Goal: Task Accomplishment & Management: Complete application form

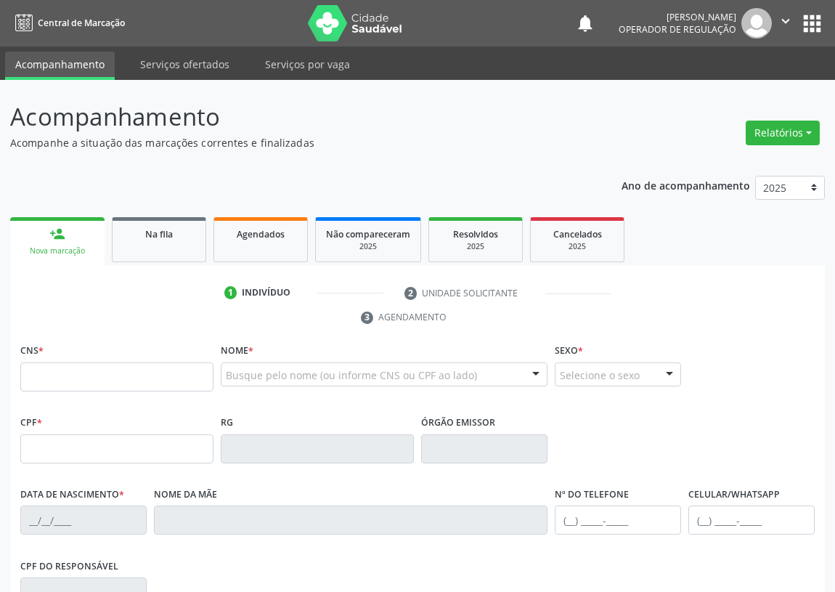
click at [54, 374] on input "text" at bounding box center [116, 376] width 193 height 29
type input "706 4066 3322 5881"
type input "123.576.044-84"
type input "11/02/1995"
type input "Josefa Tavares Pereira"
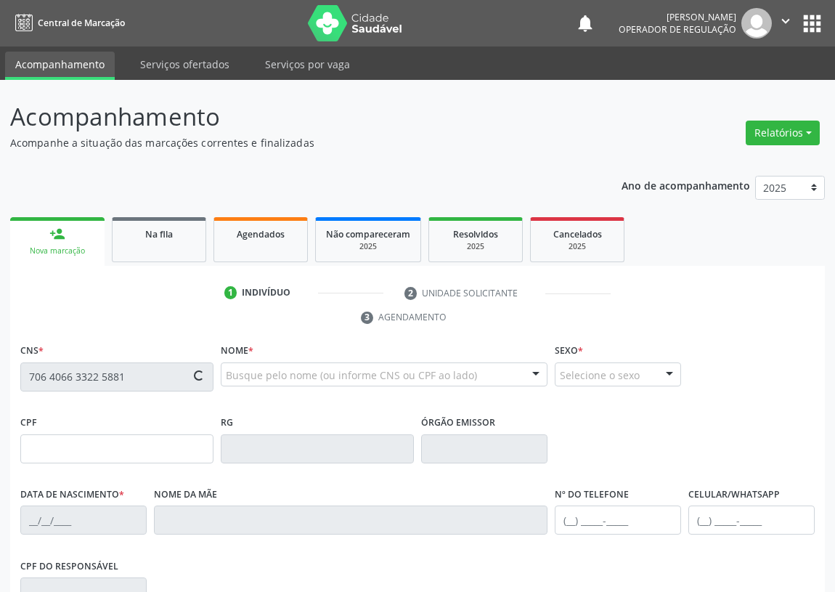
type input "(83) 99161-8131"
type input "240"
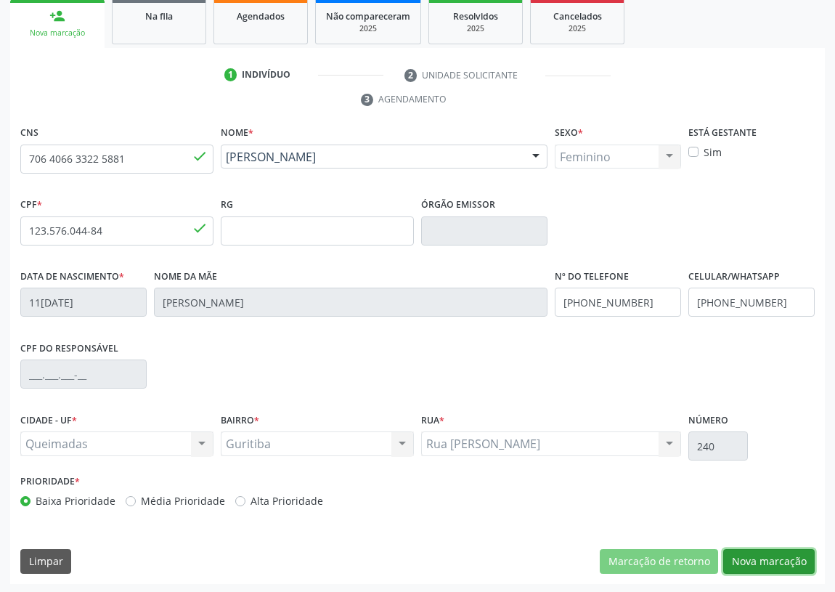
drag, startPoint x: 789, startPoint y: 560, endPoint x: 536, endPoint y: 476, distance: 266.8
click at [789, 560] on button "Nova marcação" at bounding box center [768, 561] width 91 height 25
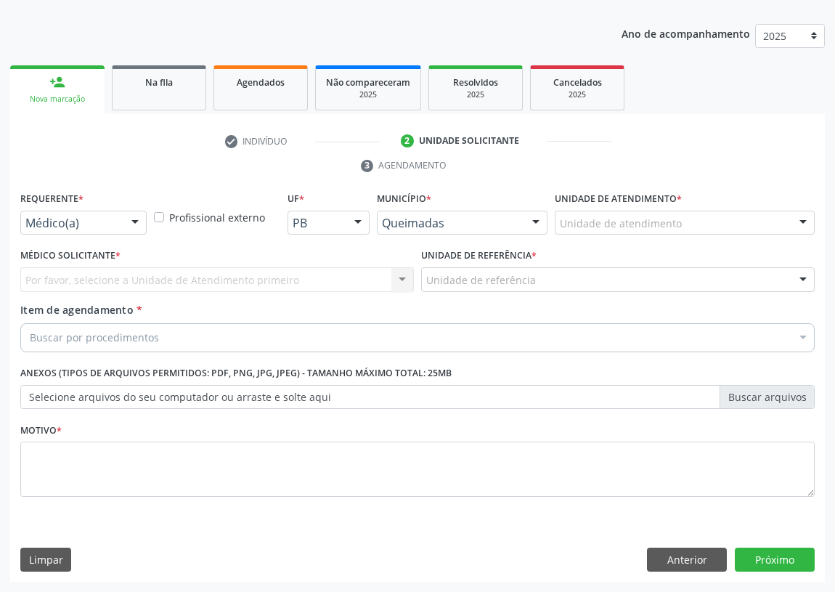
scroll to position [150, 0]
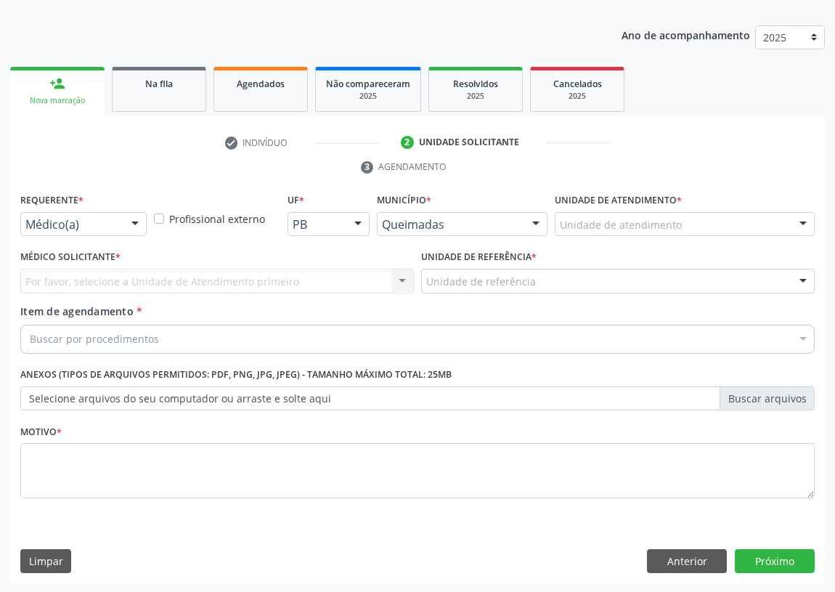
click at [132, 224] on div at bounding box center [135, 225] width 22 height 25
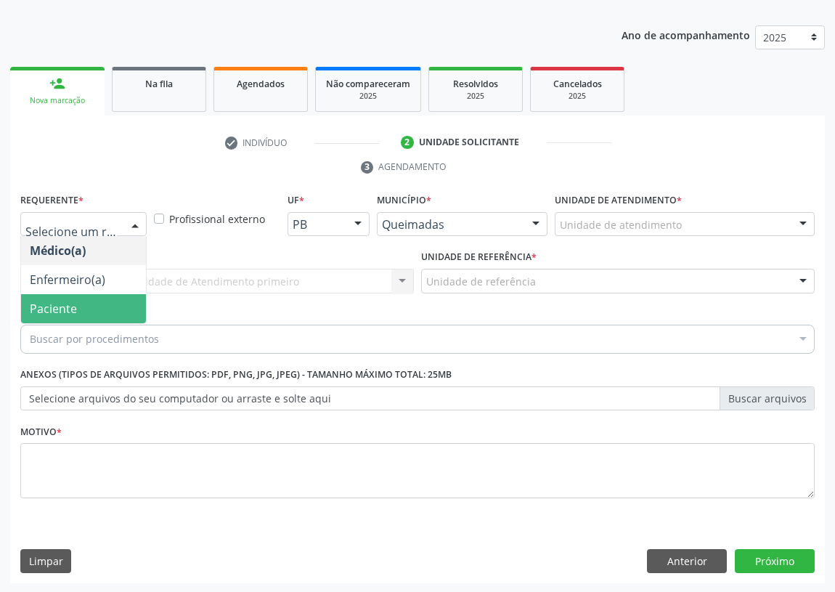
drag, startPoint x: 115, startPoint y: 301, endPoint x: 258, endPoint y: 276, distance: 145.3
click at [116, 301] on span "Paciente" at bounding box center [83, 308] width 125 height 29
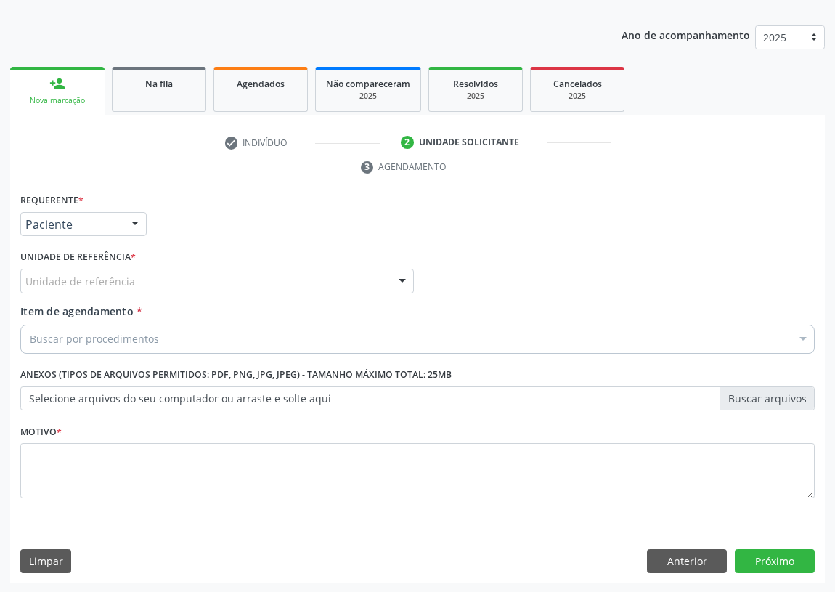
click at [373, 273] on div "Unidade de referência" at bounding box center [217, 281] width 394 height 25
drag, startPoint x: 709, startPoint y: 561, endPoint x: 642, endPoint y: 560, distance: 66.8
click at [708, 561] on button "Anterior" at bounding box center [687, 561] width 80 height 25
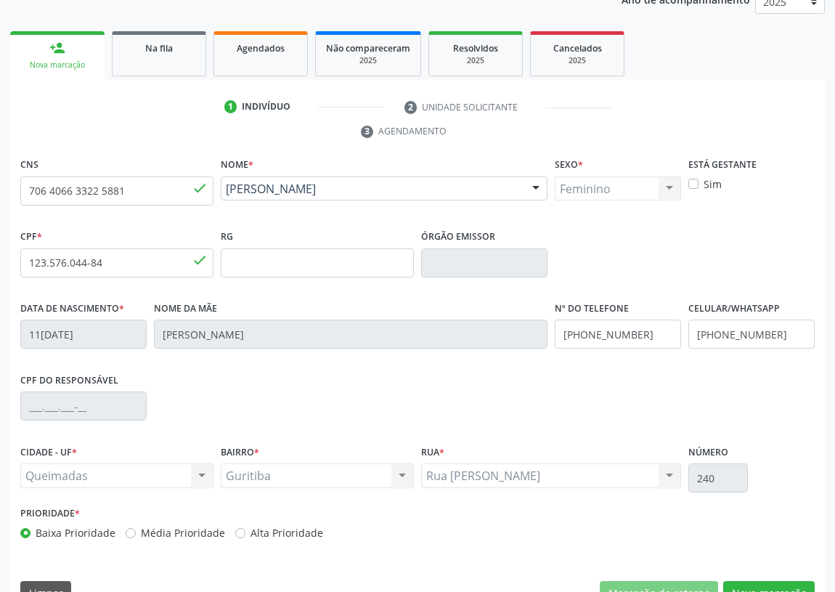
scroll to position [218, 0]
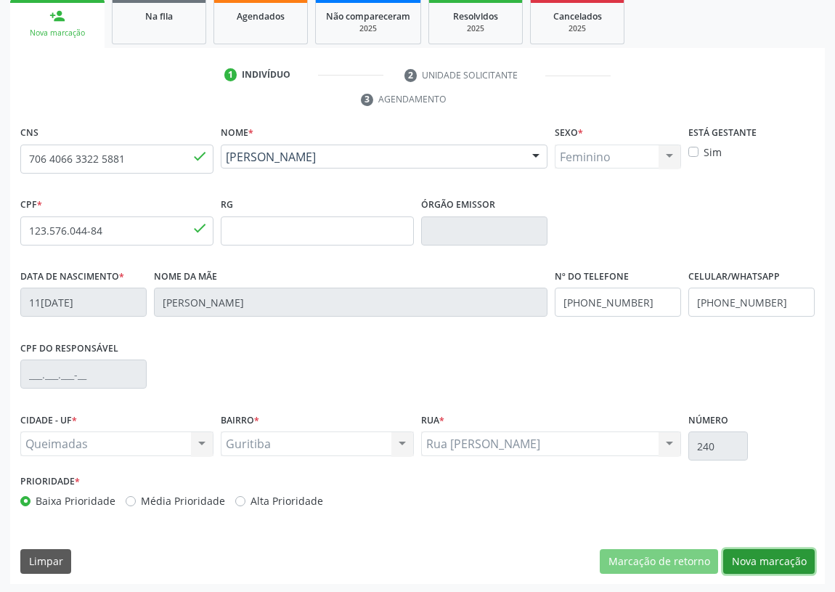
drag, startPoint x: 792, startPoint y: 563, endPoint x: 326, endPoint y: 516, distance: 467.9
click at [791, 563] on button "Nova marcação" at bounding box center [768, 561] width 91 height 25
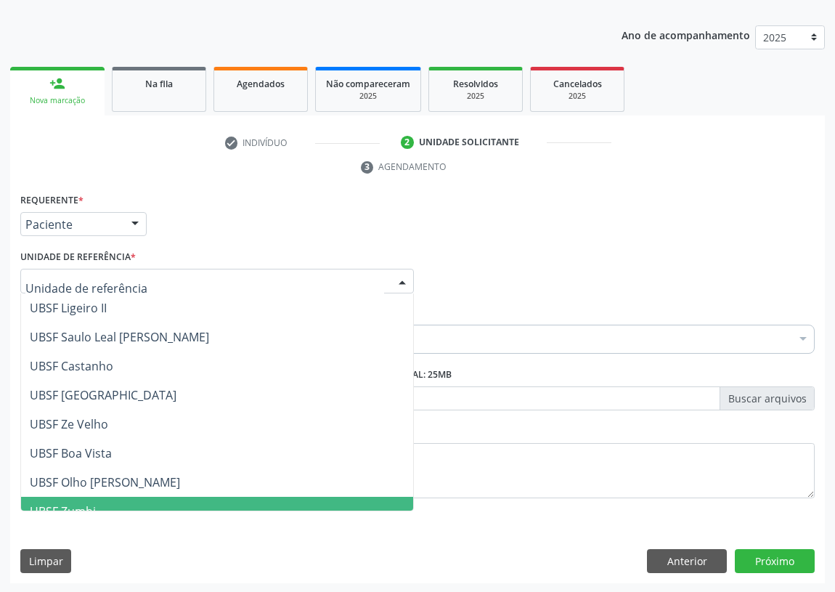
click at [403, 278] on div at bounding box center [402, 281] width 22 height 25
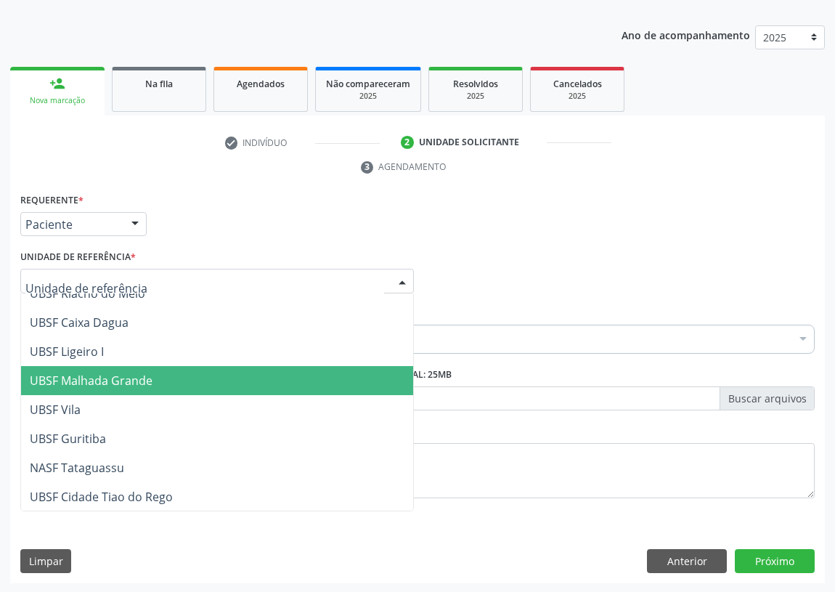
scroll to position [363, 0]
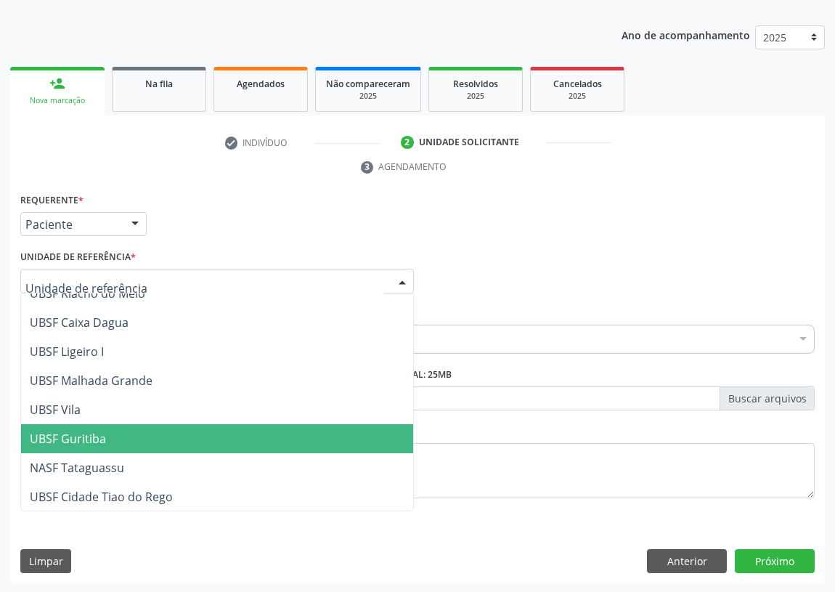
click at [85, 439] on span "UBSF Guritiba" at bounding box center [68, 439] width 76 height 16
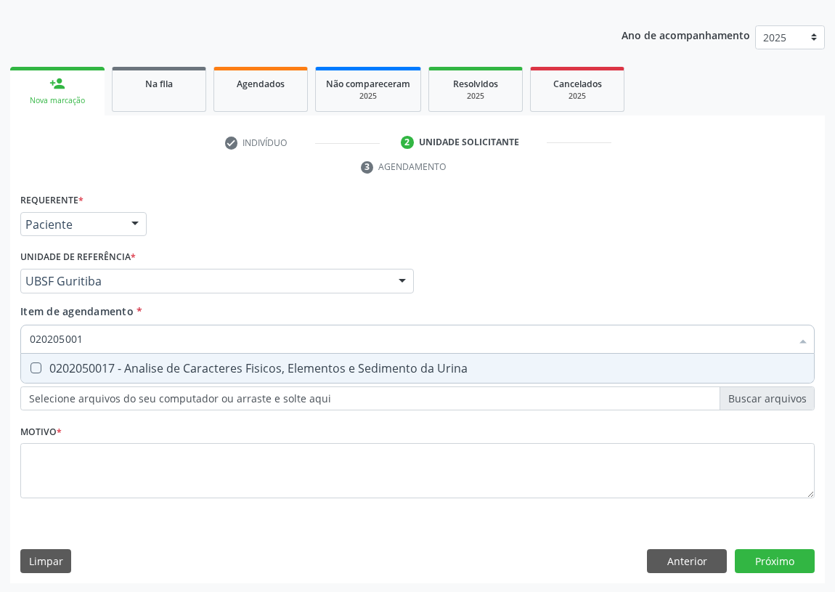
type input "0202050017"
click at [36, 365] on Urina at bounding box center [35, 367] width 11 height 11
click at [30, 365] on Urina "checkbox" at bounding box center [25, 367] width 9 height 9
checkbox Urina "true"
drag, startPoint x: 93, startPoint y: 337, endPoint x: 0, endPoint y: 335, distance: 93.0
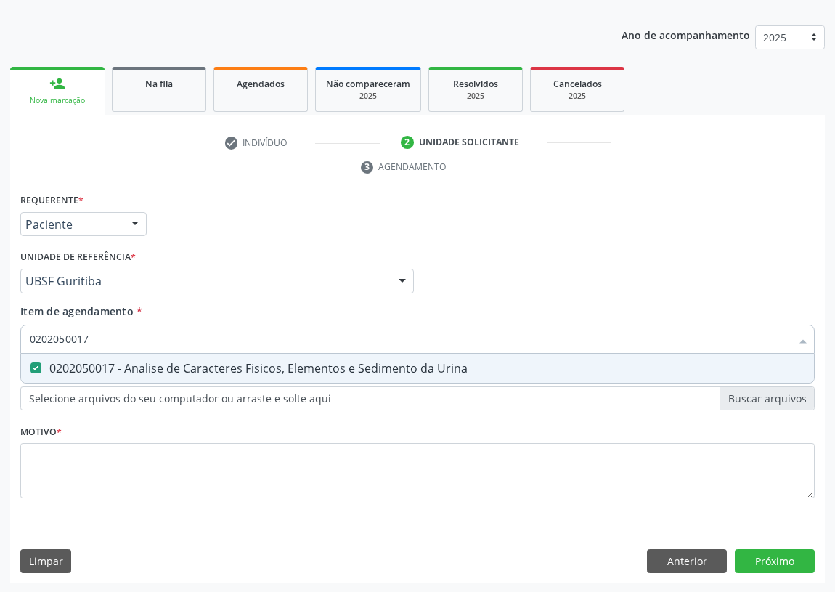
click at [0, 335] on div "Acompanhamento Acompanhe a situação das marcações correntes e finalizadas Relat…" at bounding box center [417, 262] width 835 height 664
type input "c"
checkbox Urina "false"
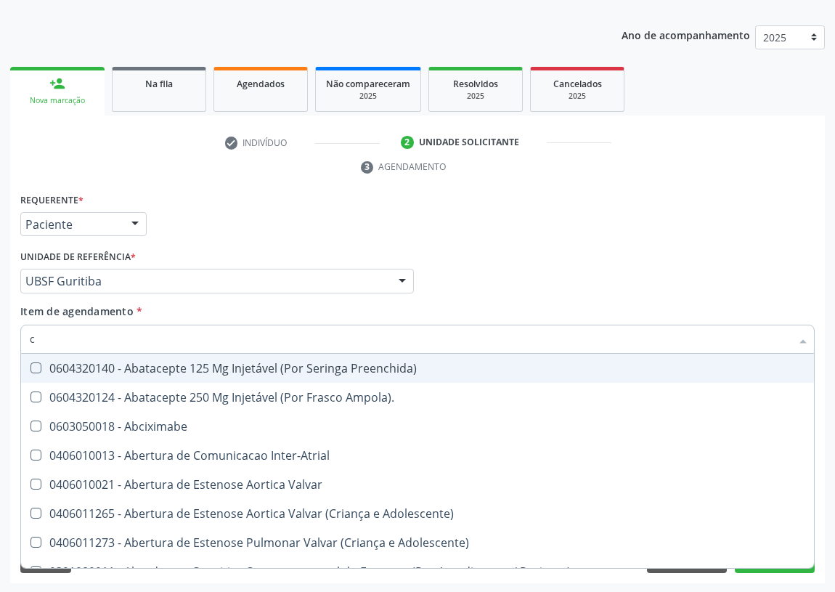
type input "cu"
checkbox Urina "false"
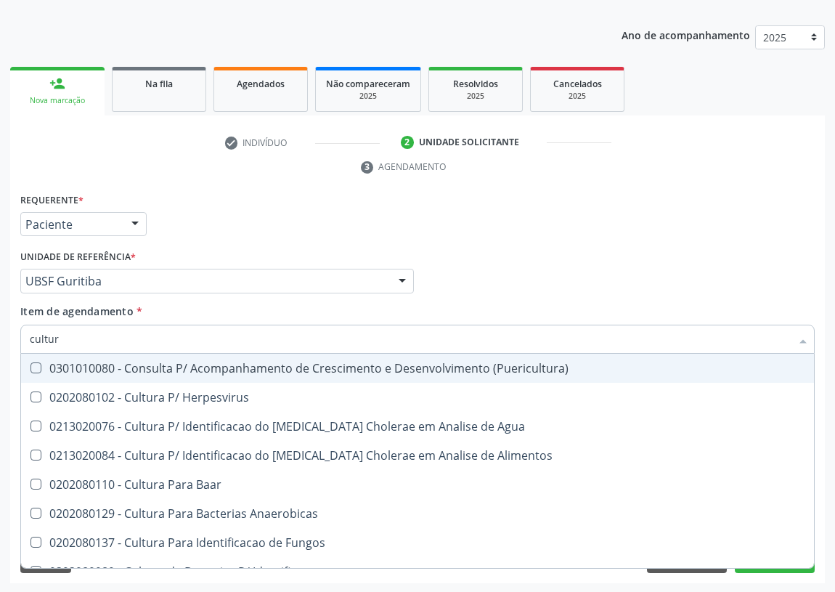
type input "cultura"
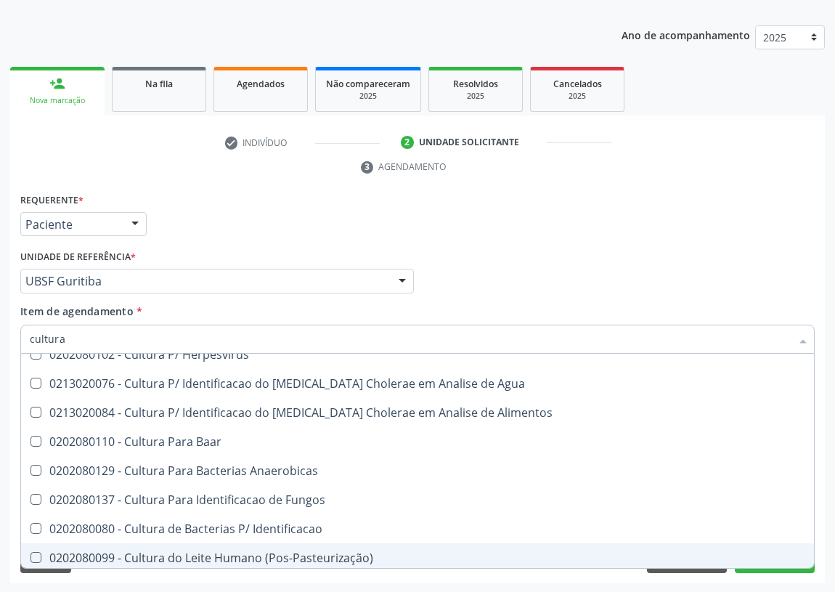
scroll to position [65, 0]
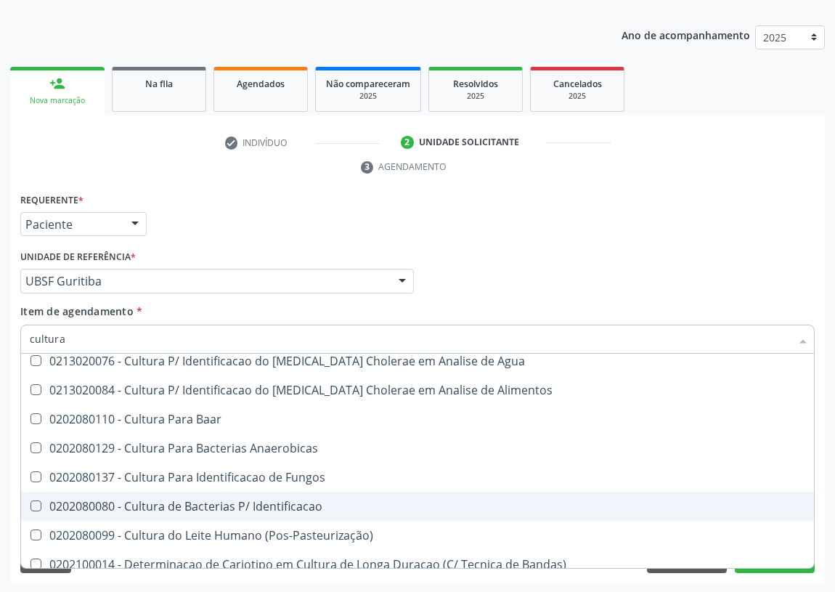
drag, startPoint x: 263, startPoint y: 505, endPoint x: 0, endPoint y: 462, distance: 266.5
click at [251, 500] on div "0202080080 - Cultura de Bacterias P/ Identificacao" at bounding box center [418, 506] width 776 height 12
checkbox Identificacao "true"
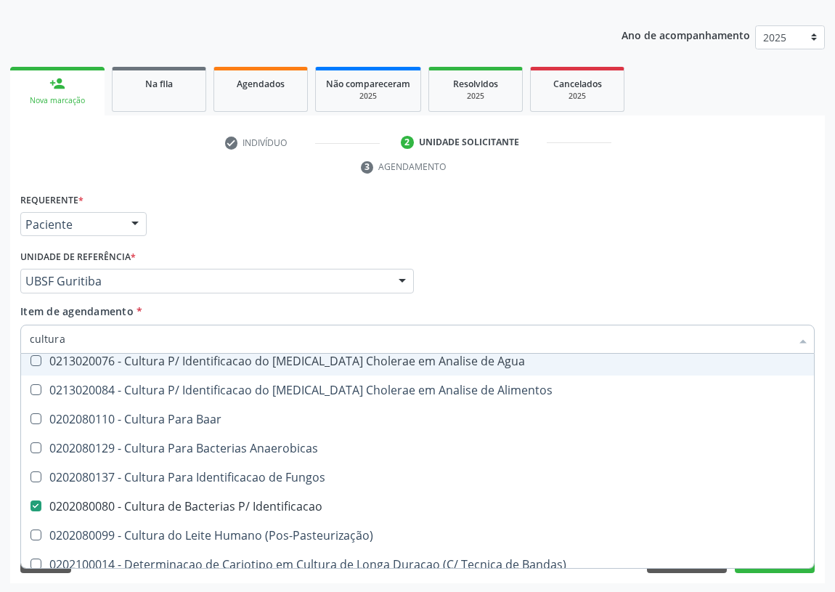
drag, startPoint x: 23, startPoint y: 335, endPoint x: 0, endPoint y: 335, distance: 23.2
click at [0, 335] on div "Acompanhamento Acompanhe a situação das marcações correntes e finalizadas Relat…" at bounding box center [417, 262] width 835 height 664
type input "ti"
checkbox Identificacao "false"
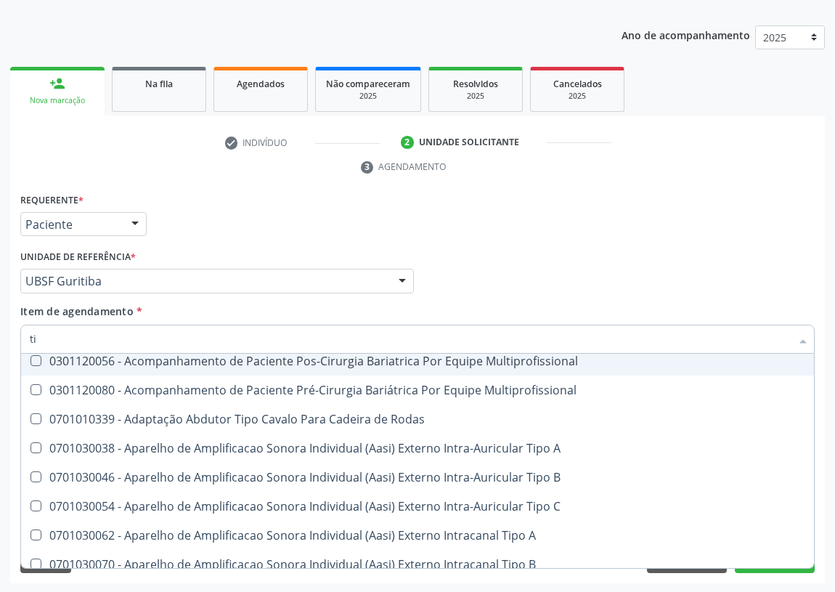
type input "t"
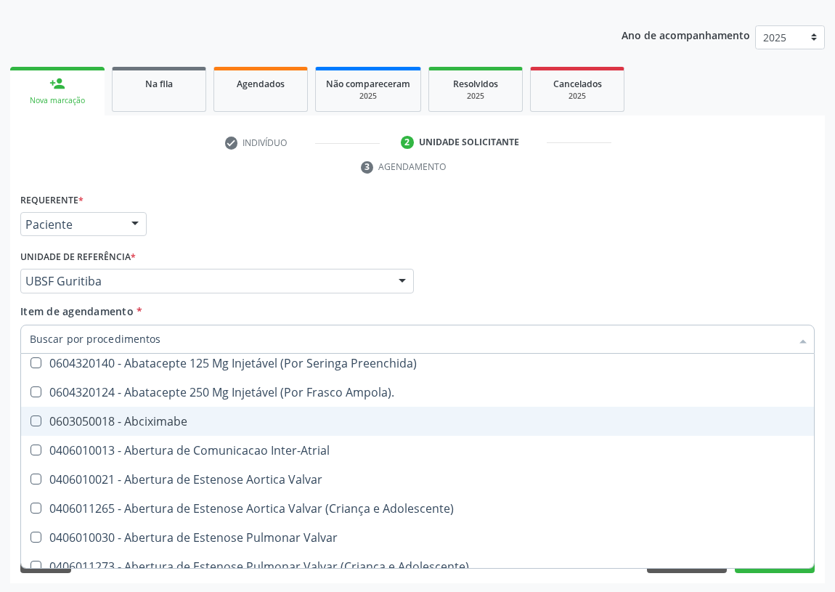
checkbox Dedo "false"
checkbox Urina "true"
checkbox Oro-Sinusal "false"
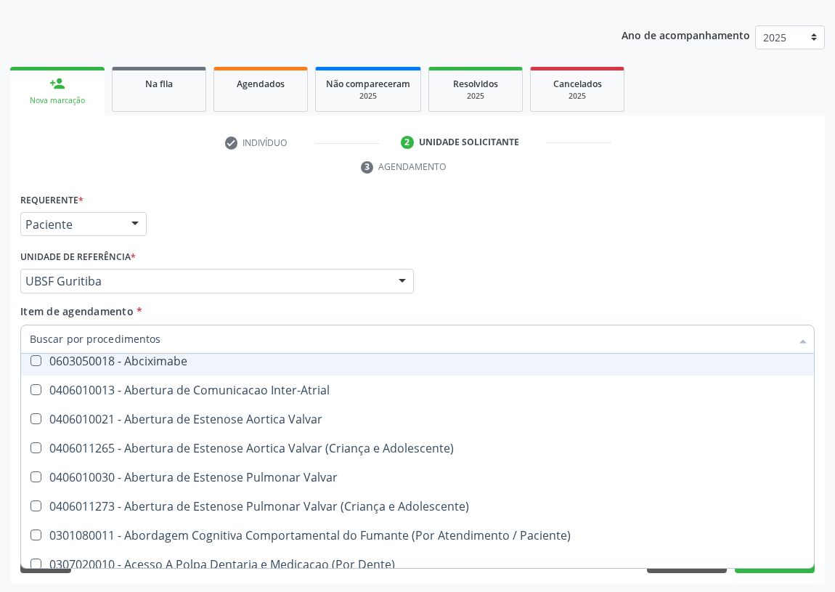
type input "c"
checkbox Dedo "true"
checkbox Urina "false"
checkbox Tempo\) "true"
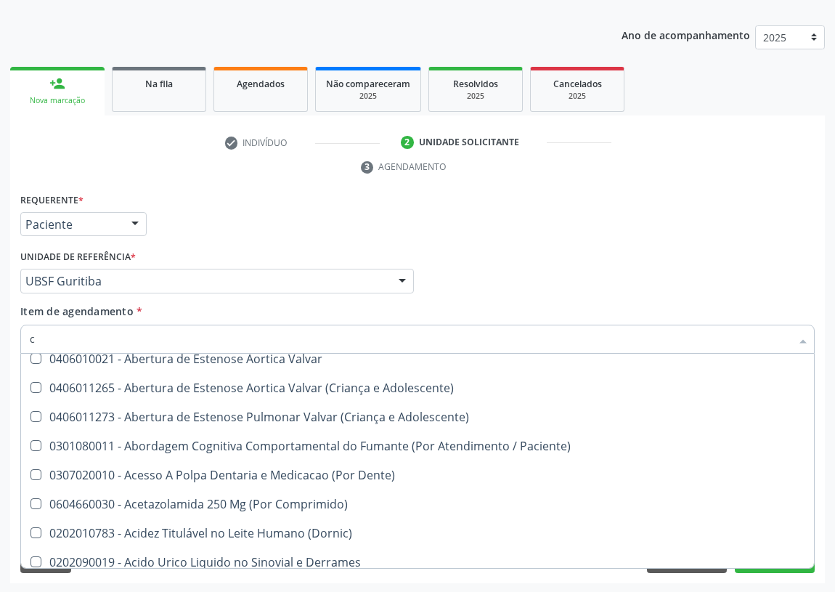
scroll to position [65, 0]
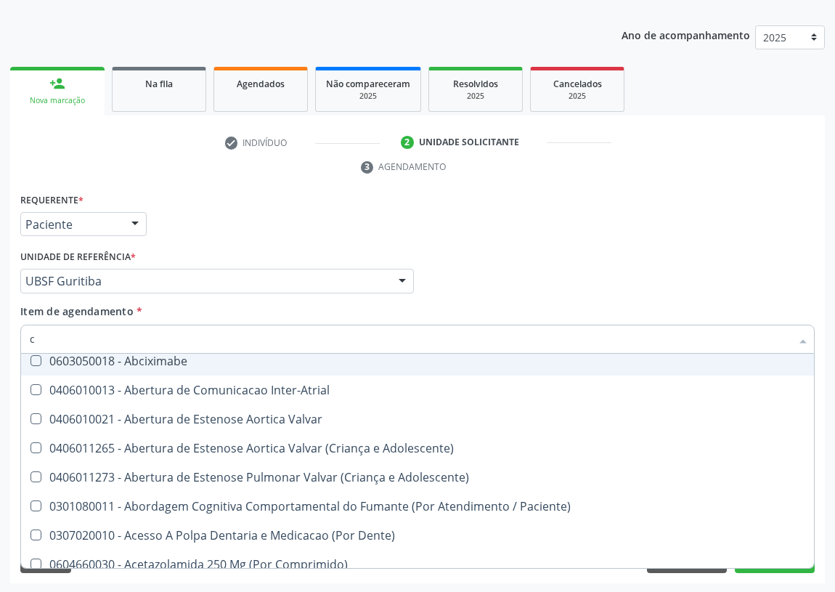
type input "co"
checkbox Frasco-Ampola\) "true"
checkbox Urina "false"
checkbox Identificacao "false"
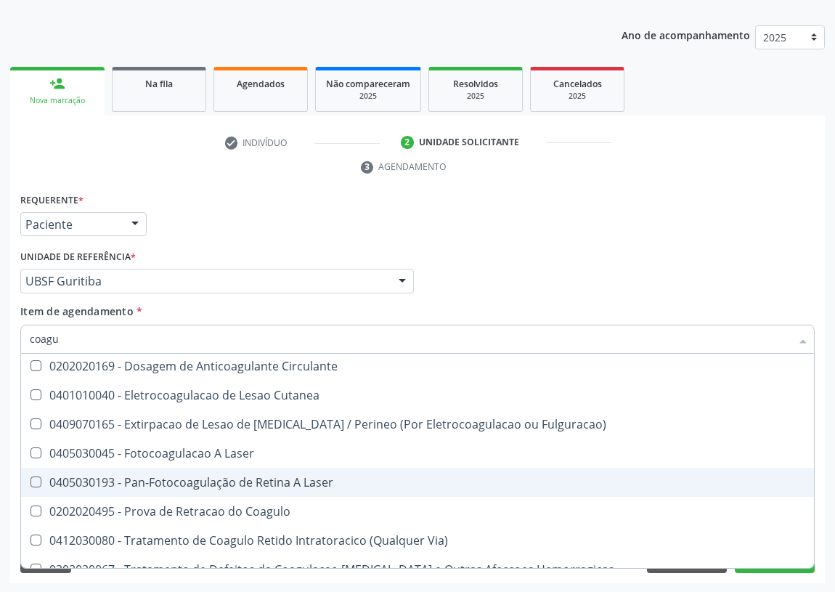
scroll to position [163, 0]
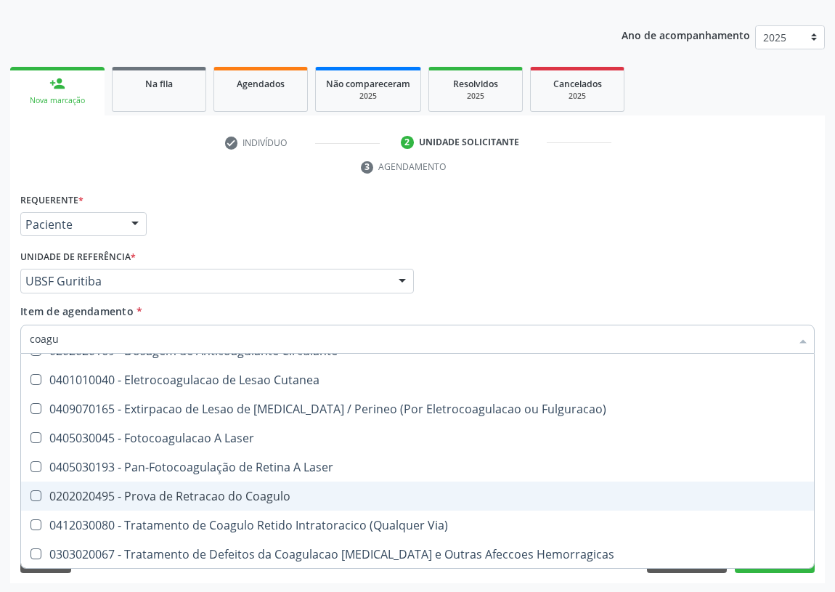
type input "coagu"
checkbox Coagulacao "true"
checkbox Diatermia "true"
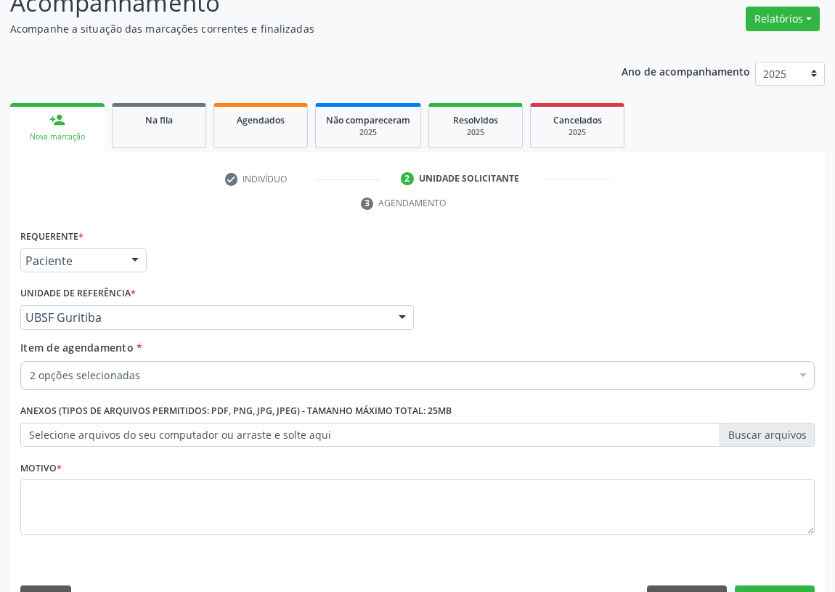
scroll to position [84, 0]
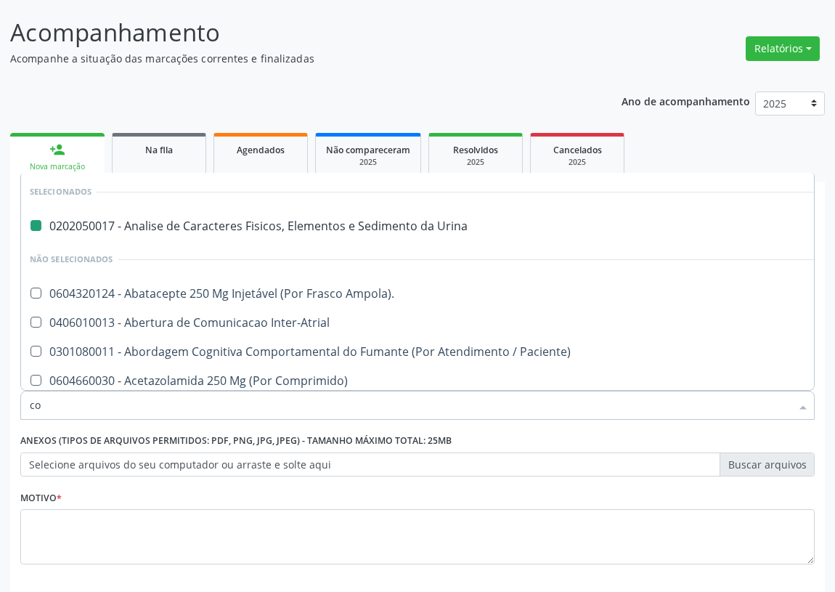
type input "coa"
checkbox Urina "false"
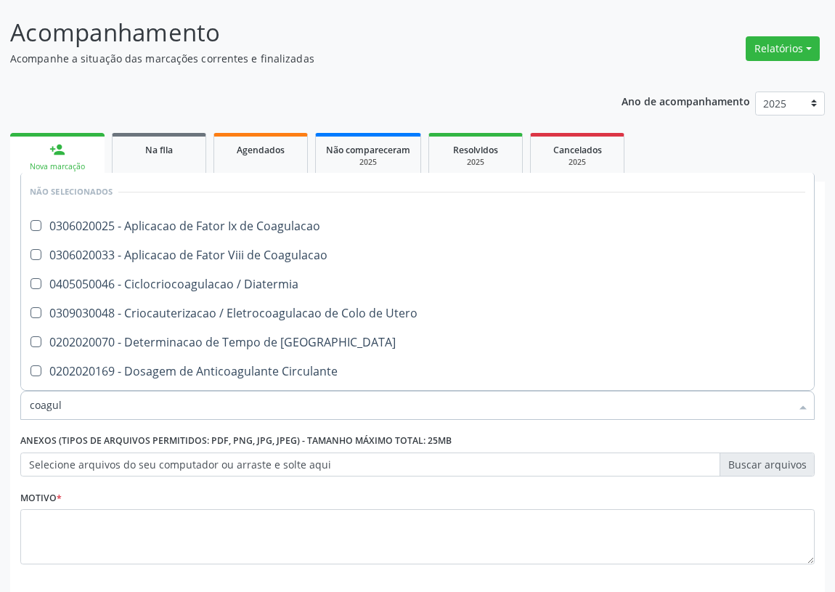
type input "coagulo"
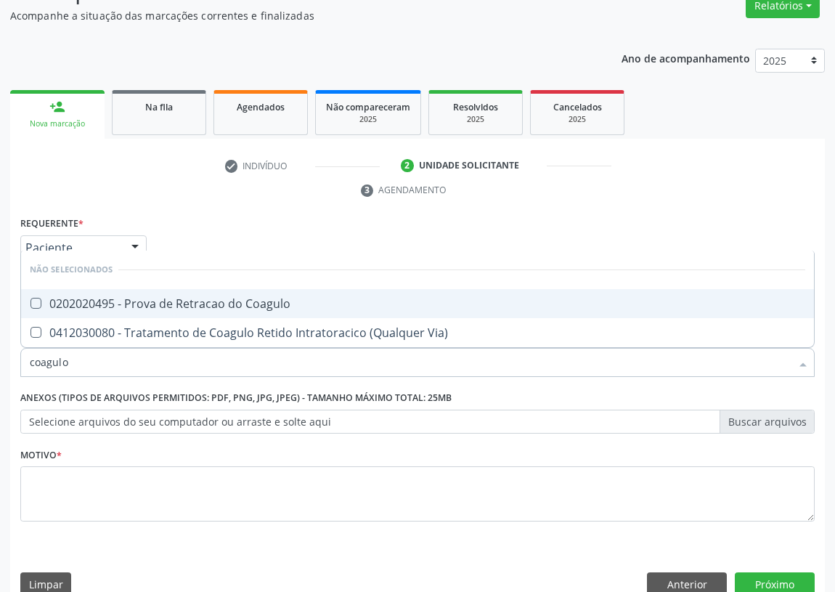
scroll to position [150, 0]
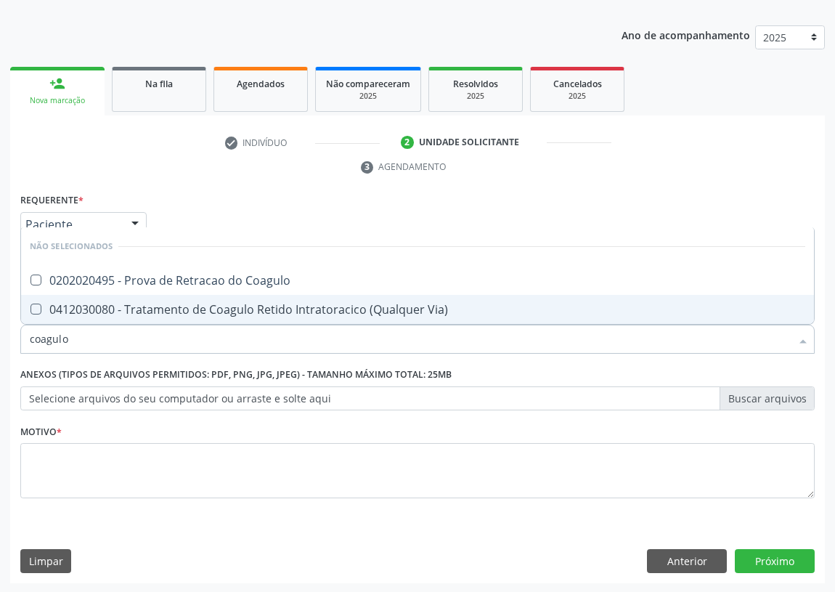
click at [0, 338] on div "Acompanhamento Acompanhe a situação das marcações correntes e finalizadas Relat…" at bounding box center [417, 262] width 835 height 664
checkbox Coagulo "true"
checkbox Via\) "true"
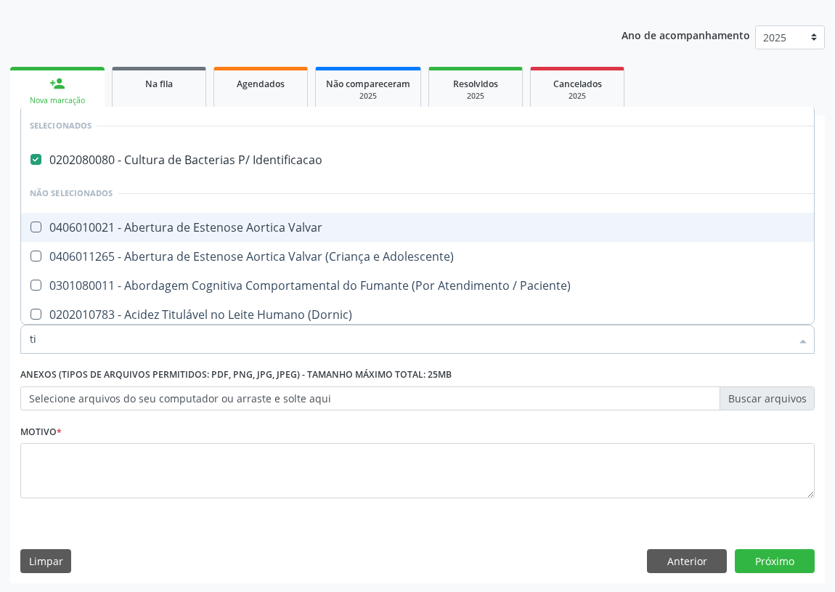
type input "tip"
checkbox Identificacao "false"
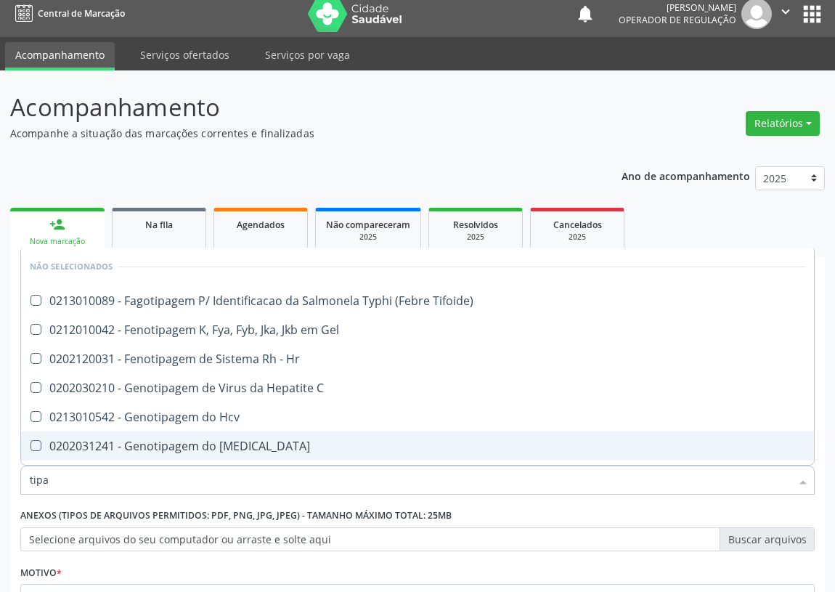
scroll to position [0, 0]
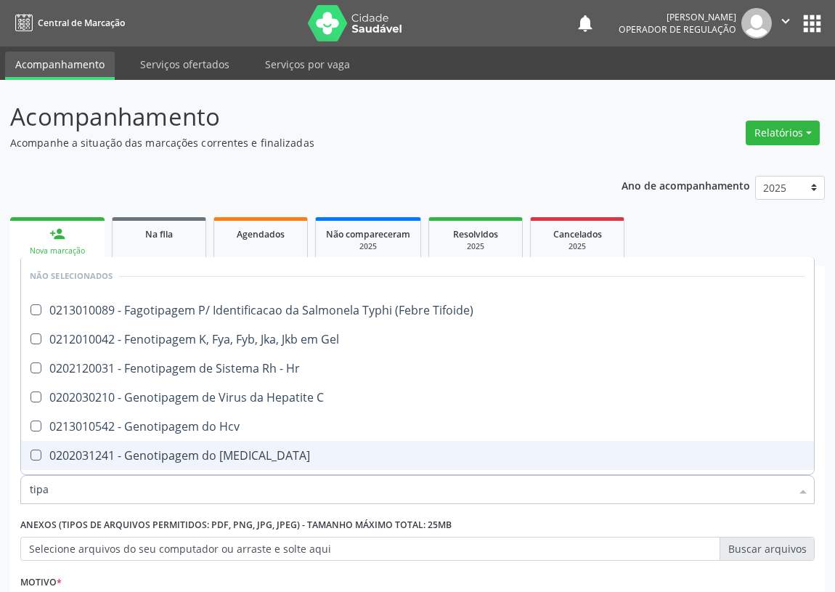
drag, startPoint x: 58, startPoint y: 495, endPoint x: 15, endPoint y: 489, distance: 44.1
click at [15, 489] on div "Requerente * Paciente Médico(a) Enfermeiro(a) Paciente Nenhum resultado encontr…" at bounding box center [417, 537] width 815 height 394
type input "c"
checkbox Tifoide\) "true"
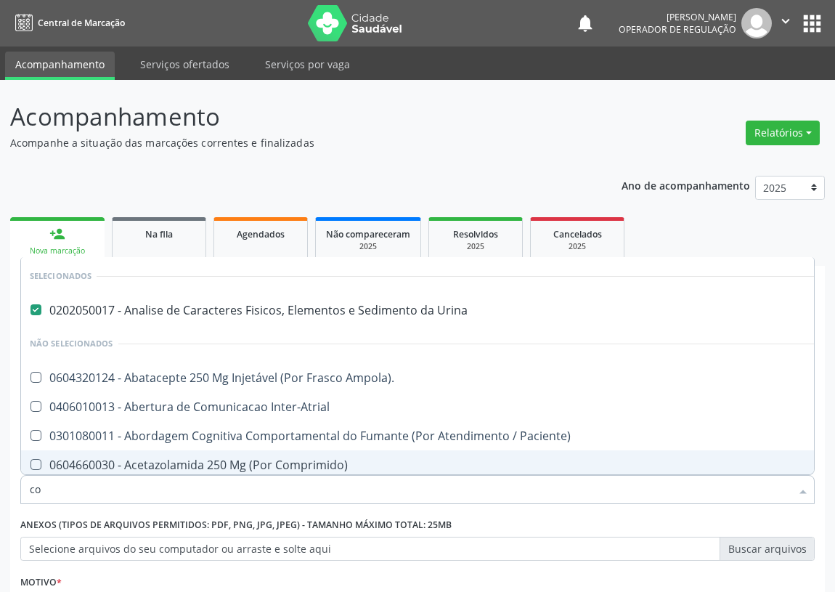
type input "coa"
checkbox Urina "false"
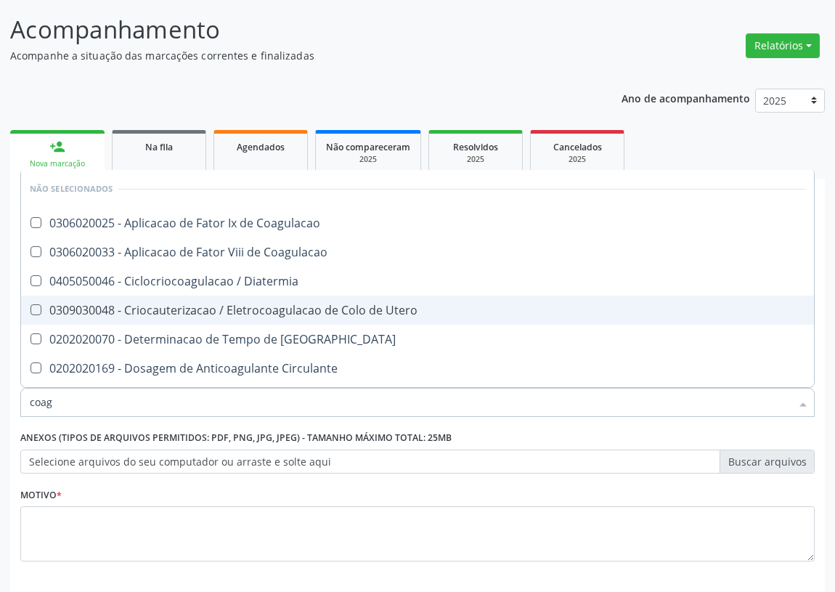
scroll to position [65, 0]
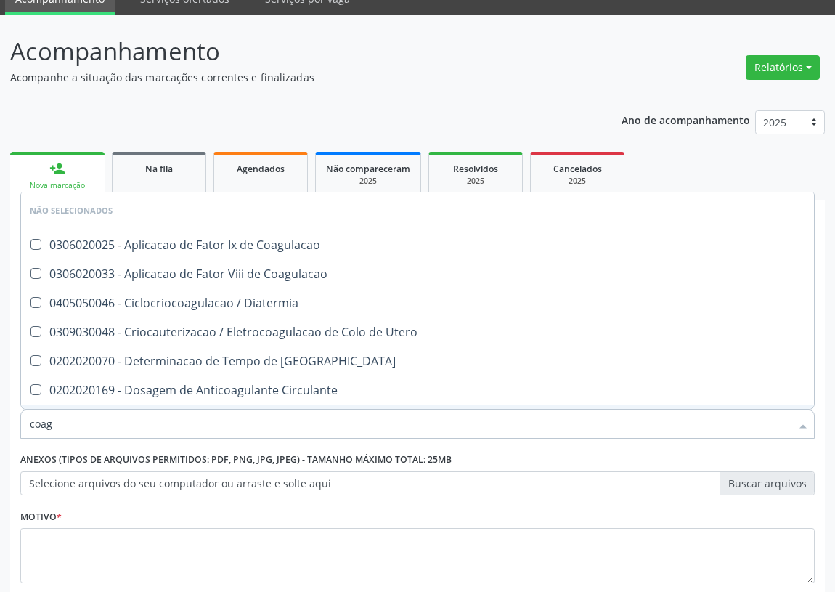
drag, startPoint x: 73, startPoint y: 423, endPoint x: 20, endPoint y: 424, distance: 53.0
click at [20, 424] on div "coag" at bounding box center [417, 424] width 794 height 29
type input "co"
checkbox Coagulacao "true"
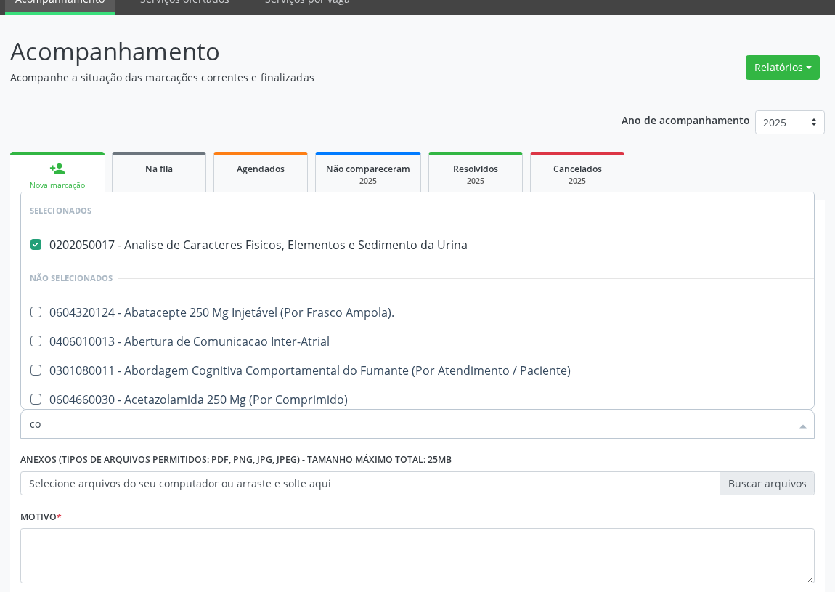
type input "com"
checkbox Urina "false"
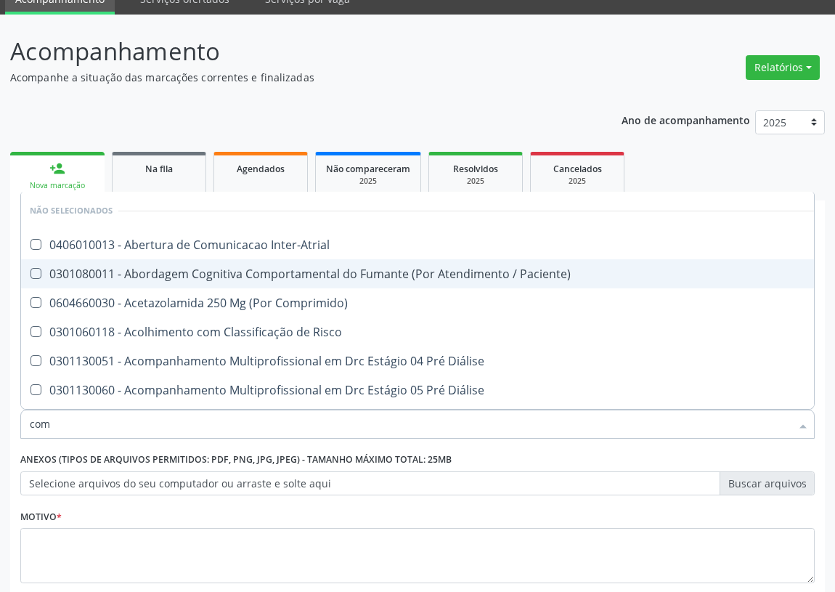
type input "co"
checkbox Inter-Atrial "true"
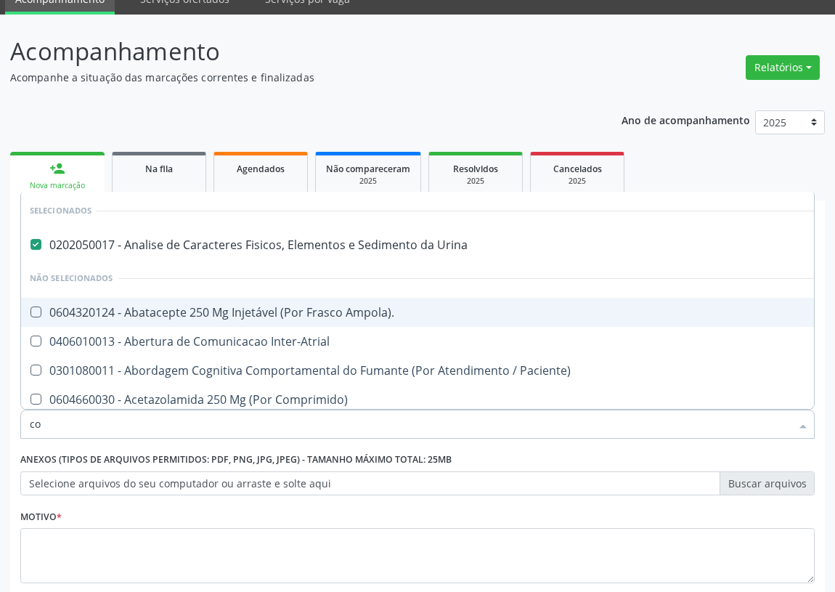
type input "c"
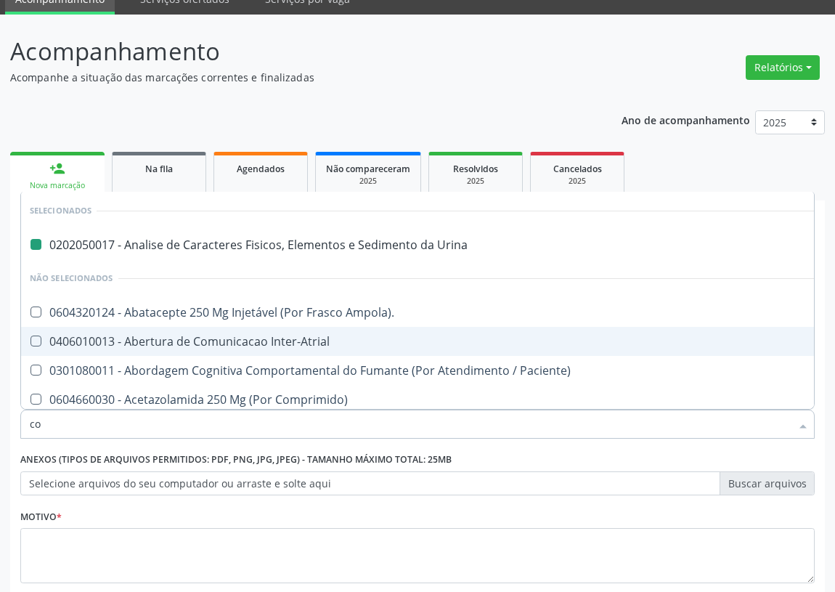
type input "com"
checkbox Urina "false"
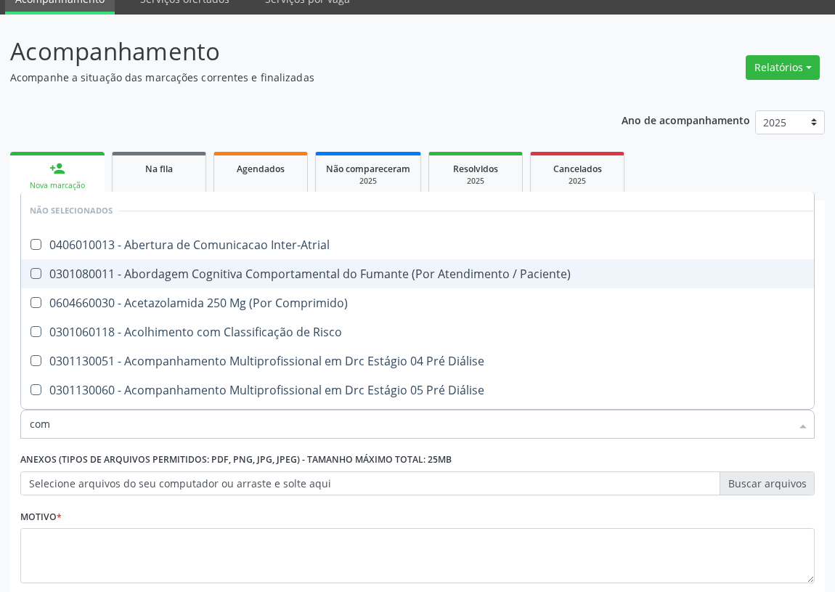
type input "co"
checkbox Inter-Atrial "true"
type input "c"
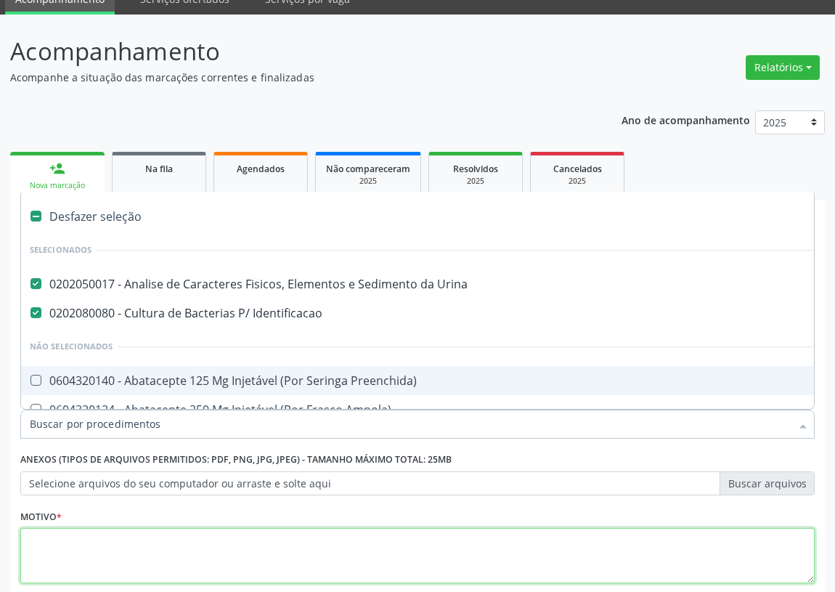
click at [106, 559] on textarea at bounding box center [417, 555] width 794 height 55
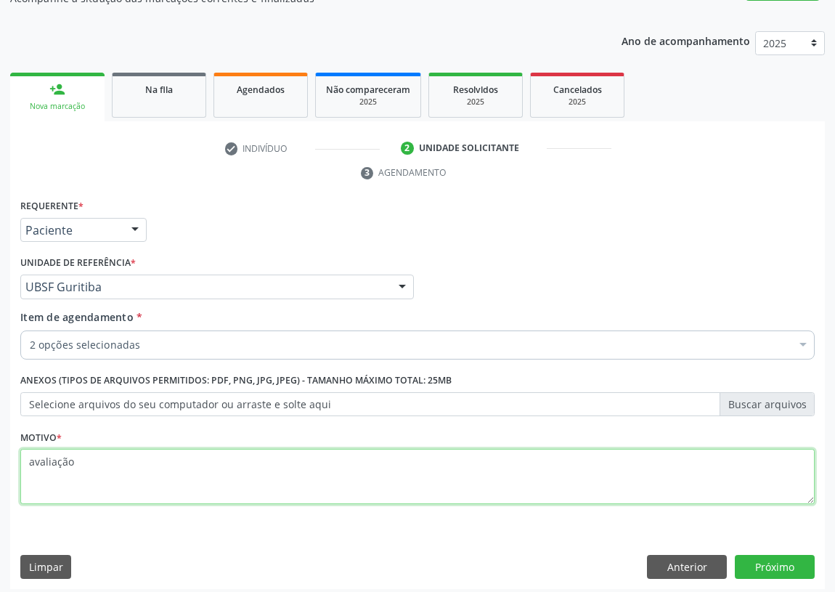
scroll to position [150, 0]
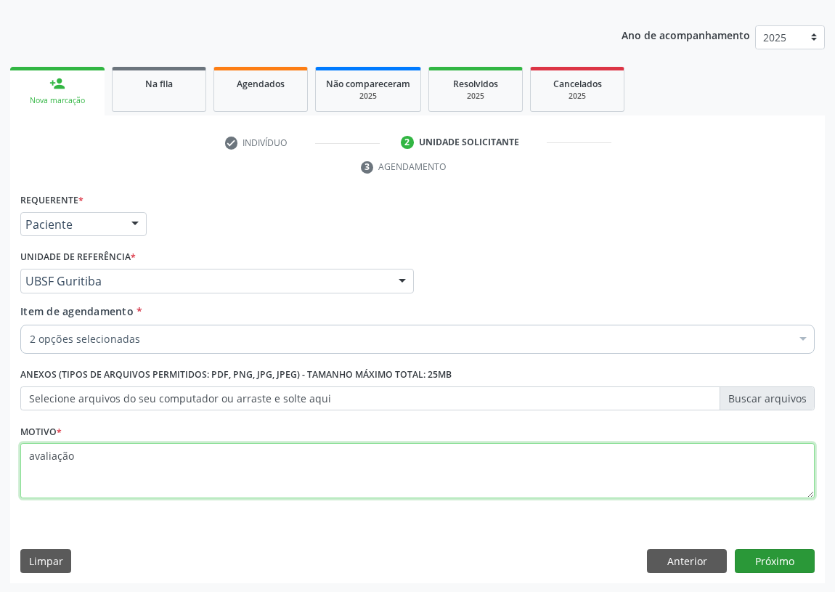
type textarea "avaliação"
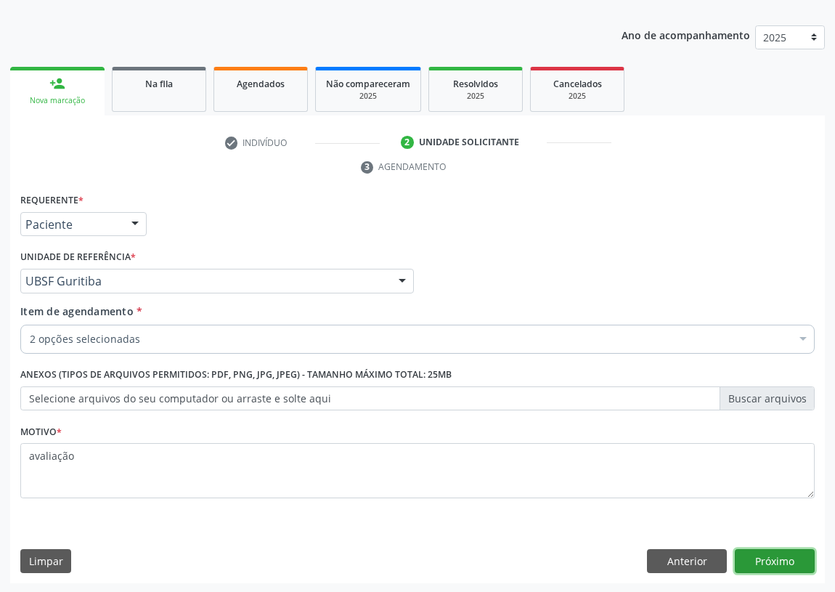
click at [775, 559] on button "Próximo" at bounding box center [775, 561] width 80 height 25
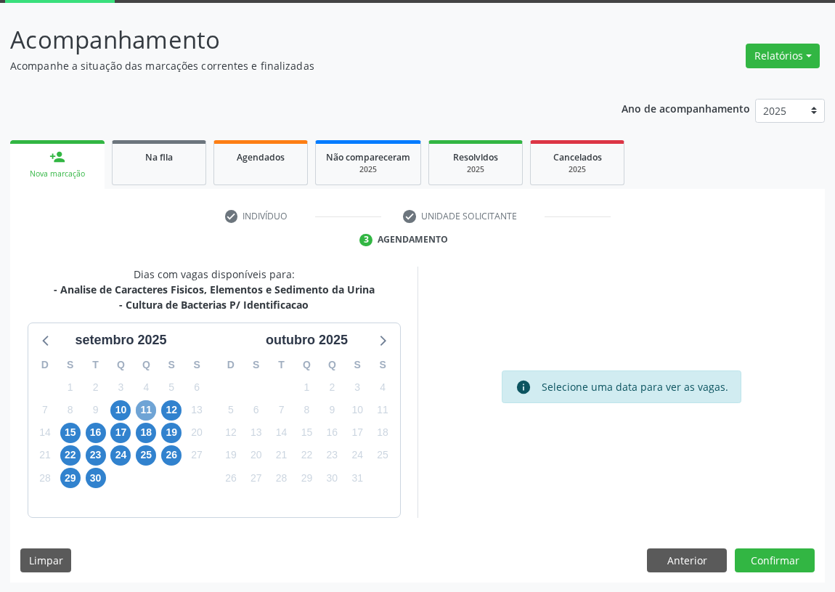
click at [147, 410] on span "11" at bounding box center [146, 410] width 20 height 20
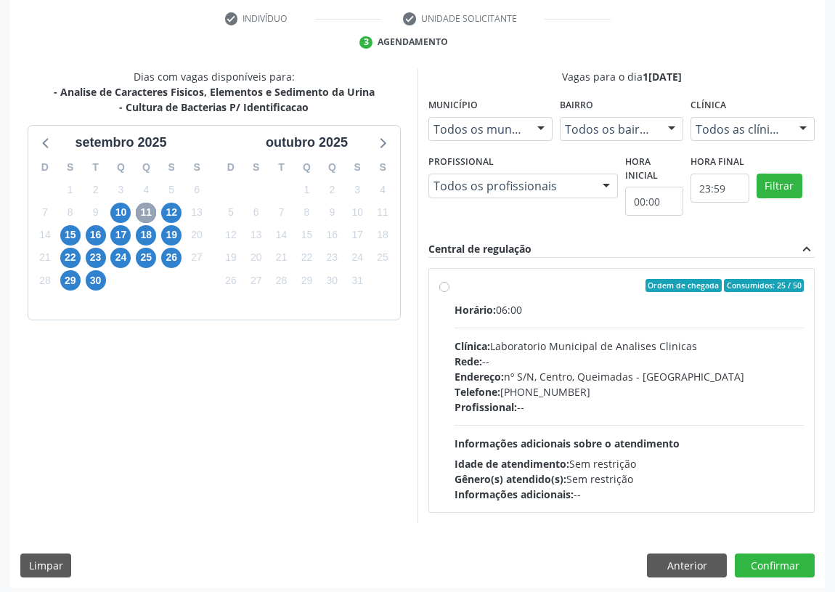
scroll to position [279, 0]
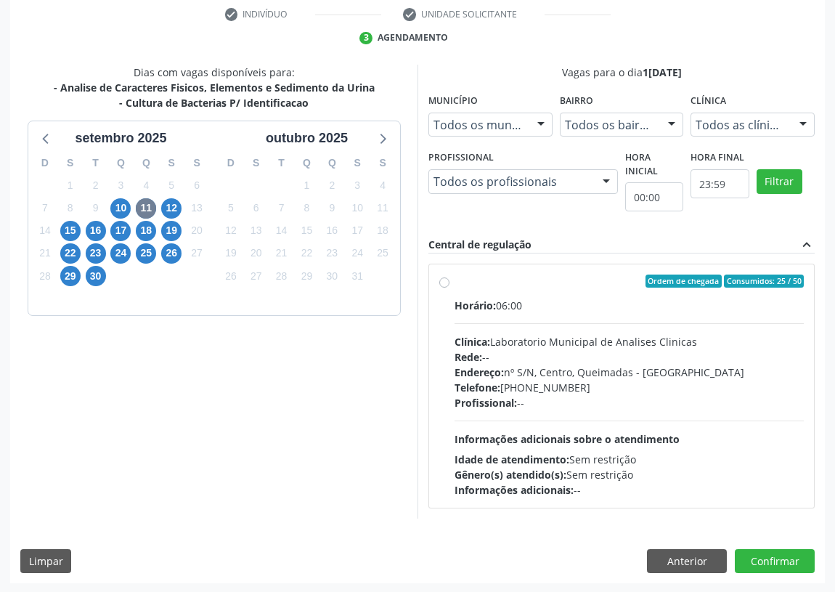
drag, startPoint x: 444, startPoint y: 282, endPoint x: 457, endPoint y: 298, distance: 21.2
click at [455, 281] on label "Ordem de chegada Consumidos: 25 / 50 Horário: 06:00 Clínica: Laboratorio Munici…" at bounding box center [629, 385] width 349 height 223
click at [444, 281] on input "Ordem de chegada Consumidos: 25 / 50 Horário: 06:00 Clínica: Laboratorio Munici…" at bounding box center [444, 280] width 10 height 13
radio input "true"
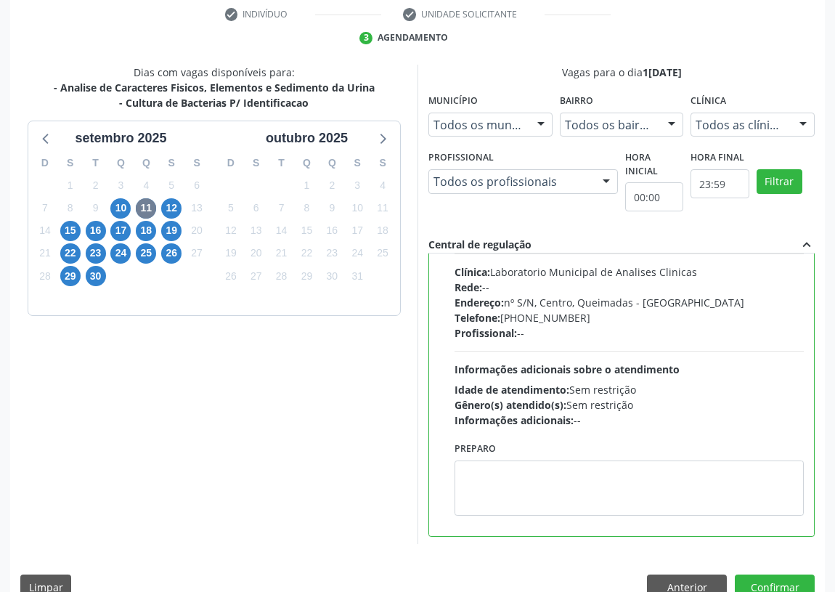
scroll to position [72, 0]
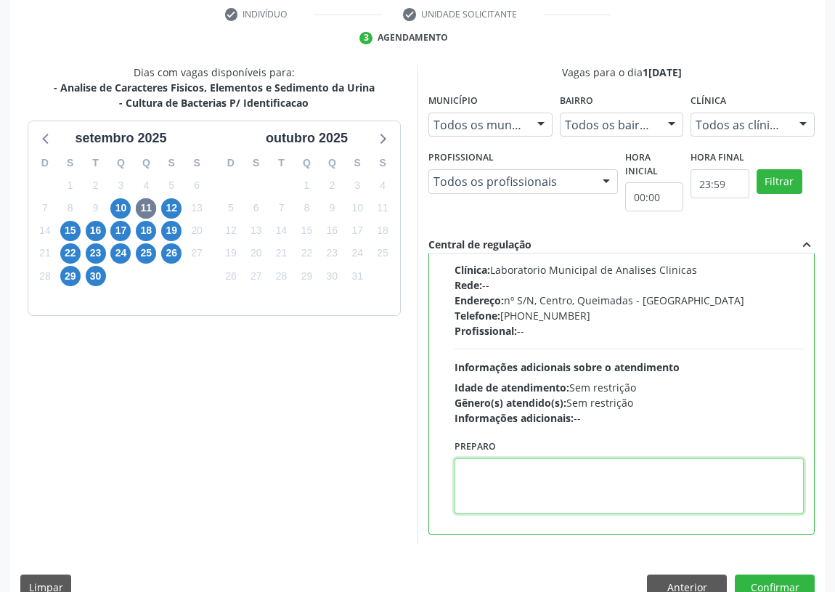
click at [487, 492] on textarea at bounding box center [629, 485] width 349 height 55
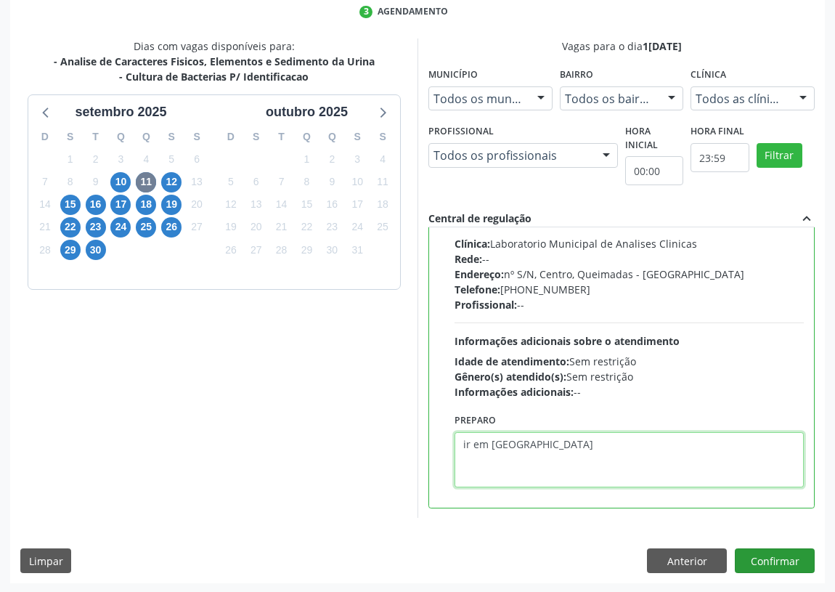
type textarea "ir em jejum"
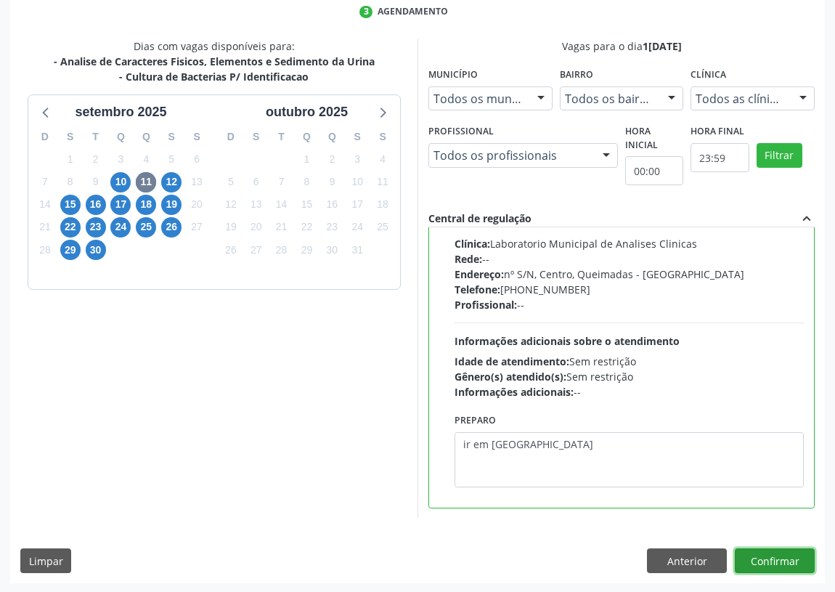
click at [777, 552] on button "Confirmar" at bounding box center [775, 560] width 80 height 25
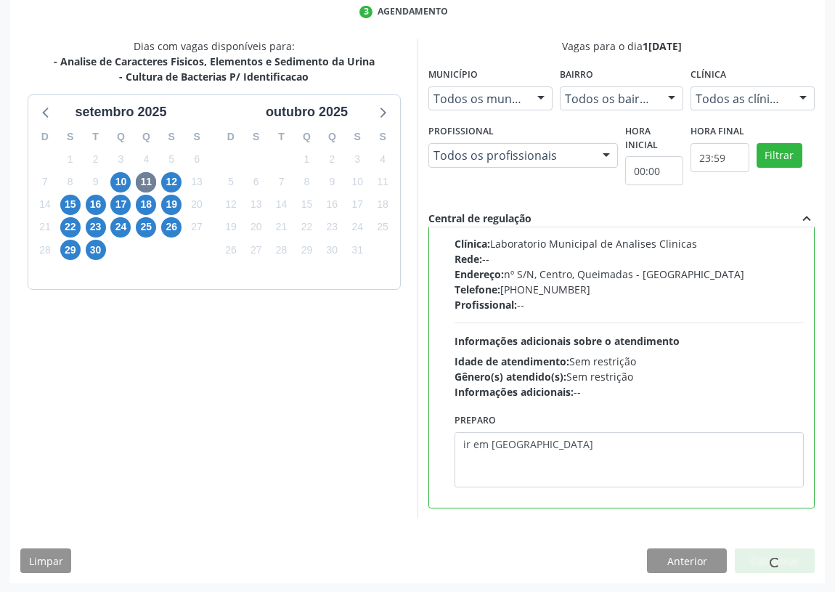
scroll to position [0, 0]
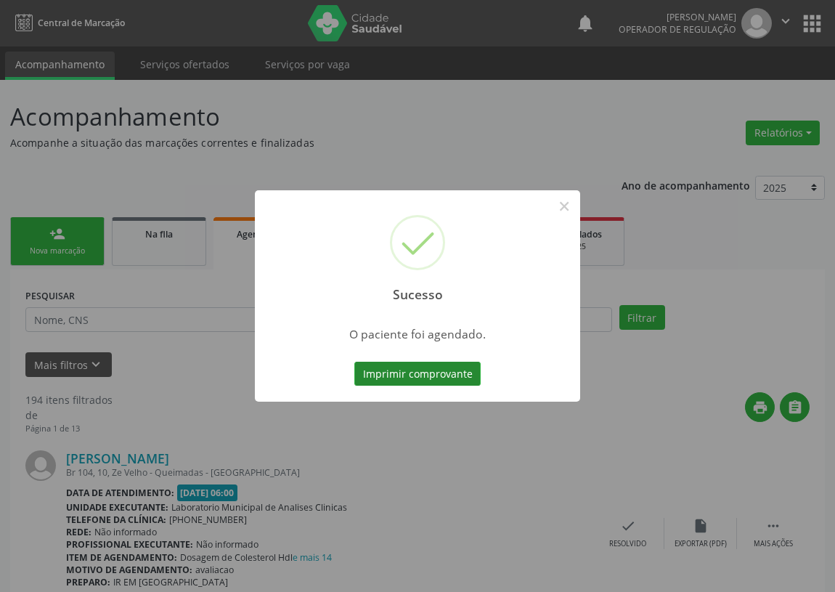
click at [425, 370] on button "Imprimir comprovante" at bounding box center [417, 374] width 126 height 25
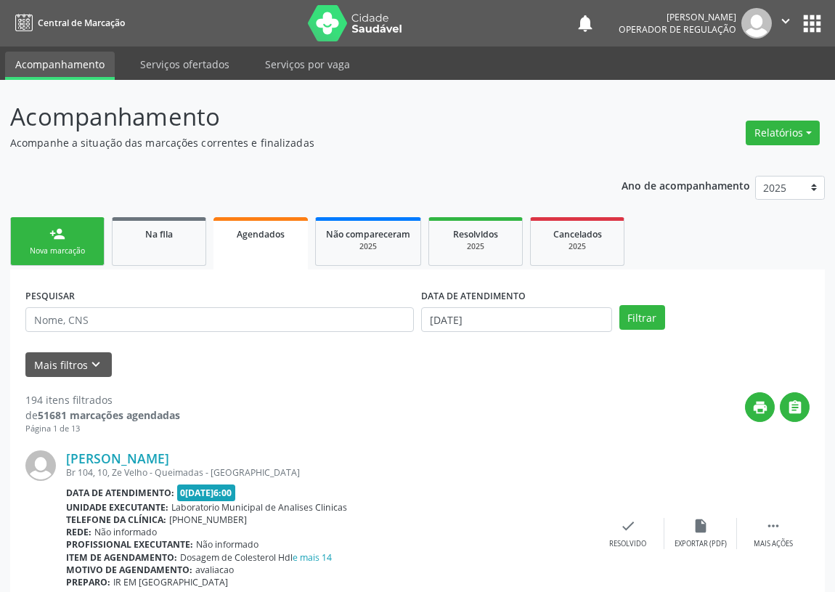
click at [47, 249] on div "Nova marcação" at bounding box center [57, 250] width 73 height 11
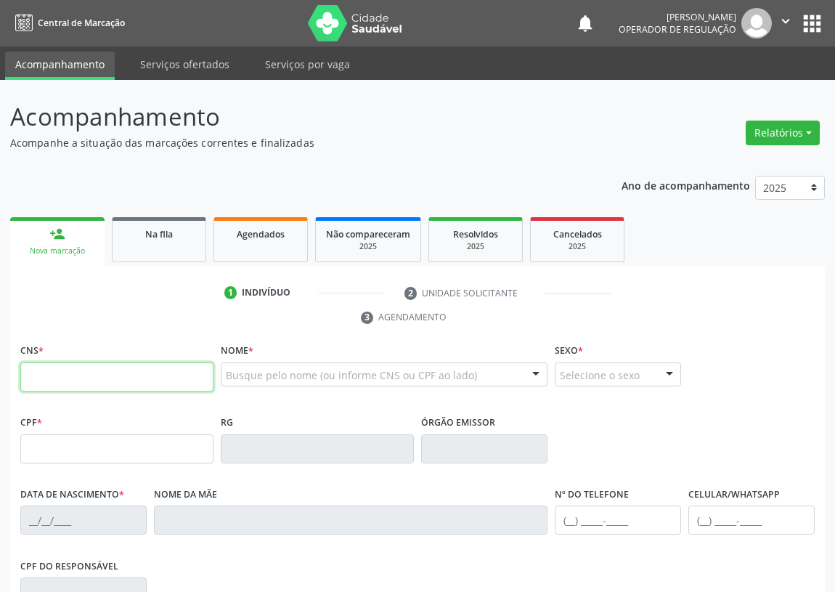
click at [49, 362] on input "text" at bounding box center [116, 376] width 193 height 29
type input "701 4086 5663 3332"
type input "168.467.274-00"
type input "[DATE]"
type input "[PERSON_NAME] das [PERSON_NAME]"
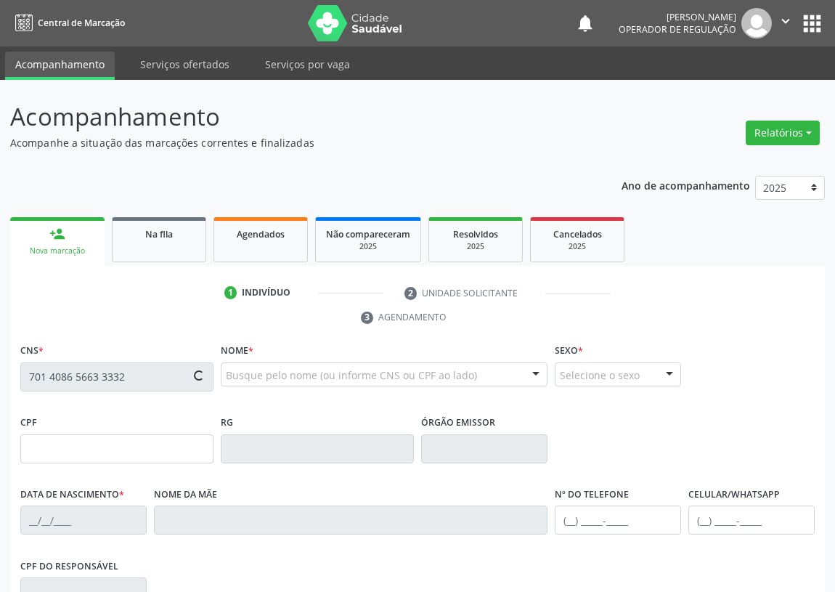
type input "[PHONE_NUMBER]"
type input "115.524.214-90"
type input "22"
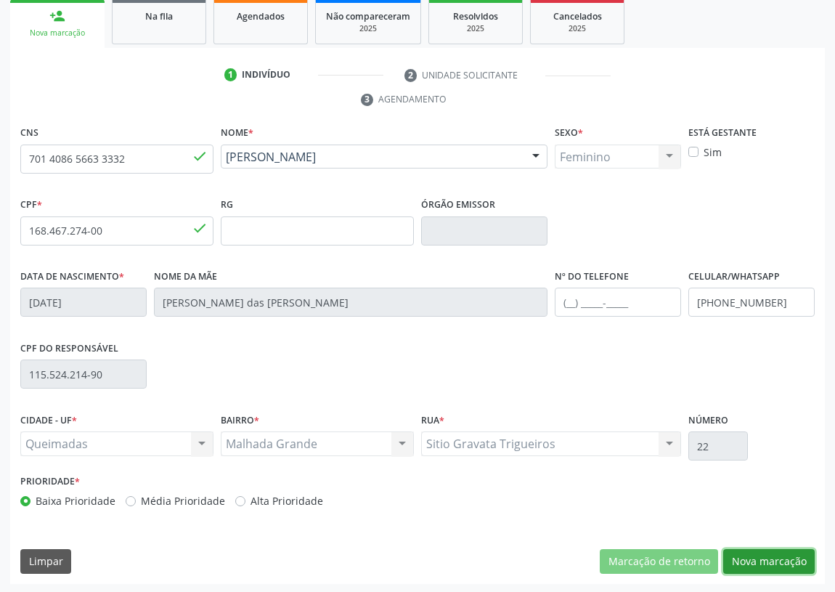
click at [777, 557] on button "Nova marcação" at bounding box center [768, 561] width 91 height 25
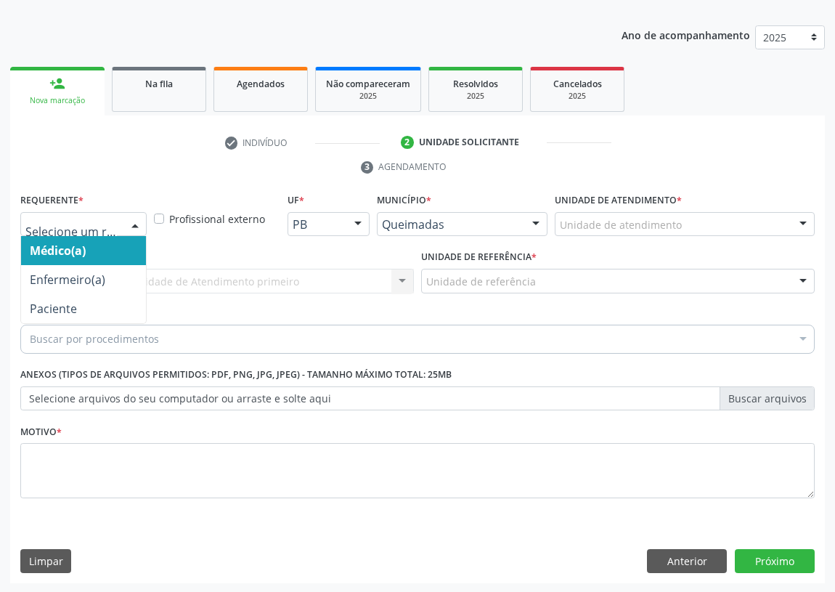
click at [131, 224] on div at bounding box center [135, 225] width 22 height 25
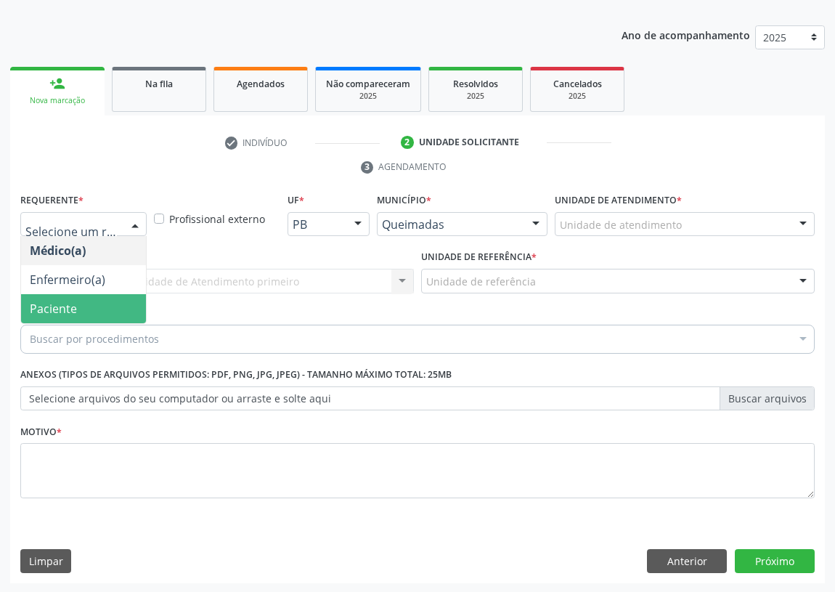
click at [116, 313] on span "Paciente" at bounding box center [83, 308] width 125 height 29
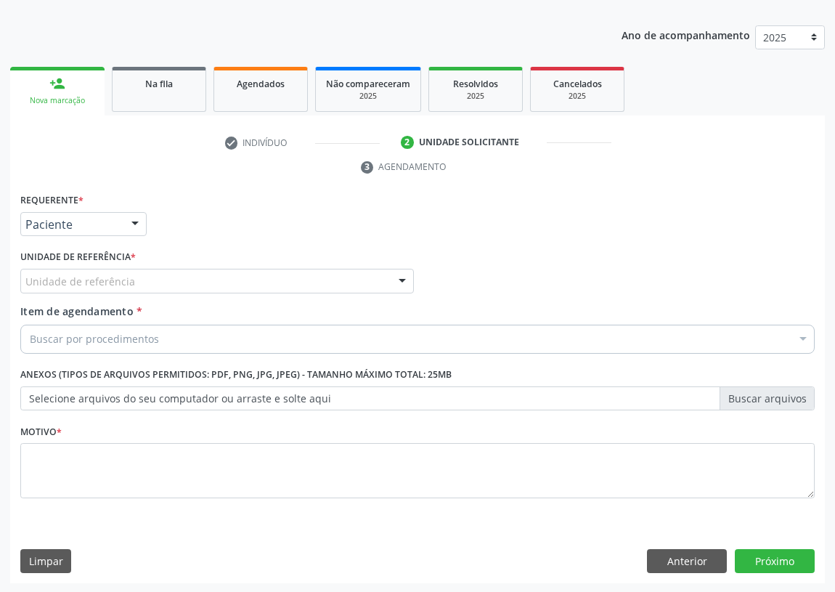
drag, startPoint x: 380, startPoint y: 281, endPoint x: 218, endPoint y: 313, distance: 165.1
click at [377, 281] on div "Unidade de referência" at bounding box center [217, 281] width 394 height 25
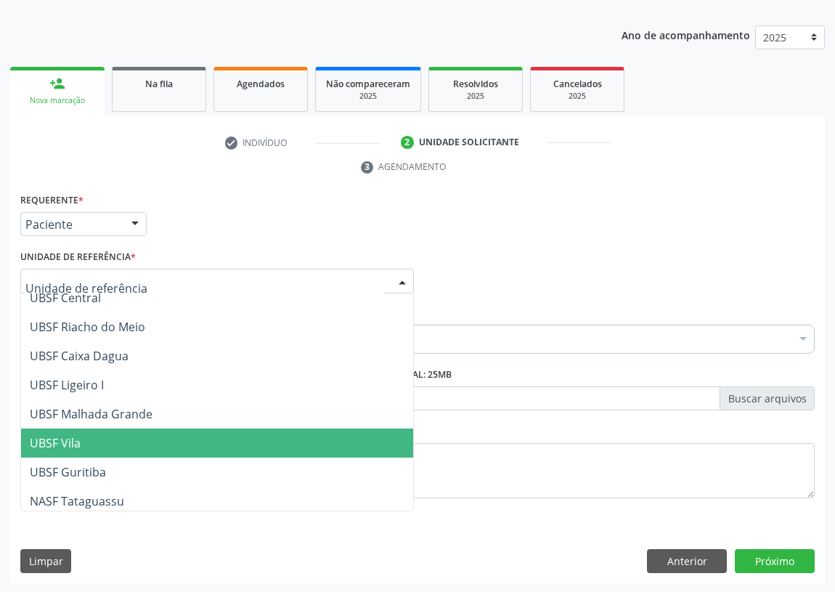
scroll to position [363, 0]
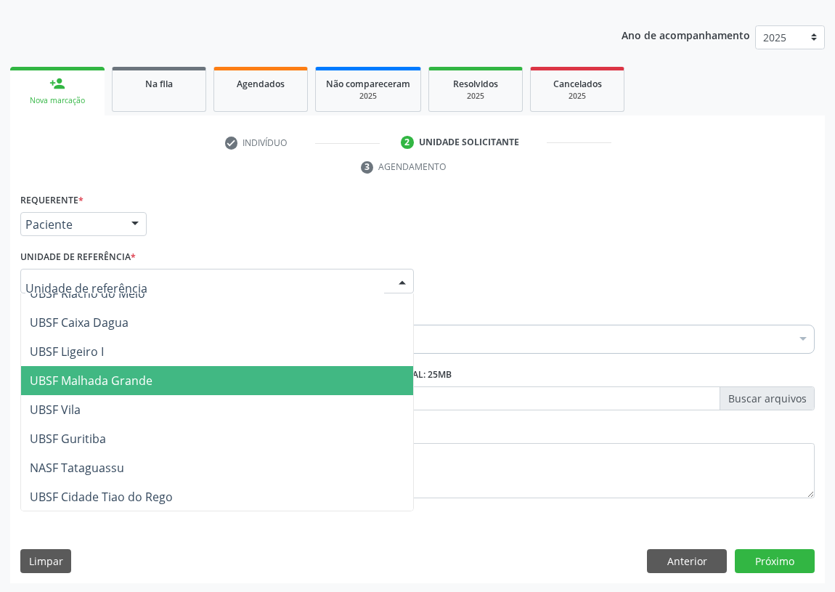
click at [140, 377] on span "UBSF Malhada Grande" at bounding box center [91, 381] width 123 height 16
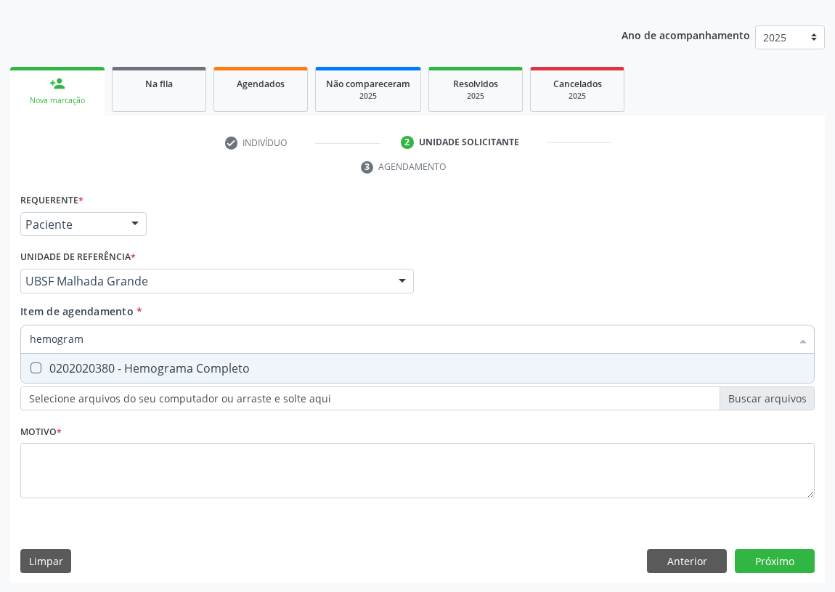
type input "hemograma"
click at [35, 365] on Completo at bounding box center [35, 367] width 11 height 11
click at [30, 365] on Completo "checkbox" at bounding box center [25, 367] width 9 height 9
checkbox Completo "true"
drag, startPoint x: 99, startPoint y: 343, endPoint x: 14, endPoint y: 343, distance: 85.0
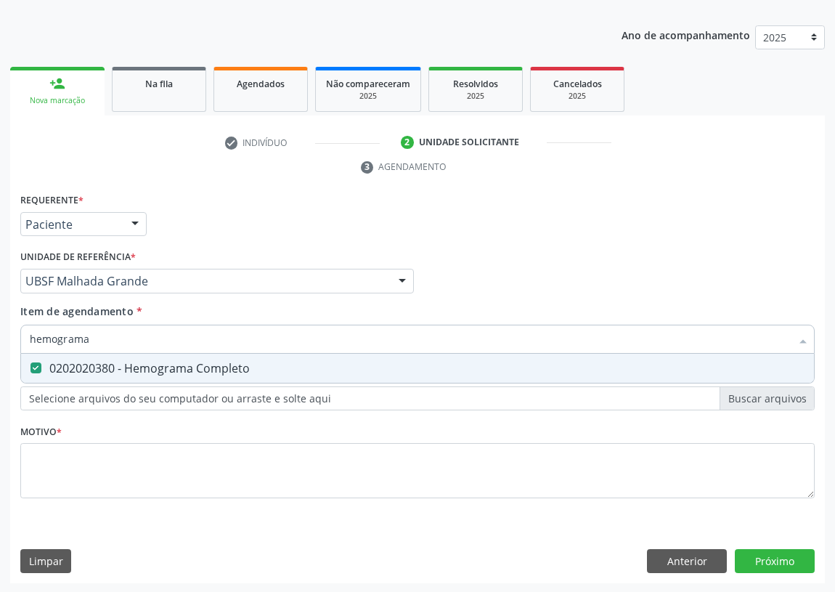
click at [14, 343] on div "Requerente * Paciente Médico(a) Enfermeiro(a) Paciente Nenhum resultado encontr…" at bounding box center [417, 387] width 815 height 394
type input "V"
checkbox Completo "false"
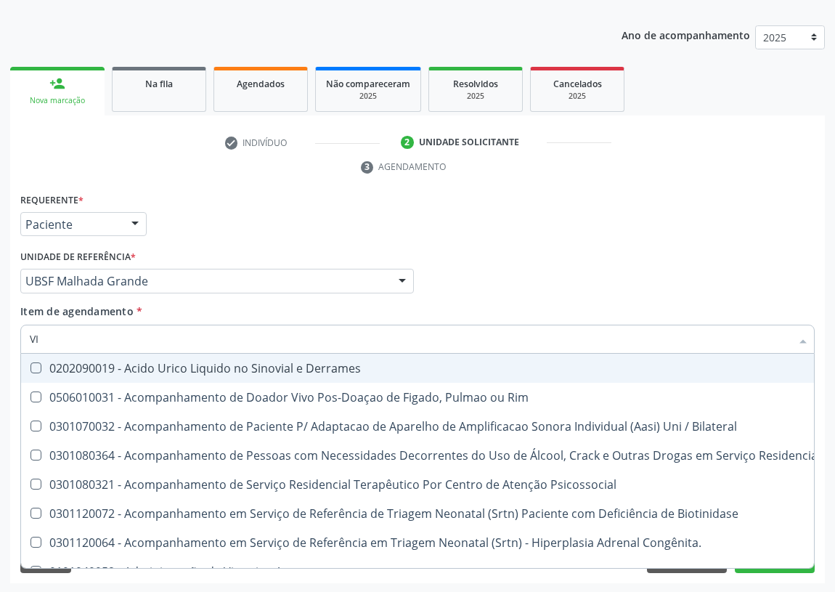
type input "VIT"
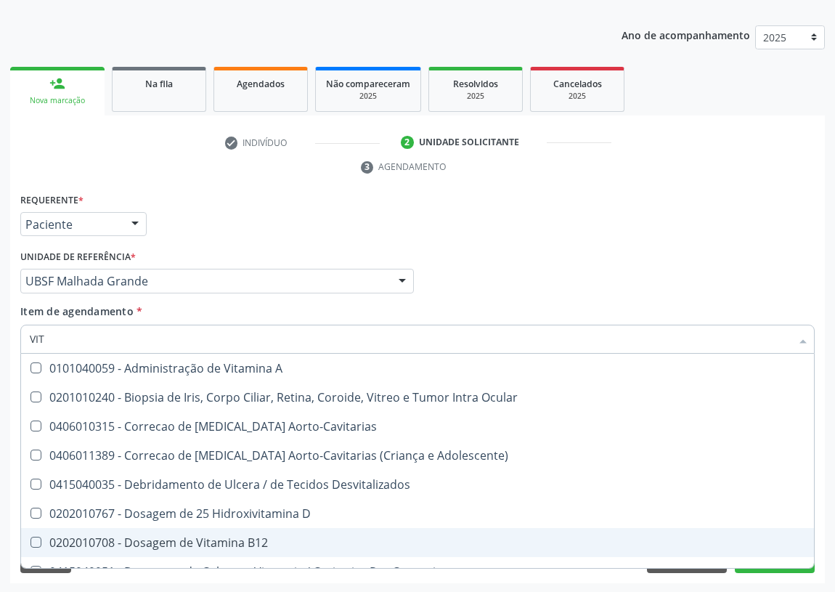
click at [241, 537] on div "0202010708 - Dosagem de Vitamina B12" at bounding box center [418, 543] width 776 height 12
checkbox B12 "true"
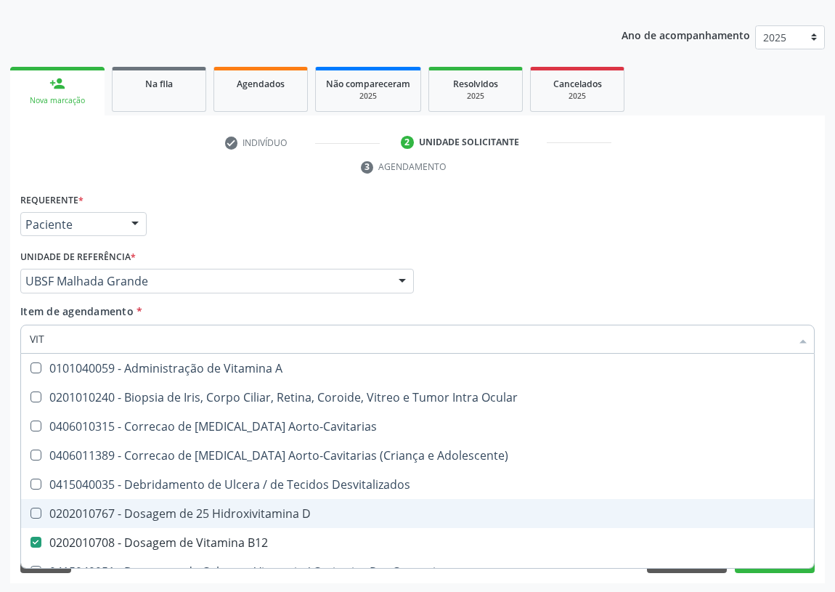
click at [251, 516] on div "0202010767 - Dosagem de 25 Hidroxivitamina D" at bounding box center [418, 514] width 776 height 12
checkbox D "true"
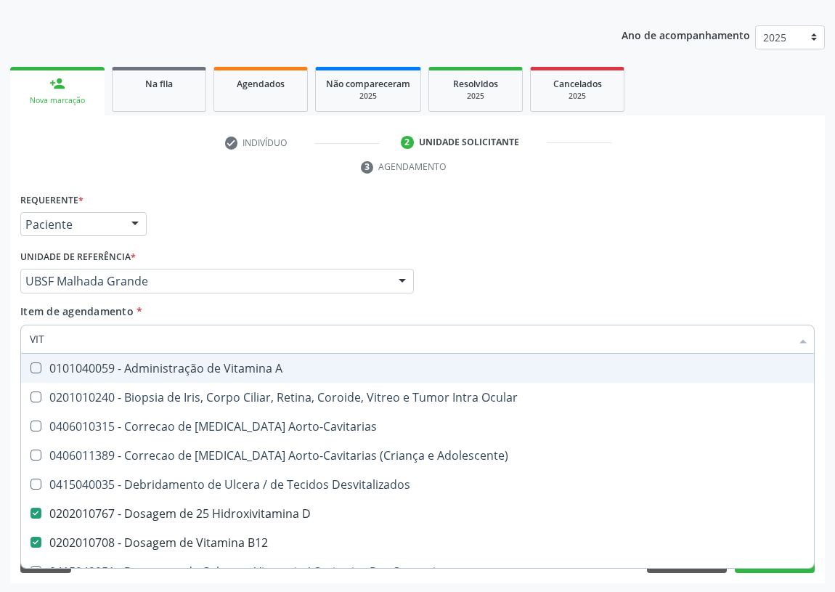
drag, startPoint x: 44, startPoint y: 339, endPoint x: 10, endPoint y: 342, distance: 33.5
click at [10, 342] on div "Requerente * Paciente Médico(a) Enfermeiro(a) Paciente Nenhum resultado encontr…" at bounding box center [417, 387] width 815 height 394
type input "T"
checkbox D "false"
checkbox B12 "false"
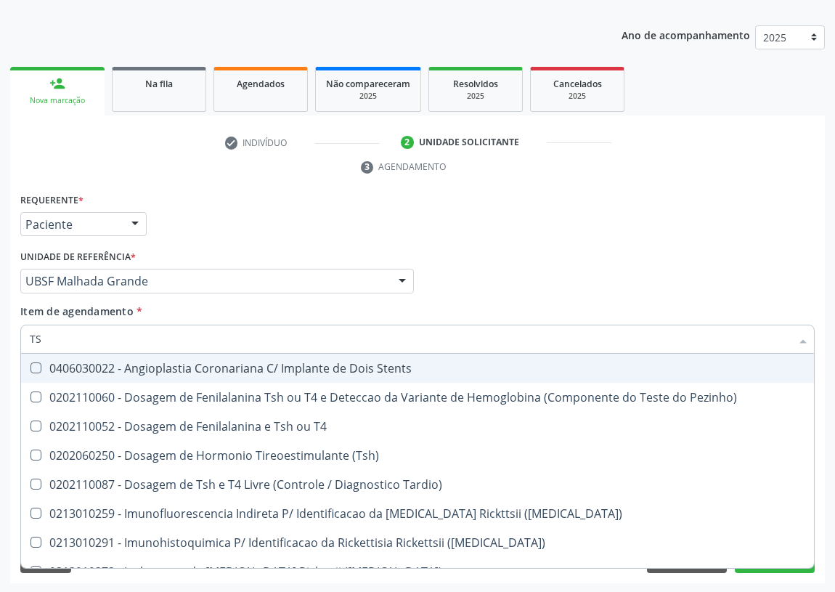
type input "TSH"
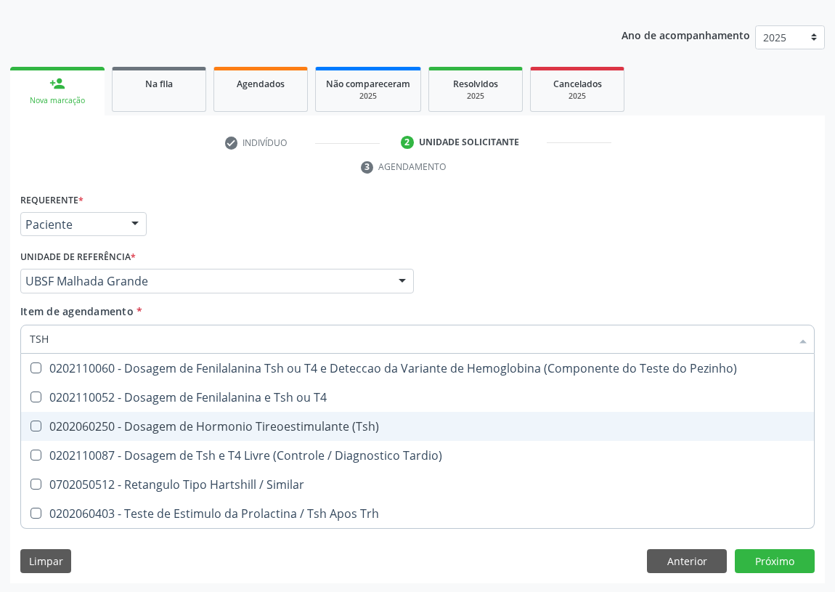
drag, startPoint x: 36, startPoint y: 429, endPoint x: 20, endPoint y: 333, distance: 97.2
click at [33, 418] on span "0202060250 - Dosagem de Hormonio Tireoestimulante (Tsh)" at bounding box center [417, 426] width 793 height 29
checkbox \(Tsh\) "true"
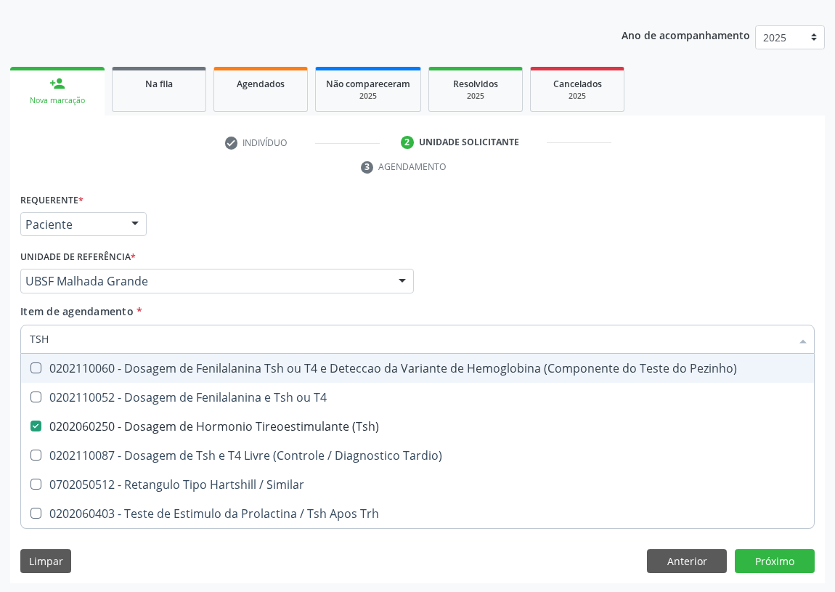
drag, startPoint x: 49, startPoint y: 334, endPoint x: 0, endPoint y: 342, distance: 50.0
click at [0, 342] on div "Acompanhamento Acompanhe a situação das marcações correntes e finalizadas Relat…" at bounding box center [417, 262] width 835 height 664
type input "P"
checkbox \(Tsh\) "false"
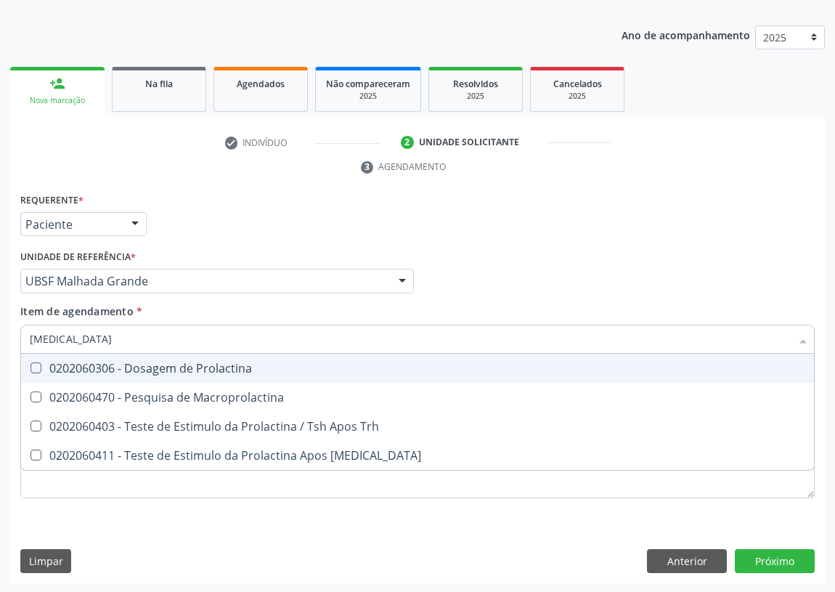
type input "PROLACTINA"
drag, startPoint x: 38, startPoint y: 362, endPoint x: 99, endPoint y: 341, distance: 64.5
click at [45, 358] on span "0202060306 - Dosagem de Prolactina" at bounding box center [417, 368] width 793 height 29
checkbox Prolactina "true"
drag, startPoint x: 103, startPoint y: 341, endPoint x: 0, endPoint y: 348, distance: 103.4
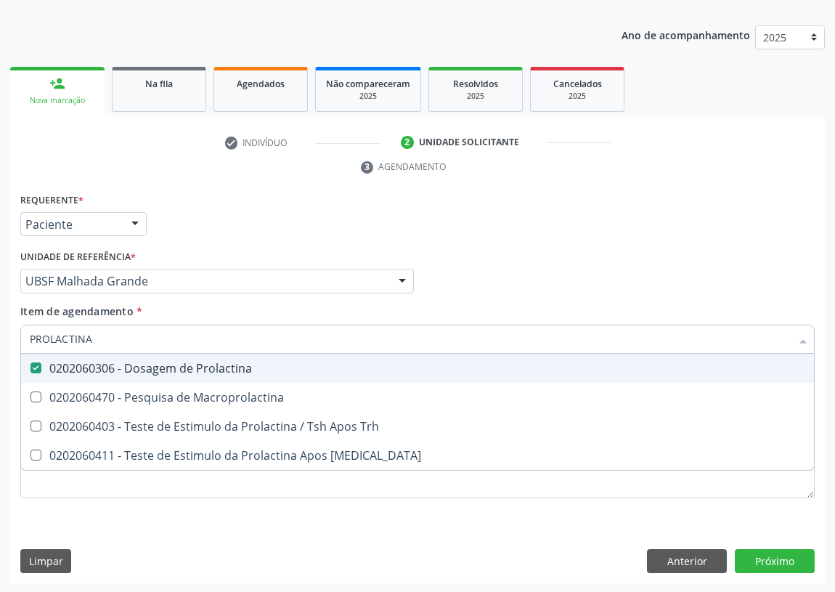
click at [0, 348] on div "Acompanhamento Acompanhe a situação das marcações correntes e finalizadas Relat…" at bounding box center [417, 262] width 835 height 664
type input "F"
checkbox Prolactina "false"
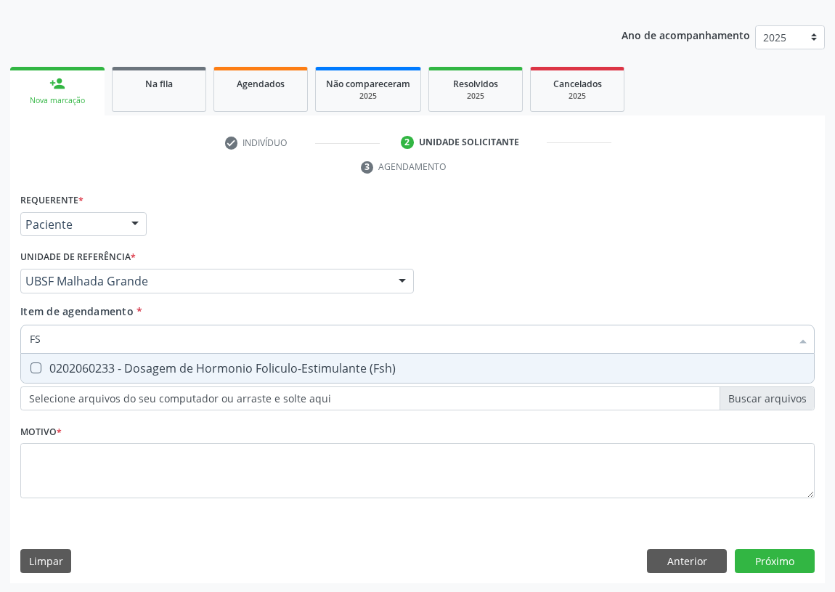
type input "FSH"
drag, startPoint x: 35, startPoint y: 366, endPoint x: 69, endPoint y: 333, distance: 47.8
click at [40, 362] on \(Fsh\) at bounding box center [35, 367] width 11 height 11
click at [30, 363] on \(Fsh\) "checkbox" at bounding box center [25, 367] width 9 height 9
checkbox \(Fsh\) "true"
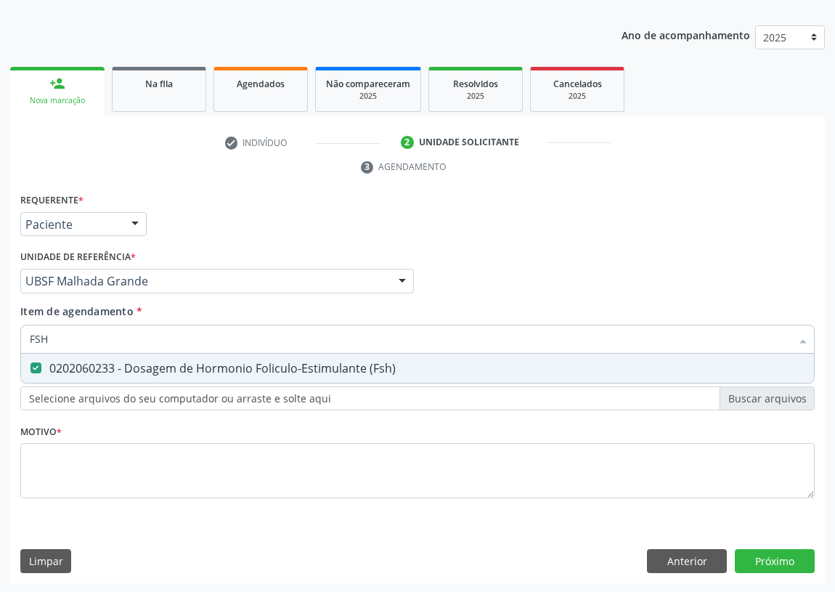
drag, startPoint x: 63, startPoint y: 333, endPoint x: 0, endPoint y: 349, distance: 65.2
click at [0, 349] on div "Acompanhamento Acompanhe a situação das marcações correntes e finalizadas Relat…" at bounding box center [417, 262] width 835 height 664
type input "TE"
checkbox \(Fsh\) "false"
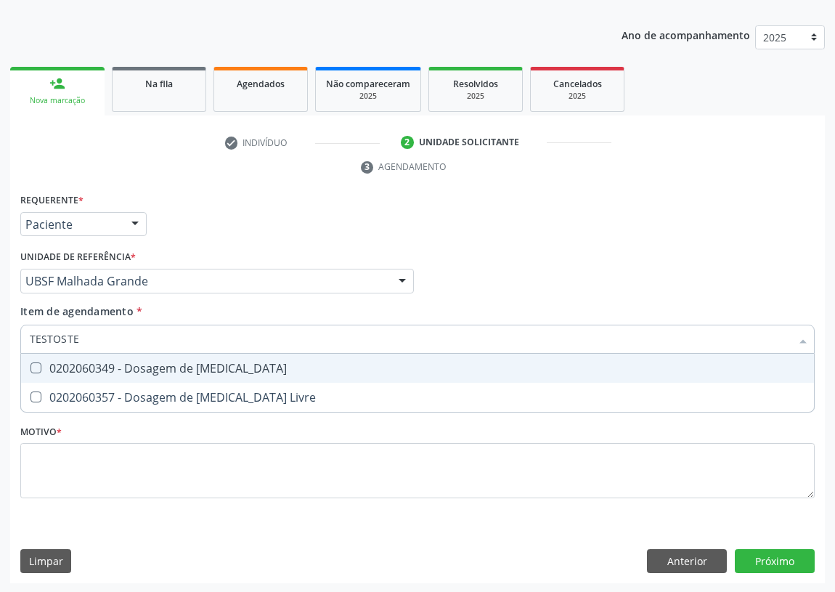
type input "TESTOSTER"
click at [33, 362] on Testosterona at bounding box center [35, 367] width 11 height 11
click at [30, 363] on Testosterona "checkbox" at bounding box center [25, 367] width 9 height 9
checkbox Testosterona "true"
drag, startPoint x: 91, startPoint y: 341, endPoint x: 3, endPoint y: 348, distance: 88.9
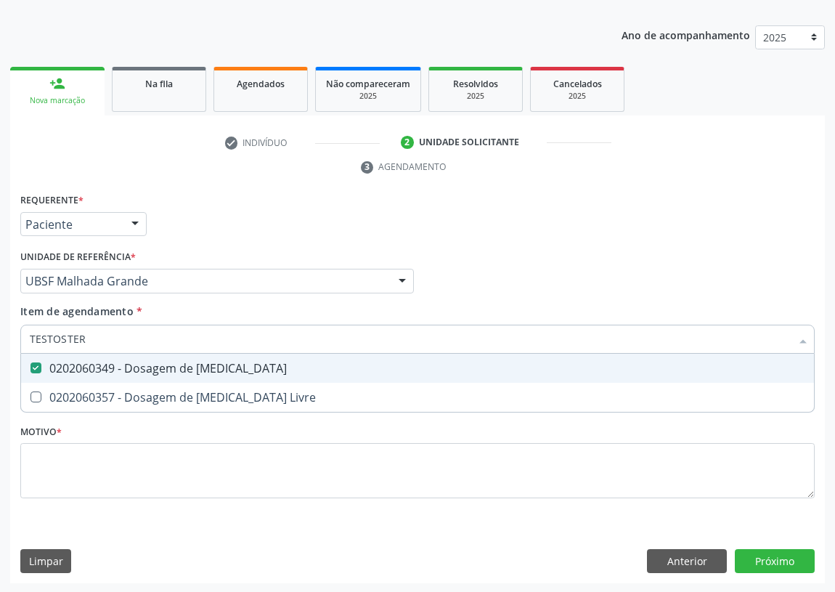
click at [7, 350] on div "Acompanhamento Acompanhe a situação das marcações correntes e finalizadas Relat…" at bounding box center [417, 262] width 835 height 664
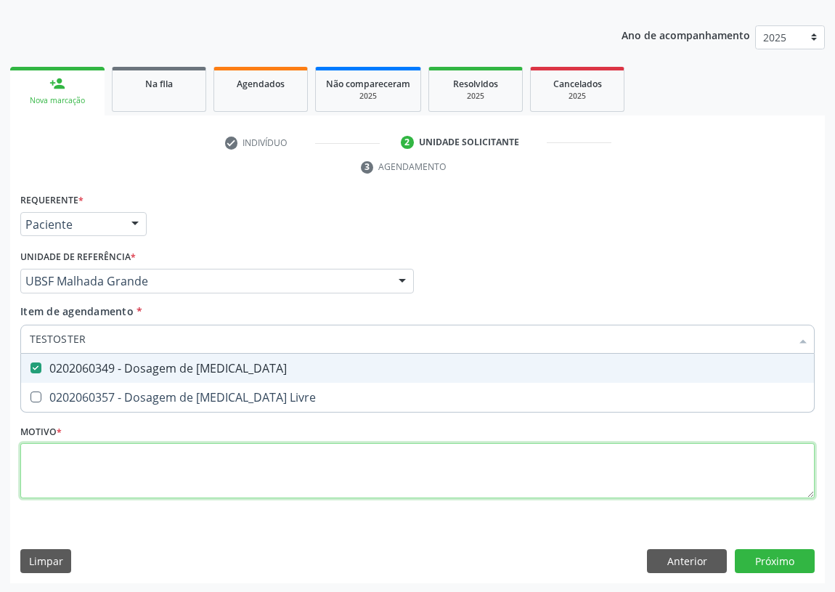
click at [35, 460] on div "Requerente * Paciente Médico(a) Enfermeiro(a) Paciente Nenhum resultado encontr…" at bounding box center [417, 354] width 794 height 329
checkbox Livre "true"
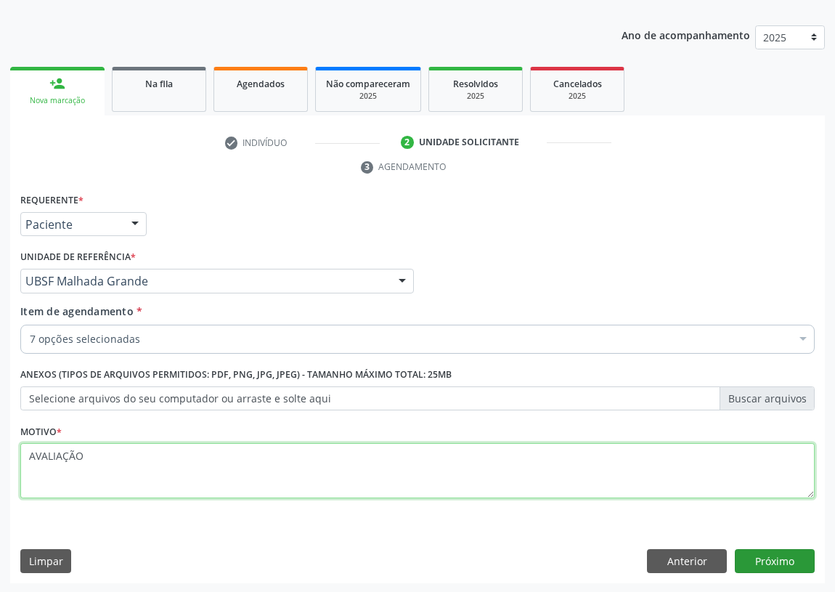
type textarea "AVALIAÇÃO"
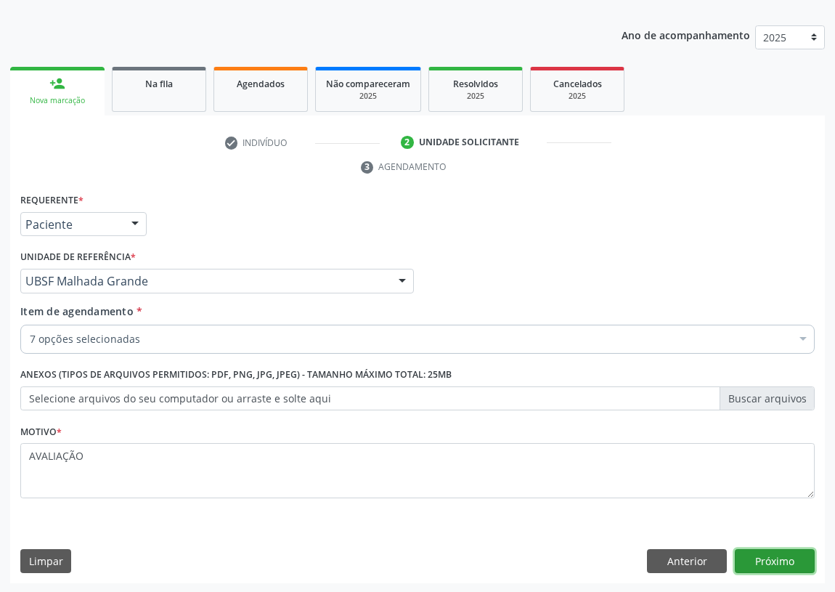
drag, startPoint x: 770, startPoint y: 557, endPoint x: 754, endPoint y: 554, distance: 17.0
click at [754, 554] on button "Próximo" at bounding box center [775, 561] width 80 height 25
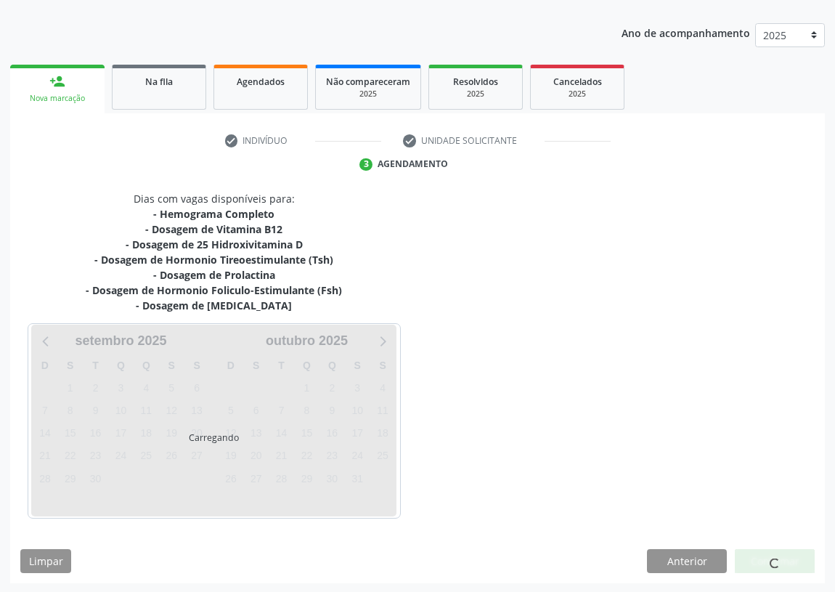
scroll to position [152, 0]
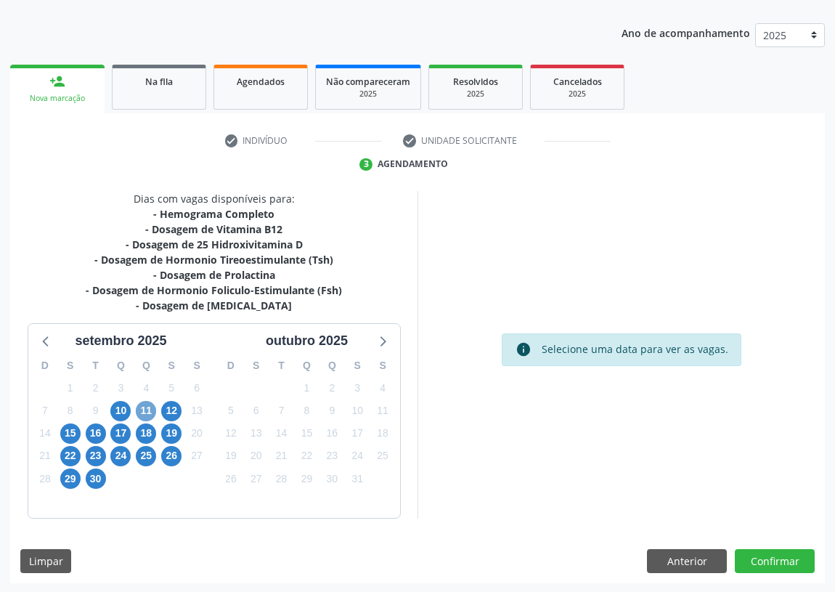
click at [148, 407] on span "11" at bounding box center [146, 411] width 20 height 20
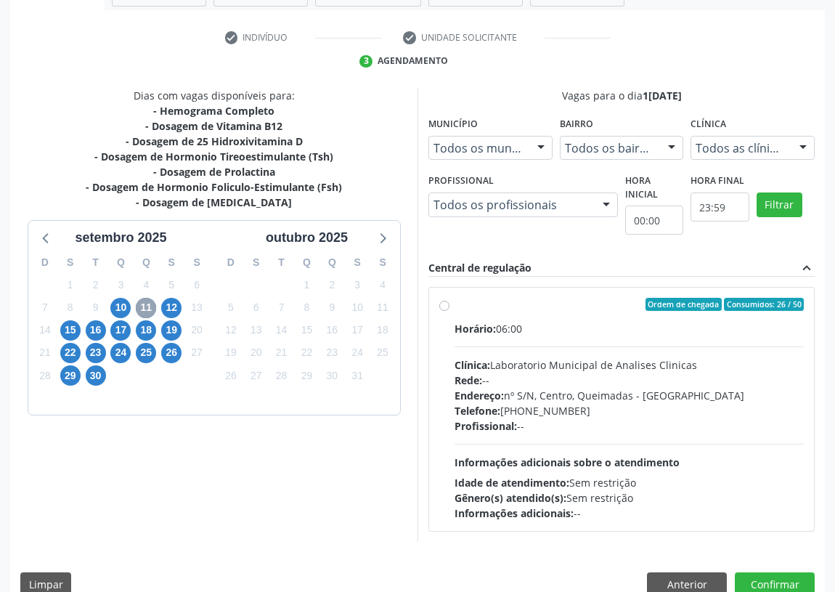
scroll to position [279, 0]
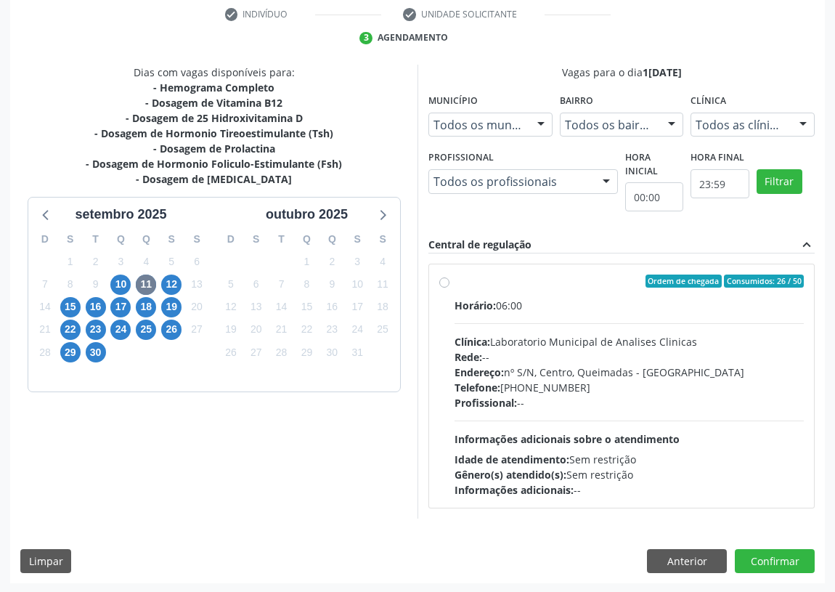
click at [442, 272] on div "Ordem de chegada Consumidos: 26 / 50 Horário: 06:00 Clínica: Laboratorio Munici…" at bounding box center [621, 385] width 385 height 243
radio input "true"
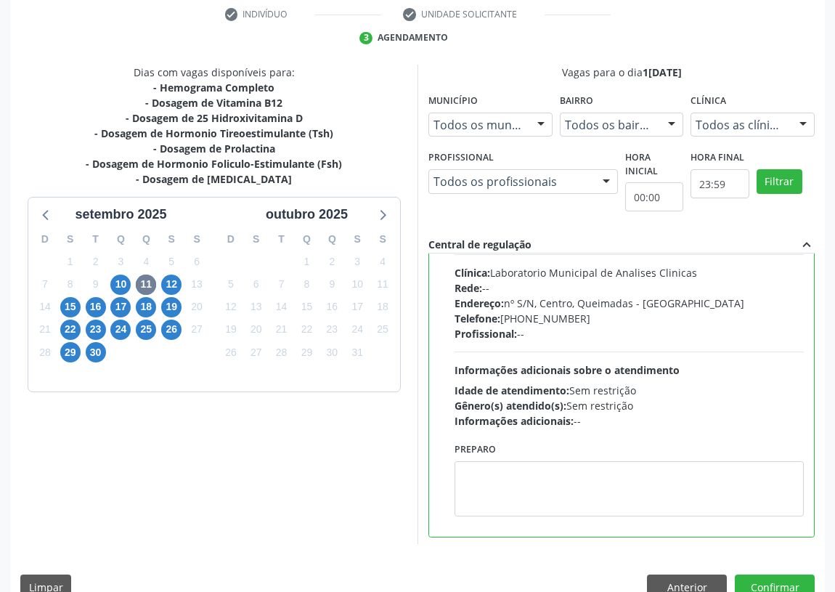
scroll to position [72, 0]
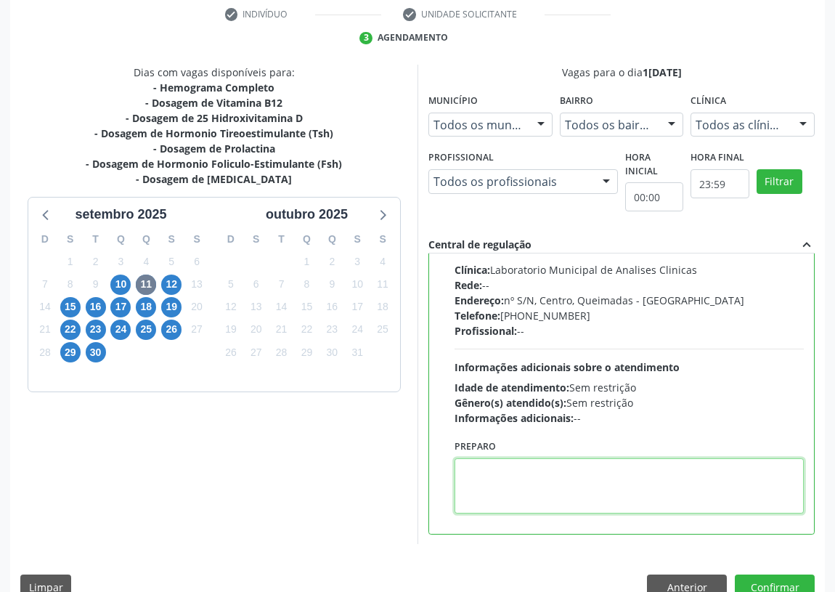
drag, startPoint x: 481, startPoint y: 477, endPoint x: 470, endPoint y: 472, distance: 12.0
click at [479, 477] on textarea at bounding box center [629, 485] width 349 height 55
click at [497, 468] on textarea "IR EMMJEUUM" at bounding box center [629, 485] width 349 height 55
click at [505, 469] on textarea "IR EM JEUUM" at bounding box center [629, 485] width 349 height 55
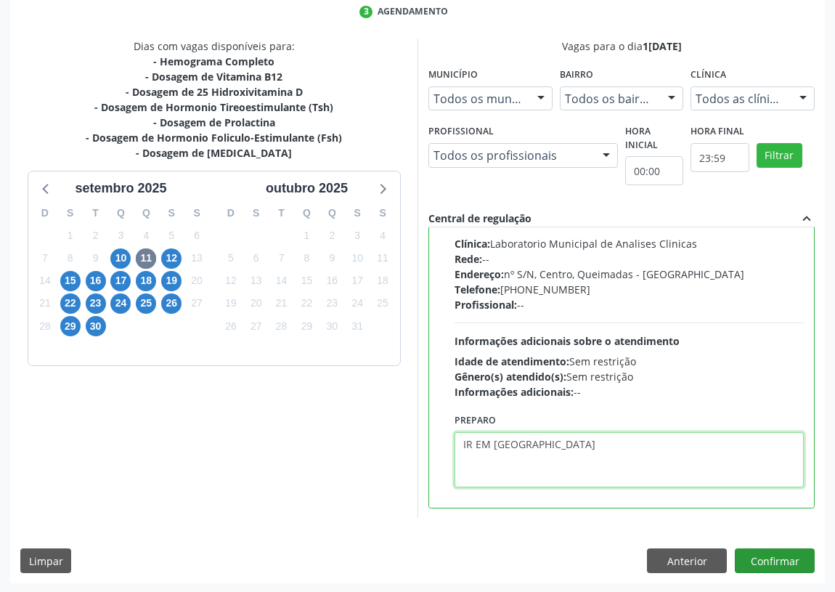
type textarea "IR EM [GEOGRAPHIC_DATA]"
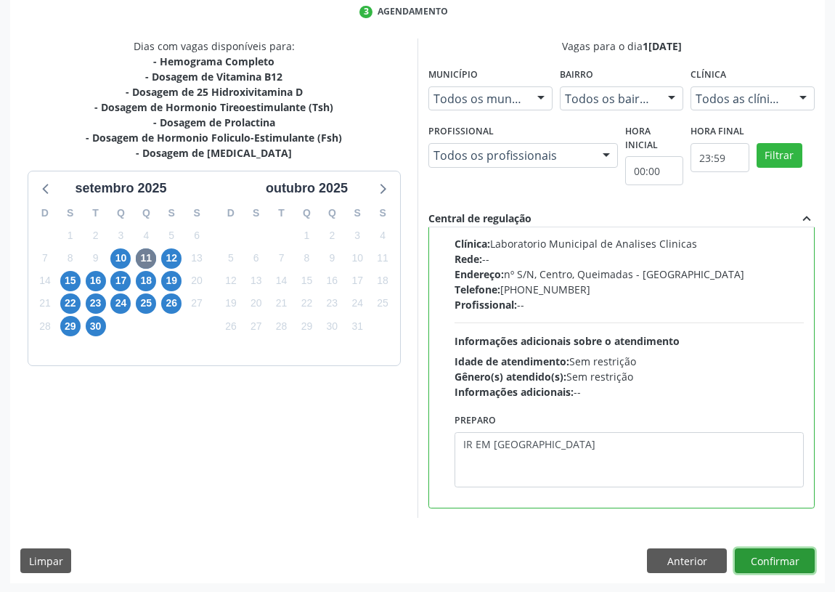
drag, startPoint x: 769, startPoint y: 553, endPoint x: 472, endPoint y: 550, distance: 297.0
click at [769, 552] on button "Confirmar" at bounding box center [775, 560] width 80 height 25
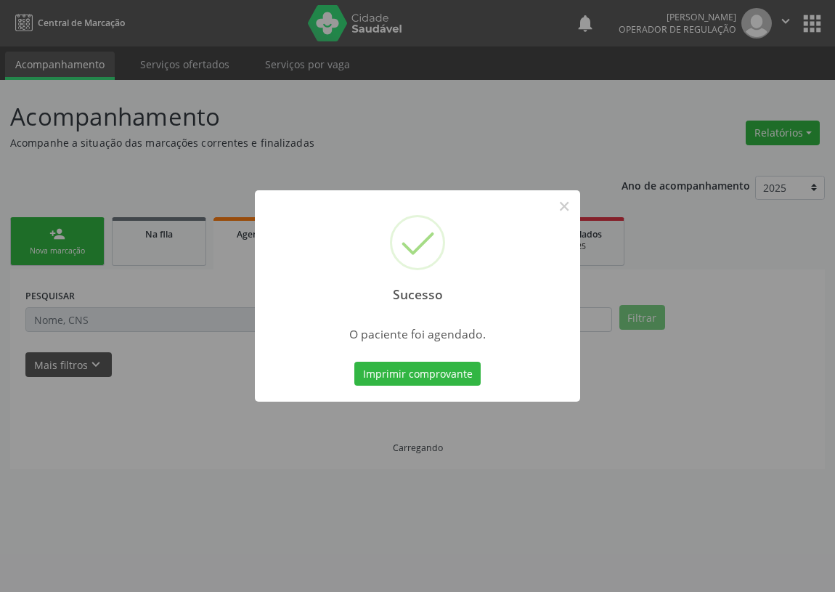
scroll to position [0, 0]
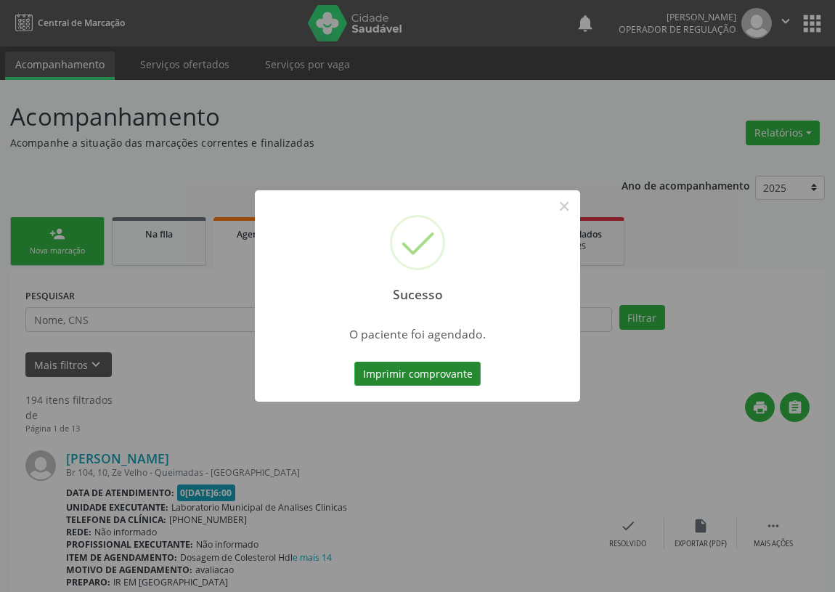
click at [407, 376] on button "Imprimir comprovante" at bounding box center [417, 374] width 126 height 25
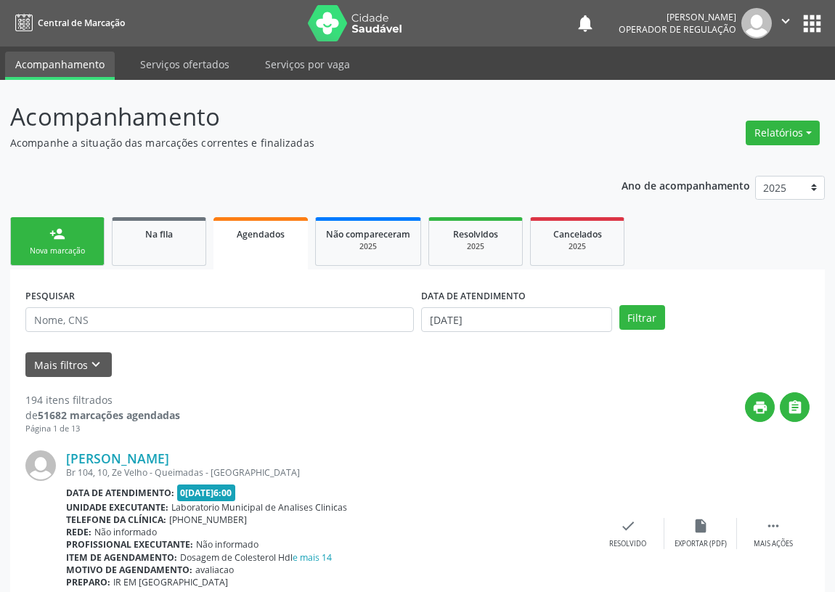
click at [36, 251] on div "Nova marcação" at bounding box center [57, 250] width 73 height 11
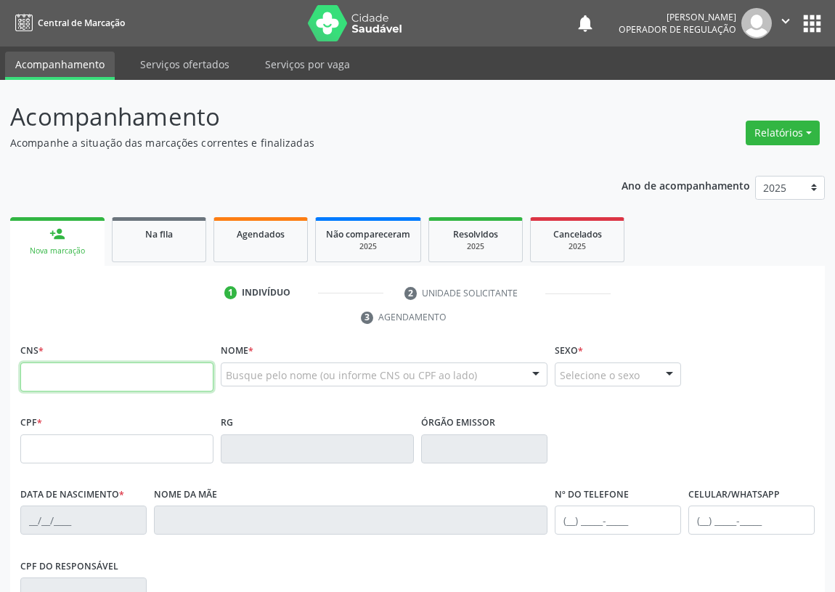
click at [46, 375] on input "text" at bounding box center [116, 376] width 193 height 29
type input "704 1096 5538 9150"
type input "106.745.684-86"
type input "02/09/1993"
type input "Maristela Vieira Nunes de Paula"
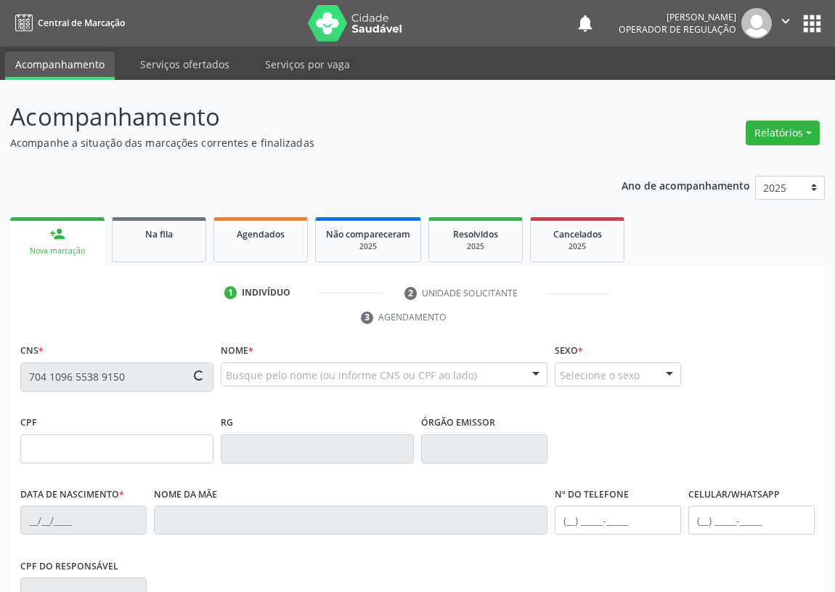
type input "(83) 99110-4033"
type input "105.285.184-37"
type input "6"
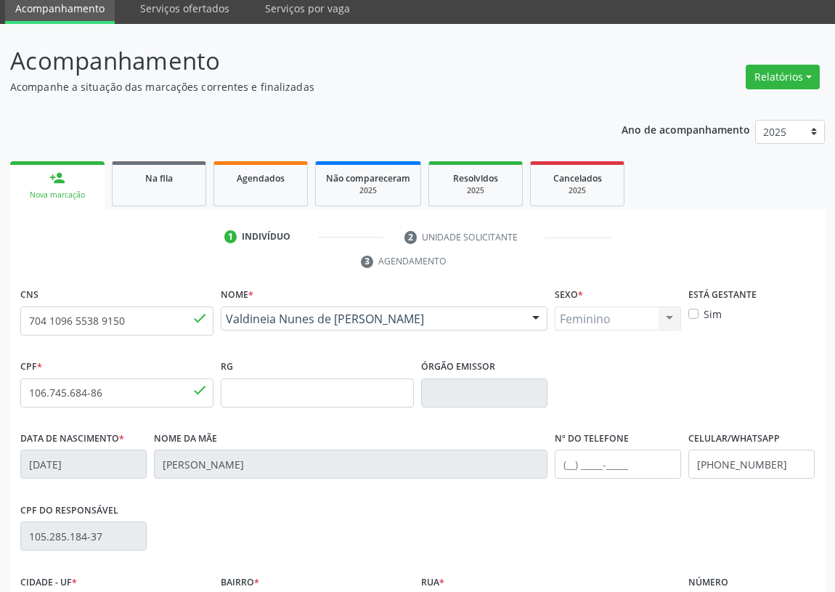
scroll to position [218, 0]
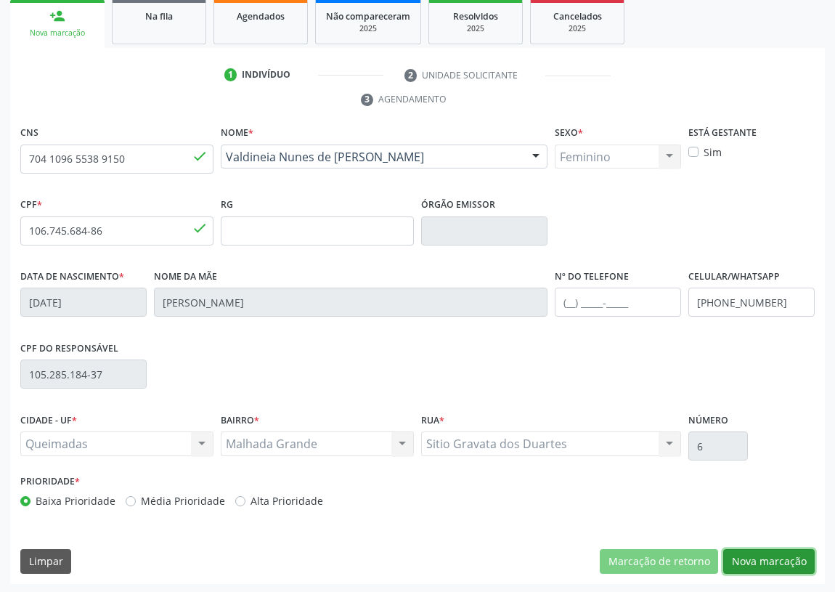
drag, startPoint x: 755, startPoint y: 556, endPoint x: 619, endPoint y: 546, distance: 136.2
click at [754, 555] on button "Nova marcação" at bounding box center [768, 561] width 91 height 25
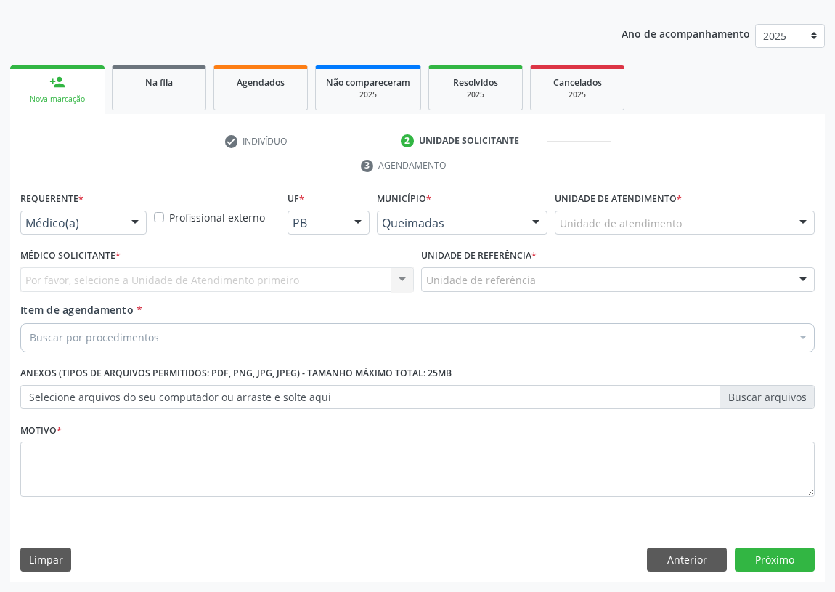
scroll to position [150, 0]
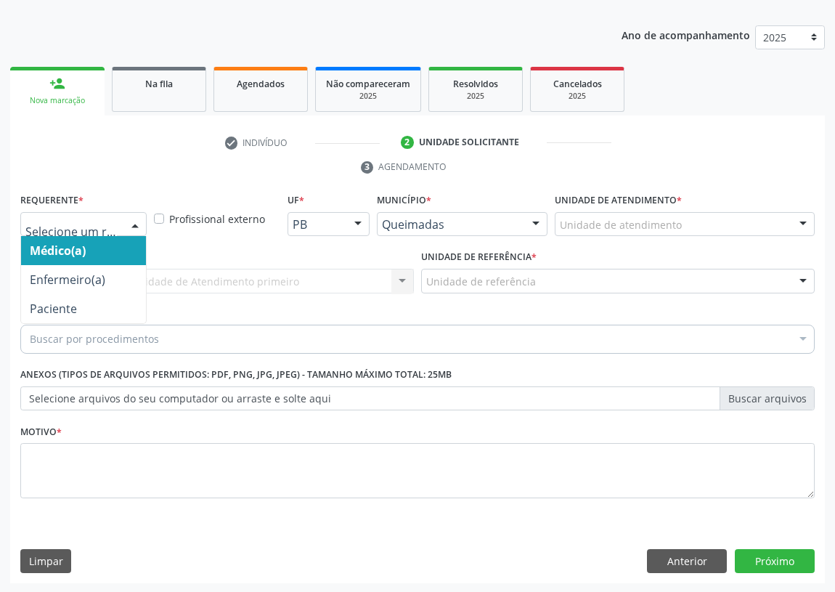
drag, startPoint x: 134, startPoint y: 224, endPoint x: 118, endPoint y: 304, distance: 80.6
click at [133, 225] on div at bounding box center [135, 225] width 22 height 25
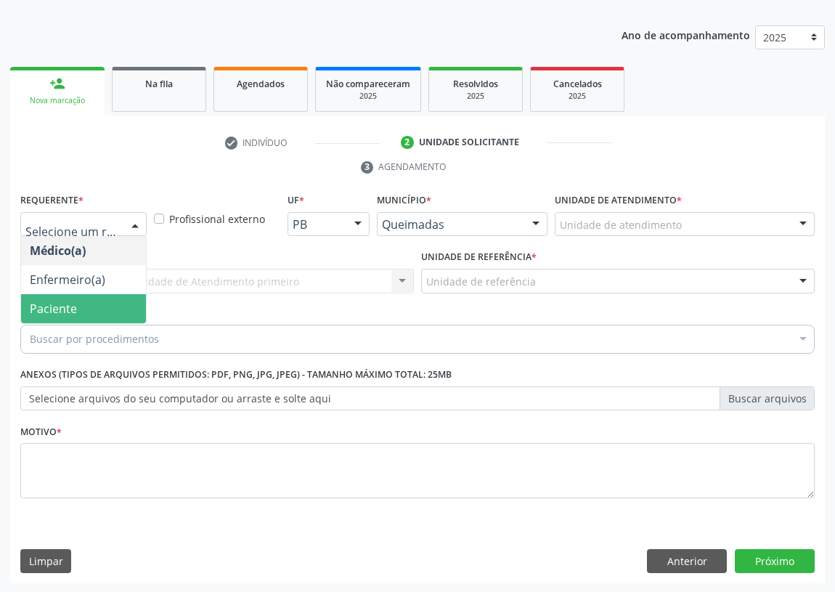
click at [116, 312] on span "Paciente" at bounding box center [83, 308] width 125 height 29
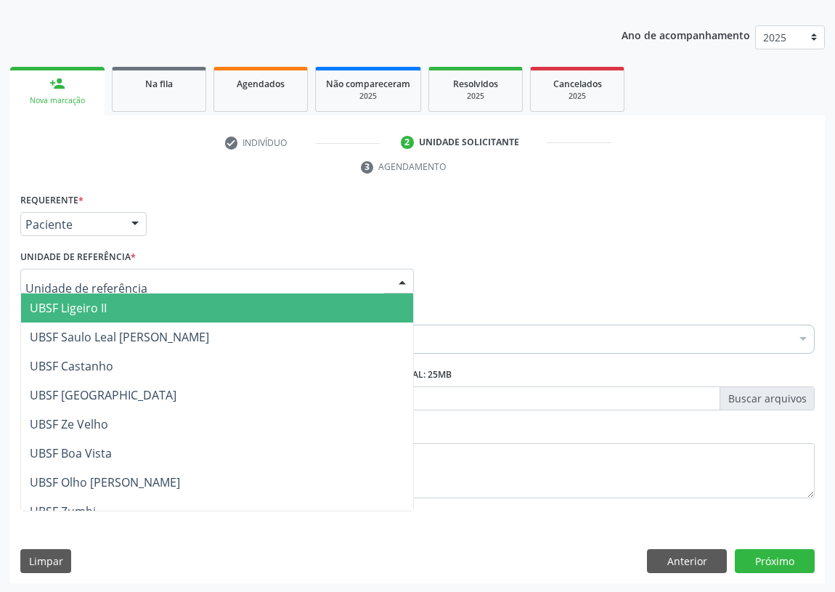
drag, startPoint x: 403, startPoint y: 280, endPoint x: 283, endPoint y: 328, distance: 129.3
click at [402, 280] on div at bounding box center [402, 281] width 22 height 25
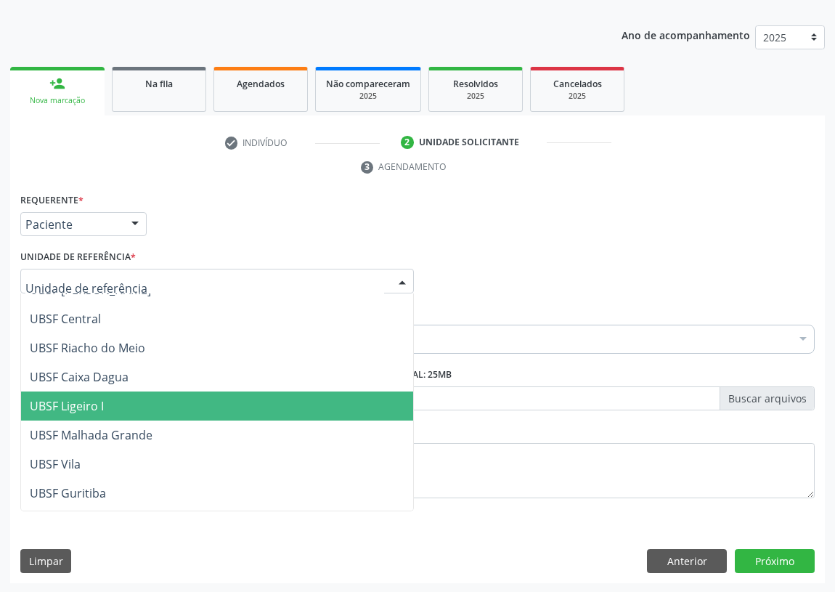
scroll to position [330, 0]
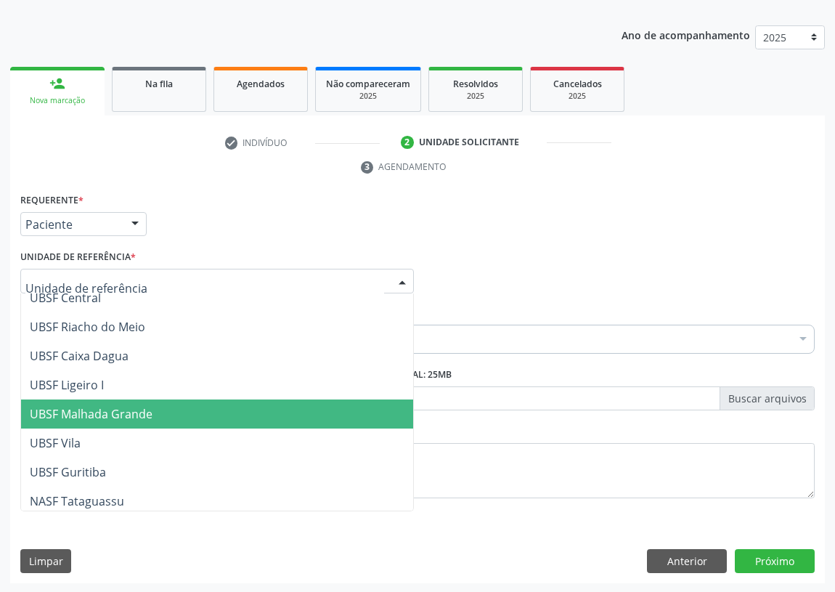
click at [142, 418] on span "UBSF Malhada Grande" at bounding box center [91, 414] width 123 height 16
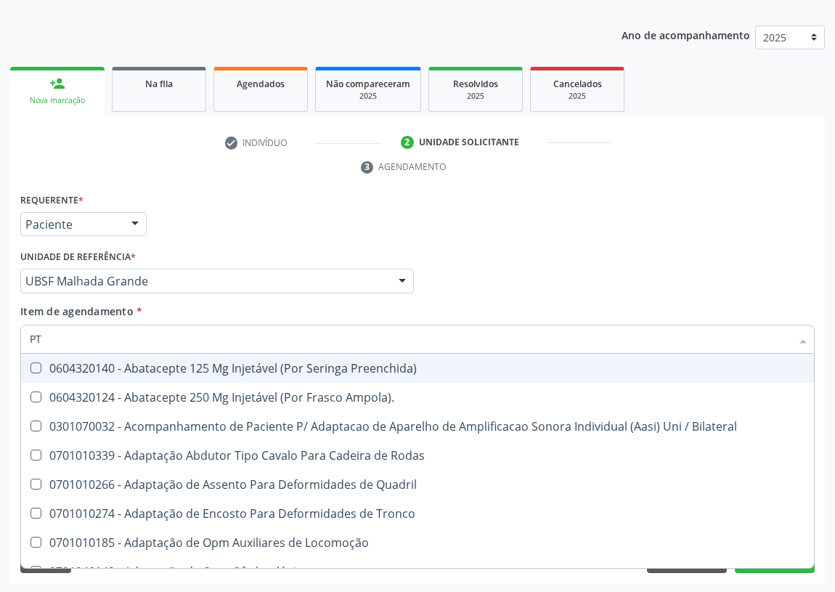
type input "P"
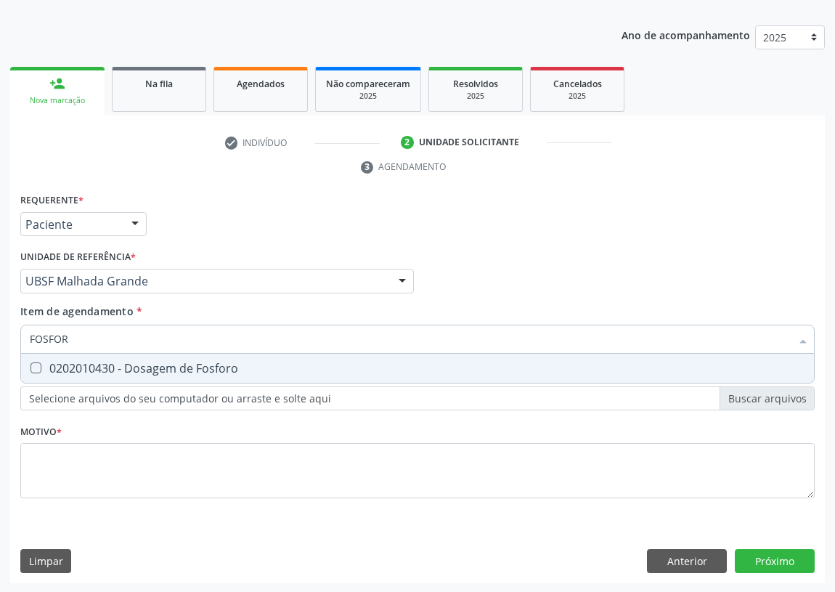
type input "FOSFORO"
drag, startPoint x: 38, startPoint y: 368, endPoint x: 57, endPoint y: 335, distance: 37.7
click at [37, 368] on Fosforo at bounding box center [35, 367] width 11 height 11
click at [30, 368] on Fosforo "checkbox" at bounding box center [25, 367] width 9 height 9
checkbox Fosforo "true"
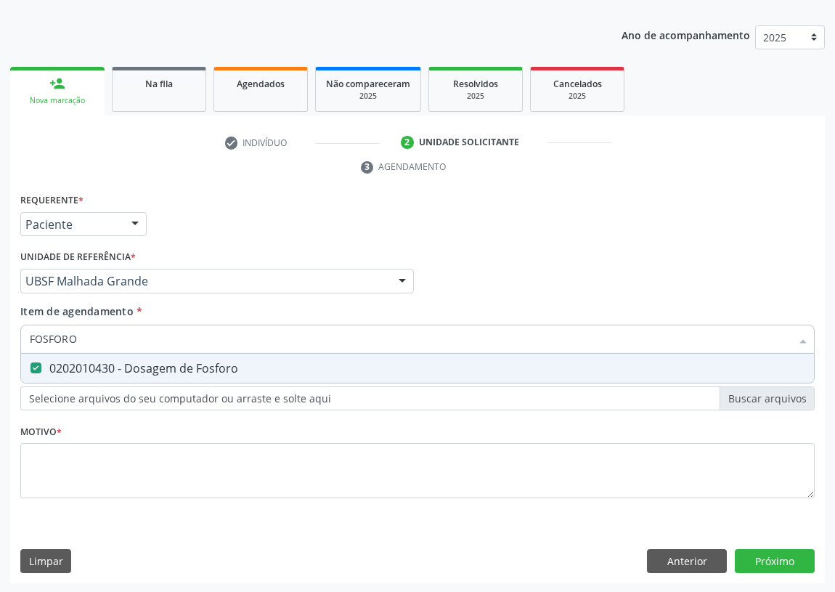
drag, startPoint x: 87, startPoint y: 341, endPoint x: 0, endPoint y: 328, distance: 88.0
click at [0, 329] on div "Acompanhamento Acompanhe a situação das marcações correntes e finalizadas Relat…" at bounding box center [417, 262] width 835 height 664
type input "M"
checkbox Fosforo "false"
type input "MAGNESIO"
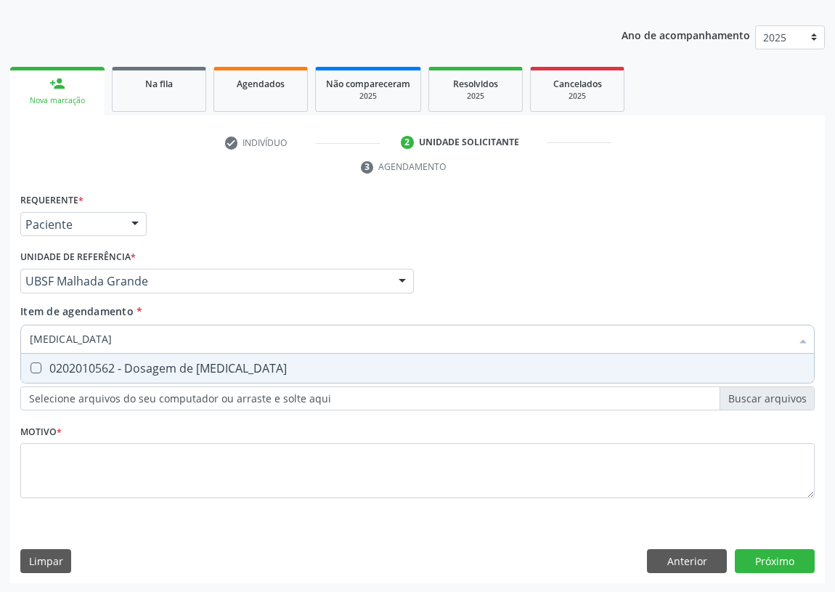
click at [36, 367] on Magnesio at bounding box center [35, 367] width 11 height 11
click at [30, 367] on Magnesio "checkbox" at bounding box center [25, 367] width 9 height 9
checkbox Magnesio "true"
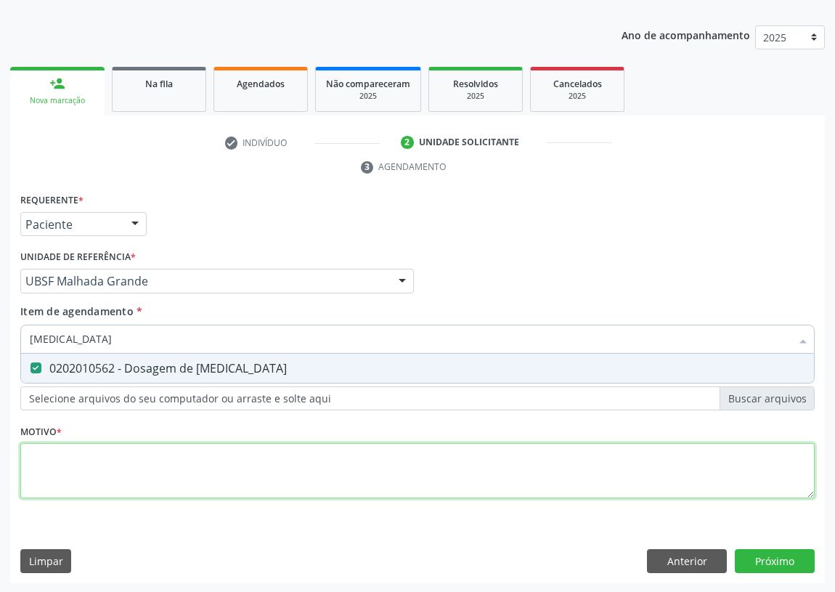
click at [36, 473] on div "Requerente * Paciente Médico(a) Enfermeiro(a) Paciente Nenhum resultado encontr…" at bounding box center [417, 354] width 794 height 329
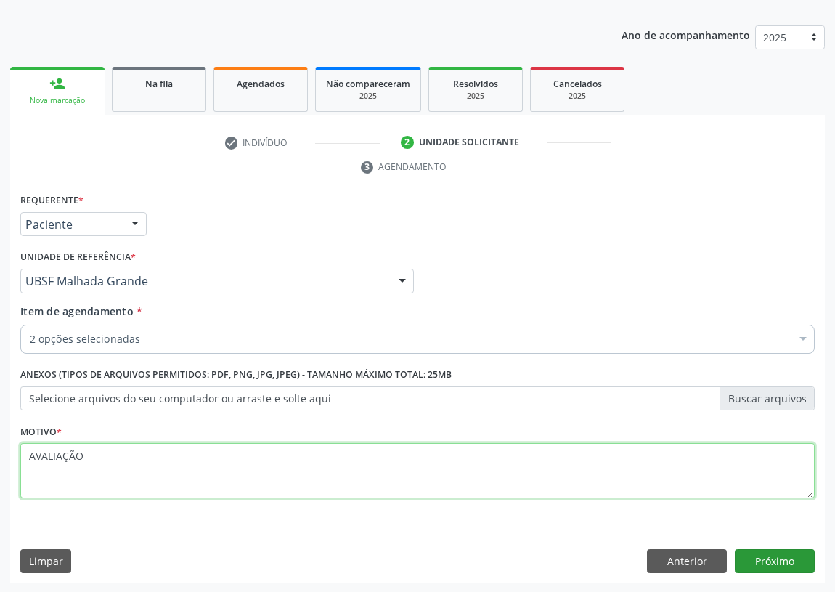
type textarea "AVALIAÇÃO"
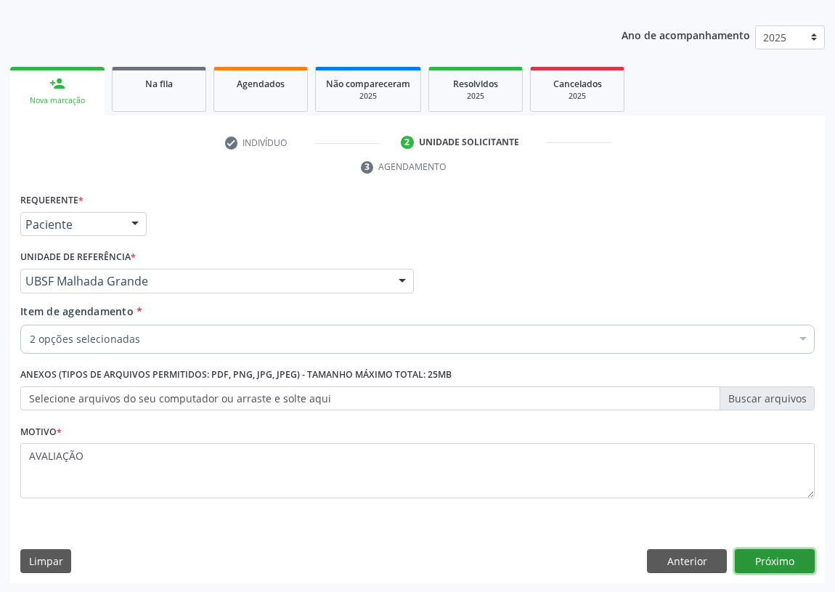
click at [781, 556] on button "Próximo" at bounding box center [775, 561] width 80 height 25
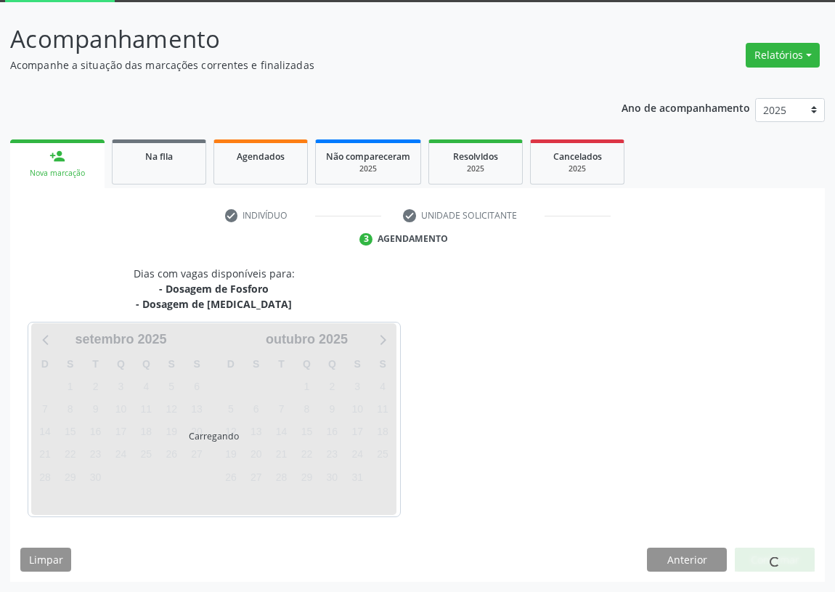
scroll to position [77, 0]
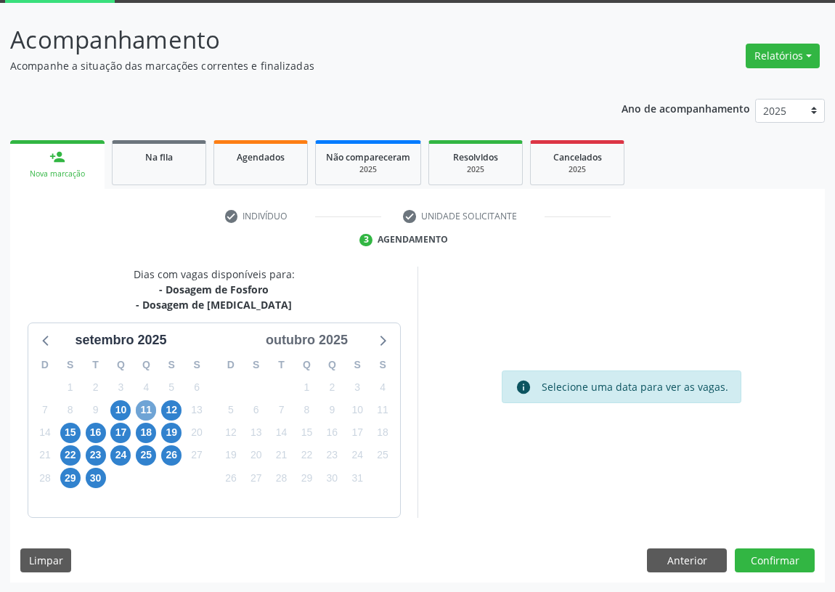
drag, startPoint x: 142, startPoint y: 408, endPoint x: 269, endPoint y: 347, distance: 140.3
click at [142, 406] on span "11" at bounding box center [146, 410] width 20 height 20
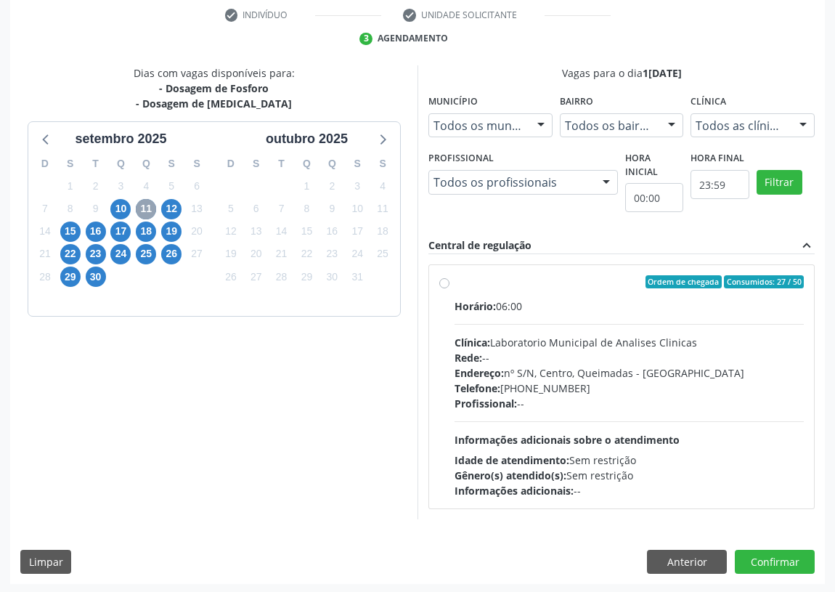
scroll to position [279, 0]
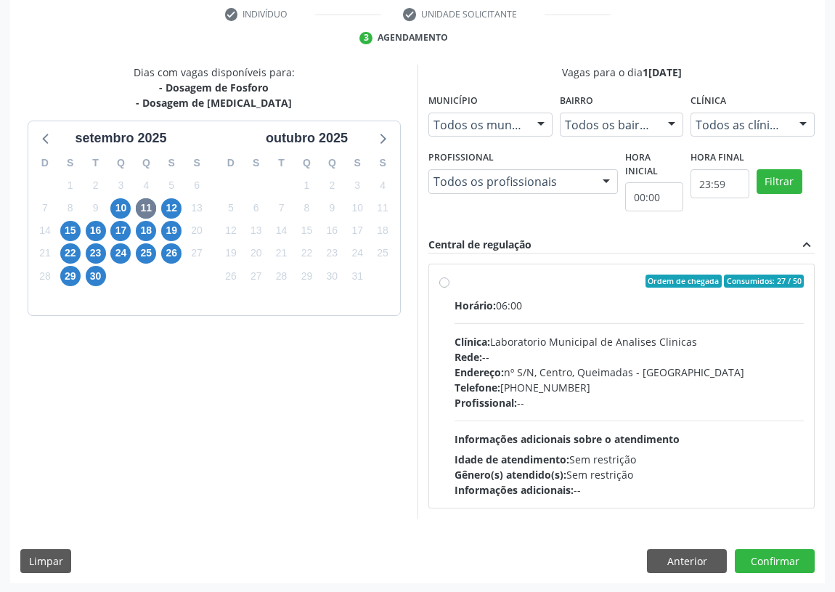
click at [455, 276] on label "Ordem de chegada Consumidos: 27 / 50 Horário: 06:00 Clínica: Laboratorio Munici…" at bounding box center [629, 385] width 349 height 223
click at [445, 276] on input "Ordem de chegada Consumidos: 27 / 50 Horário: 06:00 Clínica: Laboratorio Munici…" at bounding box center [444, 280] width 10 height 13
radio input "true"
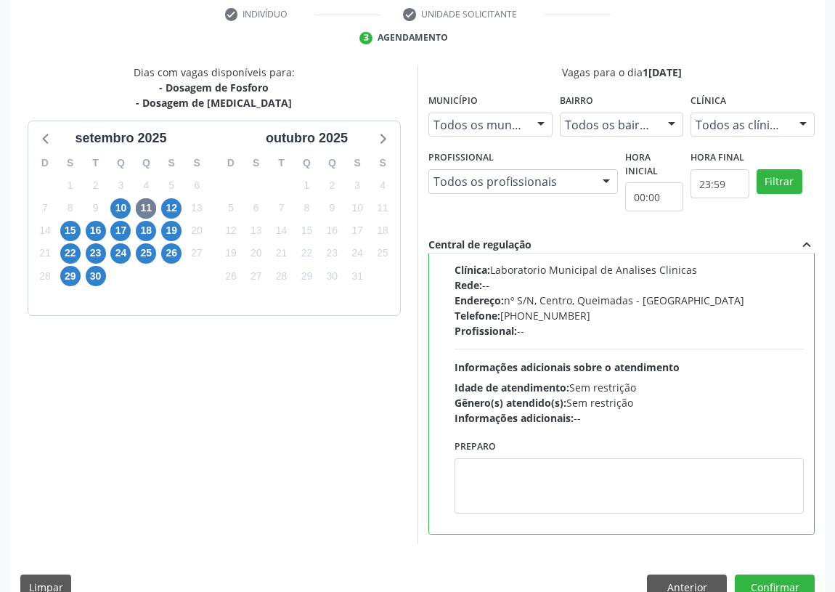
scroll to position [305, 0]
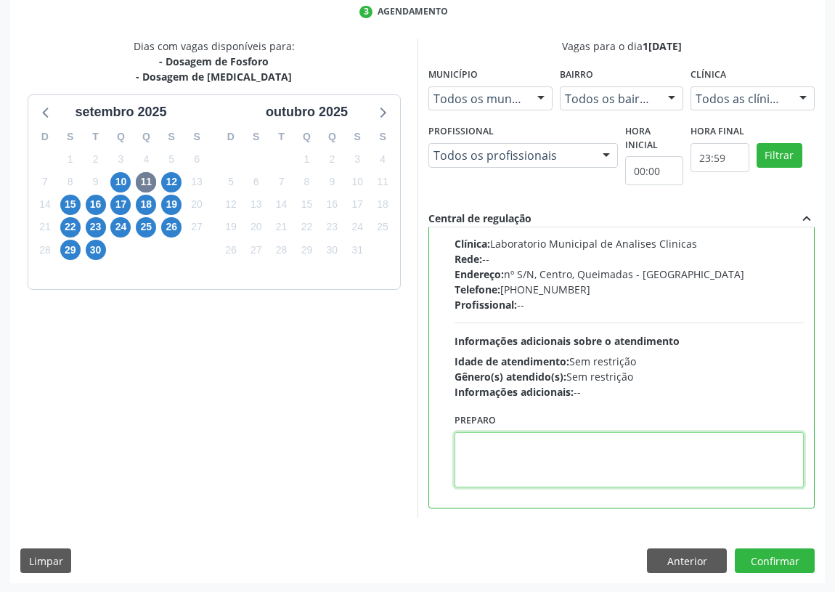
click at [518, 457] on textarea at bounding box center [629, 459] width 349 height 55
type textarea "IR EM [GEOGRAPHIC_DATA]"
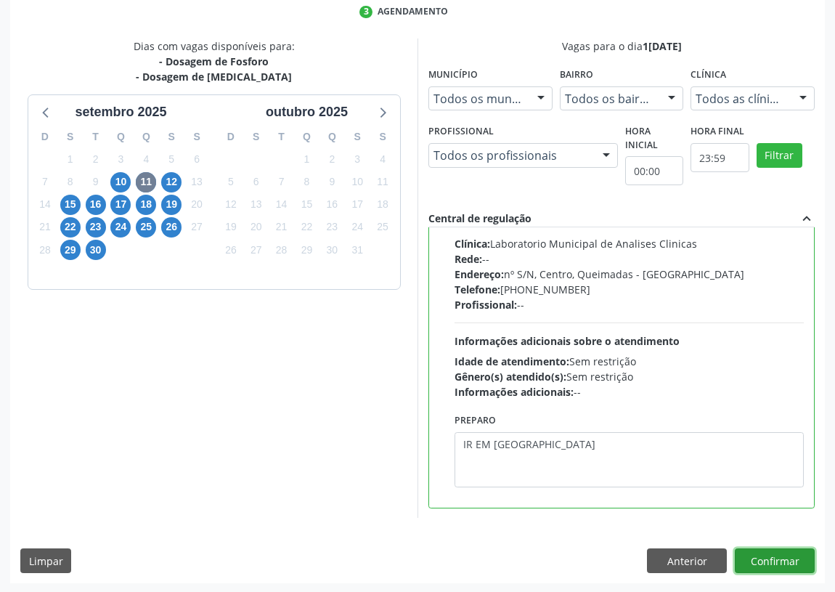
drag, startPoint x: 779, startPoint y: 559, endPoint x: 356, endPoint y: 457, distance: 435.4
click at [777, 559] on button "Confirmar" at bounding box center [775, 560] width 80 height 25
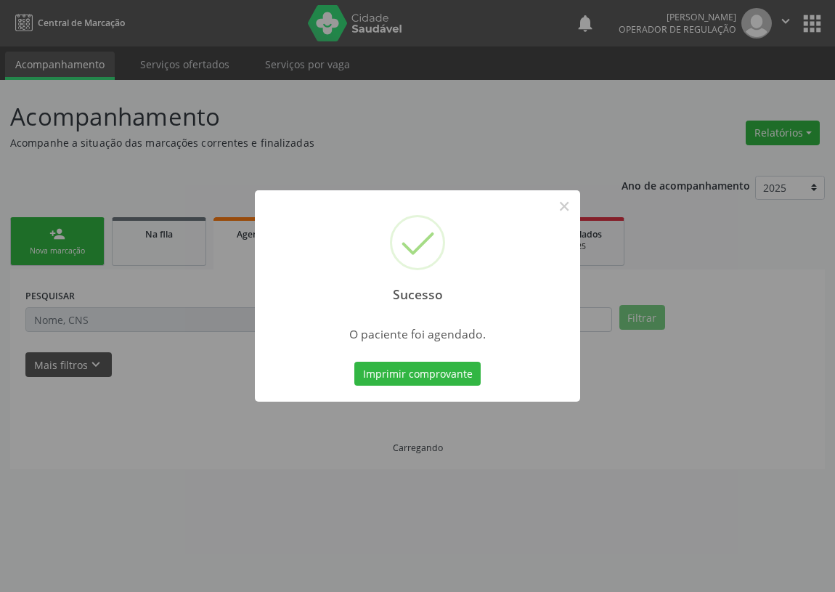
scroll to position [0, 0]
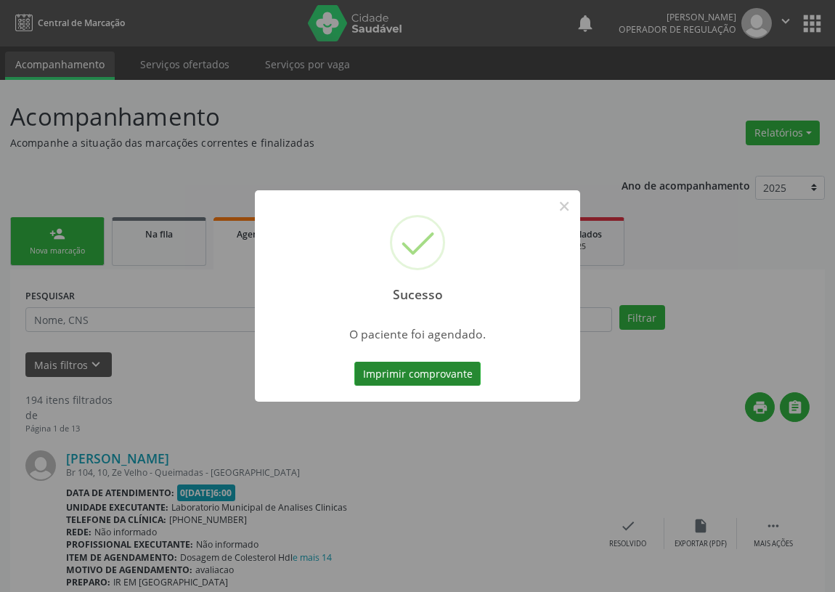
click at [429, 372] on button "Imprimir comprovante" at bounding box center [417, 374] width 126 height 25
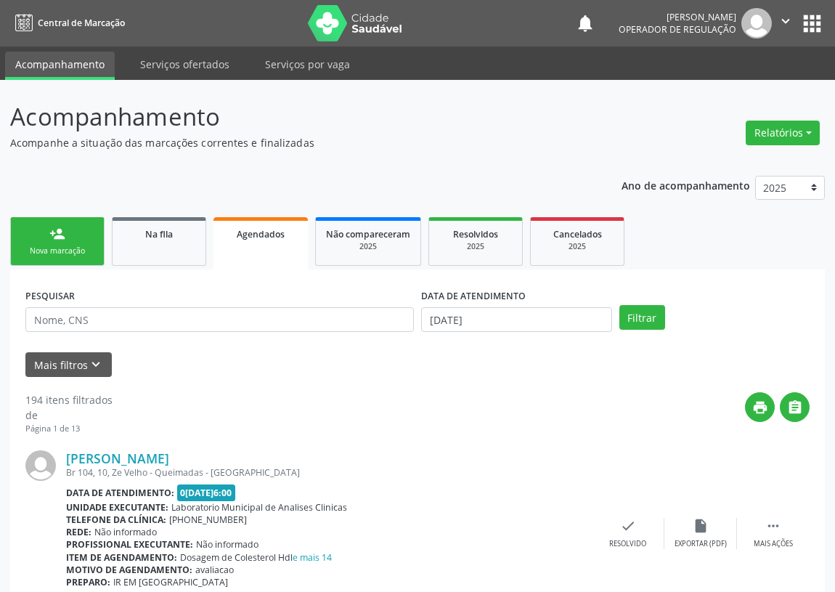
click at [66, 250] on div "Nova marcação" at bounding box center [57, 250] width 73 height 11
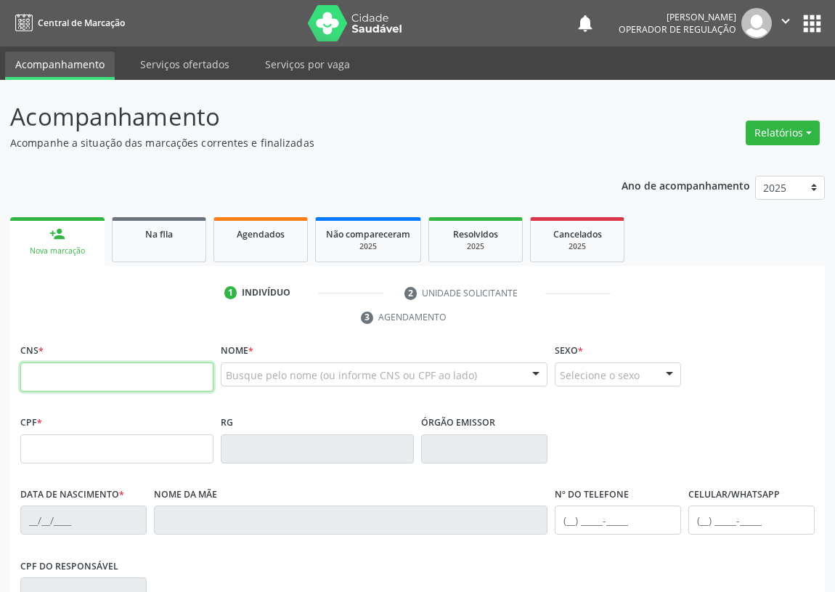
click at [37, 379] on input "text" at bounding box center [116, 376] width 193 height 29
click at [41, 379] on input "text" at bounding box center [116, 376] width 193 height 29
type input "704 8090 1845 9348"
type input "718.436.604-23"
type input "22/09/2014"
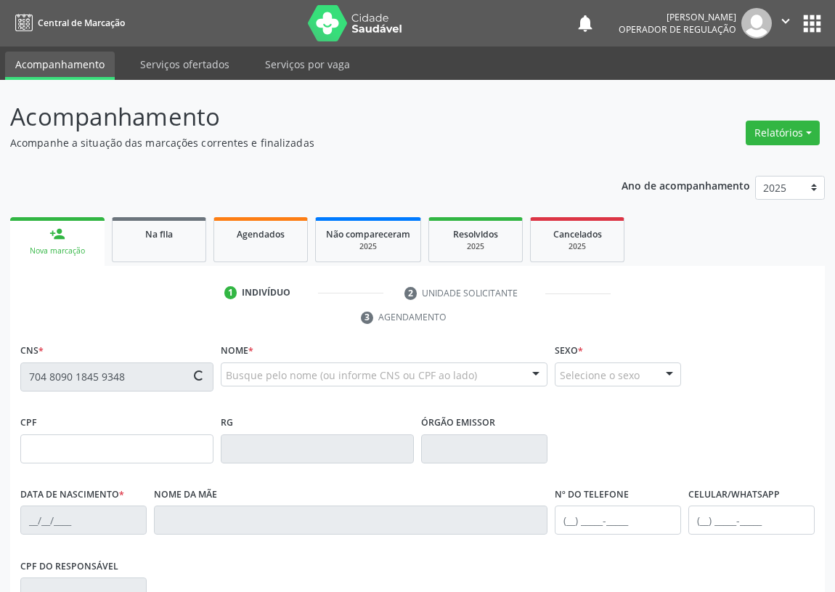
type input "Ana Lúcia Batista da Silva"
type input "(83) 99350-3271"
type input "077.502.594-14"
type input "81"
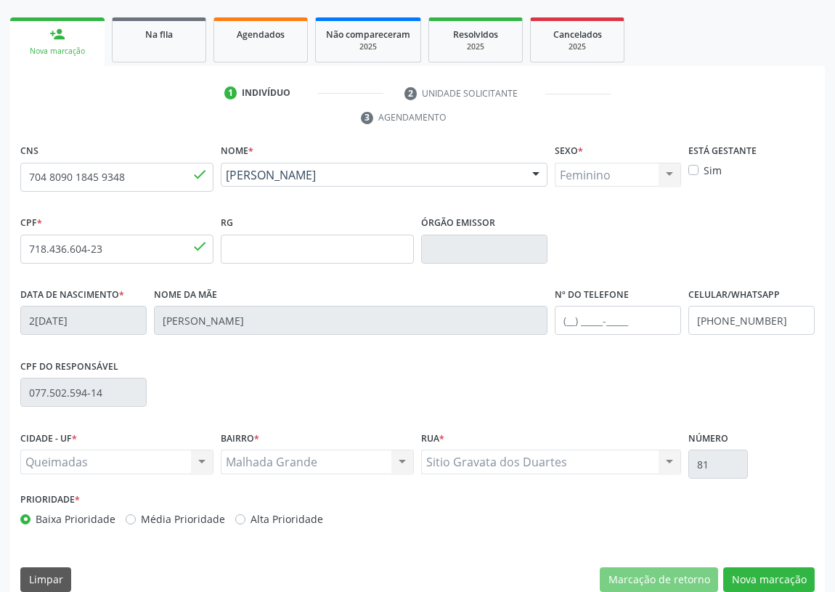
scroll to position [218, 0]
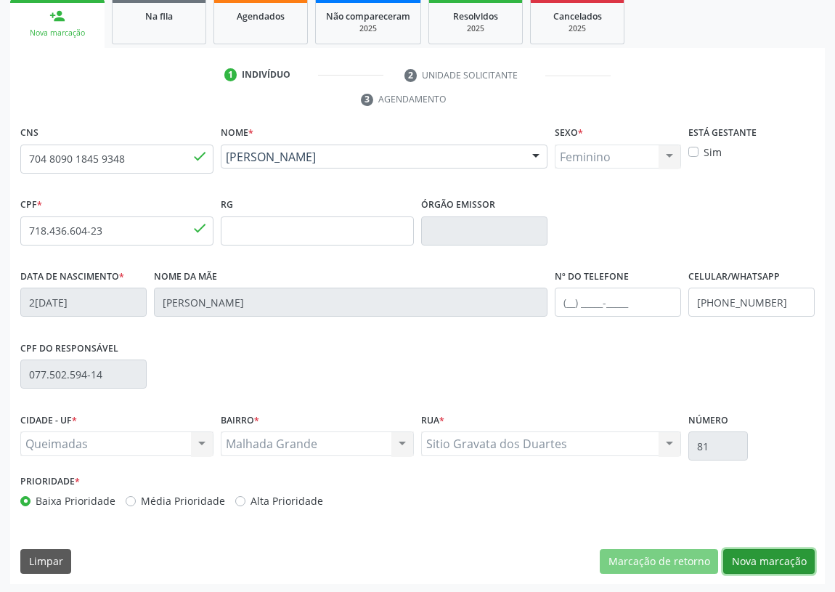
click at [788, 559] on button "Nova marcação" at bounding box center [768, 561] width 91 height 25
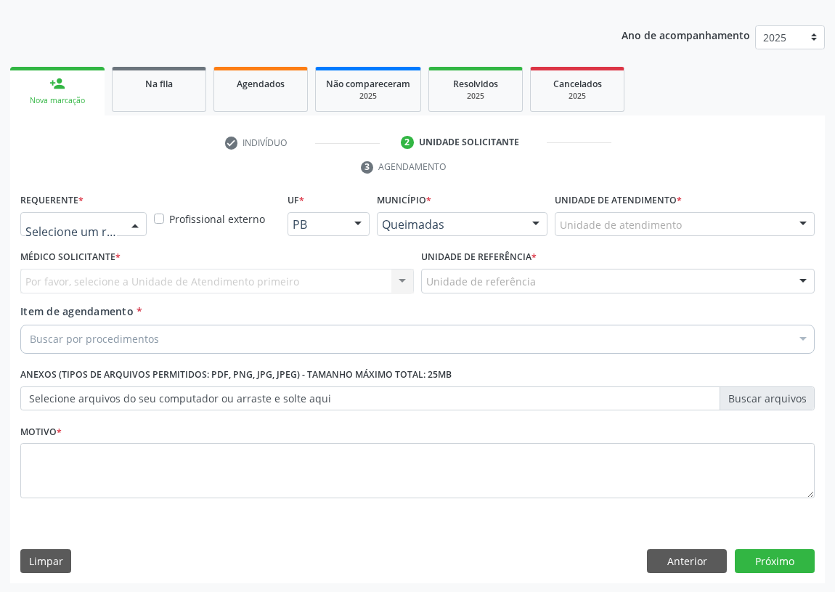
click at [139, 224] on div at bounding box center [135, 225] width 22 height 25
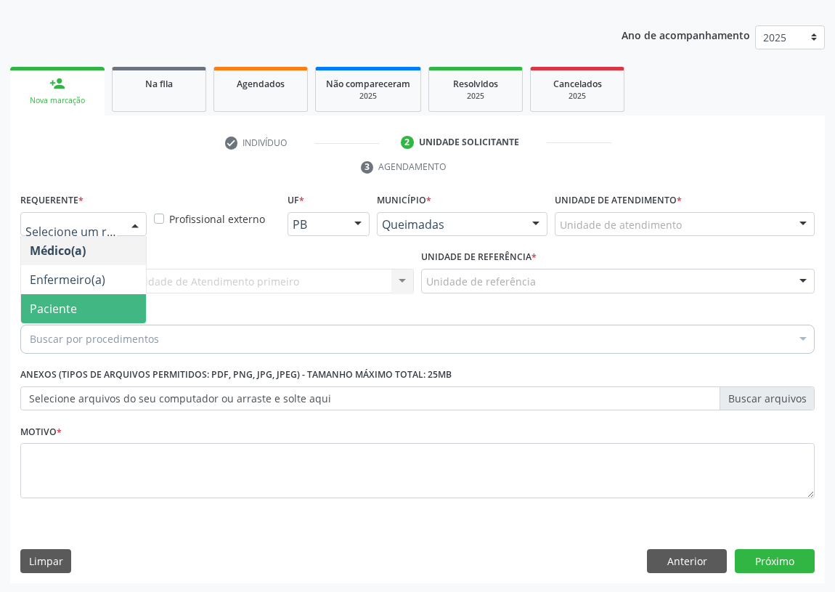
drag, startPoint x: 116, startPoint y: 310, endPoint x: 253, endPoint y: 278, distance: 140.2
click at [118, 308] on span "Paciente" at bounding box center [83, 308] width 125 height 29
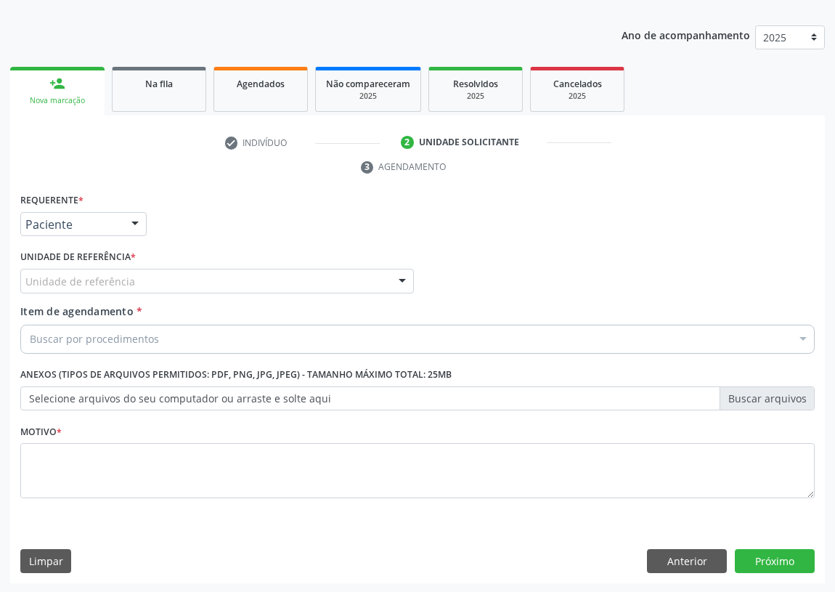
click at [373, 274] on div "Unidade de referência" at bounding box center [217, 281] width 394 height 25
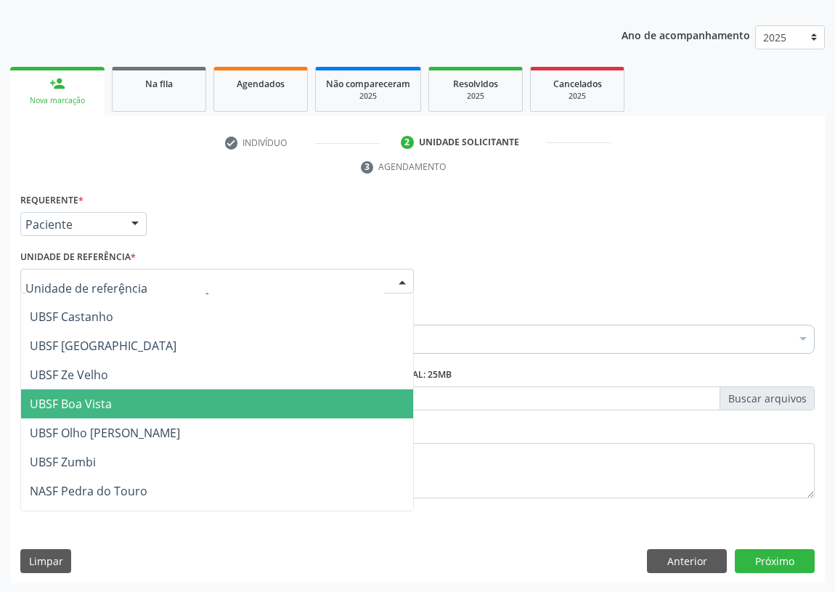
scroll to position [264, 0]
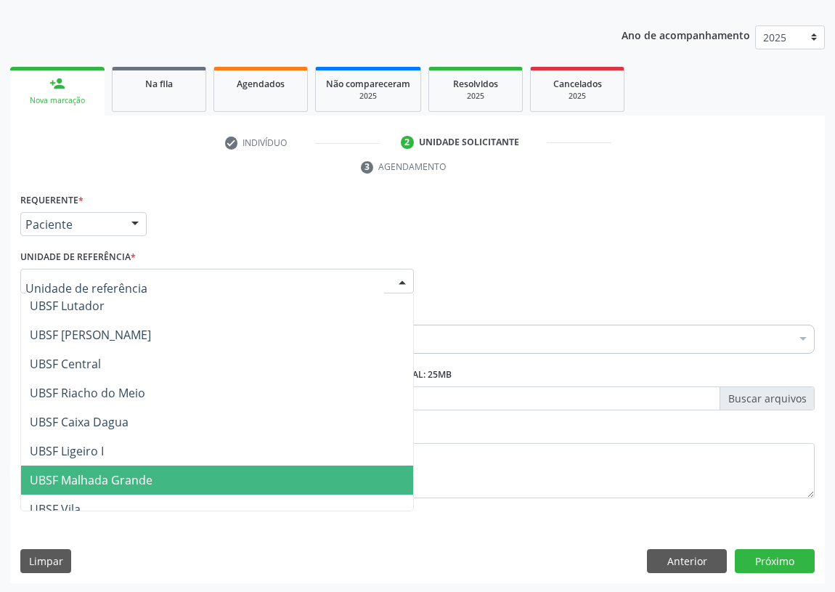
click at [134, 472] on span "UBSF Malhada Grande" at bounding box center [91, 480] width 123 height 16
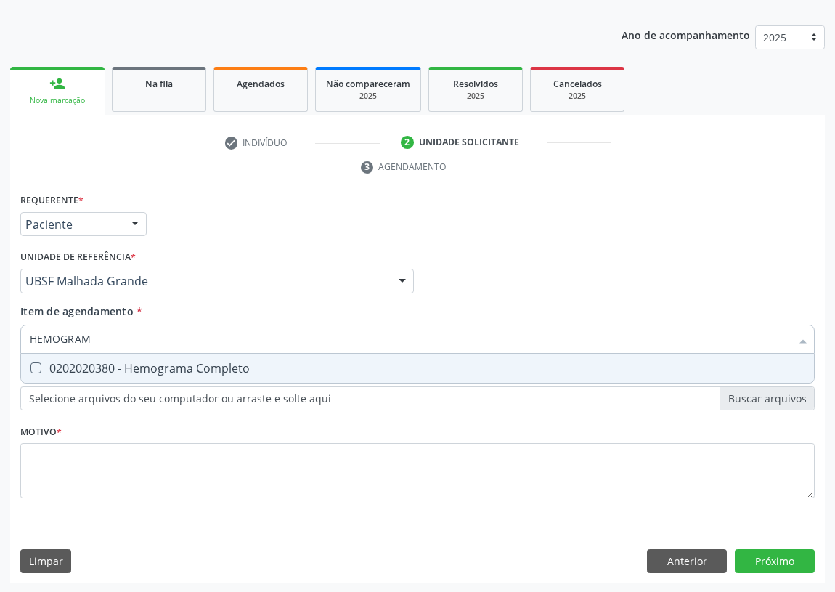
type input "HEMOGRAMA"
drag, startPoint x: 33, startPoint y: 370, endPoint x: 48, endPoint y: 357, distance: 20.1
click at [36, 367] on Completo at bounding box center [35, 367] width 11 height 11
click at [30, 367] on Completo "checkbox" at bounding box center [25, 367] width 9 height 9
checkbox Completo "true"
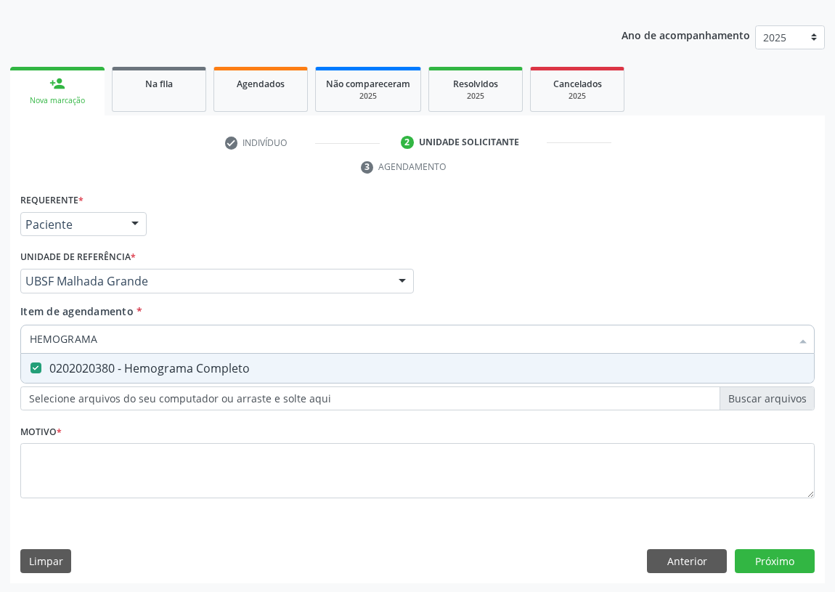
drag, startPoint x: 107, startPoint y: 341, endPoint x: 17, endPoint y: 338, distance: 90.1
click at [21, 339] on div "HEMOGRAMA" at bounding box center [417, 339] width 794 height 29
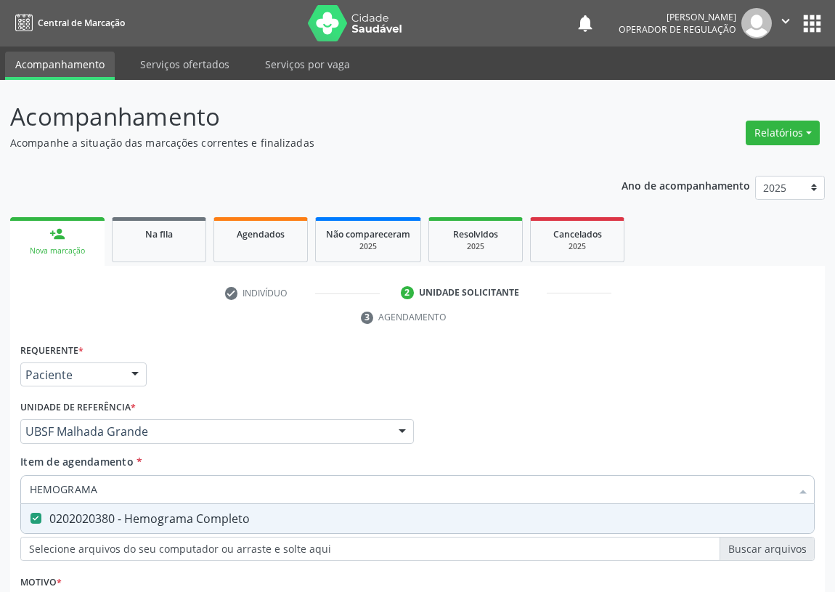
scroll to position [150, 0]
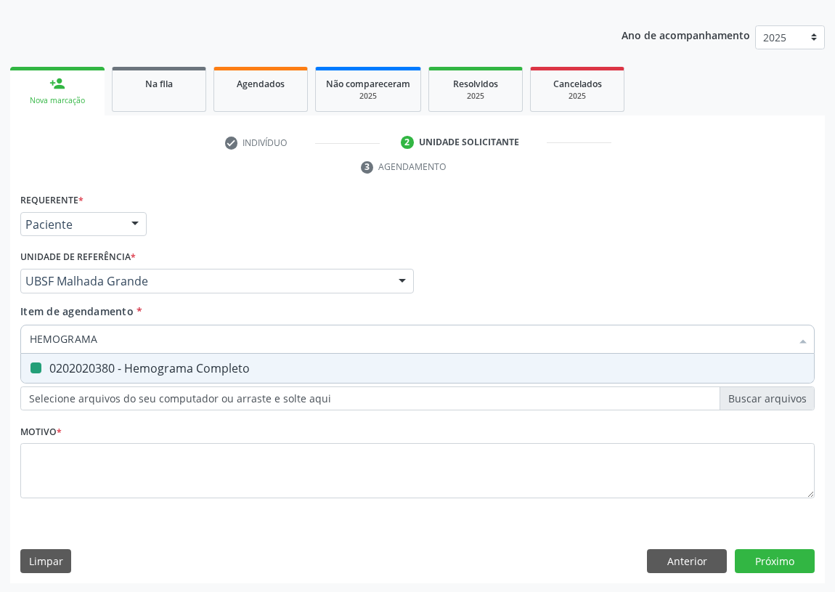
type input "U"
checkbox Completo "false"
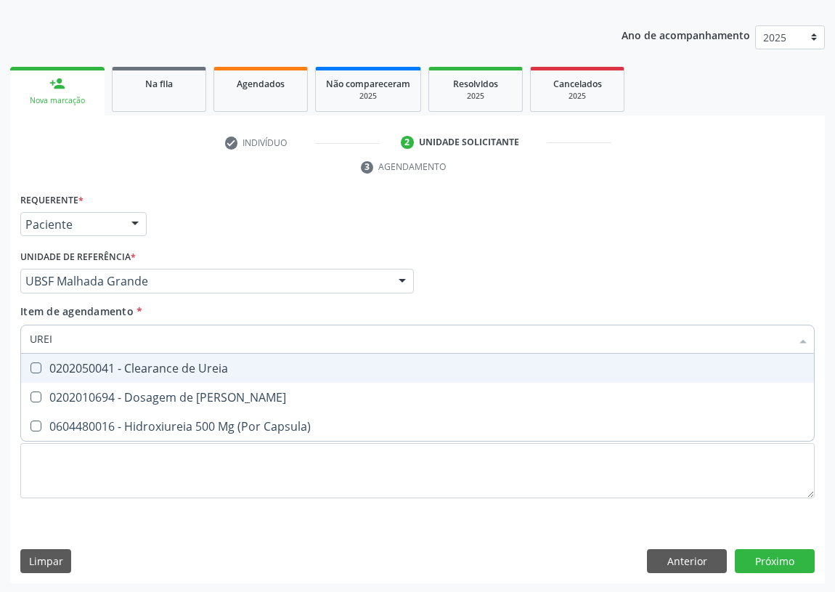
type input "UREIA"
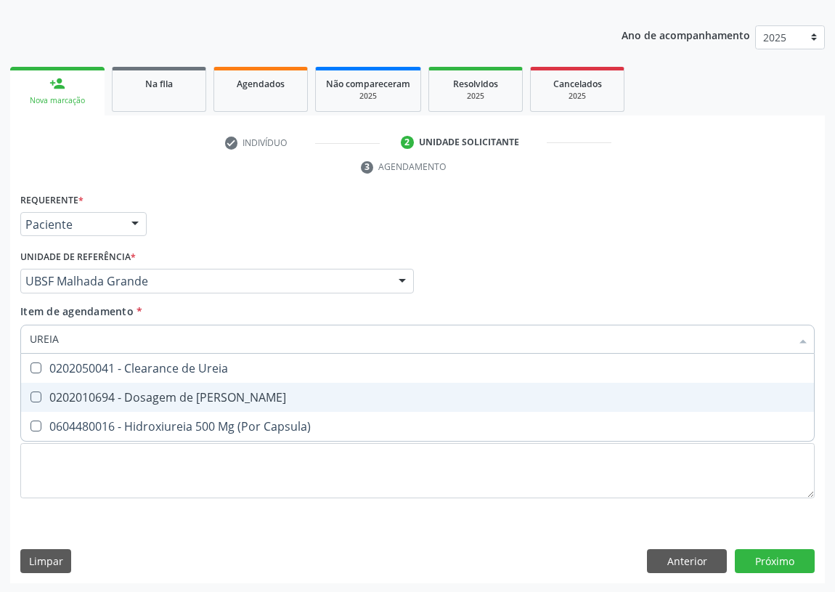
click at [35, 395] on Ureia at bounding box center [35, 396] width 11 height 11
click at [30, 395] on Ureia "checkbox" at bounding box center [25, 396] width 9 height 9
checkbox Ureia "true"
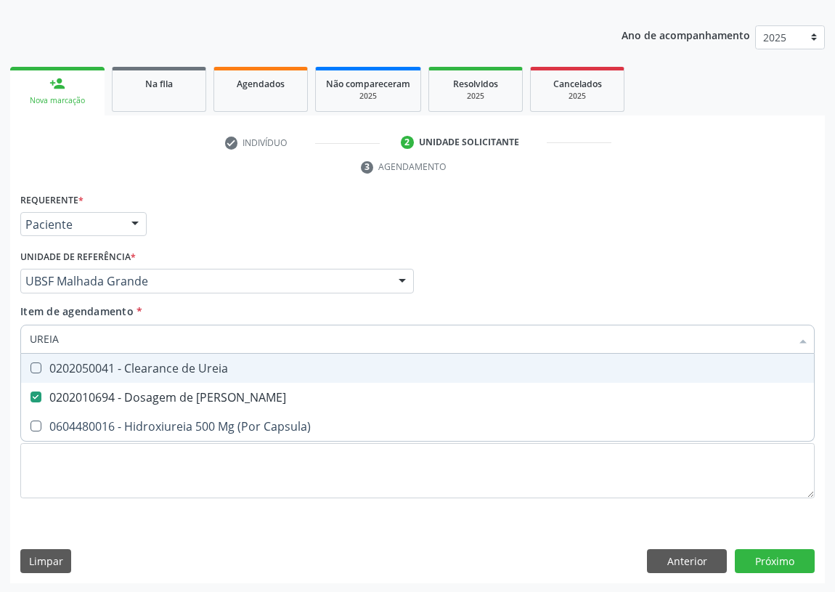
drag, startPoint x: 68, startPoint y: 340, endPoint x: 21, endPoint y: 339, distance: 46.5
click at [21, 339] on div "UREIA" at bounding box center [417, 339] width 794 height 29
type input "C"
checkbox Ureia "false"
type input "CREATININA"
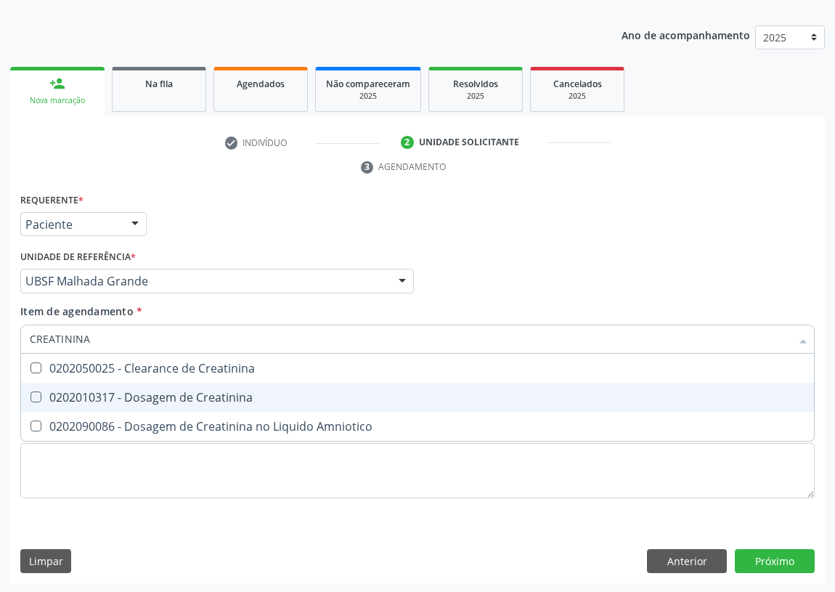
drag, startPoint x: 33, startPoint y: 397, endPoint x: 59, endPoint y: 370, distance: 37.5
click at [35, 394] on Creatinina at bounding box center [35, 396] width 11 height 11
click at [30, 394] on Creatinina "checkbox" at bounding box center [25, 396] width 9 height 9
checkbox Creatinina "true"
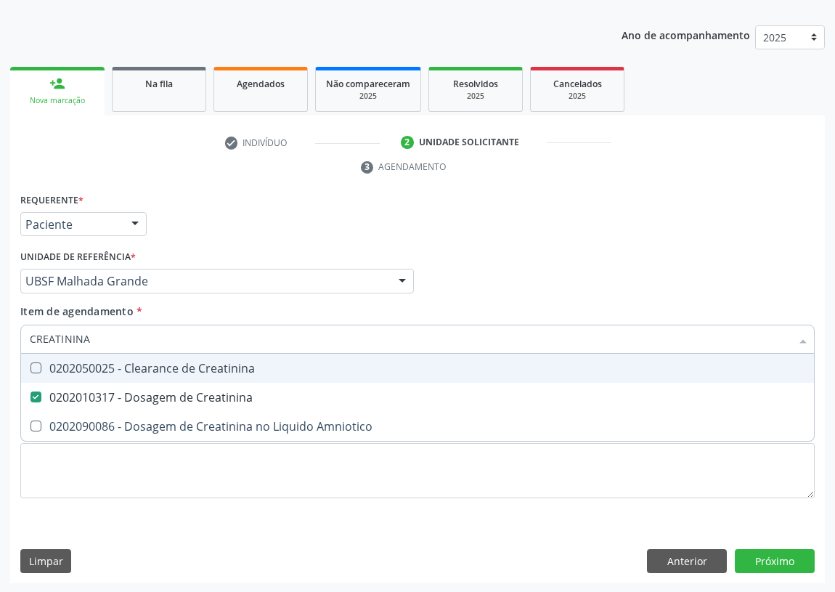
drag, startPoint x: 103, startPoint y: 338, endPoint x: 7, endPoint y: 338, distance: 96.6
click at [7, 338] on div "Acompanhamento Acompanhe a situação das marcações correntes e finalizadas Relat…" at bounding box center [417, 262] width 835 height 664
type input "T"
checkbox Creatinina "false"
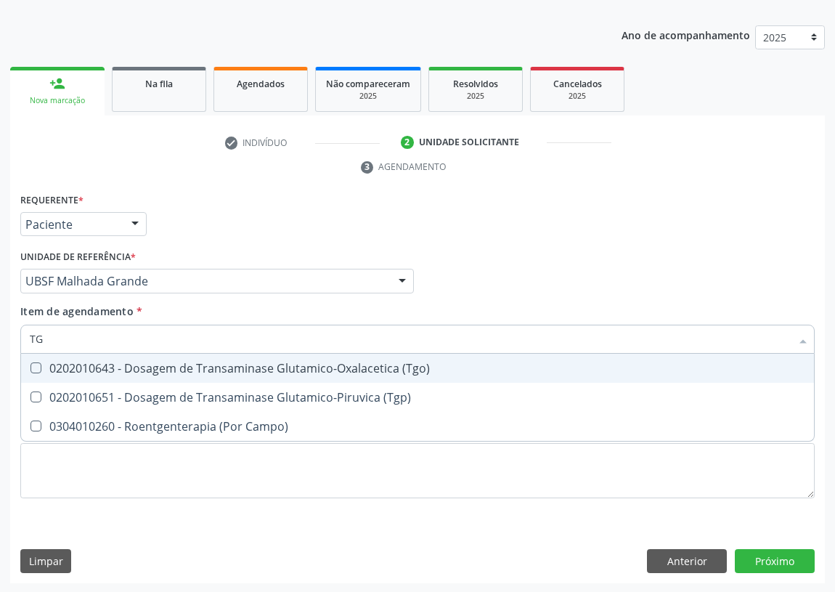
type input "TGO"
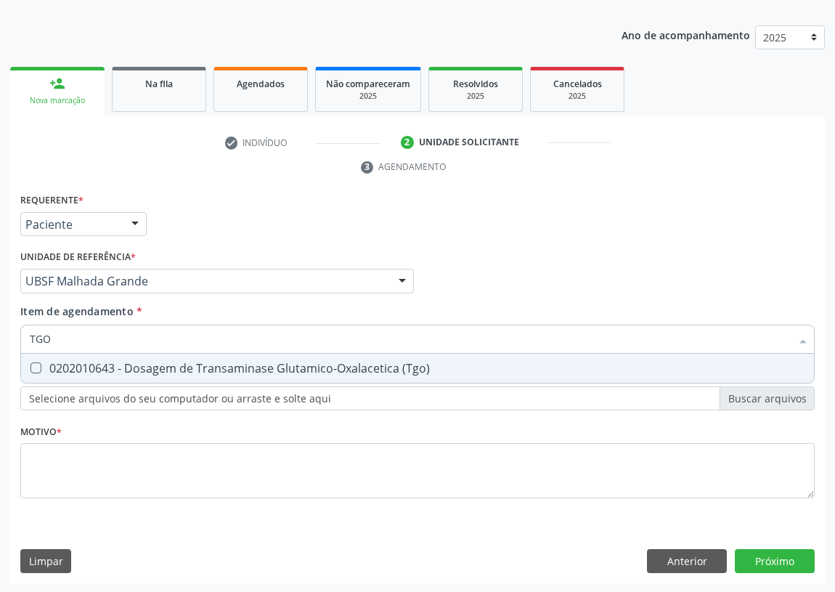
click at [38, 362] on \(Tgo\) at bounding box center [35, 367] width 11 height 11
click at [30, 363] on \(Tgo\) "checkbox" at bounding box center [25, 367] width 9 height 9
checkbox \(Tgo\) "true"
drag, startPoint x: 58, startPoint y: 338, endPoint x: 7, endPoint y: 330, distance: 51.3
click at [8, 331] on div "Acompanhamento Acompanhe a situação das marcações correntes e finalizadas Relat…" at bounding box center [417, 262] width 835 height 664
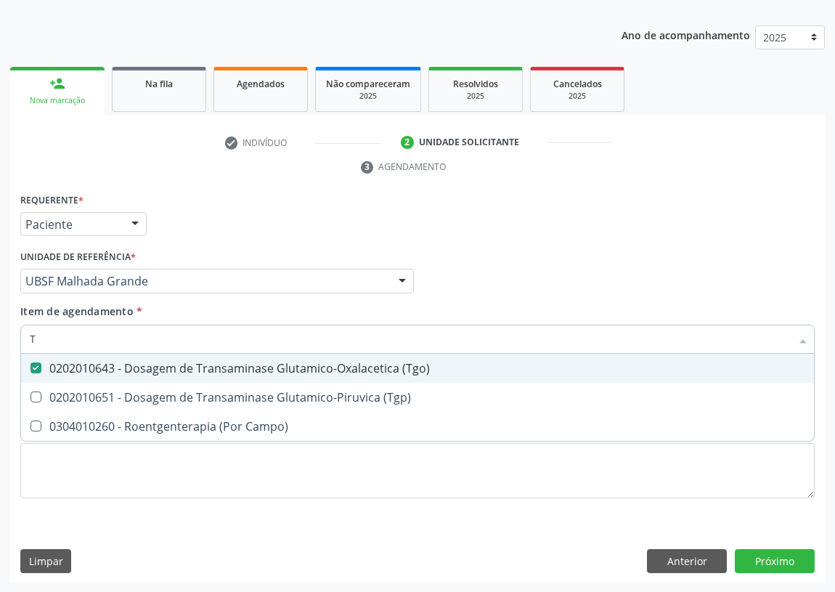
type input "TG"
checkbox \(Tgo\) "true"
type input "TGP"
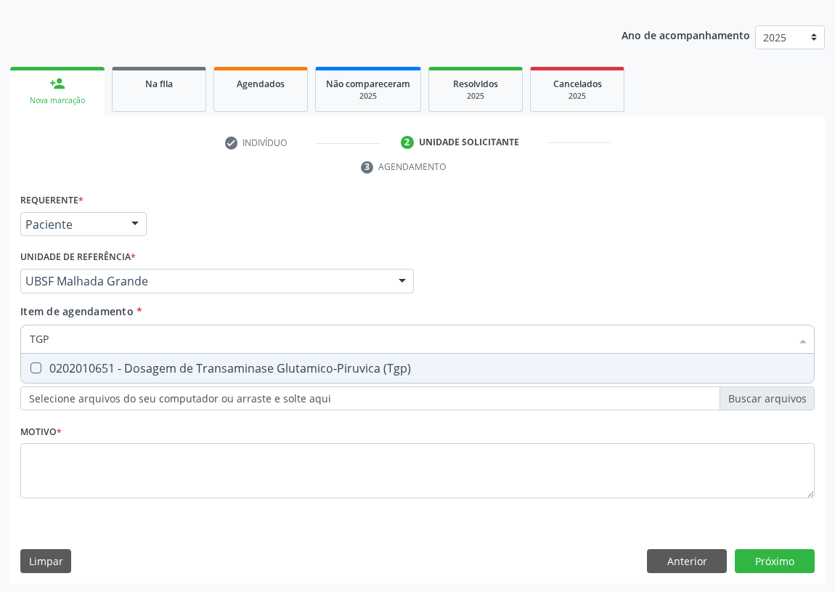
click at [39, 368] on \(Tgp\) at bounding box center [35, 367] width 11 height 11
click at [30, 368] on \(Tgp\) "checkbox" at bounding box center [25, 367] width 9 height 9
checkbox \(Tgp\) "true"
drag, startPoint x: 71, startPoint y: 341, endPoint x: 0, endPoint y: 337, distance: 71.3
click at [0, 337] on div "Acompanhamento Acompanhe a situação das marcações correntes e finalizadas Relat…" at bounding box center [417, 262] width 835 height 664
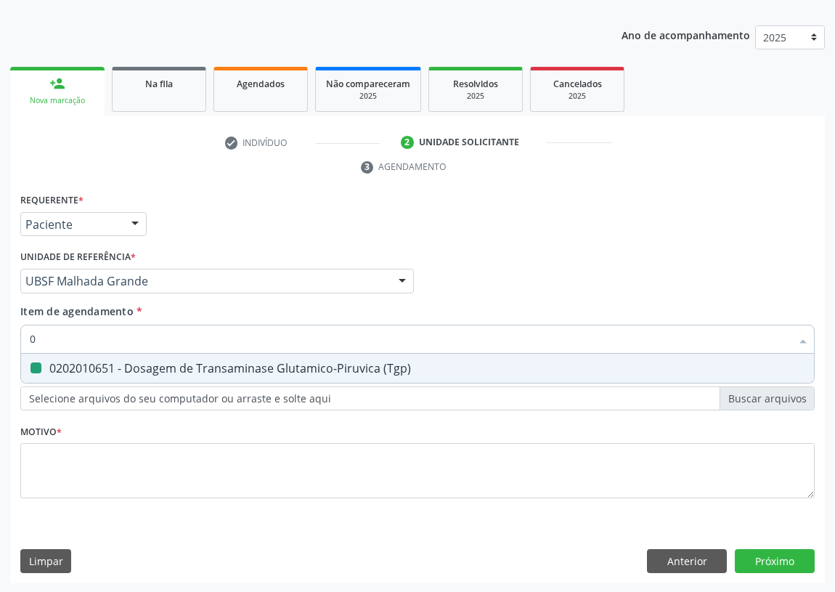
type input "02"
checkbox \(Tgp\) "false"
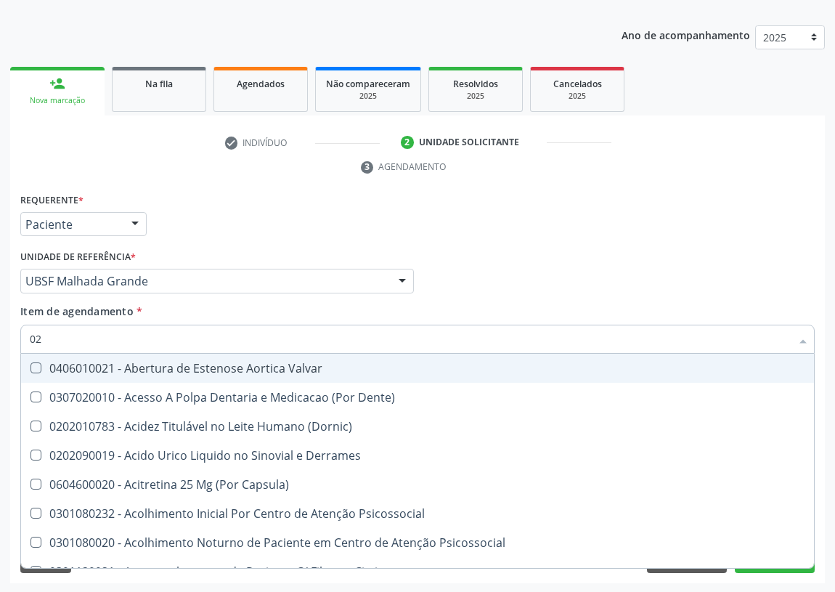
type input "020"
checkbox Dacriocistografia "true"
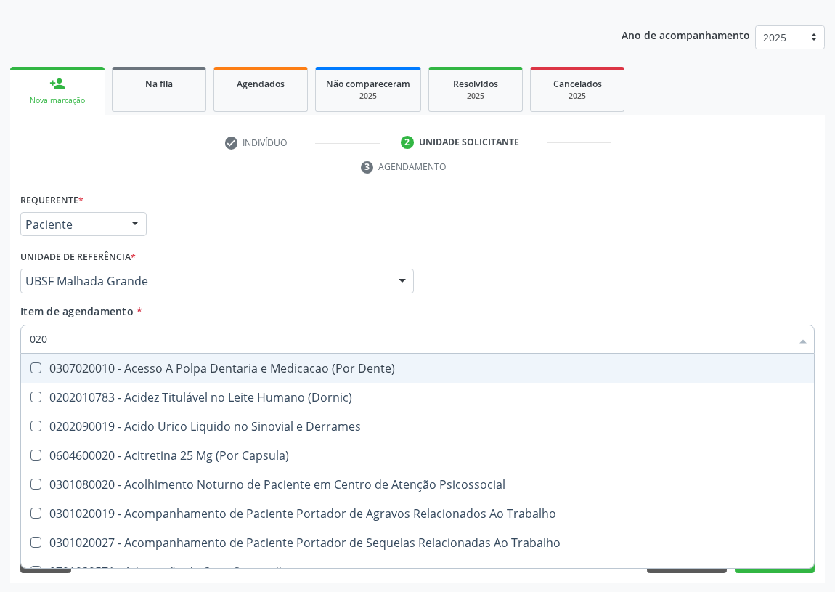
type input "0202"
checkbox Aberto\) "true"
checkbox 67 "true"
checkbox Aspiracao "true"
checkbox Captacao "true"
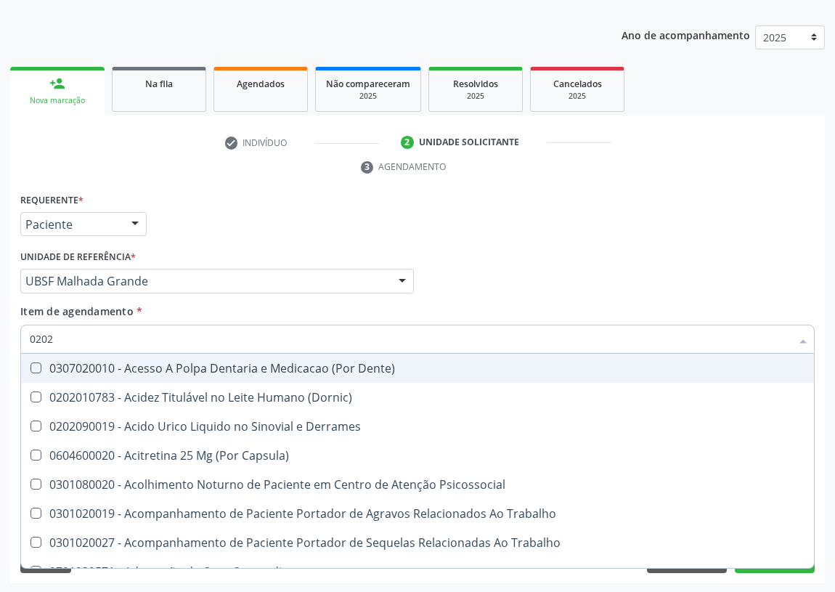
checkbox Revisao "true"
checkbox Creatinina "false"
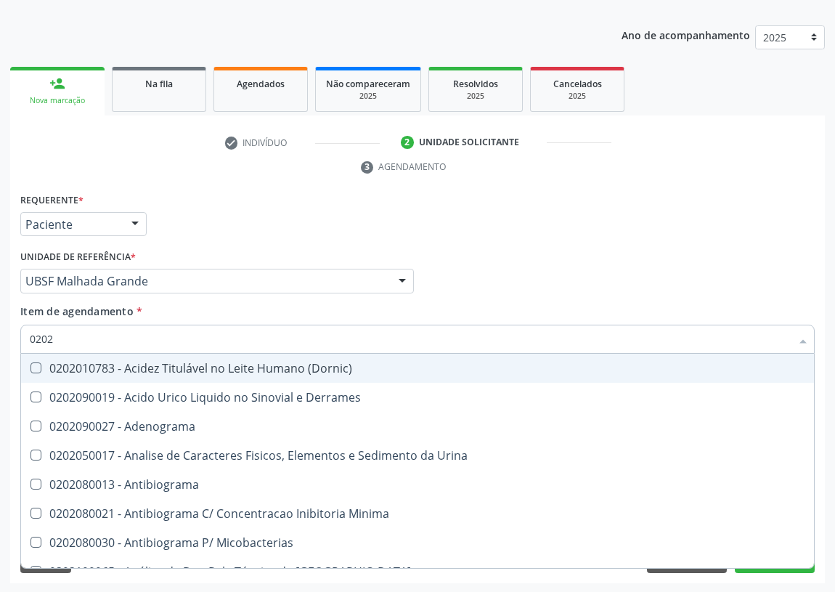
type input "02020"
checkbox Calcitonina "true"
checkbox Creatinina "false"
checkbox Progesterona "true"
checkbox Prolactina "true"
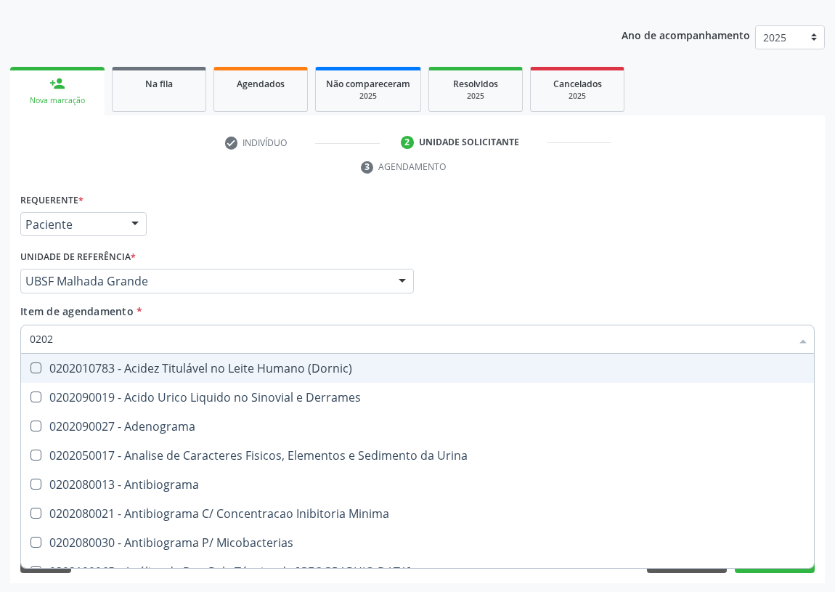
checkbox Quinidina "true"
checkbox \(Tgo\) "false"
checkbox \(Tgp\) "false"
checkbox Ureia "false"
checkbox Zinco "true"
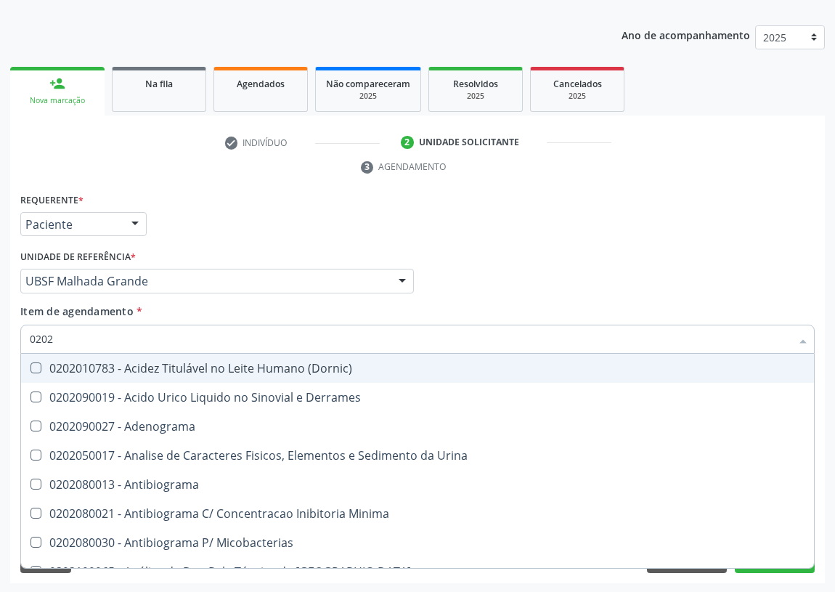
checkbox Completo "false"
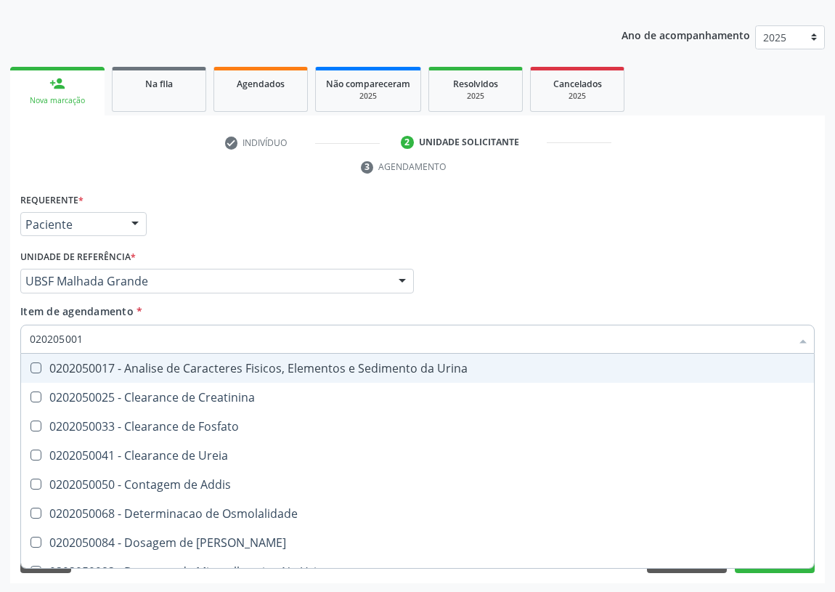
type input "0202050017"
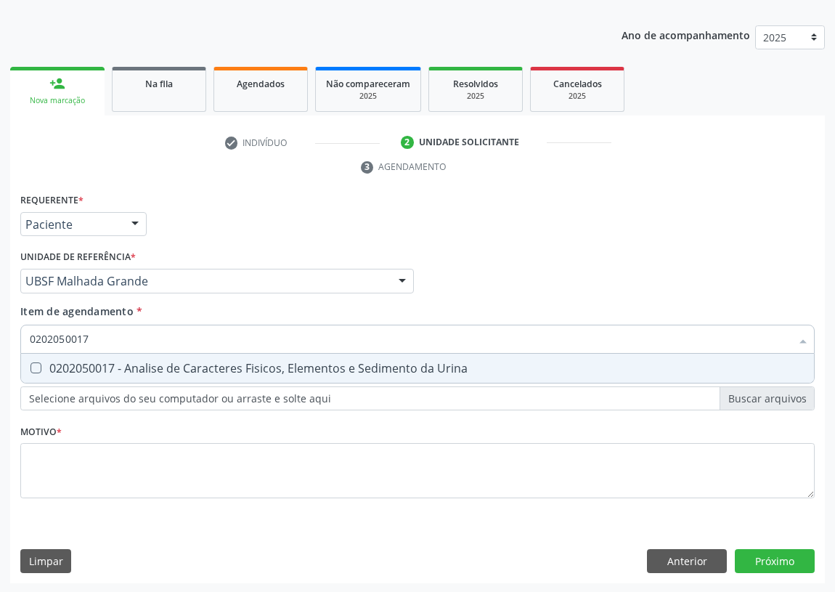
drag, startPoint x: 36, startPoint y: 364, endPoint x: 41, endPoint y: 443, distance: 79.3
click at [38, 371] on Urina at bounding box center [35, 367] width 11 height 11
click at [30, 371] on Urina "checkbox" at bounding box center [25, 367] width 9 height 9
checkbox Urina "true"
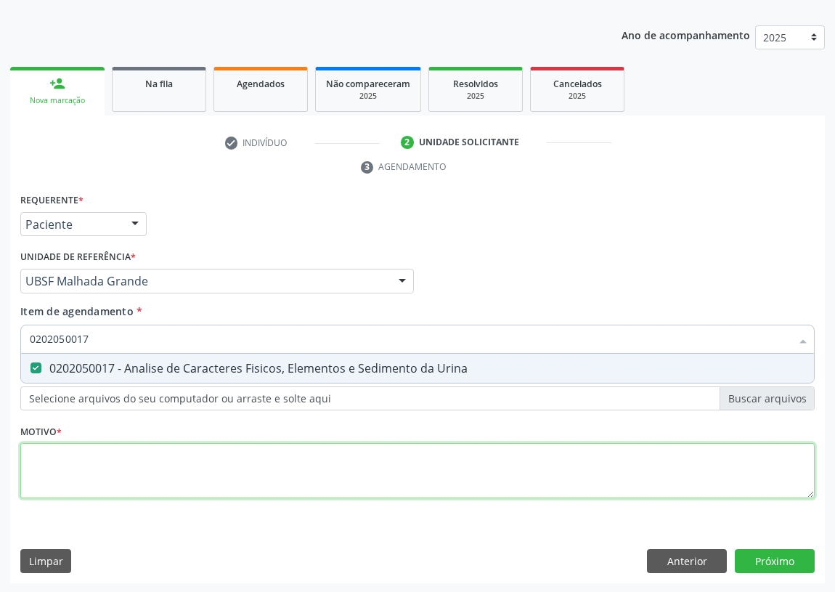
click at [43, 472] on div "Requerente * Paciente Médico(a) Enfermeiro(a) Paciente Nenhum resultado encontr…" at bounding box center [417, 354] width 794 height 329
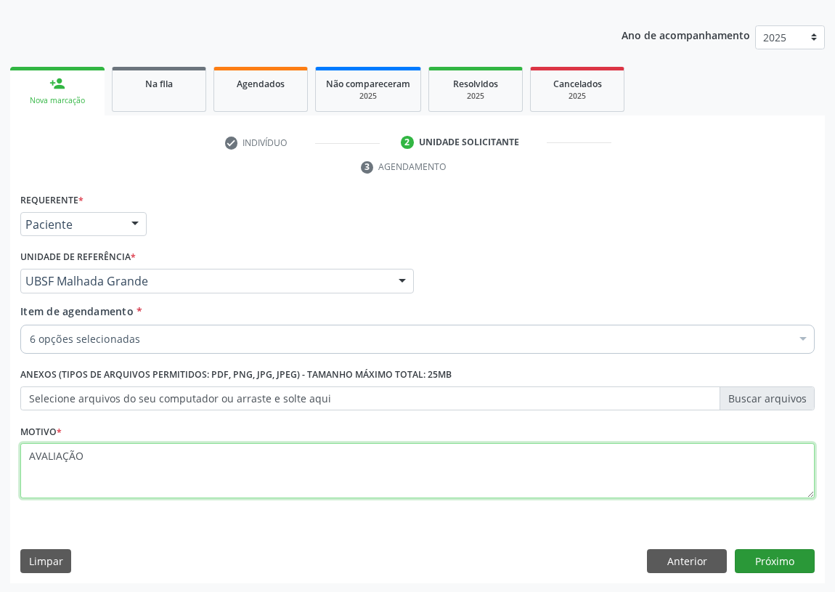
type textarea "AVALIAÇÃO"
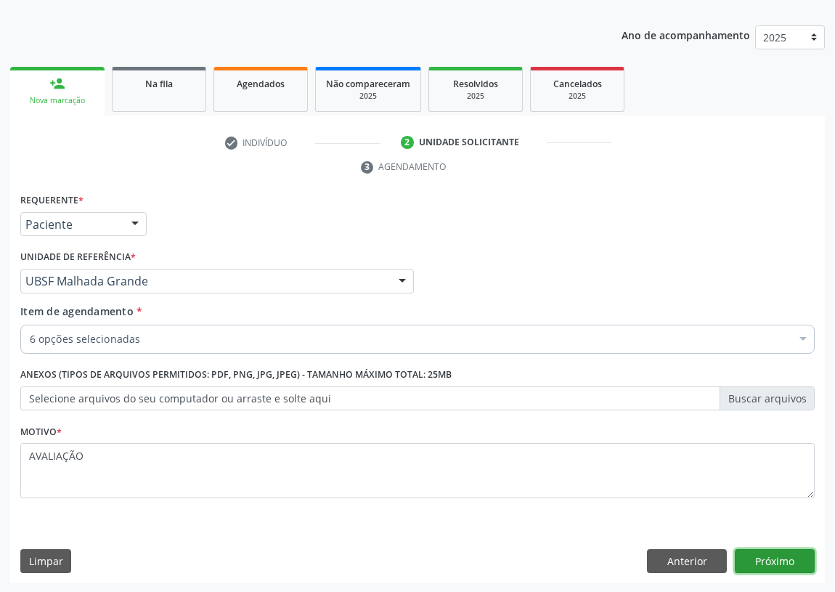
click at [762, 560] on button "Próximo" at bounding box center [775, 561] width 80 height 25
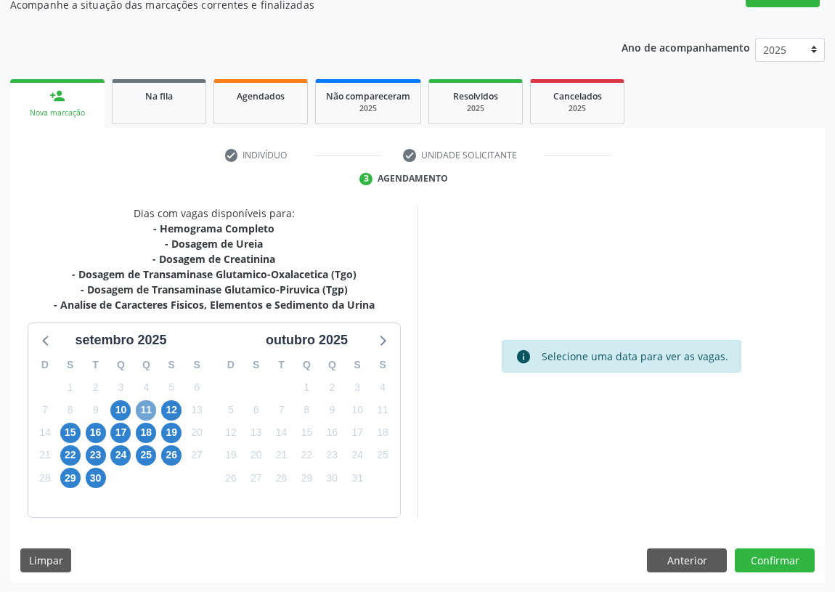
click at [145, 408] on span "11" at bounding box center [146, 410] width 20 height 20
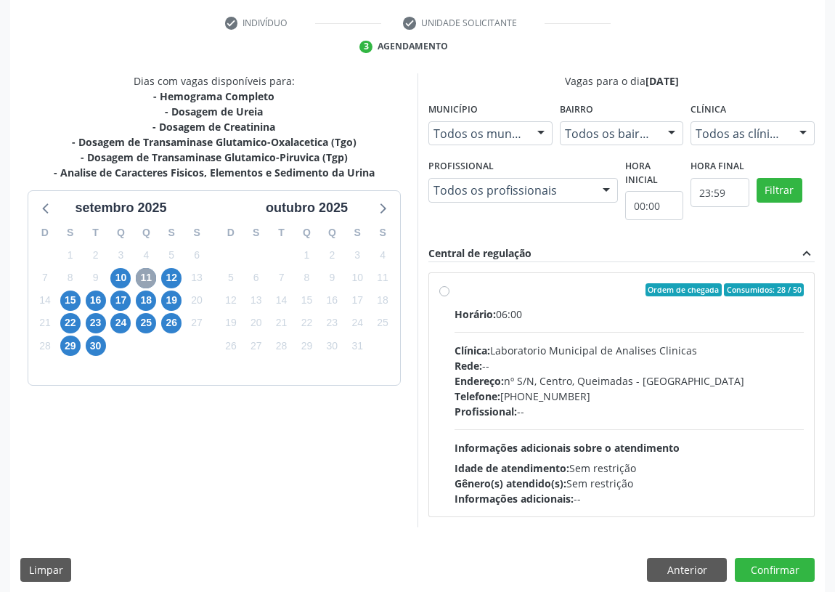
scroll to position [279, 0]
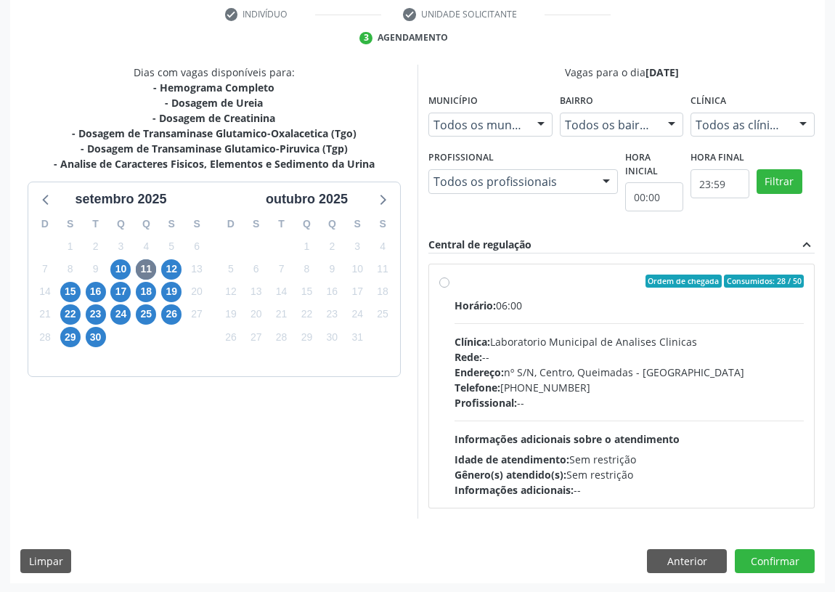
click at [455, 280] on label "Ordem de chegada Consumidos: 28 / 50 Horário: 06:00 Clínica: Laboratorio Munici…" at bounding box center [629, 385] width 349 height 223
click at [444, 280] on input "Ordem de chegada Consumidos: 28 / 50 Horário: 06:00 Clínica: Laboratorio Munici…" at bounding box center [444, 280] width 10 height 13
radio input "true"
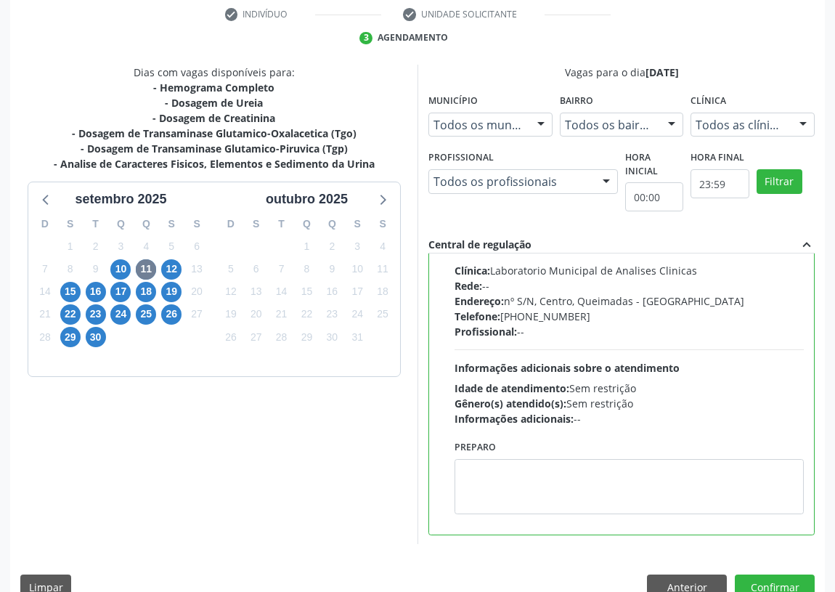
scroll to position [72, 0]
click at [494, 494] on textarea at bounding box center [629, 485] width 349 height 55
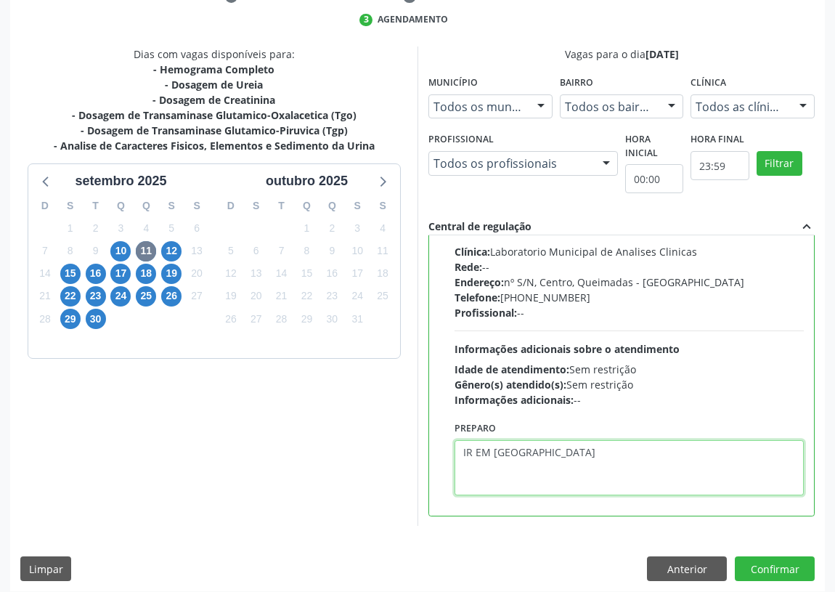
scroll to position [305, 0]
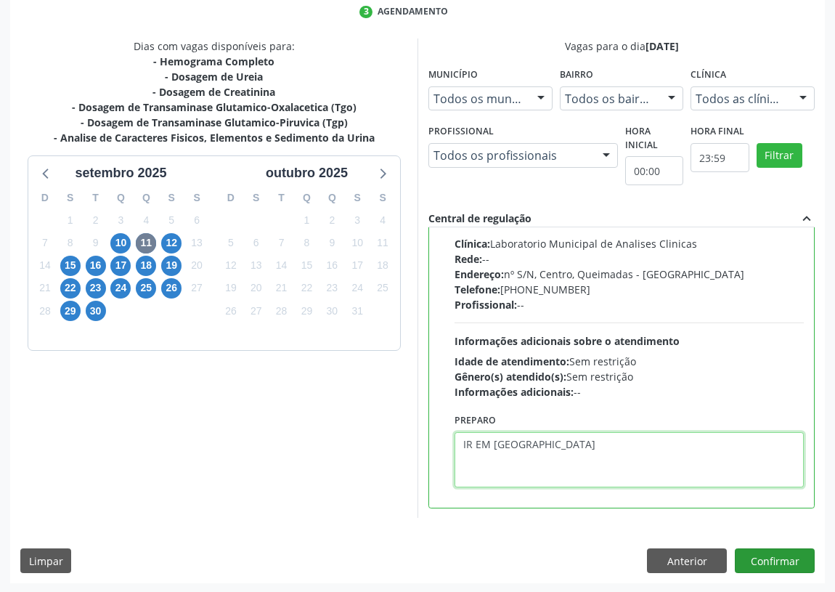
type textarea "IR EM [GEOGRAPHIC_DATA]"
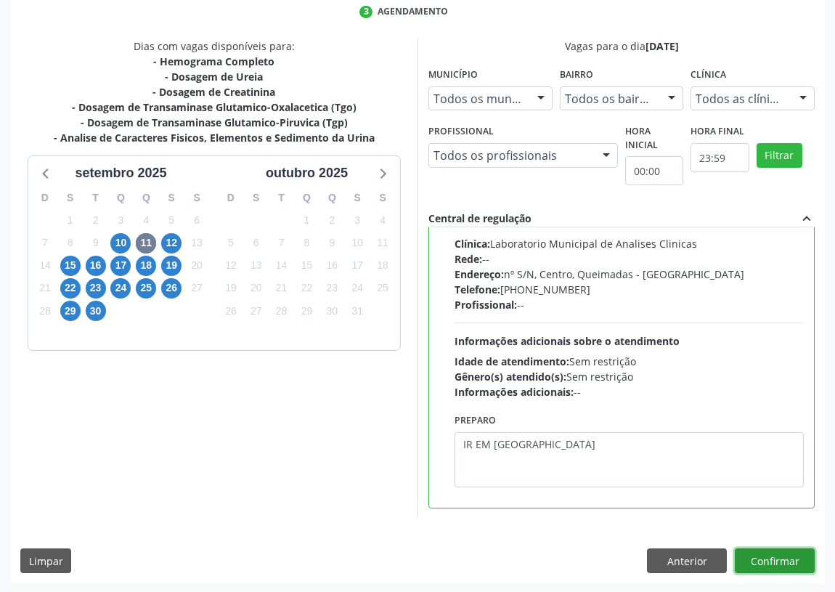
click at [782, 555] on button "Confirmar" at bounding box center [775, 560] width 80 height 25
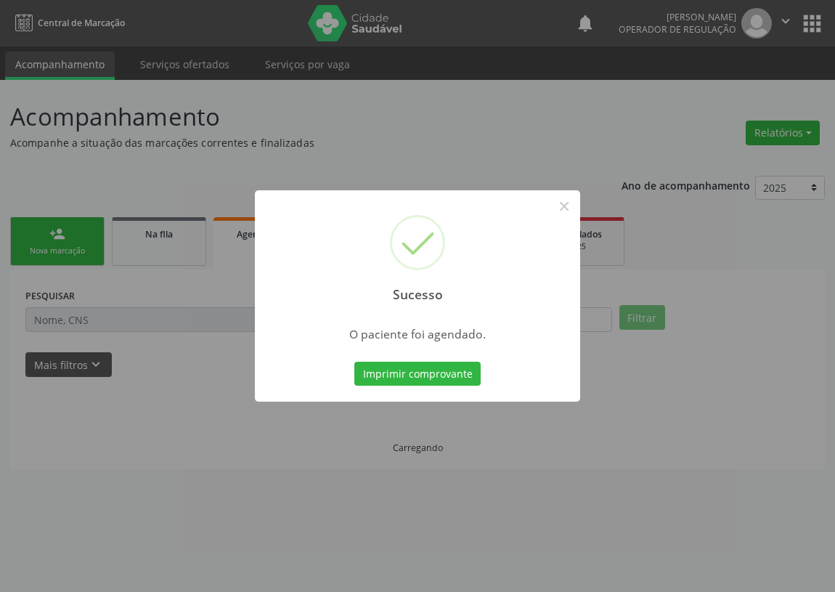
scroll to position [0, 0]
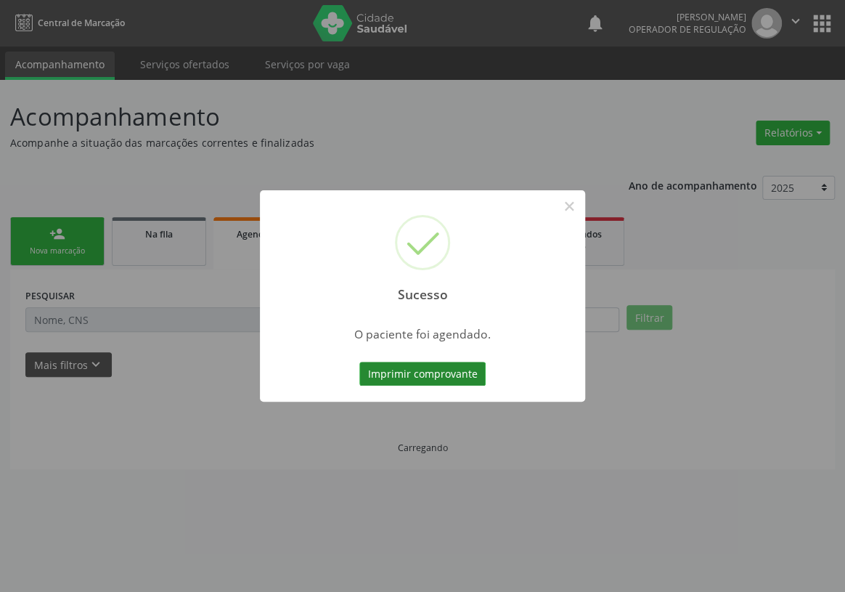
click at [434, 370] on button "Imprimir comprovante" at bounding box center [422, 374] width 126 height 25
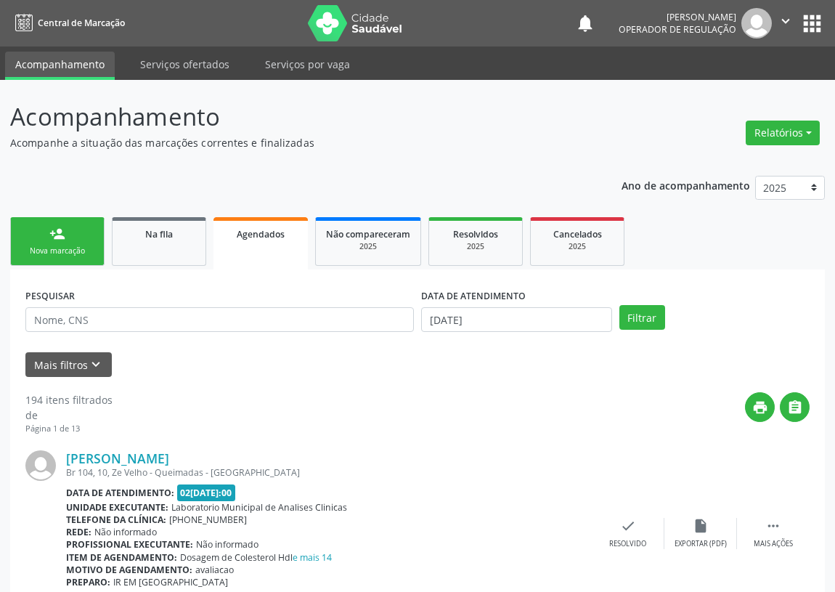
click at [71, 246] on div "Nova marcação" at bounding box center [57, 250] width 73 height 11
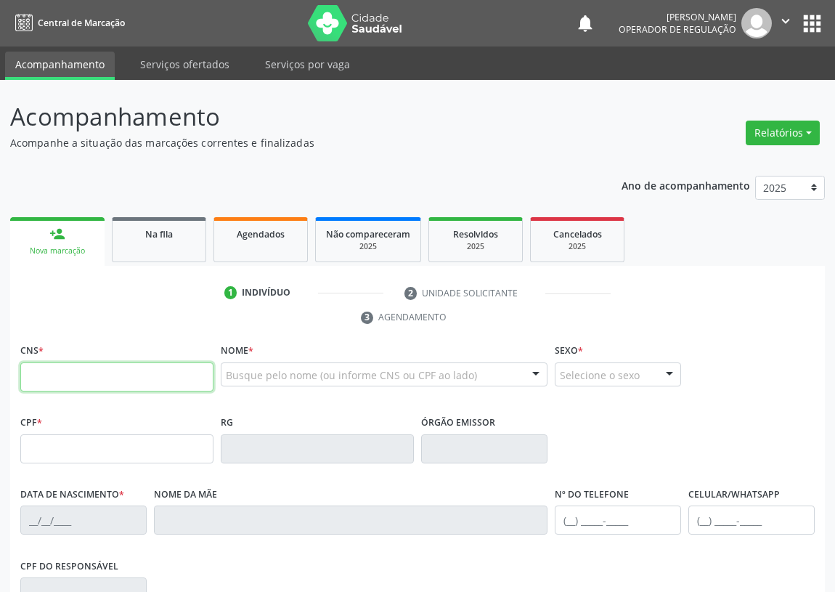
click at [28, 373] on input "text" at bounding box center [116, 376] width 193 height 29
click at [46, 369] on input "text" at bounding box center [116, 376] width 193 height 29
type input "702 4065 9596 4527"
type input "076.759.674-96"
type input "16/08/1988"
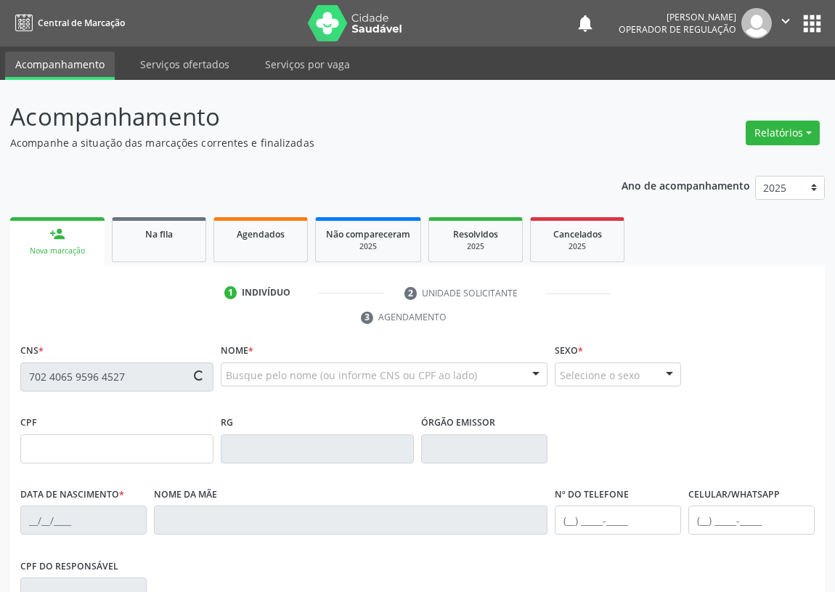
type input "Antônia Batista da Silva"
type input "(83) 99113-8831"
type input "75"
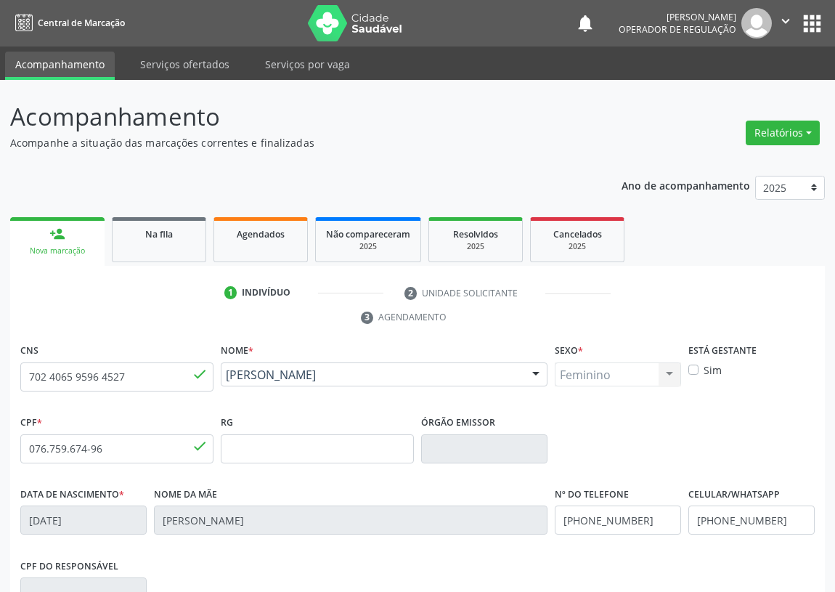
scroll to position [218, 0]
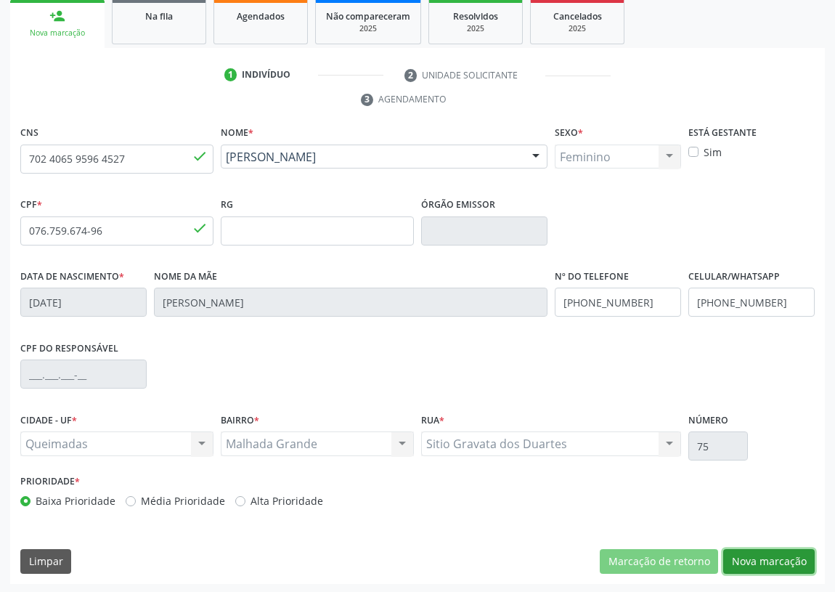
drag, startPoint x: 784, startPoint y: 559, endPoint x: 139, endPoint y: 399, distance: 665.0
click at [778, 558] on button "Nova marcação" at bounding box center [768, 561] width 91 height 25
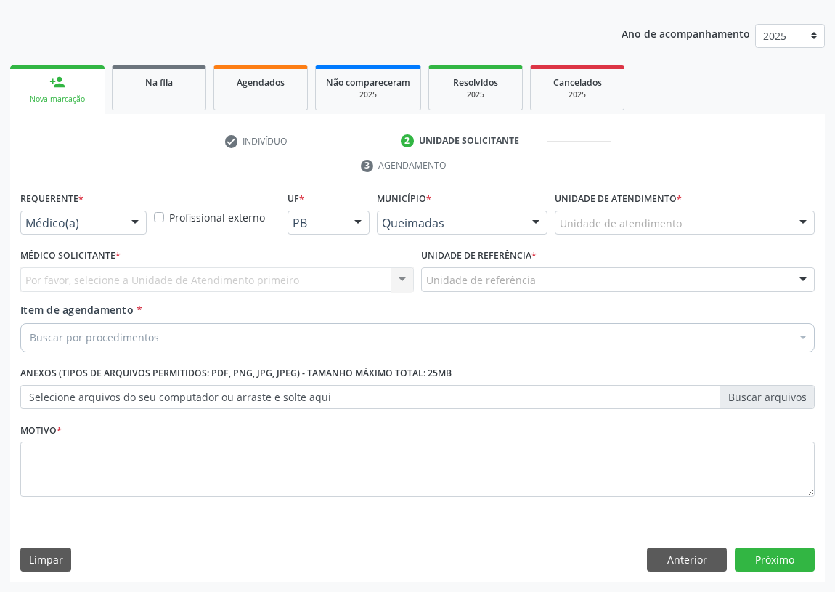
scroll to position [150, 0]
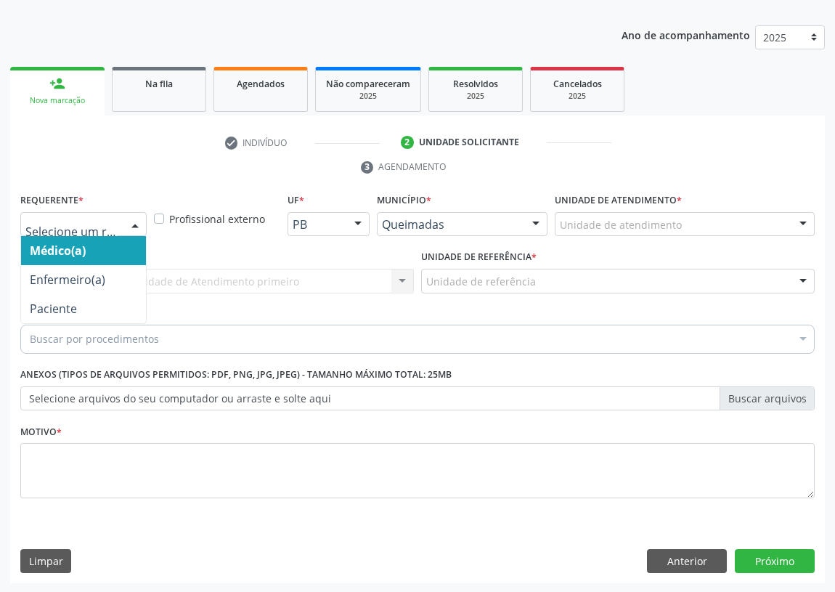
drag, startPoint x: 142, startPoint y: 226, endPoint x: 74, endPoint y: 290, distance: 94.0
click at [132, 229] on div at bounding box center [135, 225] width 22 height 25
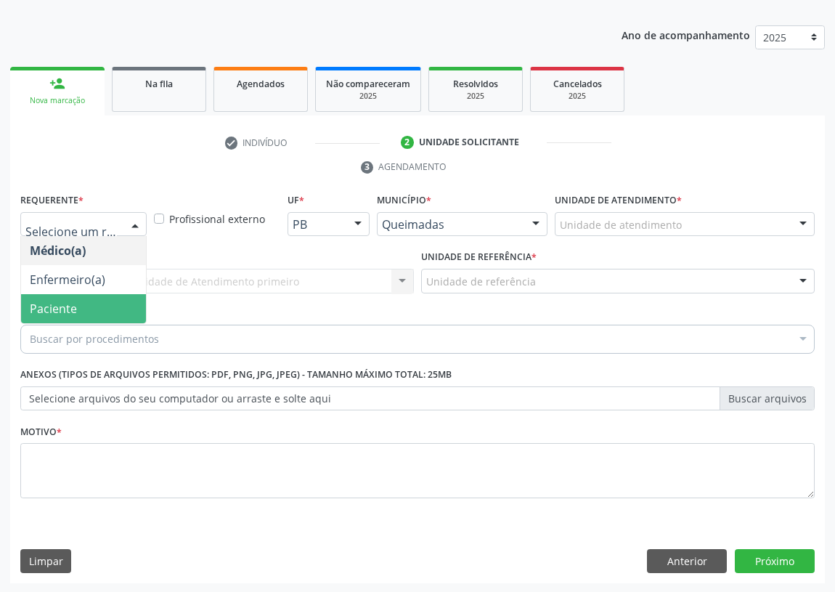
drag, startPoint x: 87, startPoint y: 316, endPoint x: 178, endPoint y: 316, distance: 90.8
click at [89, 316] on span "Paciente" at bounding box center [83, 308] width 125 height 29
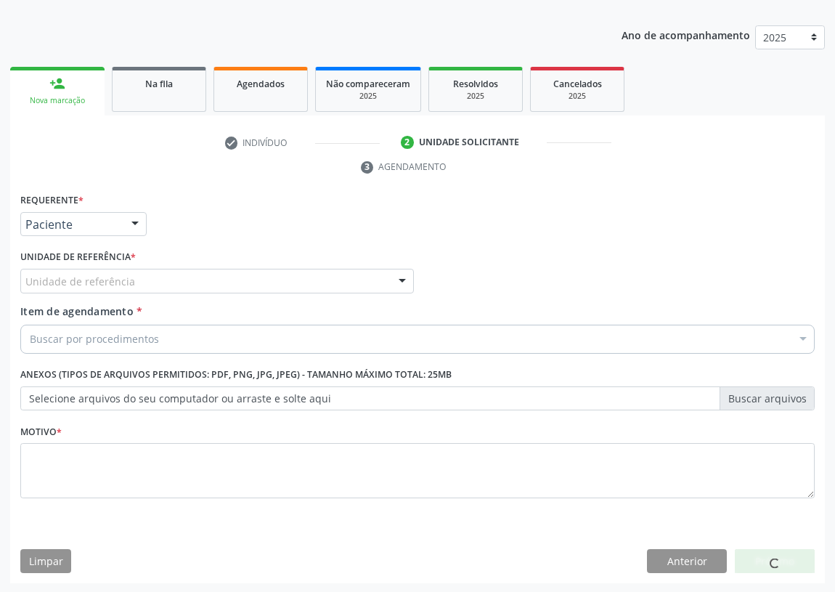
drag, startPoint x: 385, startPoint y: 285, endPoint x: 253, endPoint y: 370, distance: 157.5
click at [383, 283] on div "Unidade de referência" at bounding box center [217, 281] width 394 height 25
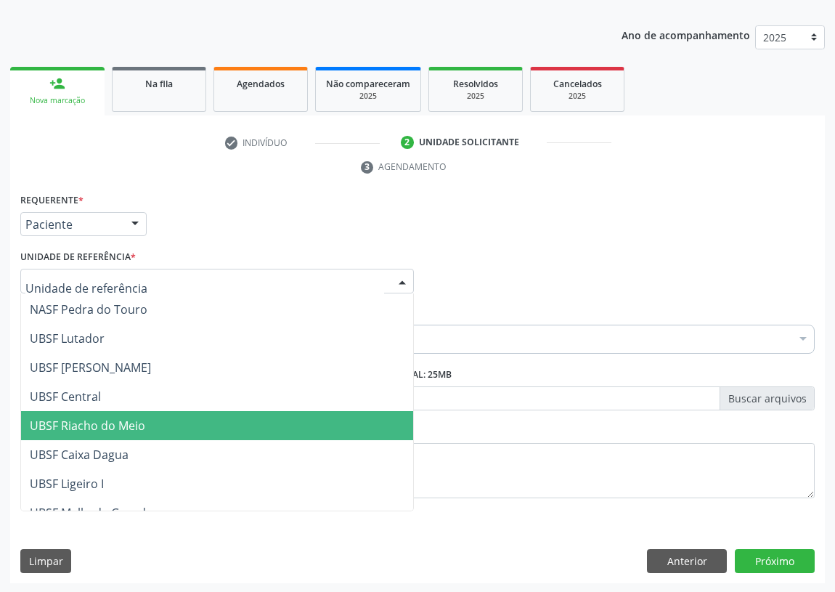
scroll to position [264, 0]
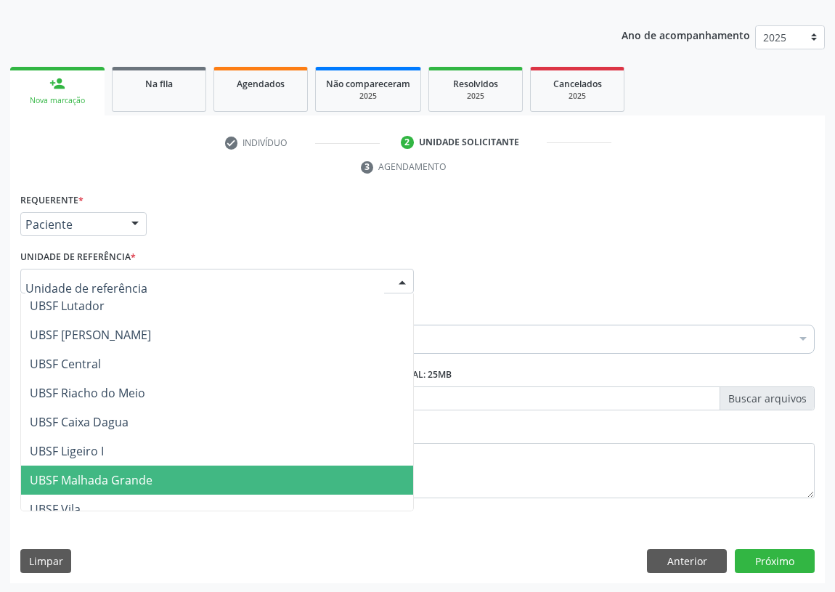
drag, startPoint x: 97, startPoint y: 478, endPoint x: 0, endPoint y: 381, distance: 137.6
click at [89, 474] on span "UBSF Malhada Grande" at bounding box center [91, 480] width 123 height 16
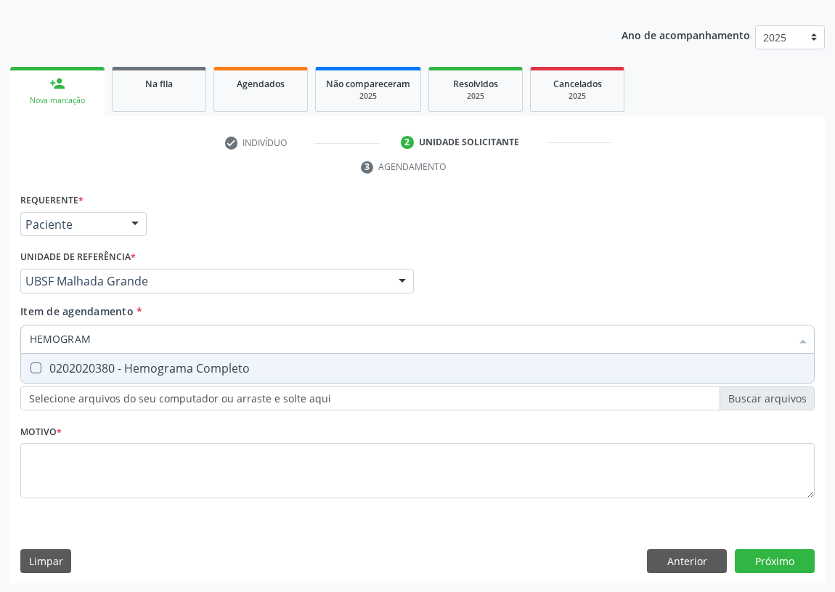
type input "HEMOGRAMA"
drag, startPoint x: 33, startPoint y: 368, endPoint x: 43, endPoint y: 356, distance: 16.0
click at [33, 367] on Completo at bounding box center [35, 367] width 11 height 11
click at [30, 367] on Completo "checkbox" at bounding box center [25, 367] width 9 height 9
checkbox Completo "true"
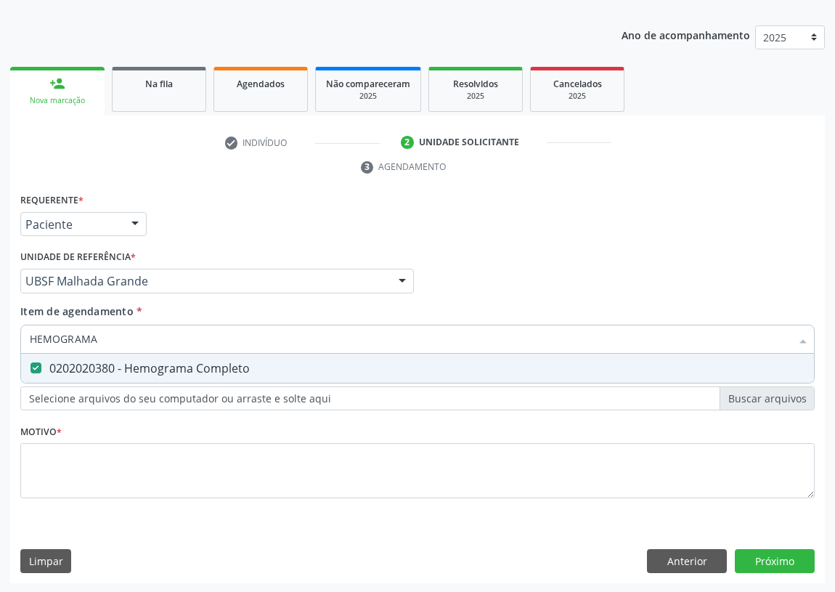
drag, startPoint x: 100, startPoint y: 330, endPoint x: 0, endPoint y: 348, distance: 101.8
click at [0, 348] on div "Acompanhamento Acompanhe a situação das marcações correntes e finalizadas Relat…" at bounding box center [417, 262] width 835 height 664
type input "T"
checkbox Completo "false"
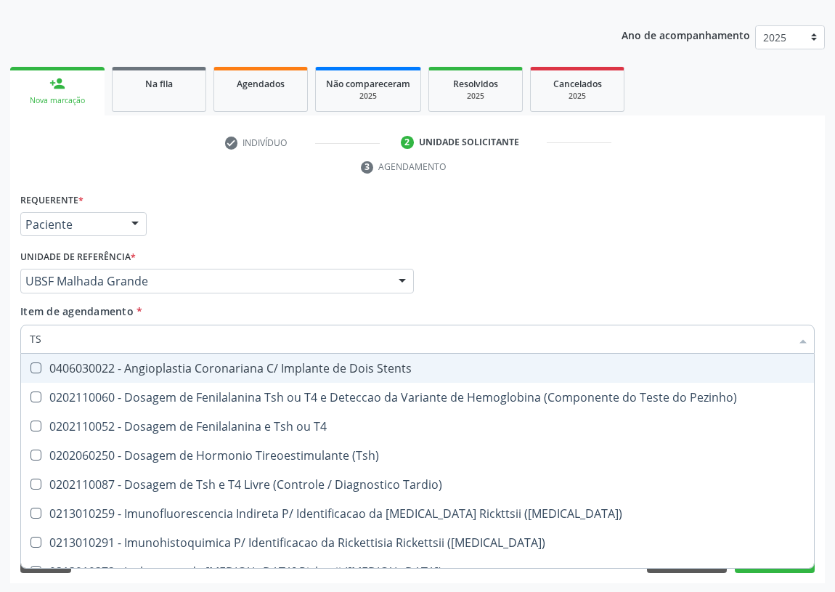
type input "TSH"
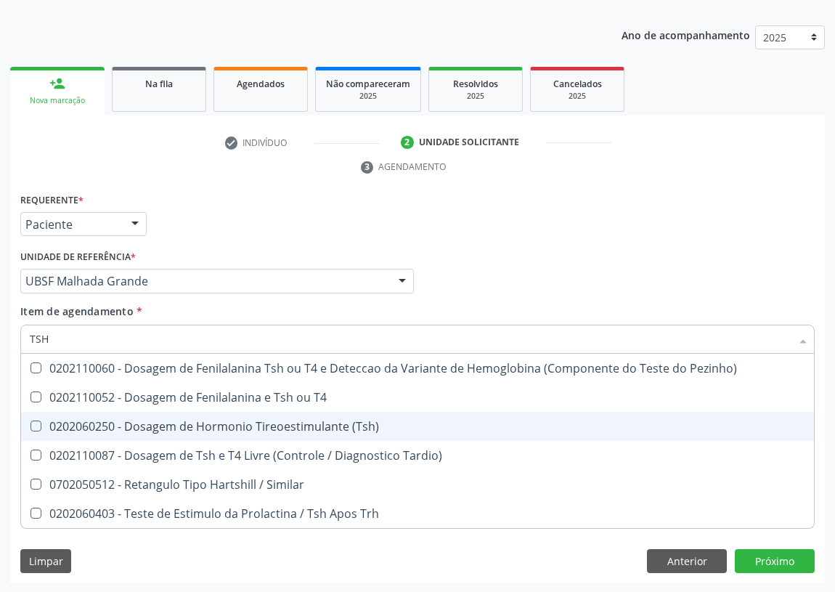
drag, startPoint x: 33, startPoint y: 423, endPoint x: 45, endPoint y: 363, distance: 61.4
click at [33, 420] on \(Tsh\) at bounding box center [35, 425] width 11 height 11
click at [30, 421] on \(Tsh\) "checkbox" at bounding box center [25, 425] width 9 height 9
checkbox \(Tsh\) "true"
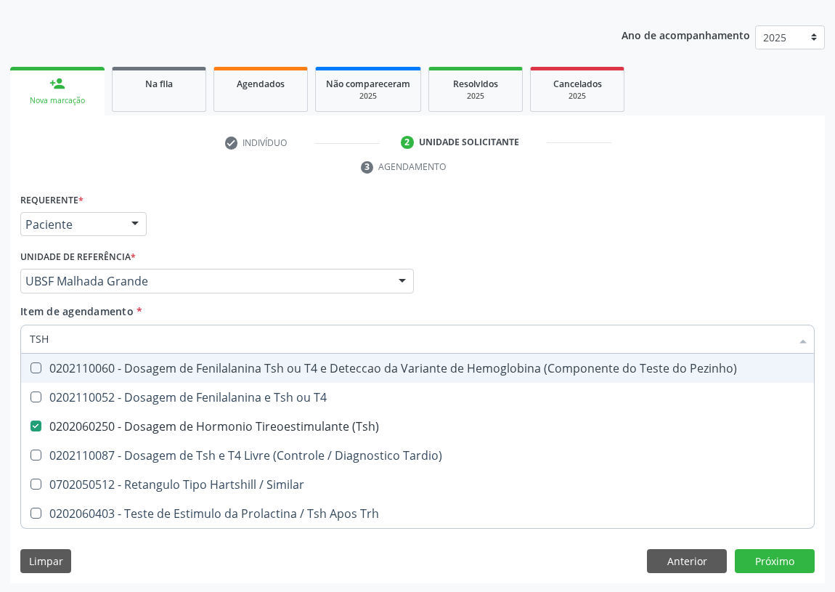
drag, startPoint x: 46, startPoint y: 333, endPoint x: 0, endPoint y: 338, distance: 46.0
click at [0, 338] on div "Acompanhamento Acompanhe a situação das marcações correntes e finalizadas Relat…" at bounding box center [417, 262] width 835 height 664
type input "T"
checkbox \(Tsh\) "false"
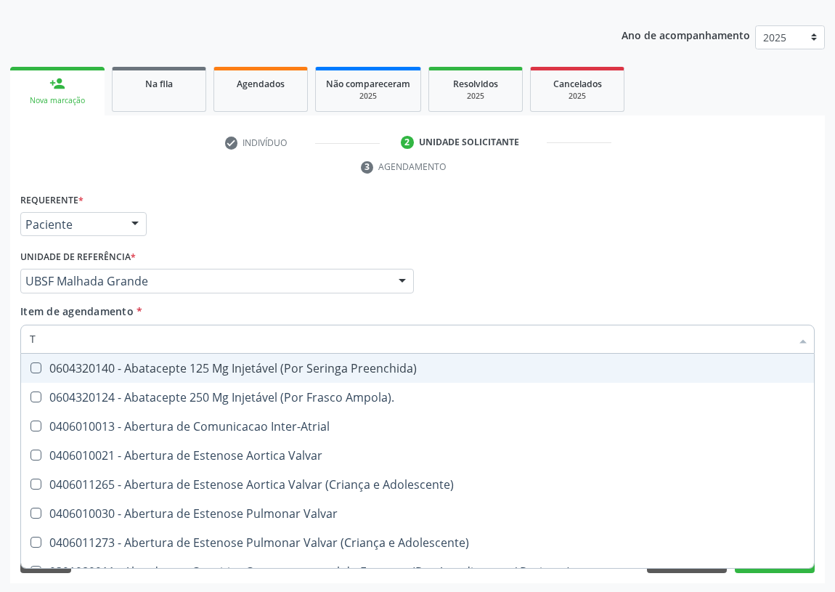
type input "T3"
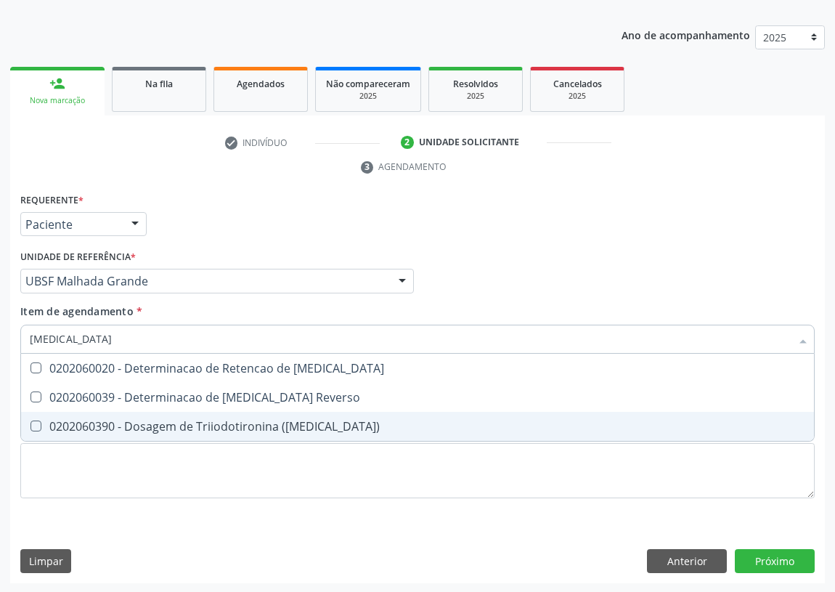
drag, startPoint x: 243, startPoint y: 426, endPoint x: 0, endPoint y: 381, distance: 247.4
click at [230, 423] on div "0202060390 - Dosagem de Triiodotironina ([MEDICAL_DATA])" at bounding box center [418, 426] width 776 height 12
checkbox \(T3\) "true"
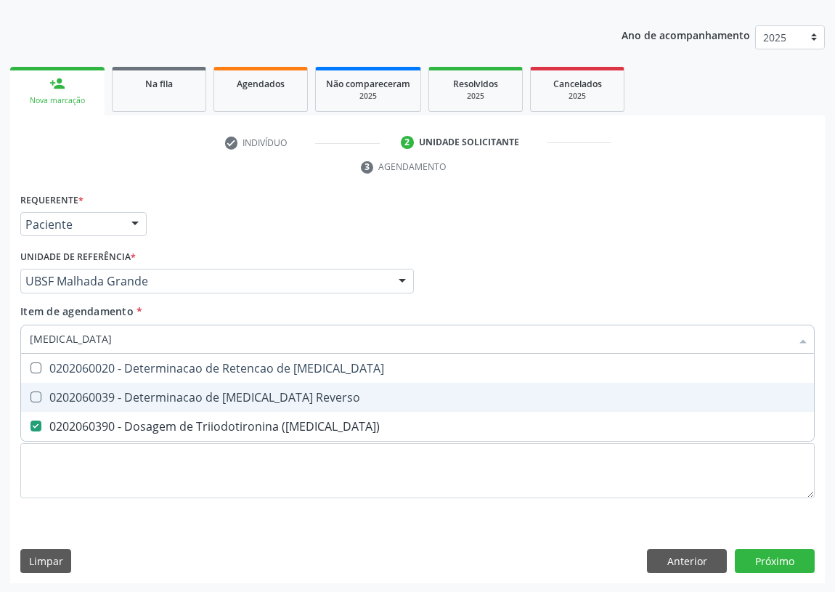
drag, startPoint x: 67, startPoint y: 335, endPoint x: 0, endPoint y: 338, distance: 66.9
click at [0, 338] on div "Acompanhamento Acompanhe a situação das marcações correntes e finalizadas Relat…" at bounding box center [417, 262] width 835 height 664
type input "T"
checkbox \(T3\) "false"
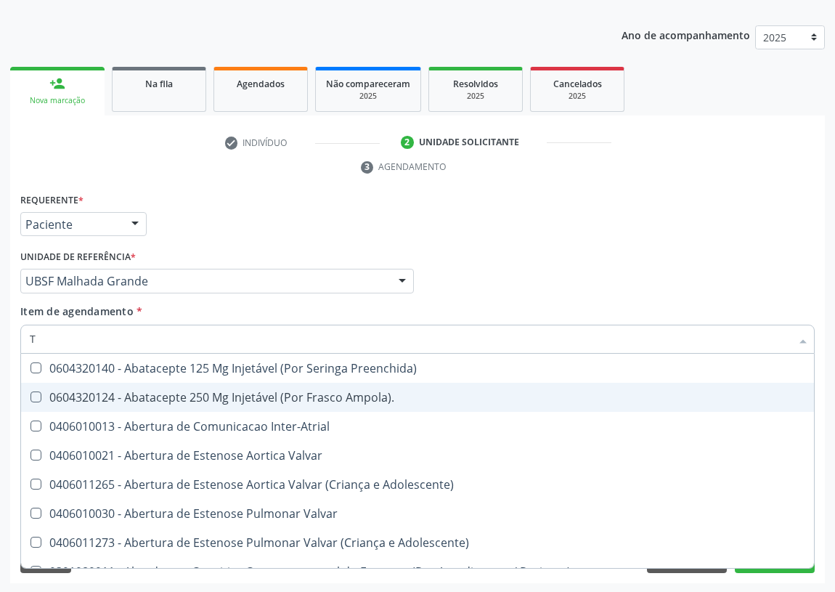
type input "T4"
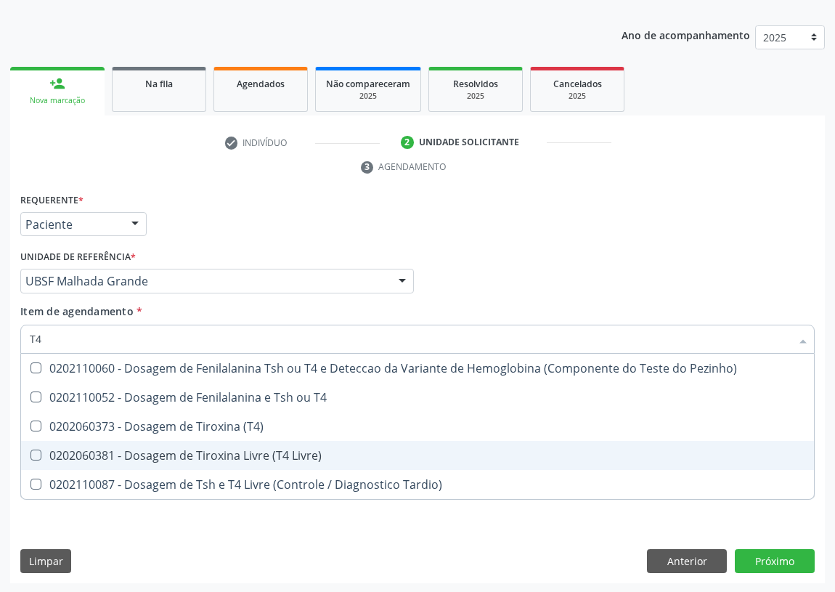
drag, startPoint x: 275, startPoint y: 456, endPoint x: 0, endPoint y: 347, distance: 296.0
click at [272, 454] on div "0202060381 - Dosagem de Tiroxina Livre (T4 Livre)" at bounding box center [418, 455] width 776 height 12
checkbox Livre\) "true"
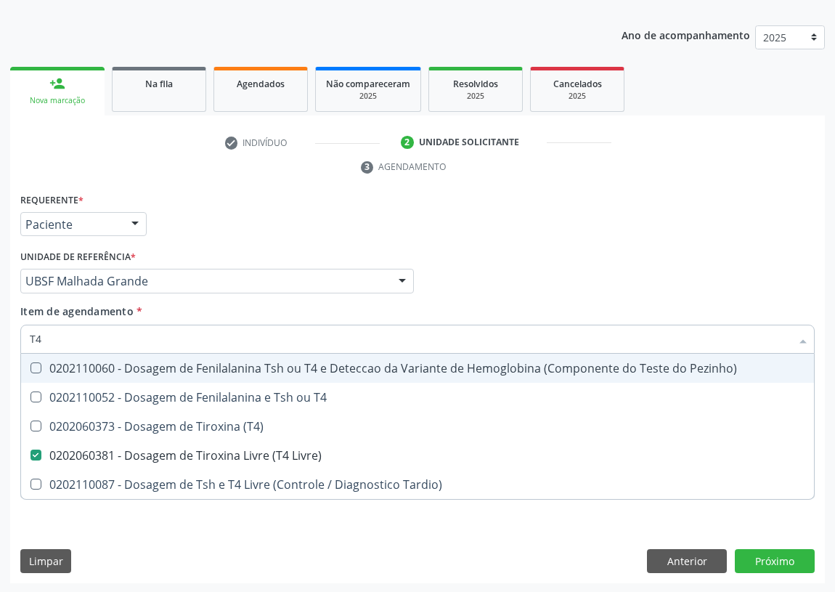
drag, startPoint x: 594, startPoint y: 254, endPoint x: 0, endPoint y: 513, distance: 648.1
click at [591, 254] on div "Médico Solicitante Por favor, selecione a Unidade de Atendimento primeiro Nenhu…" at bounding box center [418, 274] width 802 height 57
checkbox T4 "true"
checkbox \(T4\) "true"
checkbox Tardio\) "true"
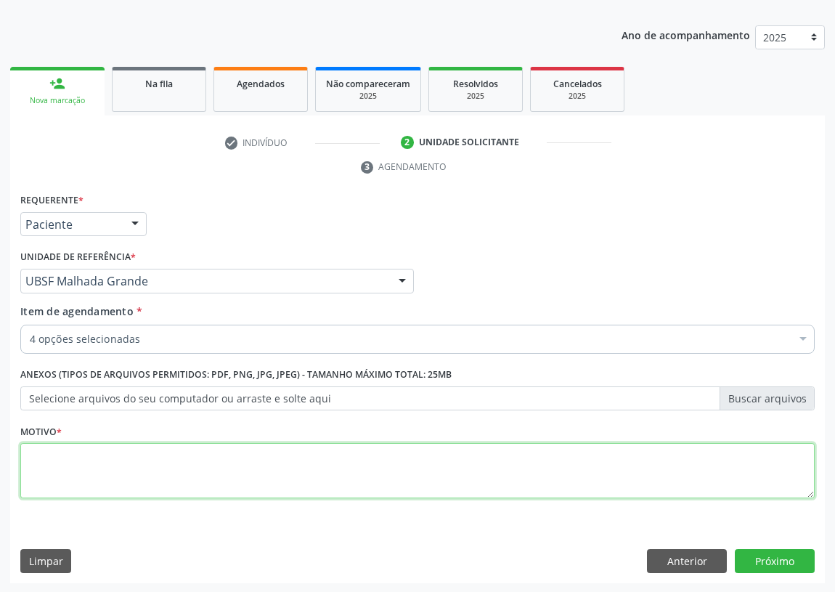
click at [42, 458] on textarea at bounding box center [417, 470] width 794 height 55
type textarea "AVALIAÇÃO"
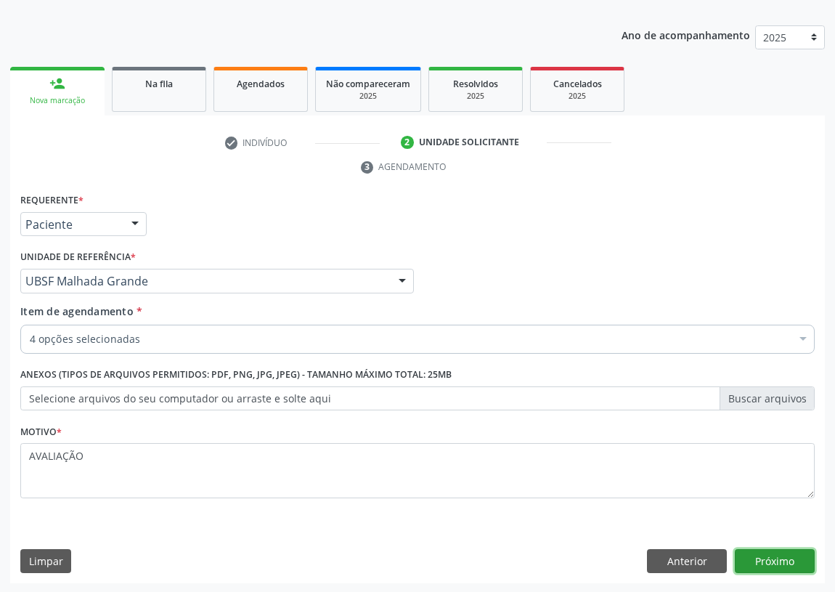
click at [786, 555] on button "Próximo" at bounding box center [775, 561] width 80 height 25
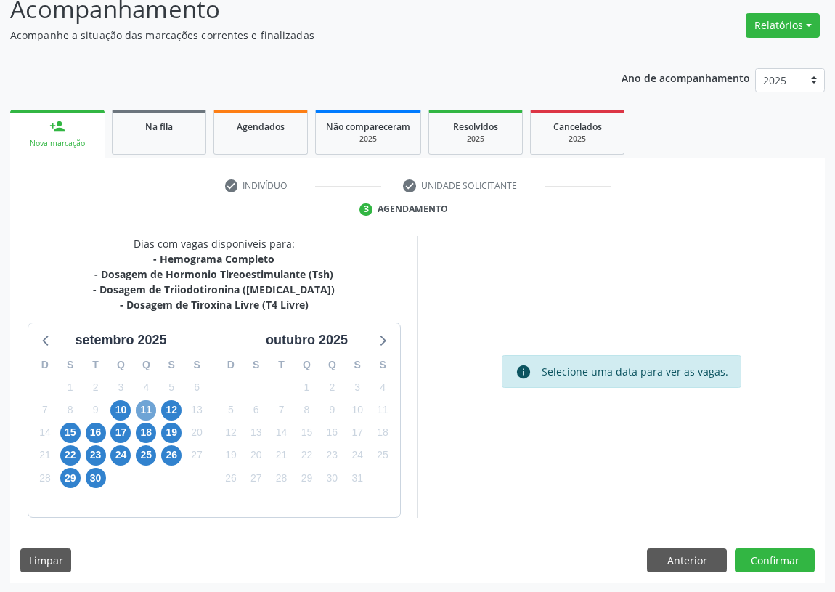
drag, startPoint x: 148, startPoint y: 399, endPoint x: 142, endPoint y: 403, distance: 7.5
click at [147, 400] on span "11" at bounding box center [146, 410] width 20 height 20
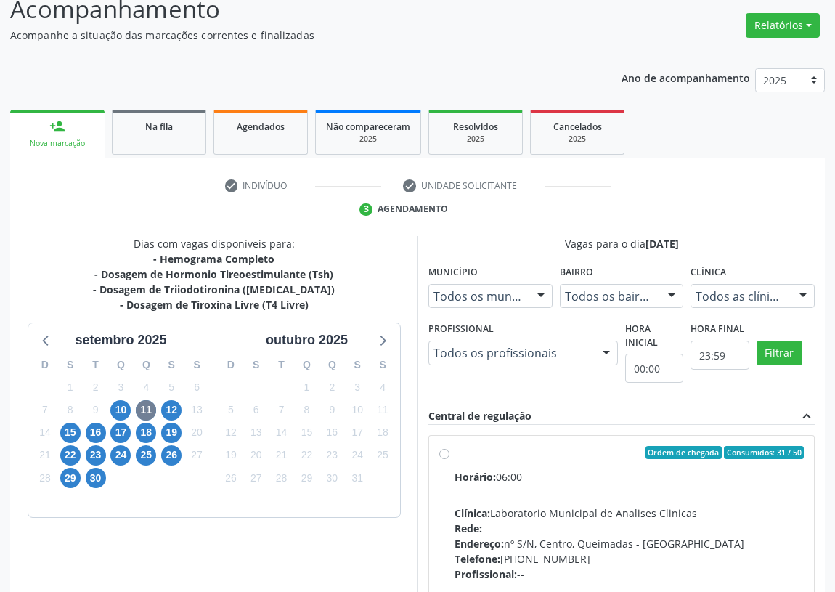
click at [455, 455] on label "Ordem de chegada Consumidos: 31 / 50 Horário: 06:00 Clínica: Laboratorio Munici…" at bounding box center [629, 557] width 349 height 223
click at [440, 455] on input "Ordem de chegada Consumidos: 31 / 50 Horário: 06:00 Clínica: Laboratorio Munici…" at bounding box center [444, 452] width 10 height 13
radio input "true"
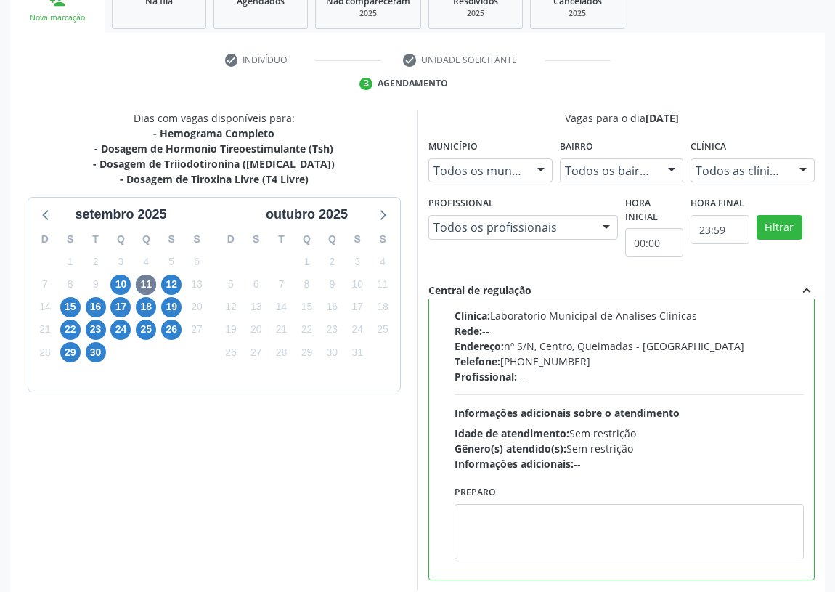
scroll to position [305, 0]
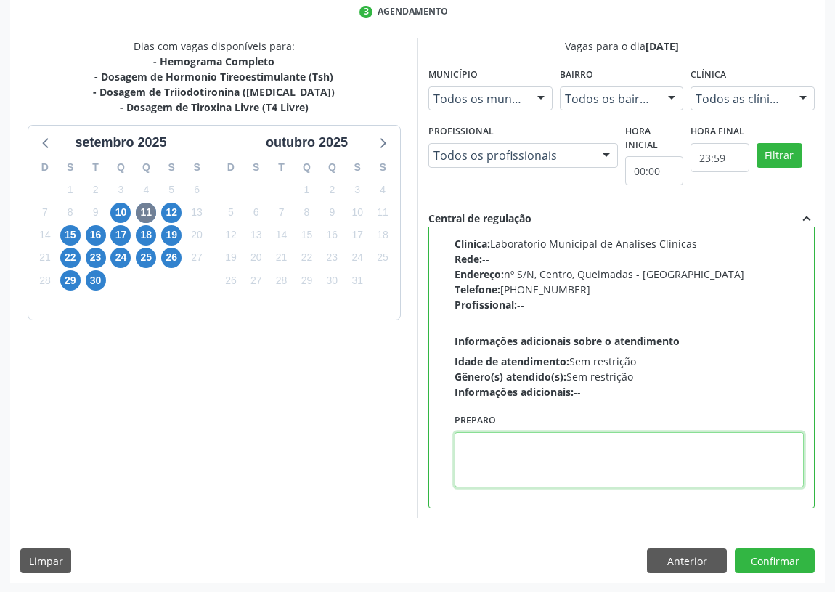
click at [481, 471] on textarea at bounding box center [629, 459] width 349 height 55
type textarea "IR EM [GEOGRAPHIC_DATA]"
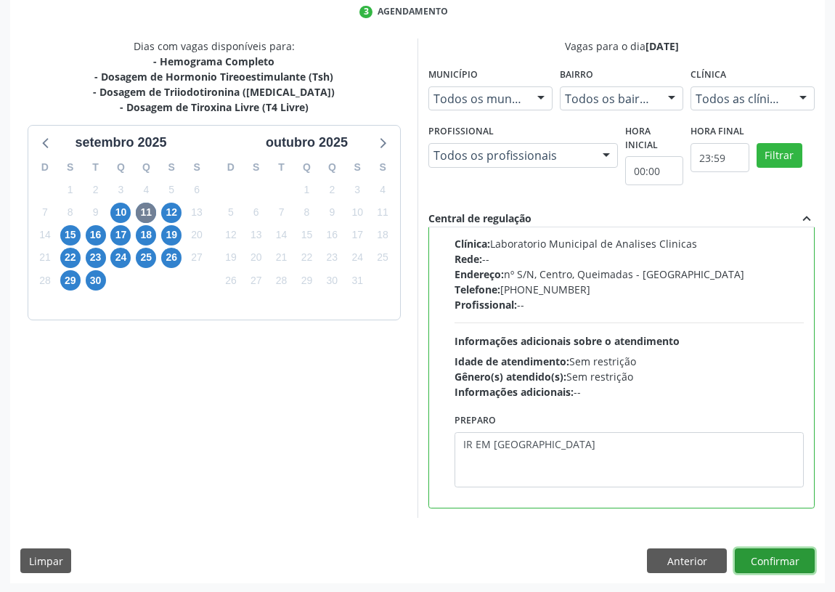
click at [796, 560] on button "Confirmar" at bounding box center [775, 560] width 80 height 25
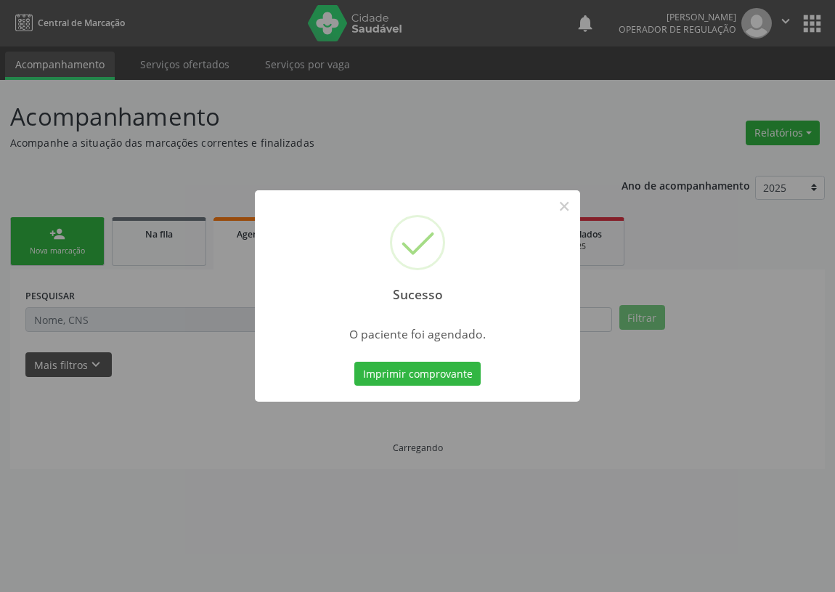
scroll to position [0, 0]
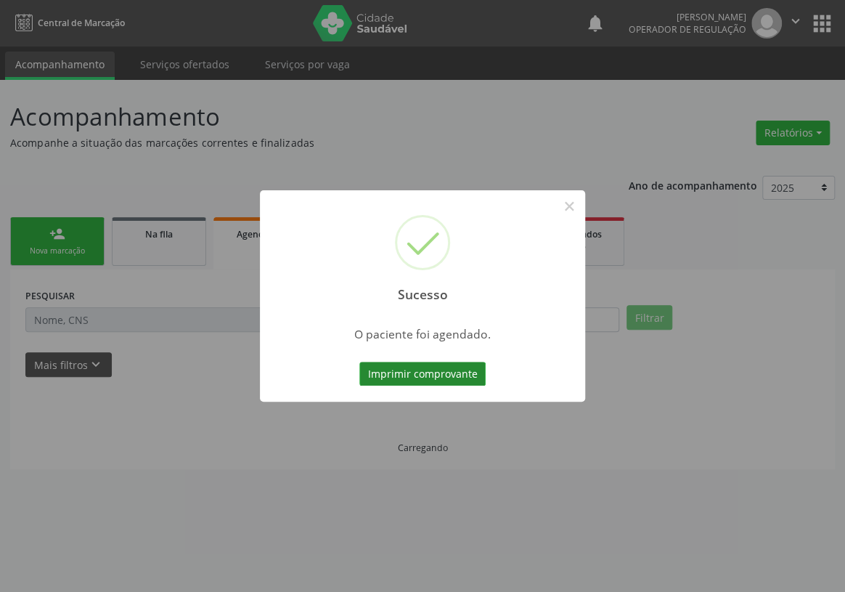
click at [455, 373] on button "Imprimir comprovante" at bounding box center [422, 374] width 126 height 25
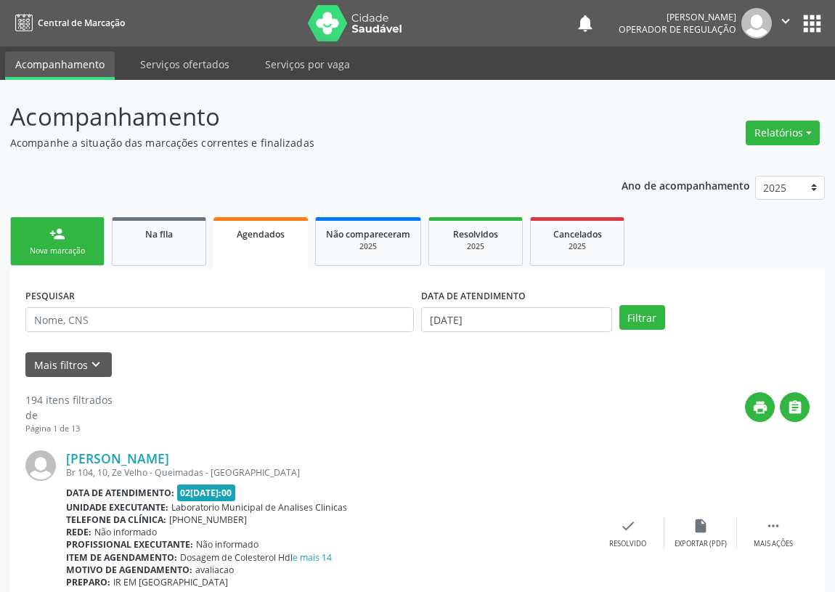
click at [85, 245] on div "Nova marcação" at bounding box center [57, 250] width 73 height 11
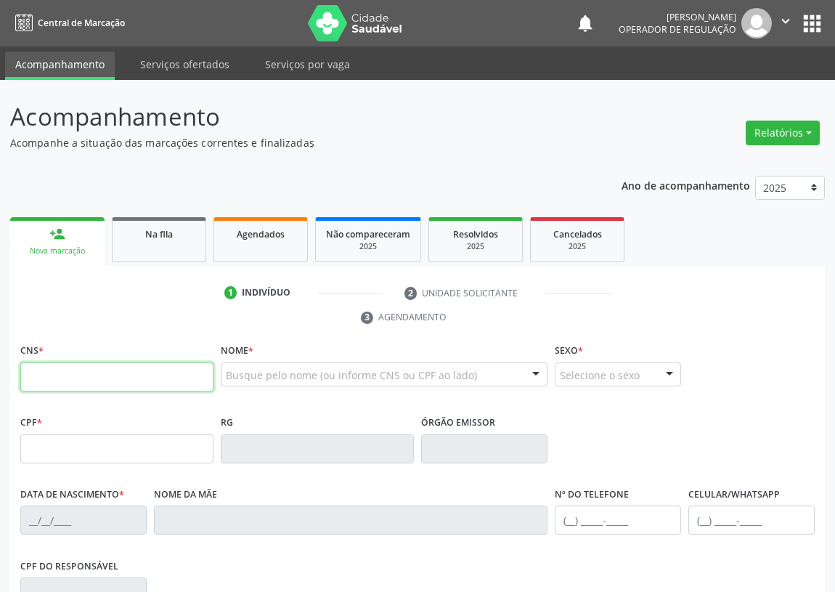
click at [41, 369] on input "text" at bounding box center [116, 376] width 193 height 29
click at [33, 375] on input "text" at bounding box center [116, 376] width 193 height 29
type input "700 6039 9565 5660"
type input "380.109.254-20"
type input "10/02/1964"
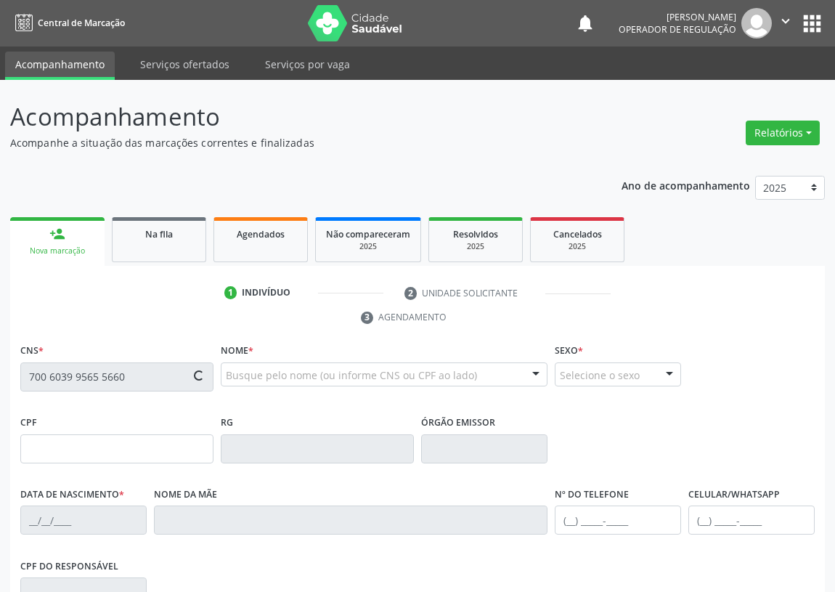
type input "Severina Evaristo dos Santos"
type input "(83) 99191-8461"
type input "12"
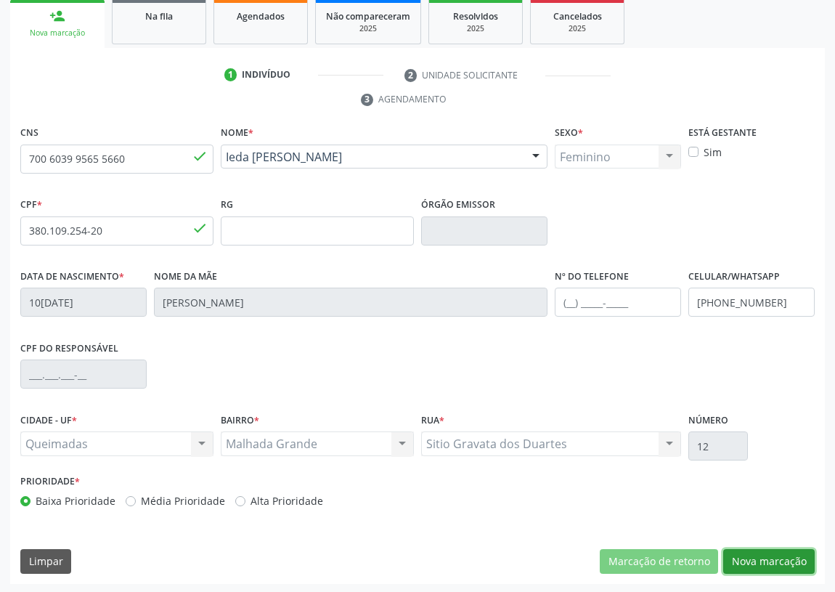
click at [792, 553] on button "Nova marcação" at bounding box center [768, 561] width 91 height 25
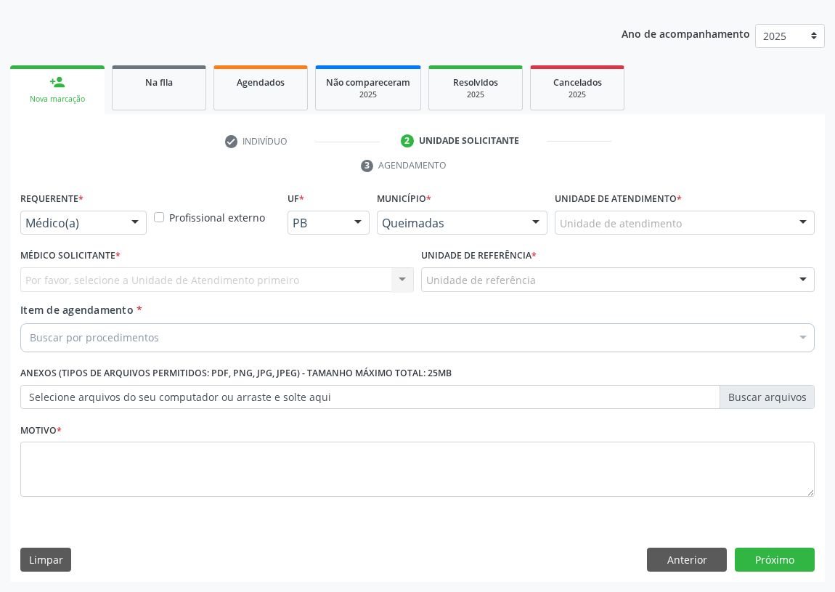
scroll to position [150, 0]
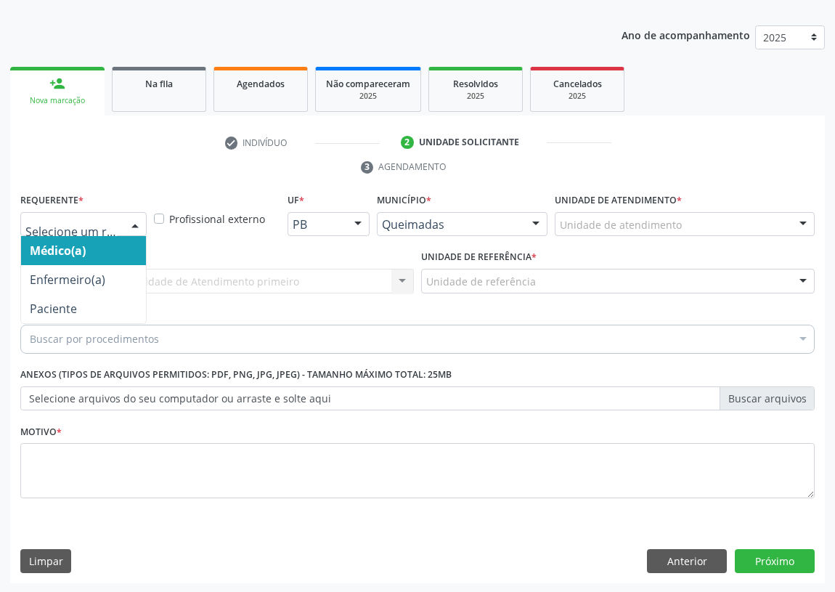
click at [131, 225] on div at bounding box center [135, 225] width 22 height 25
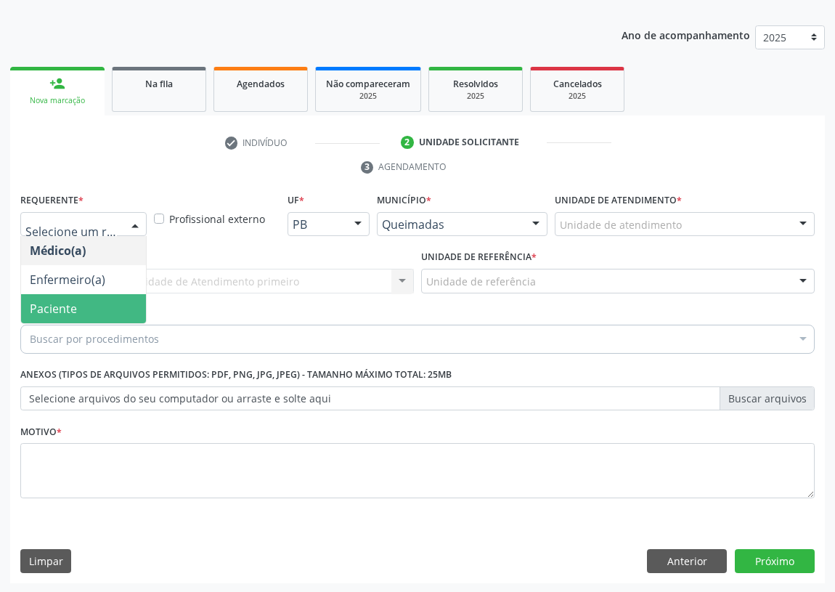
drag, startPoint x: 125, startPoint y: 306, endPoint x: 269, endPoint y: 294, distance: 144.3
click at [130, 306] on span "Paciente" at bounding box center [83, 308] width 125 height 29
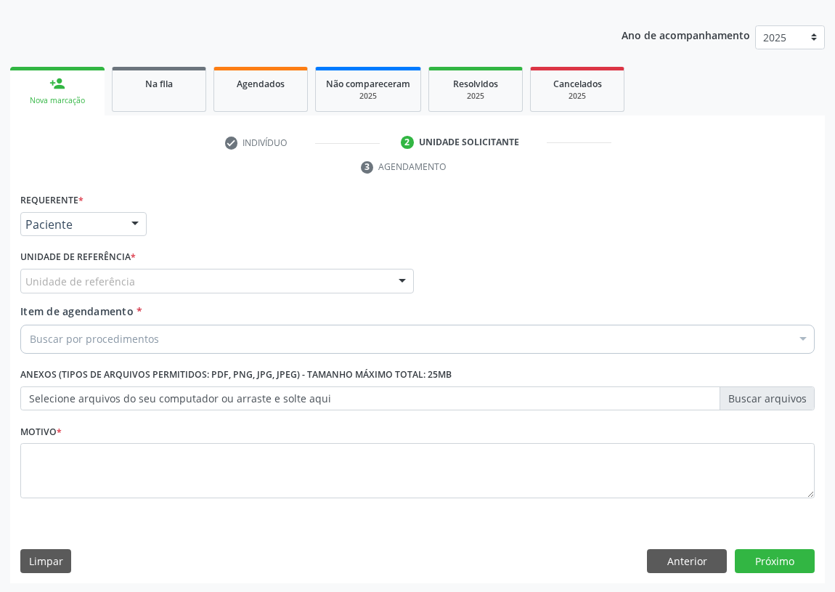
click at [348, 269] on div "Unidade de referência" at bounding box center [217, 281] width 394 height 25
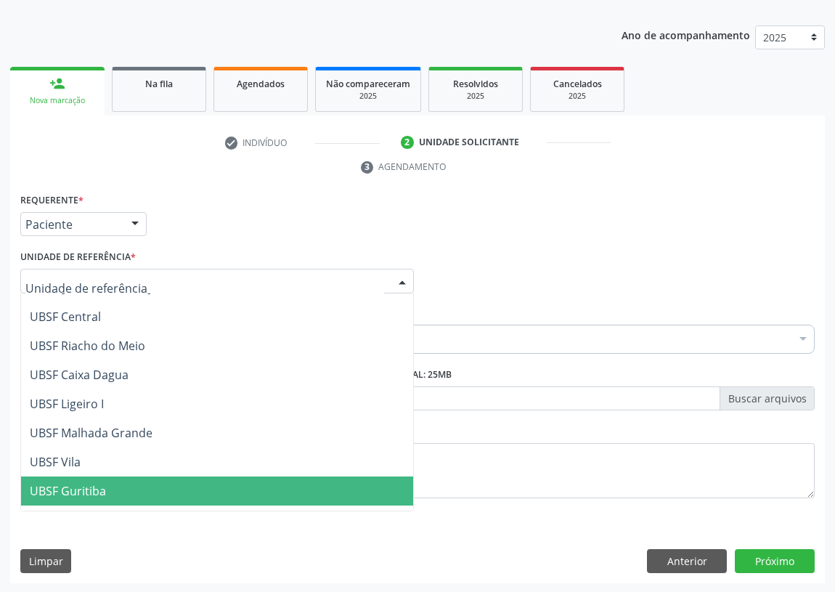
scroll to position [330, 0]
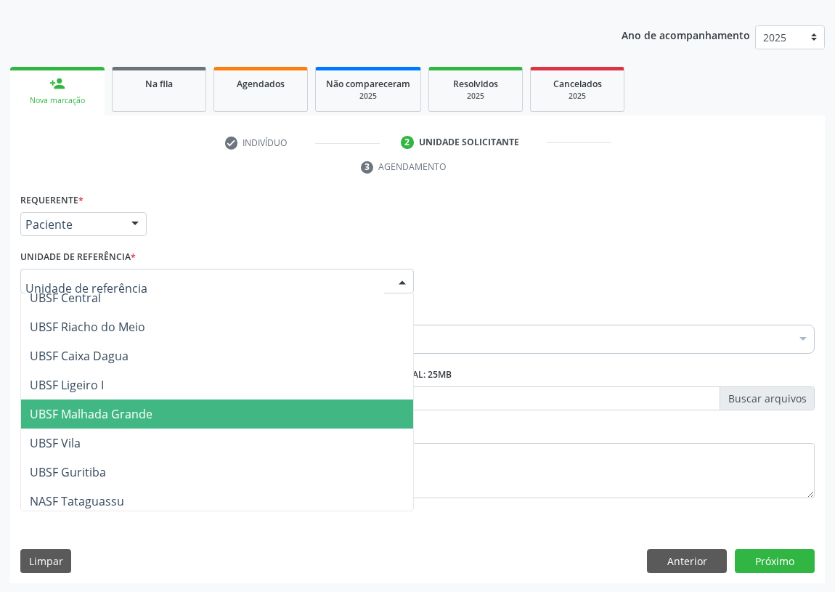
click at [118, 399] on span "UBSF Malhada Grande" at bounding box center [217, 413] width 392 height 29
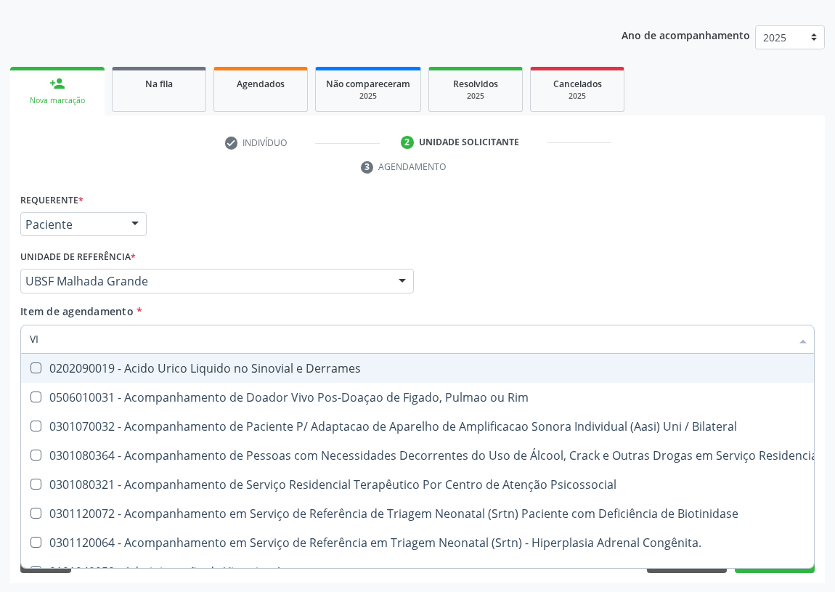
type input "VIT"
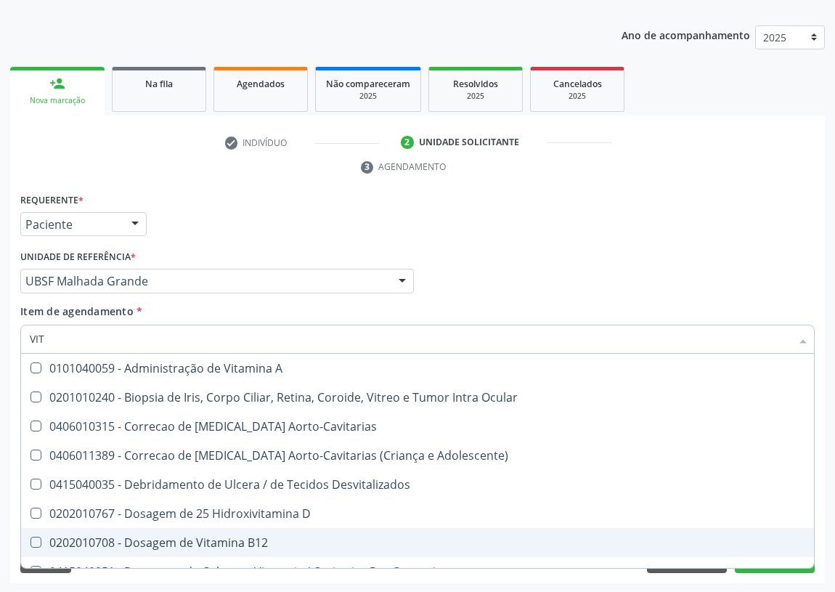
click at [219, 540] on div "0202010708 - Dosagem de Vitamina B12" at bounding box center [418, 543] width 776 height 12
checkbox B12 "true"
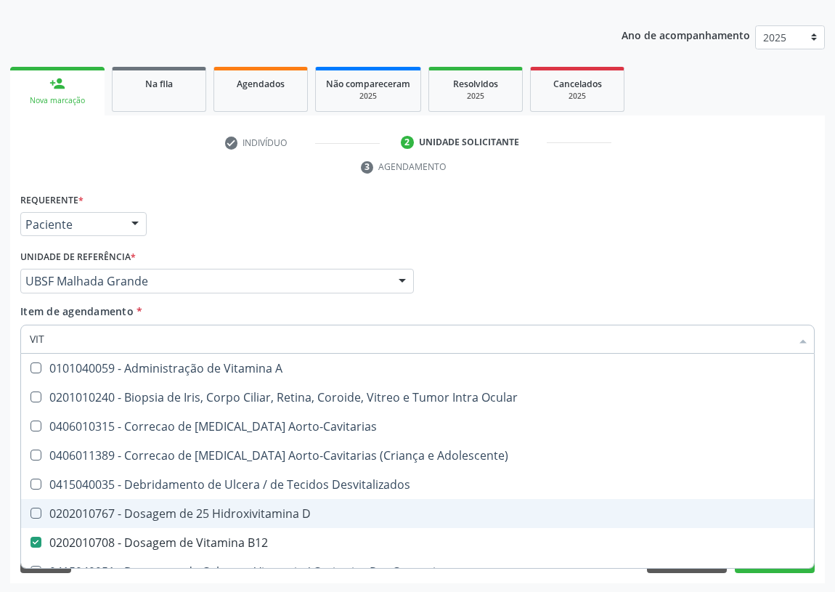
click at [219, 513] on div "0202010767 - Dosagem de 25 Hidroxivitamina D" at bounding box center [418, 514] width 776 height 12
checkbox D "true"
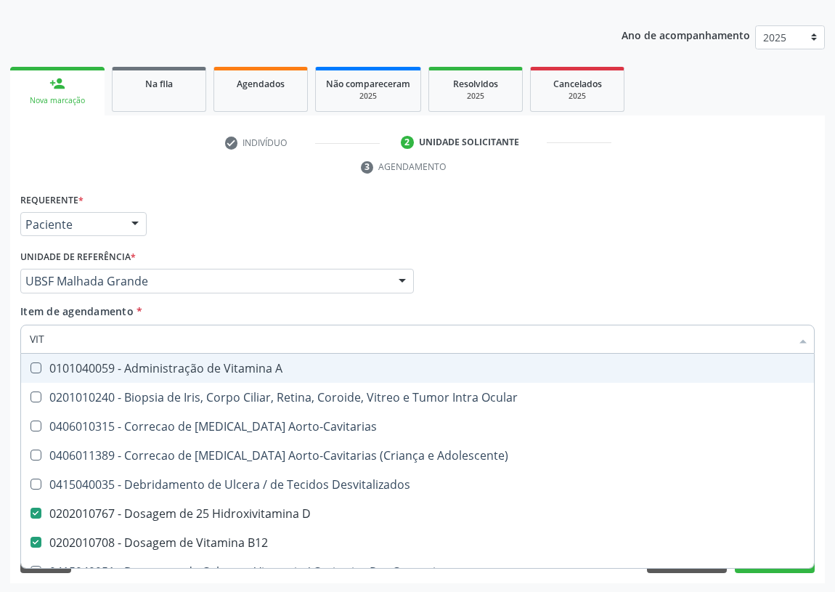
drag, startPoint x: 48, startPoint y: 339, endPoint x: 94, endPoint y: 305, distance: 57.1
click at [2, 341] on div "Acompanhamento Acompanhe a situação das marcações correntes e finalizadas Relat…" at bounding box center [417, 262] width 835 height 664
type input "F"
checkbox D "false"
checkbox B12 "false"
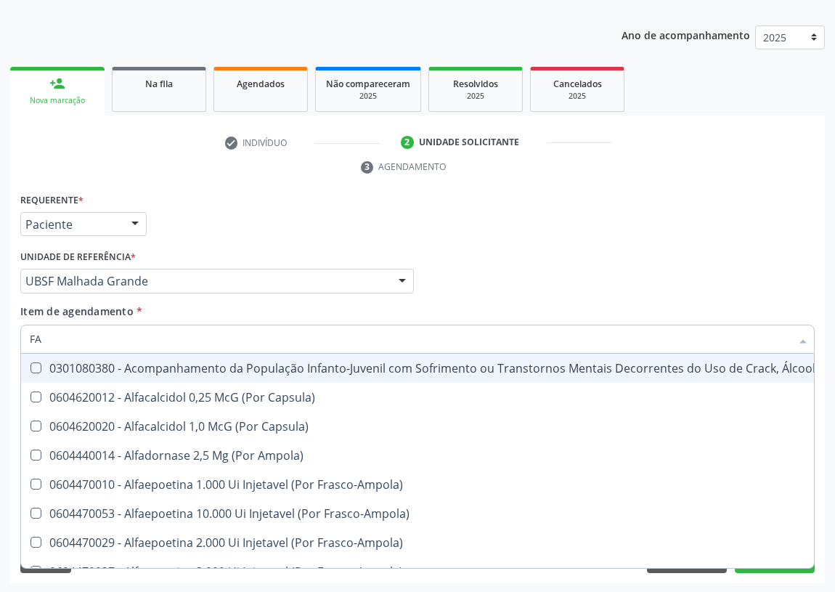
type input "FAN"
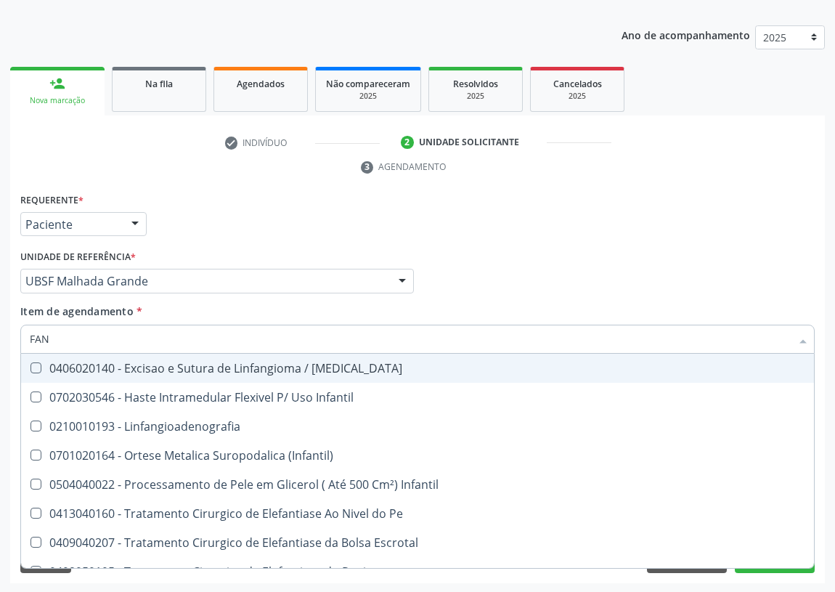
scroll to position [131, 0]
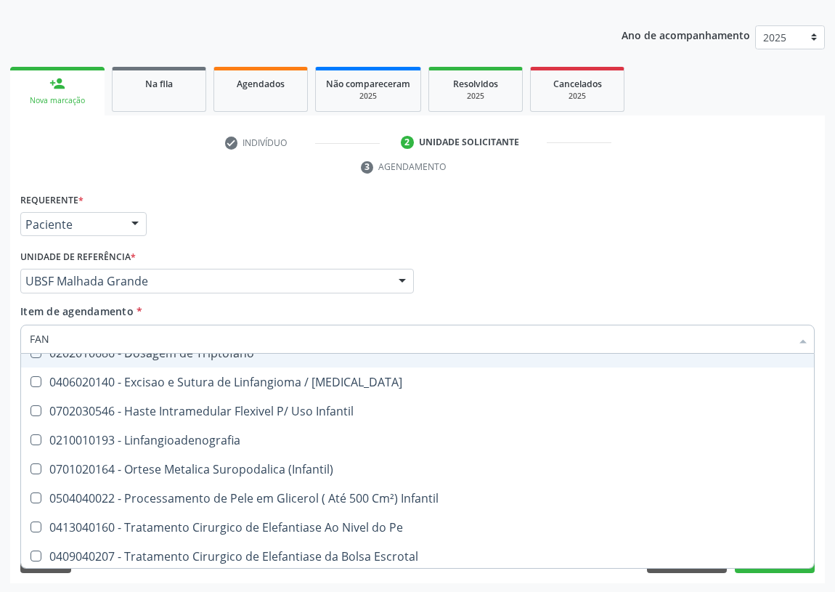
drag, startPoint x: 54, startPoint y: 332, endPoint x: 1, endPoint y: 351, distance: 55.6
click at [1, 351] on div "Acompanhamento Acompanhe a situação das marcações correntes e finalizadas Relat…" at bounding box center [417, 262] width 835 height 664
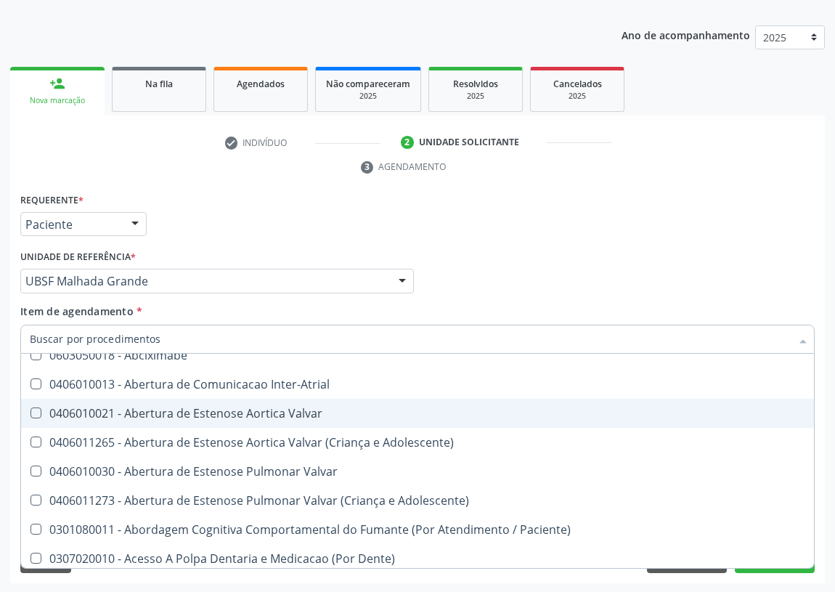
scroll to position [192, 0]
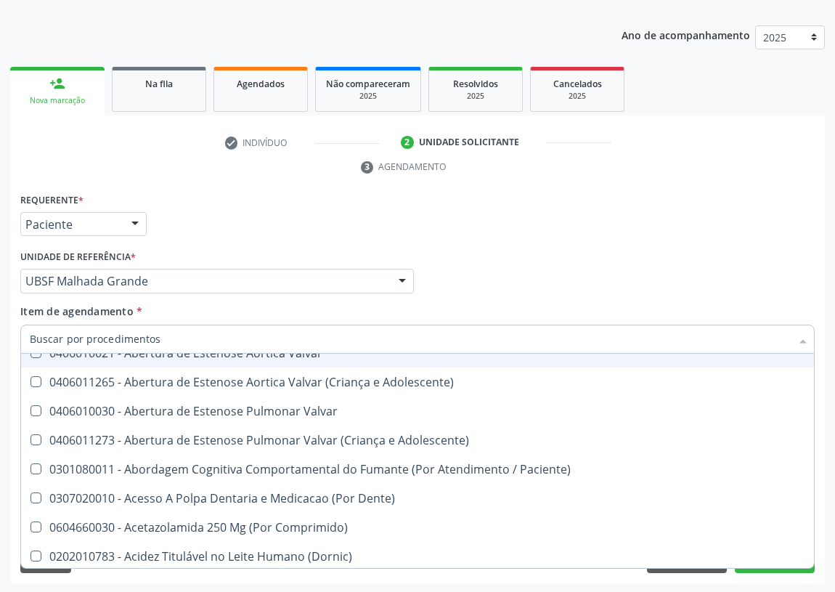
click at [551, 220] on div "Requerente * Paciente Médico(a) Enfermeiro(a) Paciente Nenhum resultado encontr…" at bounding box center [418, 218] width 802 height 57
checkbox Ampola\)\ "true"
checkbox Abciximabe "true"
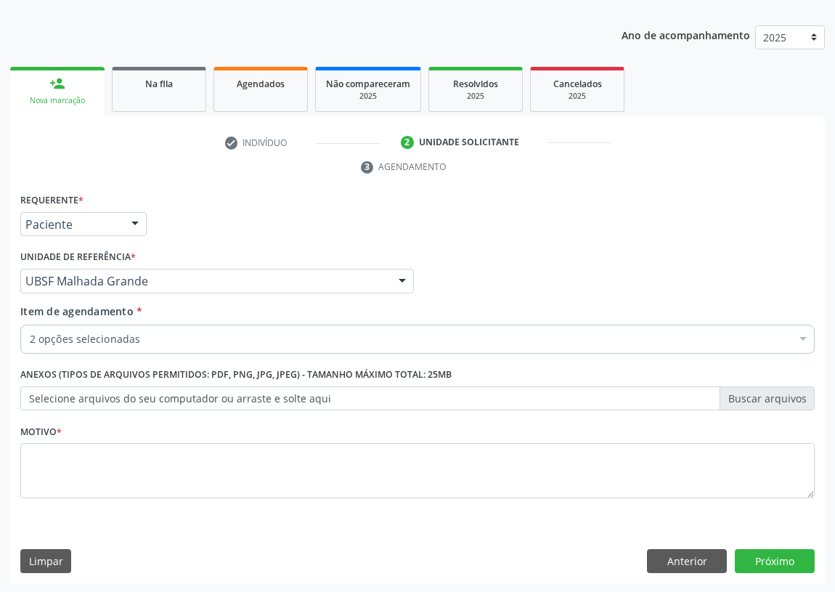
scroll to position [0, 0]
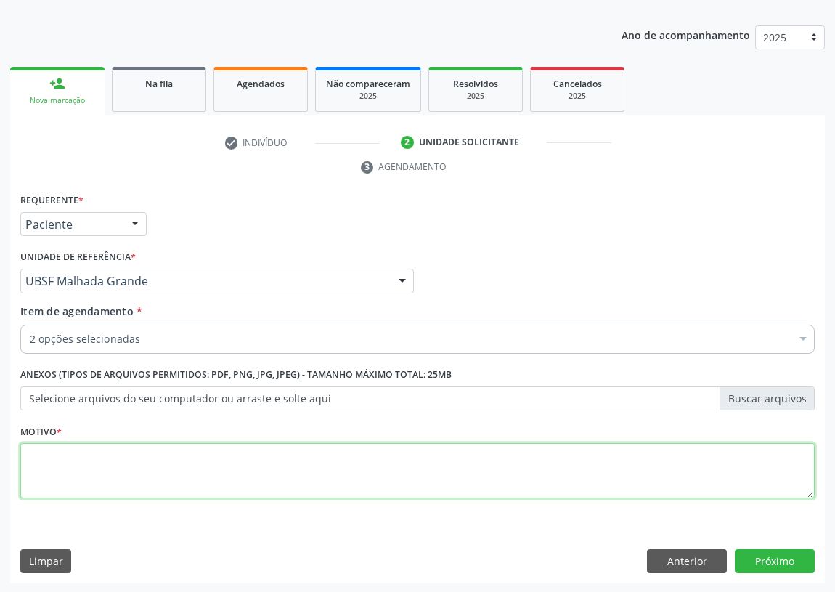
click at [54, 476] on textarea at bounding box center [417, 470] width 794 height 55
type textarea "AVALIAÇÃO"
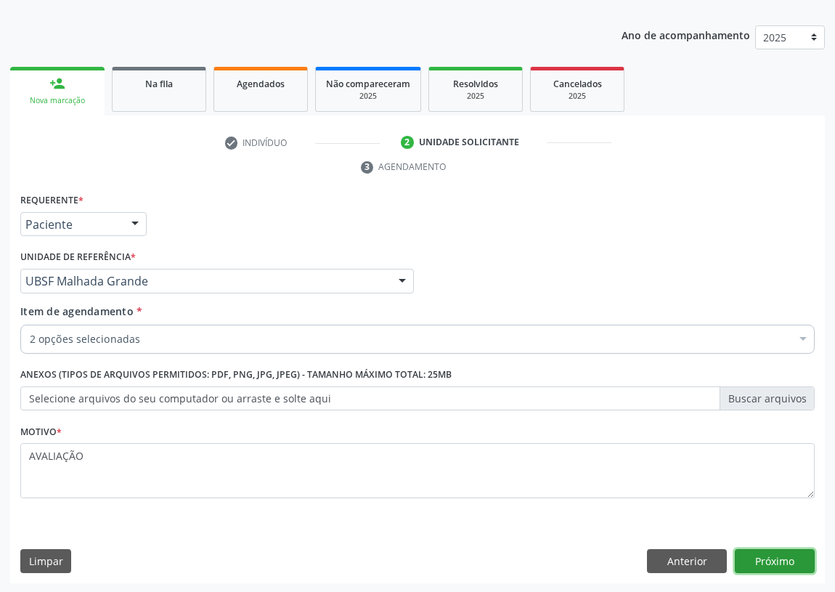
drag, startPoint x: 781, startPoint y: 562, endPoint x: 773, endPoint y: 560, distance: 7.6
click at [773, 560] on button "Próximo" at bounding box center [775, 561] width 80 height 25
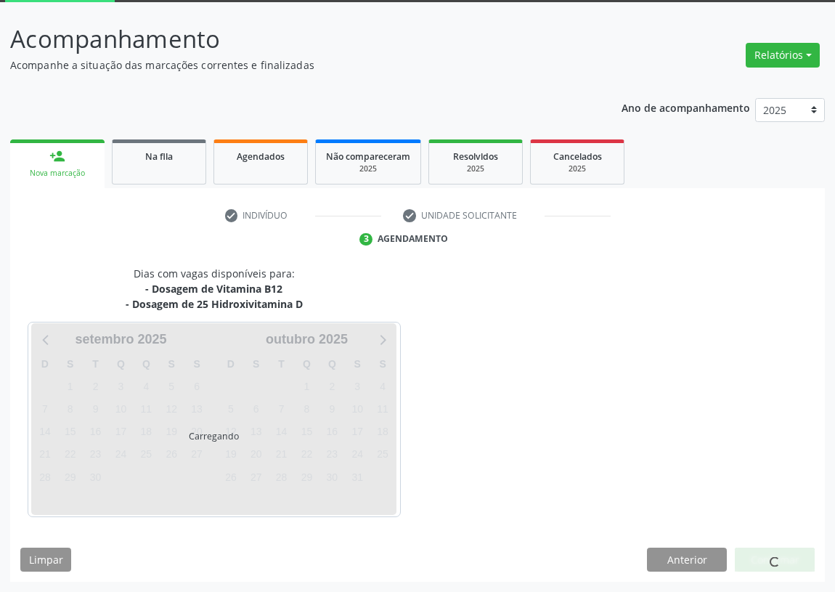
scroll to position [77, 0]
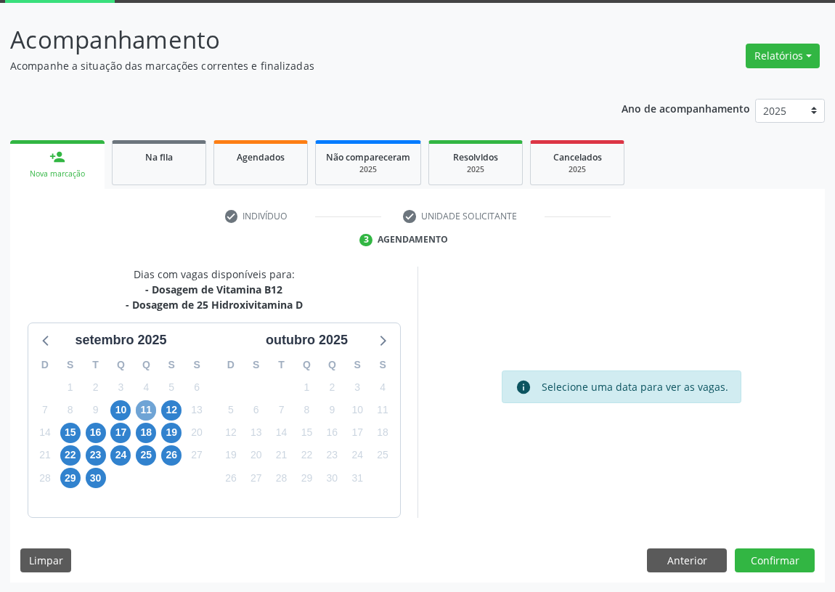
click at [147, 407] on span "11" at bounding box center [146, 410] width 20 height 20
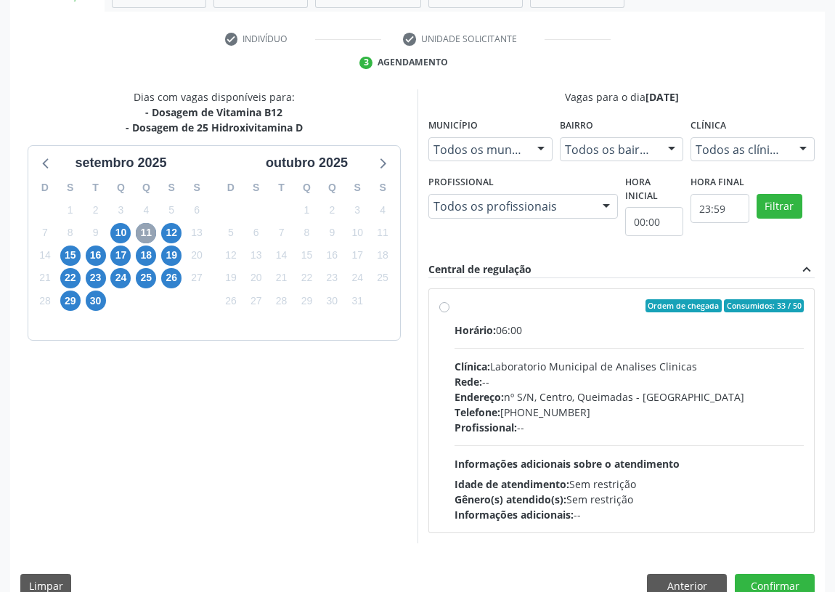
scroll to position [279, 0]
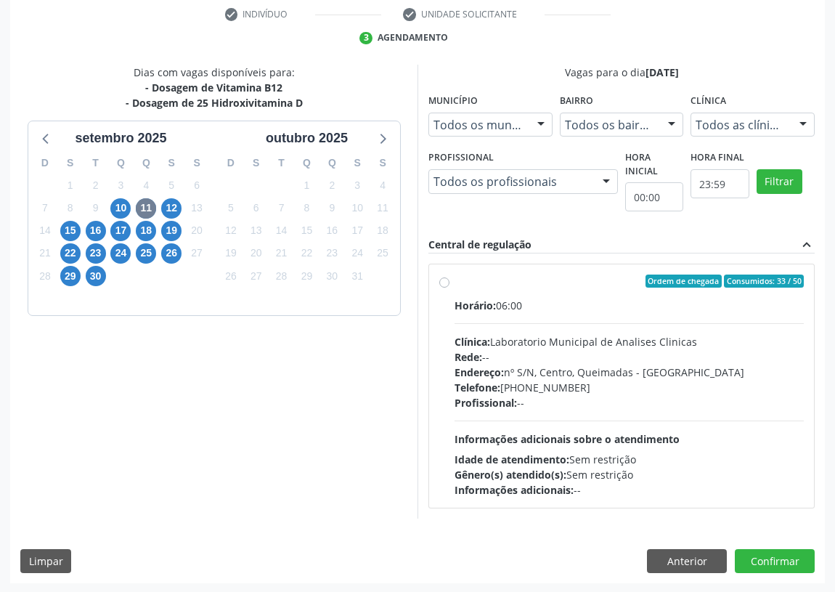
click at [455, 278] on label "Ordem de chegada Consumidos: 33 / 50 Horário: 06:00 Clínica: Laboratorio Munici…" at bounding box center [629, 385] width 349 height 223
click at [441, 278] on input "Ordem de chegada Consumidos: 33 / 50 Horário: 06:00 Clínica: Laboratorio Munici…" at bounding box center [444, 280] width 10 height 13
radio input "true"
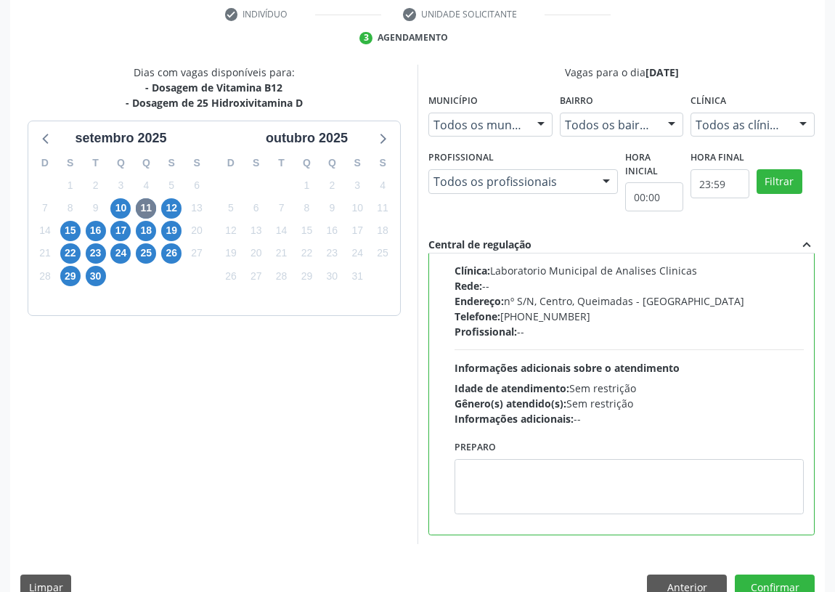
scroll to position [72, 0]
click at [498, 478] on textarea at bounding box center [629, 485] width 349 height 55
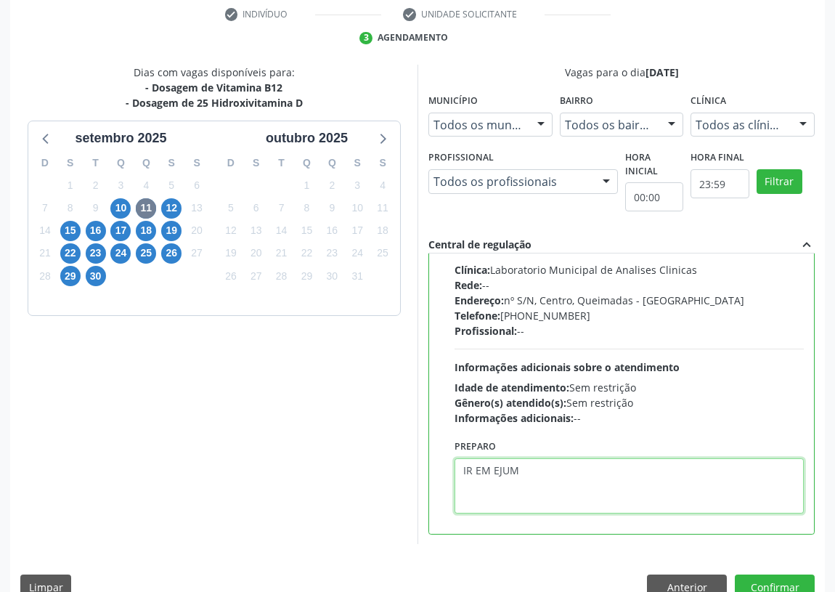
click at [489, 465] on textarea "IR EM EJUM" at bounding box center [629, 485] width 349 height 55
click at [493, 471] on textarea "IR EM EJUM" at bounding box center [629, 485] width 349 height 55
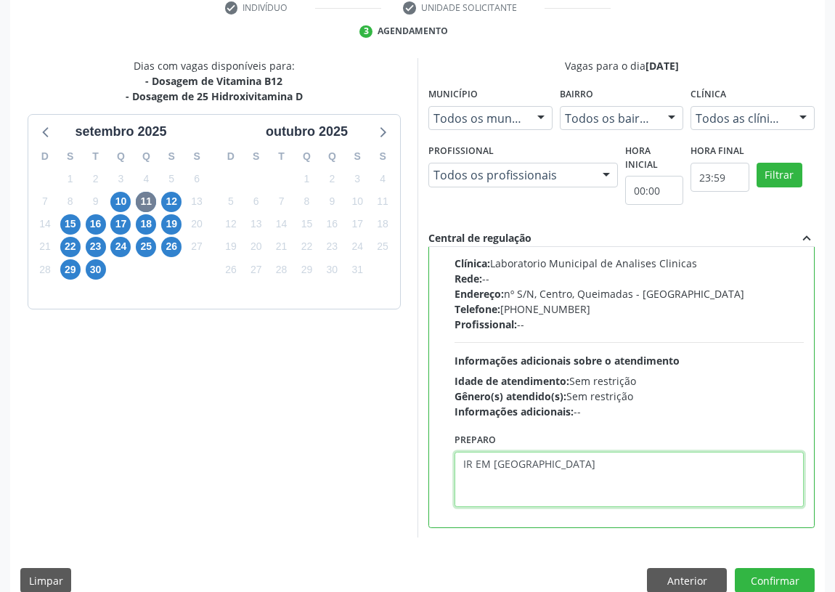
scroll to position [305, 0]
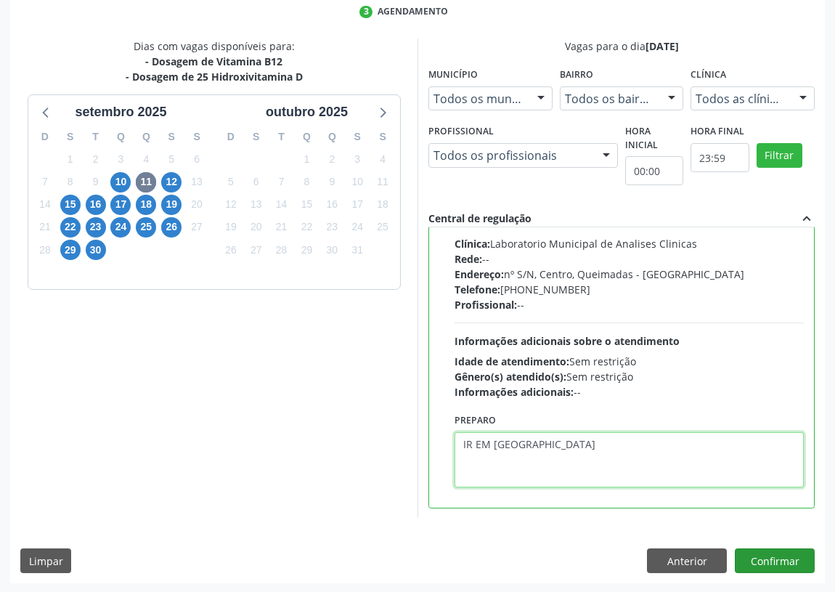
type textarea "IR EM [GEOGRAPHIC_DATA]"
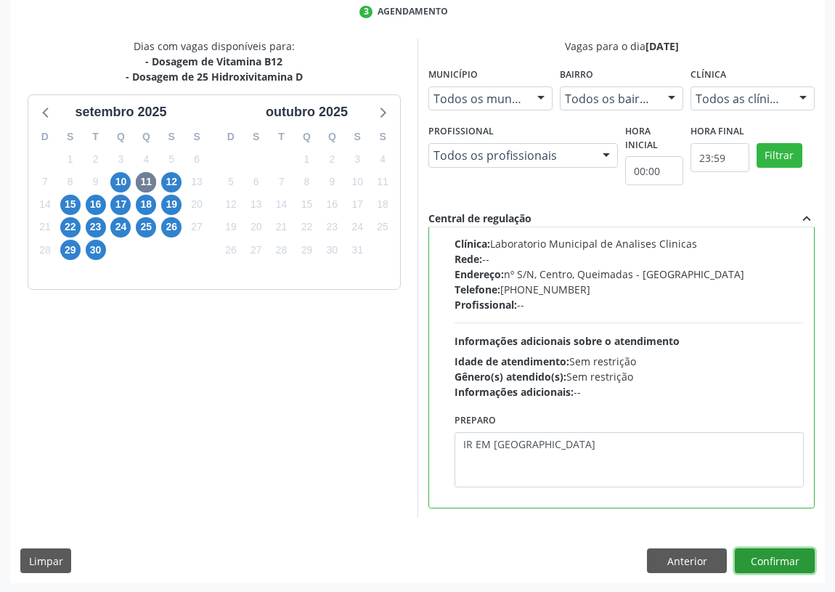
click at [772, 556] on button "Confirmar" at bounding box center [775, 560] width 80 height 25
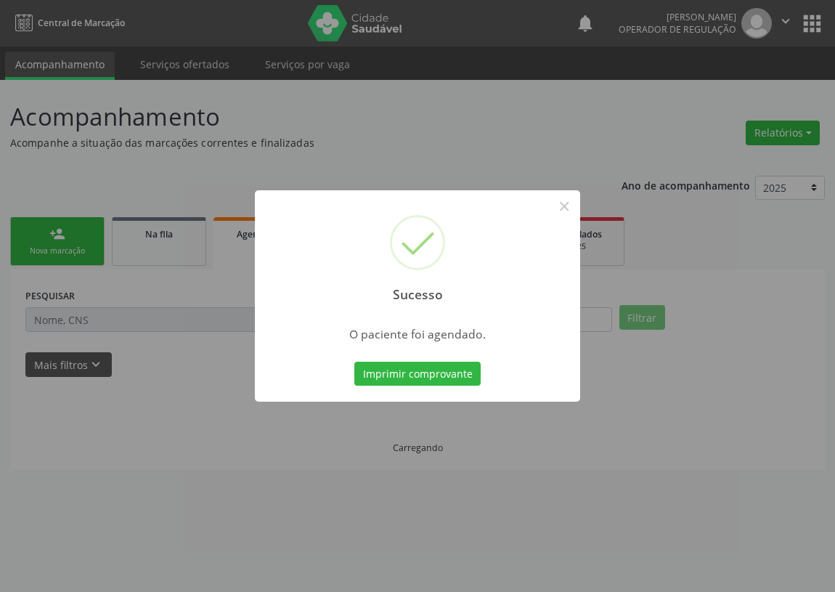
scroll to position [0, 0]
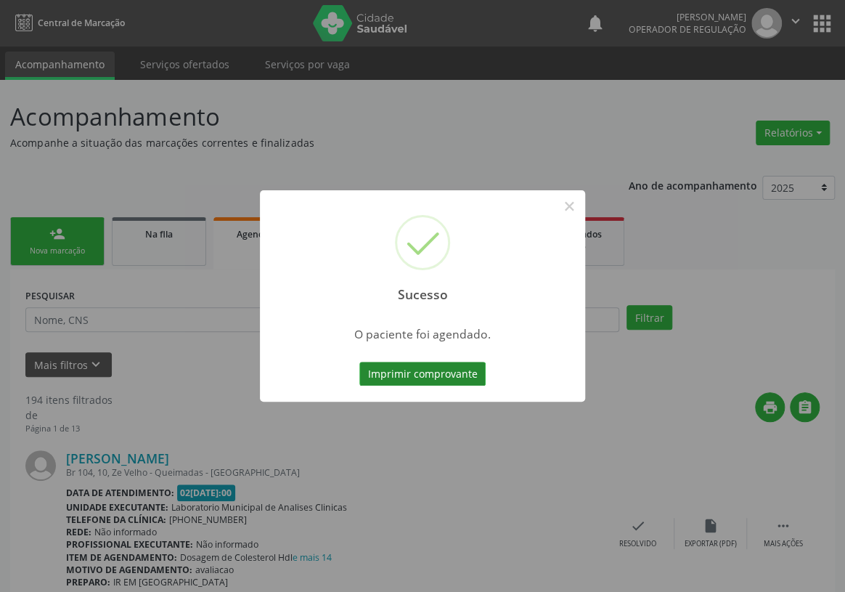
click at [431, 368] on button "Imprimir comprovante" at bounding box center [422, 374] width 126 height 25
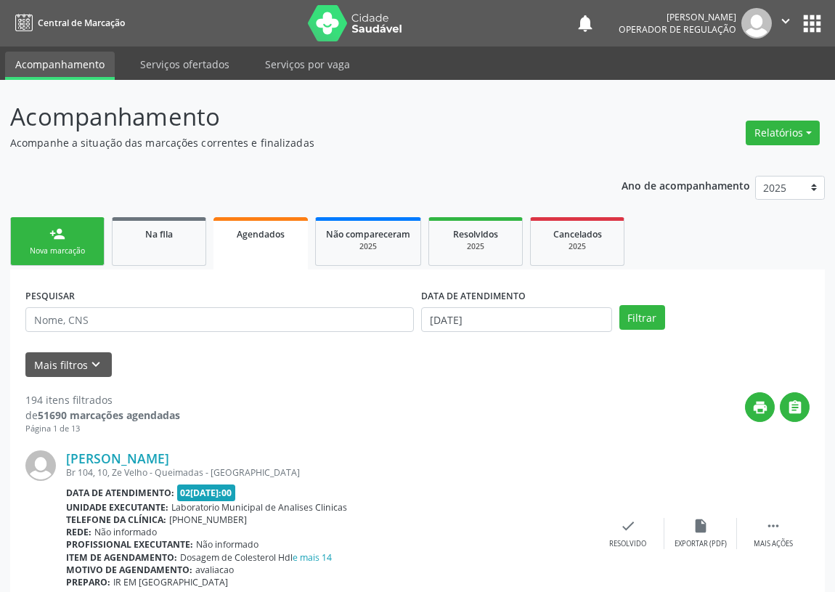
click at [92, 246] on div "Nova marcação" at bounding box center [57, 250] width 73 height 11
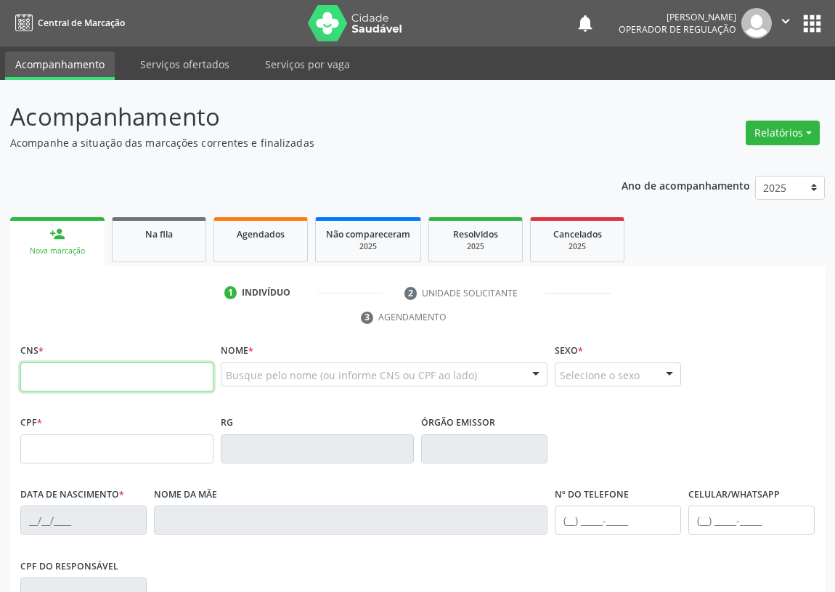
click at [38, 377] on input "text" at bounding box center [116, 376] width 193 height 29
click at [21, 386] on input "text" at bounding box center [116, 376] width 193 height 29
type input "700 5087 2665 3354"
type input "077.502.594-14"
type input "18/11/1986"
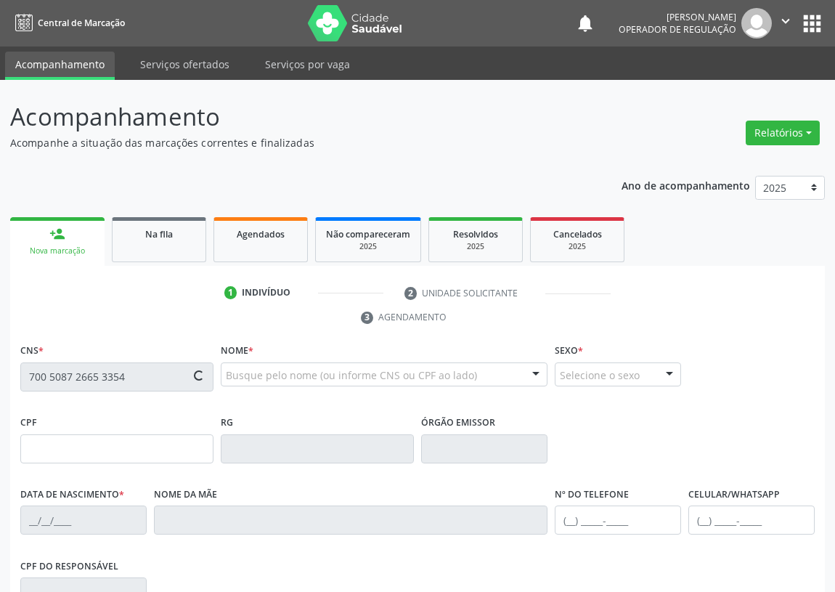
type input "Antônia Batista de Araújo"
type input "(83) 99350-3271"
type input "048.559.204-52"
type input "81"
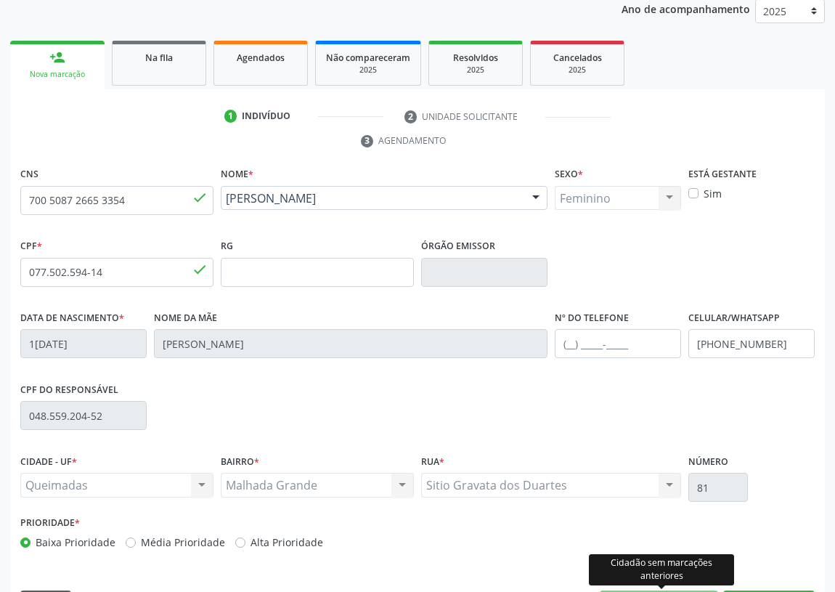
scroll to position [218, 0]
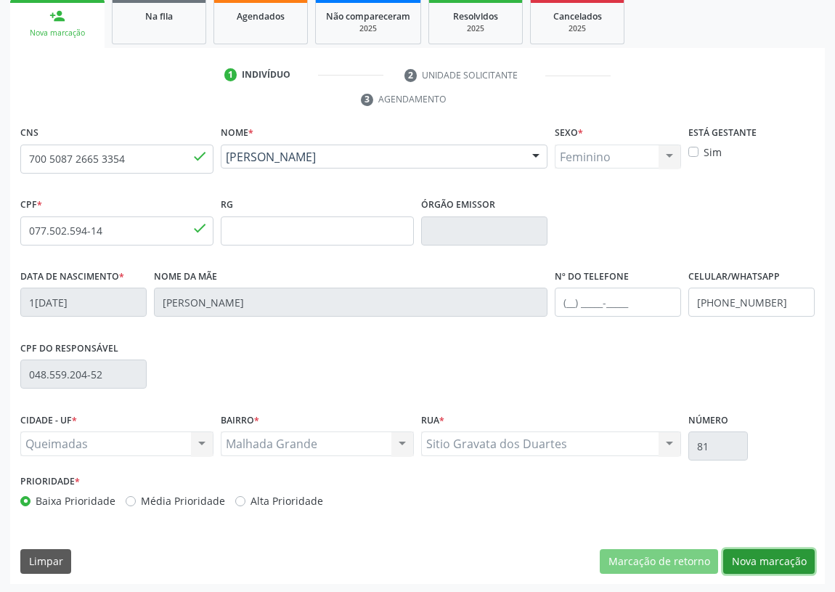
drag, startPoint x: 762, startPoint y: 553, endPoint x: 304, endPoint y: 511, distance: 460.9
click at [762, 553] on button "Nova marcação" at bounding box center [768, 561] width 91 height 25
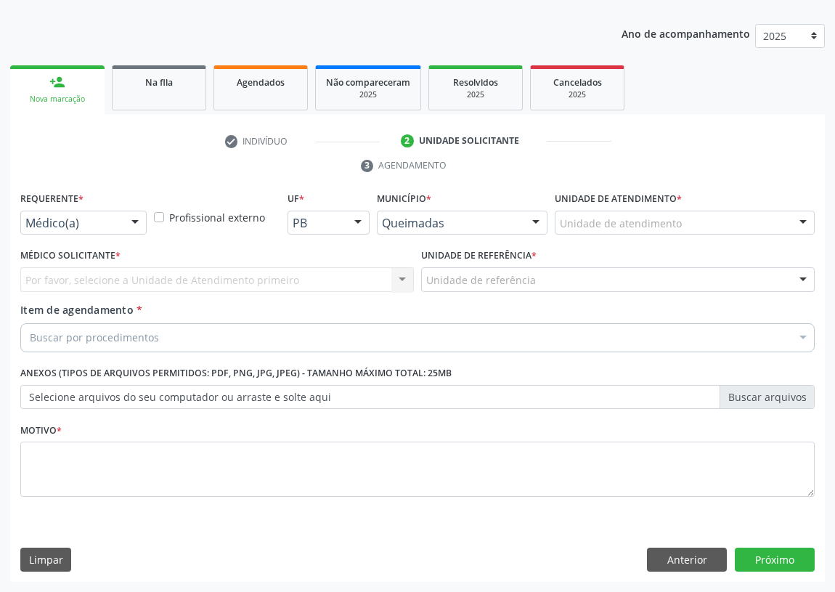
scroll to position [150, 0]
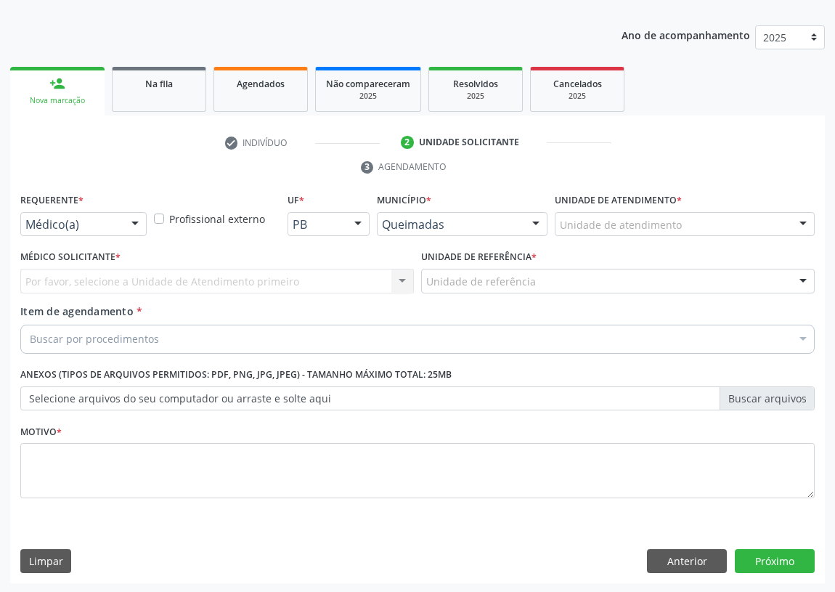
click at [138, 224] on div at bounding box center [135, 225] width 22 height 25
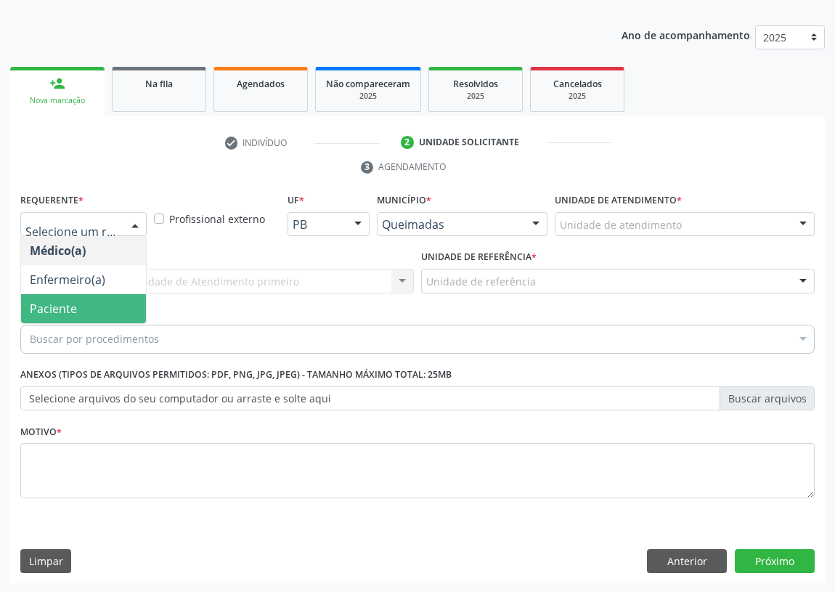
click at [123, 309] on span "Paciente" at bounding box center [83, 308] width 125 height 29
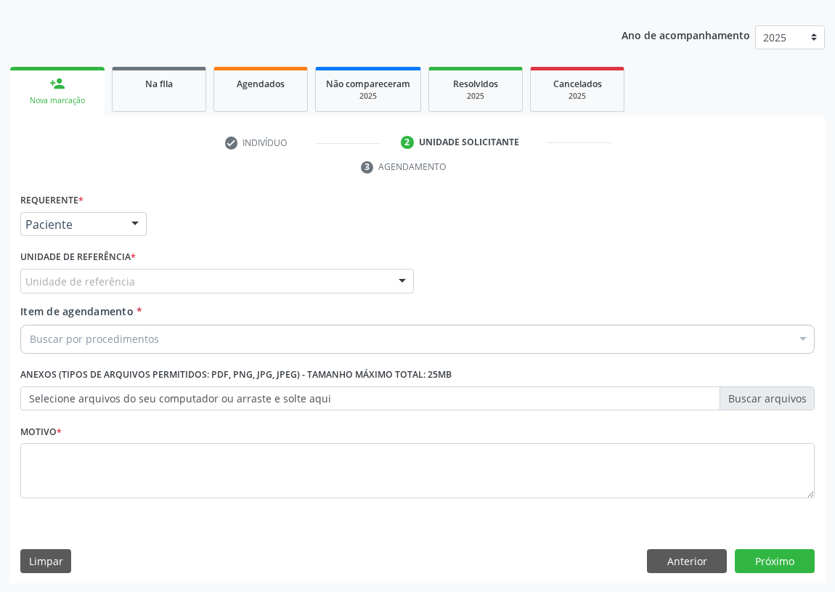
click at [376, 285] on div "Unidade de referência" at bounding box center [217, 281] width 394 height 25
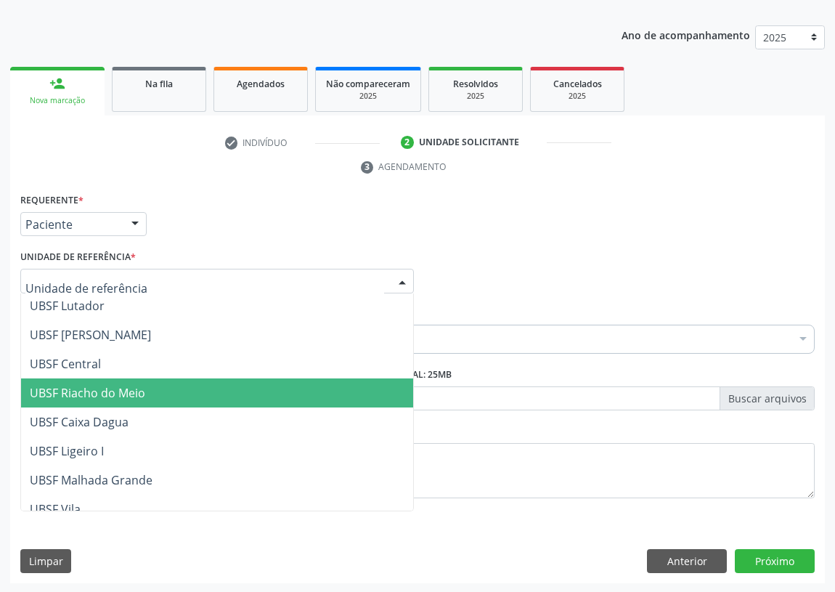
scroll to position [330, 0]
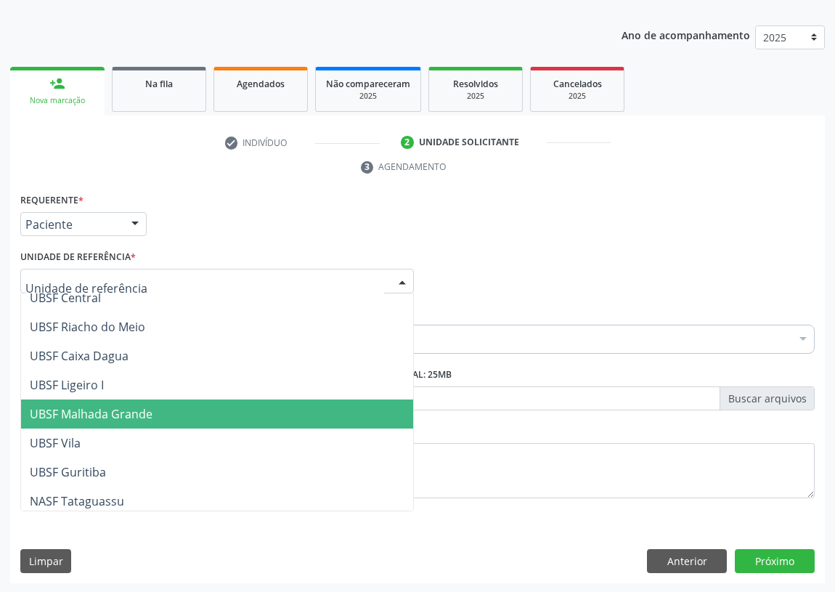
click at [115, 410] on span "UBSF Malhada Grande" at bounding box center [91, 414] width 123 height 16
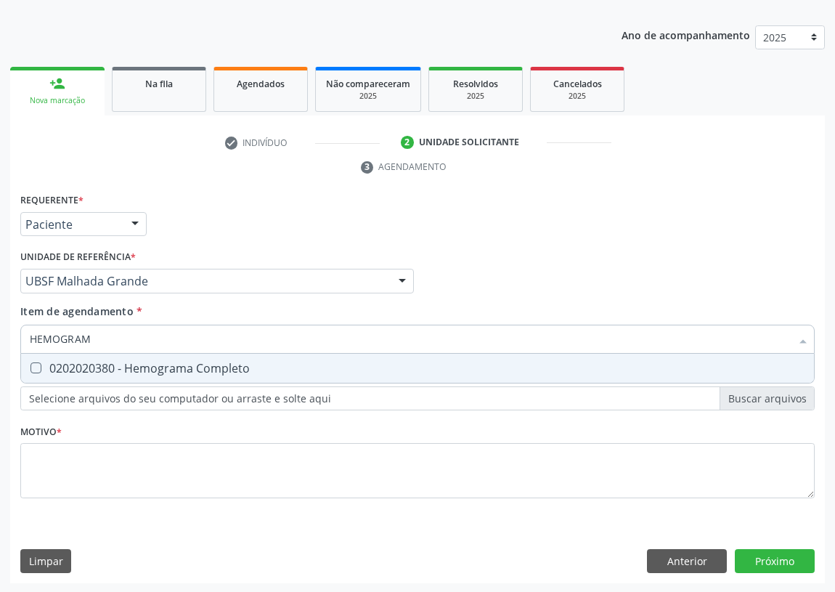
type input "HEMOGRAMA"
drag, startPoint x: 39, startPoint y: 366, endPoint x: 91, endPoint y: 351, distance: 53.8
click at [43, 366] on div "0202020380 - Hemograma Completo" at bounding box center [418, 368] width 776 height 12
checkbox Completo "true"
drag, startPoint x: 91, startPoint y: 338, endPoint x: 0, endPoint y: 341, distance: 91.5
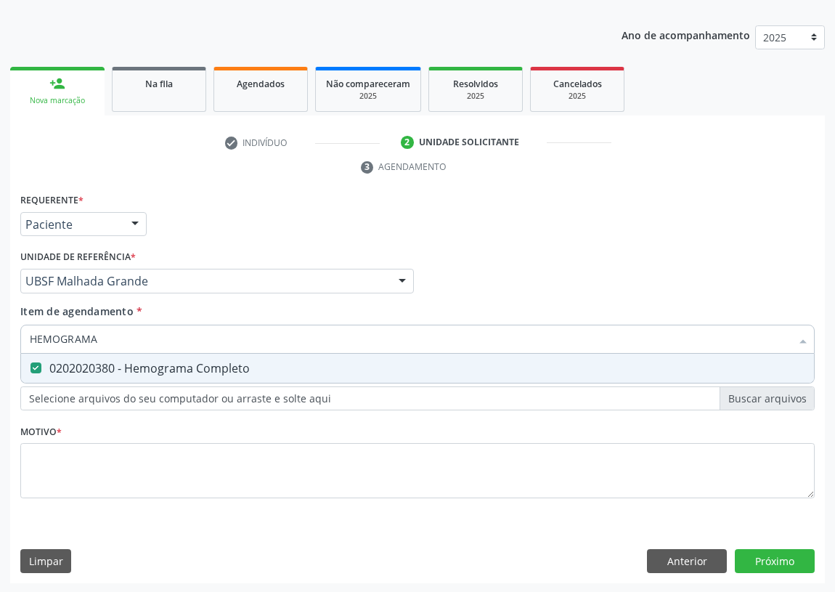
click at [0, 341] on div "Acompanhamento Acompanhe a situação das marcações correntes e finalizadas Relat…" at bounding box center [417, 262] width 835 height 664
type input "G"
checkbox Completo "false"
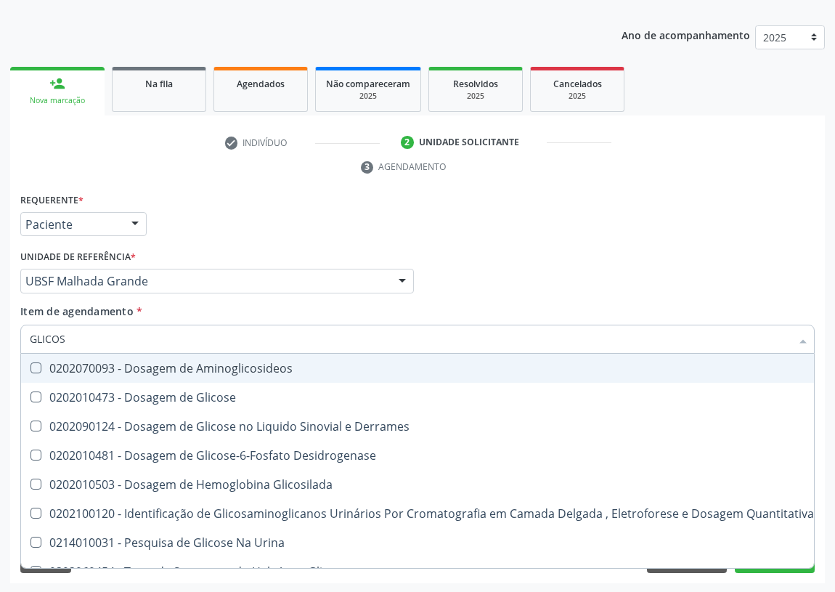
type input "GLICOSE"
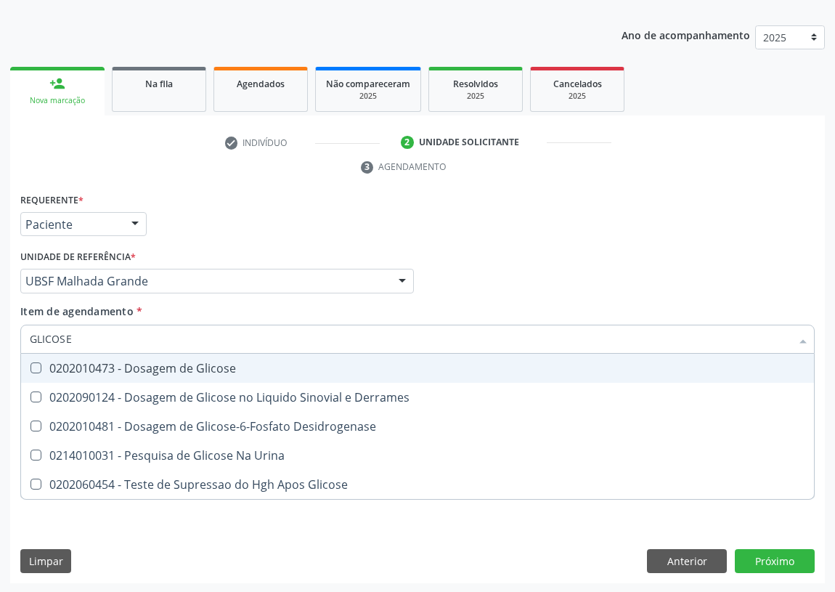
drag, startPoint x: 31, startPoint y: 362, endPoint x: 69, endPoint y: 345, distance: 41.6
click at [38, 362] on Glicose at bounding box center [35, 367] width 11 height 11
click at [30, 363] on Glicose "checkbox" at bounding box center [25, 367] width 9 height 9
checkbox Glicose "true"
drag, startPoint x: 72, startPoint y: 335, endPoint x: 14, endPoint y: 338, distance: 58.2
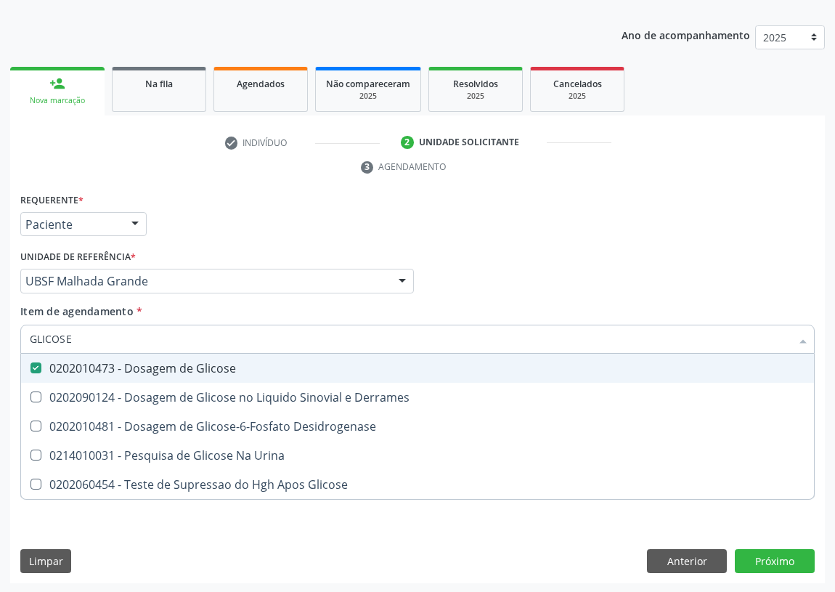
click at [14, 338] on div "Requerente * Paciente Médico(a) Enfermeiro(a) Paciente Nenhum resultado encontr…" at bounding box center [417, 387] width 815 height 394
type input "PE"
checkbox Glicose "false"
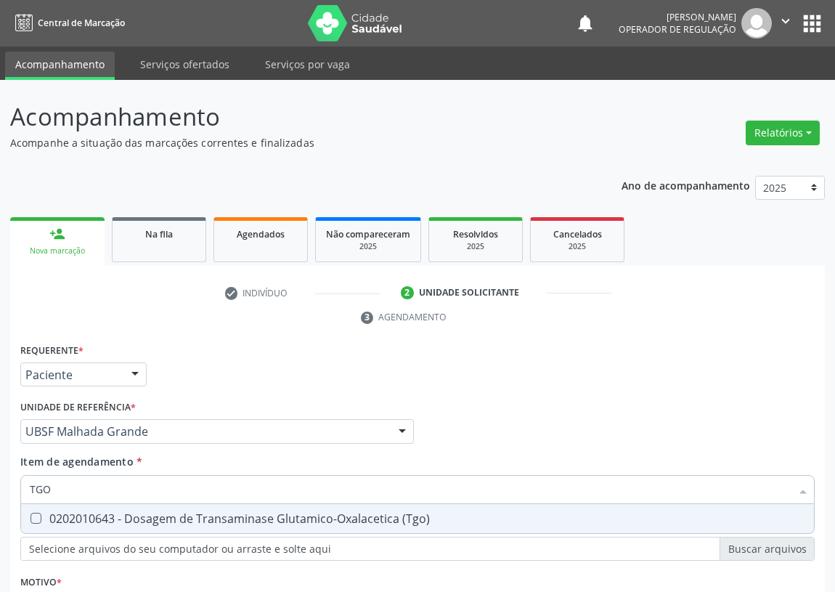
scroll to position [150, 0]
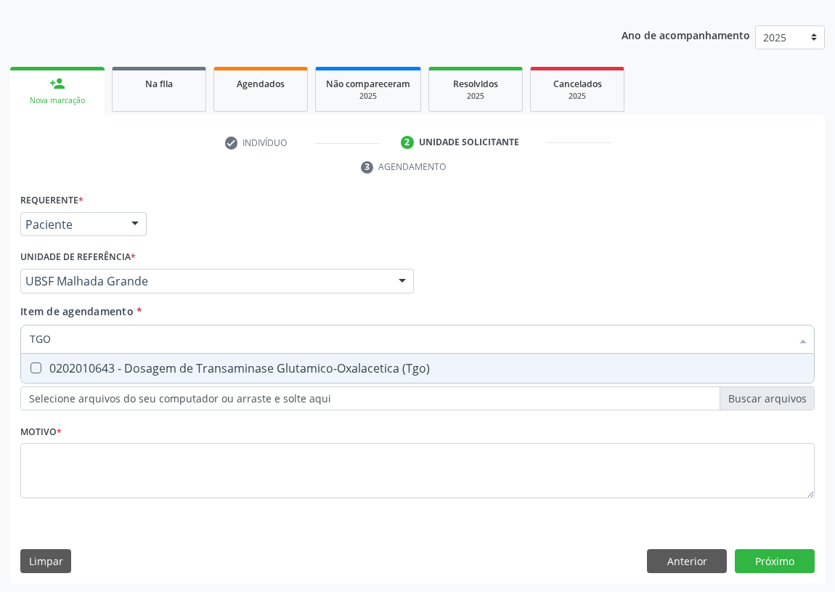
drag, startPoint x: 36, startPoint y: 365, endPoint x: 57, endPoint y: 335, distance: 36.1
click at [39, 362] on \(Tgo\) at bounding box center [35, 367] width 11 height 11
click at [30, 363] on \(Tgo\) "checkbox" at bounding box center [25, 367] width 9 height 9
checkbox \(Tgo\) "true"
drag, startPoint x: 57, startPoint y: 335, endPoint x: 12, endPoint y: 335, distance: 45.0
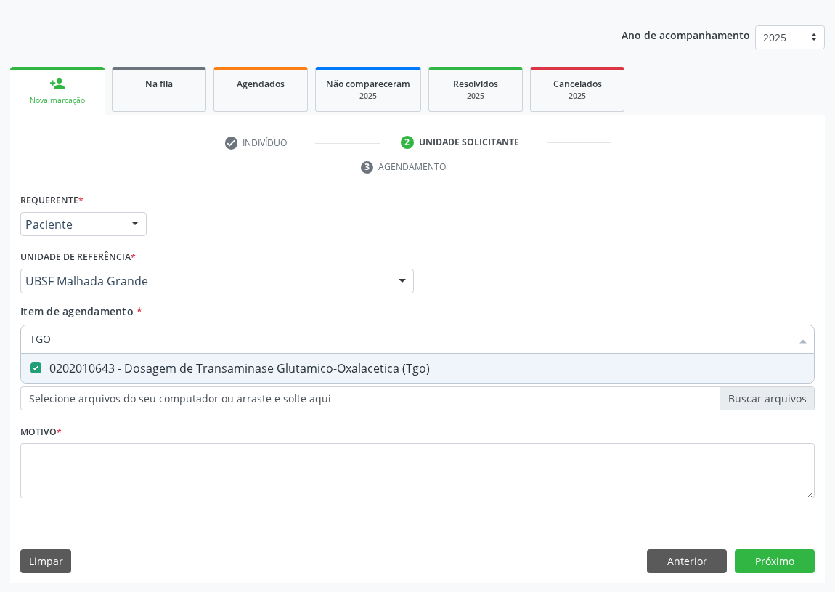
click at [12, 335] on div "Requerente * Paciente Médico(a) Enfermeiro(a) Paciente Nenhum resultado encontr…" at bounding box center [417, 387] width 815 height 394
type input "TG"
checkbox \(Tgo\) "true"
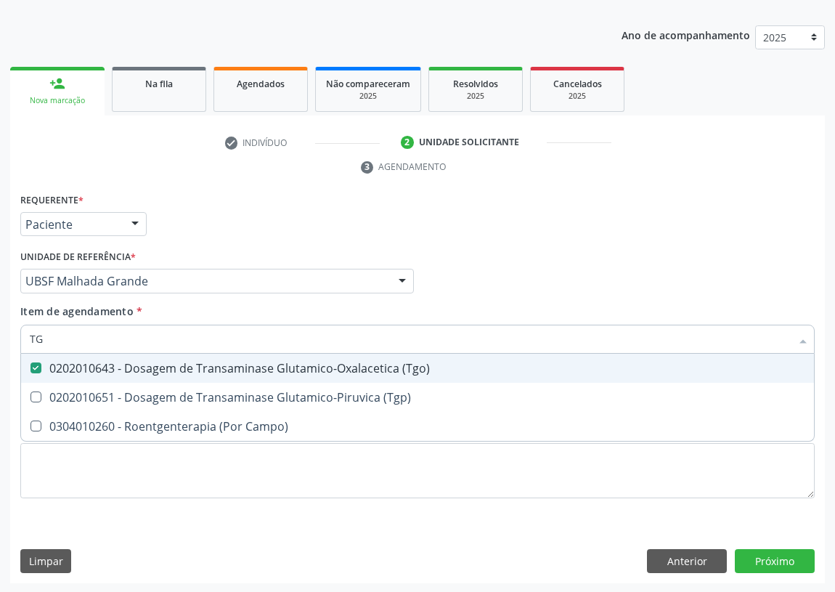
type input "TGP"
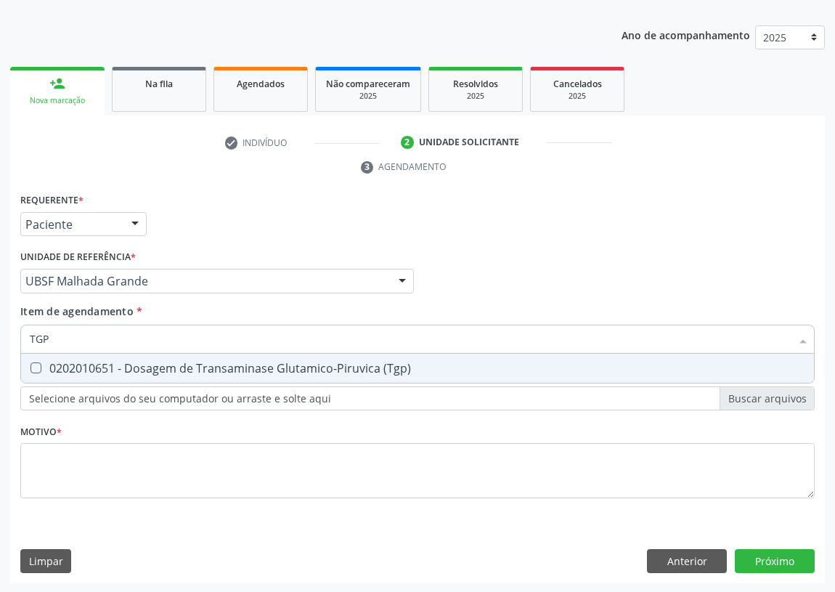
click at [39, 362] on \(Tgp\) at bounding box center [35, 367] width 11 height 11
click at [30, 363] on \(Tgp\) "checkbox" at bounding box center [25, 367] width 9 height 9
checkbox \(Tgp\) "true"
drag, startPoint x: 53, startPoint y: 340, endPoint x: 0, endPoint y: 335, distance: 53.3
click at [0, 335] on div "Acompanhamento Acompanhe a situação das marcações correntes e finalizadas Relat…" at bounding box center [417, 262] width 835 height 664
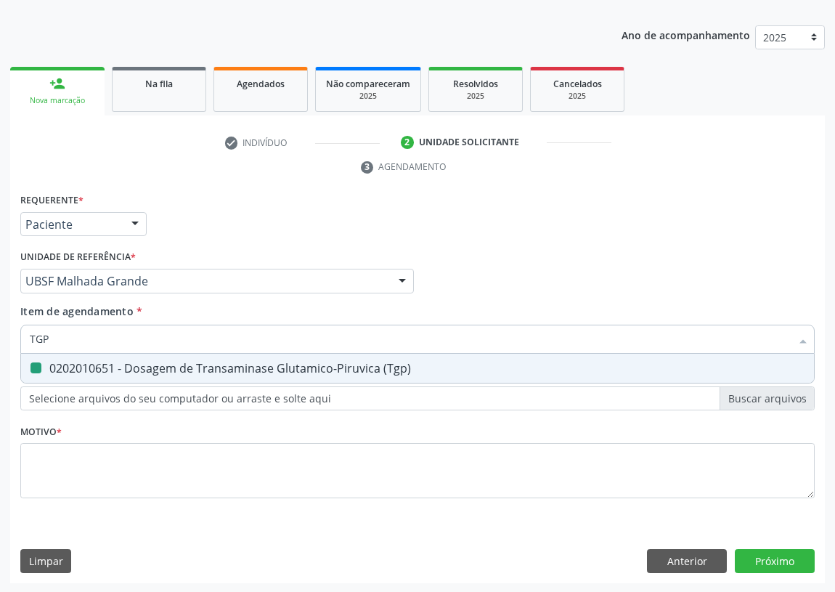
type input "T"
checkbox \(Tgp\) "false"
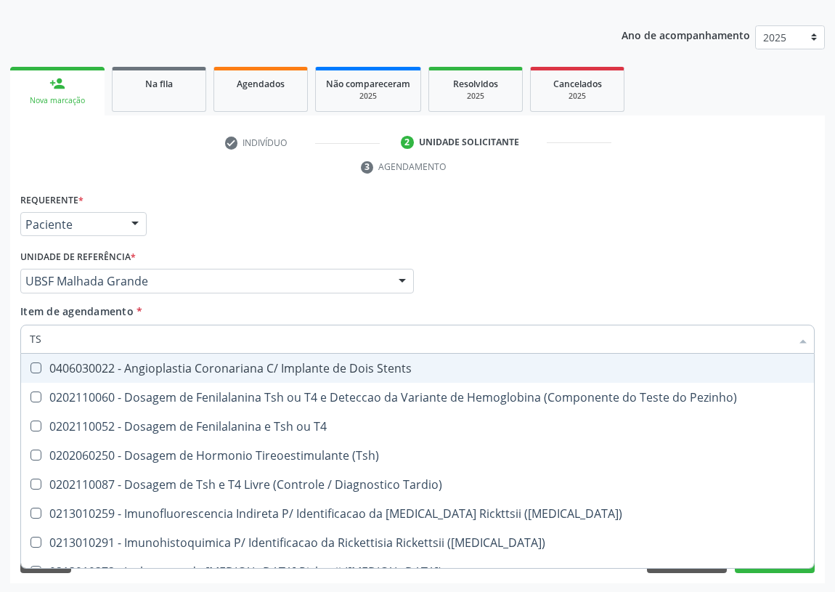
type input "TSH"
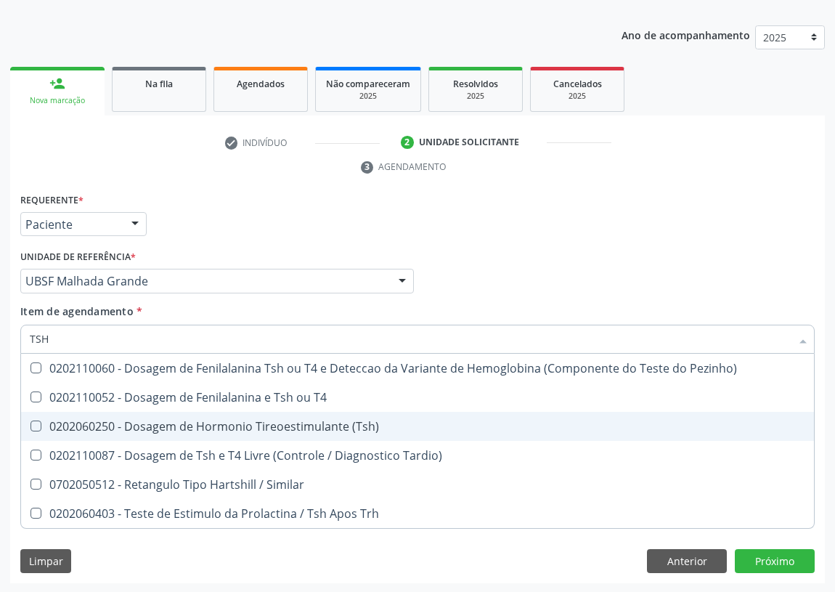
drag, startPoint x: 38, startPoint y: 424, endPoint x: 36, endPoint y: 402, distance: 21.8
click at [36, 420] on \(Tsh\) at bounding box center [35, 425] width 11 height 11
click at [30, 421] on \(Tsh\) "checkbox" at bounding box center [25, 425] width 9 height 9
checkbox \(Tsh\) "true"
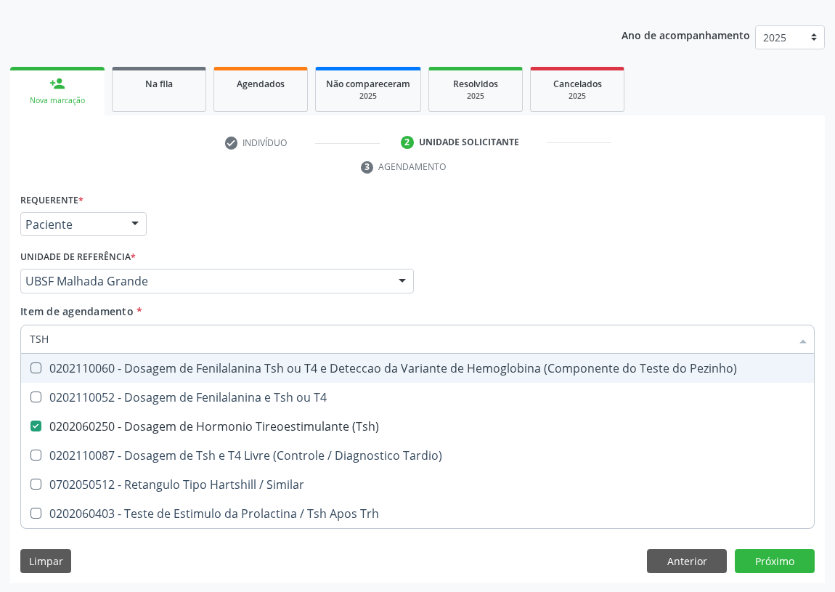
drag, startPoint x: 56, startPoint y: 340, endPoint x: 0, endPoint y: 341, distance: 55.9
click at [0, 341] on div "Acompanhamento Acompanhe a situação das marcações correntes e finalizadas Relat…" at bounding box center [417, 262] width 835 height 664
type input "C"
checkbox \(Tsh\) "false"
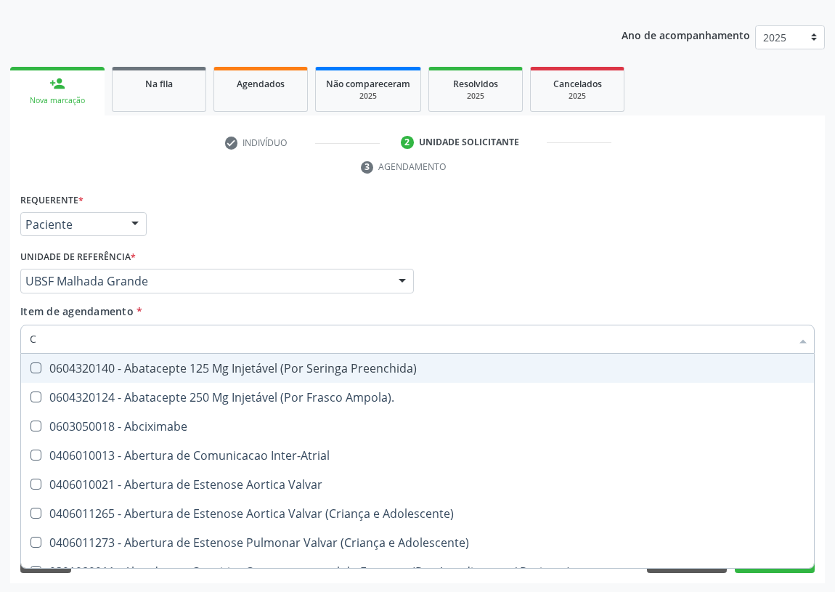
type input "CO"
checkbox Comprimido\) "true"
checkbox Colecistostomia "true"
checkbox \(Hemicolectomia\) "true"
checkbox Osseo "true"
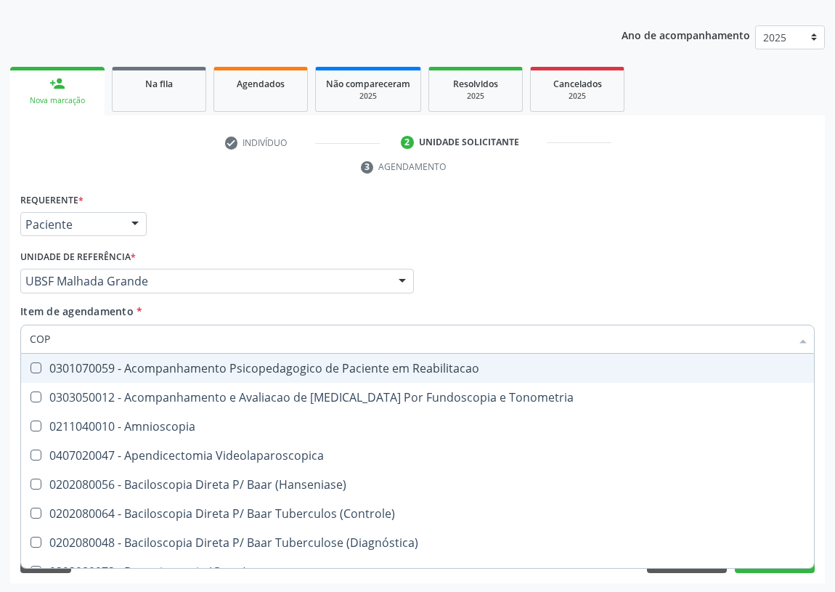
type input "COPR"
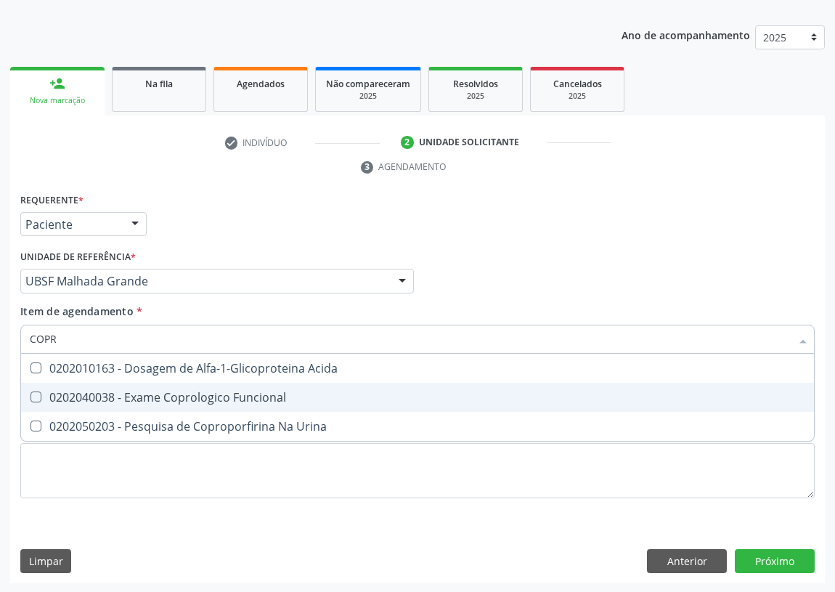
click at [185, 396] on div "0202040038 - Exame Coprologico Funcional" at bounding box center [418, 397] width 776 height 12
checkbox Funcional "true"
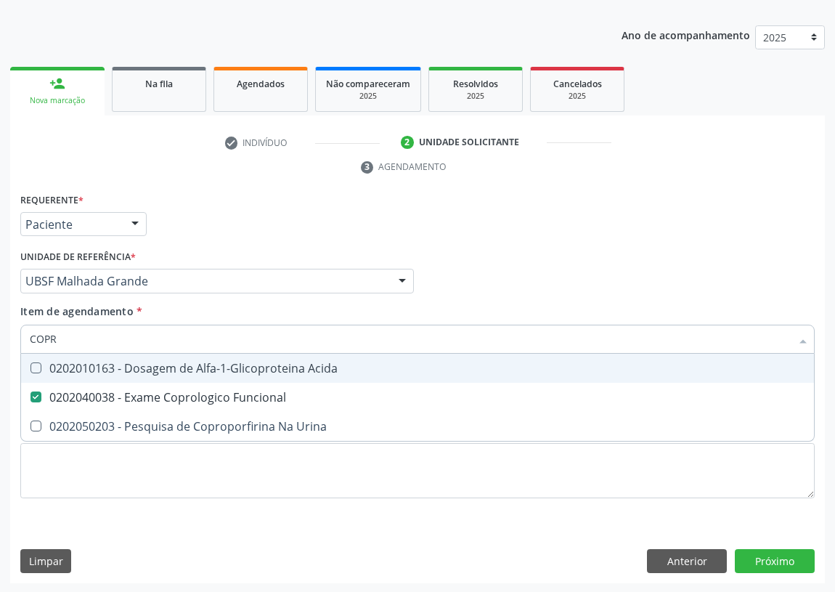
drag, startPoint x: 61, startPoint y: 333, endPoint x: 0, endPoint y: 337, distance: 61.2
click at [0, 337] on div "Acompanhamento Acompanhe a situação das marcações correntes e finalizadas Relat…" at bounding box center [417, 262] width 835 height 664
type input "02"
checkbox Funcional "false"
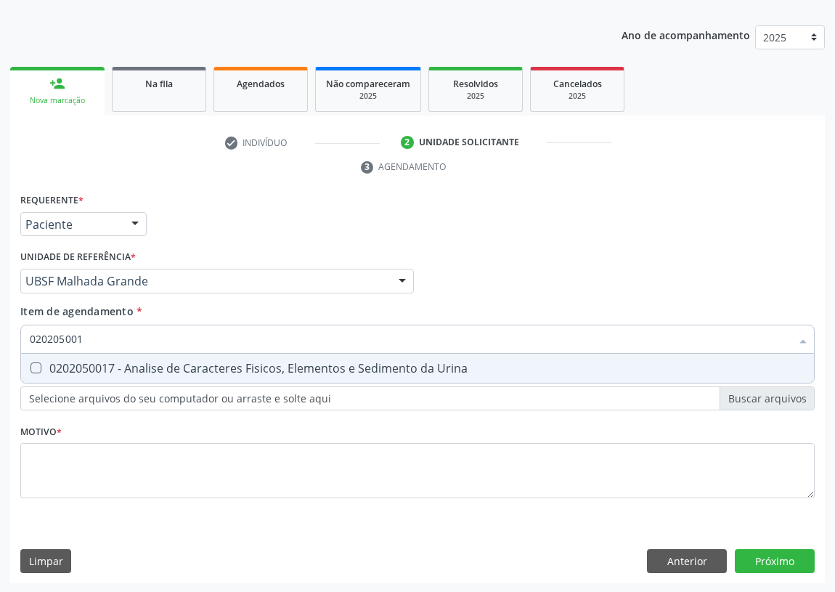
type input "0202050017"
drag, startPoint x: 34, startPoint y: 364, endPoint x: 37, endPoint y: 371, distance: 7.8
click at [34, 363] on Urina at bounding box center [35, 367] width 11 height 11
click at [30, 363] on Urina "checkbox" at bounding box center [25, 367] width 9 height 9
checkbox Urina "true"
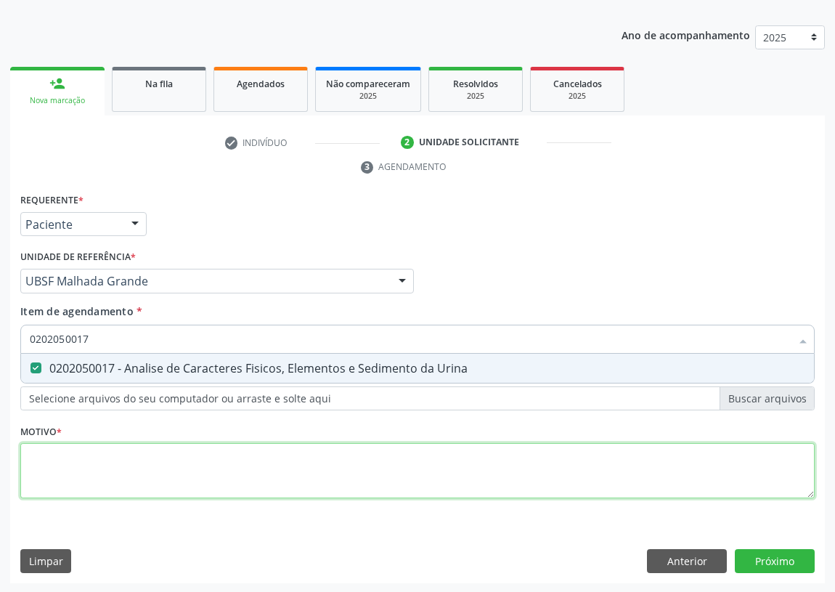
click at [52, 472] on div "Requerente * Paciente Médico(a) Enfermeiro(a) Paciente Nenhum resultado encontr…" at bounding box center [417, 354] width 794 height 329
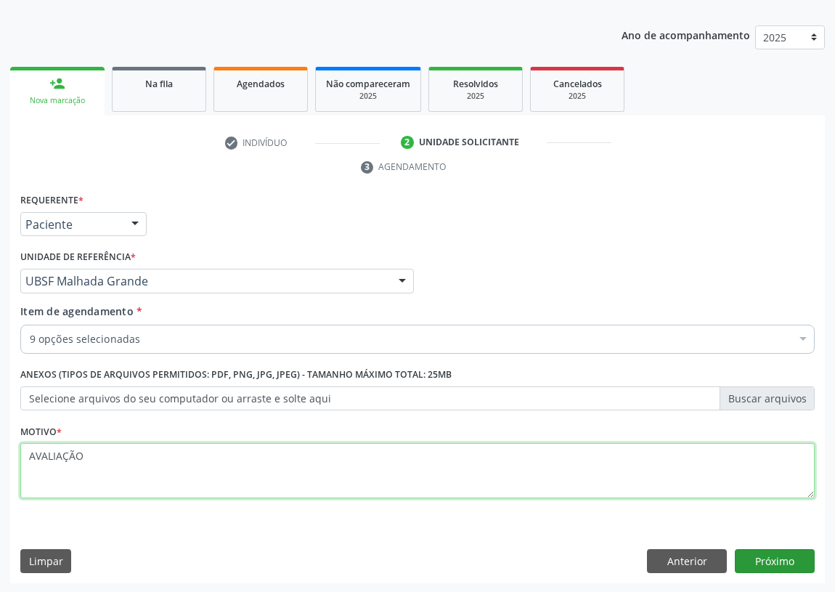
type textarea "AVALIAÇÃO"
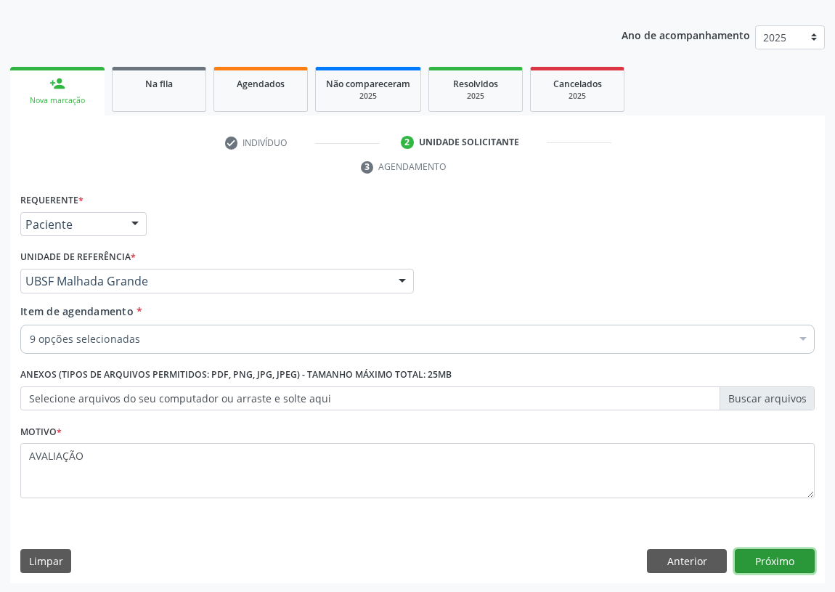
click at [794, 558] on button "Próximo" at bounding box center [775, 561] width 80 height 25
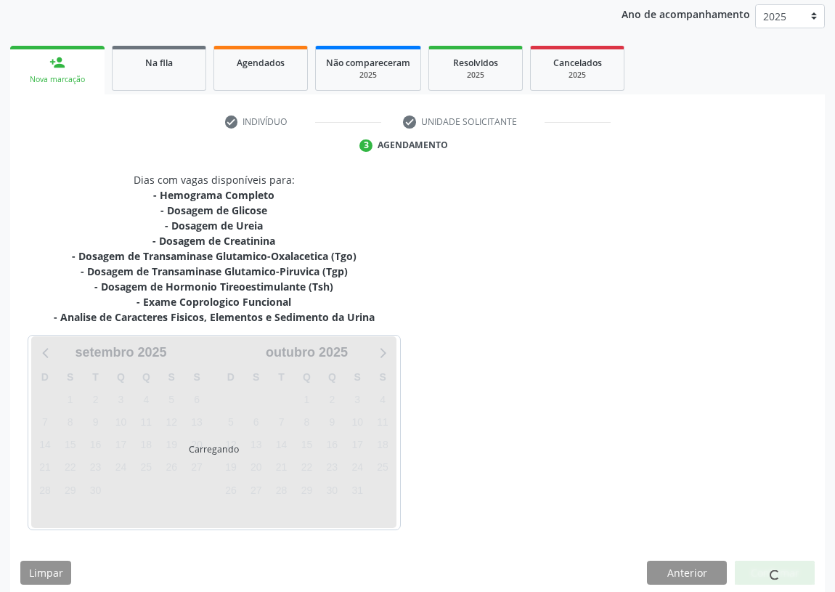
scroll to position [183, 0]
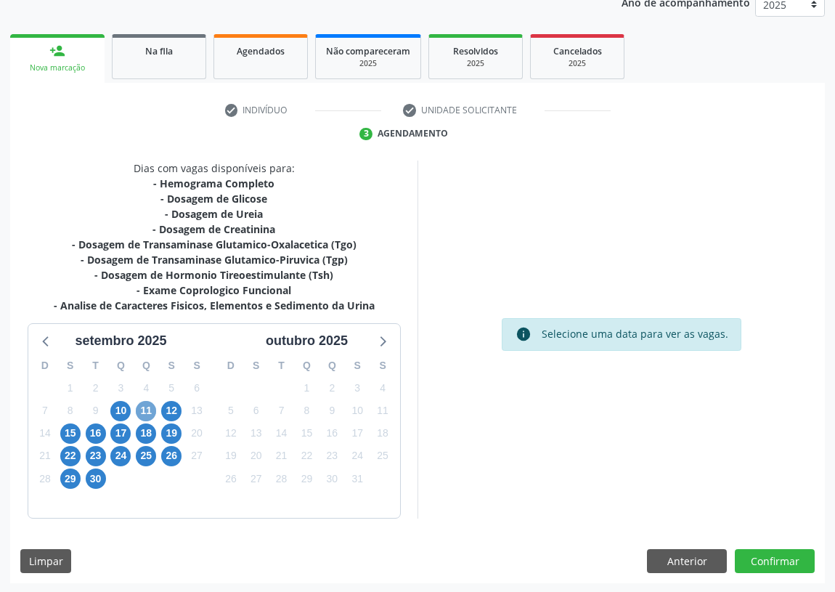
click at [149, 407] on span "11" at bounding box center [146, 411] width 20 height 20
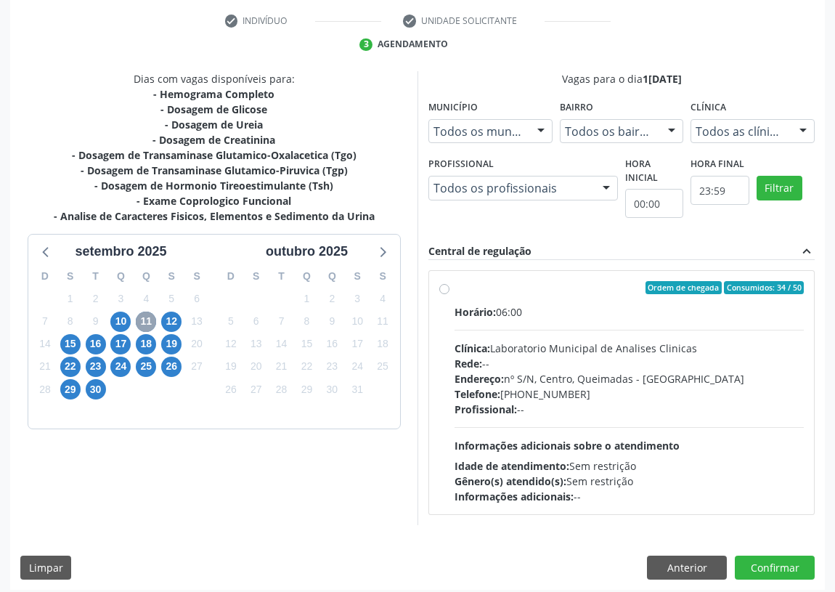
scroll to position [279, 0]
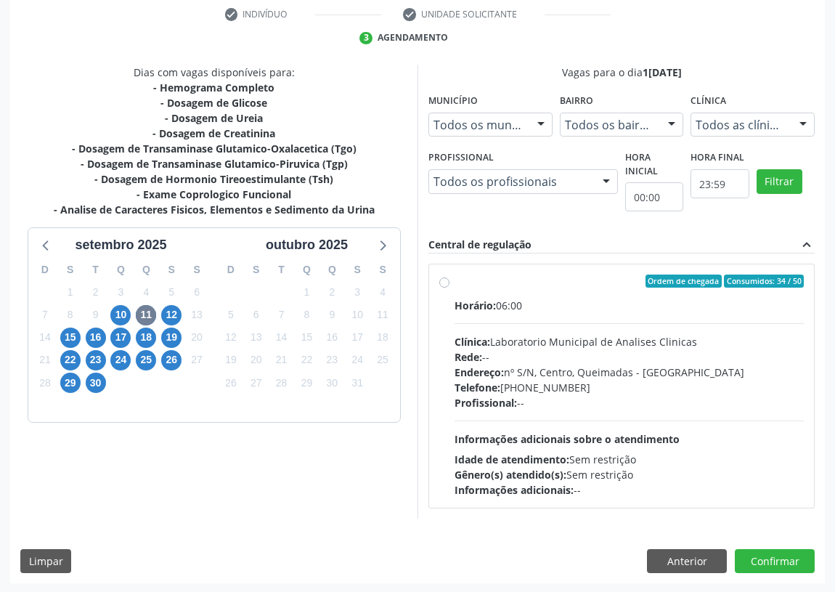
click at [455, 280] on label "Ordem de chegada Consumidos: 34 / 50 Horário: 06:00 Clínica: Laboratorio Munici…" at bounding box center [629, 385] width 349 height 223
click at [444, 280] on input "Ordem de chegada Consumidos: 34 / 50 Horário: 06:00 Clínica: Laboratorio Munici…" at bounding box center [444, 280] width 10 height 13
radio input "true"
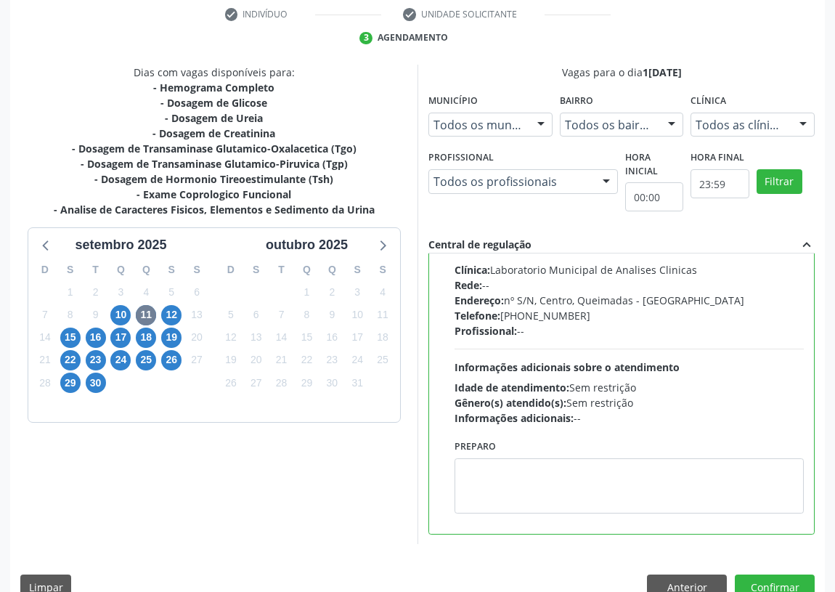
scroll to position [305, 0]
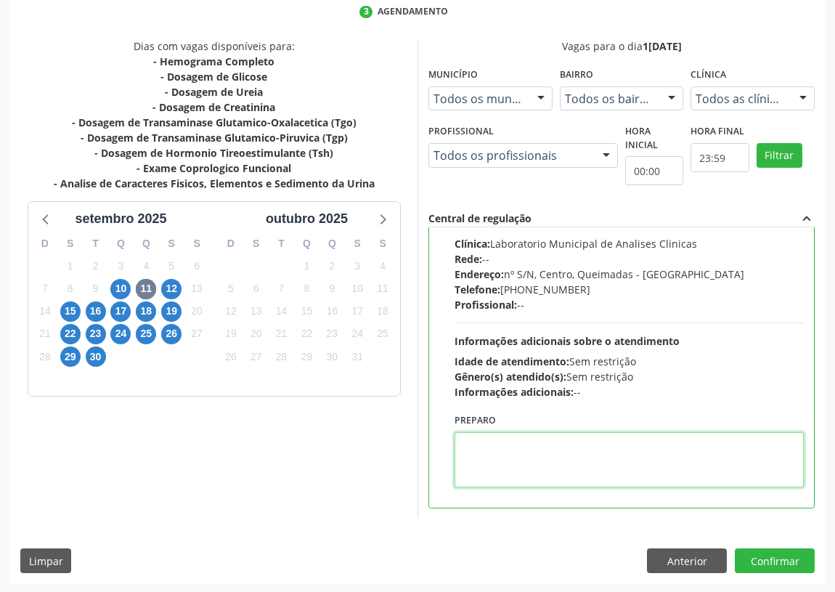
drag, startPoint x: 504, startPoint y: 452, endPoint x: 500, endPoint y: 431, distance: 20.7
click at [502, 442] on textarea at bounding box center [629, 459] width 349 height 55
type textarea "IR EM [GEOGRAPHIC_DATA]"
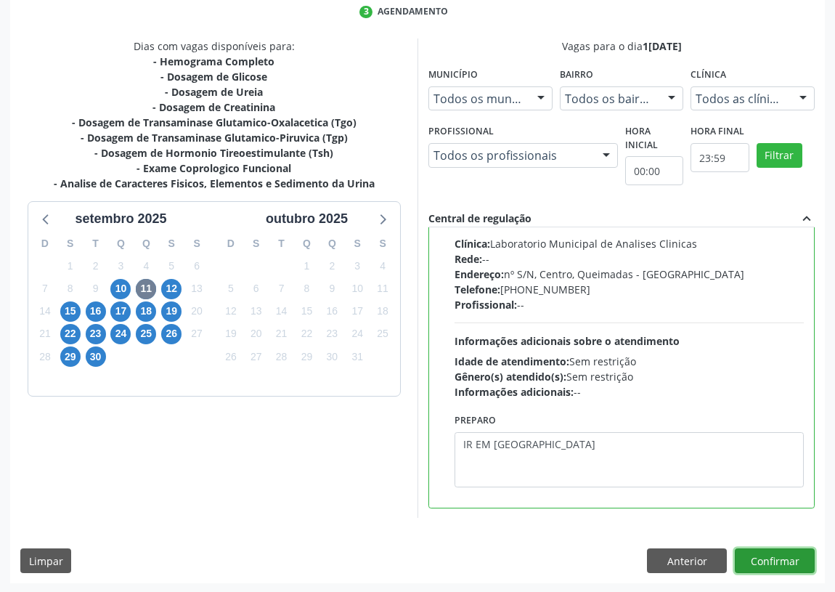
drag, startPoint x: 770, startPoint y: 554, endPoint x: 547, endPoint y: 530, distance: 224.9
click at [763, 551] on button "Confirmar" at bounding box center [775, 560] width 80 height 25
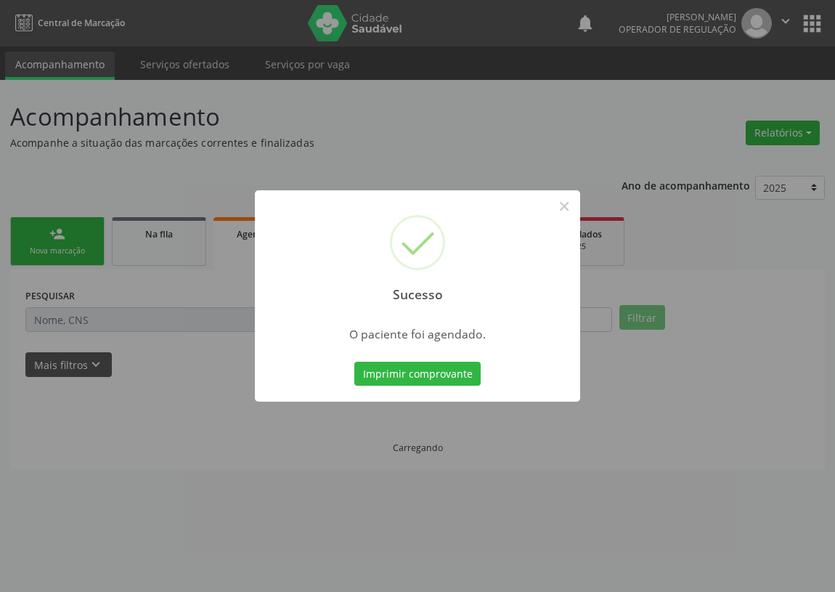
scroll to position [0, 0]
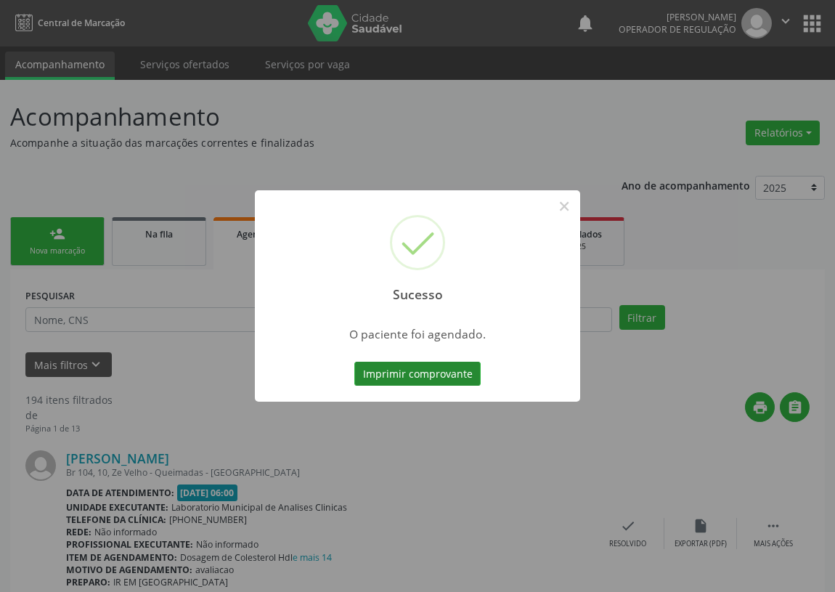
drag, startPoint x: 436, startPoint y: 370, endPoint x: 438, endPoint y: 362, distance: 7.6
click at [438, 362] on button "Imprimir comprovante" at bounding box center [417, 374] width 126 height 25
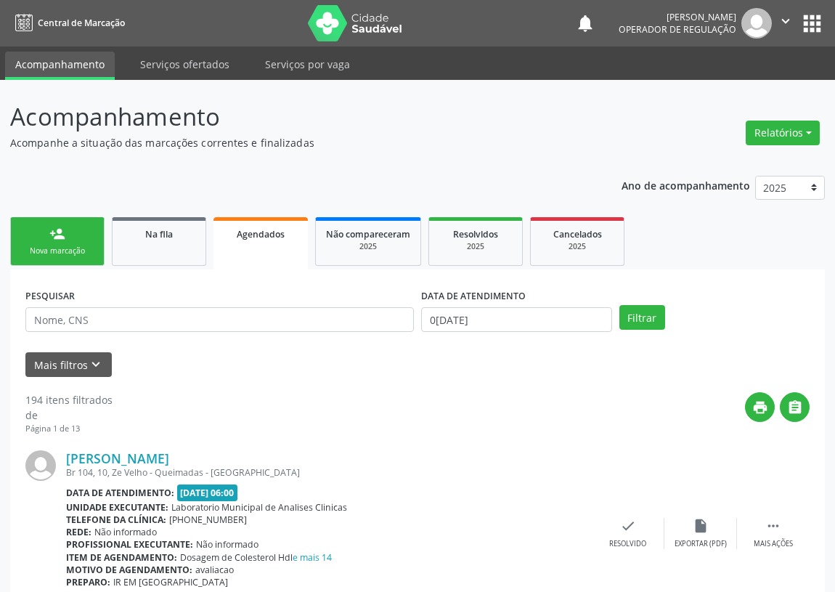
click at [79, 240] on link "person_add Nova marcação" at bounding box center [57, 241] width 94 height 49
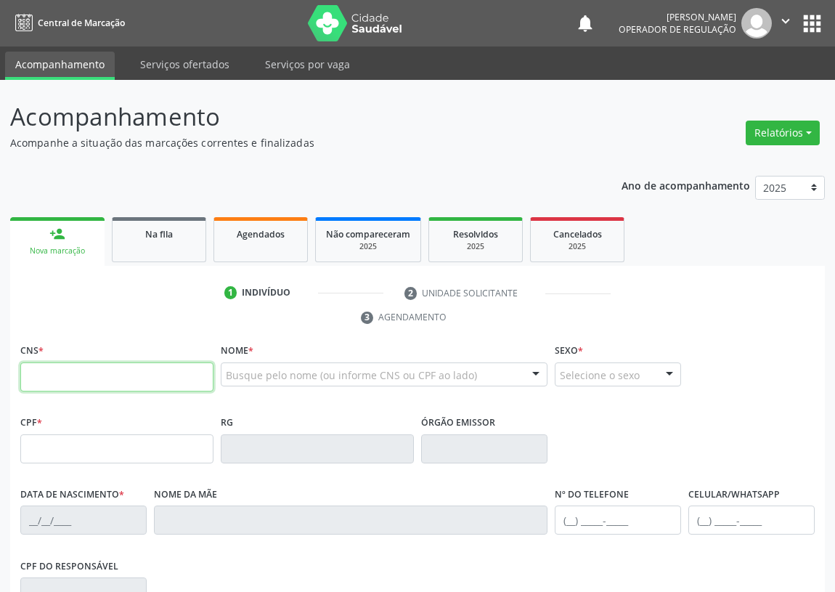
click at [53, 367] on input "text" at bounding box center [116, 376] width 193 height 29
click at [49, 372] on input "text" at bounding box center [116, 376] width 193 height 29
type input "704 2037 0492 9587"
type input "104.770.764-08"
type input "17/11/1993"
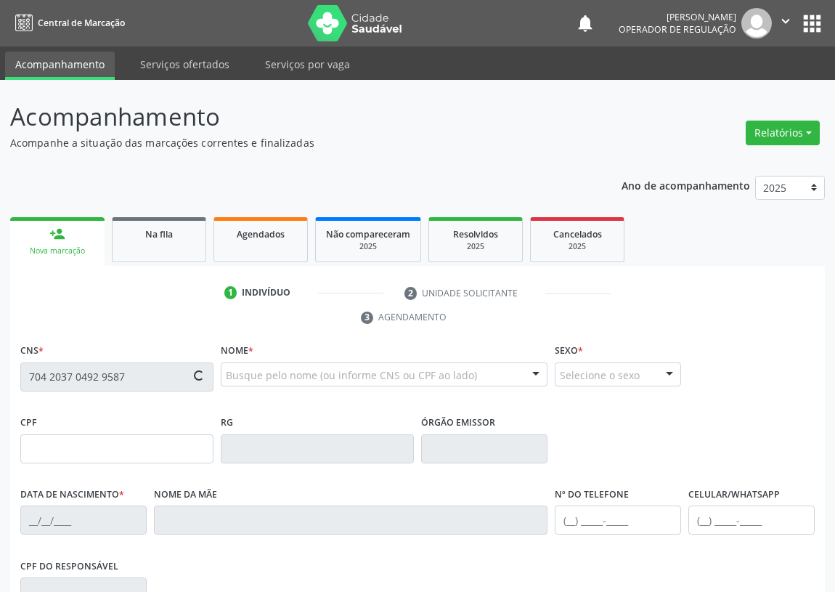
type input "Edilene Ferreira de Melo Silva"
type input "(83) 99914-9511"
type input "016.111.854-24"
type input "129"
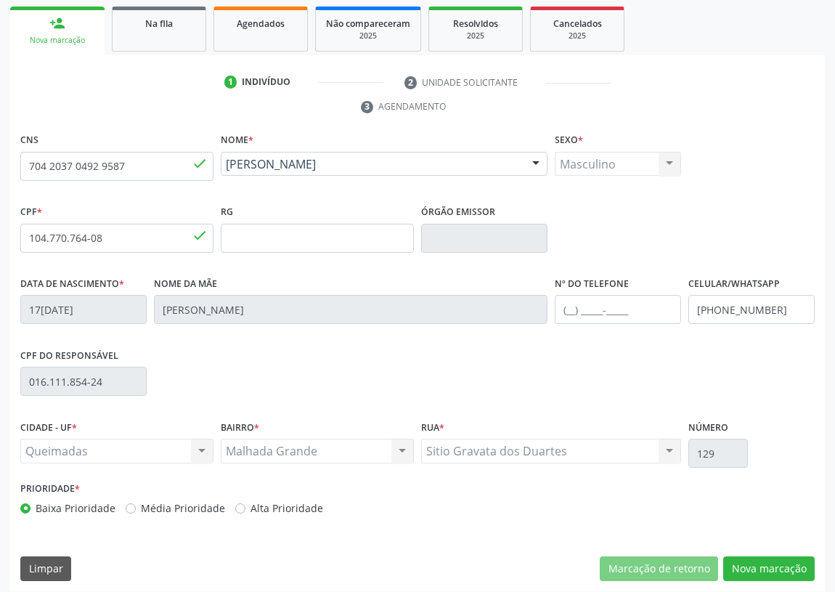
scroll to position [218, 0]
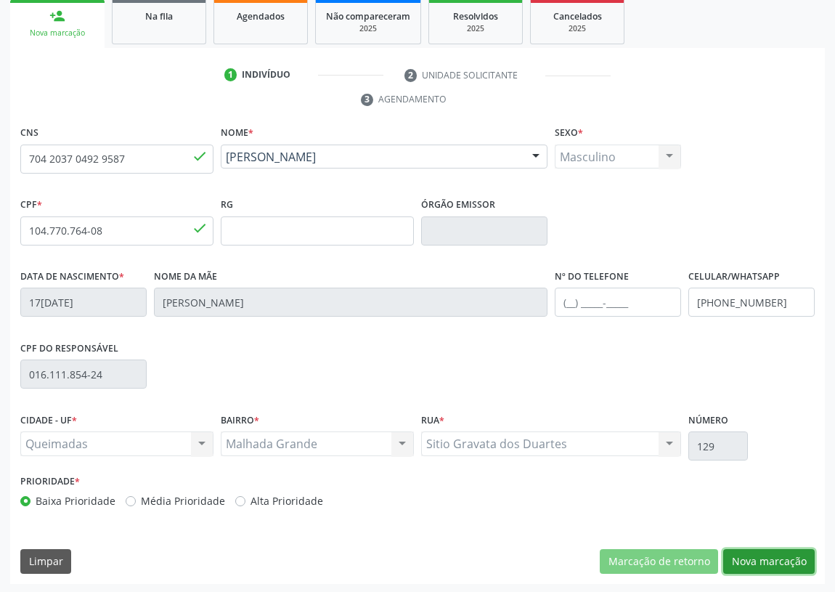
drag, startPoint x: 785, startPoint y: 560, endPoint x: 630, endPoint y: 550, distance: 155.0
click at [778, 559] on button "Nova marcação" at bounding box center [768, 561] width 91 height 25
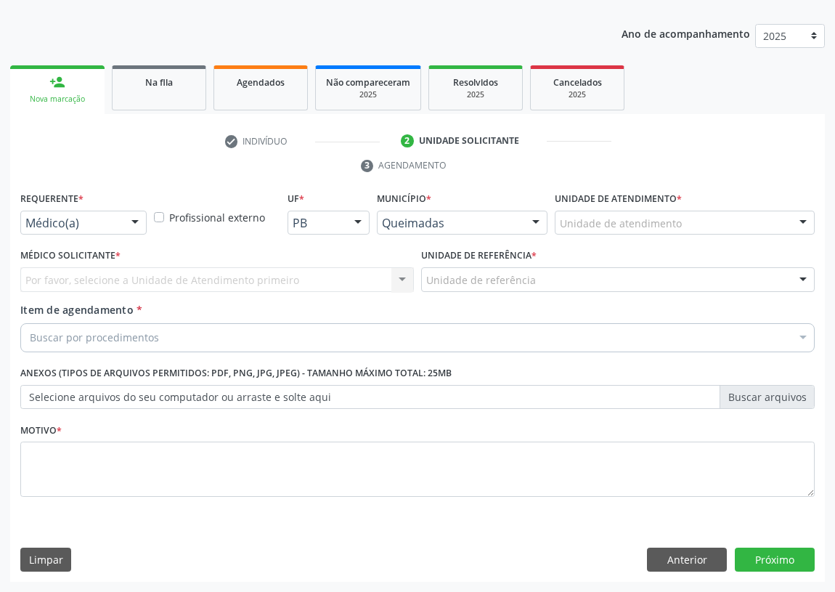
scroll to position [150, 0]
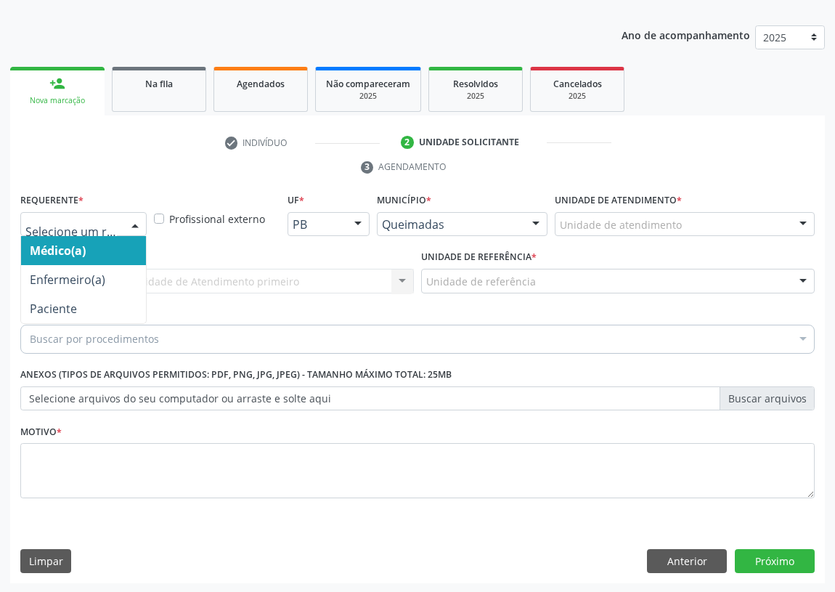
click at [128, 221] on div at bounding box center [135, 225] width 22 height 25
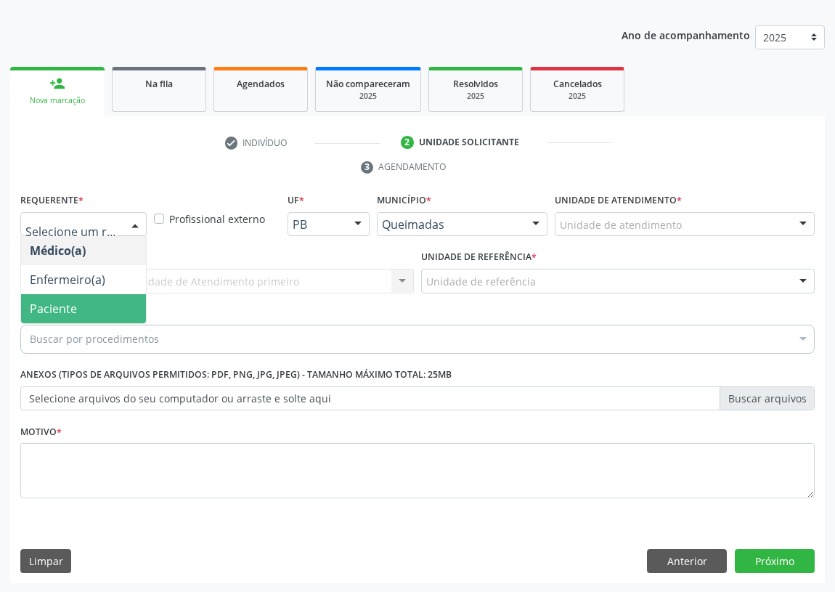
drag, startPoint x: 109, startPoint y: 305, endPoint x: 263, endPoint y: 279, distance: 156.1
click at [115, 302] on span "Paciente" at bounding box center [83, 308] width 125 height 29
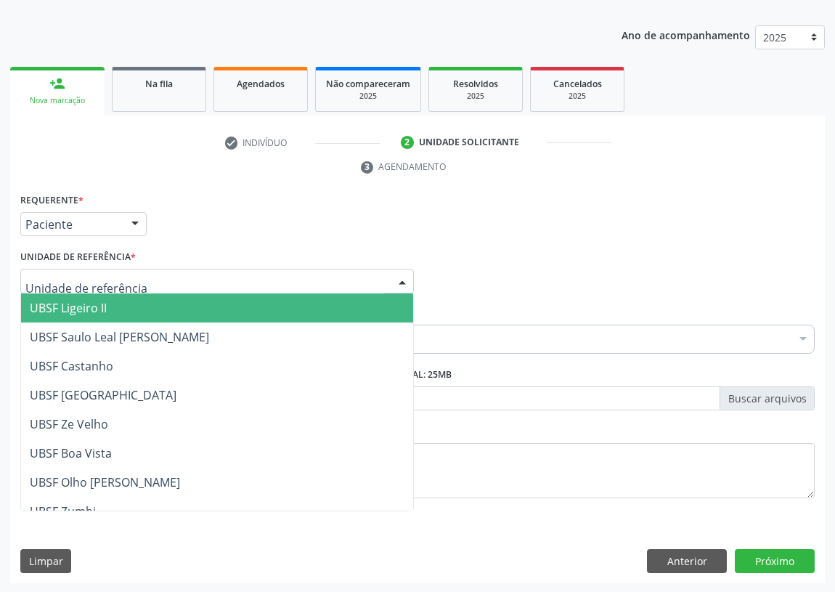
click at [350, 282] on div at bounding box center [217, 281] width 394 height 25
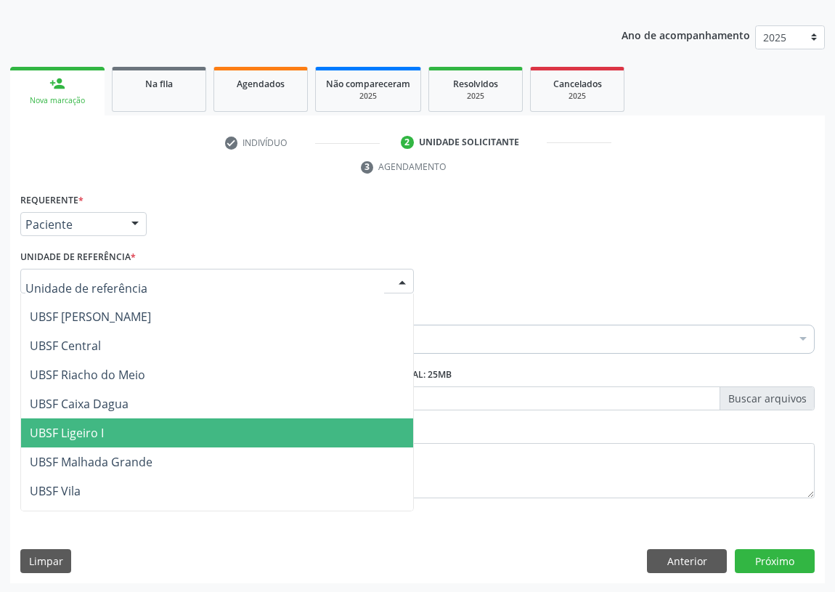
scroll to position [330, 0]
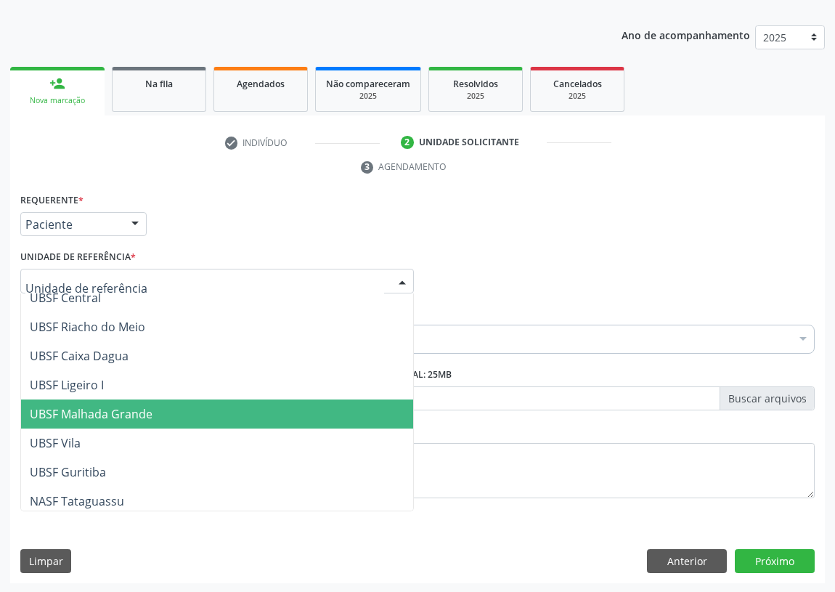
drag, startPoint x: 128, startPoint y: 416, endPoint x: 42, endPoint y: 401, distance: 87.0
click at [125, 414] on span "UBSF Malhada Grande" at bounding box center [91, 414] width 123 height 16
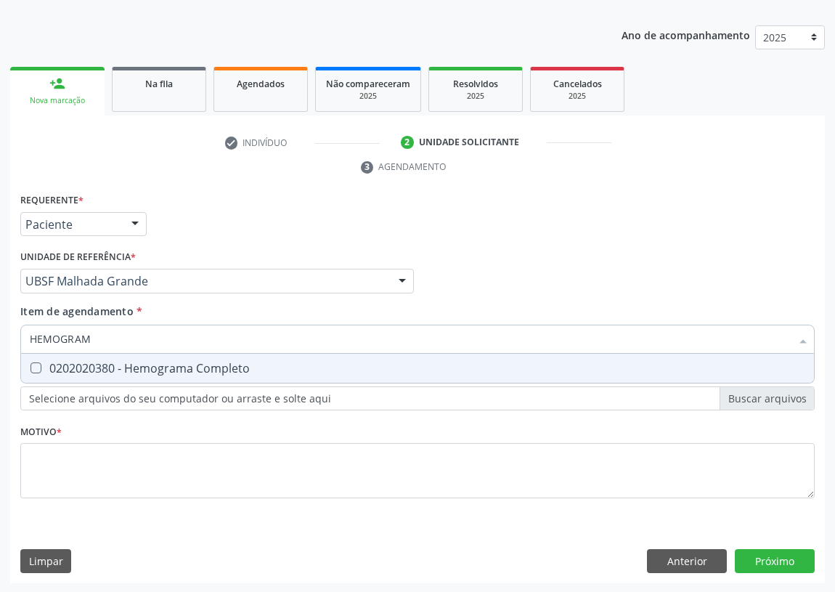
type input "HEMOGRAMA"
drag, startPoint x: 30, startPoint y: 365, endPoint x: 83, endPoint y: 341, distance: 57.8
click at [46, 360] on span "0202020380 - Hemograma Completo" at bounding box center [417, 368] width 793 height 29
checkbox Completo "true"
drag, startPoint x: 109, startPoint y: 337, endPoint x: 0, endPoint y: 343, distance: 109.1
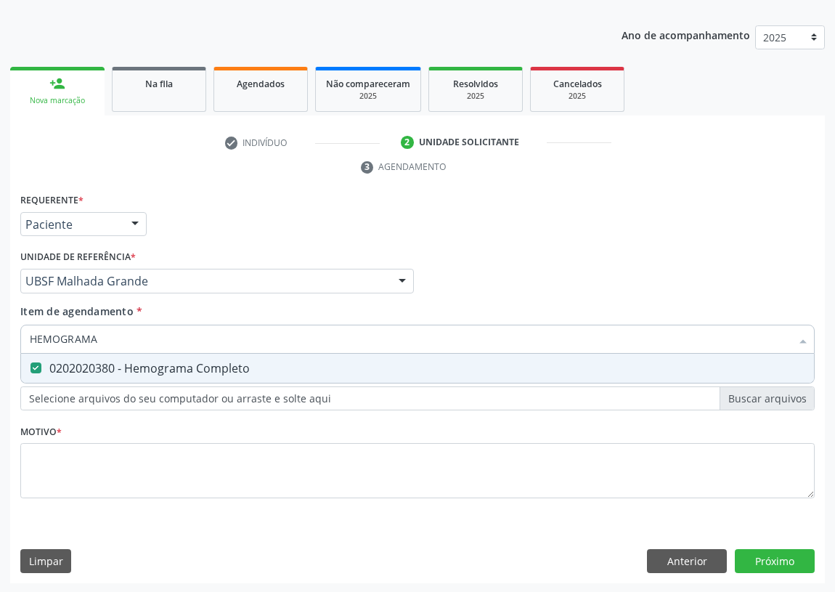
click at [0, 343] on div "Acompanhamento Acompanhe a situação das marcações correntes e finalizadas Relat…" at bounding box center [417, 262] width 835 height 664
type input "U"
checkbox Completo "false"
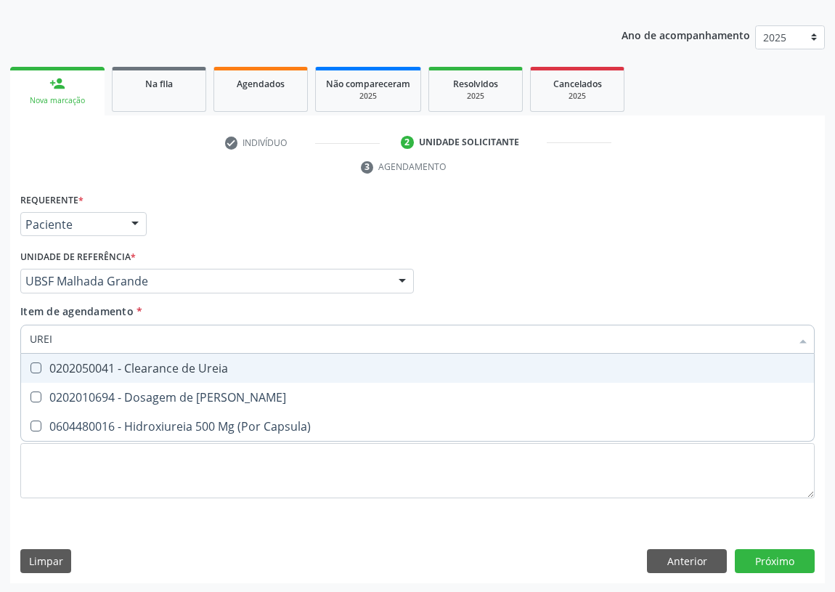
type input "UREIA"
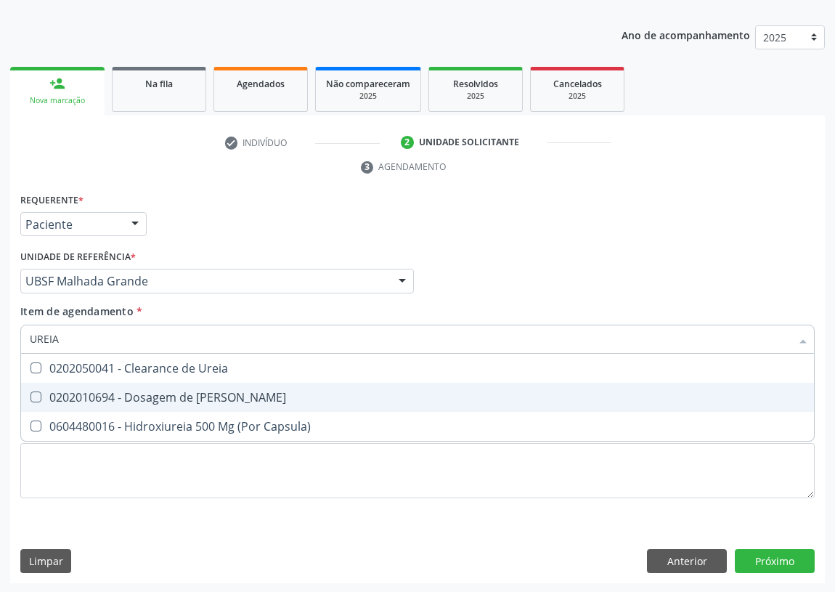
drag, startPoint x: 31, startPoint y: 396, endPoint x: 73, endPoint y: 348, distance: 63.9
click at [36, 393] on Ureia at bounding box center [35, 396] width 11 height 11
click at [30, 393] on Ureia "checkbox" at bounding box center [25, 396] width 9 height 9
checkbox Ureia "true"
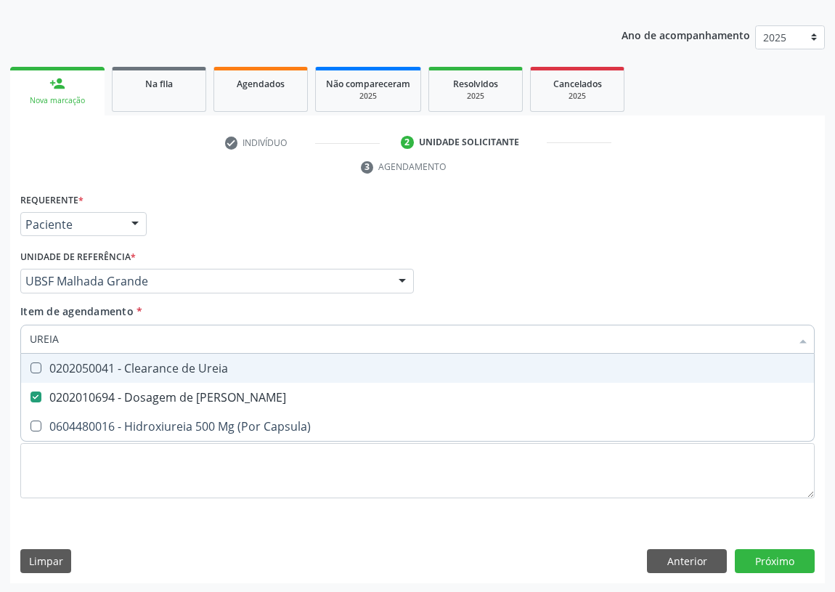
drag, startPoint x: 78, startPoint y: 335, endPoint x: 0, endPoint y: 341, distance: 78.6
click at [0, 341] on div "Acompanhamento Acompanhe a situação das marcações correntes e finalizadas Relat…" at bounding box center [417, 262] width 835 height 664
type input "C"
checkbox Ureia "false"
type input "CREATININA"
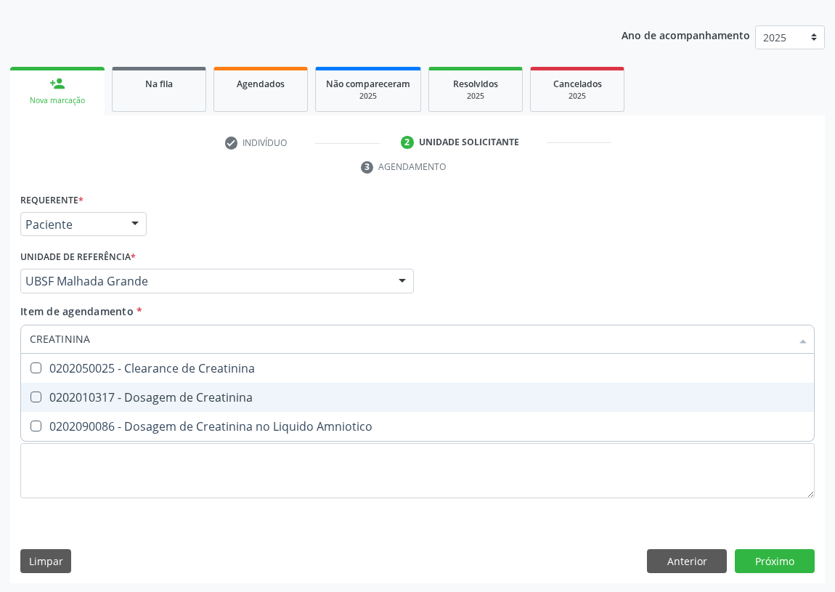
drag, startPoint x: 36, startPoint y: 396, endPoint x: 71, endPoint y: 351, distance: 57.4
click at [43, 386] on span "0202010317 - Dosagem de Creatinina" at bounding box center [417, 397] width 793 height 29
checkbox Creatinina "true"
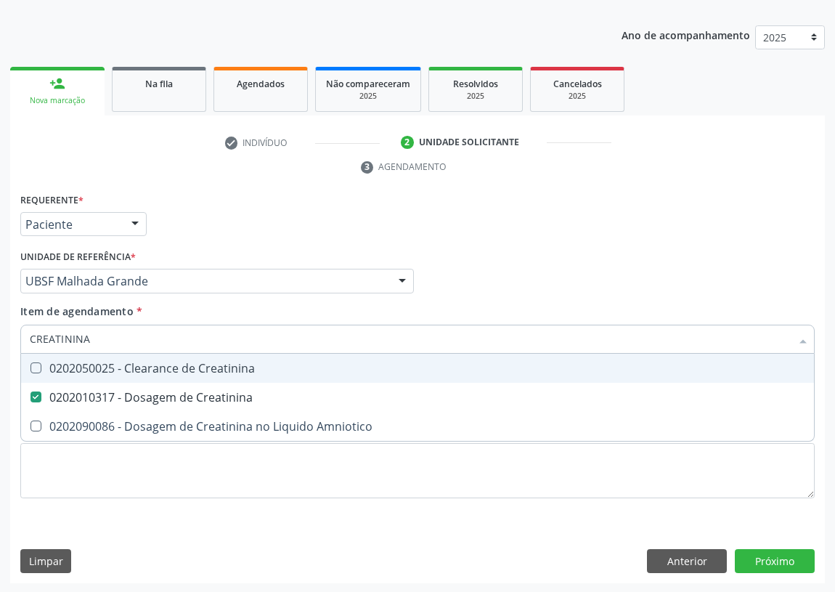
drag, startPoint x: 91, startPoint y: 332, endPoint x: 0, endPoint y: 340, distance: 91.1
click at [0, 341] on div "Acompanhamento Acompanhe a situação das marcações correntes e finalizadas Relat…" at bounding box center [417, 262] width 835 height 664
type input "A"
checkbox Creatinina "false"
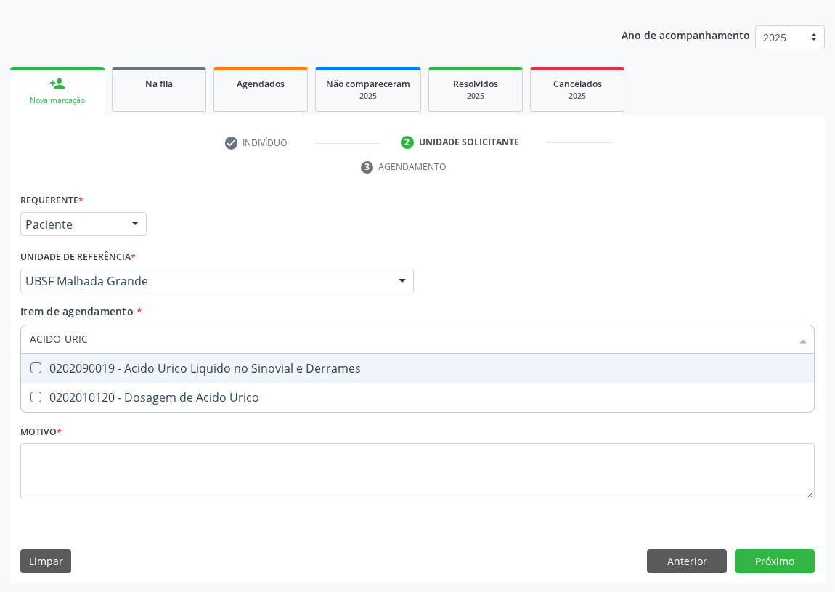
type input "ACIDO URICO"
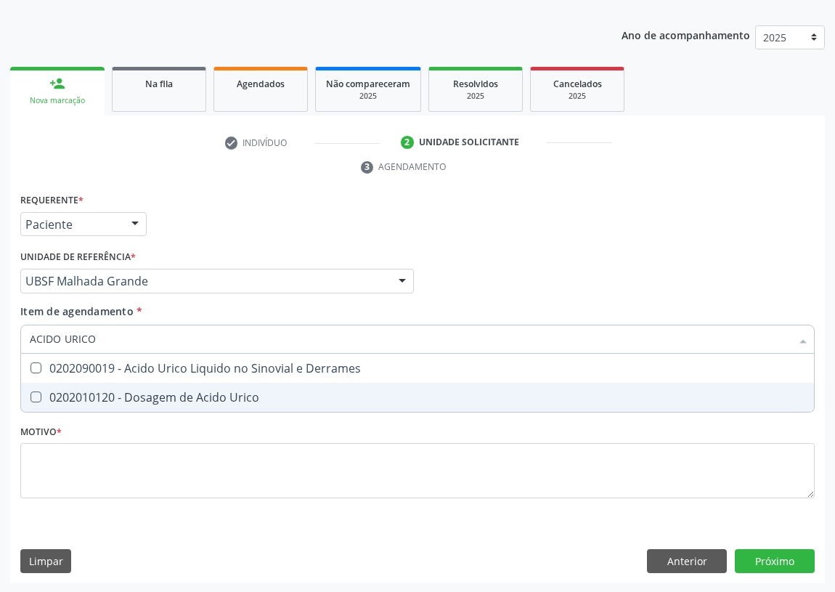
drag, startPoint x: 32, startPoint y: 396, endPoint x: 41, endPoint y: 379, distance: 19.5
click at [33, 396] on Urico at bounding box center [35, 396] width 11 height 11
click at [30, 396] on Urico "checkbox" at bounding box center [25, 396] width 9 height 9
checkbox Urico "true"
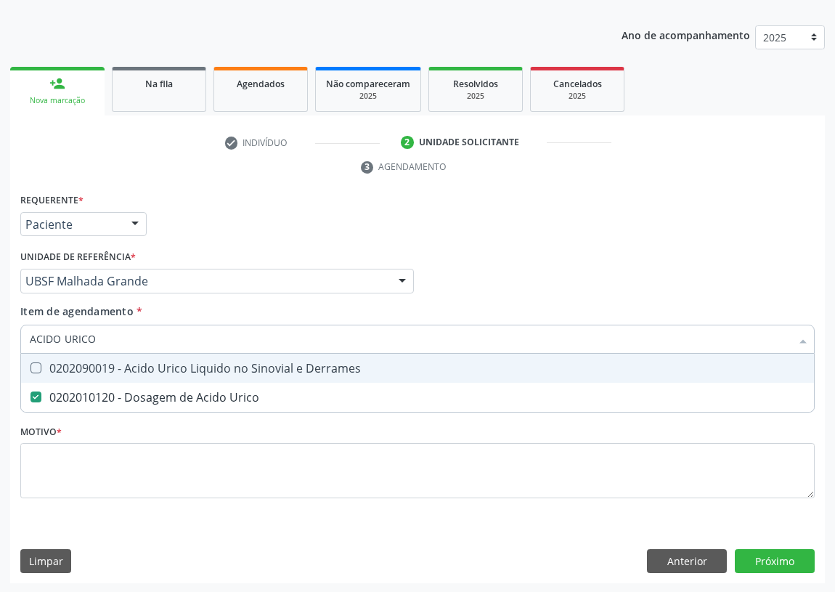
drag, startPoint x: 101, startPoint y: 340, endPoint x: 0, endPoint y: 333, distance: 101.2
click at [0, 333] on div "Acompanhamento Acompanhe a situação das marcações correntes e finalizadas Relat…" at bounding box center [417, 262] width 835 height 664
type input "T"
checkbox Urico "false"
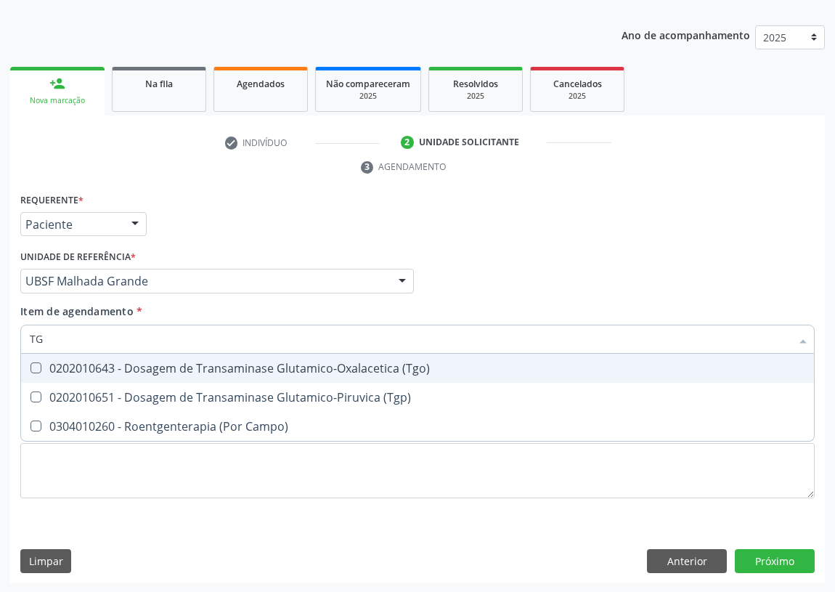
type input "TGO"
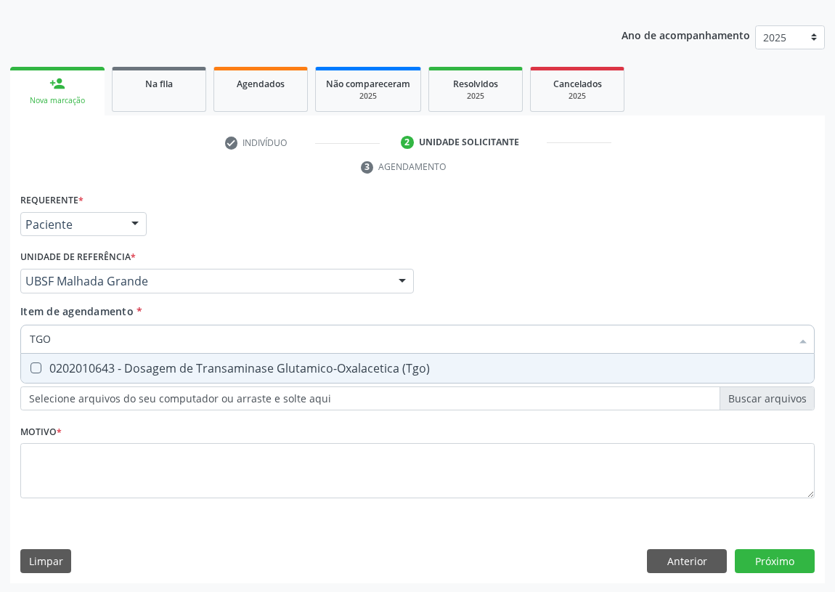
click at [29, 370] on div at bounding box center [26, 368] width 11 height 12
checkbox \(Tgo\) "true"
drag, startPoint x: 19, startPoint y: 341, endPoint x: 0, endPoint y: 333, distance: 20.2
click at [0, 334] on div "Acompanhamento Acompanhe a situação das marcações correntes e finalizadas Relat…" at bounding box center [417, 262] width 835 height 664
type input "T"
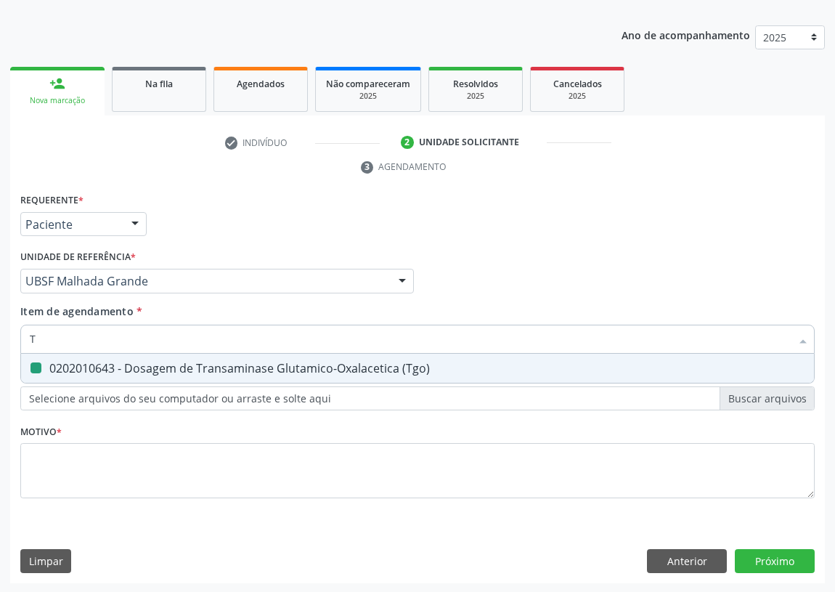
checkbox \(Tgo\) "false"
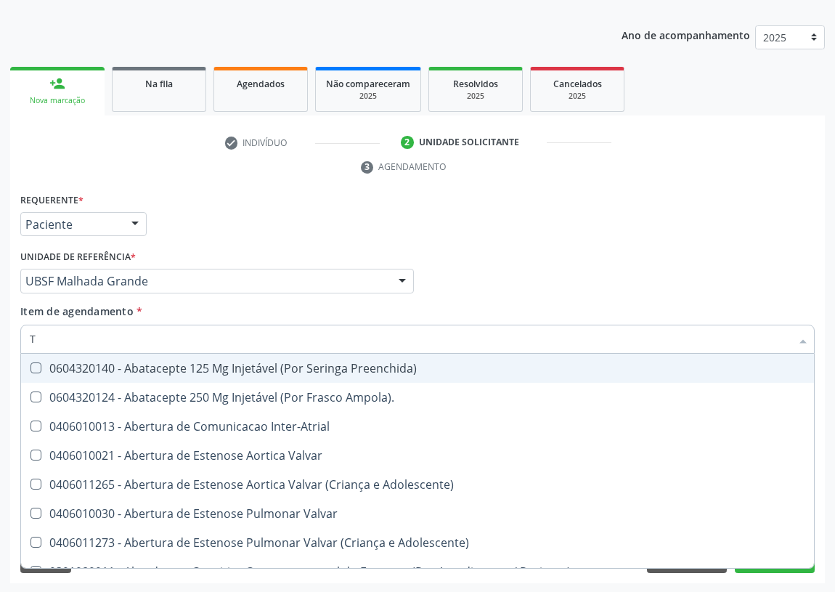
type input "TG"
checkbox Preenchida\) "true"
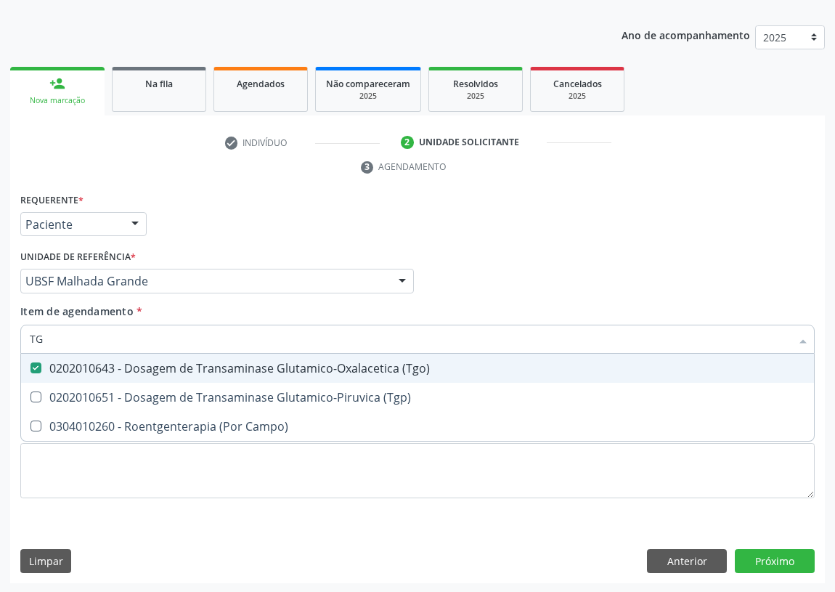
type input "TGP"
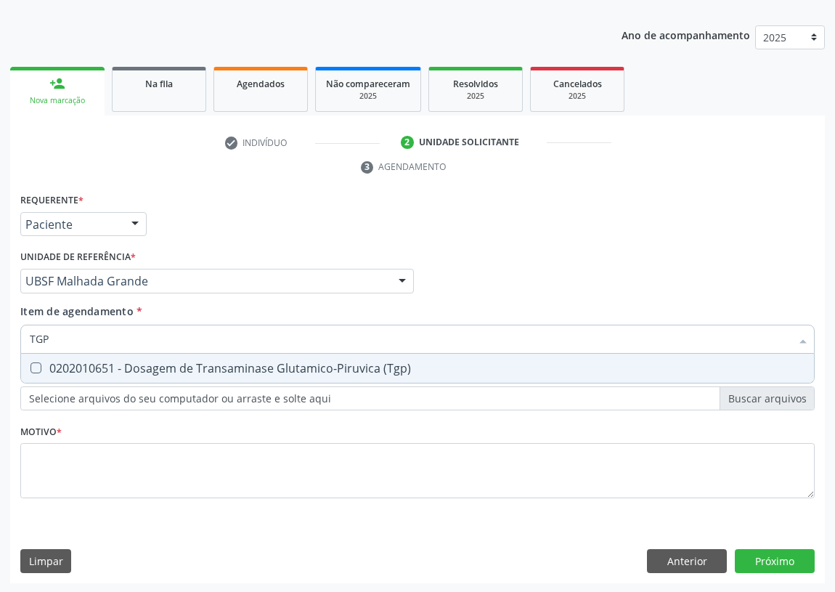
click at [36, 366] on \(Tgp\) at bounding box center [35, 367] width 11 height 11
click at [30, 366] on \(Tgp\) "checkbox" at bounding box center [25, 367] width 9 height 9
checkbox \(Tgp\) "true"
drag, startPoint x: 56, startPoint y: 339, endPoint x: 0, endPoint y: 337, distance: 56.0
click at [0, 337] on div "Acompanhamento Acompanhe a situação das marcações correntes e finalizadas Relat…" at bounding box center [417, 262] width 835 height 664
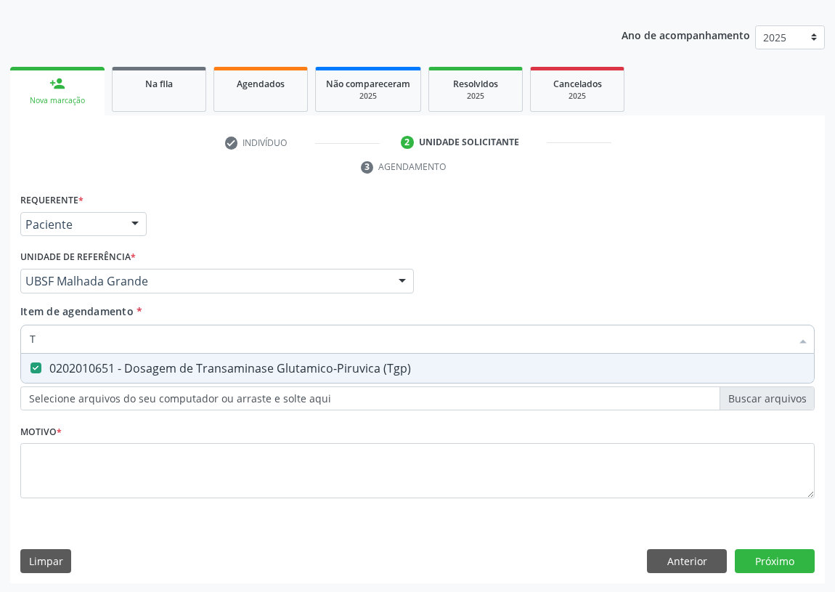
type input "TG"
checkbox \(Tgp\) "true"
drag, startPoint x: 60, startPoint y: 328, endPoint x: 0, endPoint y: 341, distance: 61.5
click at [0, 341] on div "Acompanhamento Acompanhe a situação das marcações correntes e finalizadas Relat…" at bounding box center [417, 262] width 835 height 664
type input "T"
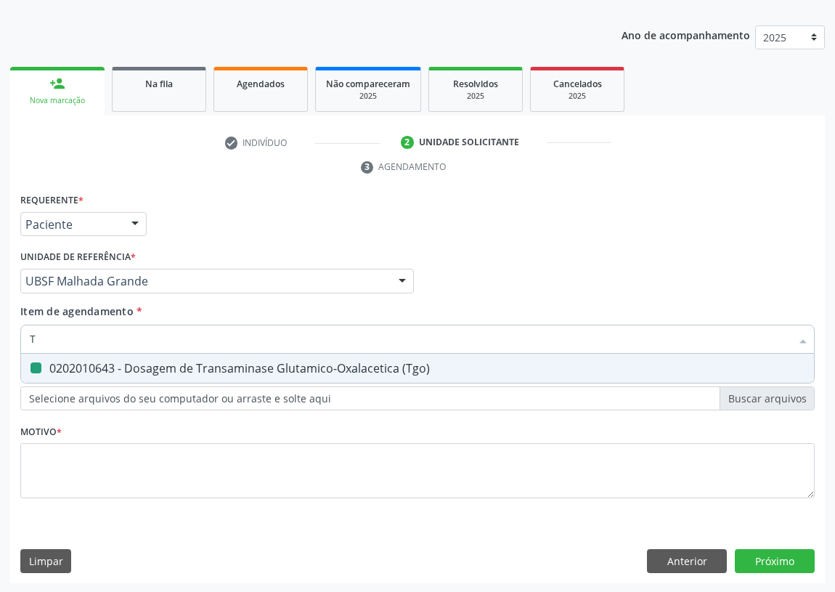
checkbox \(Tgo\) "false"
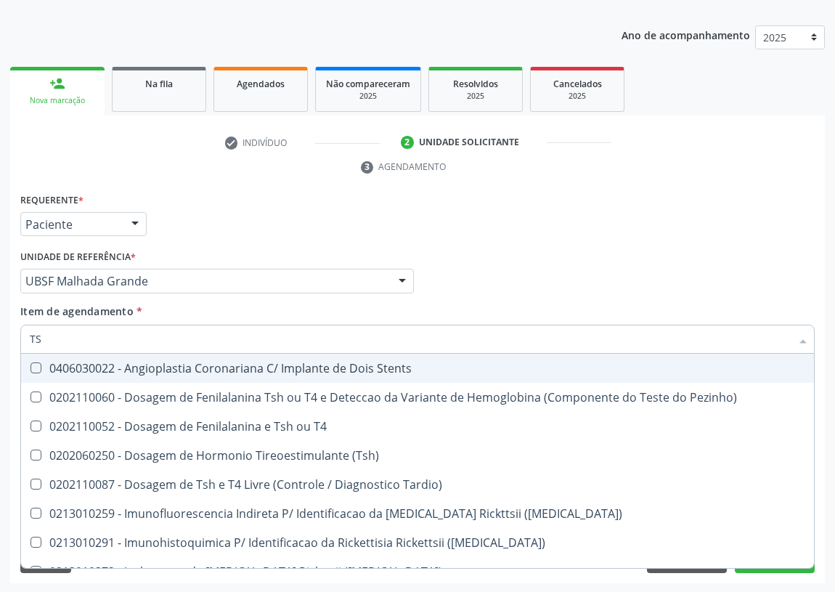
type input "TSH"
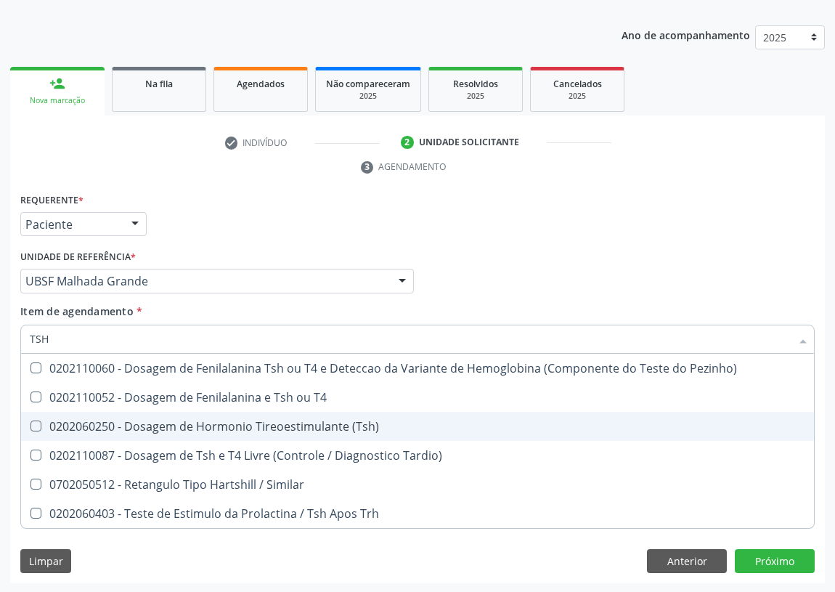
drag, startPoint x: 240, startPoint y: 418, endPoint x: 17, endPoint y: 382, distance: 225.9
click at [237, 420] on div "0202060250 - Dosagem de Hormonio Tireoestimulante (Tsh)" at bounding box center [418, 426] width 776 height 12
checkbox \(Tsh\) "true"
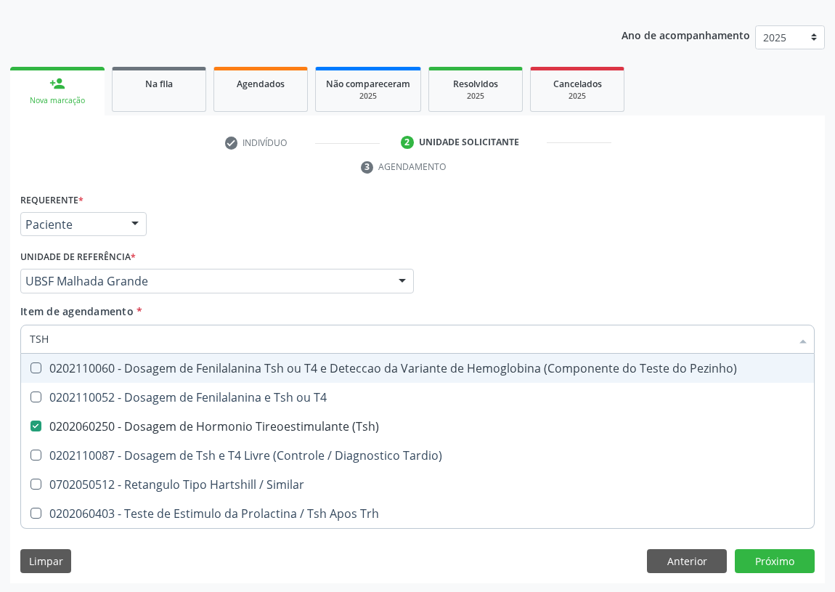
drag, startPoint x: 57, startPoint y: 337, endPoint x: 0, endPoint y: 341, distance: 56.8
click at [0, 341] on div "Acompanhamento Acompanhe a situação das marcações correntes e finalizadas Relat…" at bounding box center [417, 262] width 835 height 664
type input "T"
checkbox \(Tsh\) "false"
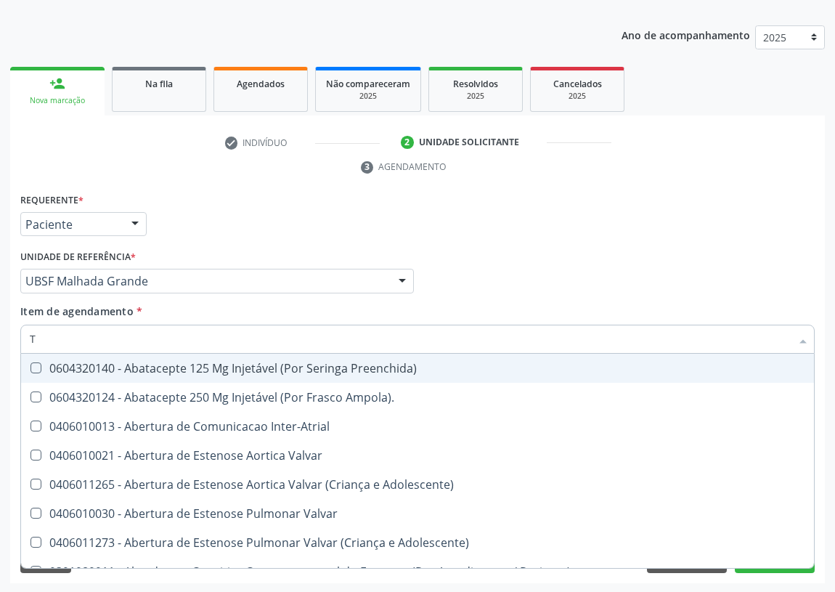
type input "T4"
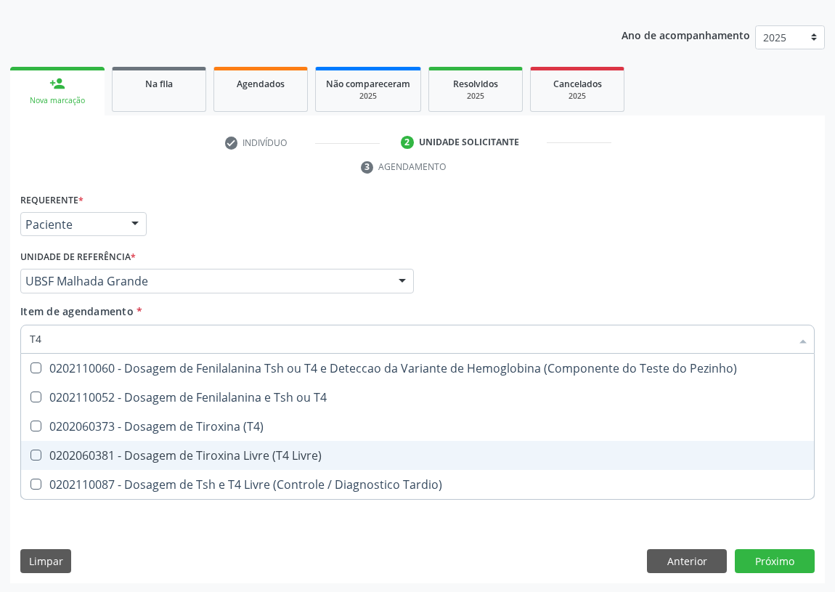
drag, startPoint x: 196, startPoint y: 455, endPoint x: 67, endPoint y: 431, distance: 131.5
click at [195, 453] on div "0202060381 - Dosagem de Tiroxina Livre (T4 Livre)" at bounding box center [418, 455] width 776 height 12
checkbox Livre\) "true"
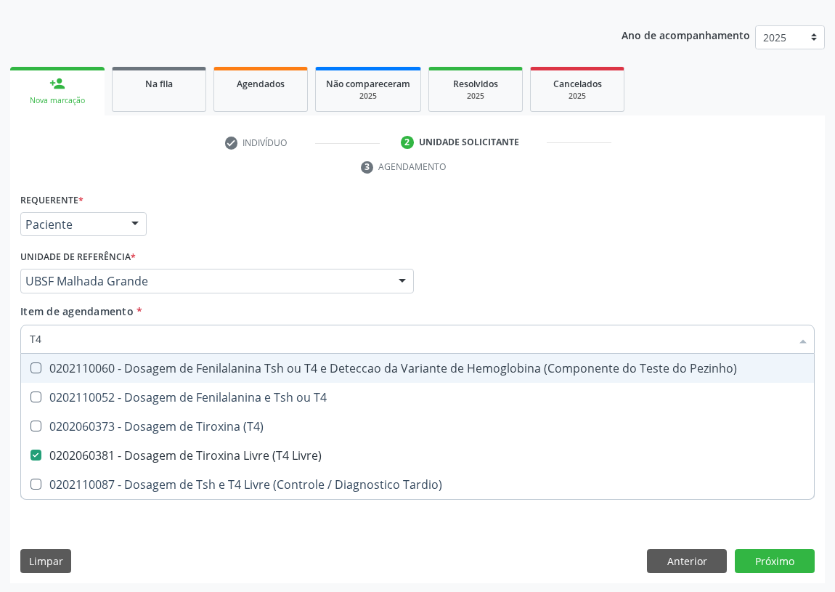
drag, startPoint x: 46, startPoint y: 335, endPoint x: 7, endPoint y: 338, distance: 39.3
click at [7, 338] on div "Acompanhamento Acompanhe a situação das marcações correntes e finalizadas Relat…" at bounding box center [417, 262] width 835 height 664
type input "C"
checkbox Livre\) "false"
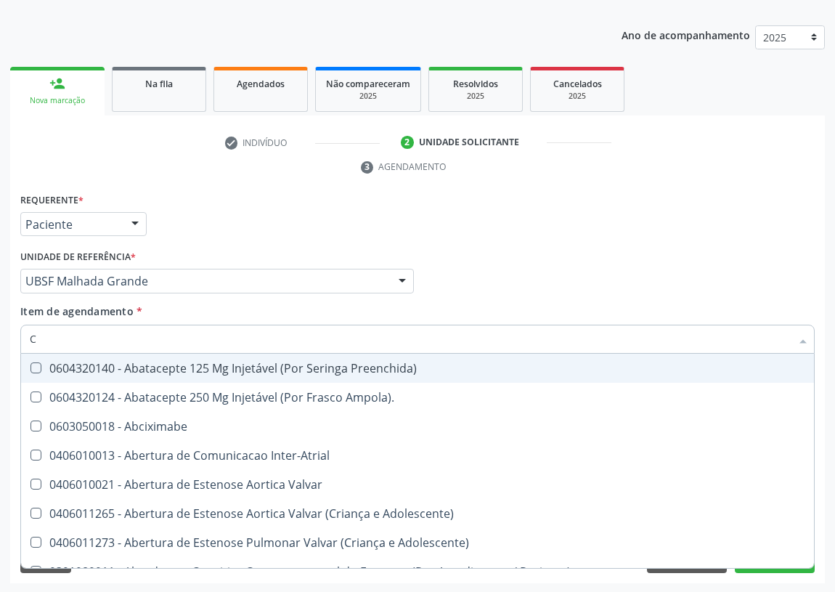
type input "CO"
checkbox Simples "true"
checkbox Colecistostomia "true"
checkbox \(Hemicolectomia\) "true"
checkbox Osseo "true"
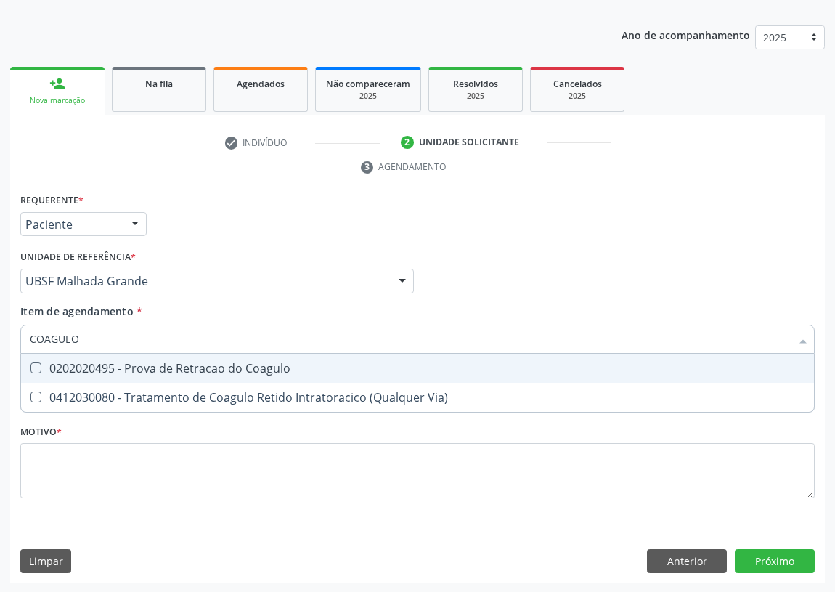
type input "COAGUL"
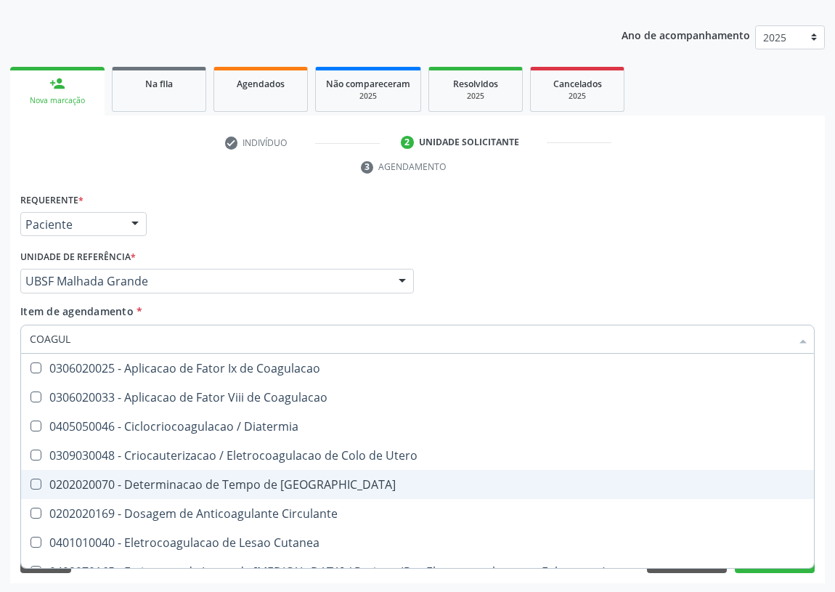
click at [235, 480] on div "0202020070 - Determinacao de Tempo de [GEOGRAPHIC_DATA]" at bounding box center [418, 485] width 776 height 12
checkbox Coagulacao "true"
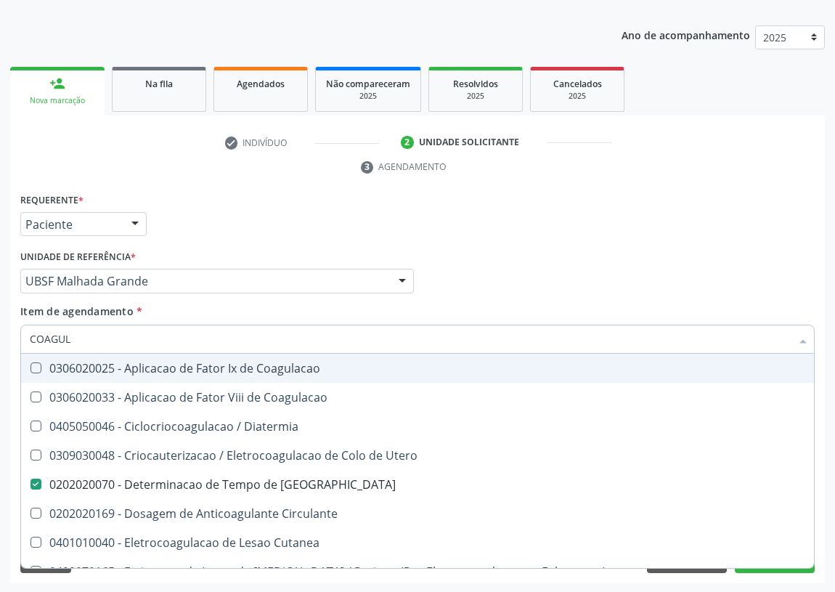
click at [537, 277] on div "Médico Solicitante Por favor, selecione a Unidade de Atendimento primeiro Nenhu…" at bounding box center [418, 274] width 802 height 57
checkbox Coagulacao "true"
checkbox Diatermia "true"
checkbox Utero "true"
checkbox Circulante "true"
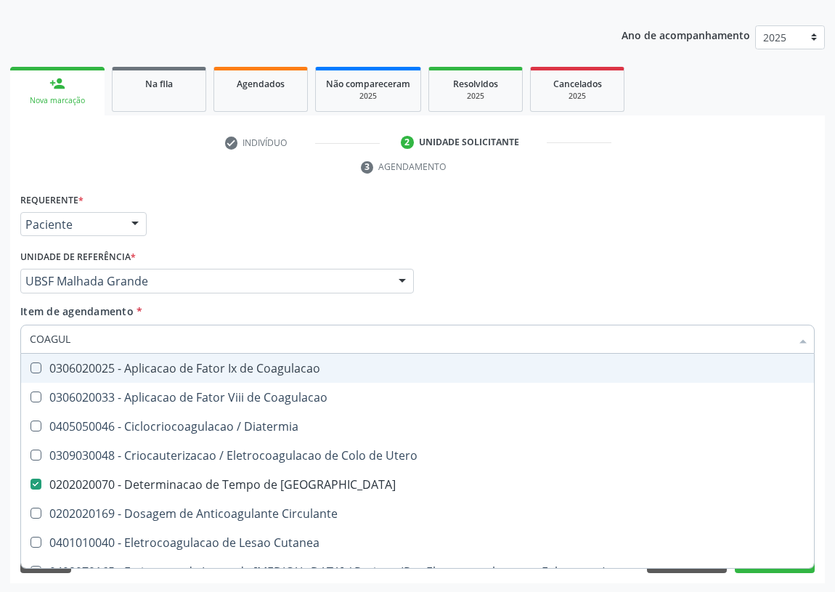
checkbox Cutanea "true"
checkbox Fulguracao\) "true"
checkbox Laser "true"
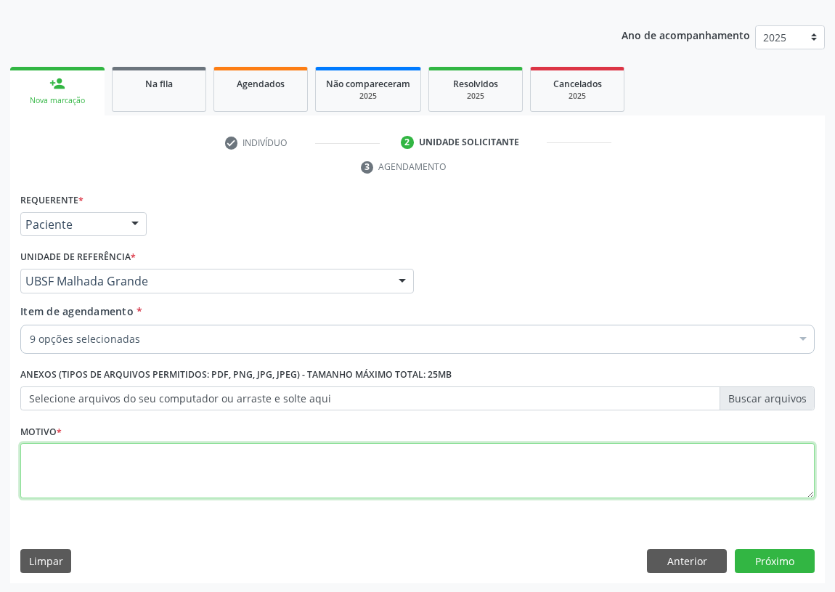
click at [36, 475] on textarea at bounding box center [417, 470] width 794 height 55
type textarea "AVALIAÇÃO"
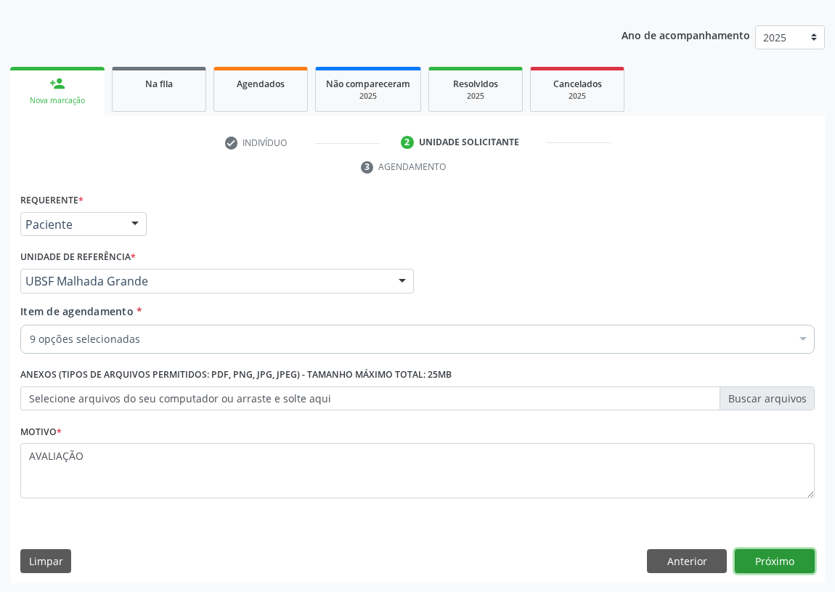
click at [786, 559] on button "Próximo" at bounding box center [775, 561] width 80 height 25
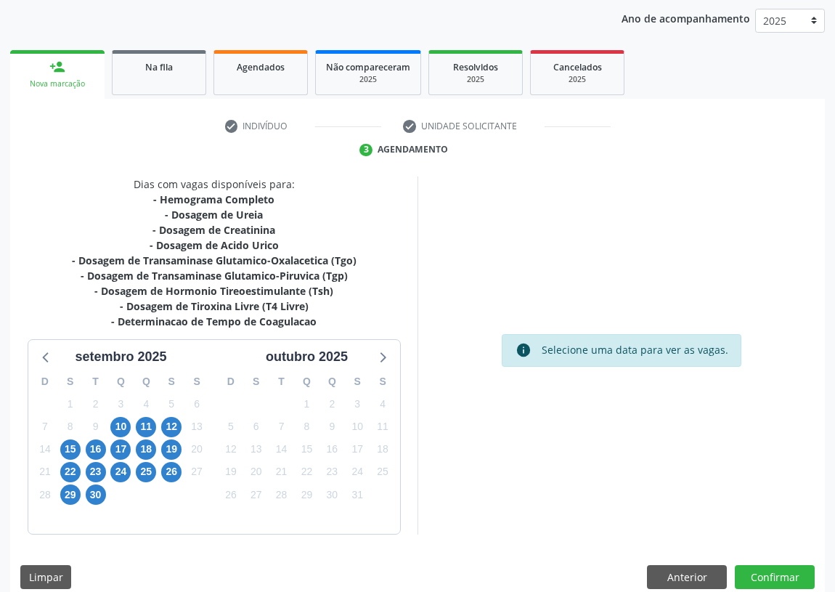
scroll to position [183, 0]
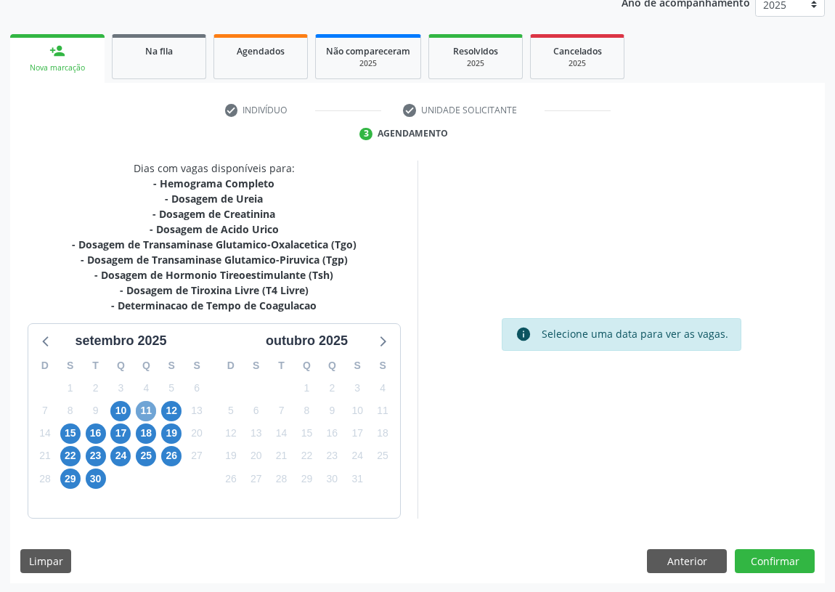
click at [145, 405] on span "11" at bounding box center [146, 411] width 20 height 20
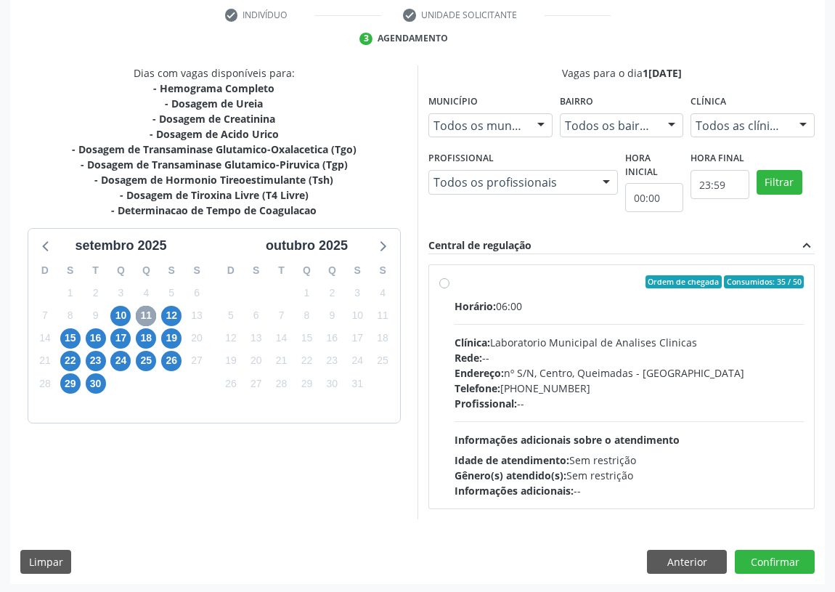
scroll to position [279, 0]
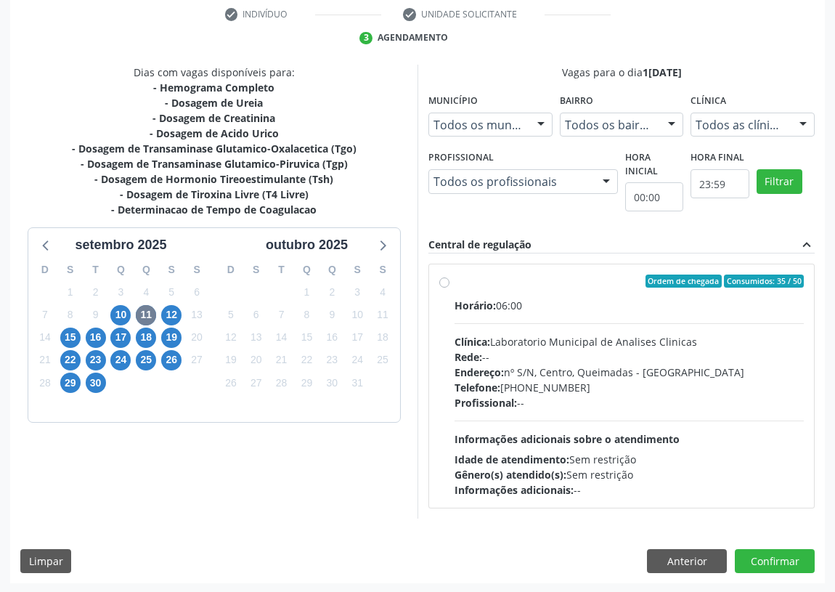
click at [455, 277] on label "Ordem de chegada Consumidos: 35 / 50 Horário: 06:00 Clínica: Laboratorio Munici…" at bounding box center [629, 385] width 349 height 223
click at [444, 277] on input "Ordem de chegada Consumidos: 35 / 50 Horário: 06:00 Clínica: Laboratorio Munici…" at bounding box center [444, 280] width 10 height 13
radio input "true"
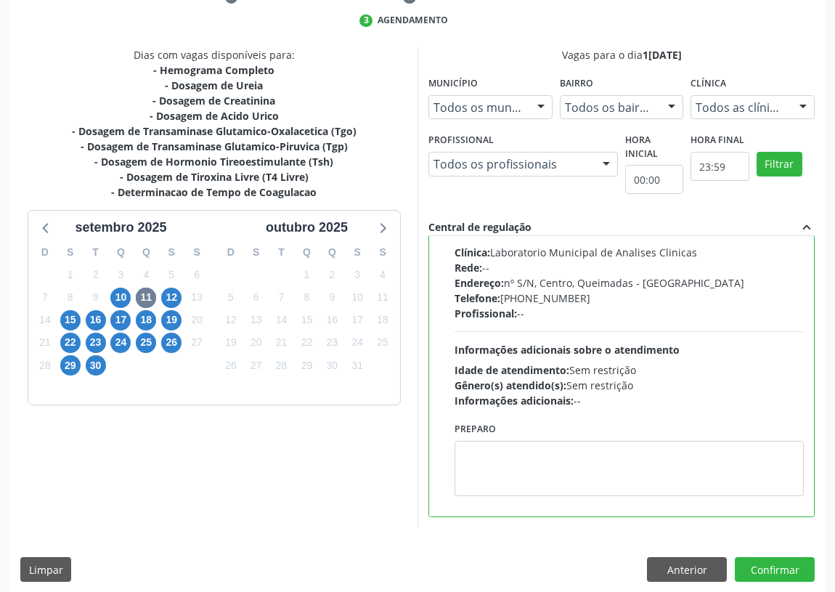
scroll to position [305, 0]
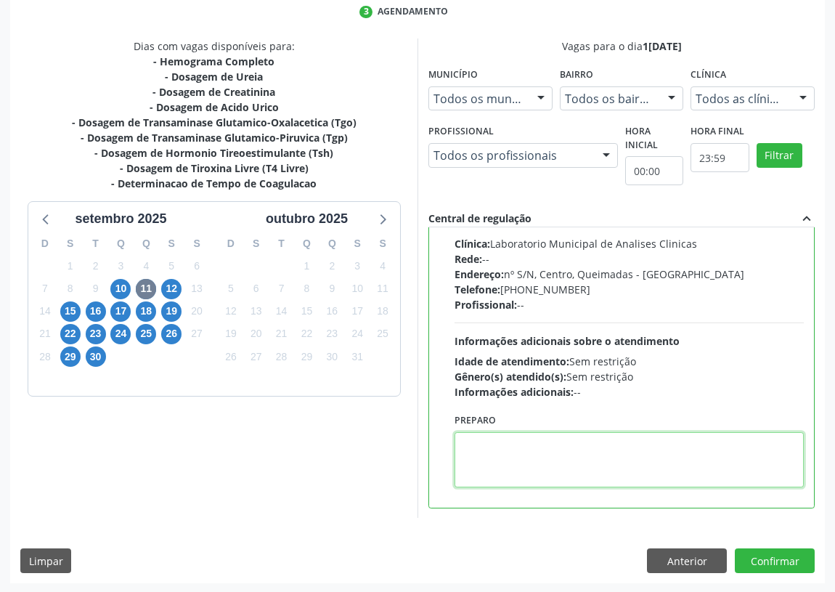
click at [507, 464] on textarea at bounding box center [629, 459] width 349 height 55
click at [499, 442] on textarea "IR EM MJEJUM" at bounding box center [629, 459] width 349 height 55
type textarea "IR EM [GEOGRAPHIC_DATA]"
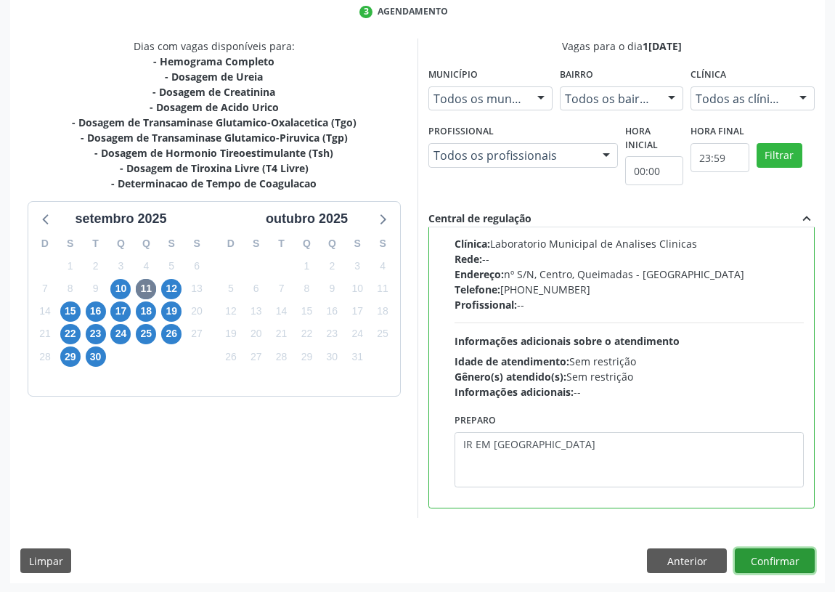
click at [791, 559] on button "Confirmar" at bounding box center [775, 560] width 80 height 25
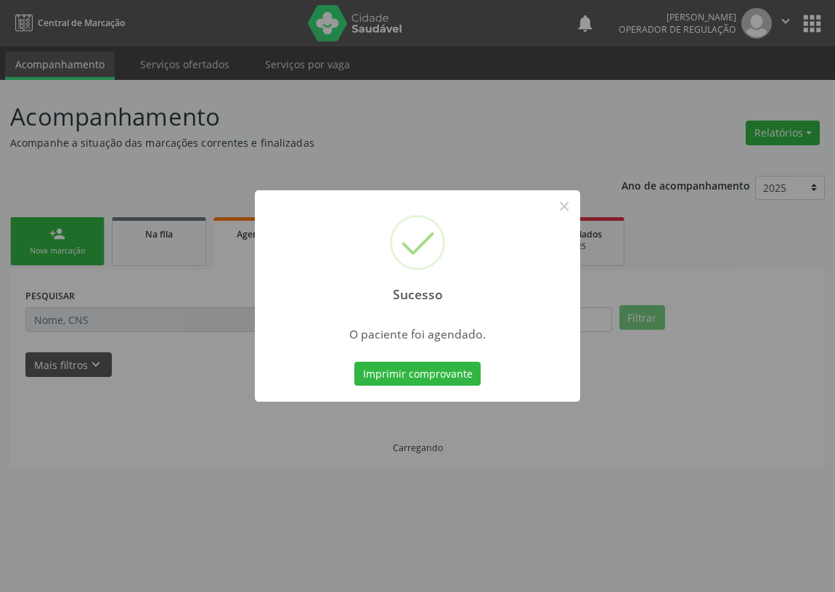
scroll to position [0, 0]
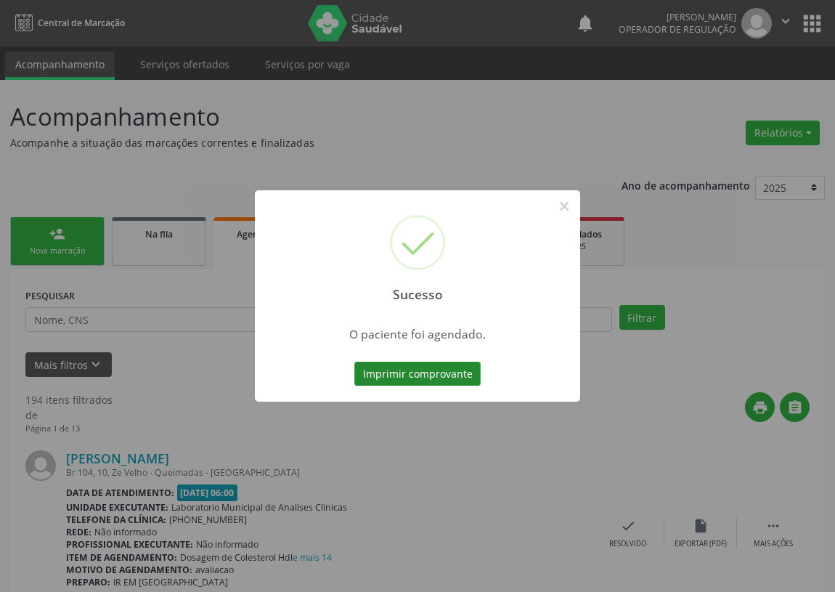
click at [416, 375] on button "Imprimir comprovante" at bounding box center [417, 374] width 126 height 25
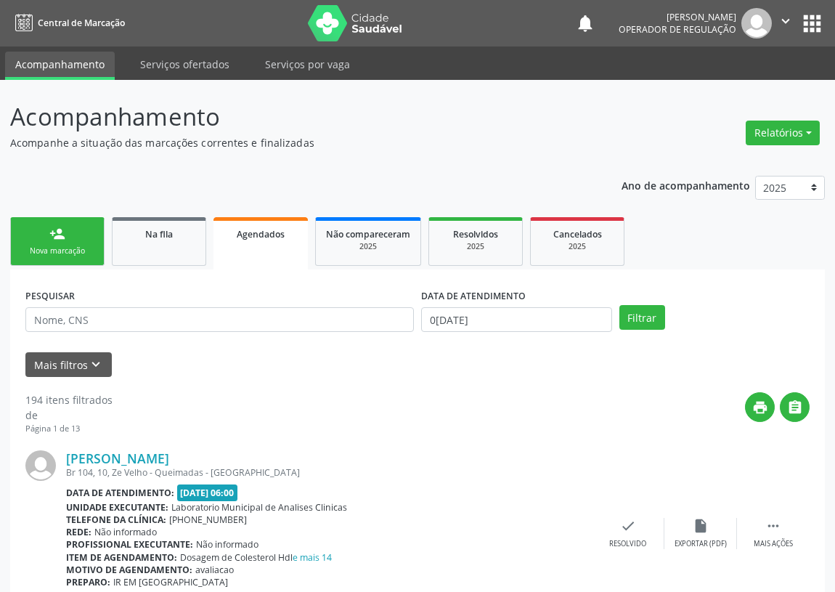
click at [65, 225] on link "person_add Nova marcação" at bounding box center [57, 241] width 94 height 49
click at [60, 254] on div "Nova marcação" at bounding box center [57, 250] width 73 height 11
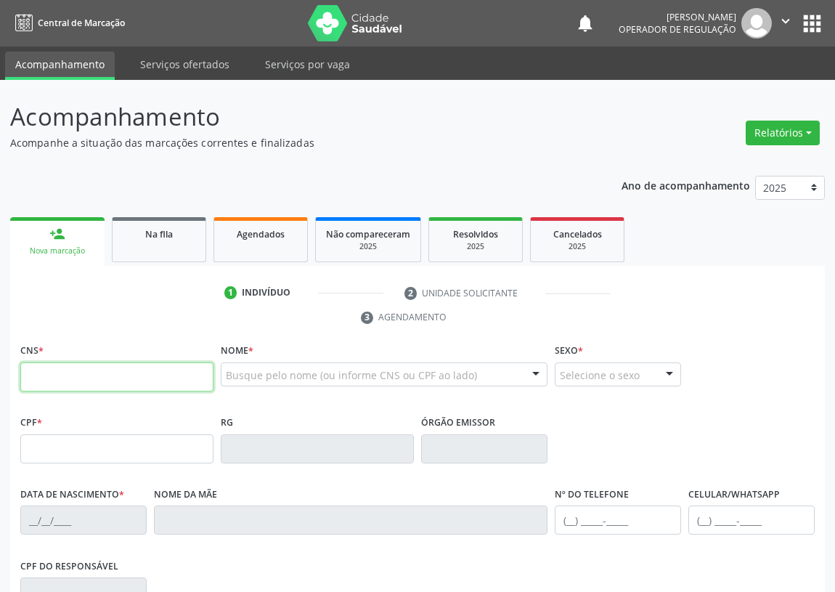
click at [49, 367] on input "text" at bounding box center [116, 376] width 193 height 29
click at [51, 372] on input "text" at bounding box center [116, 376] width 193 height 29
type input "704 1062 2447 6450"
type input "119.529.634-78"
type input "25/06/2009"
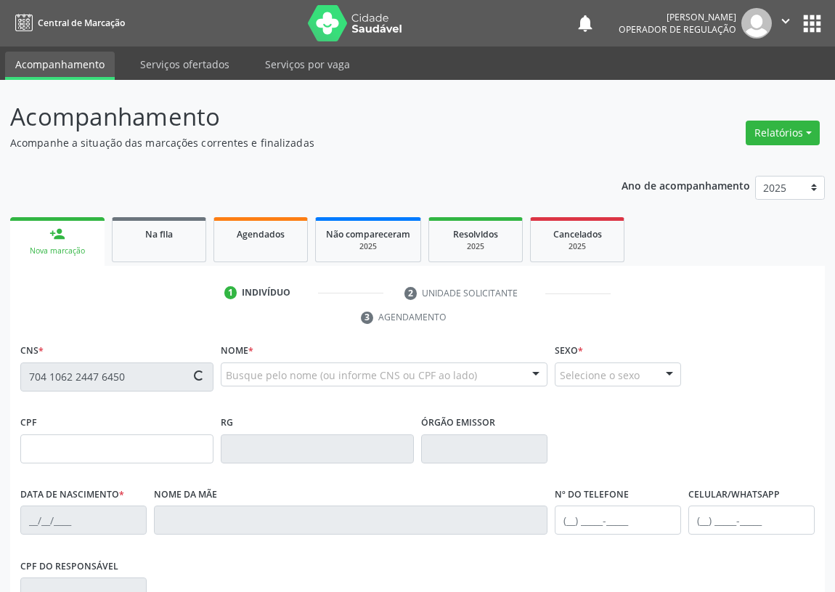
type input "Euza Maria de Almeida"
type input "(83) 99315-8835"
type input "039.215.624-57"
type input "115"
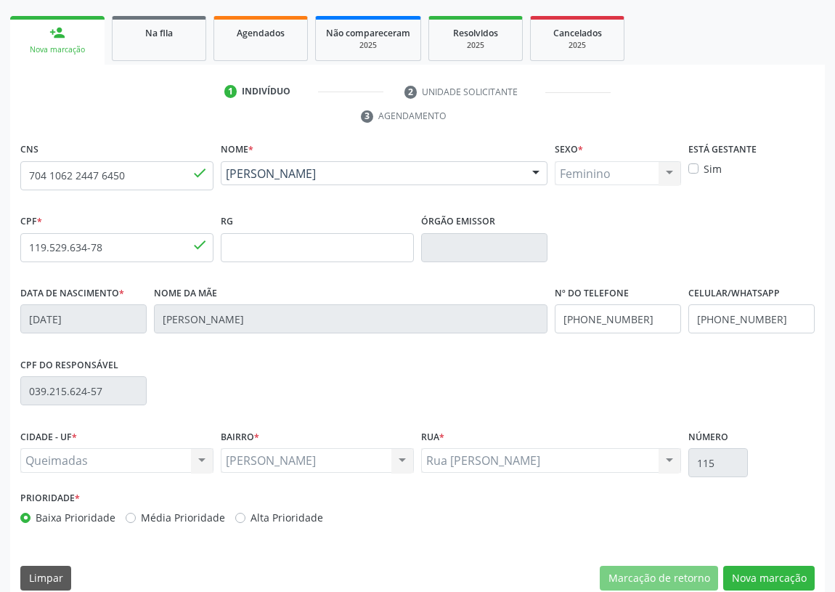
scroll to position [218, 0]
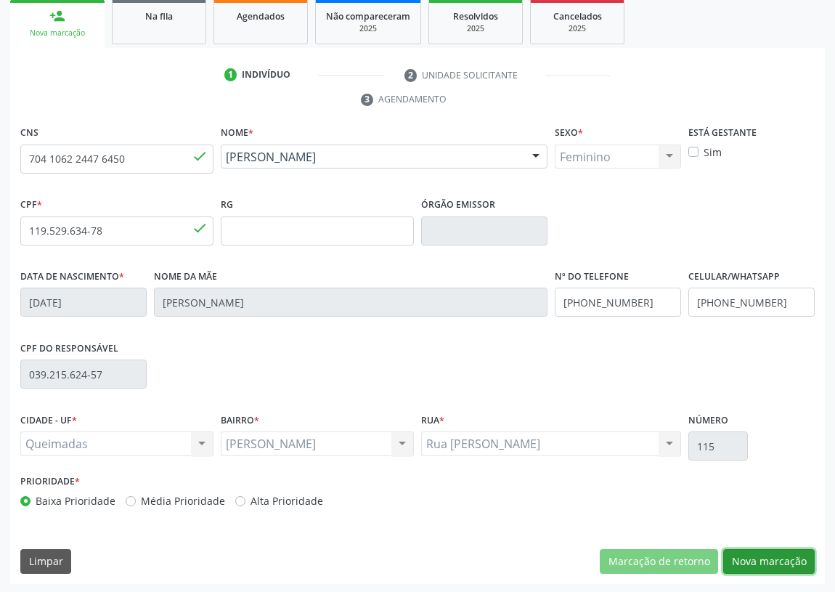
click at [757, 555] on button "Nova marcação" at bounding box center [768, 561] width 91 height 25
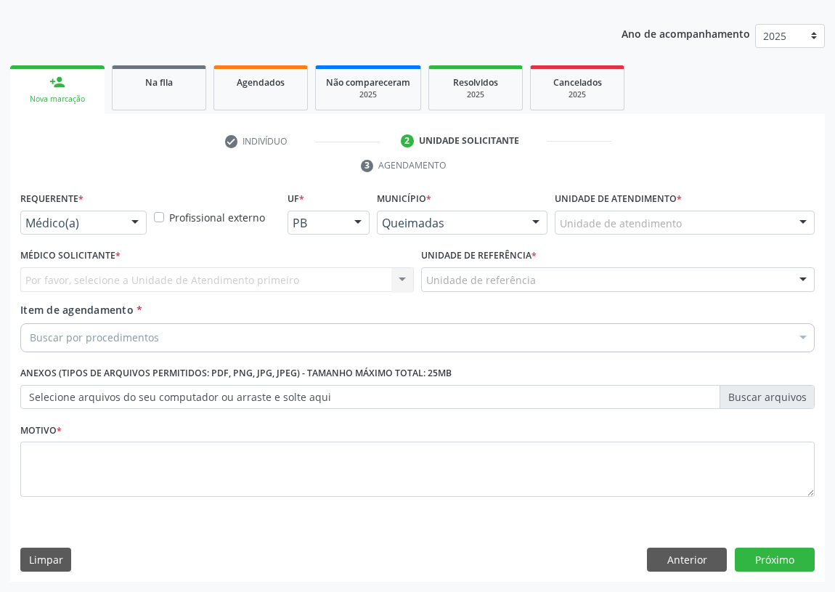
scroll to position [150, 0]
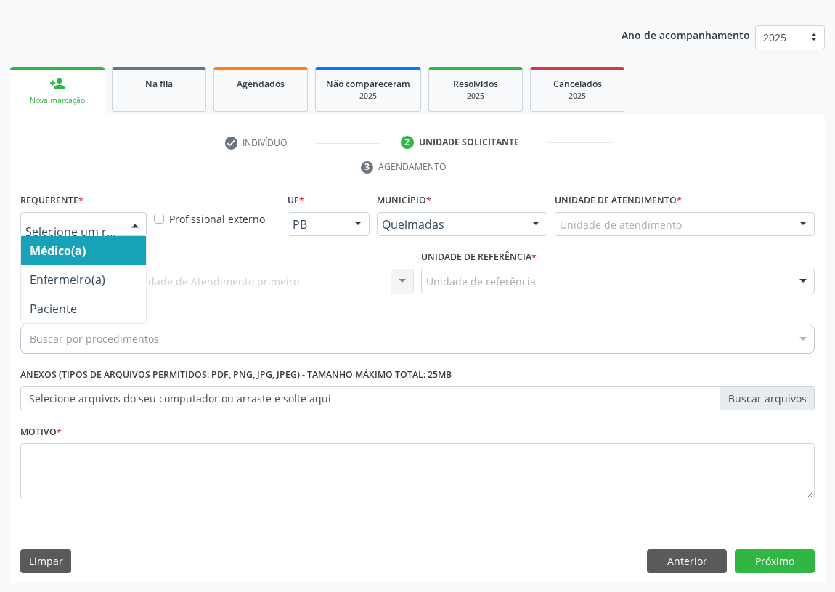
click at [134, 218] on div at bounding box center [135, 225] width 22 height 25
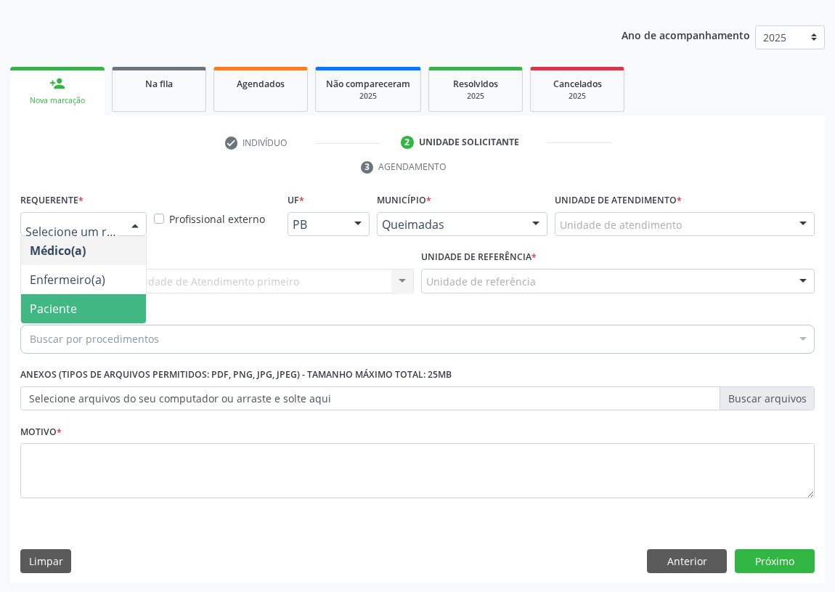
click at [123, 309] on span "Paciente" at bounding box center [83, 308] width 125 height 29
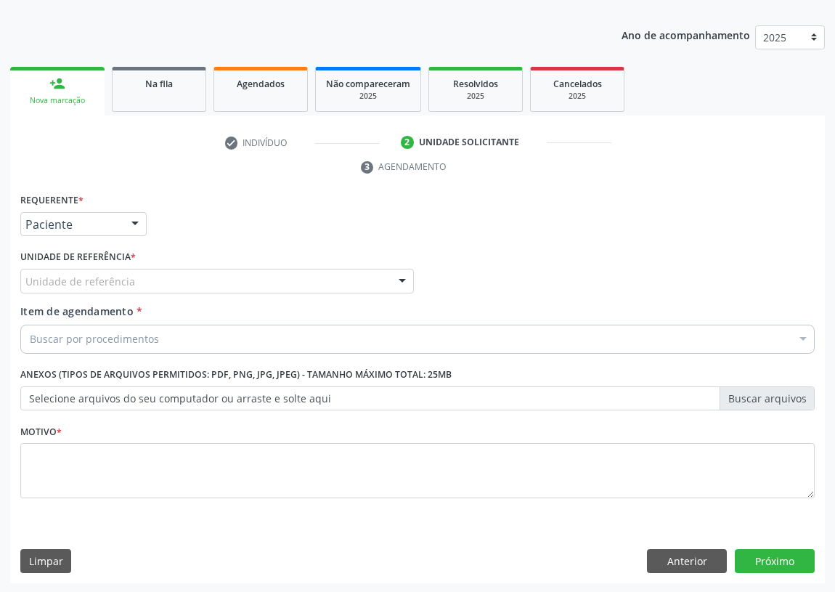
click at [420, 272] on div "Médico Solicitante Por favor, selecione a Unidade de Atendimento primeiro Nenhu…" at bounding box center [418, 274] width 802 height 57
click at [399, 276] on div at bounding box center [402, 281] width 22 height 25
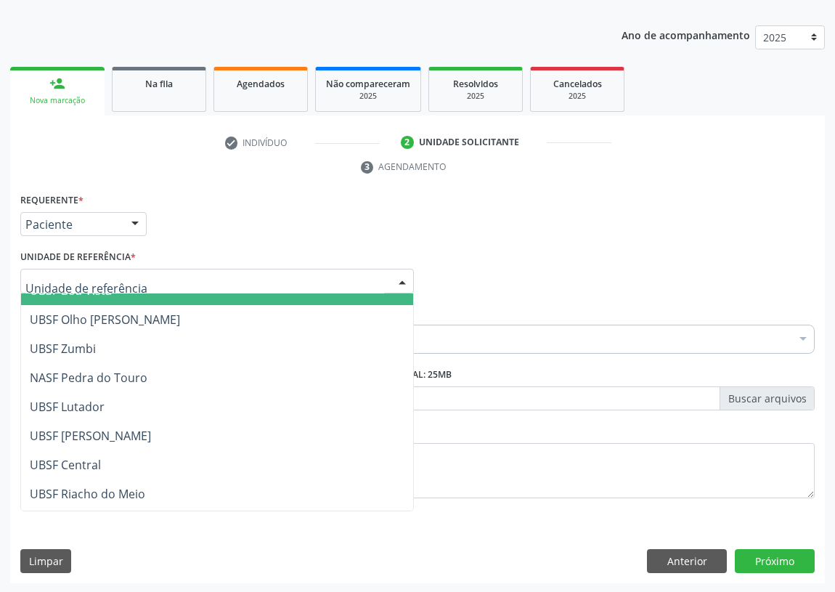
scroll to position [198, 0]
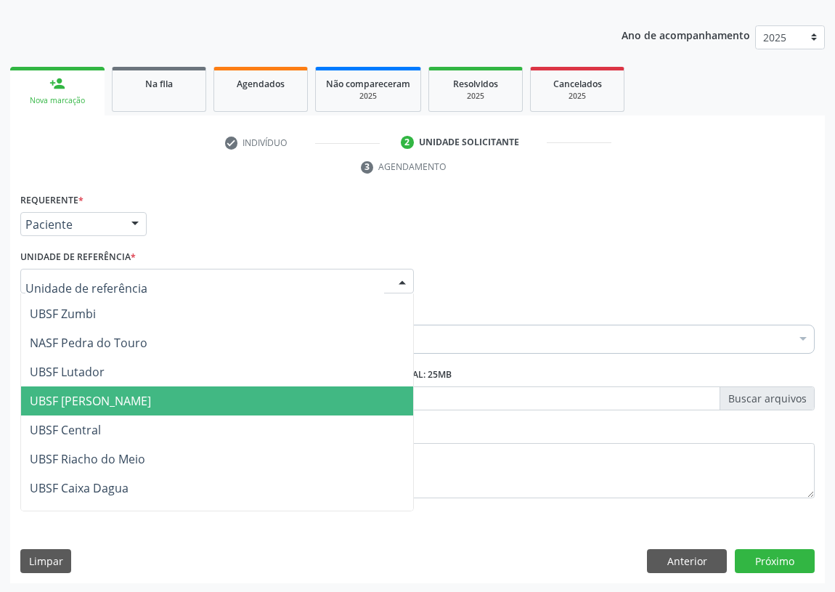
click at [122, 399] on span "UBSF [PERSON_NAME]" at bounding box center [90, 401] width 121 height 16
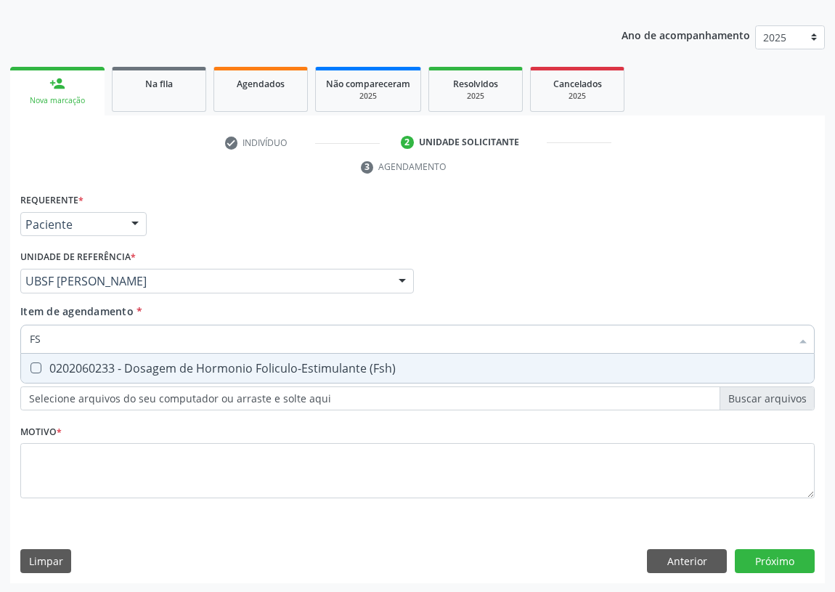
type input "FSH"
drag, startPoint x: 33, startPoint y: 367, endPoint x: 46, endPoint y: 352, distance: 19.5
click at [36, 365] on \(Fsh\) at bounding box center [35, 367] width 11 height 11
click at [30, 365] on \(Fsh\) "checkbox" at bounding box center [25, 367] width 9 height 9
checkbox \(Fsh\) "true"
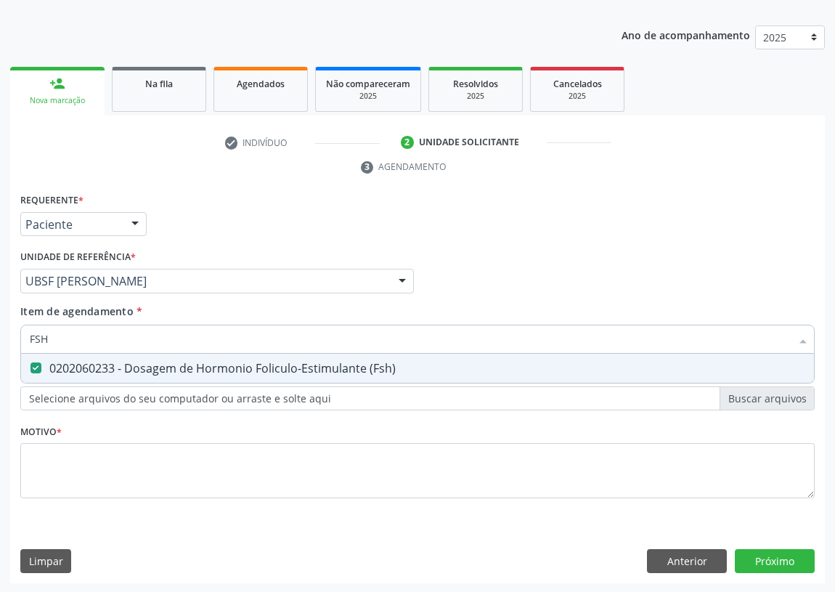
drag, startPoint x: 60, startPoint y: 333, endPoint x: 12, endPoint y: 332, distance: 48.7
click at [15, 333] on div "Requerente * Paciente Médico(a) Enfermeiro(a) Paciente Nenhum resultado encontr…" at bounding box center [417, 387] width 815 height 394
type input "E"
checkbox \(Fsh\) "false"
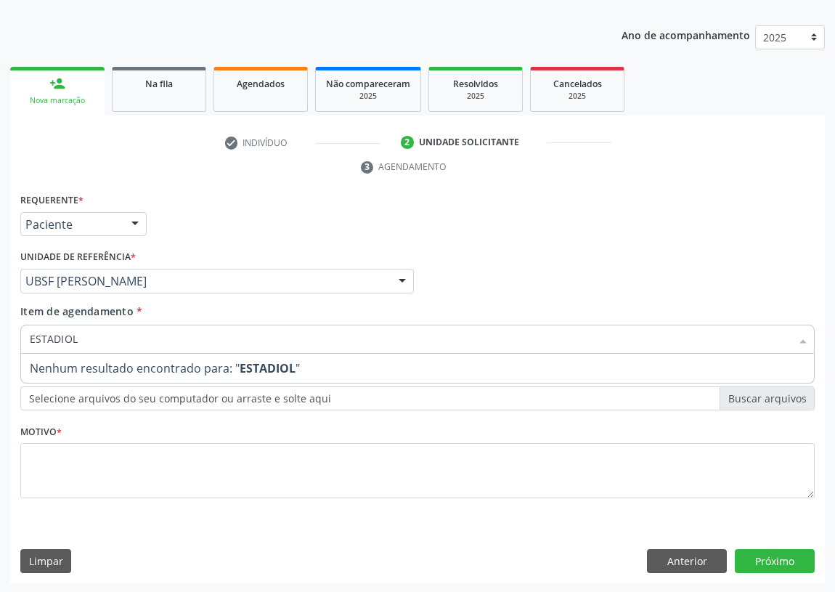
click at [79, 339] on input "ESTADIOL" at bounding box center [410, 339] width 761 height 29
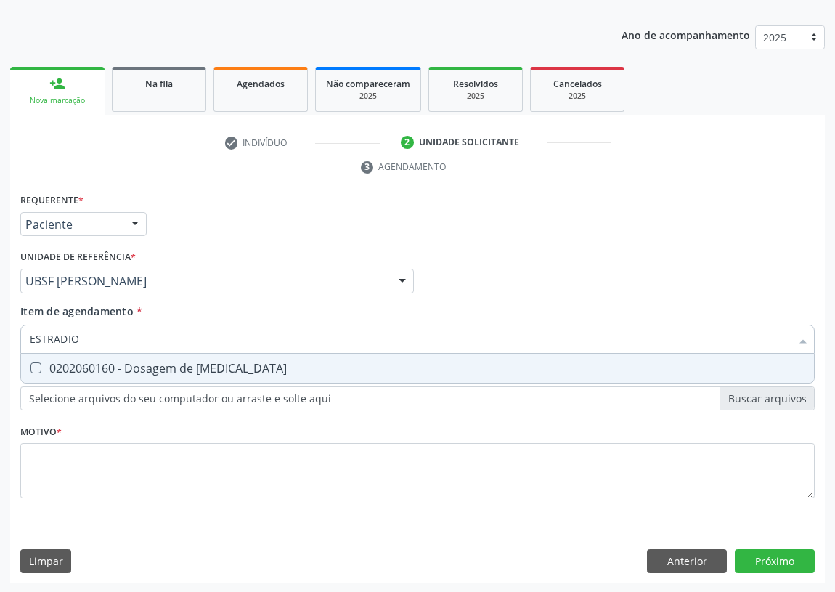
type input "ESTRADIOL"
drag, startPoint x: 34, startPoint y: 363, endPoint x: 60, endPoint y: 354, distance: 26.9
click at [38, 362] on Estradiol at bounding box center [35, 367] width 11 height 11
click at [30, 363] on Estradiol "checkbox" at bounding box center [25, 367] width 9 height 9
checkbox Estradiol "true"
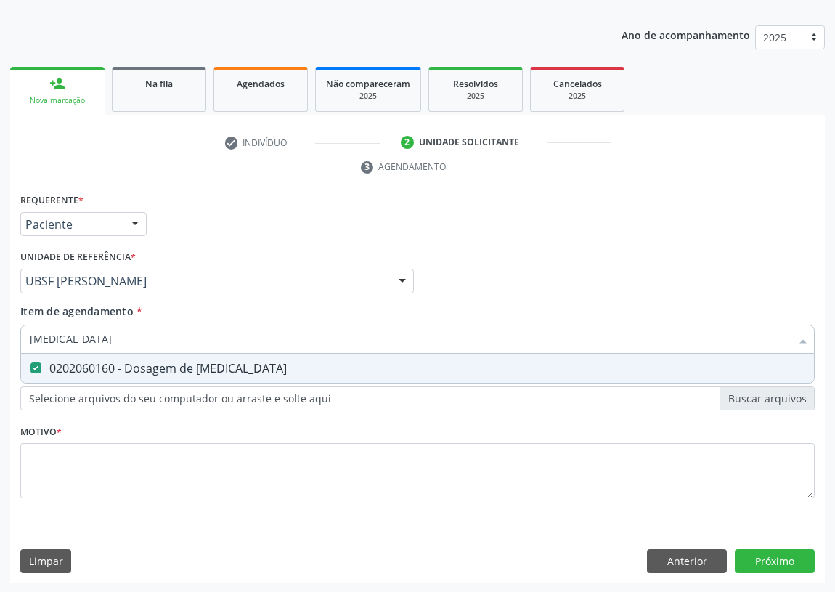
drag, startPoint x: 84, startPoint y: 335, endPoint x: 9, endPoint y: 339, distance: 74.9
click at [13, 341] on div "Requerente * Paciente Médico(a) Enfermeiro(a) Paciente Nenhum resultado encontr…" at bounding box center [417, 387] width 815 height 394
type input "P"
checkbox Estradiol "false"
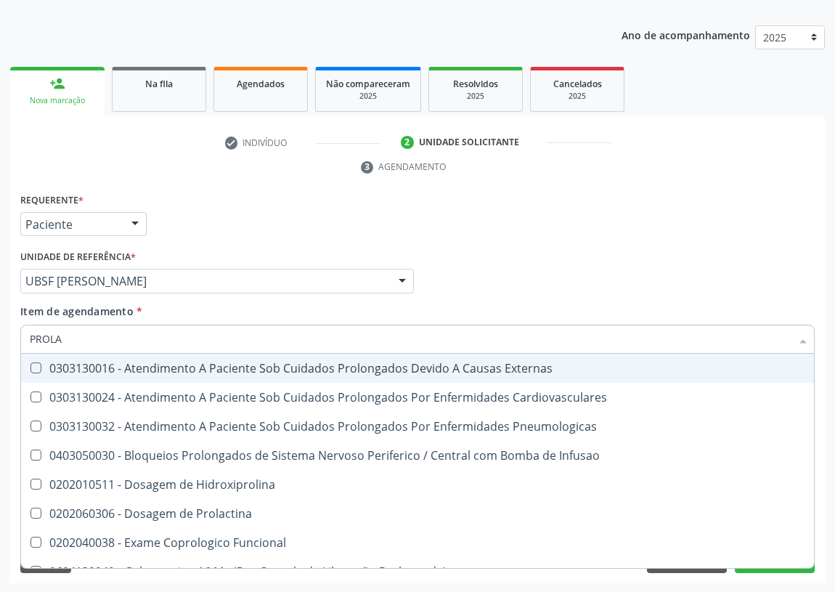
type input "PROLAC"
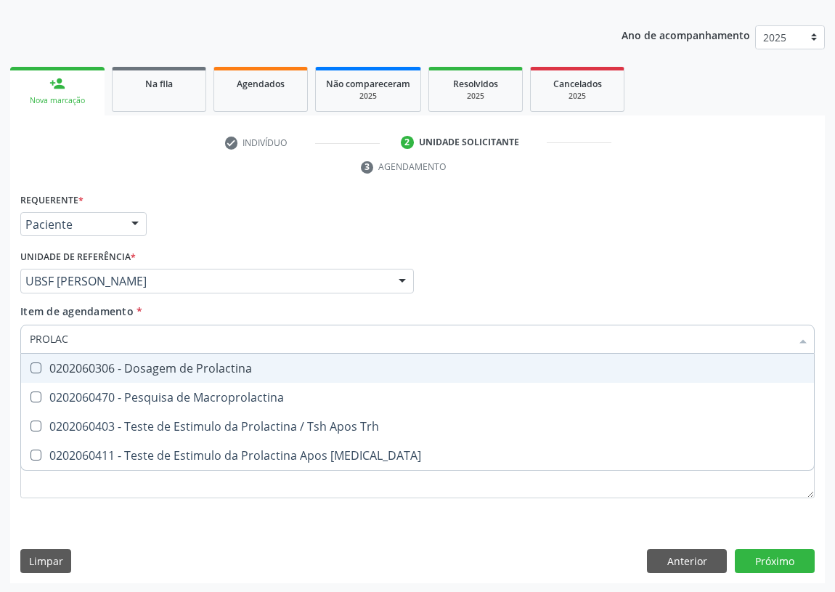
drag, startPoint x: 28, startPoint y: 362, endPoint x: 51, endPoint y: 364, distance: 22.6
click at [43, 365] on div "0202060306 - Dosagem de Prolactina" at bounding box center [418, 368] width 776 height 12
checkbox Prolactina "true"
drag, startPoint x: 43, startPoint y: 337, endPoint x: 0, endPoint y: 335, distance: 42.9
click at [1, 337] on div "Acompanhamento Acompanhe a situação das marcações correntes e finalizadas Relat…" at bounding box center [417, 262] width 835 height 664
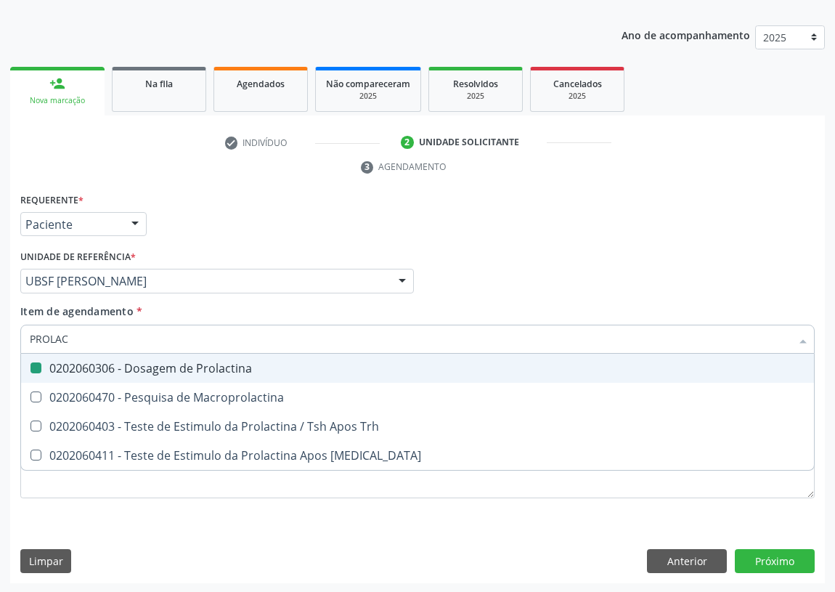
type input "L"
checkbox Prolactina "false"
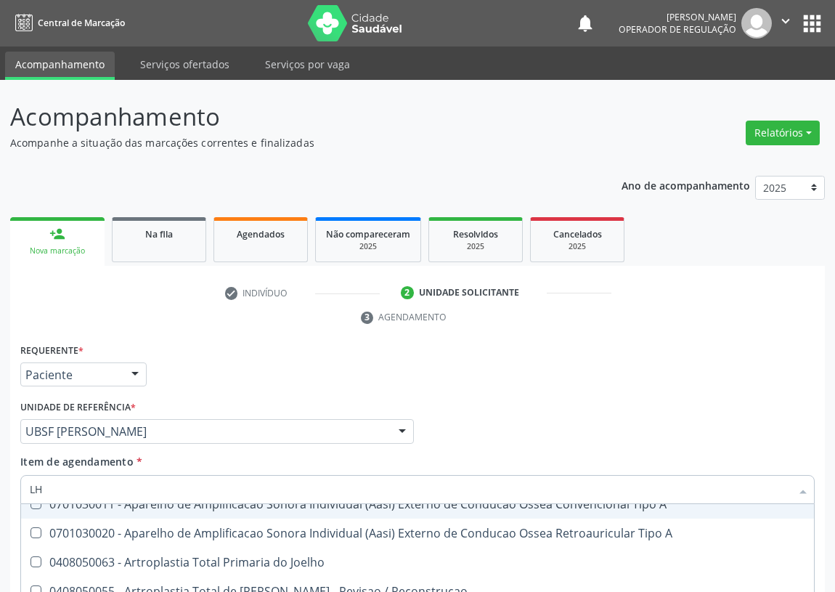
scroll to position [858, 0]
drag, startPoint x: 46, startPoint y: 487, endPoint x: 6, endPoint y: 492, distance: 40.2
click at [6, 493] on div "Acompanhamento Acompanhe a situação das marcações correntes e finalizadas Relat…" at bounding box center [417, 412] width 835 height 664
type input "C"
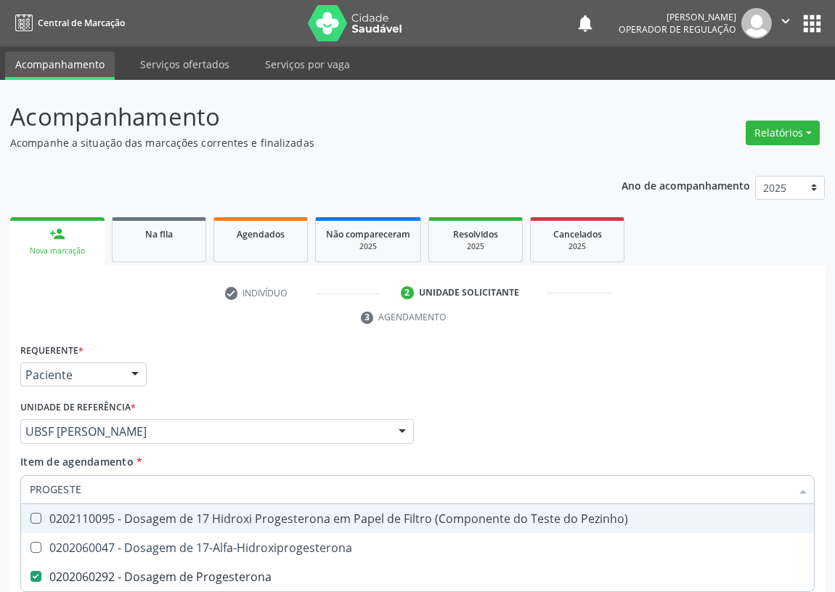
scroll to position [131, 0]
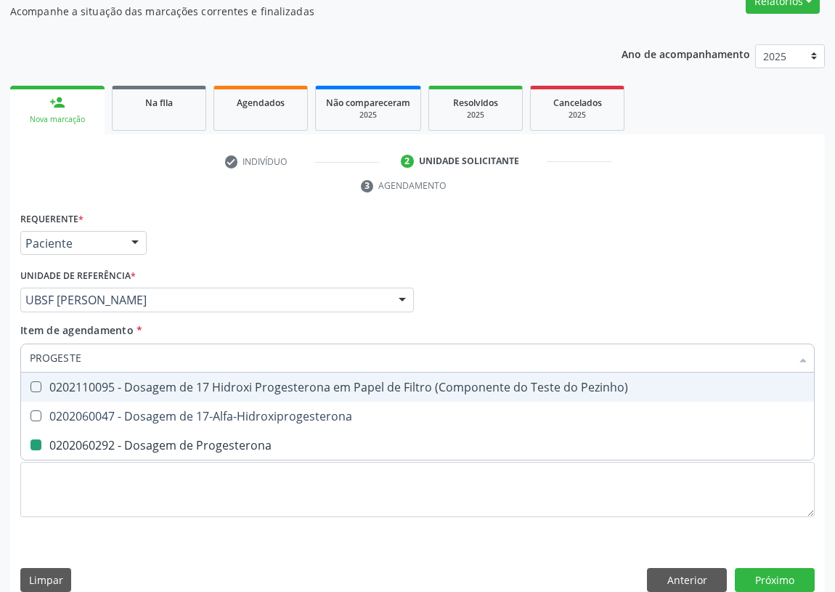
type input "B"
checkbox Progesterona "false"
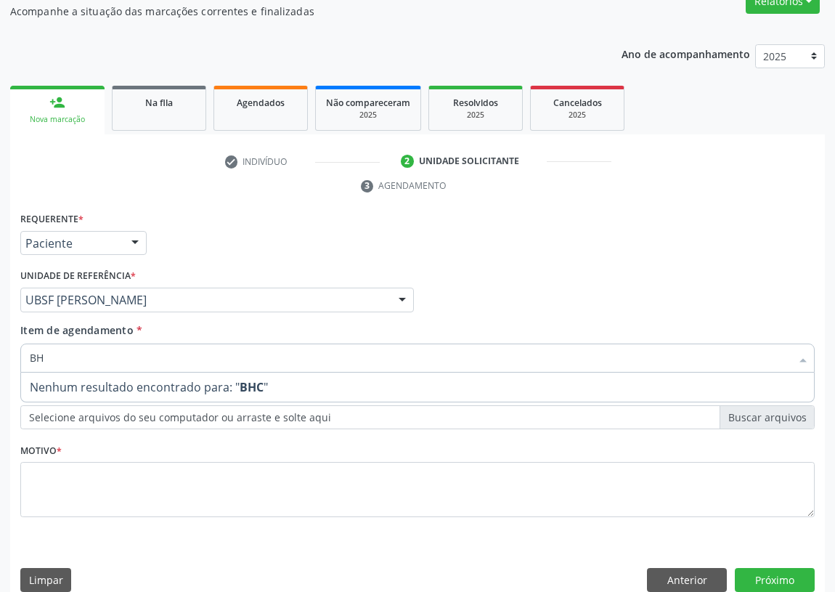
type input "B"
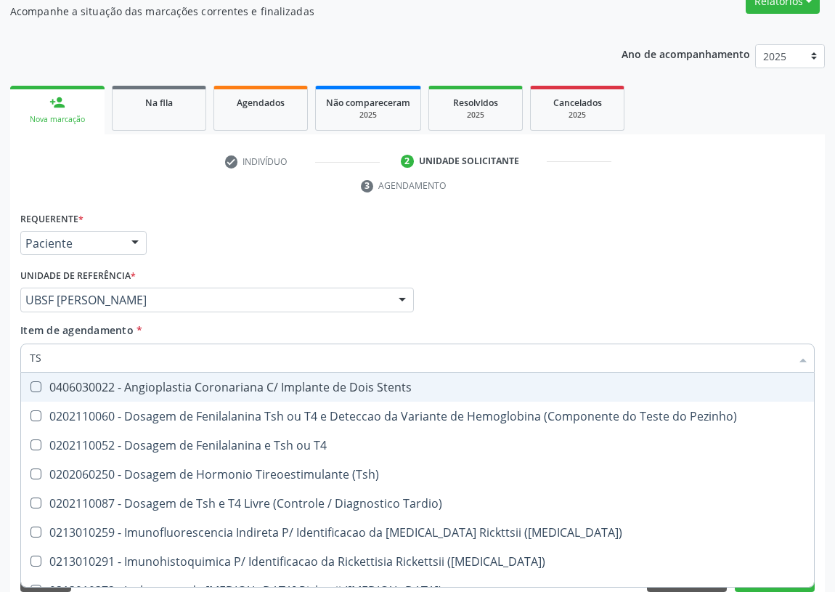
type input "TSH"
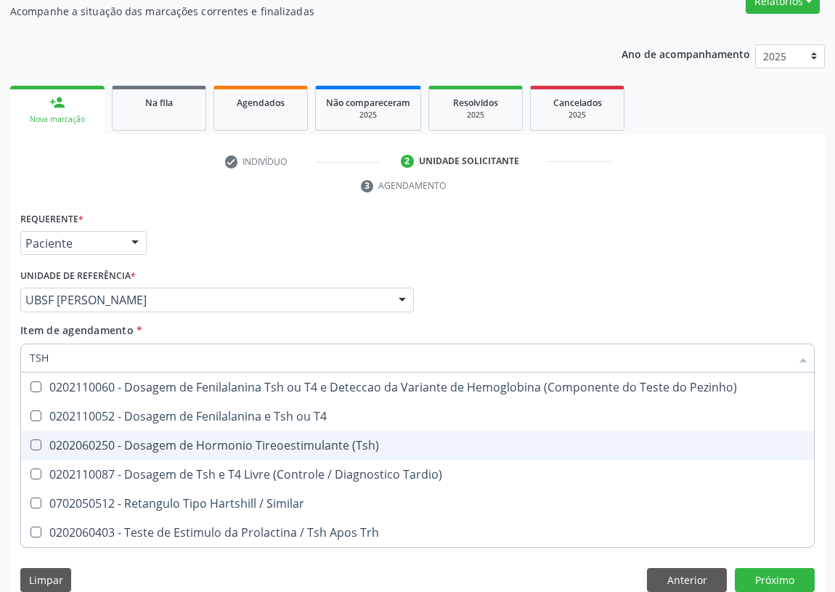
click at [237, 440] on div "0202060250 - Dosagem de Hormonio Tireoestimulante (Tsh)" at bounding box center [418, 445] width 776 height 12
checkbox \(Tsh\) "true"
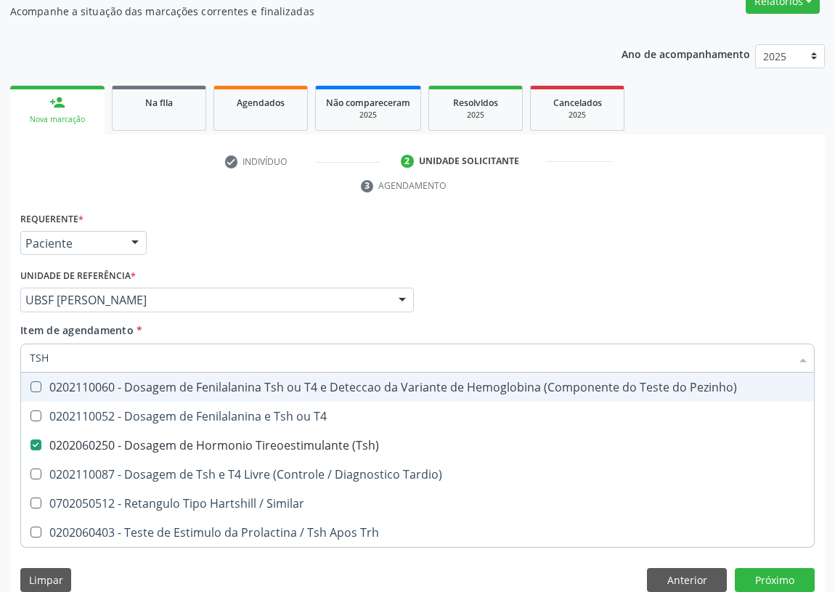
drag, startPoint x: 56, startPoint y: 349, endPoint x: 2, endPoint y: 358, distance: 54.4
click at [2, 358] on div "Acompanhamento Acompanhe a situação das marcações correntes e finalizadas Relat…" at bounding box center [417, 280] width 835 height 664
type input "B"
checkbox \(Tsh\) "false"
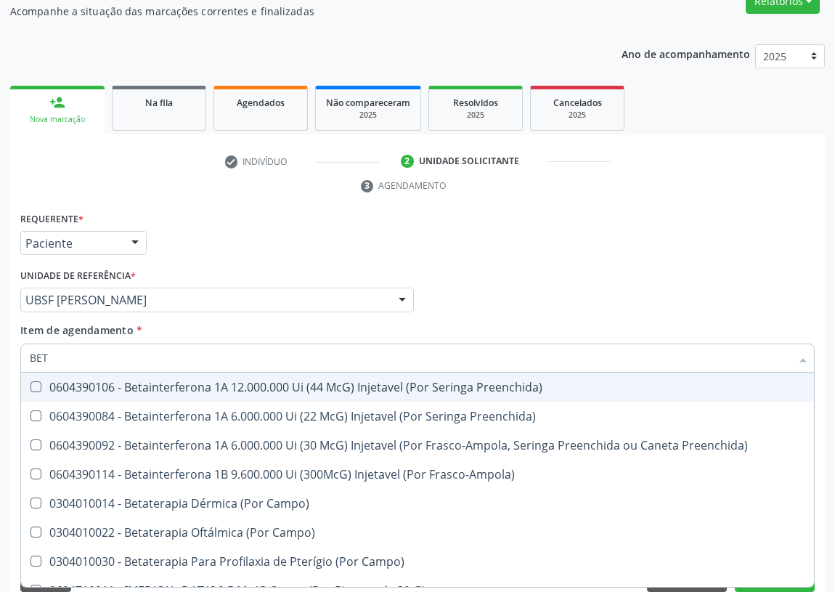
type input "BETA"
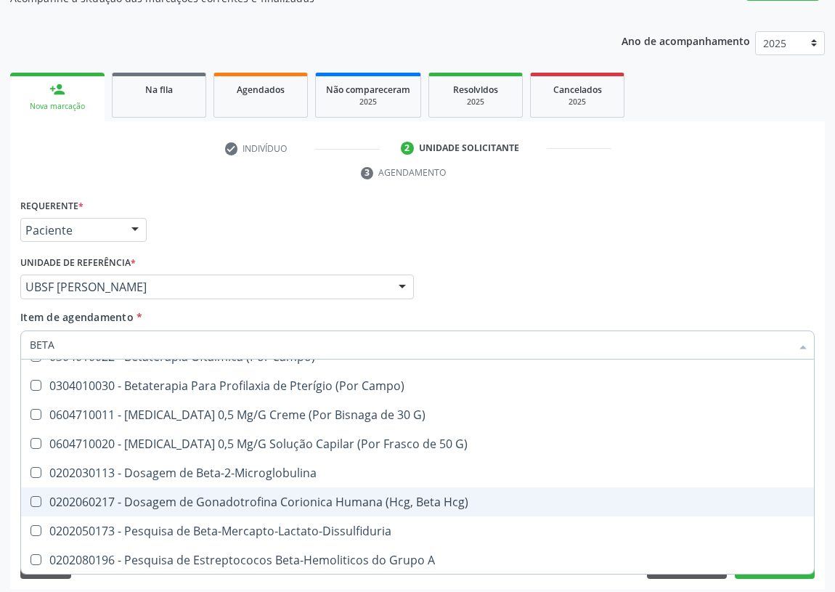
scroll to position [150, 0]
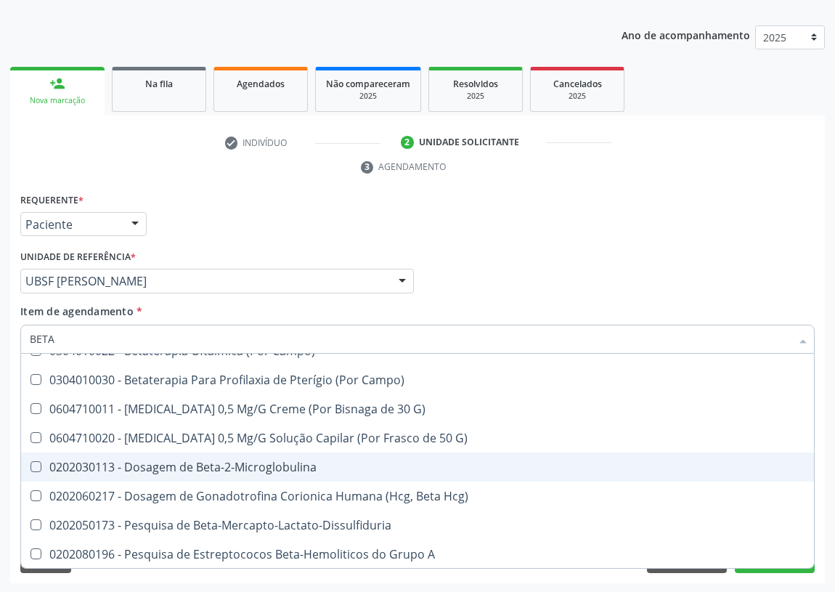
click at [31, 465] on Beta-2-Microglobulina at bounding box center [35, 466] width 11 height 11
click at [30, 465] on Beta-2-Microglobulina "checkbox" at bounding box center [25, 466] width 9 height 9
checkbox Beta-2-Microglobulina "true"
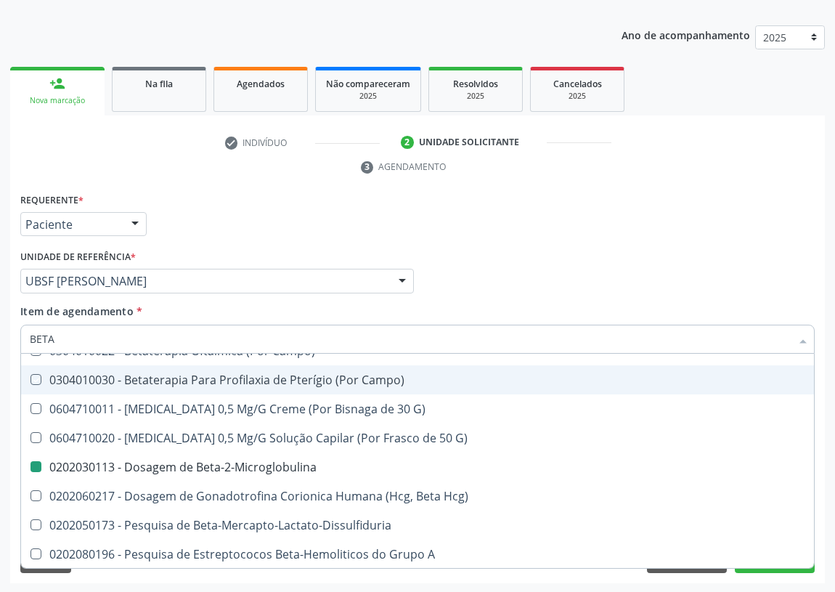
click at [476, 255] on div "Médico Solicitante Por favor, selecione a Unidade de Atendimento primeiro Nenhu…" at bounding box center [418, 274] width 802 height 57
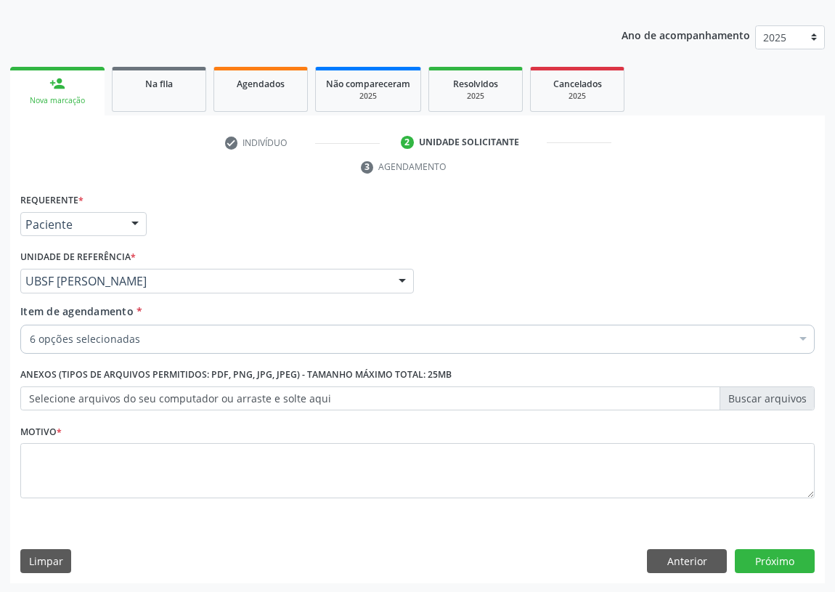
scroll to position [0, 0]
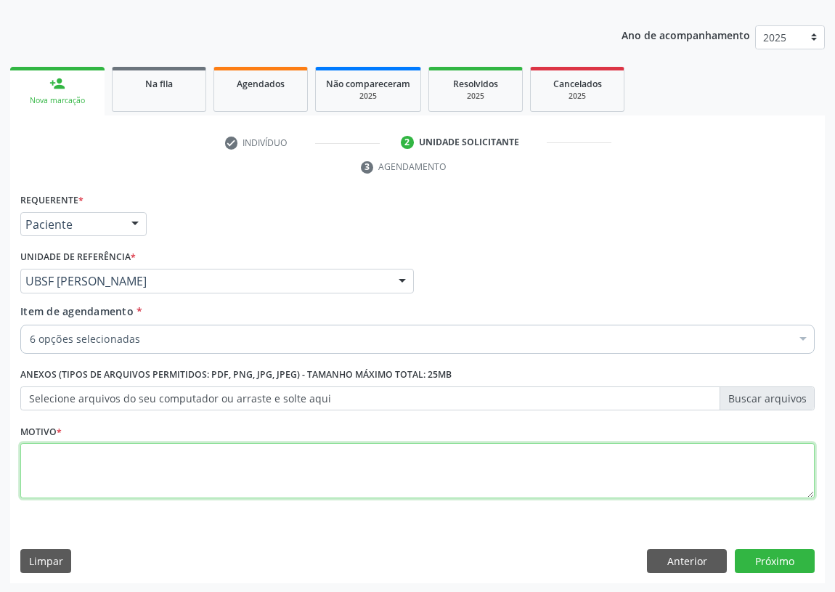
click at [46, 467] on textarea at bounding box center [417, 470] width 794 height 55
type textarea "AVALIAÇÃO"
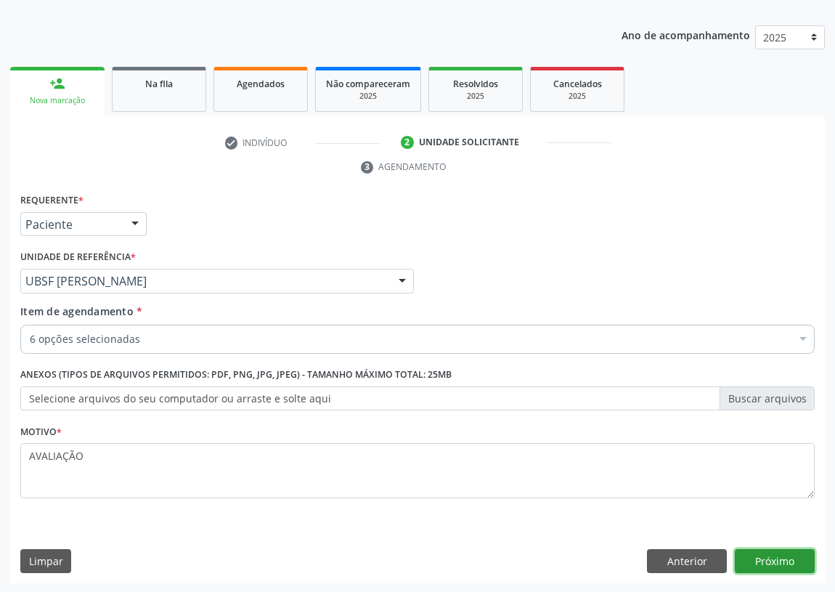
drag, startPoint x: 775, startPoint y: 560, endPoint x: 764, endPoint y: 553, distance: 12.7
click at [764, 553] on button "Próximo" at bounding box center [775, 561] width 80 height 25
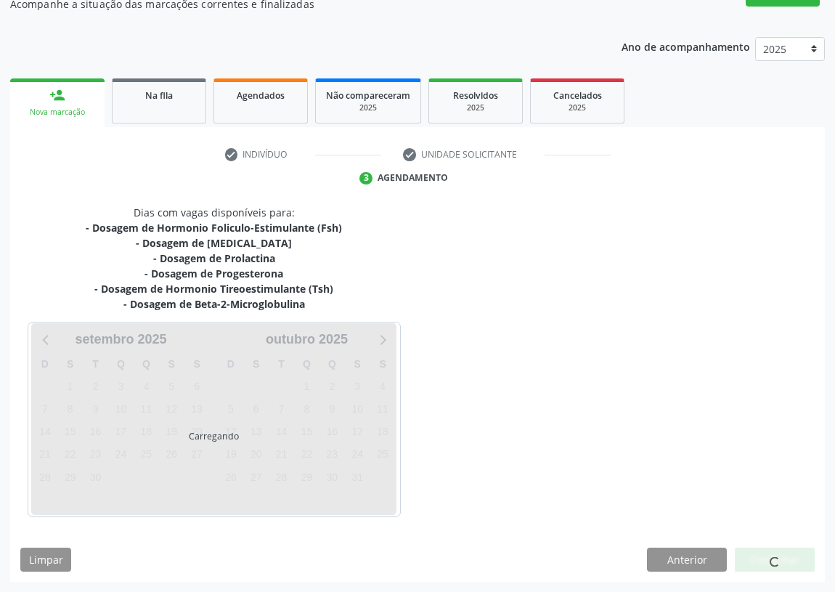
scroll to position [138, 0]
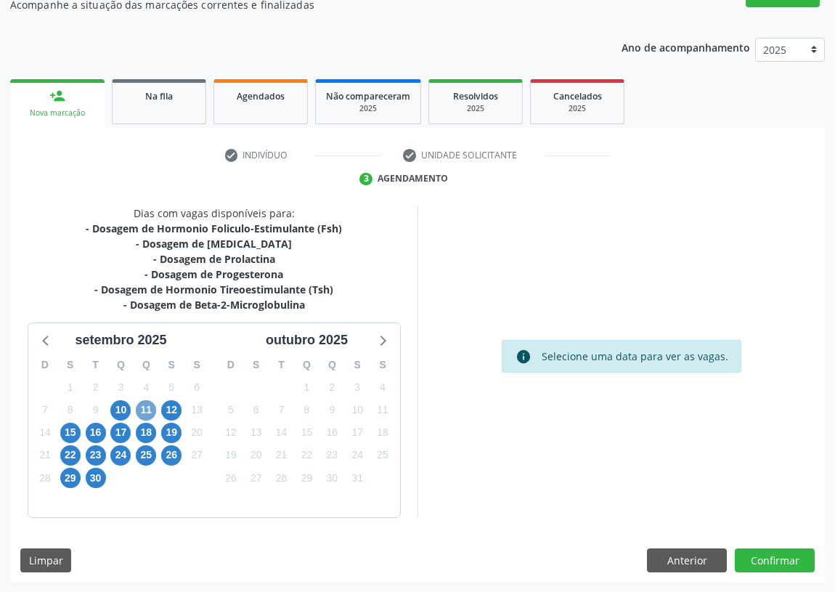
click at [145, 408] on span "11" at bounding box center [146, 410] width 20 height 20
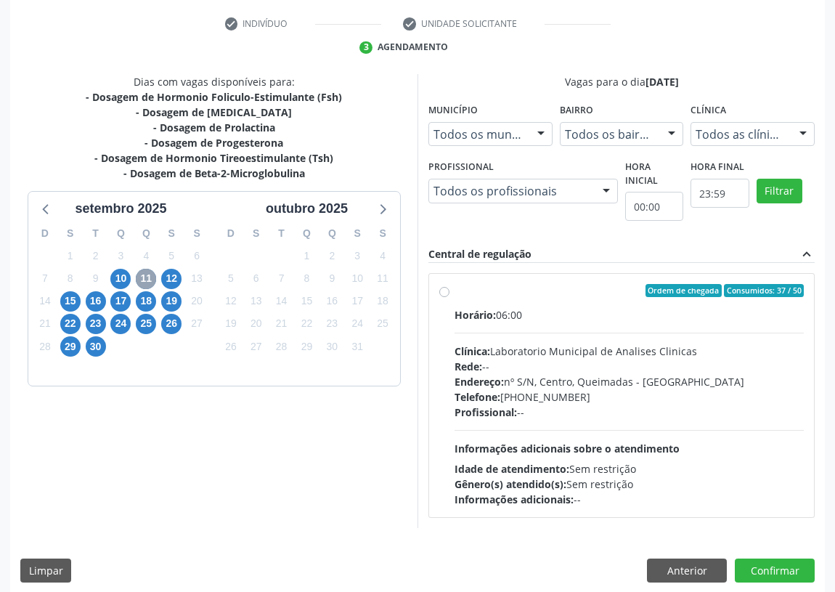
scroll to position [279, 0]
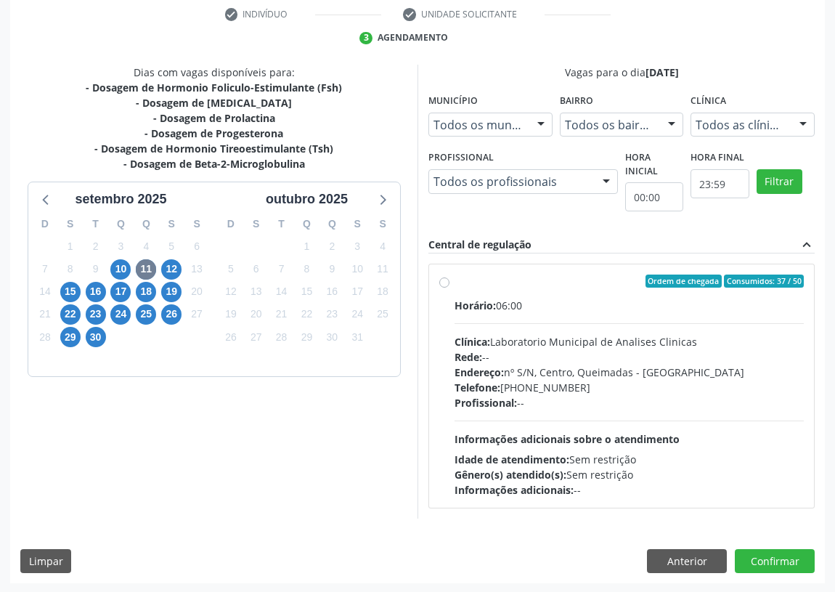
click at [455, 280] on label "Ordem de chegada Consumidos: 37 / 50 Horário: 06:00 Clínica: Laboratorio Munici…" at bounding box center [629, 385] width 349 height 223
click at [443, 280] on input "Ordem de chegada Consumidos: 37 / 50 Horário: 06:00 Clínica: Laboratorio Munici…" at bounding box center [444, 280] width 10 height 13
radio input "true"
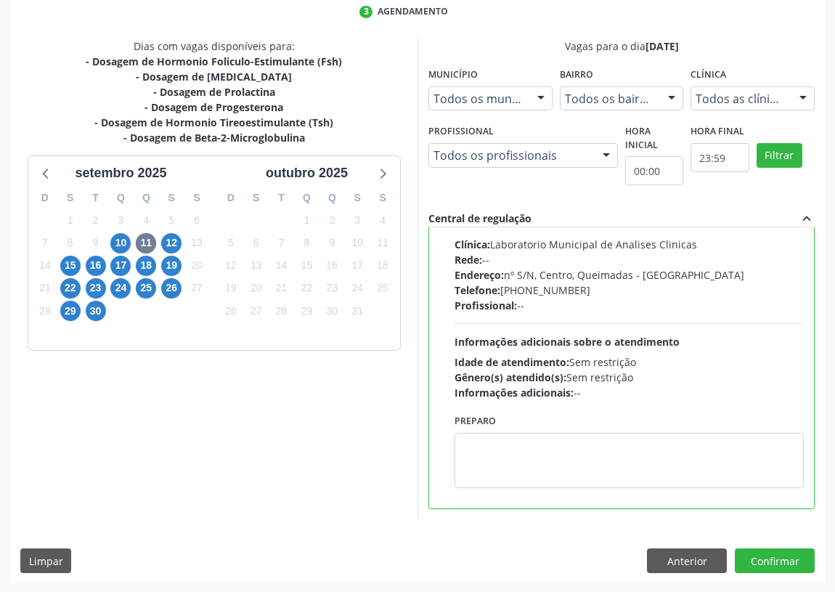
scroll to position [72, 0]
click at [487, 460] on textarea at bounding box center [629, 459] width 349 height 55
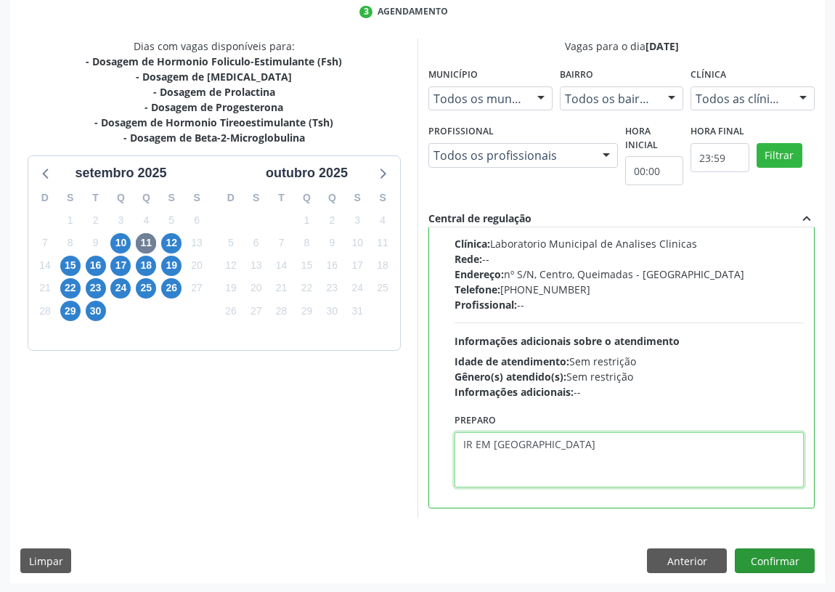
type textarea "IR EM [GEOGRAPHIC_DATA]"
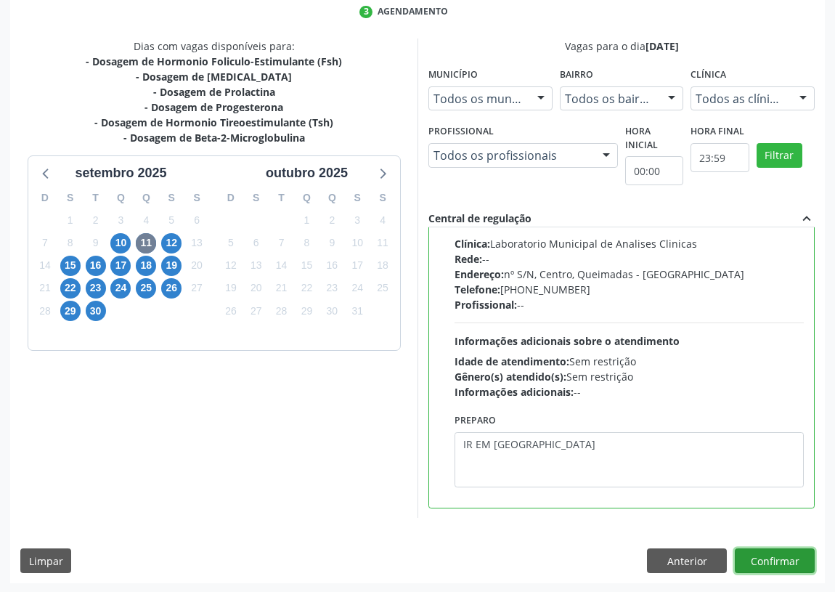
click at [777, 556] on button "Confirmar" at bounding box center [775, 560] width 80 height 25
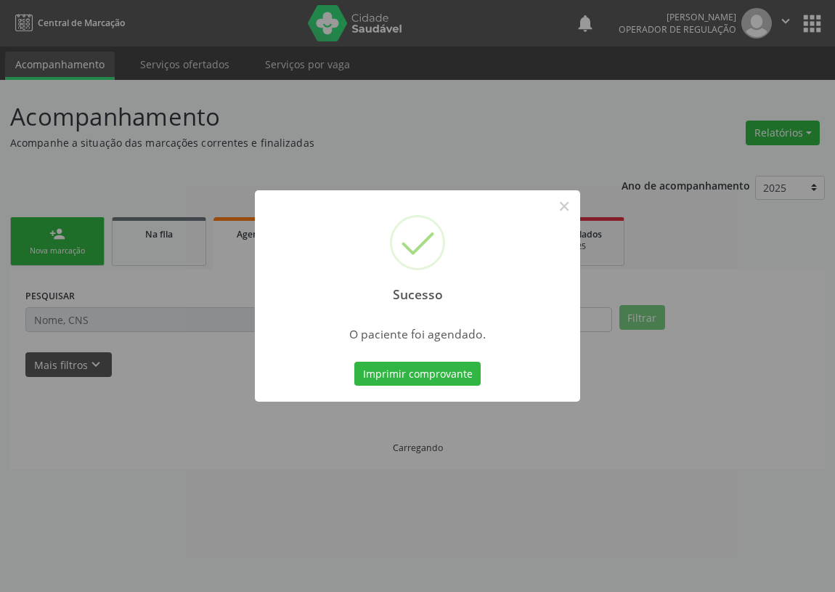
scroll to position [0, 0]
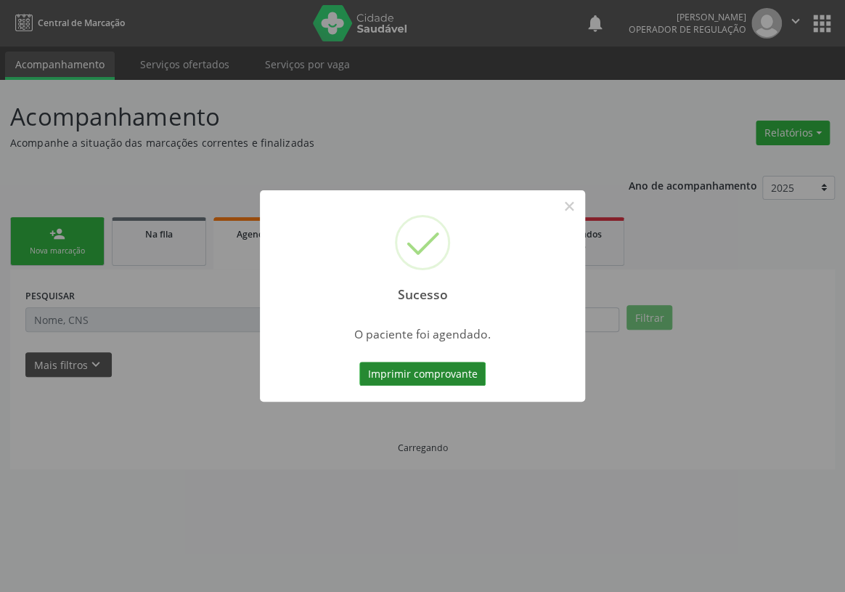
click at [431, 378] on button "Imprimir comprovante" at bounding box center [422, 374] width 126 height 25
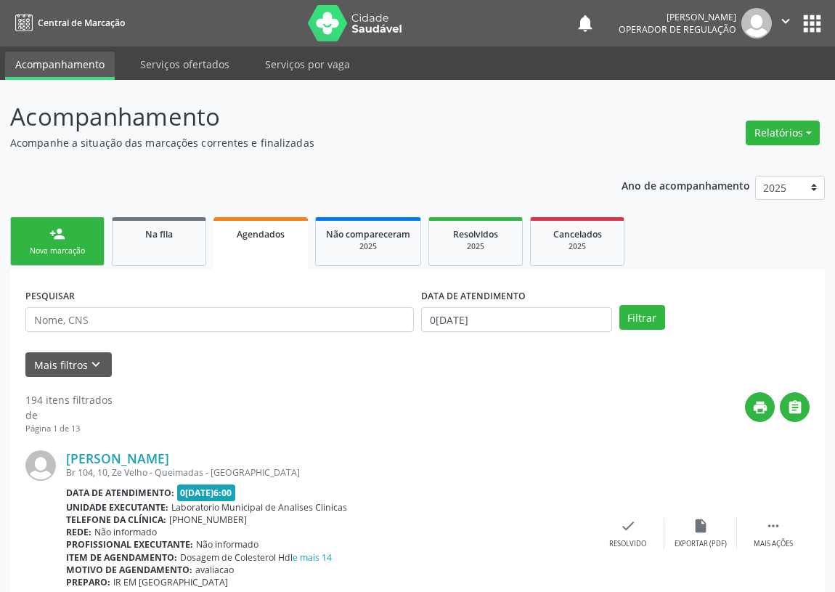
click at [62, 248] on div "Nova marcação" at bounding box center [57, 250] width 73 height 11
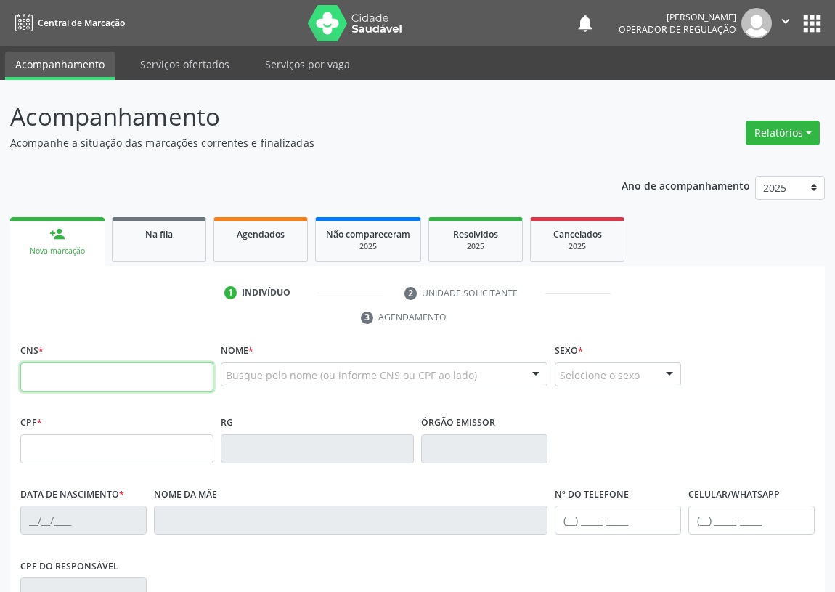
click at [43, 376] on input "text" at bounding box center [116, 376] width 193 height 29
click at [43, 378] on input "text" at bounding box center [116, 376] width 193 height 29
type input "700 0057 5641 0109"
type input "048.980.724-02"
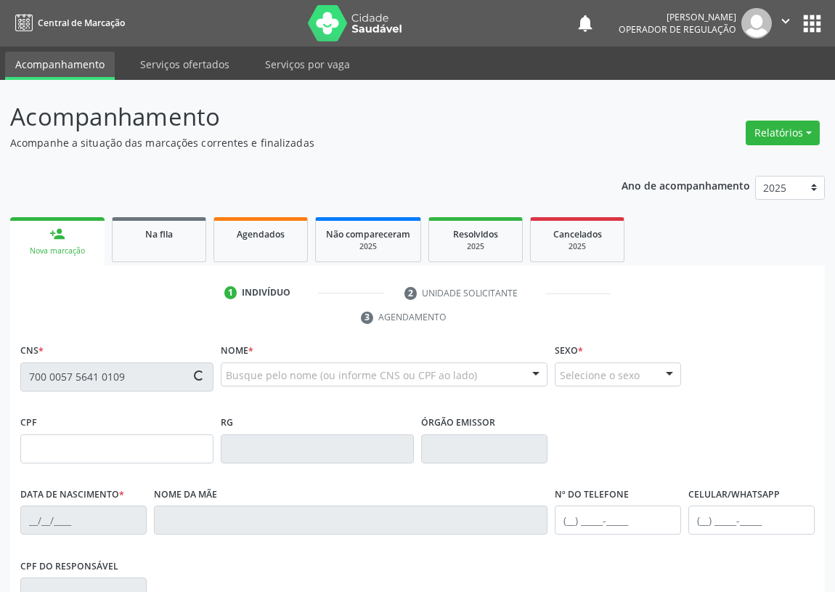
type input "0[DATE]"
type input "[PERSON_NAME]"
type input "[PHONE_NUMBER]"
type input "947"
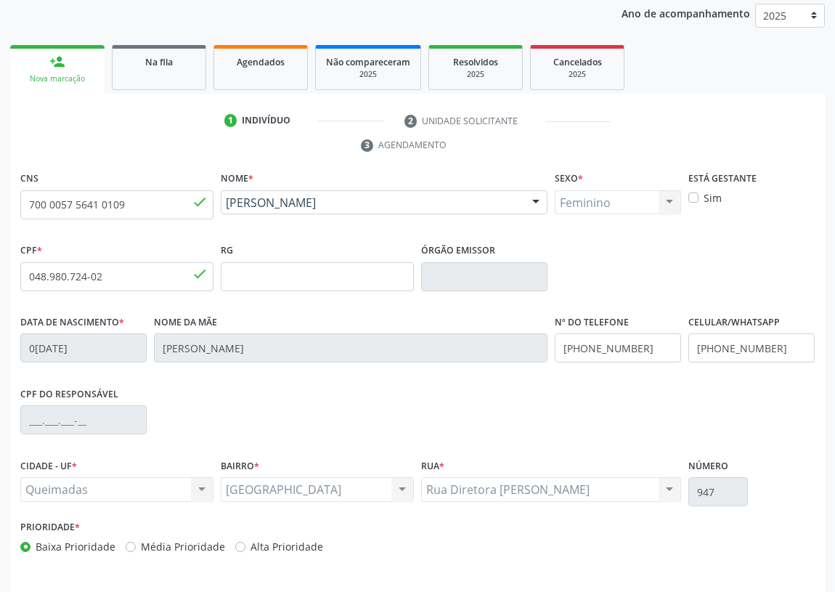
scroll to position [218, 0]
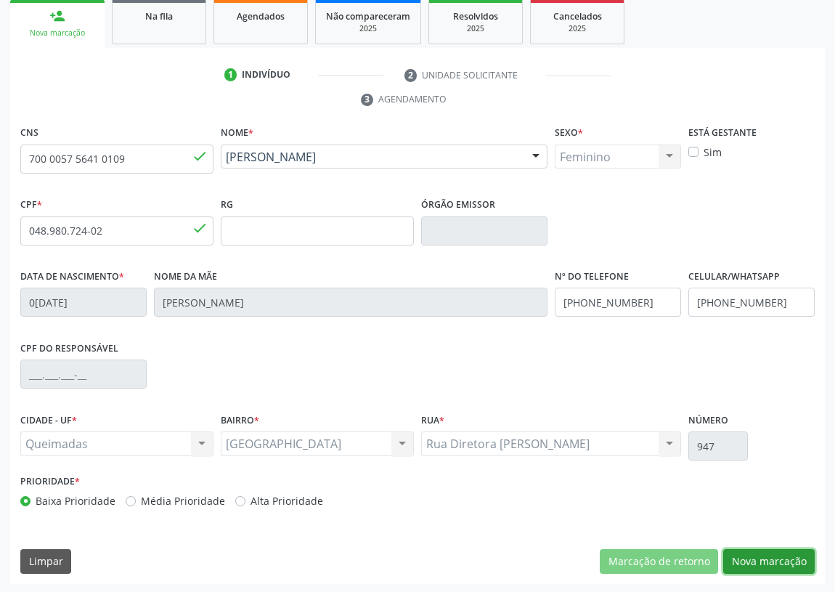
click at [751, 558] on button "Nova marcação" at bounding box center [768, 561] width 91 height 25
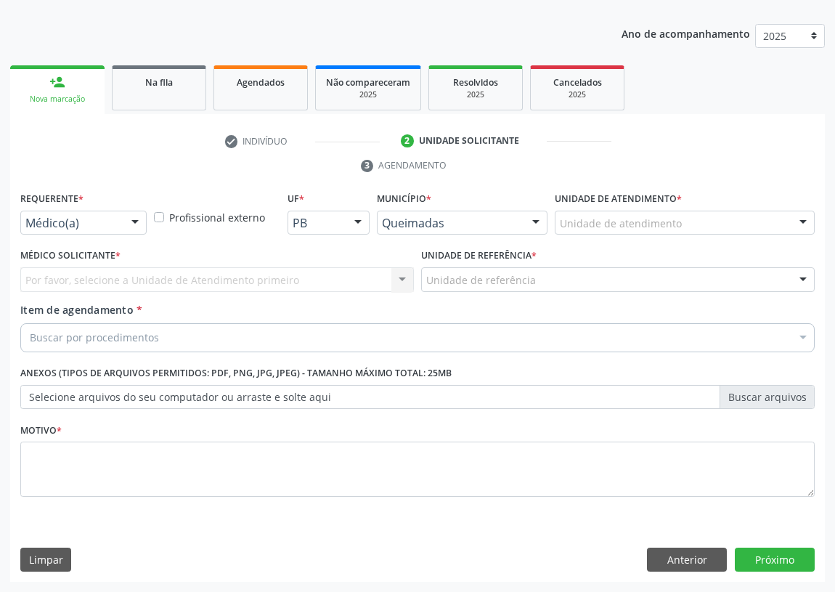
scroll to position [150, 0]
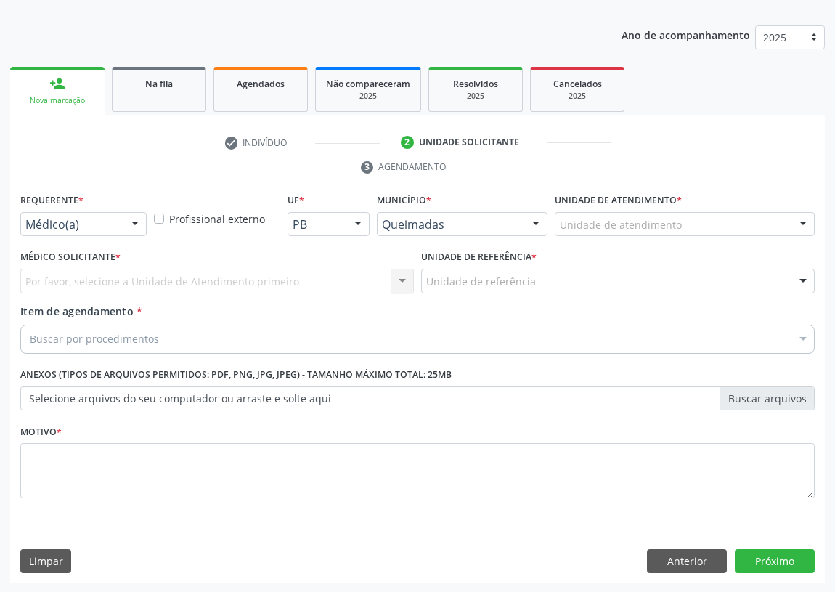
drag, startPoint x: 138, startPoint y: 221, endPoint x: 109, endPoint y: 274, distance: 61.1
click at [136, 223] on div at bounding box center [135, 225] width 22 height 25
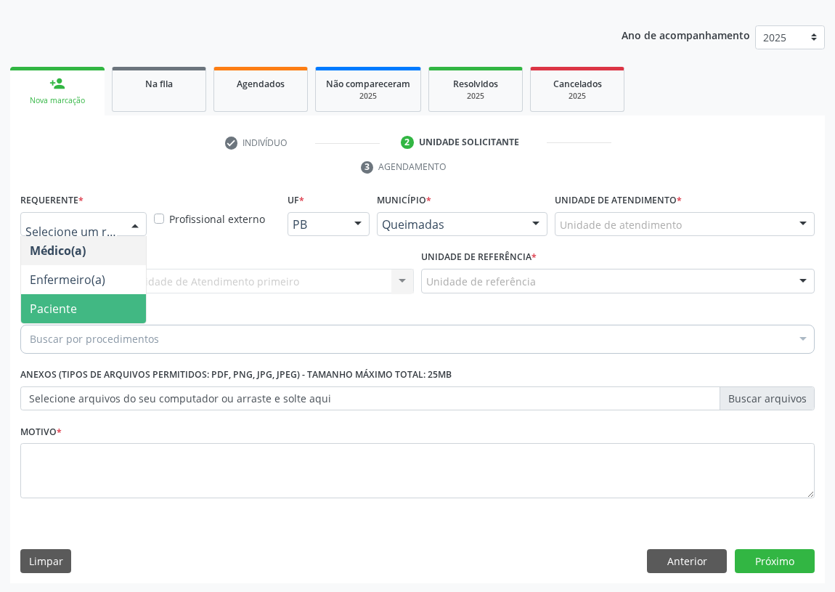
click at [134, 313] on span "Paciente" at bounding box center [83, 308] width 125 height 29
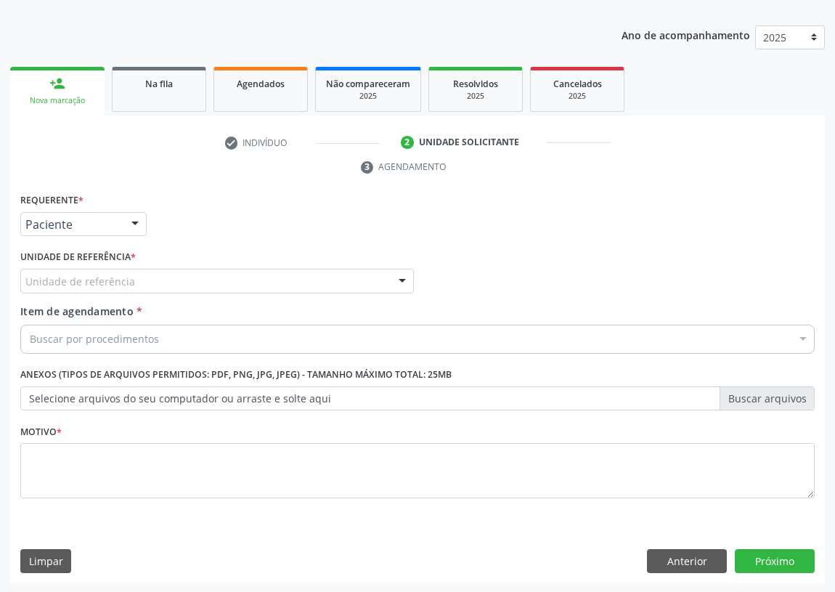
click at [370, 283] on div "Unidade de referência" at bounding box center [217, 281] width 394 height 25
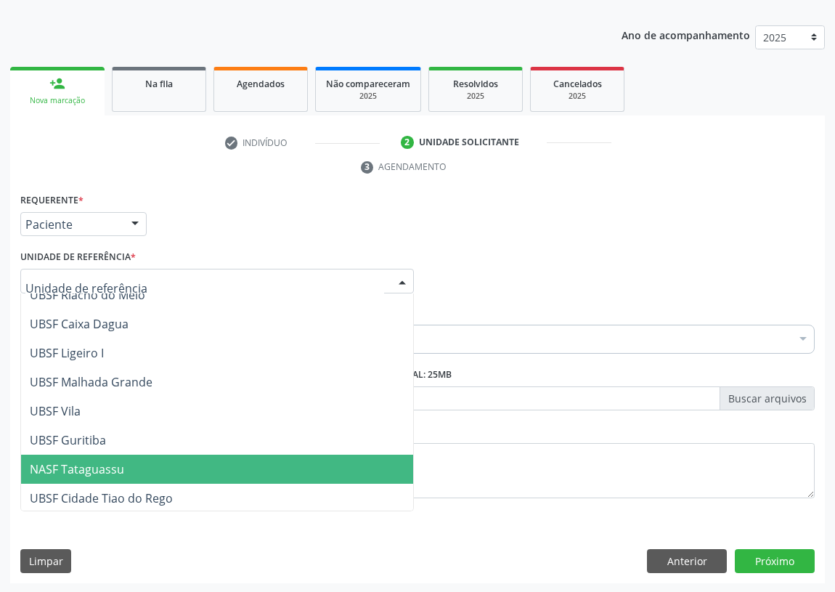
scroll to position [363, 0]
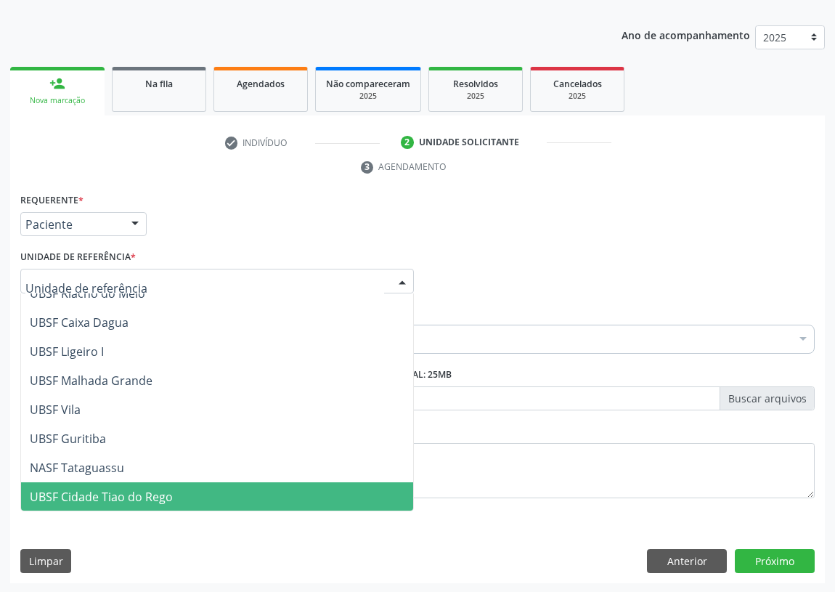
drag, startPoint x: 113, startPoint y: 493, endPoint x: 72, endPoint y: 476, distance: 44.6
click at [113, 489] on span "UBSF Cidade Tiao do Rego" at bounding box center [101, 497] width 143 height 16
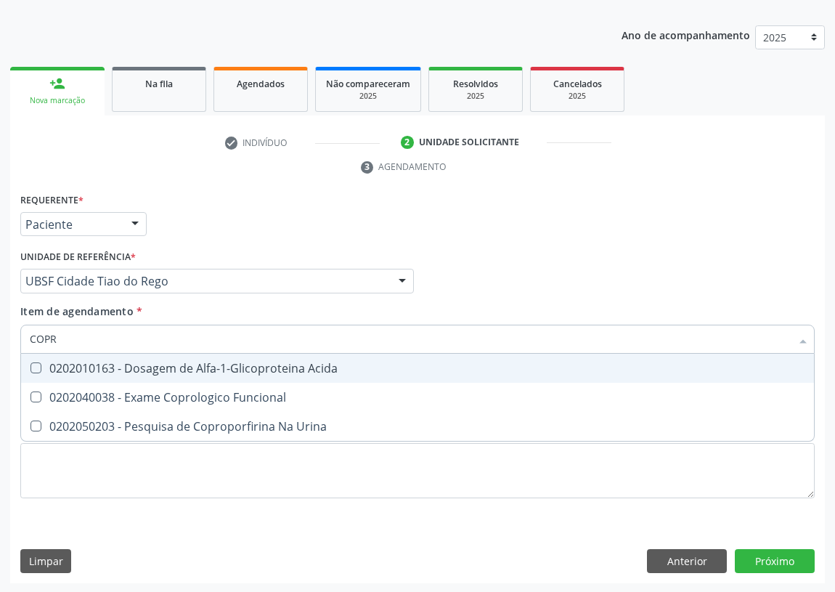
type input "COPRO"
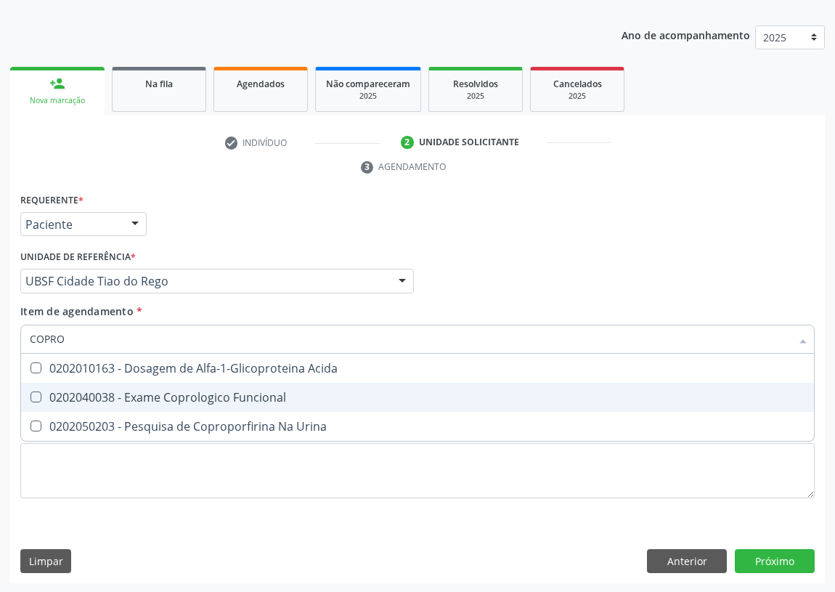
drag, startPoint x: 30, startPoint y: 392, endPoint x: 52, endPoint y: 412, distance: 29.8
click at [36, 394] on Funcional at bounding box center [35, 396] width 11 height 11
click at [30, 394] on Funcional "checkbox" at bounding box center [25, 396] width 9 height 9
checkbox Funcional "true"
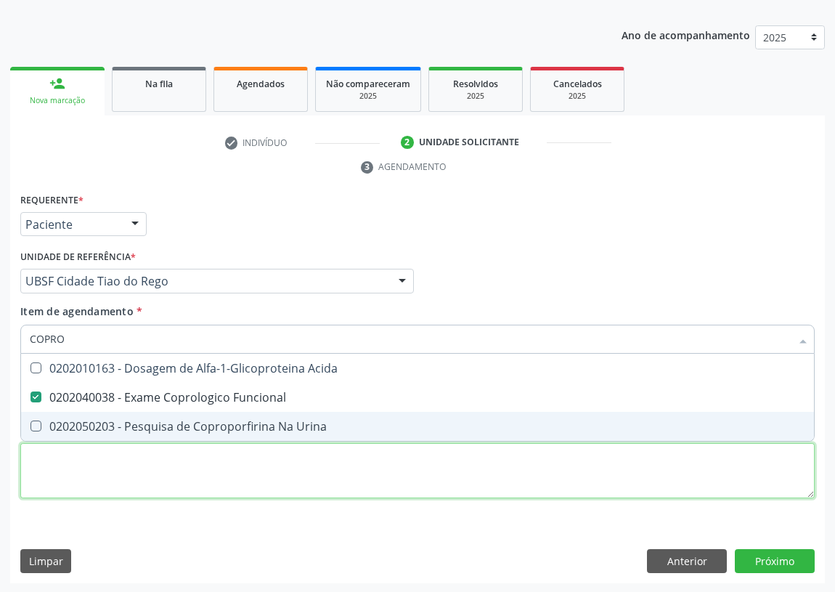
drag, startPoint x: 36, startPoint y: 478, endPoint x: 44, endPoint y: 466, distance: 13.7
click at [44, 471] on div "Requerente * Paciente Médico(a) Enfermeiro(a) Paciente Nenhum resultado encontr…" at bounding box center [417, 354] width 794 height 329
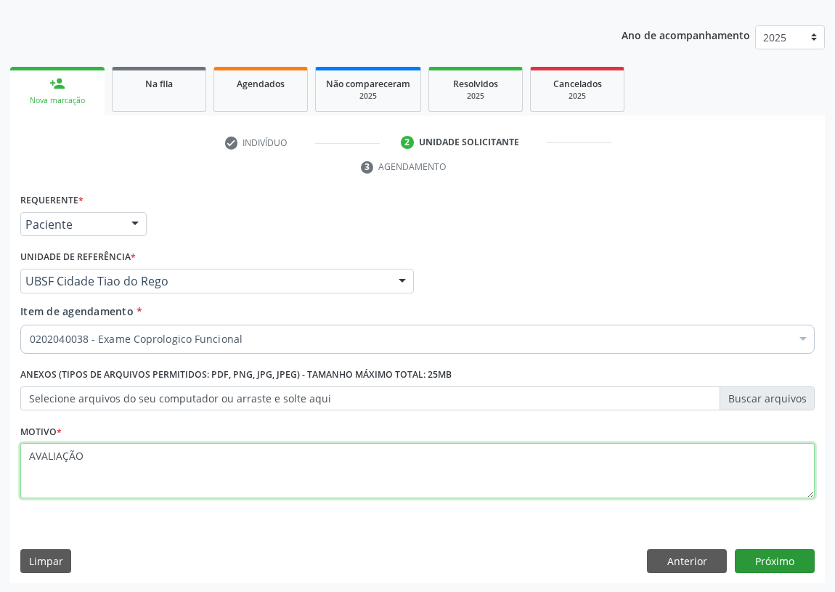
type textarea "AVALIAÇÃO"
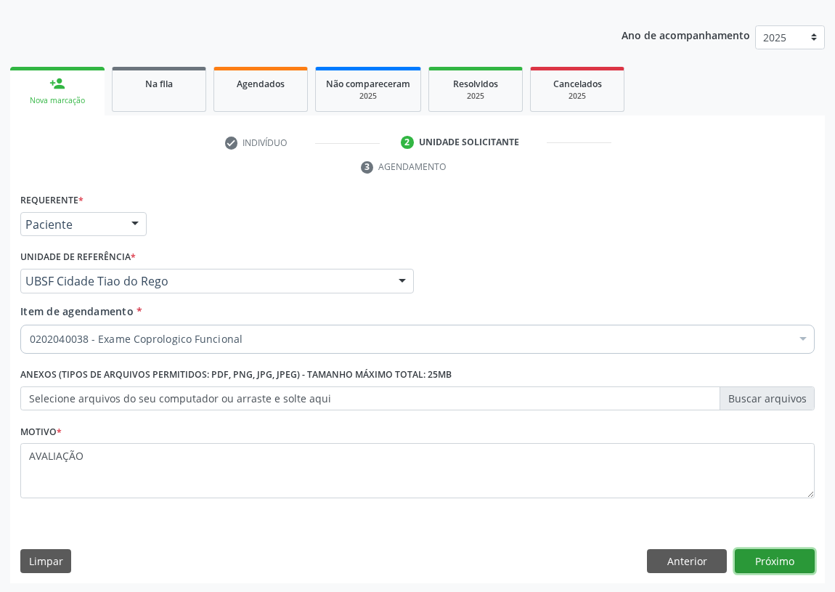
click at [772, 556] on button "Próximo" at bounding box center [775, 561] width 80 height 25
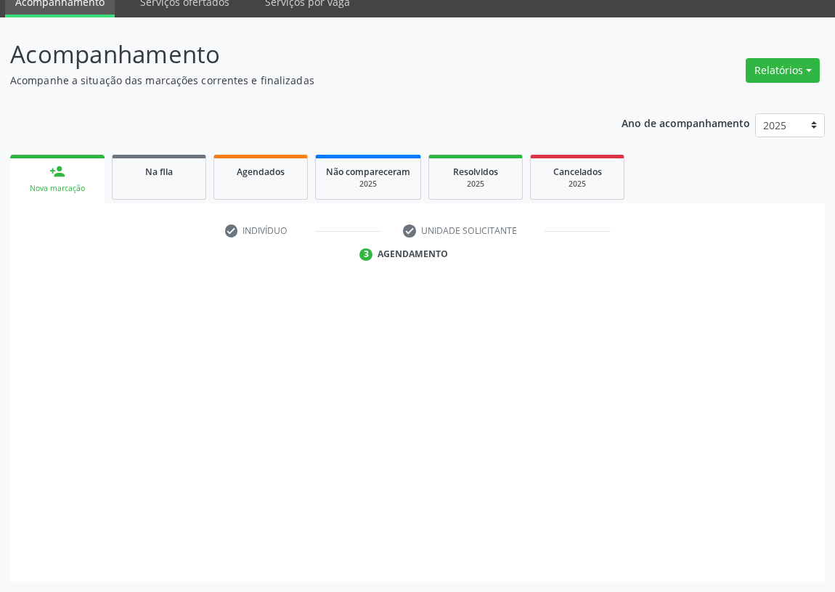
scroll to position [61, 0]
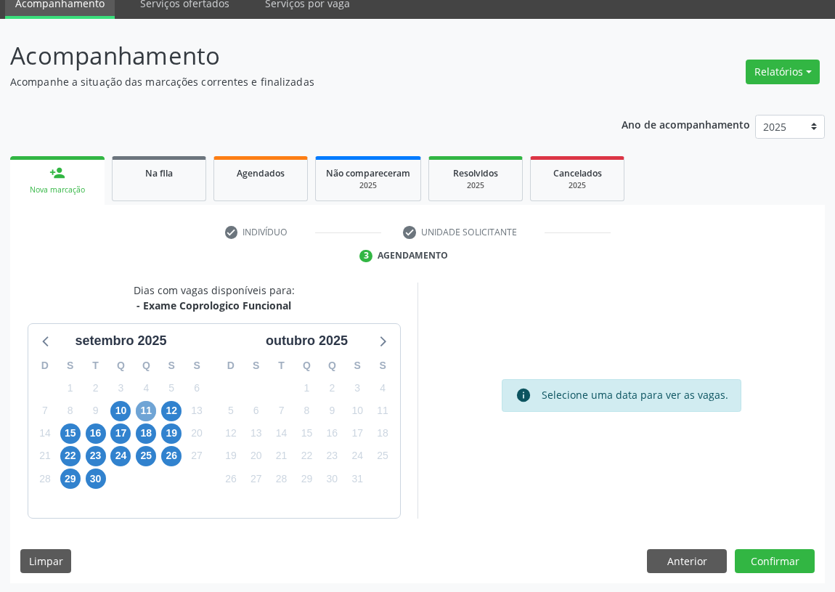
click at [142, 407] on span "11" at bounding box center [146, 411] width 20 height 20
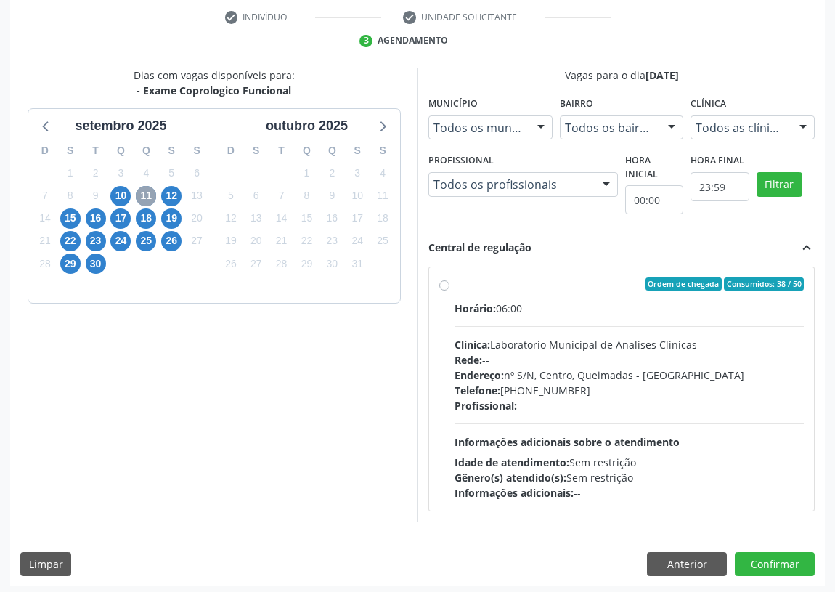
scroll to position [279, 0]
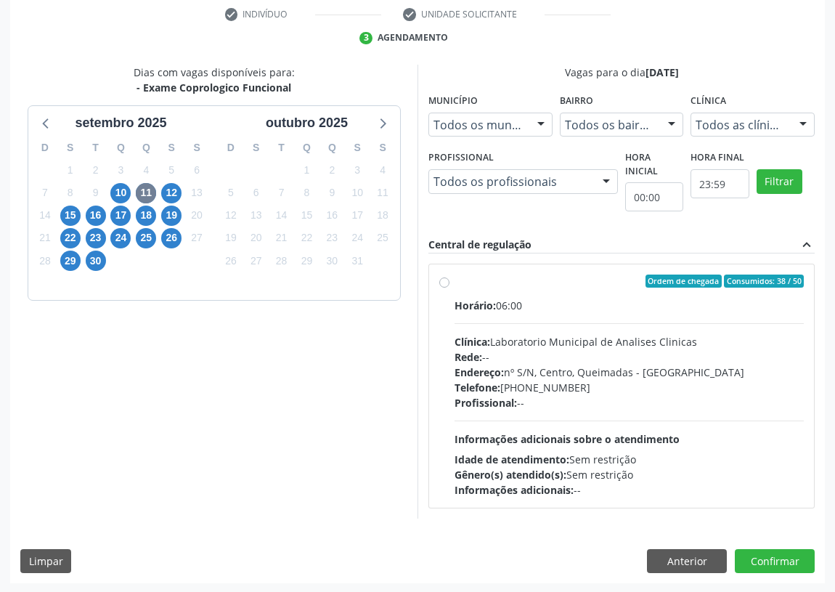
click at [455, 281] on label "Ordem de chegada Consumidos: 38 / 50 Horário: 06:00 Clínica: Laboratorio Munici…" at bounding box center [629, 385] width 349 height 223
click at [443, 281] on input "Ordem de chegada Consumidos: 38 / 50 Horário: 06:00 Clínica: Laboratorio Munici…" at bounding box center [444, 280] width 10 height 13
radio input "true"
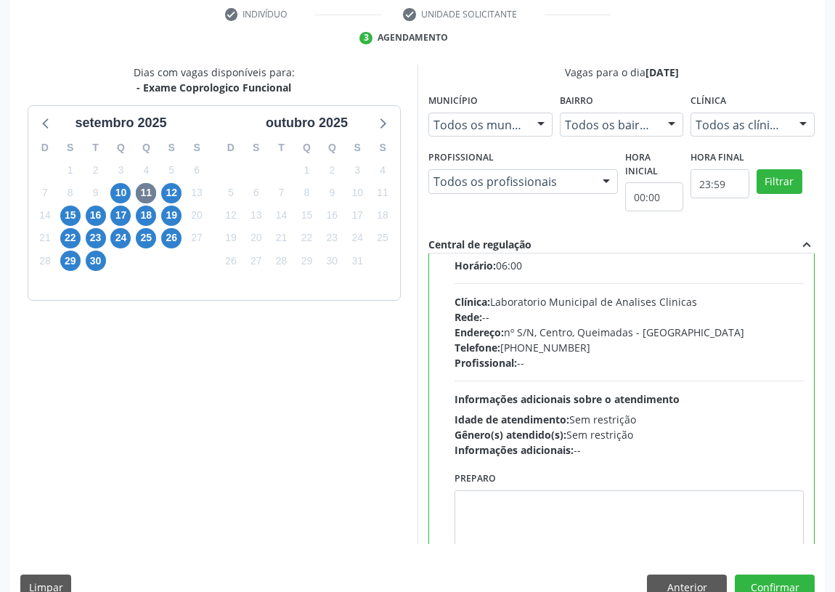
scroll to position [72, 0]
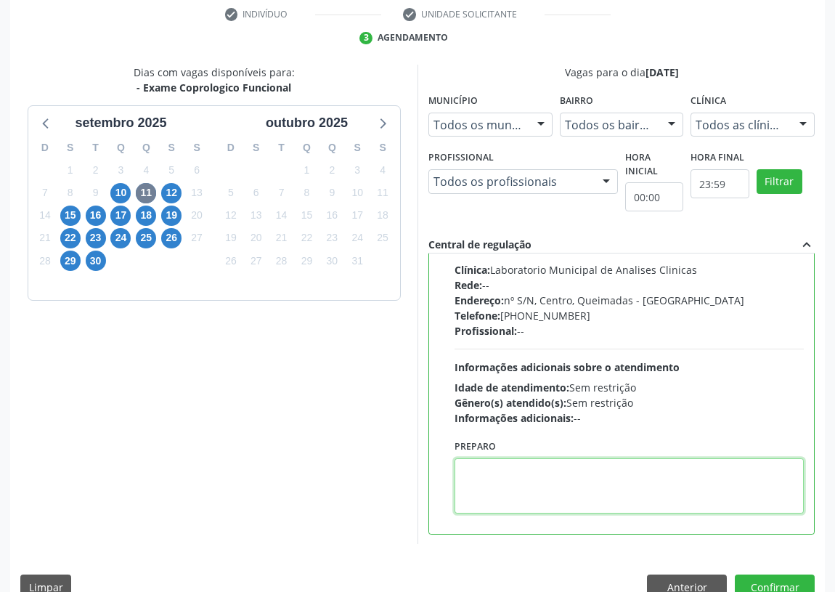
click at [508, 478] on textarea at bounding box center [629, 485] width 349 height 55
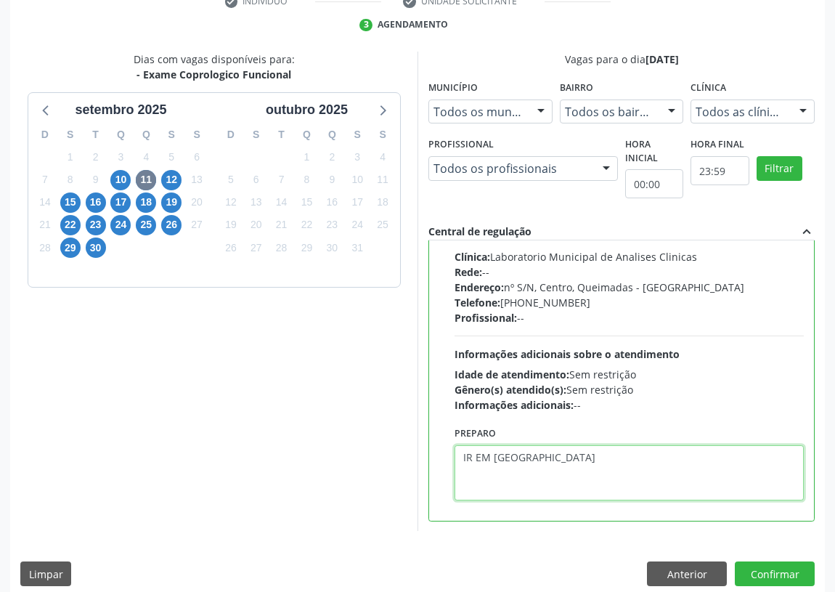
scroll to position [305, 0]
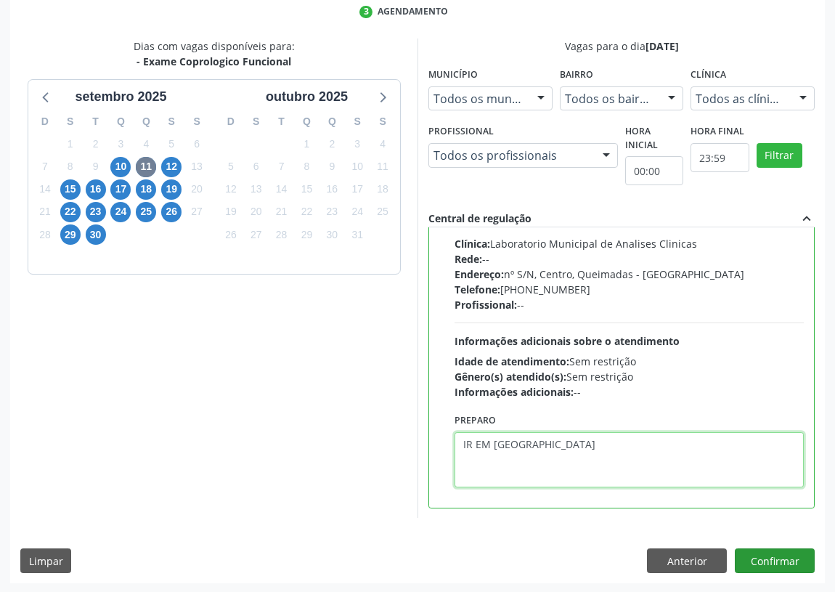
type textarea "IR EM [GEOGRAPHIC_DATA]"
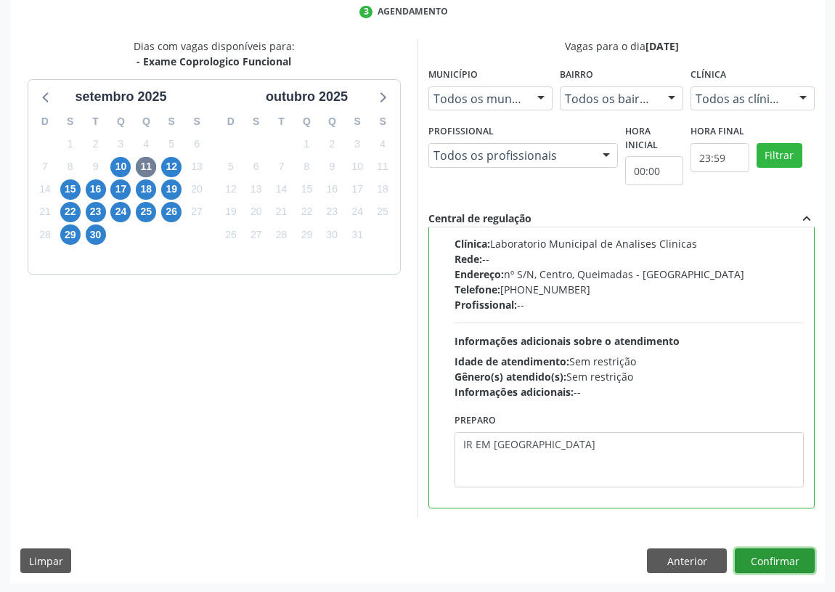
click at [784, 559] on button "Confirmar" at bounding box center [775, 560] width 80 height 25
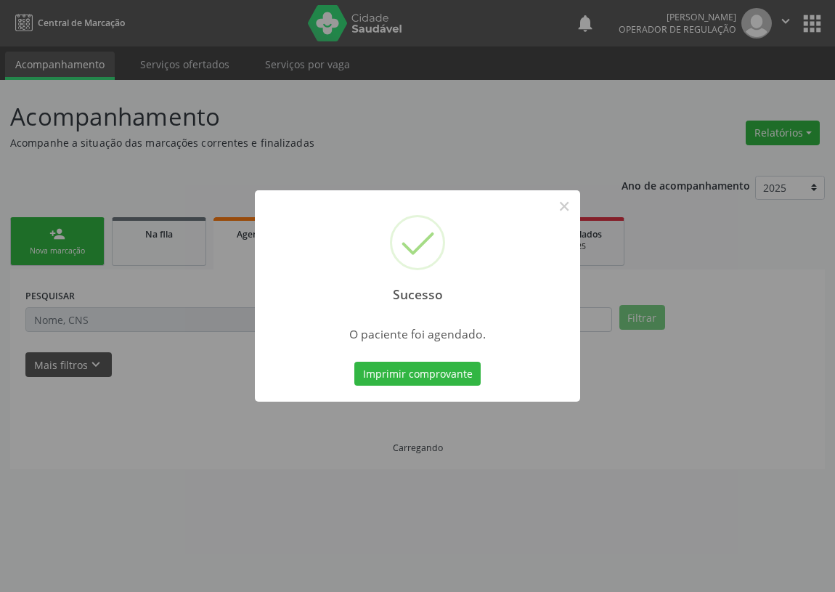
scroll to position [0, 0]
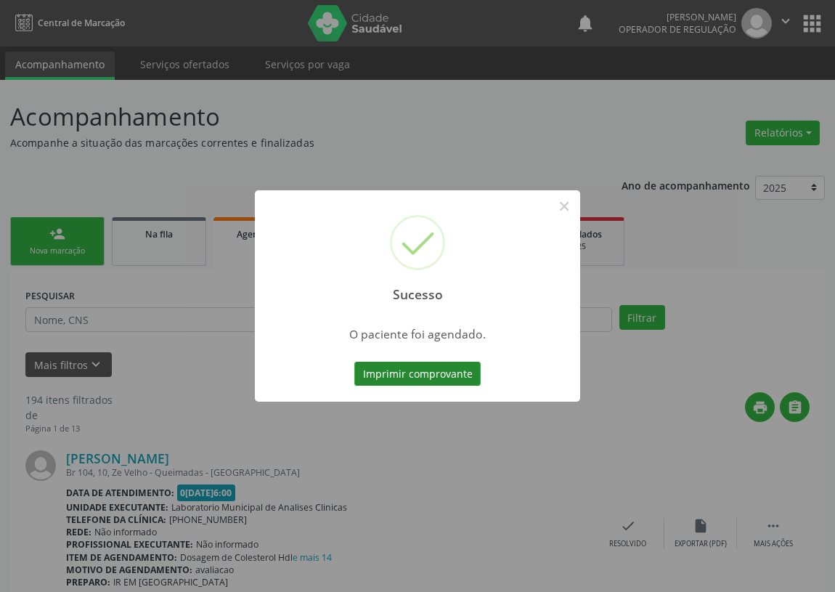
click at [439, 378] on button "Imprimir comprovante" at bounding box center [417, 374] width 126 height 25
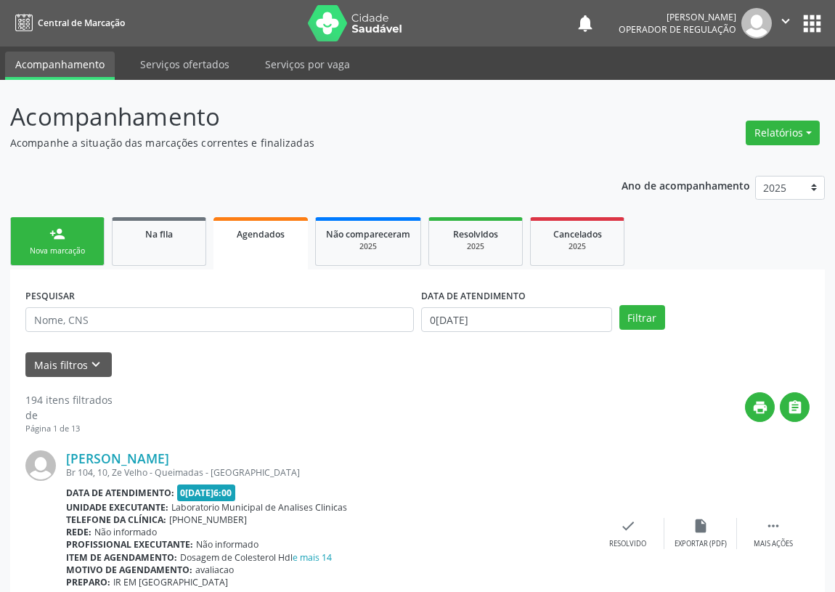
click at [66, 229] on link "person_add Nova marcação" at bounding box center [57, 241] width 94 height 49
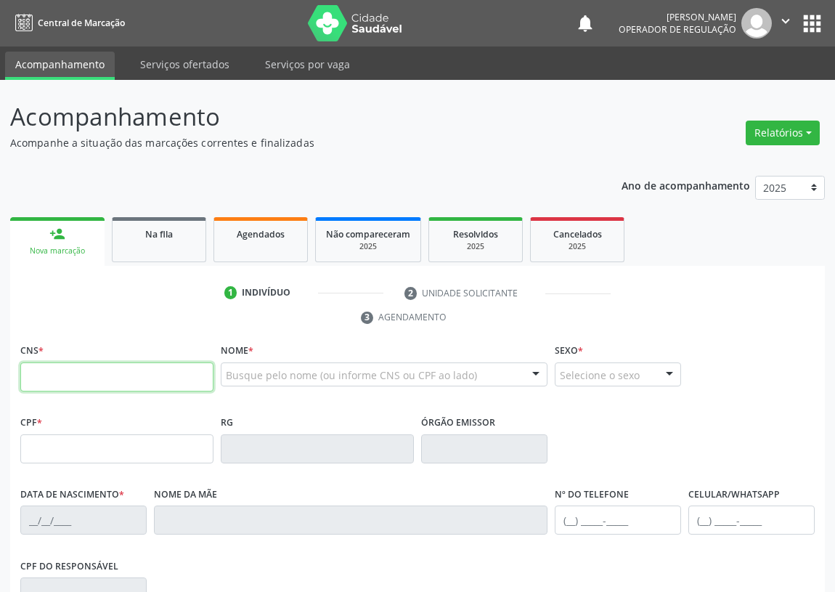
click at [44, 379] on input "text" at bounding box center [116, 376] width 193 height 29
click at [39, 388] on input "text" at bounding box center [116, 376] width 193 height 29
type input "705 0074 4863 4858"
type input "054.857.454-58"
type input "[DATE]"
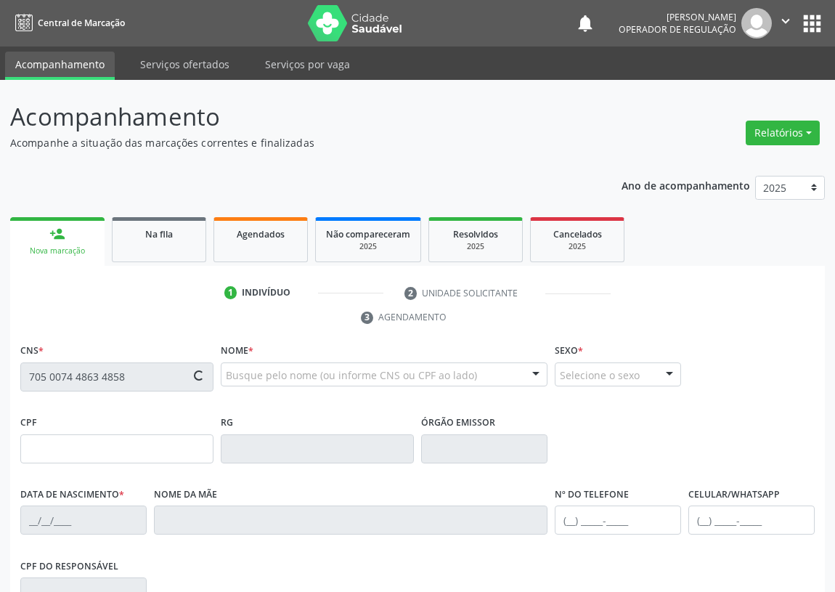
type input "[PERSON_NAME]"
type input "[PHONE_NUMBER]"
type input "108.451.564-46"
type input "S/N"
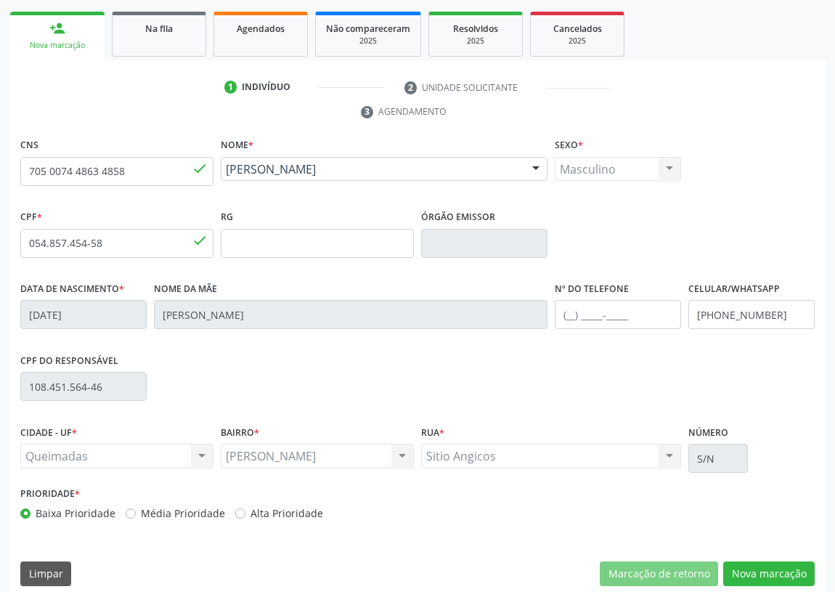
scroll to position [218, 0]
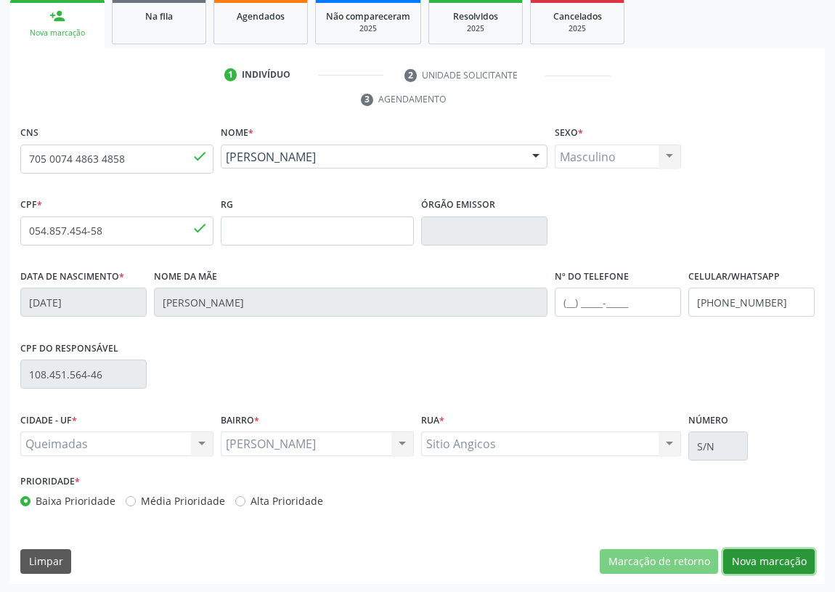
drag, startPoint x: 768, startPoint y: 553, endPoint x: 732, endPoint y: 534, distance: 40.9
click at [764, 550] on button "Nova marcação" at bounding box center [768, 561] width 91 height 25
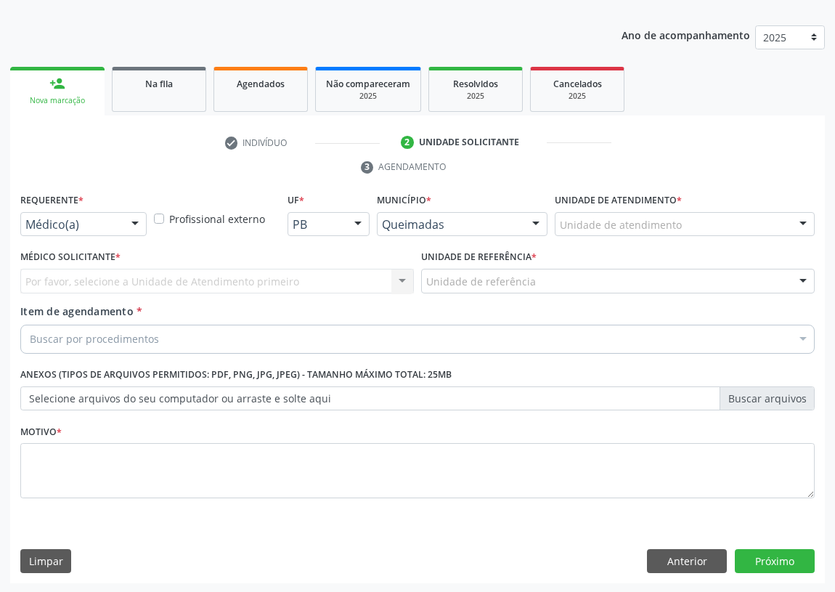
click at [136, 223] on div at bounding box center [135, 225] width 22 height 25
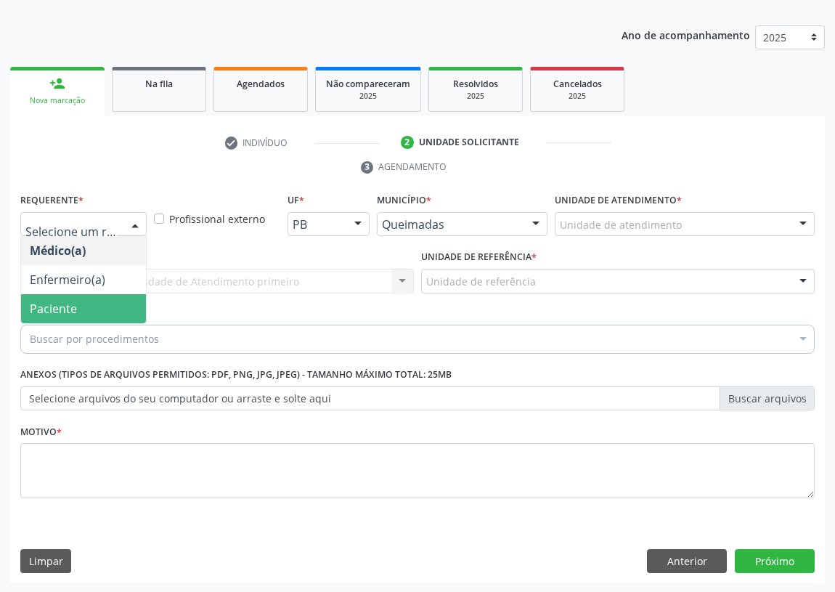
drag, startPoint x: 123, startPoint y: 304, endPoint x: 348, endPoint y: 293, distance: 224.6
click at [131, 306] on span "Paciente" at bounding box center [83, 308] width 125 height 29
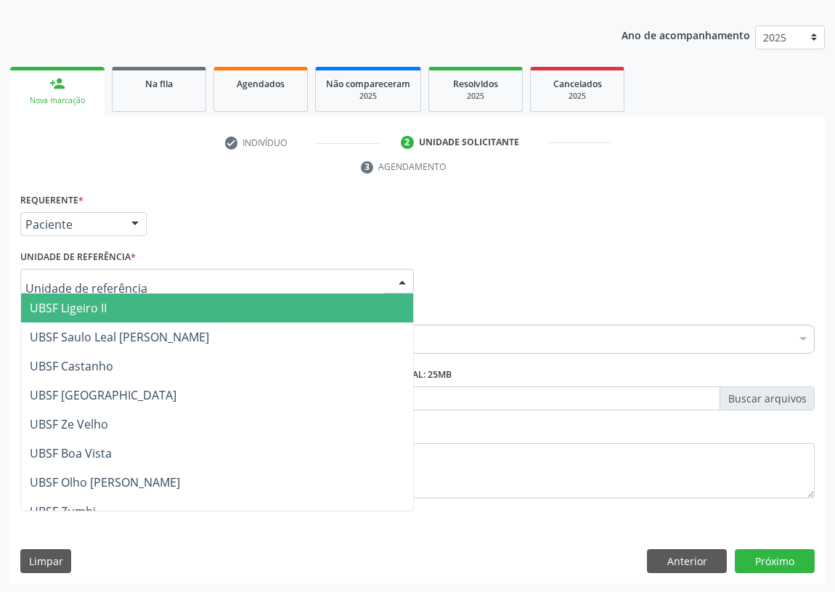
click at [392, 277] on div at bounding box center [402, 281] width 22 height 25
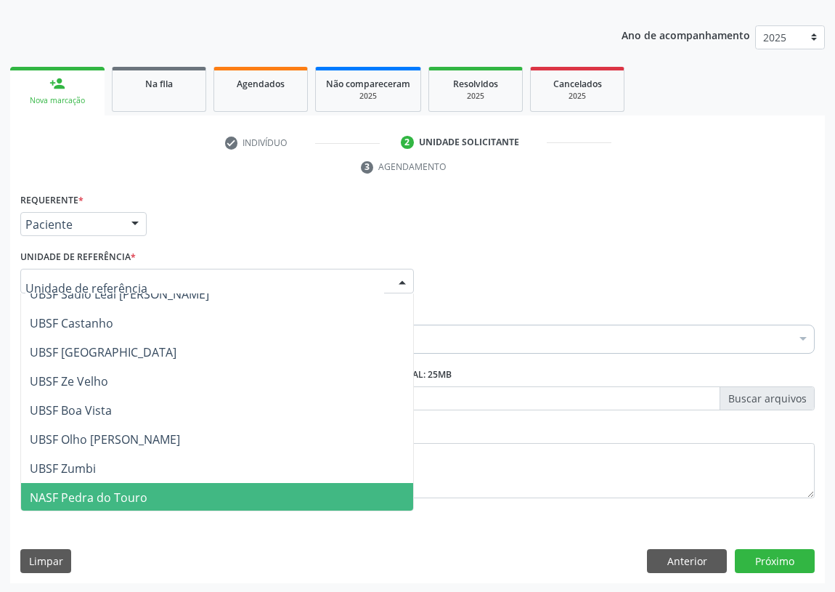
scroll to position [65, 0]
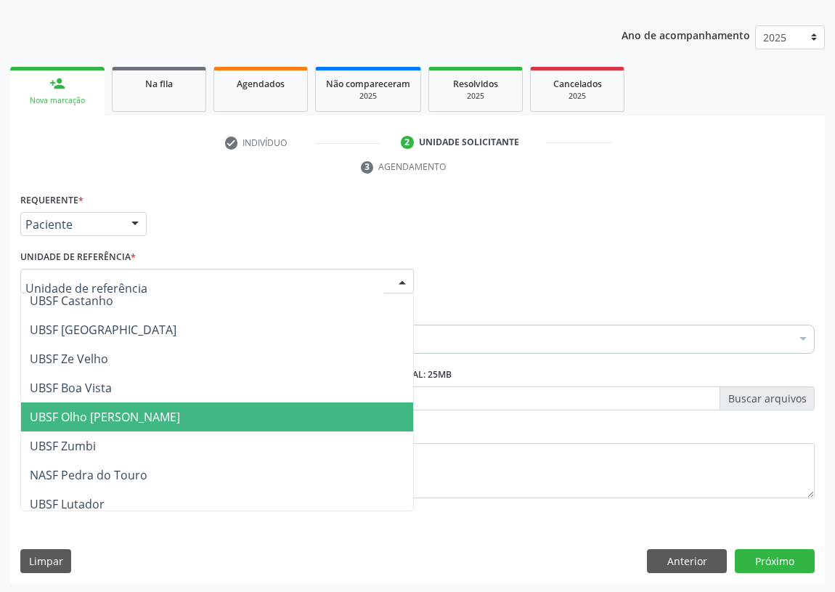
drag, startPoint x: 166, startPoint y: 412, endPoint x: 133, endPoint y: 405, distance: 34.2
click at [158, 412] on span "UBSF Olho [PERSON_NAME]" at bounding box center [105, 417] width 150 height 16
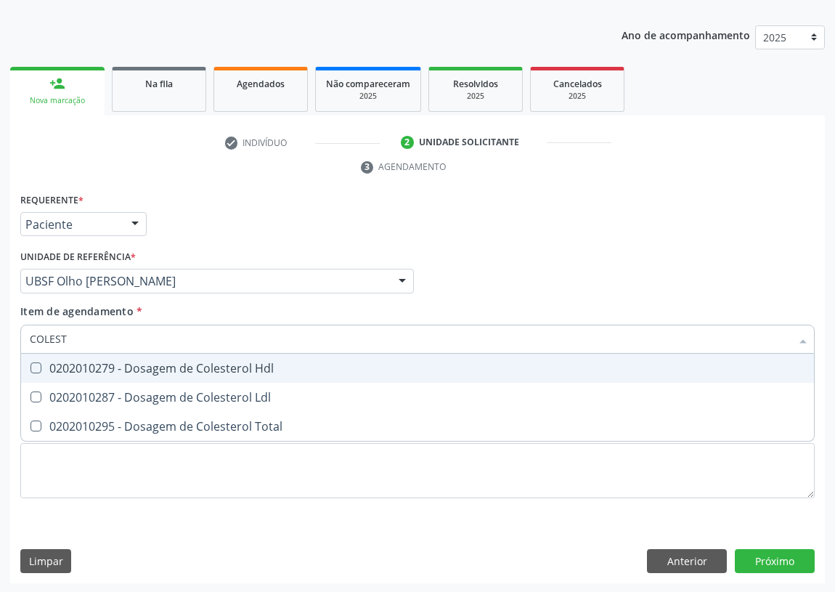
type input "COLESTE"
drag, startPoint x: 41, startPoint y: 365, endPoint x: 32, endPoint y: 388, distance: 24.4
click at [38, 372] on div "0202010279 - Dosagem de Colesterol Hdl" at bounding box center [418, 368] width 776 height 12
checkbox Hdl "true"
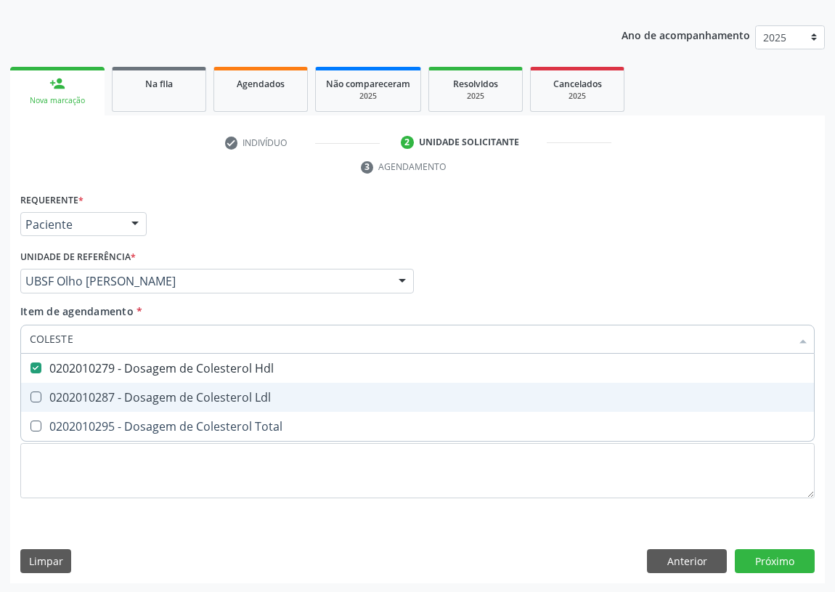
drag, startPoint x: 32, startPoint y: 394, endPoint x: 58, endPoint y: 359, distance: 43.0
click at [36, 389] on span "0202010287 - Dosagem de Colesterol Ldl" at bounding box center [417, 397] width 793 height 29
checkbox Ldl "true"
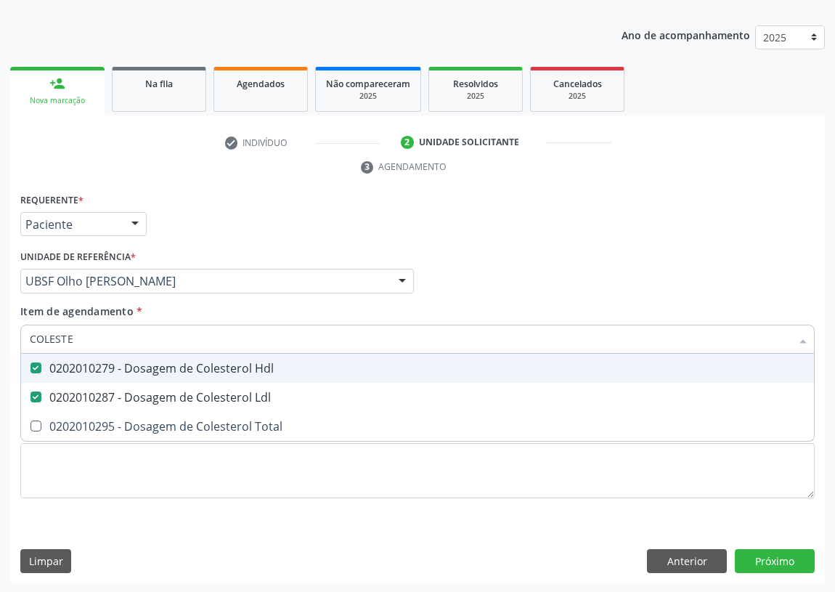
drag, startPoint x: 79, startPoint y: 335, endPoint x: 0, endPoint y: 333, distance: 79.2
click at [0, 335] on div "Acompanhamento Acompanhe a situação das marcações correntes e finalizadas Relat…" at bounding box center [417, 262] width 835 height 664
type input "C"
checkbox Hdl "false"
checkbox Ldl "false"
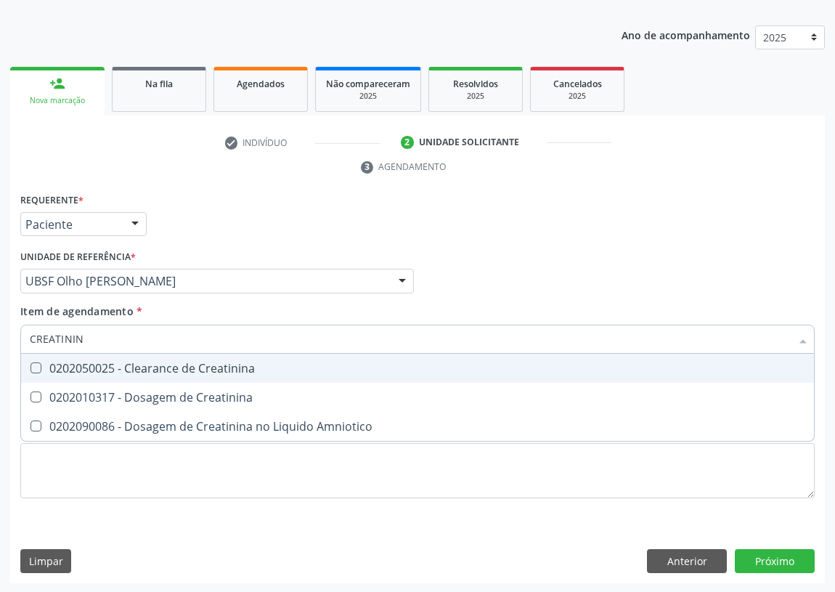
type input "CREATININA"
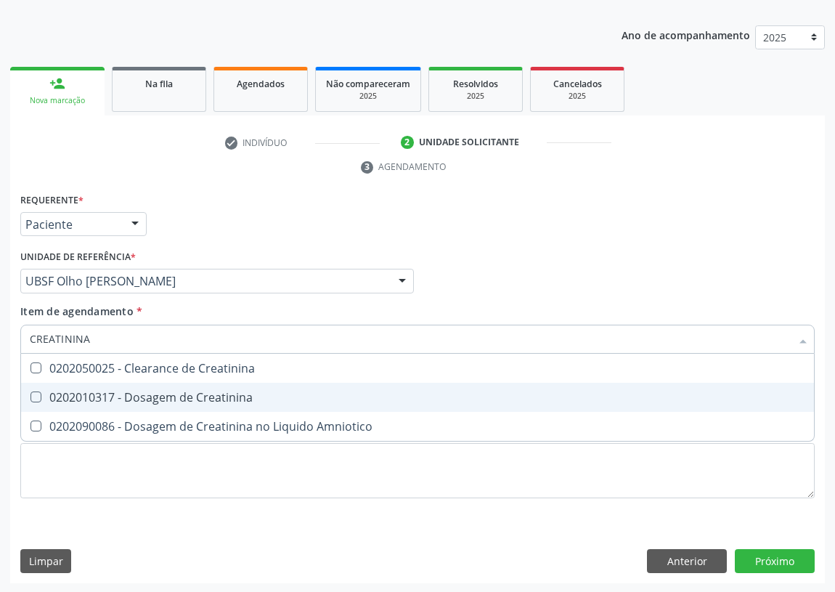
drag, startPoint x: 37, startPoint y: 390, endPoint x: 123, endPoint y: 358, distance: 92.1
click at [40, 386] on span "0202010317 - Dosagem de Creatinina" at bounding box center [417, 397] width 793 height 29
checkbox Creatinina "true"
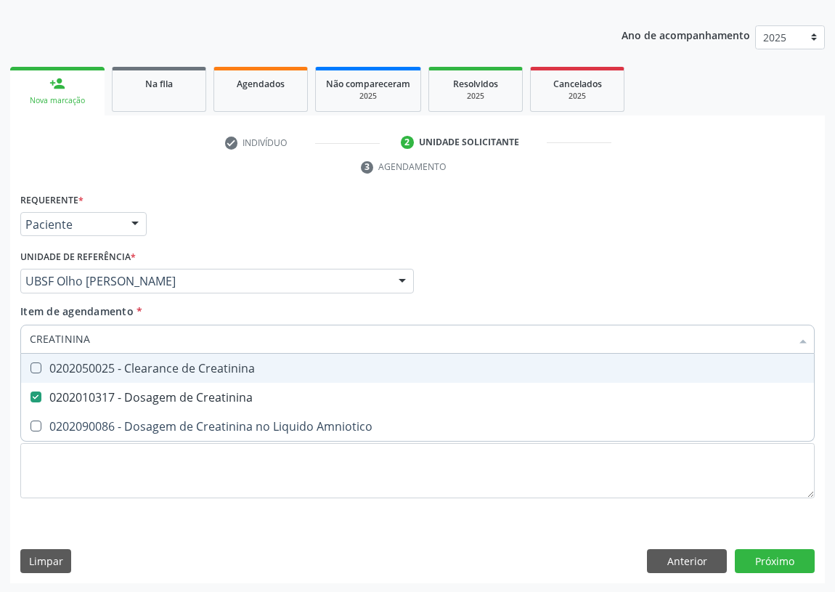
drag, startPoint x: 67, startPoint y: 338, endPoint x: 0, endPoint y: 330, distance: 67.3
click at [0, 332] on div "Acompanhamento Acompanhe a situação das marcações correntes e finalizadas Relat…" at bounding box center [417, 262] width 835 height 664
type input "TR"
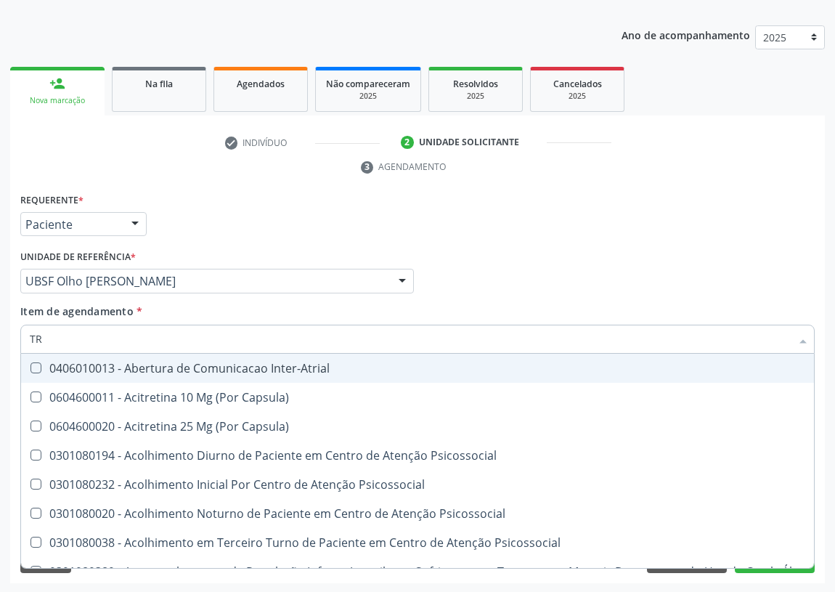
checkbox Capsula\) "false"
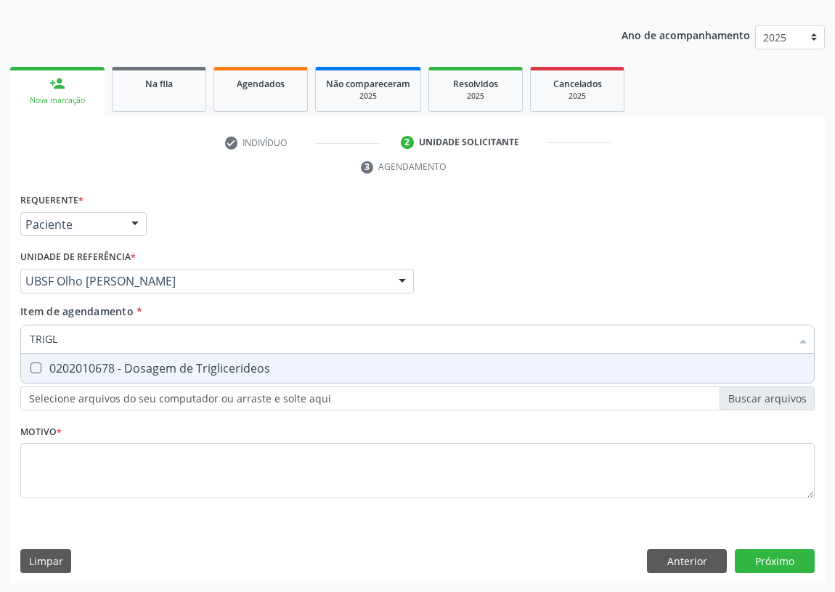
type input "TRIGLI"
drag, startPoint x: 36, startPoint y: 366, endPoint x: 73, endPoint y: 338, distance: 46.2
click at [39, 365] on Triglicerideos at bounding box center [35, 367] width 11 height 11
click at [30, 365] on Triglicerideos "checkbox" at bounding box center [25, 367] width 9 height 9
checkbox Triglicerideos "true"
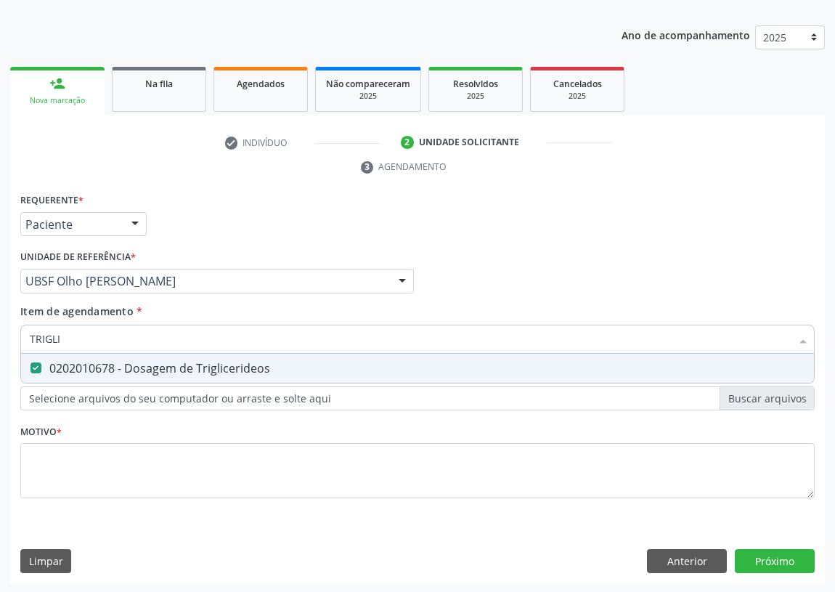
drag, startPoint x: 65, startPoint y: 336, endPoint x: 21, endPoint y: 336, distance: 43.6
click at [21, 336] on div "TRIGLI" at bounding box center [417, 339] width 794 height 29
type input "02"
checkbox Triglicerideos "false"
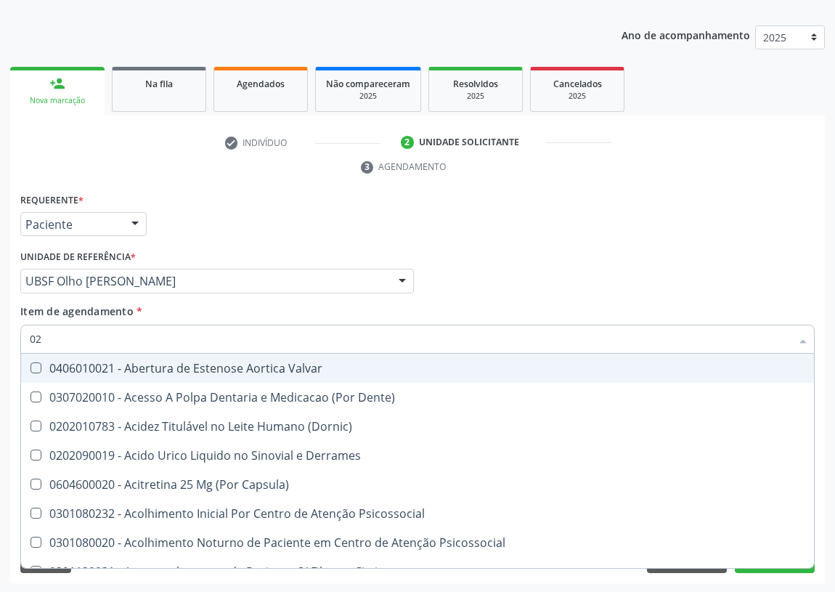
type input "020"
checkbox \(Pos-Pasteurização\) "true"
checkbox Debridamento "true"
checkbox Dacriocistografia "true"
checkbox Acetona "true"
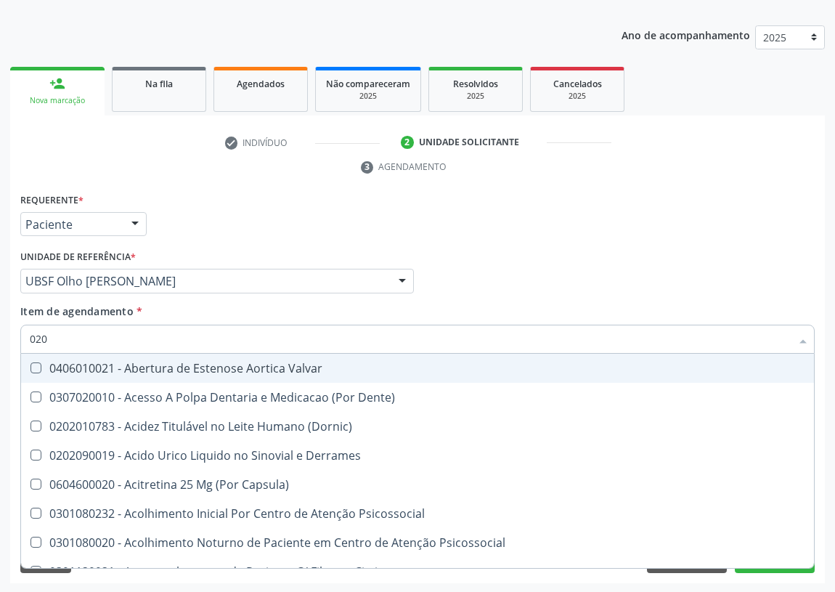
checkbox Hdl "false"
checkbox Ldl "false"
checkbox Creatinina "false"
checkbox Triglicerideos "false"
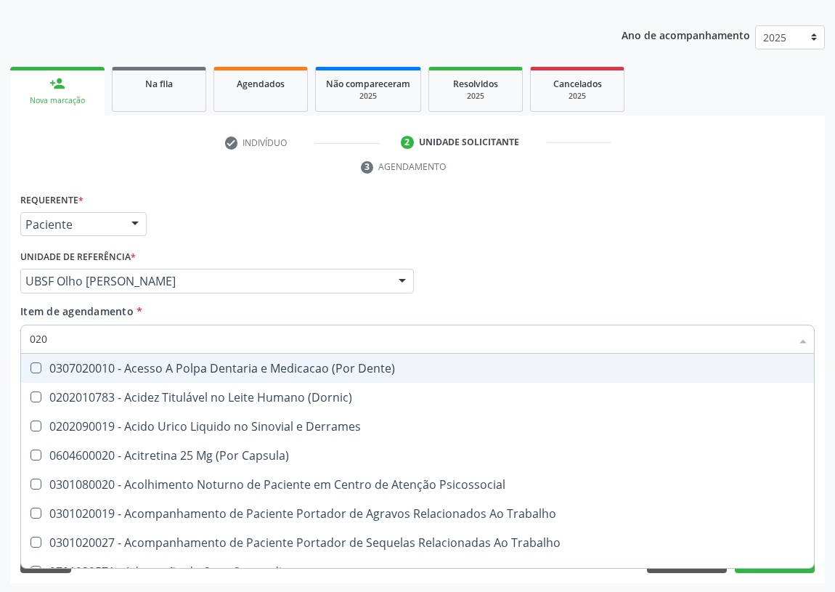
type input "0202"
checkbox Ocular "true"
checkbox Aberto\) "true"
checkbox Projecoes\) "true"
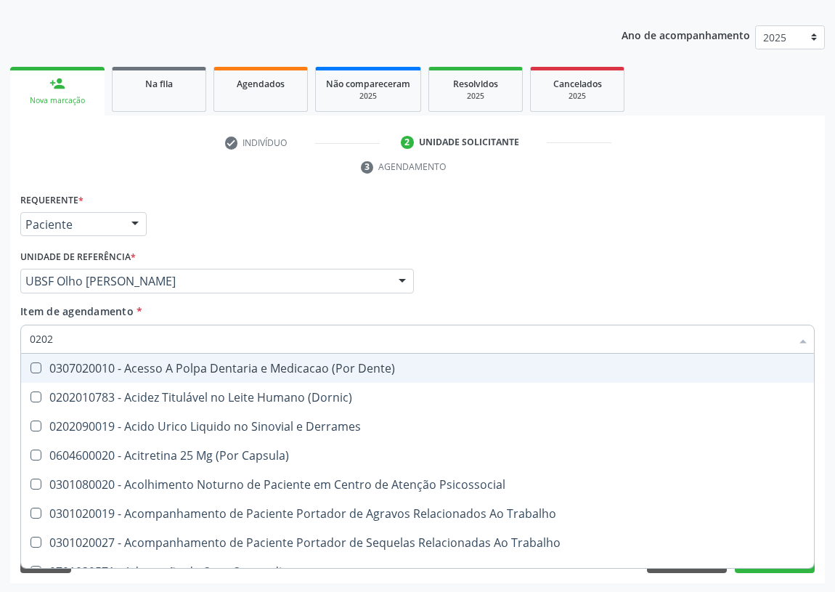
checkbox Hdl "false"
checkbox Ldl "false"
checkbox Creatinina "false"
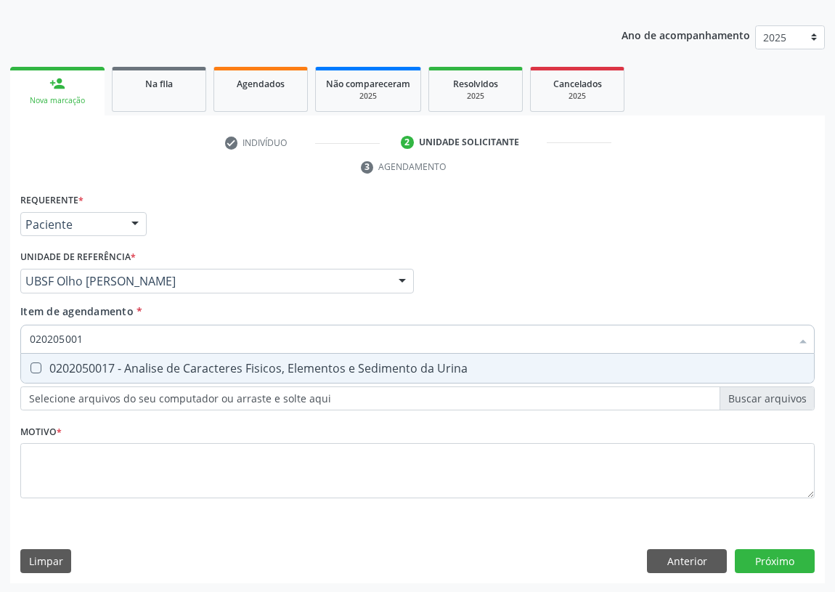
type input "0202050017"
drag, startPoint x: 35, startPoint y: 367, endPoint x: 160, endPoint y: 357, distance: 125.3
click at [45, 367] on div "0202050017 - Analise de Caracteres Fisicos, Elementos e Sedimento da Urina" at bounding box center [418, 368] width 776 height 12
checkbox Urina "true"
drag, startPoint x: 65, startPoint y: 338, endPoint x: 0, endPoint y: 327, distance: 66.3
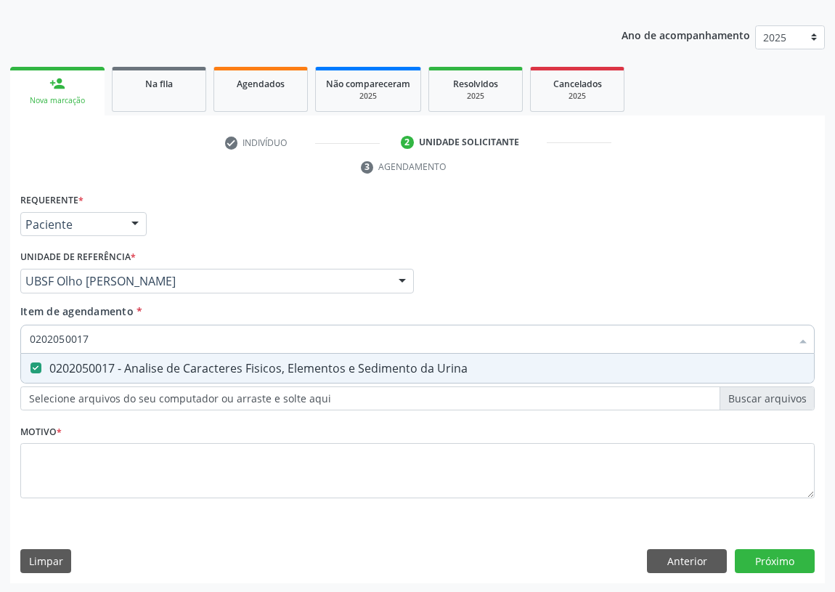
click at [0, 333] on div "Acompanhamento Acompanhe a situação das marcações correntes e finalizadas Relat…" at bounding box center [417, 262] width 835 height 664
drag, startPoint x: 94, startPoint y: 339, endPoint x: 0, endPoint y: 341, distance: 93.7
click at [0, 341] on div "Acompanhamento Acompanhe a situação das marcações correntes e finalizadas Relat…" at bounding box center [417, 262] width 835 height 664
type input "G"
checkbox Urina "false"
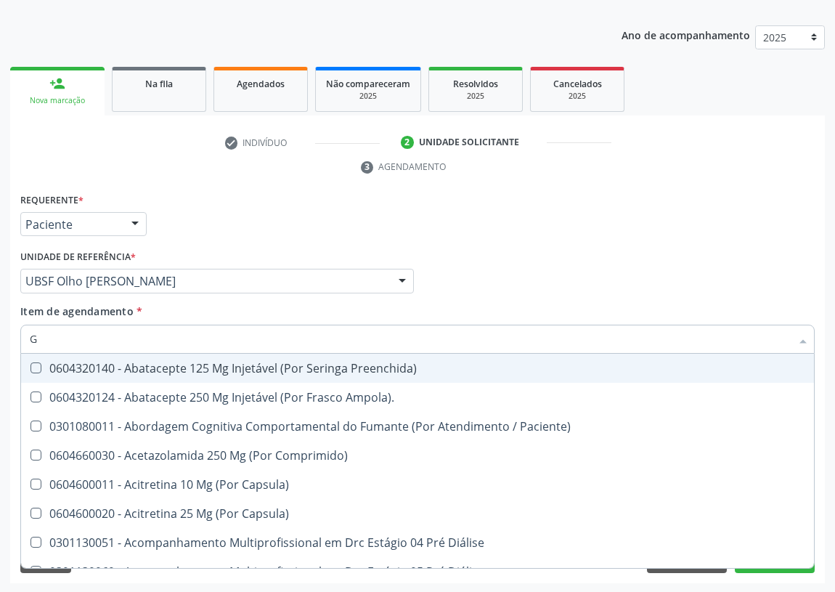
type input "GL"
checkbox Bucomaxilofacial "true"
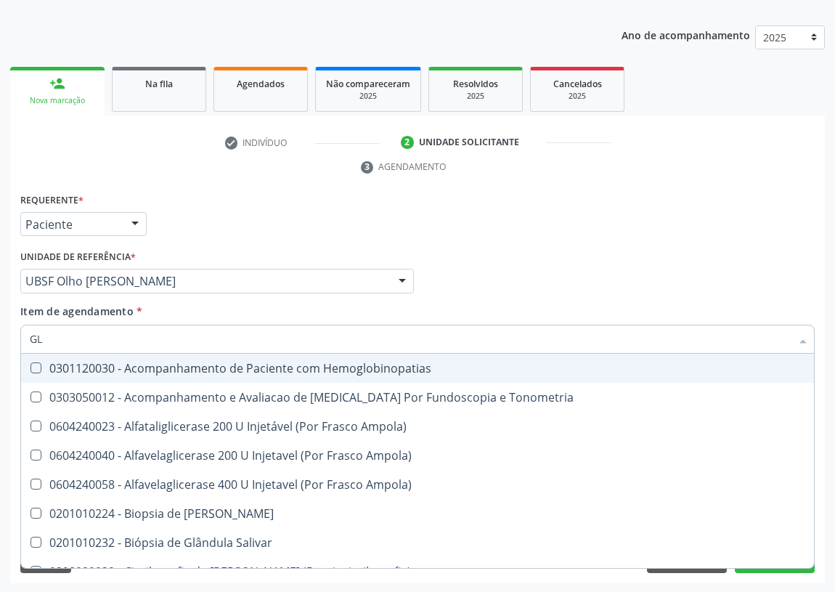
type input "GLI"
checkbox Dosagens\) "true"
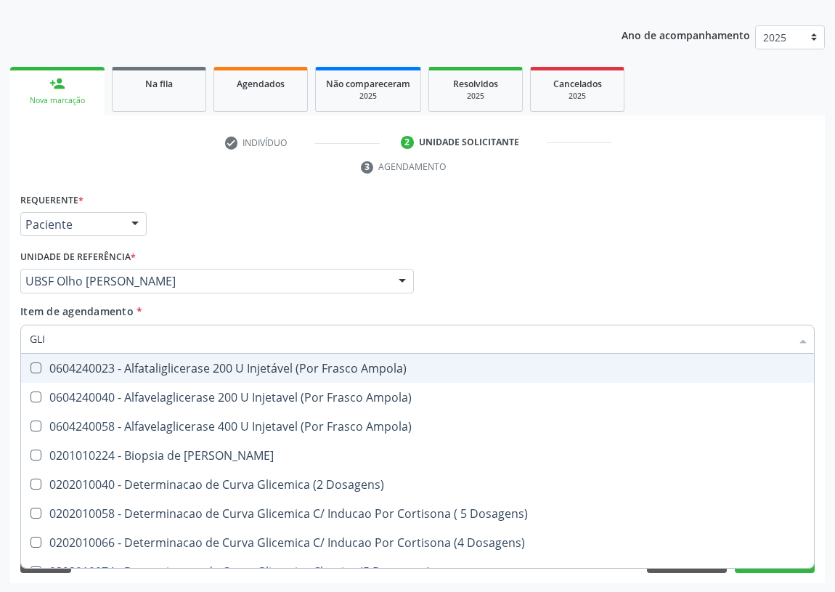
type input "GLIC"
checkbox Glicosilada "true"
checkbox Triglicerideos "false"
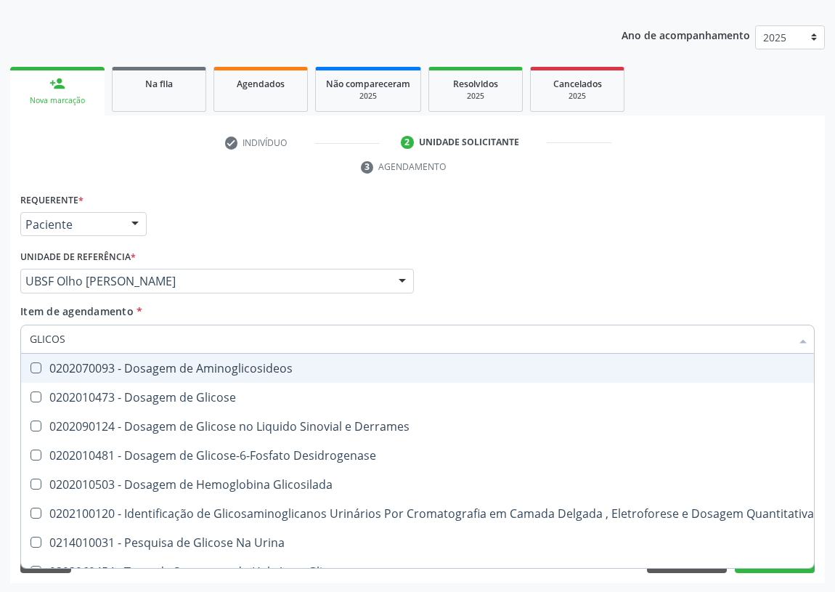
type input "GLICOSE"
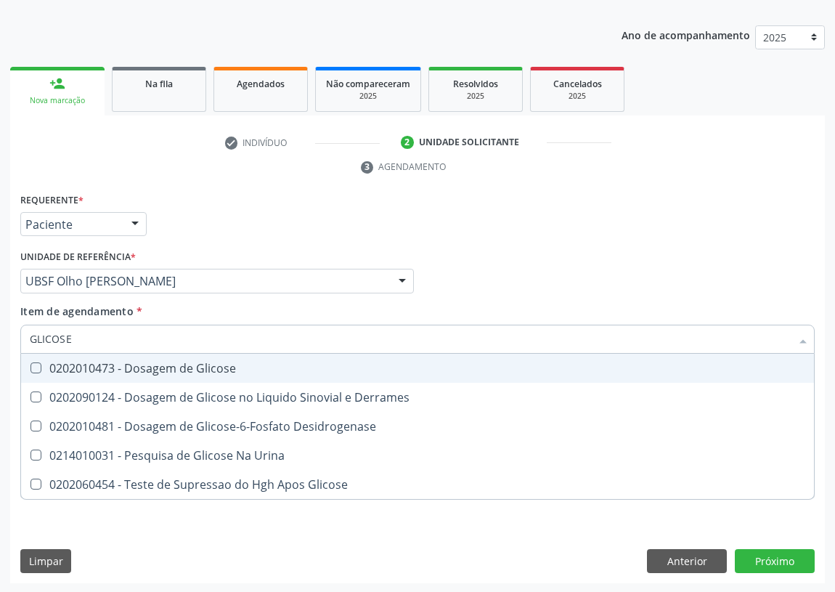
drag, startPoint x: 163, startPoint y: 365, endPoint x: 84, endPoint y: 349, distance: 80.6
click at [154, 363] on div "0202010473 - Dosagem de Glicose" at bounding box center [418, 368] width 776 height 12
checkbox Glicose "true"
drag, startPoint x: 74, startPoint y: 338, endPoint x: 0, endPoint y: 332, distance: 74.3
click at [0, 333] on div "Acompanhamento Acompanhe a situação das marcações correntes e finalizadas Relat…" at bounding box center [417, 262] width 835 height 664
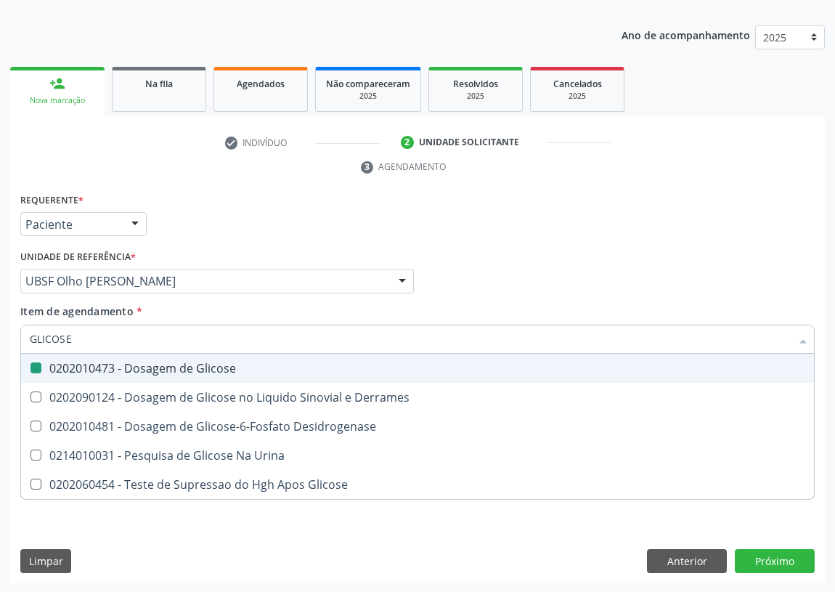
type input "T"
checkbox Glicose "false"
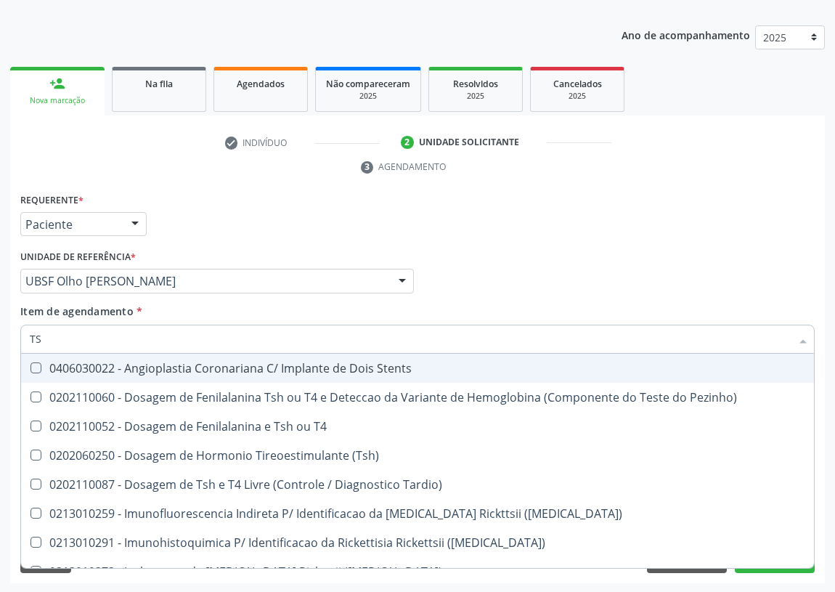
type input "TSH"
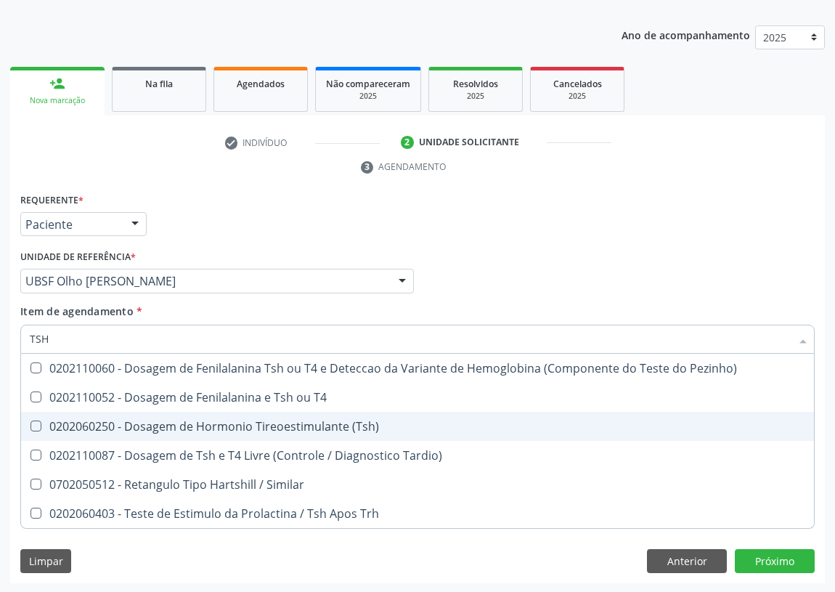
drag, startPoint x: 36, startPoint y: 426, endPoint x: 41, endPoint y: 409, distance: 18.2
click at [41, 413] on span "0202060250 - Dosagem de Hormonio Tireoestimulante (Tsh)" at bounding box center [417, 426] width 793 height 29
checkbox \(Tsh\) "true"
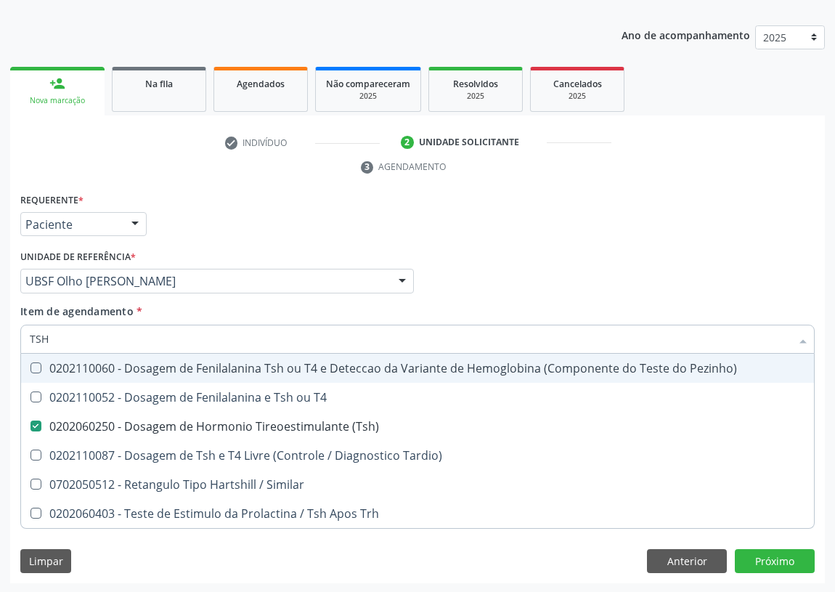
drag, startPoint x: 53, startPoint y: 338, endPoint x: 0, endPoint y: 333, distance: 53.3
click at [0, 333] on div "Acompanhamento Acompanhe a situação das marcações correntes e finalizadas Relat…" at bounding box center [417, 262] width 835 height 664
type input "T"
checkbox \(Tsh\) "false"
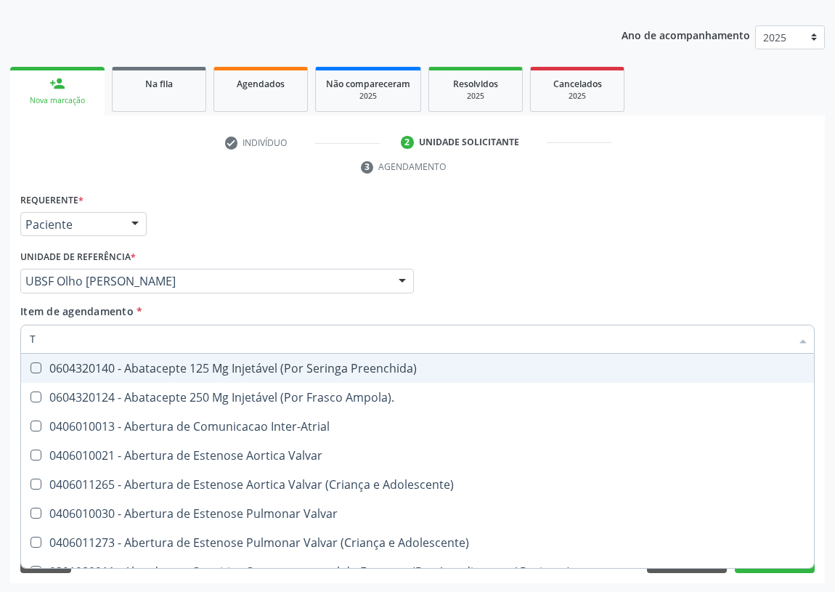
type input "T4"
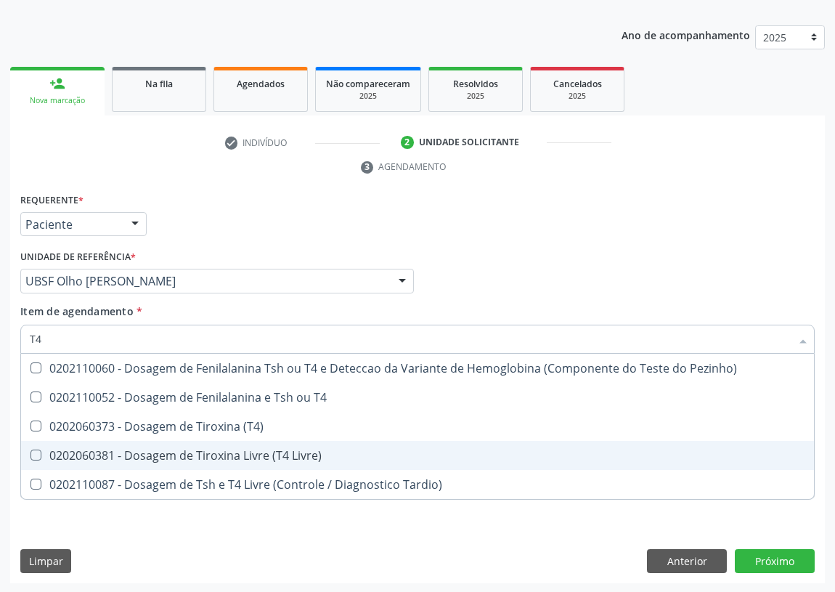
drag, startPoint x: 247, startPoint y: 448, endPoint x: 58, endPoint y: 420, distance: 190.9
click at [225, 449] on div "0202060381 - Dosagem de Tiroxina Livre (T4 Livre)" at bounding box center [418, 455] width 776 height 12
checkbox Livre\) "true"
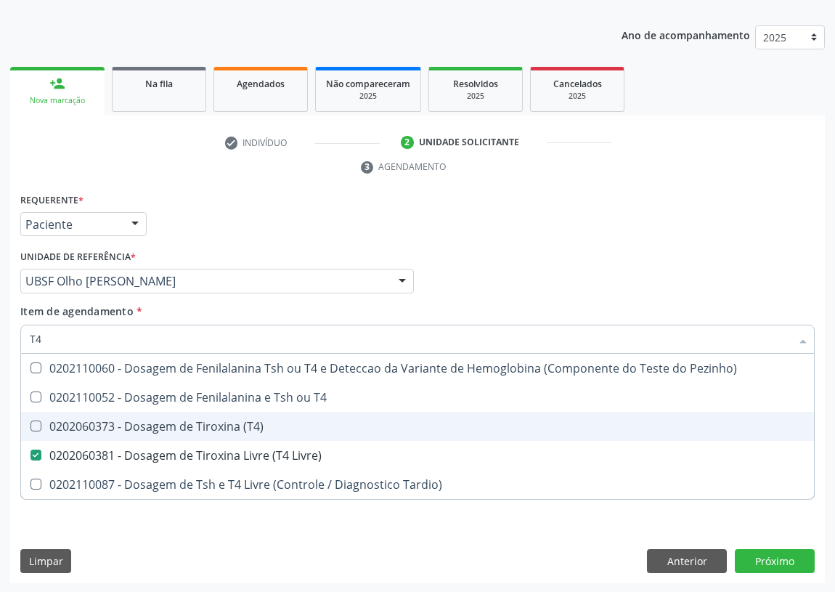
drag, startPoint x: 40, startPoint y: 336, endPoint x: 0, endPoint y: 332, distance: 40.2
click at [0, 333] on div "Acompanhamento Acompanhe a situação das marcações correntes e finalizadas Relat…" at bounding box center [417, 262] width 835 height 664
type input "C"
checkbox Livre\) "false"
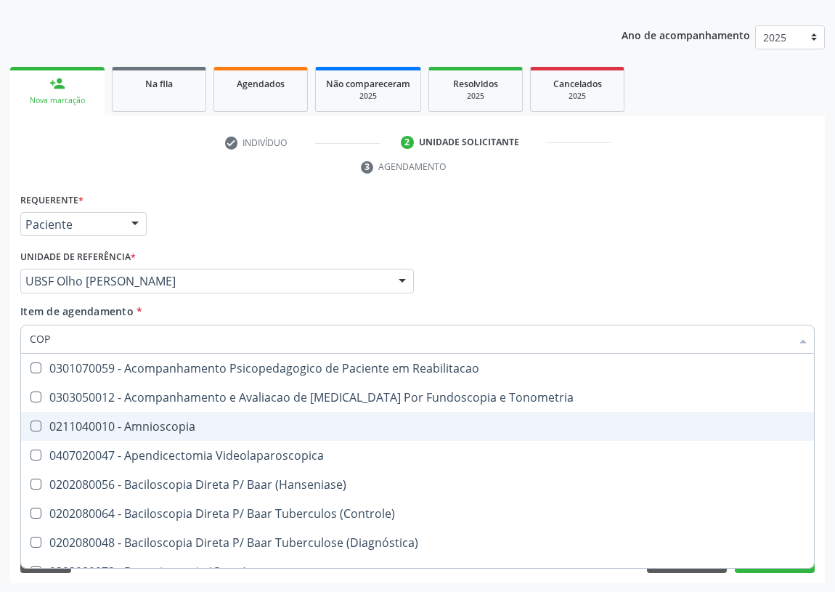
type input "COPR"
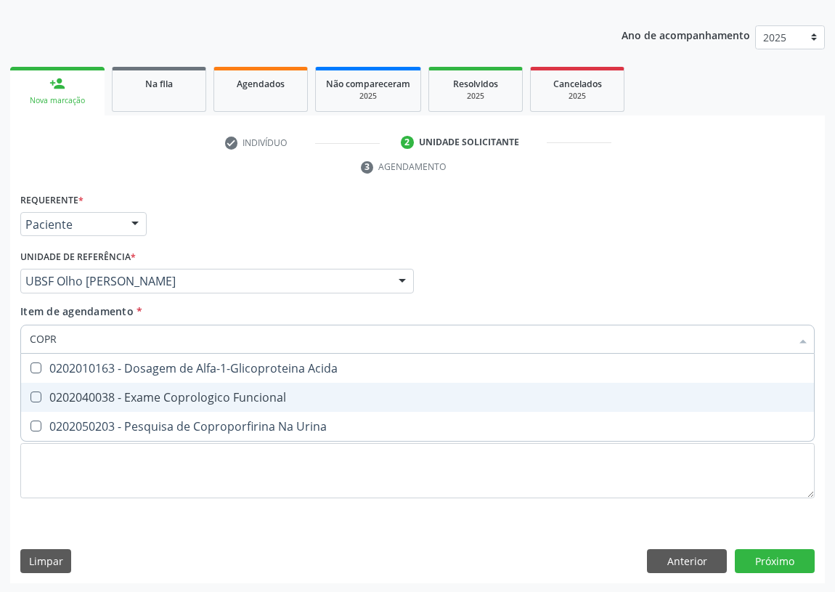
drag, startPoint x: 179, startPoint y: 390, endPoint x: 0, endPoint y: 335, distance: 187.7
click at [174, 391] on div "0202040038 - Exame Coprologico Funcional" at bounding box center [418, 397] width 776 height 12
checkbox Funcional "true"
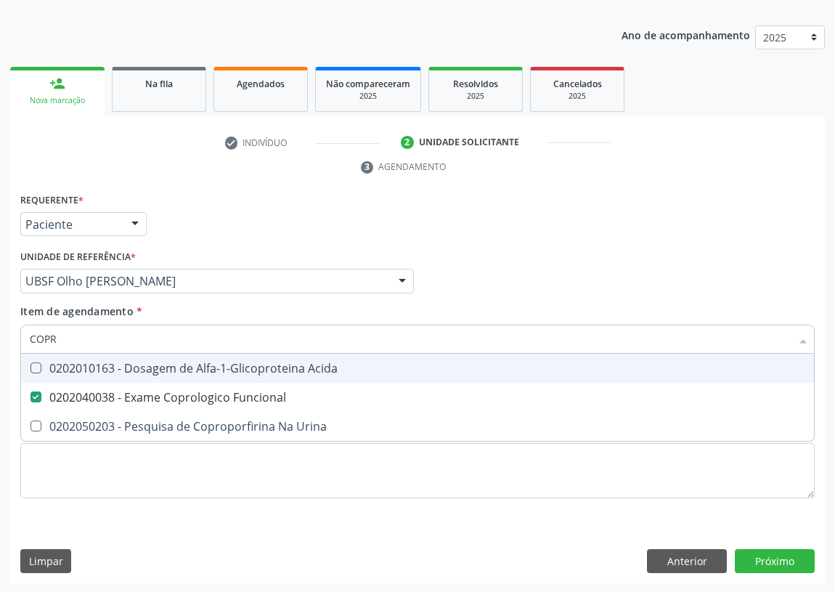
drag, startPoint x: 12, startPoint y: 341, endPoint x: 0, endPoint y: 334, distance: 14.0
click at [0, 337] on div "Acompanhamento Acompanhe a situação das marcações correntes e finalizadas Relat…" at bounding box center [417, 262] width 835 height 664
type input "H"
checkbox Funcional "false"
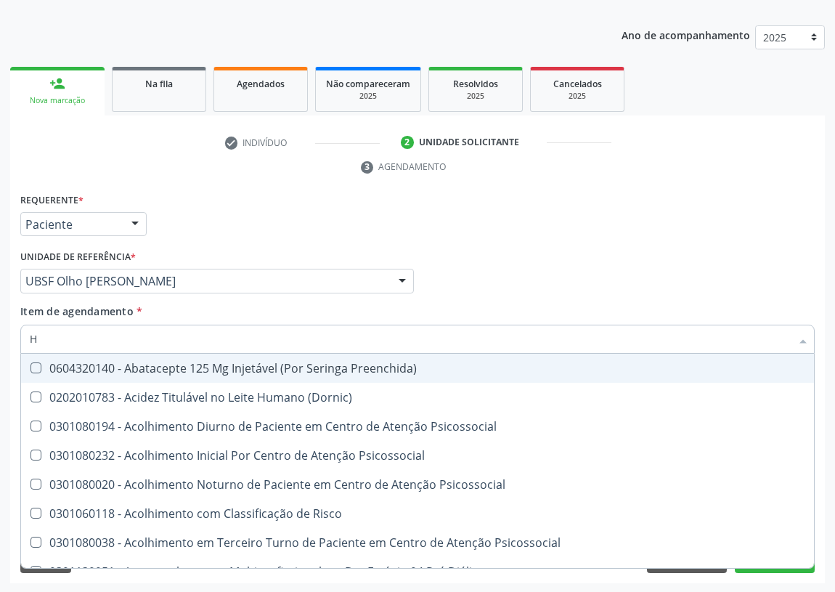
type input "HE"
checkbox Hdl "false"
checkbox \(Tsh\) "false"
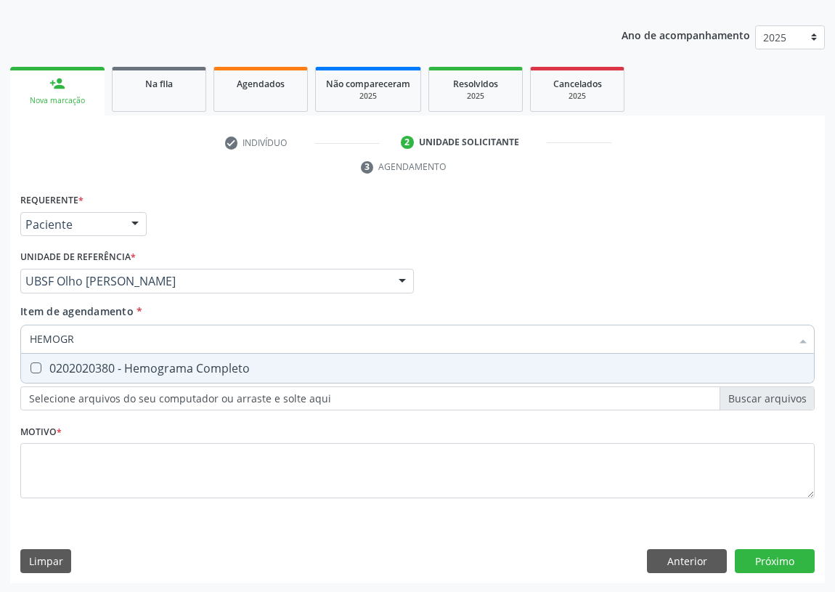
type input "HEMOGRA"
click at [41, 362] on div "0202020380 - Hemograma Completo" at bounding box center [418, 368] width 776 height 12
checkbox Completo "true"
drag, startPoint x: 92, startPoint y: 333, endPoint x: 3, endPoint y: 340, distance: 89.6
click at [4, 340] on div "Acompanhamento Acompanhe a situação das marcações correntes e finalizadas Relat…" at bounding box center [417, 262] width 835 height 664
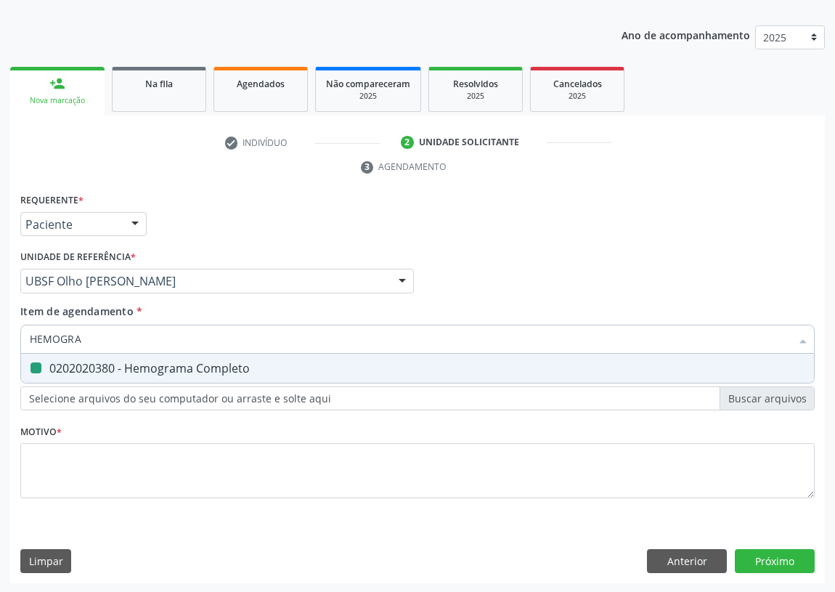
type input "P"
checkbox Completo "false"
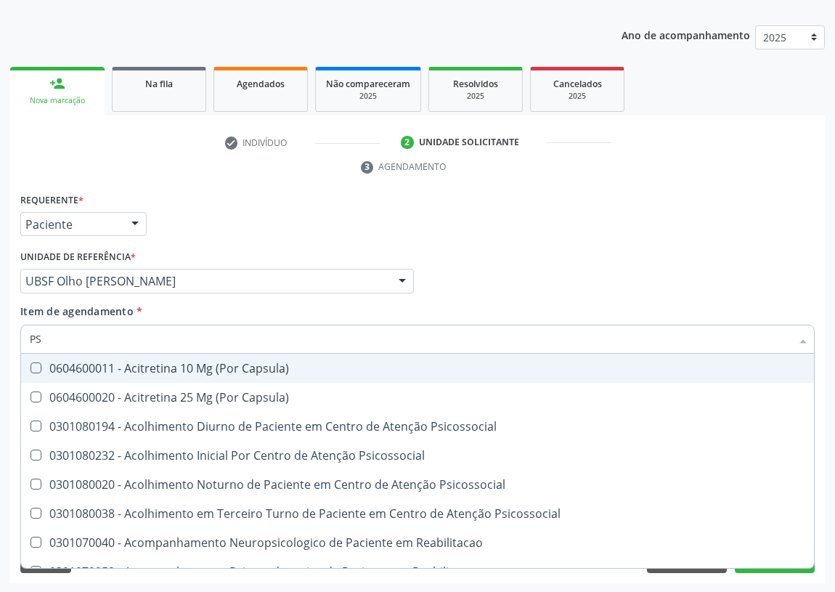
type input "PSA"
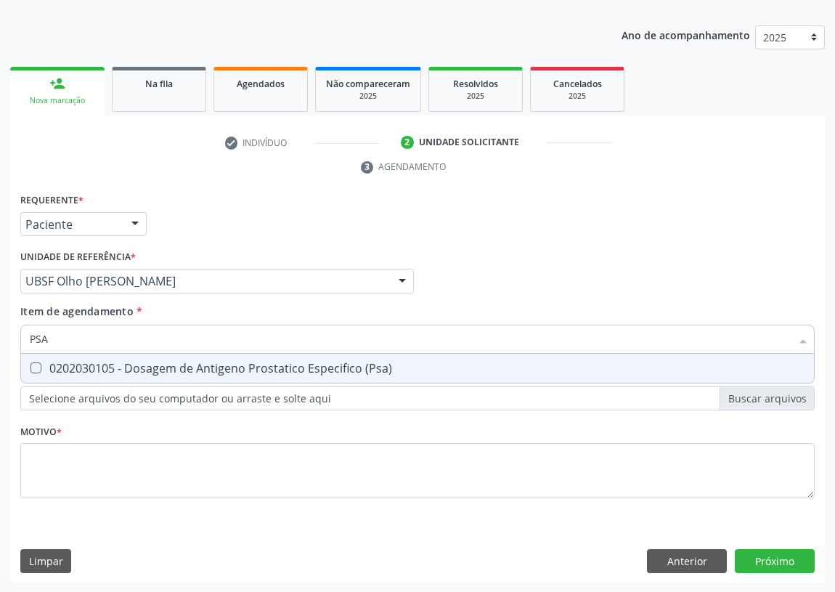
drag, startPoint x: 30, startPoint y: 365, endPoint x: 50, endPoint y: 342, distance: 30.4
click at [35, 362] on \(Psa\) at bounding box center [35, 367] width 11 height 11
click at [30, 363] on \(Psa\) "checkbox" at bounding box center [25, 367] width 9 height 9
checkbox \(Psa\) "true"
drag, startPoint x: 50, startPoint y: 341, endPoint x: 0, endPoint y: 329, distance: 51.4
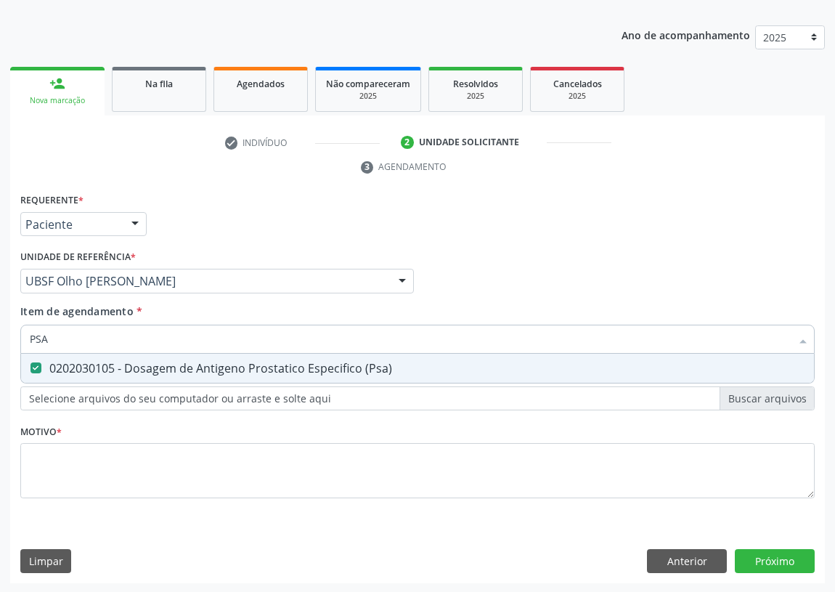
click at [0, 329] on div "Acompanhamento Acompanhe a situação das marcações correntes e finalizadas Relat…" at bounding box center [417, 262] width 835 height 664
type input "V"
checkbox \(Psa\) "false"
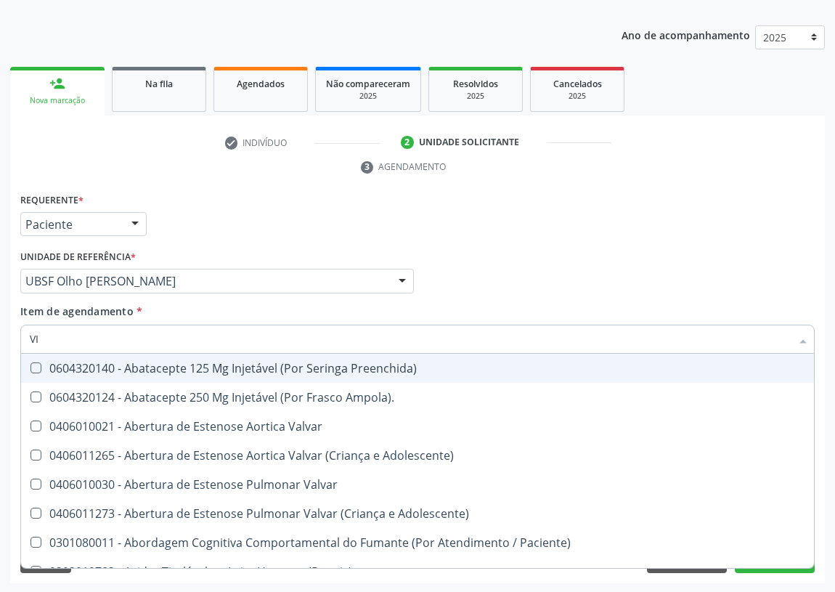
type input "VIT"
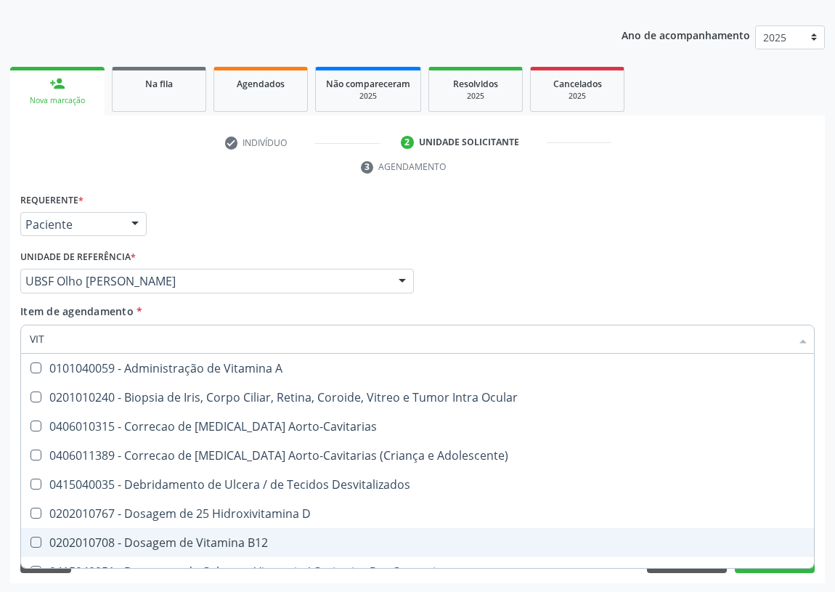
click at [211, 537] on div "0202010708 - Dosagem de Vitamina B12" at bounding box center [418, 543] width 776 height 12
checkbox B12 "true"
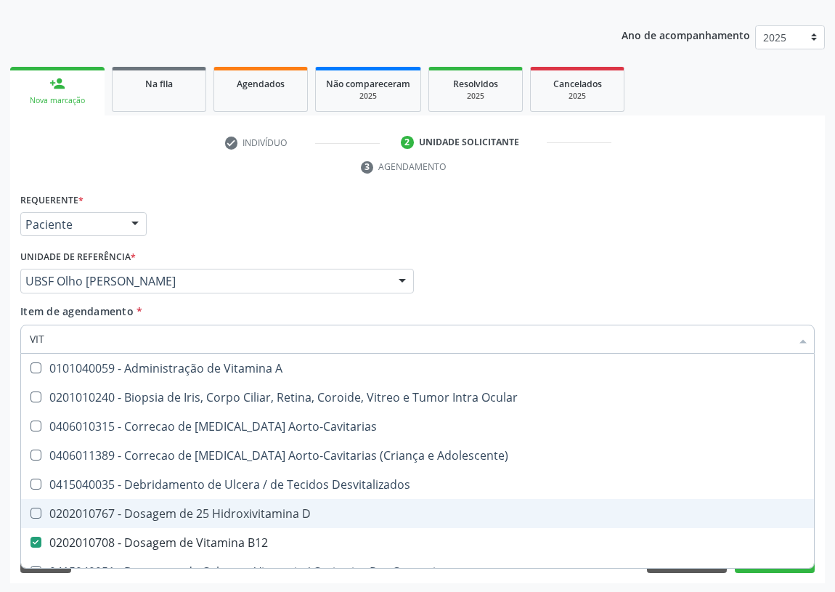
drag, startPoint x: 236, startPoint y: 513, endPoint x: 111, endPoint y: 481, distance: 128.9
click at [232, 510] on div "0202010767 - Dosagem de 25 Hidroxivitamina D" at bounding box center [418, 514] width 776 height 12
checkbox D "true"
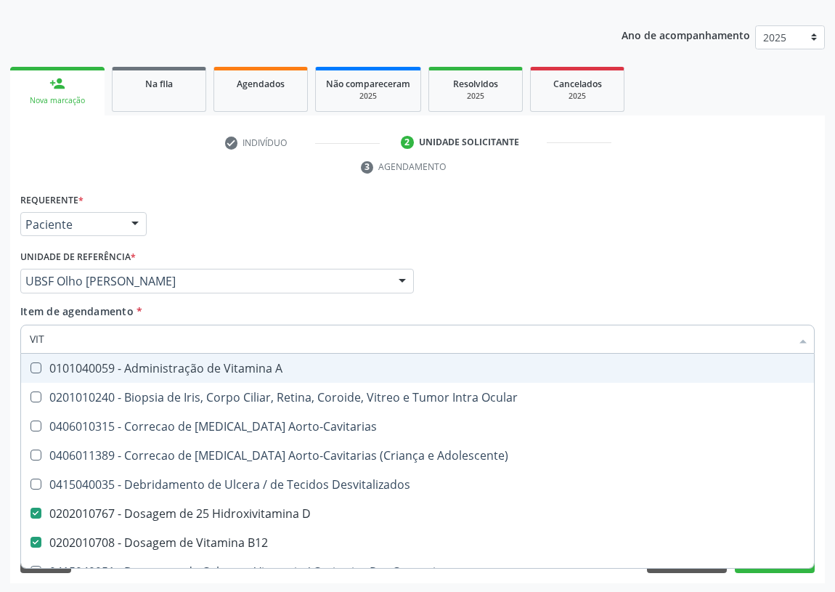
click at [645, 204] on div "Requerente * Paciente Médico(a) Enfermeiro(a) Paciente Nenhum resultado encontr…" at bounding box center [418, 218] width 802 height 57
checkbox Ocular "true"
checkbox Aorto-Cavitarias "true"
checkbox Adolescente\) "true"
checkbox Desvitalizados "true"
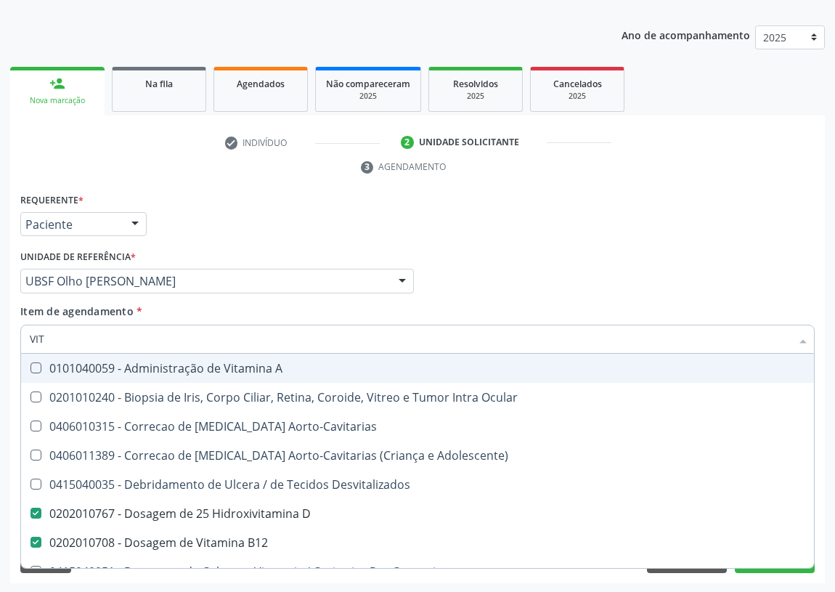
checkbox Cateterismo "true"
checkbox Toracotomia "true"
checkbox Toracotomia\) "true"
checkbox Intra-Vitreo "true"
checkbox Estranho "true"
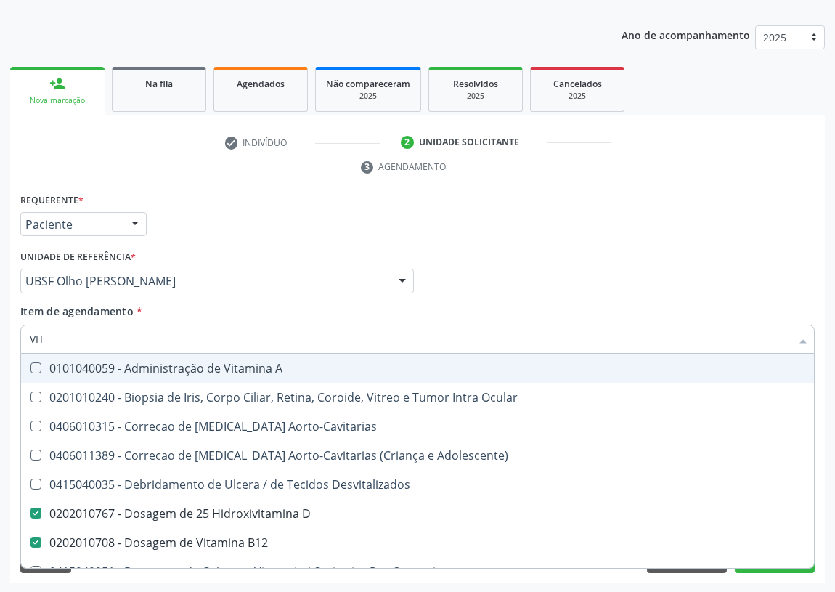
checkbox Vitro\) "true"
checkbox Intracavitaria "true"
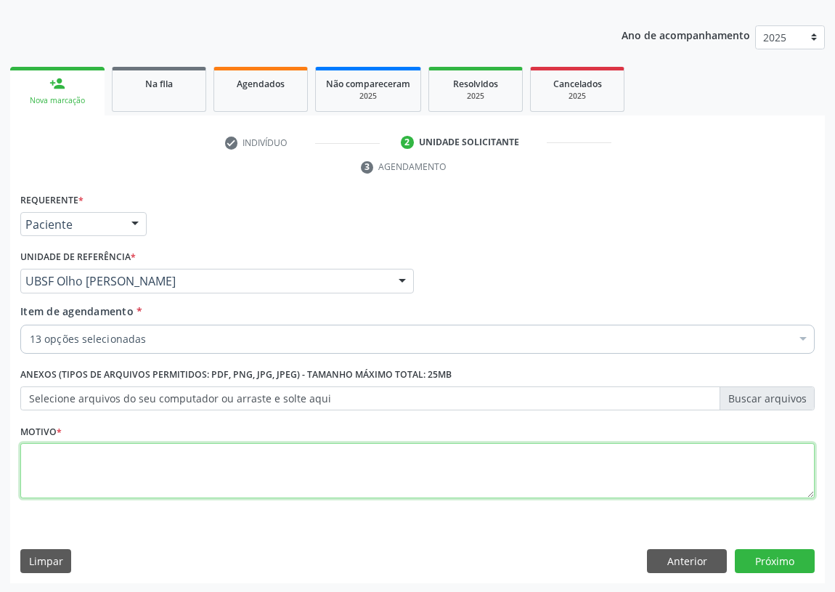
click at [40, 476] on textarea at bounding box center [417, 470] width 794 height 55
type textarea "AVALIAÇÃO"
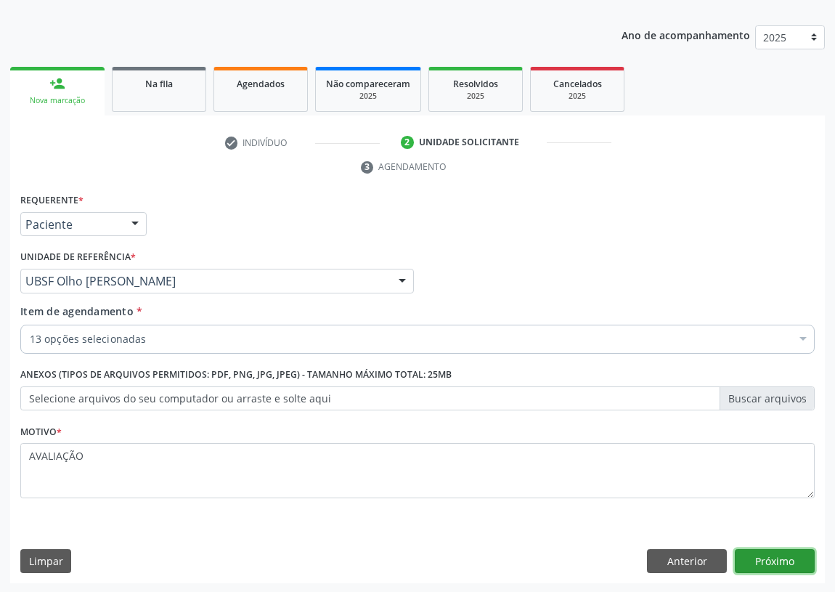
click at [773, 558] on button "Próximo" at bounding box center [775, 561] width 80 height 25
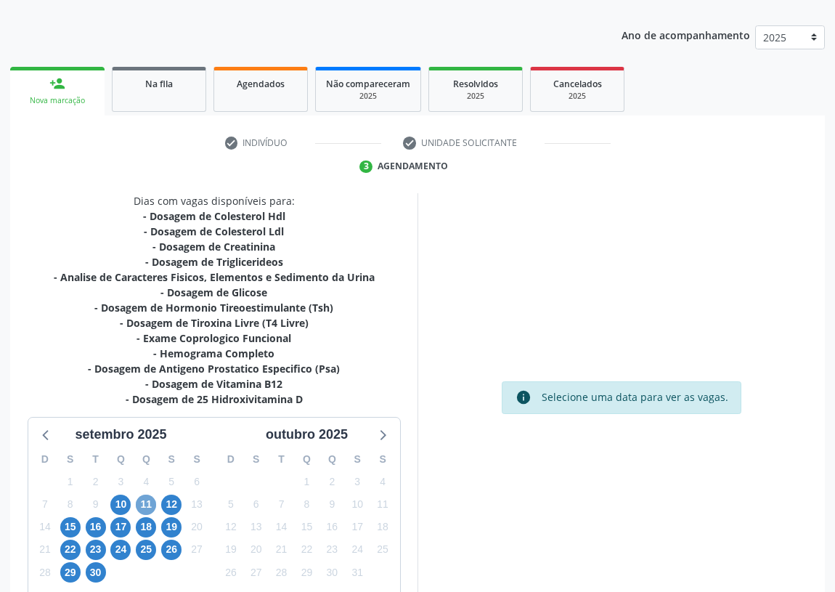
click at [142, 498] on span "11" at bounding box center [146, 505] width 20 height 20
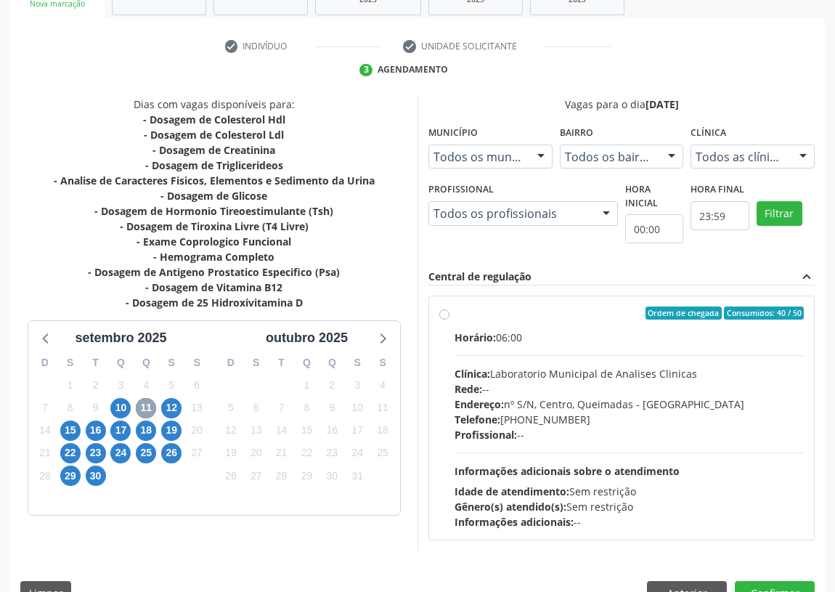
scroll to position [279, 0]
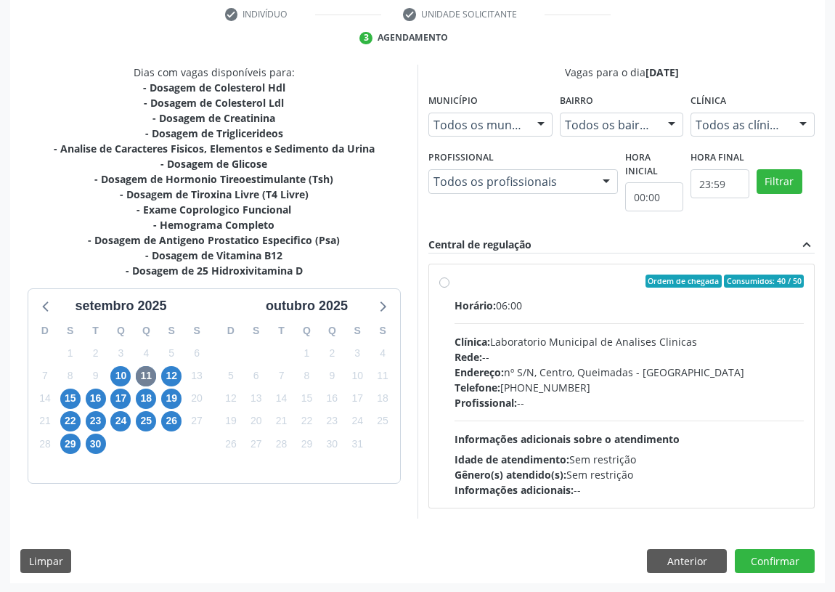
click at [455, 277] on label "Ordem de chegada Consumidos: 40 / 50 Horário: 06:00 Clínica: Laboratorio Munici…" at bounding box center [629, 385] width 349 height 223
click at [448, 277] on input "Ordem de chegada Consumidos: 40 / 50 Horário: 06:00 Clínica: Laboratorio Munici…" at bounding box center [444, 280] width 10 height 13
radio input "true"
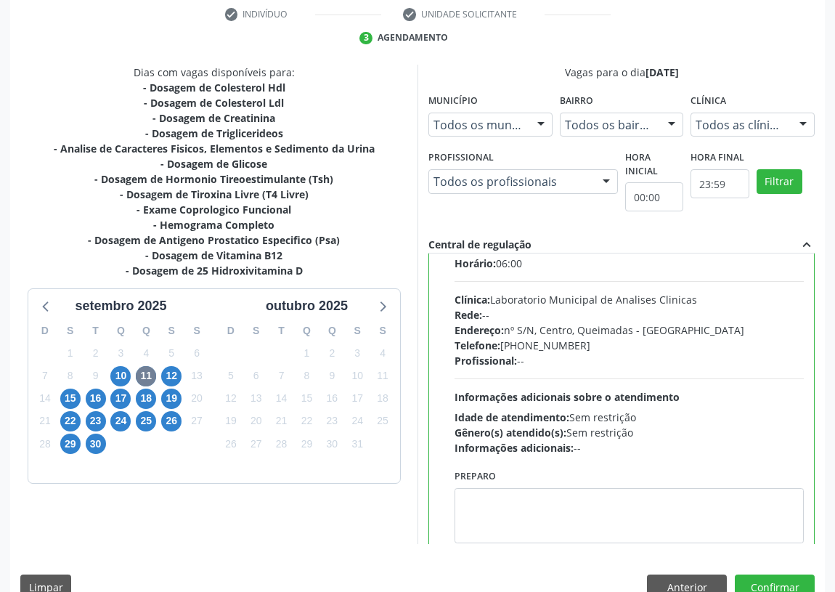
scroll to position [72, 0]
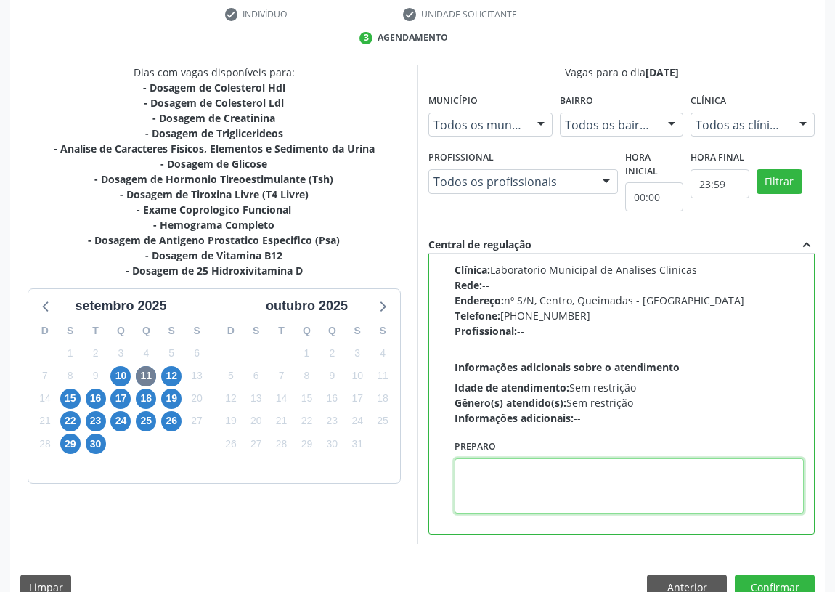
click at [518, 499] on textarea at bounding box center [629, 485] width 349 height 55
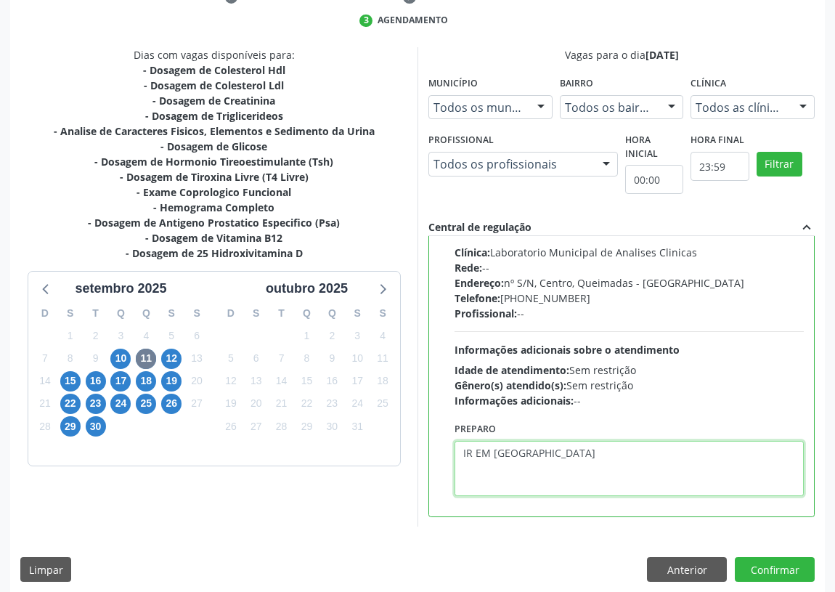
scroll to position [305, 0]
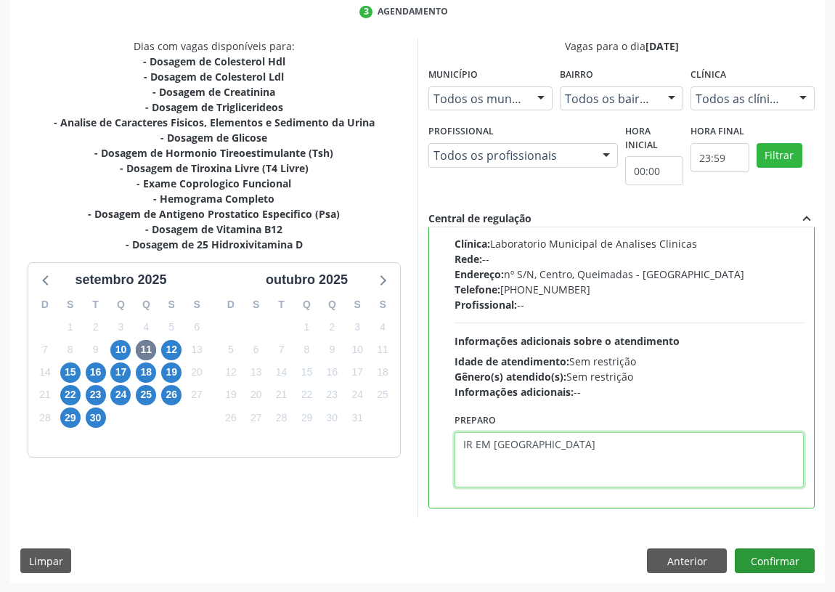
type textarea "IR EM [GEOGRAPHIC_DATA]"
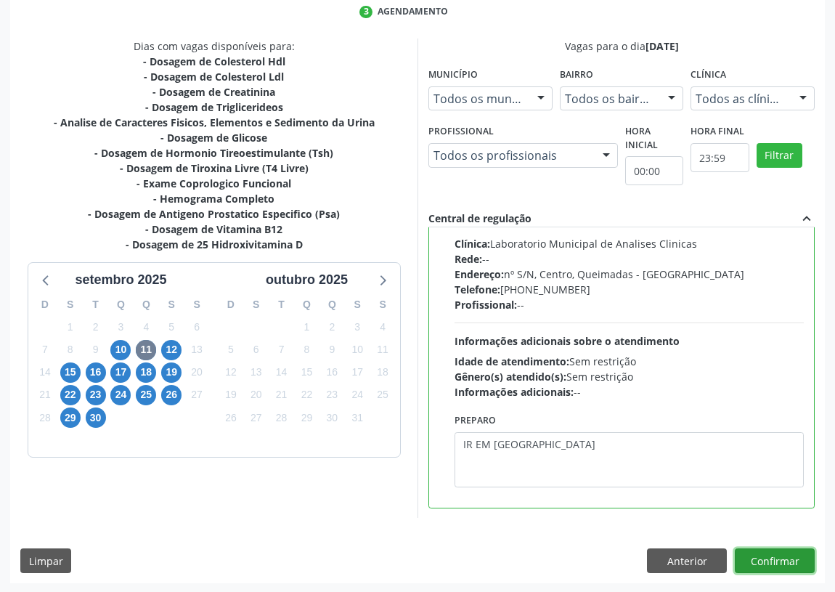
drag, startPoint x: 794, startPoint y: 559, endPoint x: 582, endPoint y: 529, distance: 213.4
click at [777, 558] on button "Confirmar" at bounding box center [775, 560] width 80 height 25
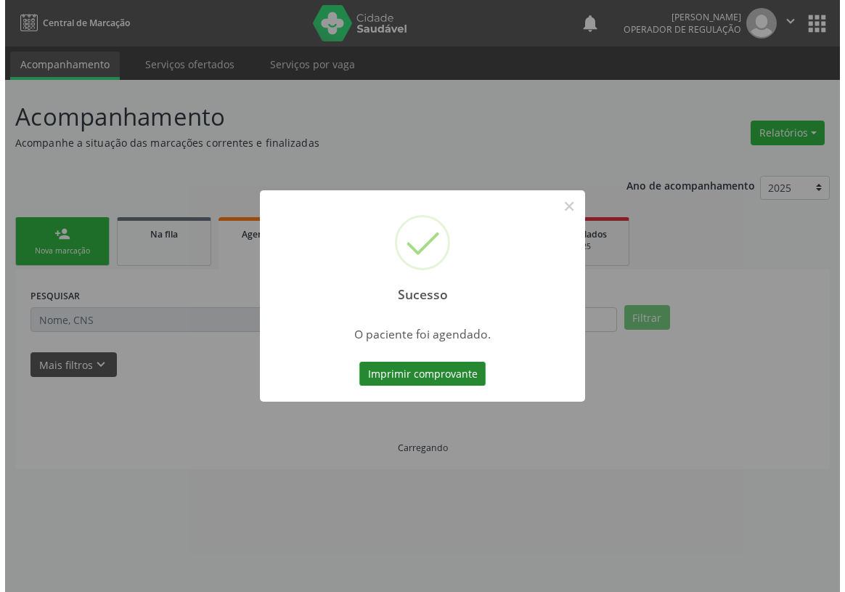
scroll to position [0, 0]
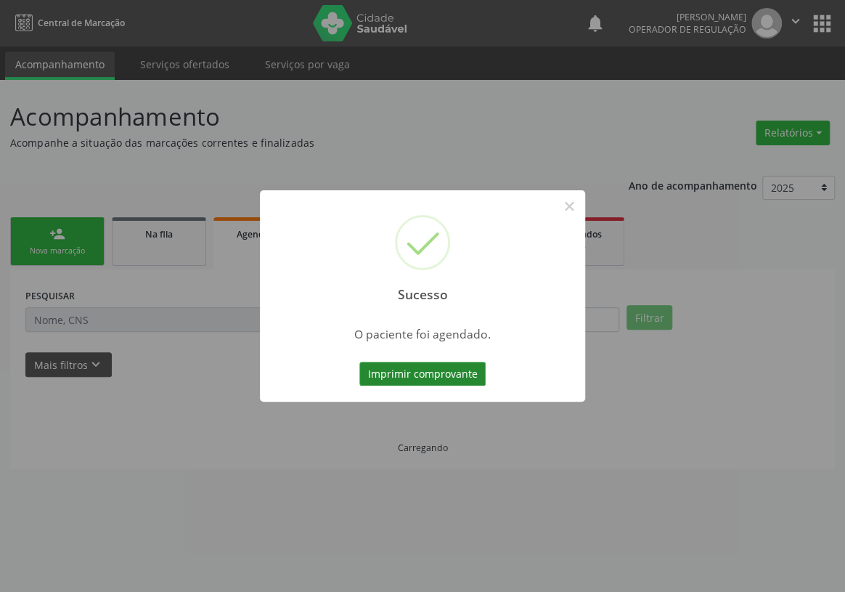
click at [409, 369] on button "Imprimir comprovante" at bounding box center [422, 374] width 126 height 25
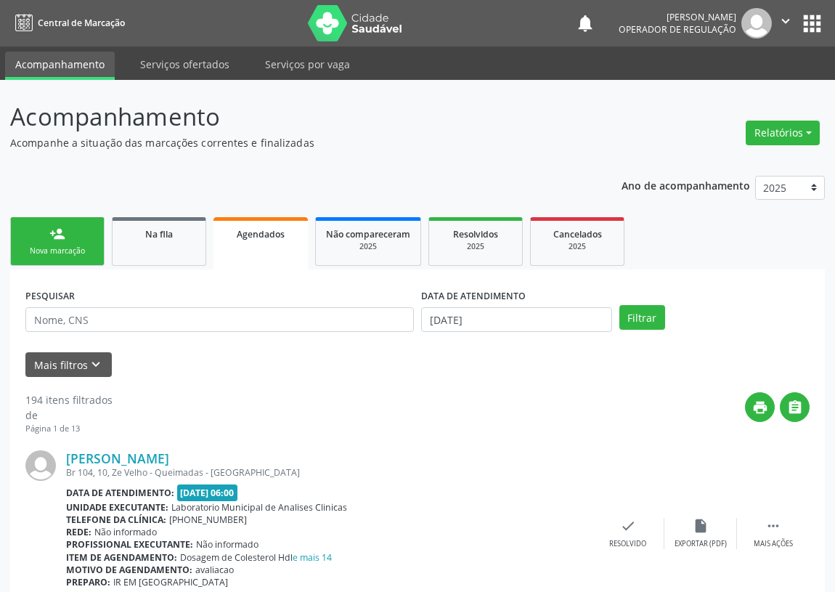
click at [52, 240] on div "person_add" at bounding box center [57, 234] width 16 height 16
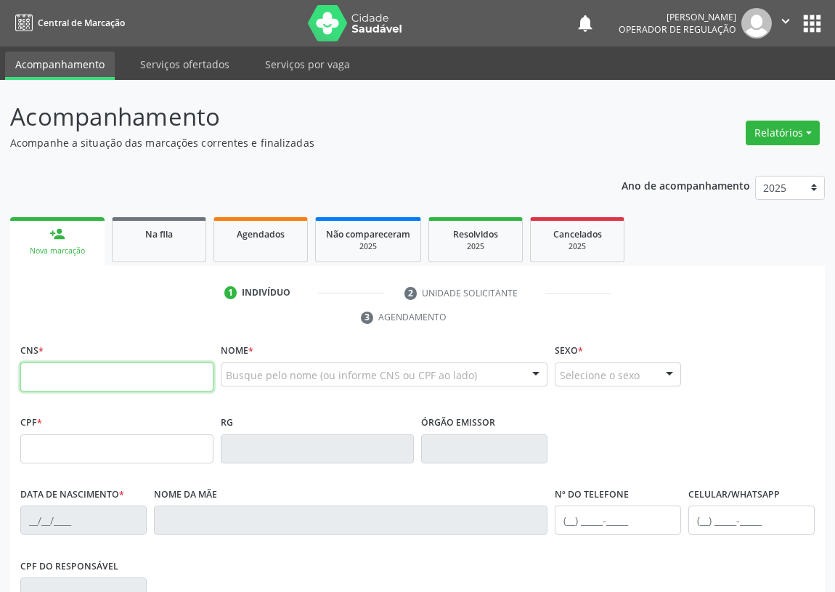
click at [36, 375] on input "text" at bounding box center [116, 376] width 193 height 29
click at [48, 376] on input "text" at bounding box center [116, 376] width 193 height 29
type input "7"
click at [33, 365] on input "text" at bounding box center [116, 376] width 193 height 29
click at [43, 378] on input "text" at bounding box center [116, 376] width 193 height 29
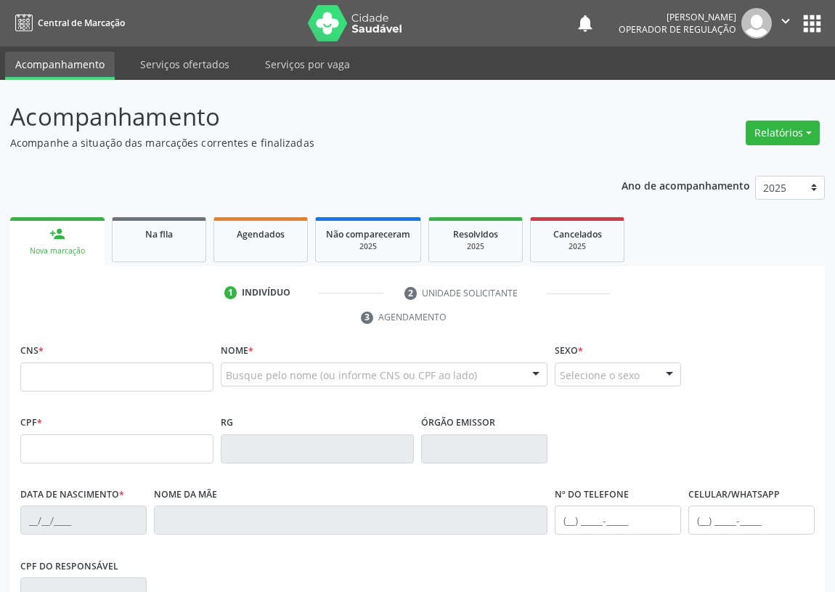
click at [29, 377] on input "text" at bounding box center [116, 376] width 193 height 29
type input "701 2030 7492 9619"
type input "674.882.854-68"
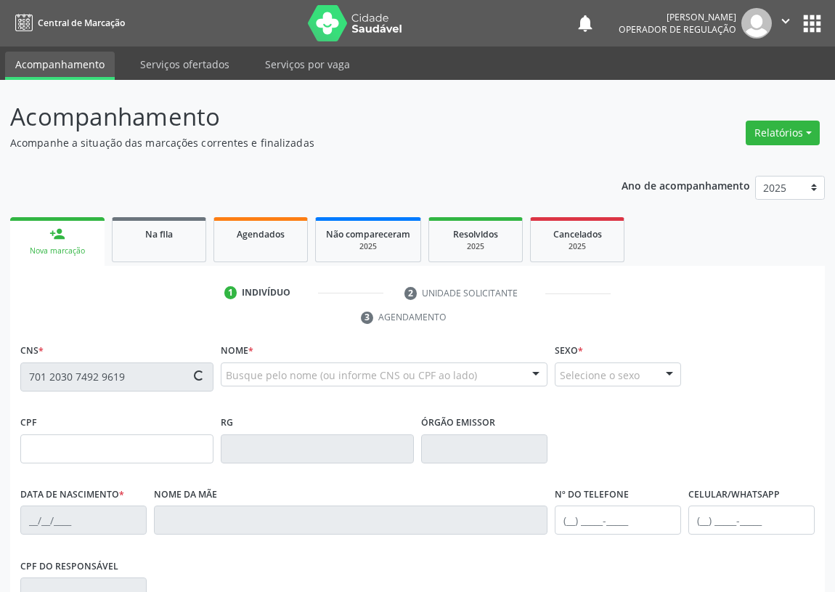
type input "0[DATE]"
type input "[PERSON_NAME]"
type input "[PHONE_NUMBER]"
type input "2"
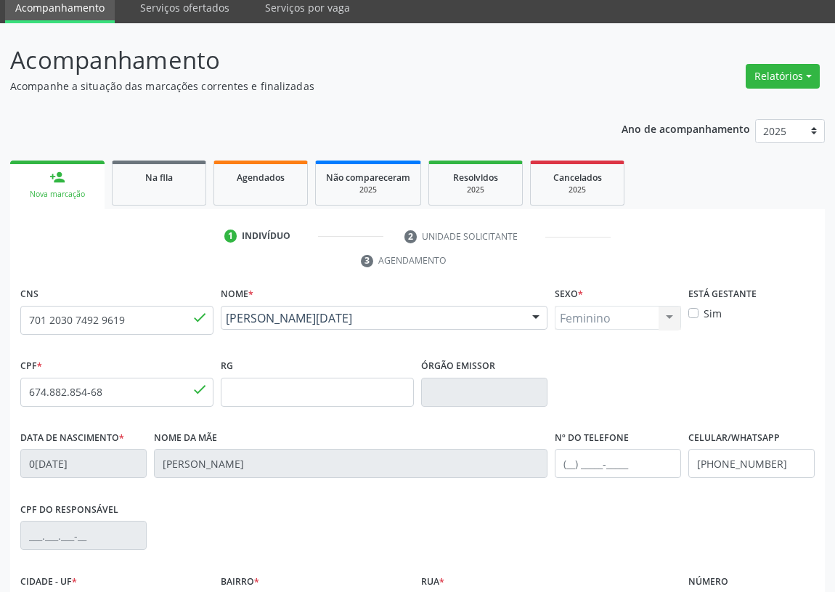
scroll to position [218, 0]
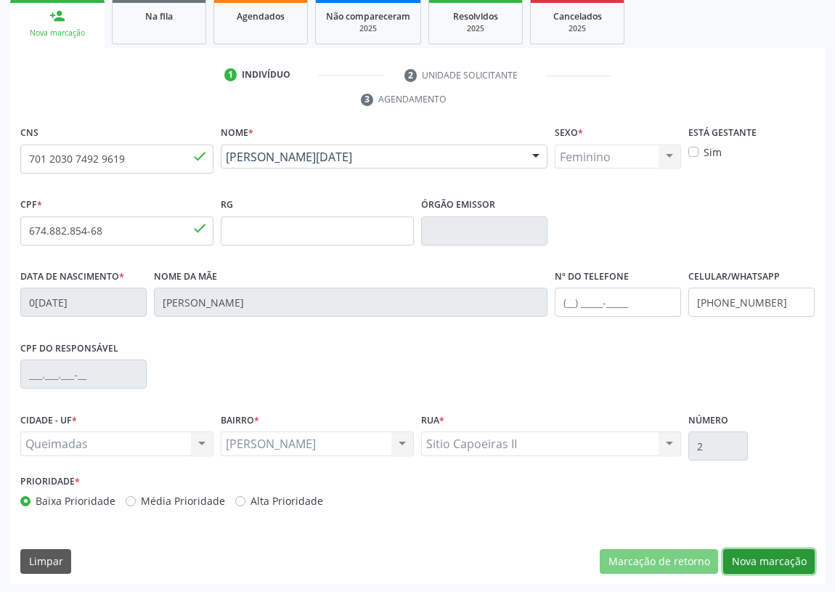
drag, startPoint x: 798, startPoint y: 556, endPoint x: 370, endPoint y: 407, distance: 453.6
click at [797, 556] on button "Nova marcação" at bounding box center [768, 561] width 91 height 25
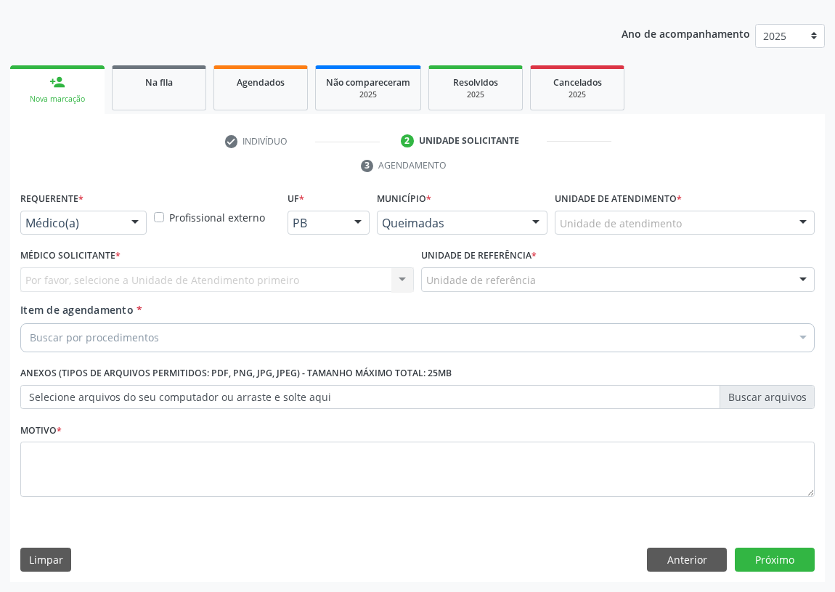
scroll to position [150, 0]
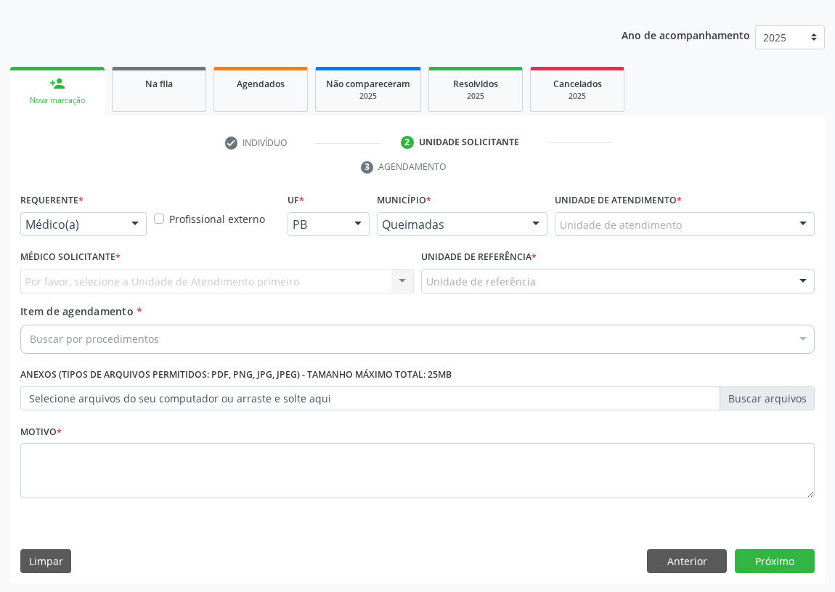
click at [130, 221] on div at bounding box center [135, 225] width 22 height 25
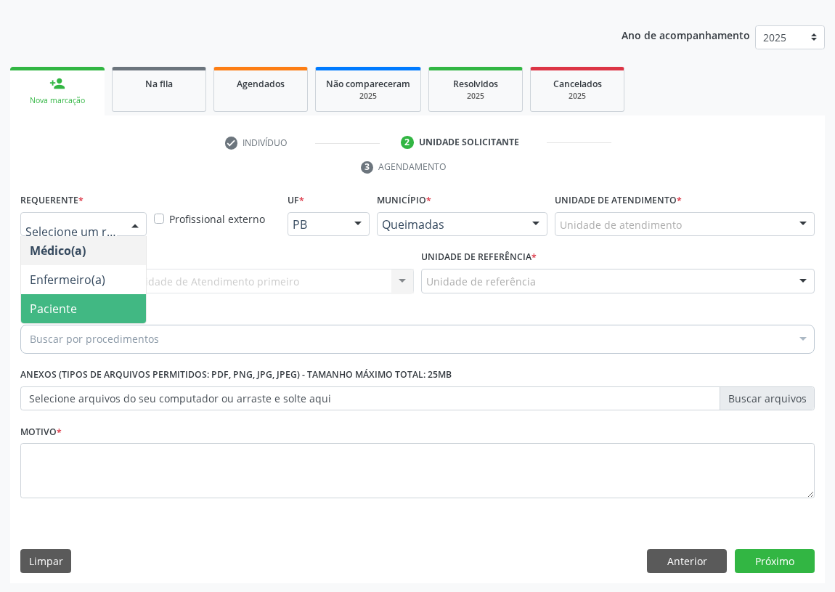
drag, startPoint x: 115, startPoint y: 306, endPoint x: 330, endPoint y: 268, distance: 218.4
click at [121, 305] on span "Paciente" at bounding box center [83, 308] width 125 height 29
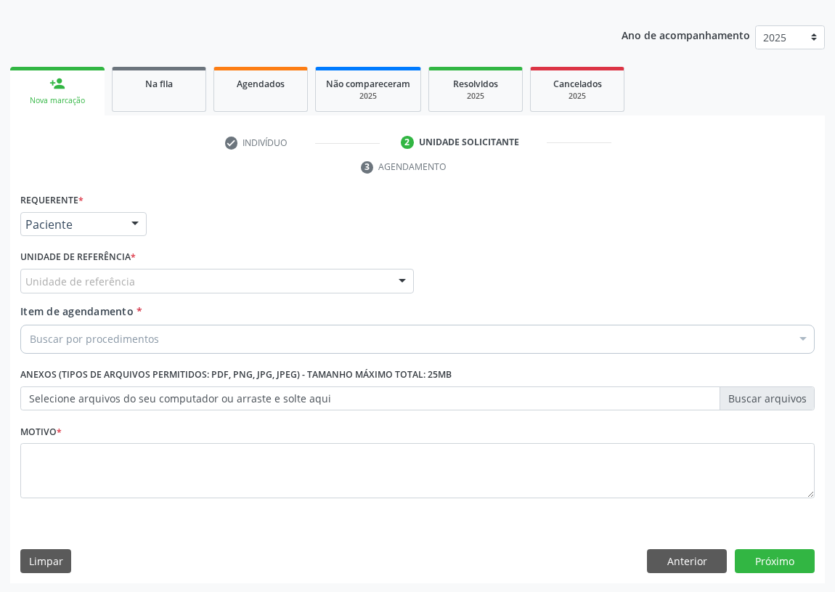
click at [361, 269] on div "Unidade de referência" at bounding box center [217, 281] width 394 height 25
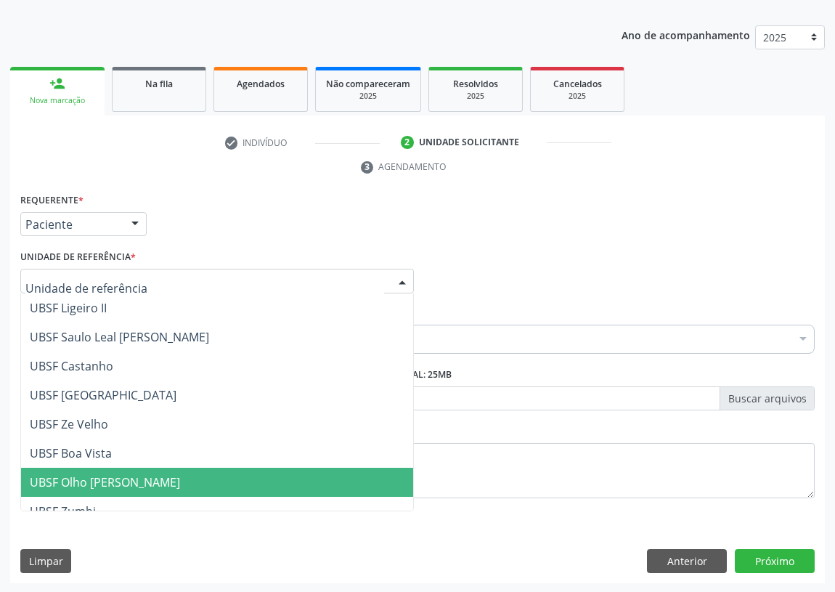
click at [103, 475] on span "UBSF Olho [PERSON_NAME]" at bounding box center [105, 482] width 150 height 16
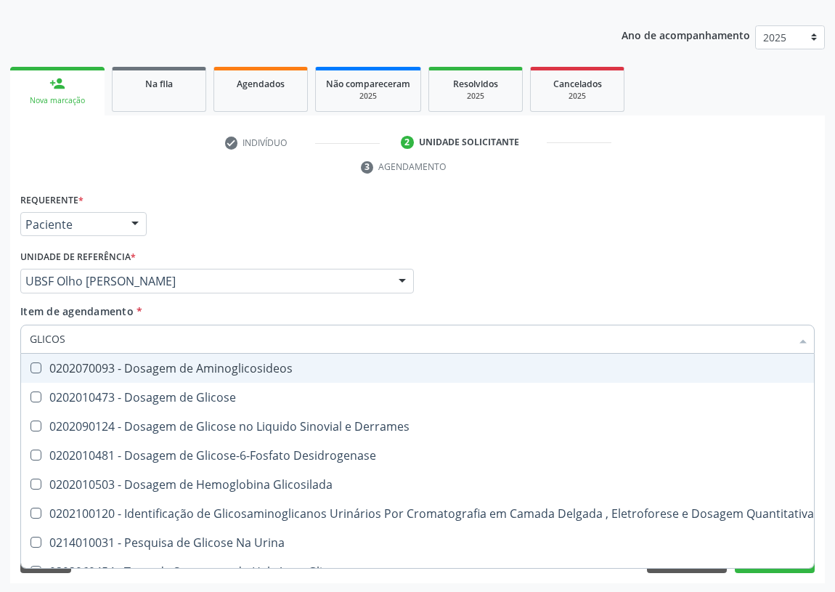
type input "GLICOSE"
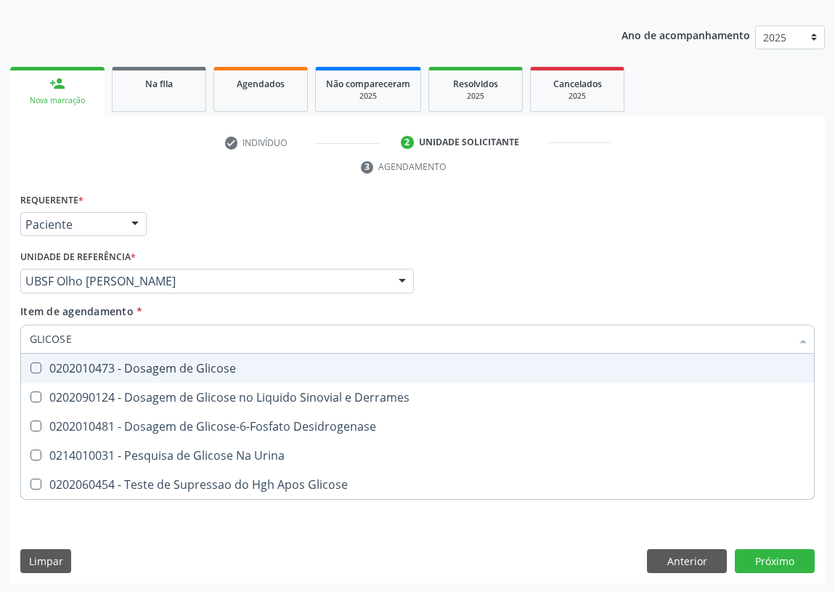
drag, startPoint x: 167, startPoint y: 365, endPoint x: 86, endPoint y: 341, distance: 85.0
click at [167, 364] on div "0202010473 - Dosagem de Glicose" at bounding box center [418, 368] width 776 height 12
checkbox Glicose "true"
drag, startPoint x: 76, startPoint y: 333, endPoint x: 0, endPoint y: 344, distance: 76.3
click at [4, 346] on div "Acompanhamento Acompanhe a situação das marcações correntes e finalizadas Relat…" at bounding box center [417, 262] width 835 height 664
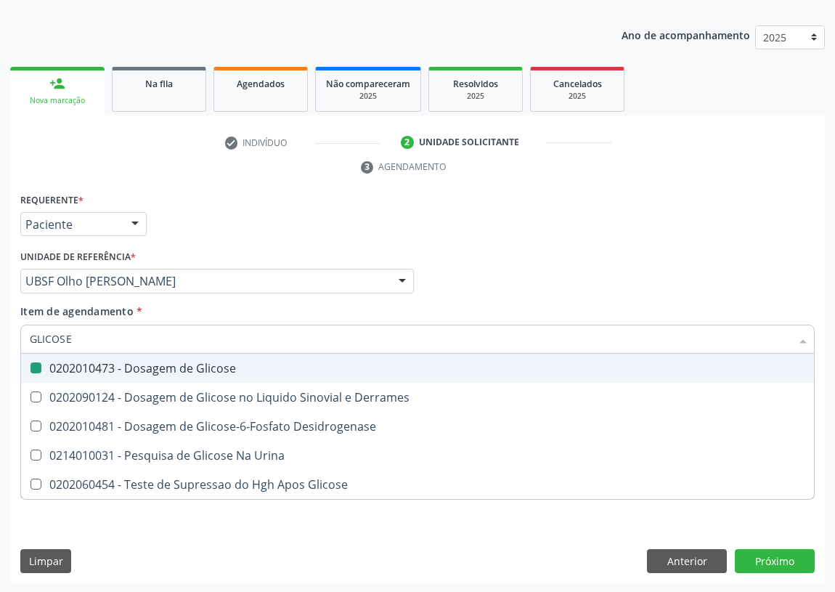
type input "H"
checkbox Glicose "false"
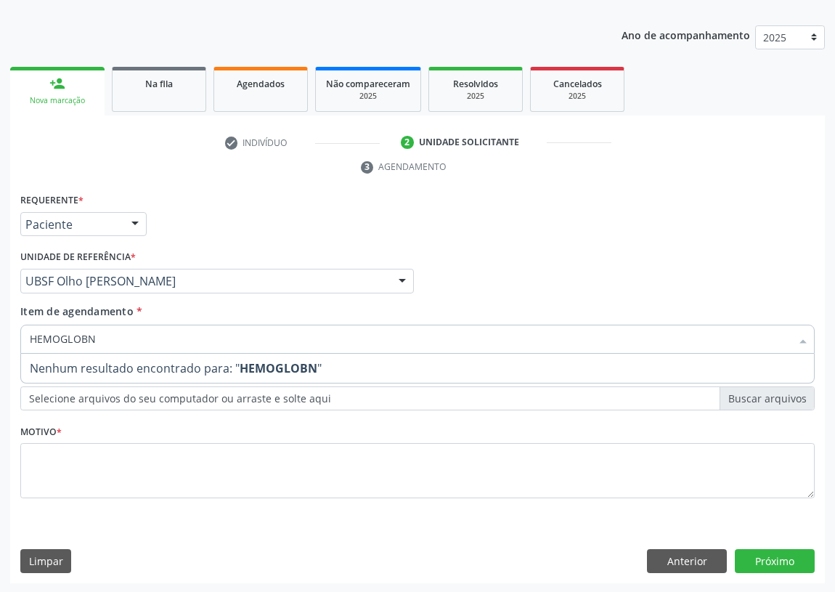
type input "HEMOGLOB"
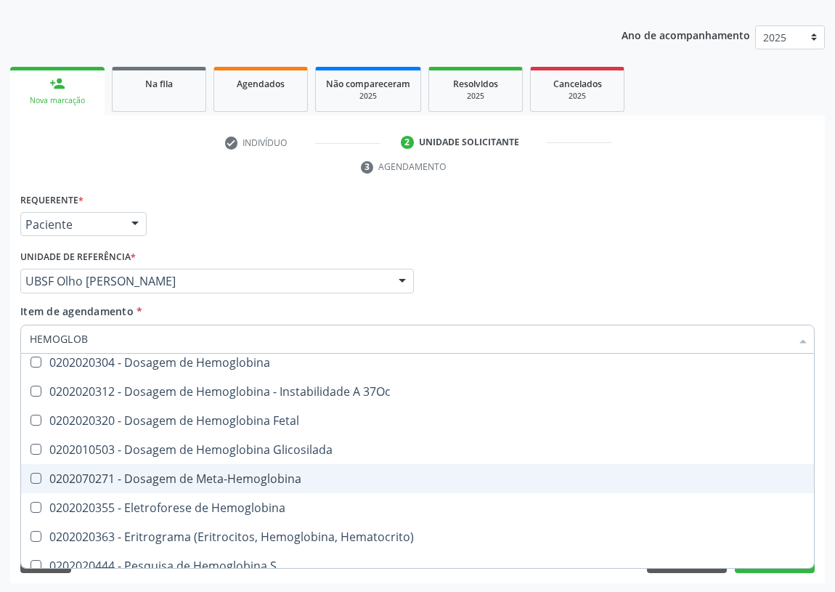
scroll to position [192, 0]
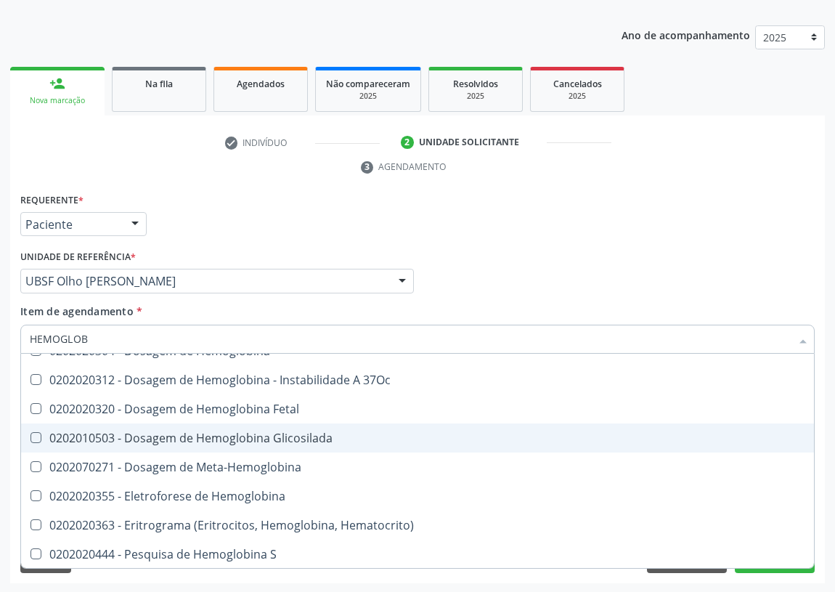
drag, startPoint x: 288, startPoint y: 432, endPoint x: 0, endPoint y: 395, distance: 289.9
click at [286, 433] on div "0202010503 - Dosagem de Hemoglobina Glicosilada" at bounding box center [418, 438] width 776 height 12
checkbox Glicosilada "true"
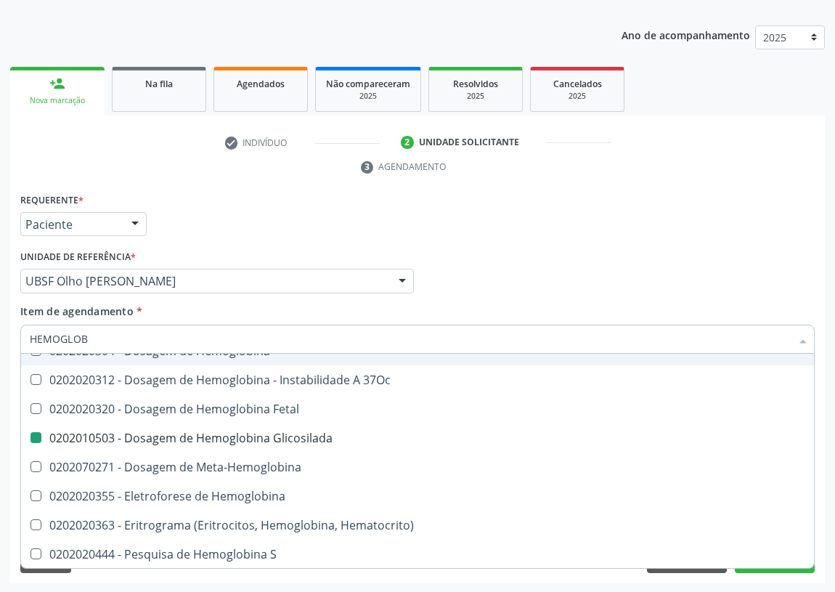
click at [606, 271] on div "Médico Solicitante Por favor, selecione a Unidade de Atendimento primeiro Nenhu…" at bounding box center [418, 274] width 802 height 57
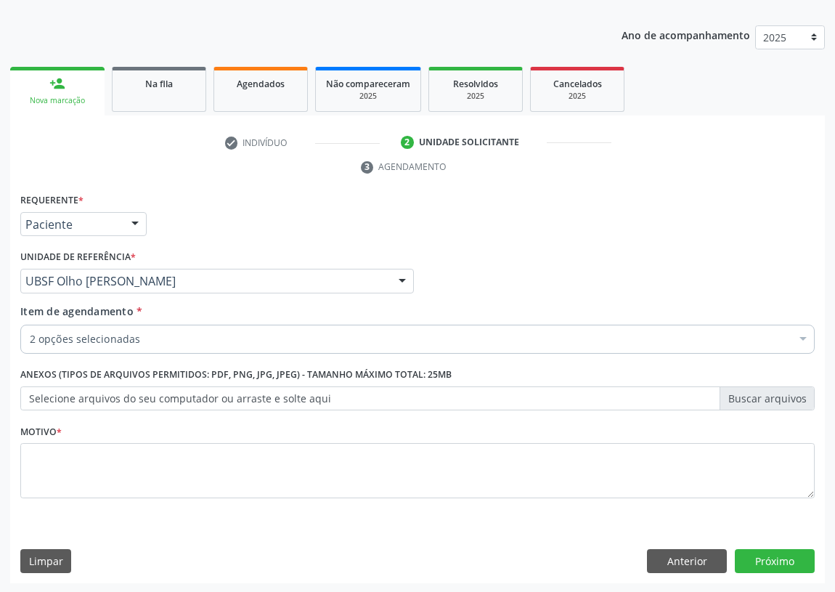
scroll to position [0, 0]
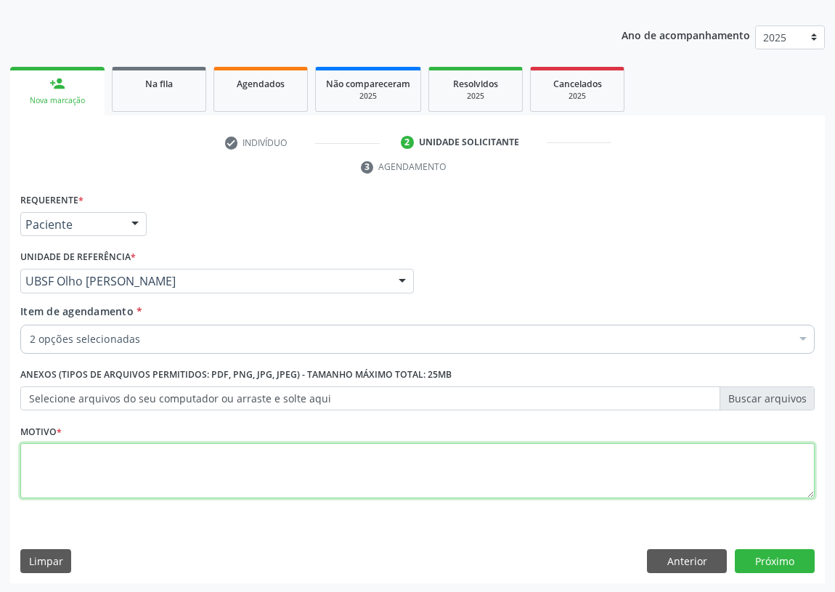
click at [99, 472] on textarea at bounding box center [417, 470] width 794 height 55
type textarea "AVALIAÇÃO"
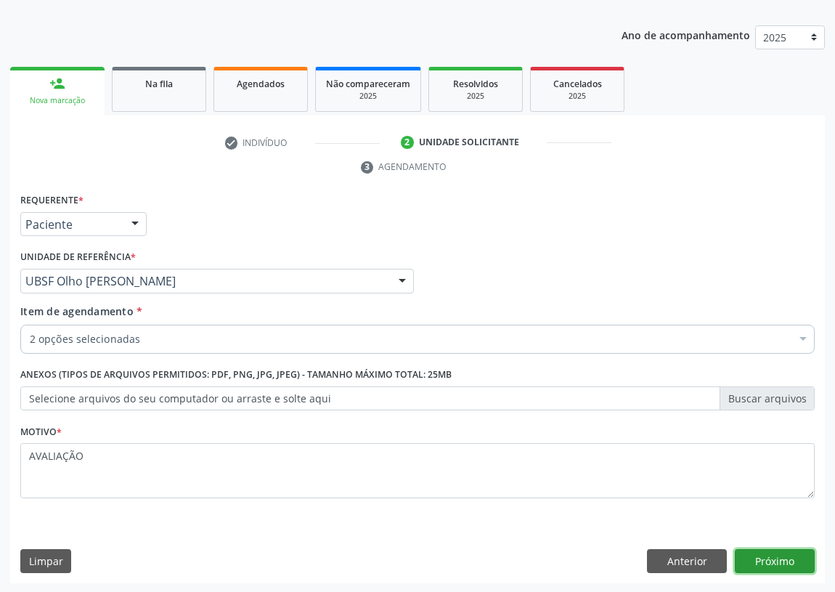
drag, startPoint x: 797, startPoint y: 557, endPoint x: 789, endPoint y: 557, distance: 8.7
click at [789, 557] on button "Próximo" at bounding box center [775, 561] width 80 height 25
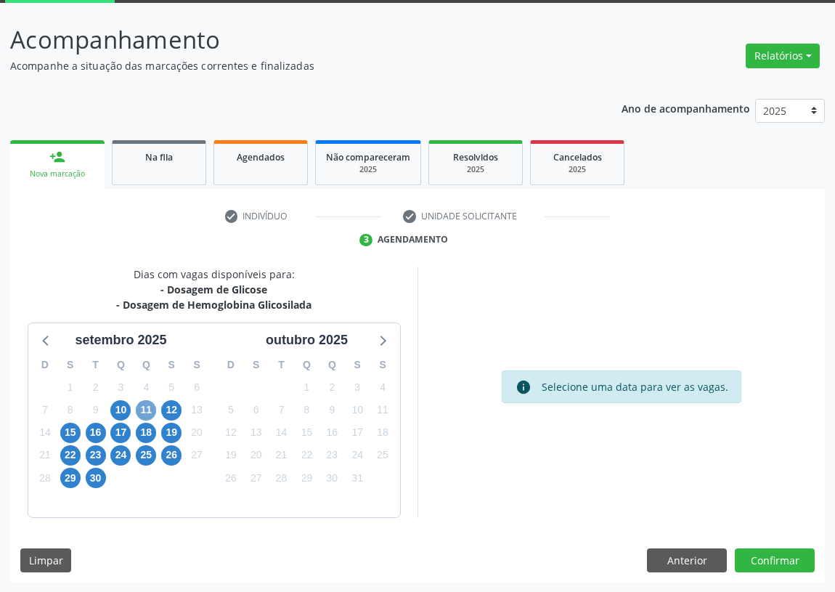
drag, startPoint x: 143, startPoint y: 412, endPoint x: 305, endPoint y: 323, distance: 184.6
click at [144, 411] on span "11" at bounding box center [146, 410] width 20 height 20
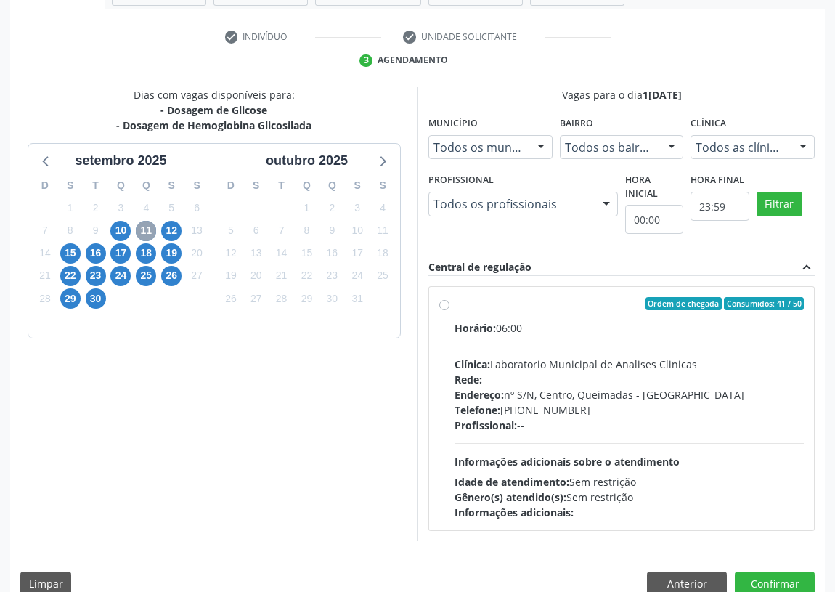
scroll to position [279, 0]
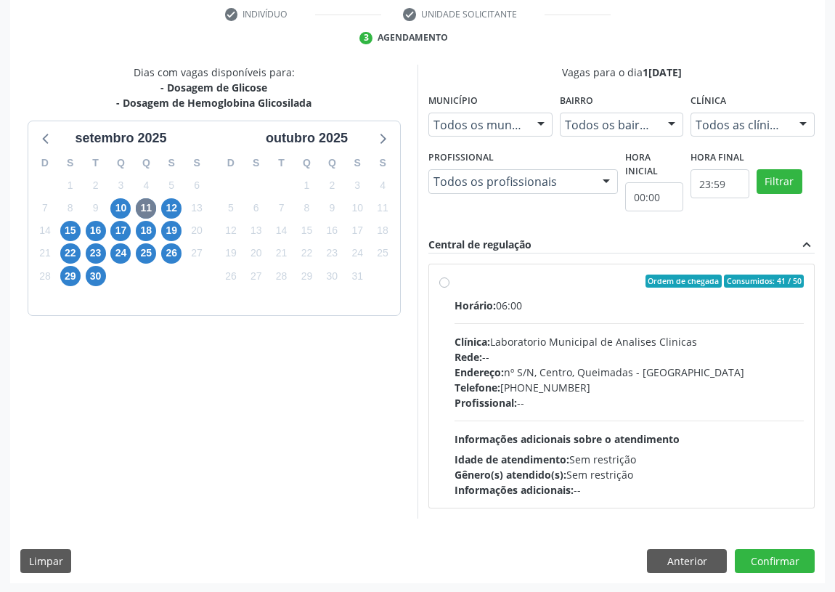
click at [455, 278] on label "Ordem de chegada Consumidos: 41 / 50 Horário: 06:00 Clínica: Laboratorio Munici…" at bounding box center [629, 385] width 349 height 223
click at [441, 278] on input "Ordem de chegada Consumidos: 41 / 50 Horário: 06:00 Clínica: Laboratorio Munici…" at bounding box center [444, 280] width 10 height 13
radio input "true"
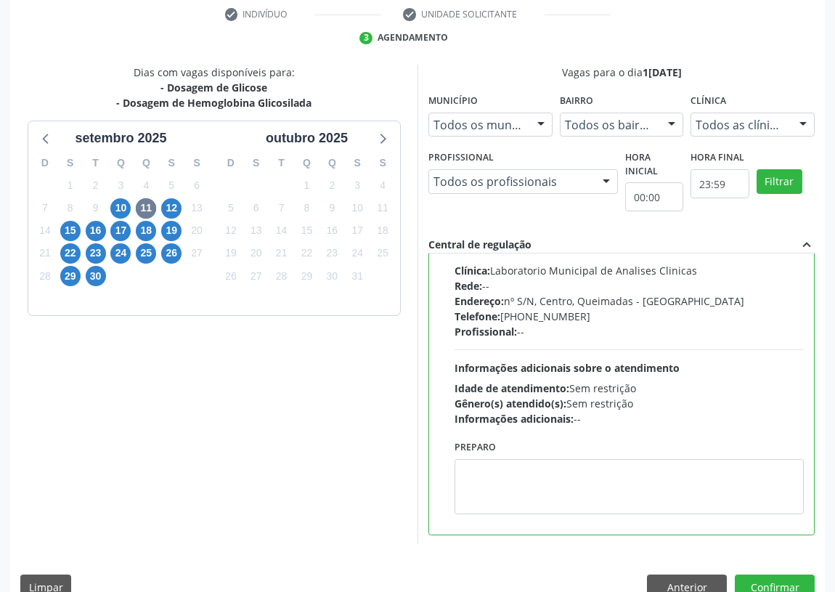
scroll to position [72, 0]
click at [468, 471] on textarea at bounding box center [629, 485] width 349 height 55
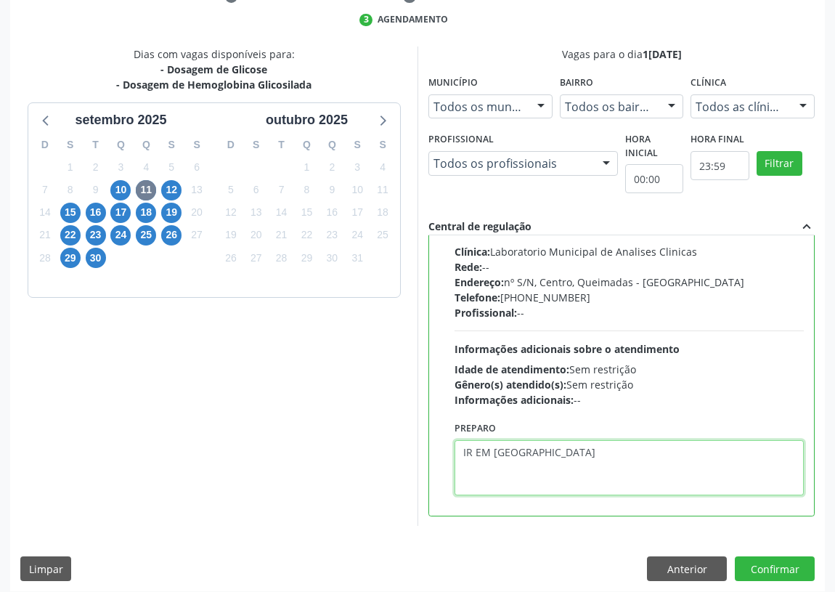
scroll to position [305, 0]
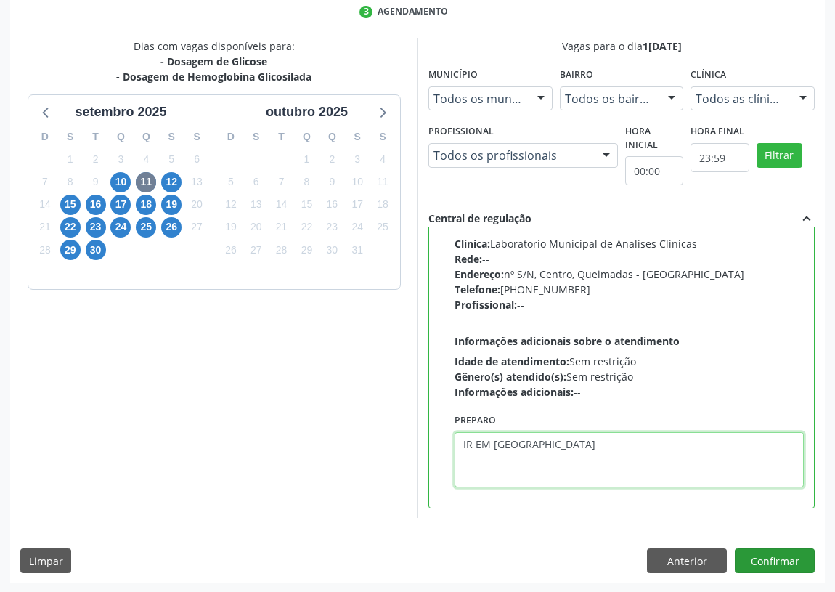
type textarea "IR EM [GEOGRAPHIC_DATA]"
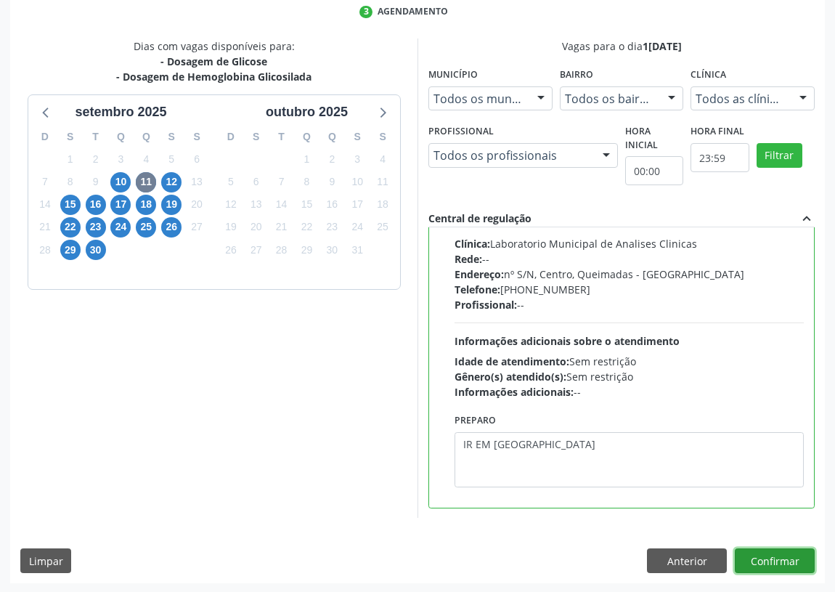
click at [777, 555] on button "Confirmar" at bounding box center [775, 560] width 80 height 25
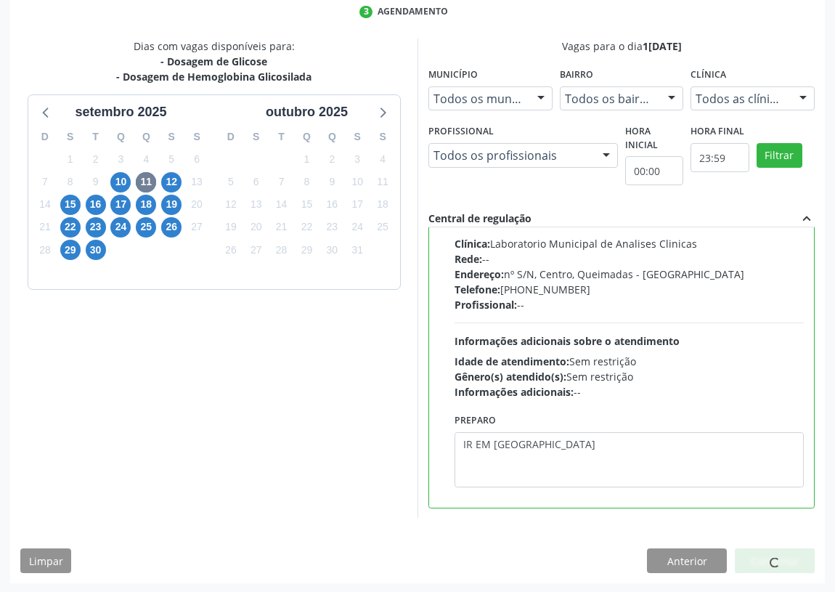
scroll to position [0, 0]
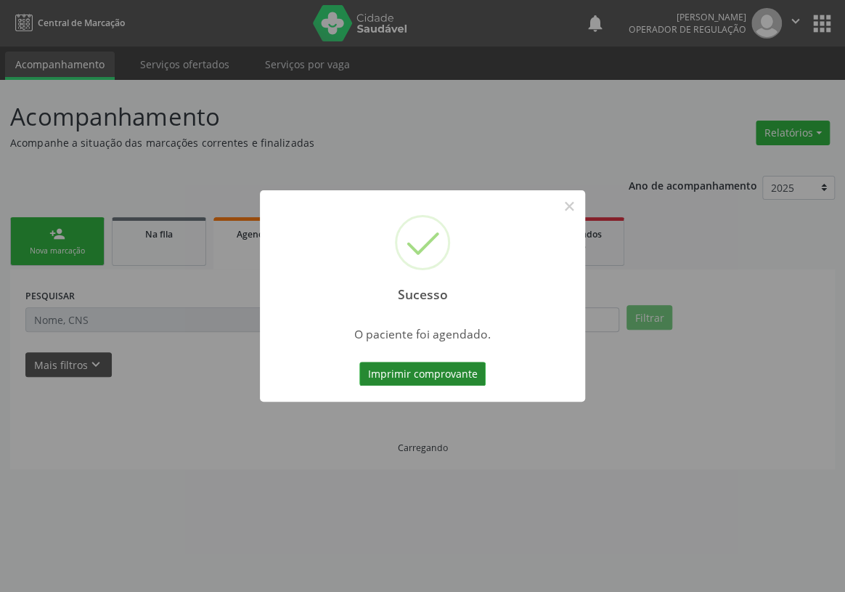
click at [435, 373] on button "Imprimir comprovante" at bounding box center [422, 374] width 126 height 25
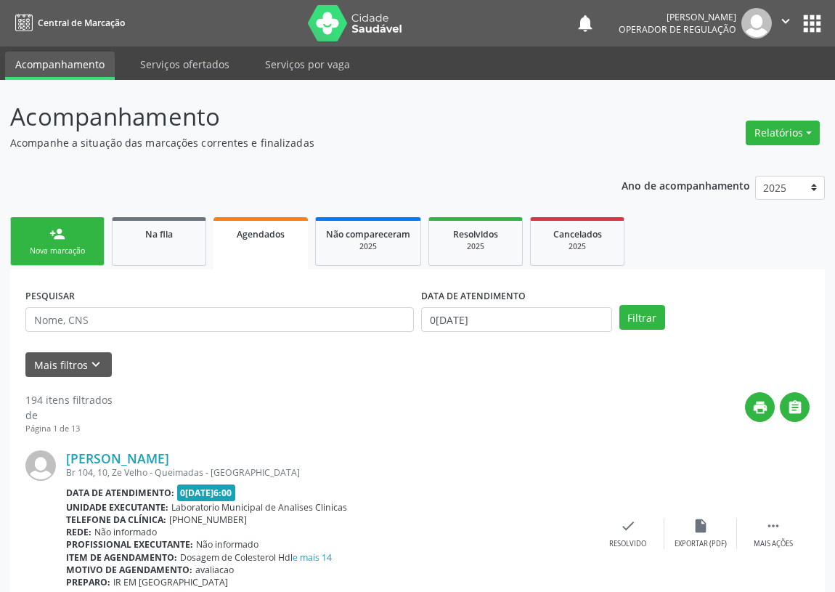
click at [59, 247] on div "Nova marcação" at bounding box center [57, 250] width 73 height 11
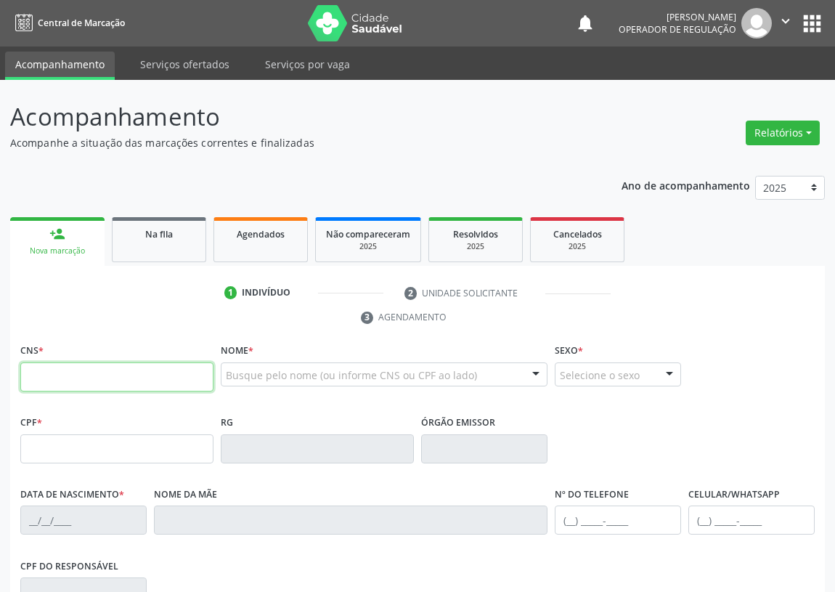
click at [58, 383] on input "text" at bounding box center [116, 376] width 193 height 29
type input "701 4026 8815 5333"
type input "000.646.227-89"
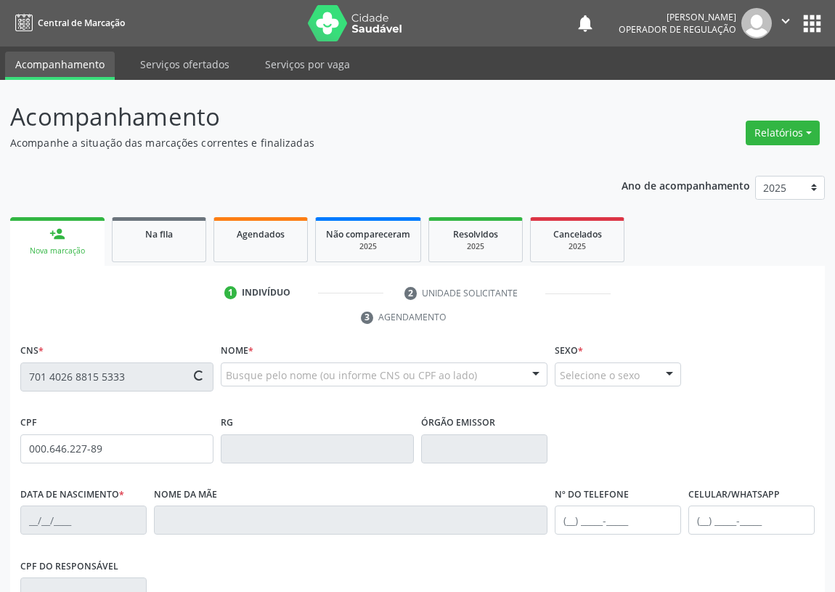
type input "3[DATE]"
type input "[PERSON_NAME]"
type input "[PHONE_NUMBER]"
type input "219"
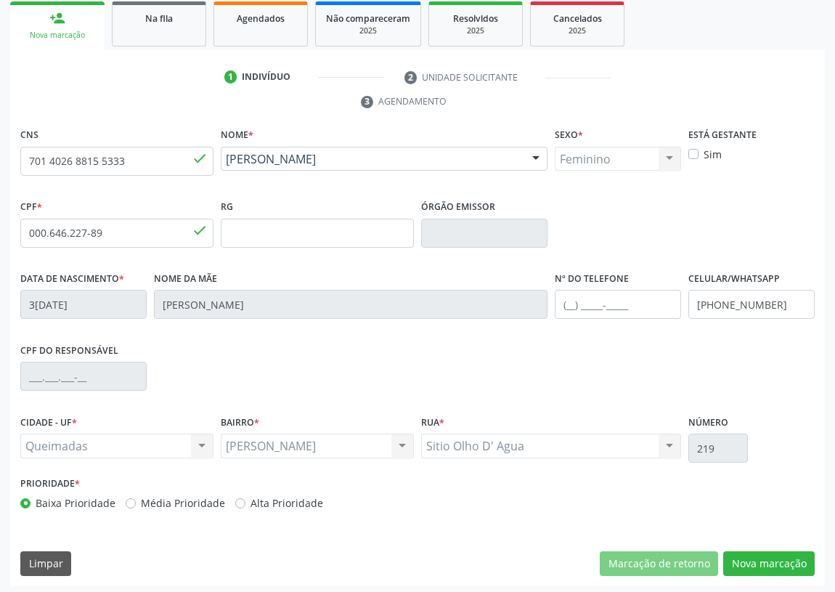
scroll to position [218, 0]
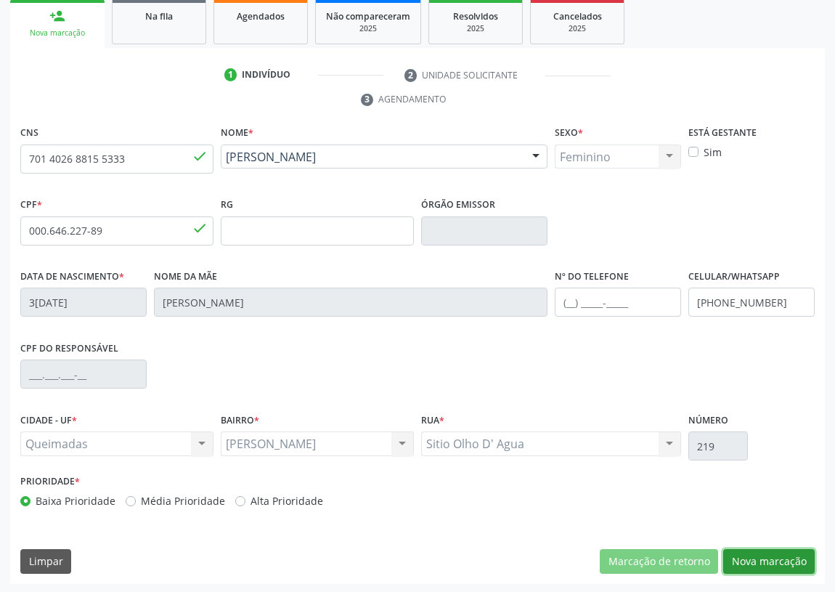
click at [762, 561] on button "Nova marcação" at bounding box center [768, 561] width 91 height 25
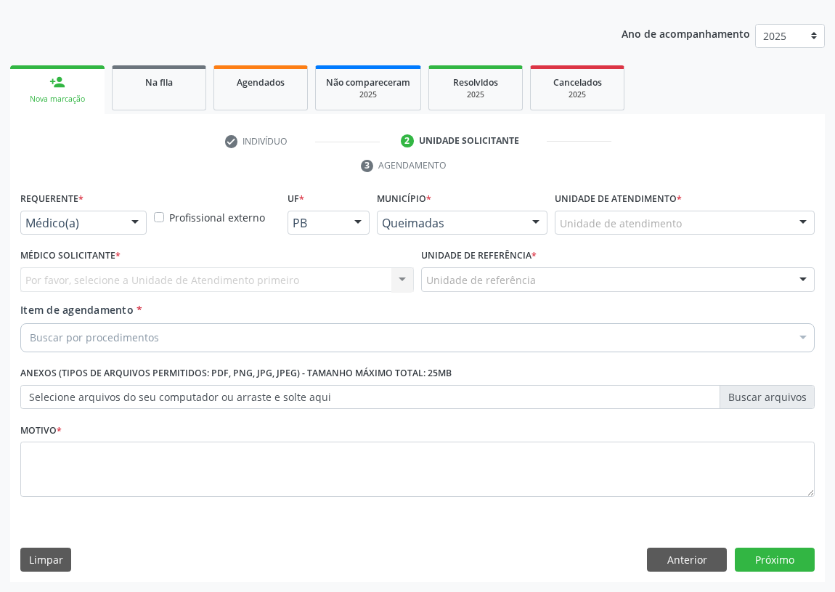
scroll to position [150, 0]
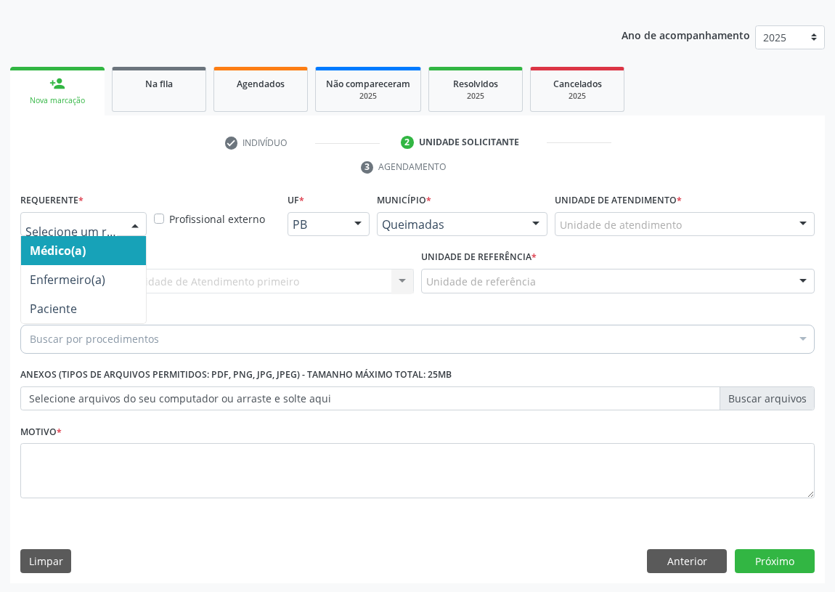
click at [136, 222] on div at bounding box center [135, 225] width 22 height 25
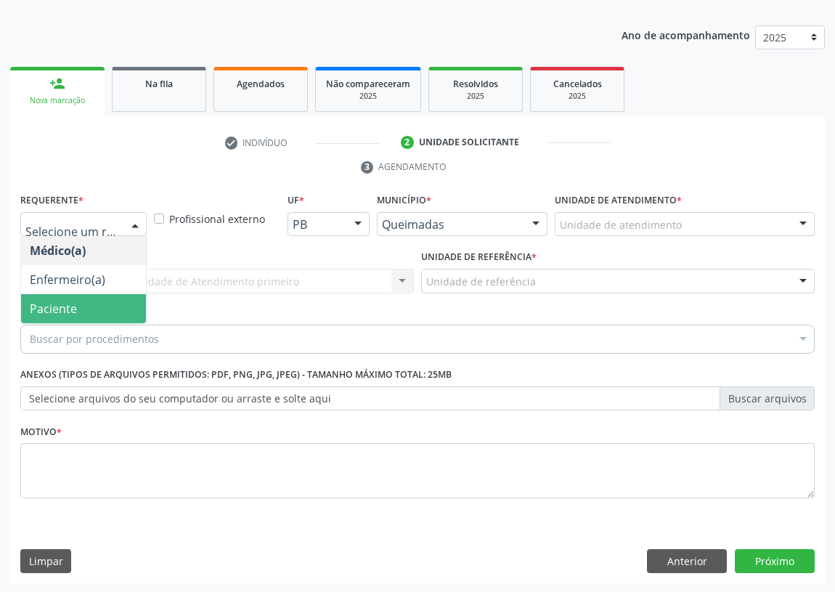
drag, startPoint x: 105, startPoint y: 312, endPoint x: 338, endPoint y: 312, distance: 233.1
click at [118, 313] on span "Paciente" at bounding box center [83, 308] width 125 height 29
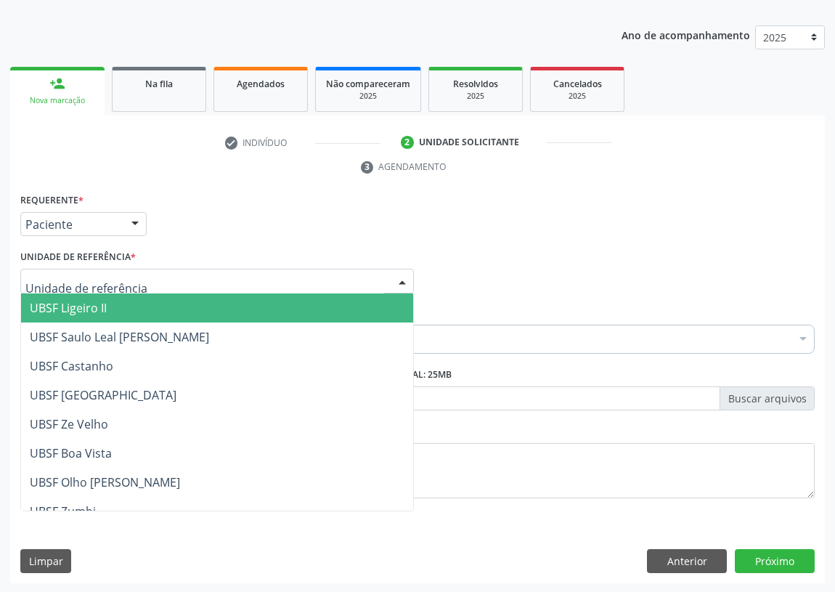
click at [399, 280] on div at bounding box center [402, 281] width 22 height 25
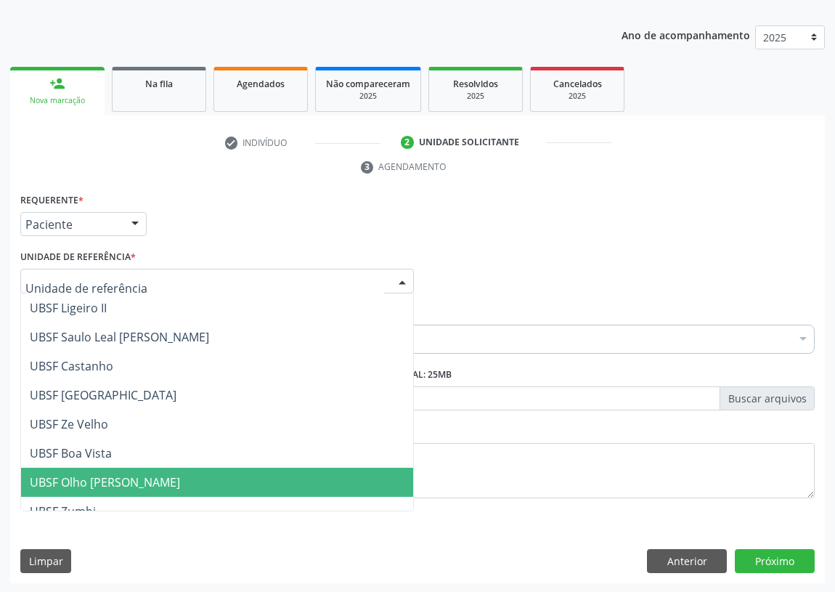
drag, startPoint x: 145, startPoint y: 487, endPoint x: 60, endPoint y: 420, distance: 108.7
click at [137, 483] on span "UBSF Olho [PERSON_NAME]" at bounding box center [105, 482] width 150 height 16
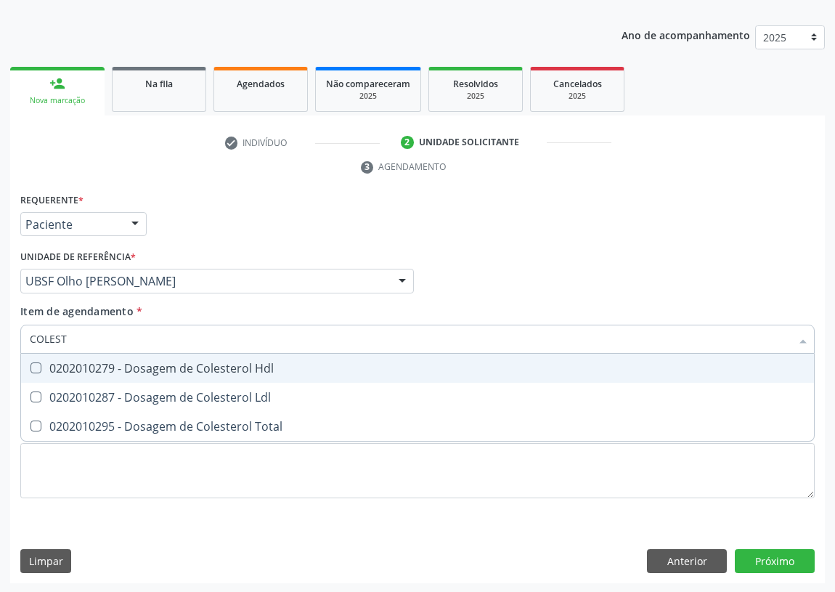
type input "COLESTE"
drag, startPoint x: 31, startPoint y: 361, endPoint x: 41, endPoint y: 405, distance: 45.4
click at [34, 373] on span "0202010279 - Dosagem de Colesterol Hdl" at bounding box center [417, 368] width 793 height 29
checkbox Hdl "true"
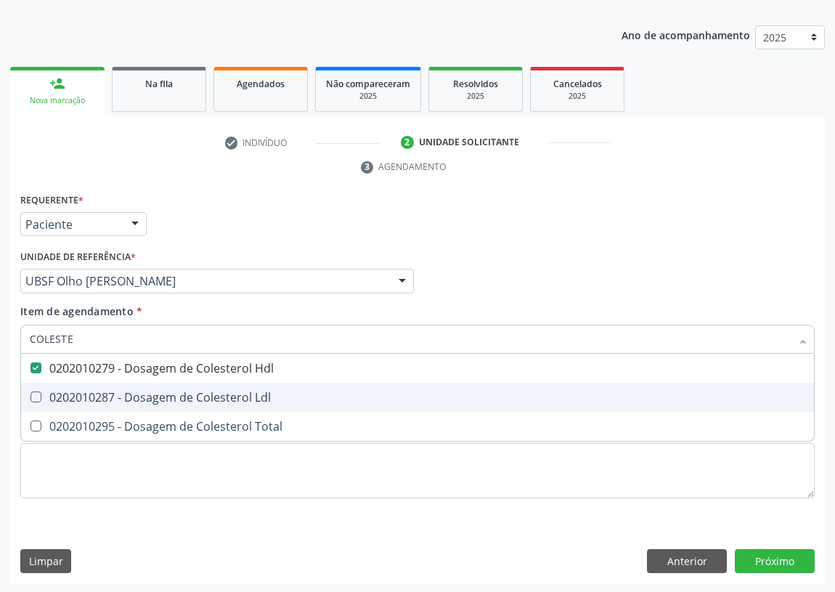
drag, startPoint x: 35, startPoint y: 395, endPoint x: 54, endPoint y: 358, distance: 41.9
click at [35, 394] on Ldl at bounding box center [35, 396] width 11 height 11
click at [30, 394] on Ldl "checkbox" at bounding box center [25, 396] width 9 height 9
checkbox Ldl "true"
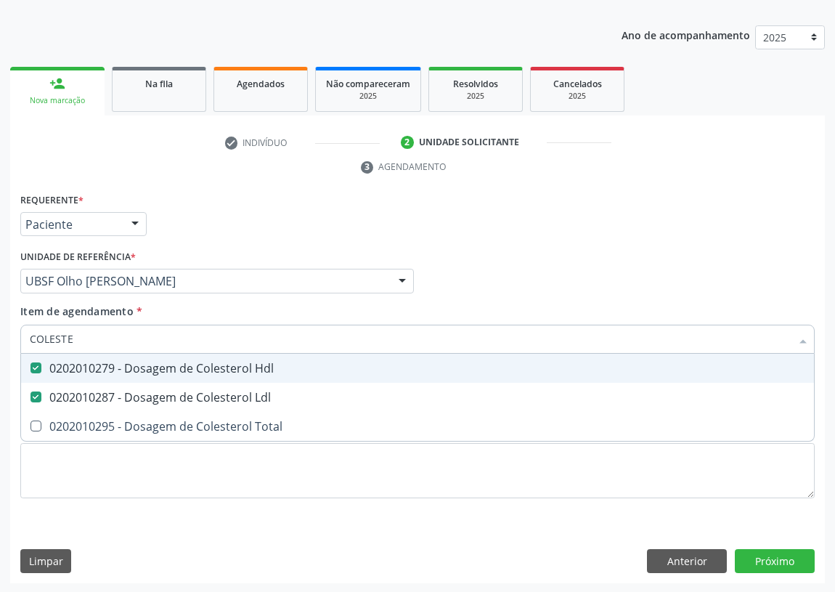
drag, startPoint x: 38, startPoint y: 339, endPoint x: 18, endPoint y: 339, distance: 19.6
click at [18, 339] on div "Item de agendamento * COLESTE Desfazer seleção 0202010279 - Dosagem de Colester…" at bounding box center [418, 332] width 802 height 56
type input "C"
checkbox Hdl "false"
checkbox Ldl "false"
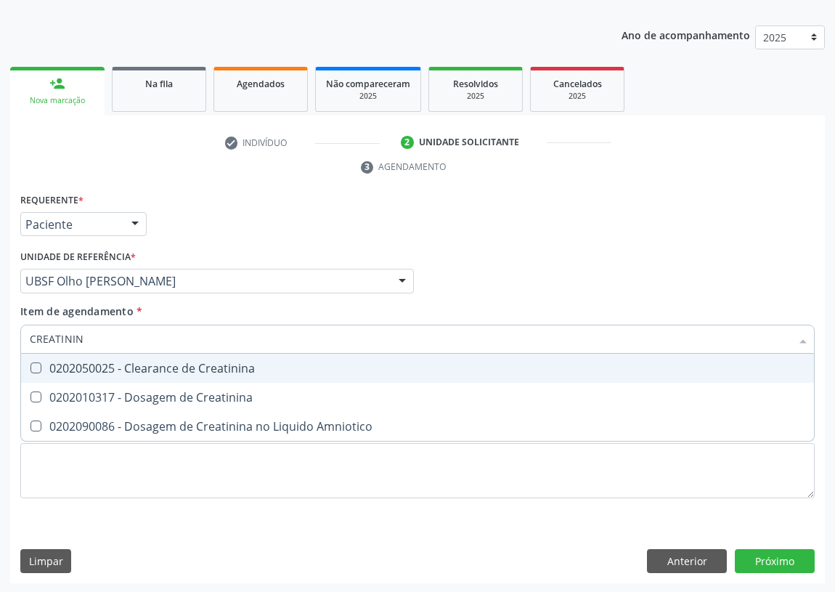
type input "CREATININA"
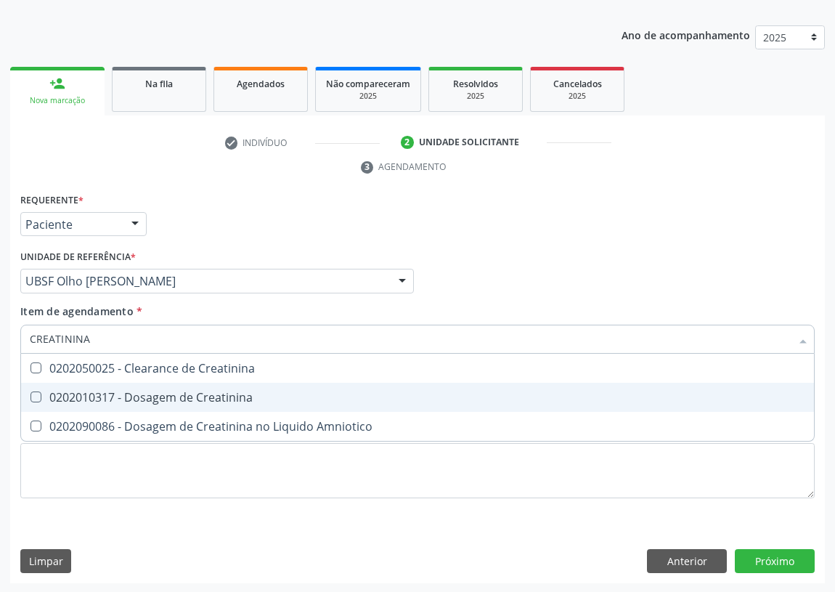
drag, startPoint x: 31, startPoint y: 397, endPoint x: 57, endPoint y: 360, distance: 44.9
click at [33, 384] on span "0202010317 - Dosagem de Creatinina" at bounding box center [417, 397] width 793 height 29
checkbox Creatinina "true"
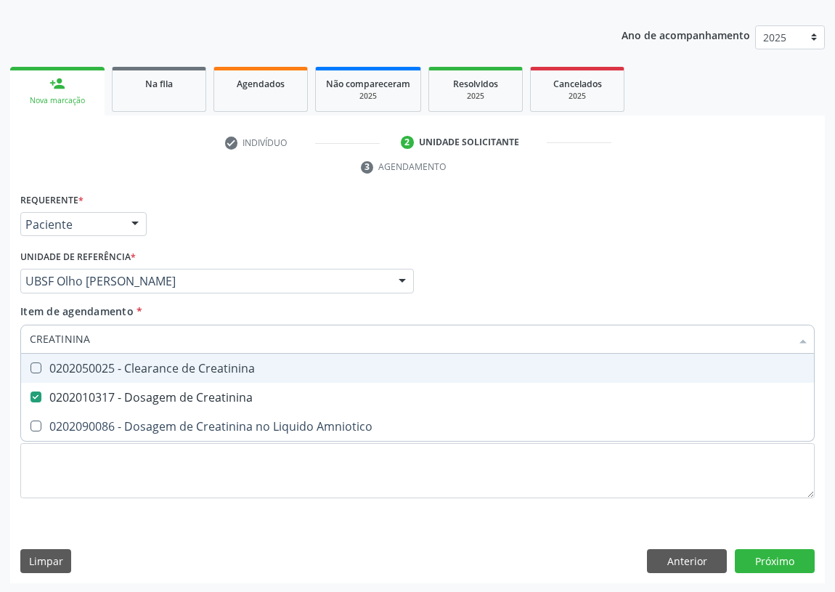
drag, startPoint x: 94, startPoint y: 337, endPoint x: 0, endPoint y: 344, distance: 94.7
click at [0, 344] on div "Acompanhamento Acompanhe a situação das marcações correntes e finalizadas Relat…" at bounding box center [417, 262] width 835 height 664
type input "P"
checkbox Creatinina "false"
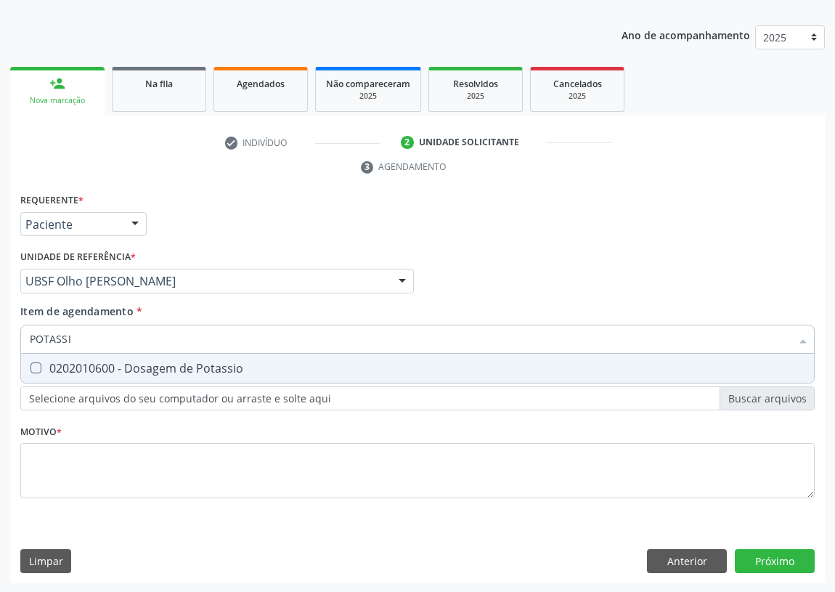
type input "POTASSIO"
drag, startPoint x: 51, startPoint y: 366, endPoint x: 36, endPoint y: 366, distance: 15.2
click at [45, 366] on div "0202010600 - Dosagem de Potassio" at bounding box center [418, 368] width 776 height 12
checkbox Potassio "true"
drag, startPoint x: 79, startPoint y: 341, endPoint x: 0, endPoint y: 335, distance: 79.4
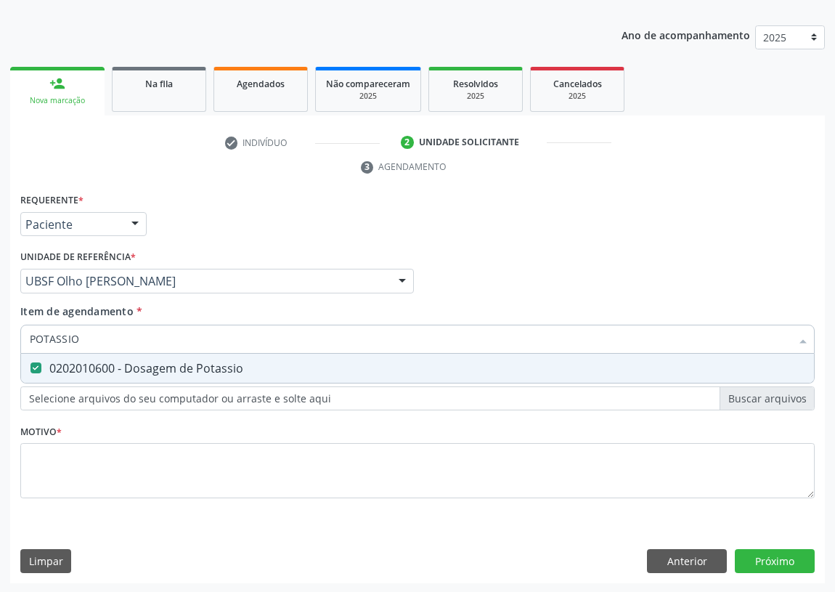
click at [0, 335] on div "Acompanhamento Acompanhe a situação das marcações correntes e finalizadas Relat…" at bounding box center [417, 262] width 835 height 664
type input "TR"
checkbox Potassio "false"
type input "TRIGLI"
click at [42, 367] on div "0202010678 - Dosagem de Triglicerideos" at bounding box center [418, 368] width 776 height 12
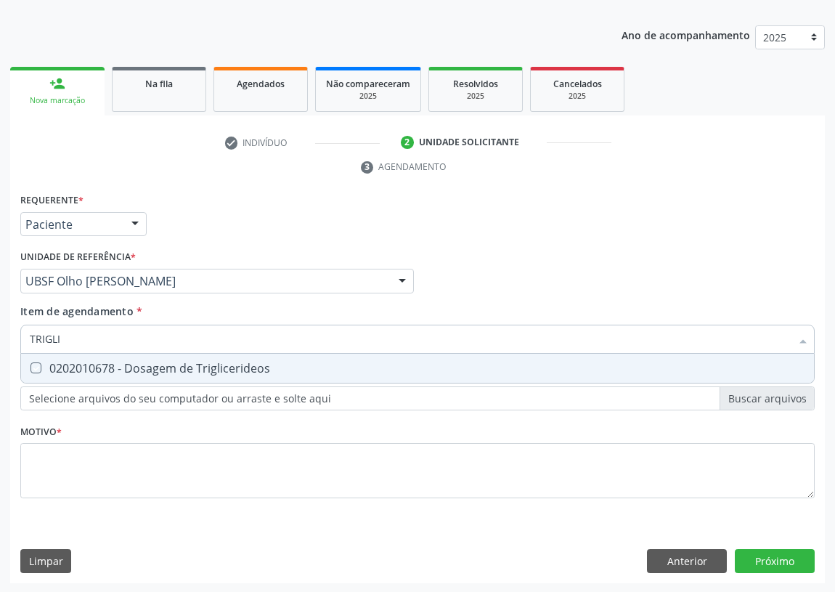
checkbox Triglicerideos "true"
drag, startPoint x: 17, startPoint y: 333, endPoint x: 0, endPoint y: 327, distance: 17.7
click at [0, 331] on div "Acompanhamento Acompanhe a situação das marcações correntes e finalizadas Relat…" at bounding box center [417, 262] width 835 height 664
drag, startPoint x: 60, startPoint y: 336, endPoint x: 17, endPoint y: 340, distance: 42.3
click at [17, 340] on div "Item de agendamento * TRIGLI Desfazer seleção 0202010678 - Dosagem de Triglicer…" at bounding box center [418, 332] width 802 height 56
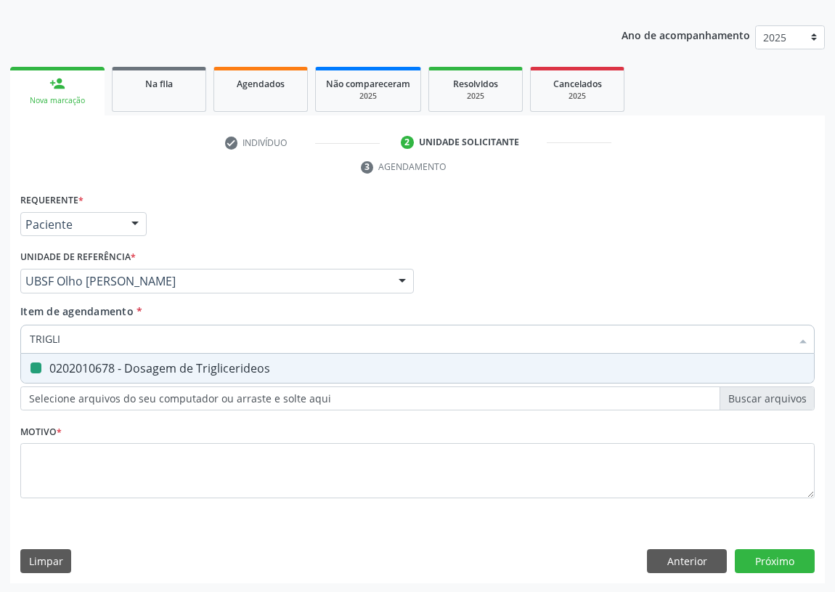
type input "G"
checkbox Triglicerideos "false"
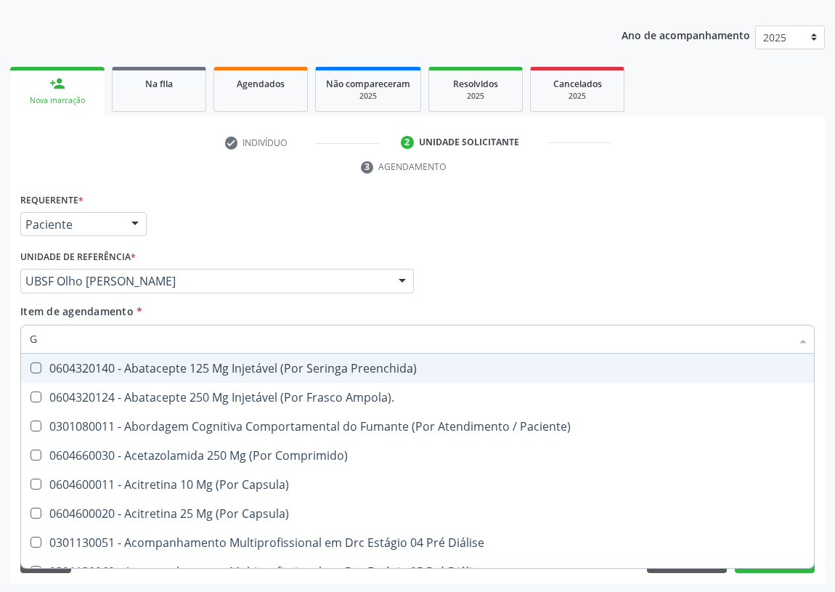
type input "GL"
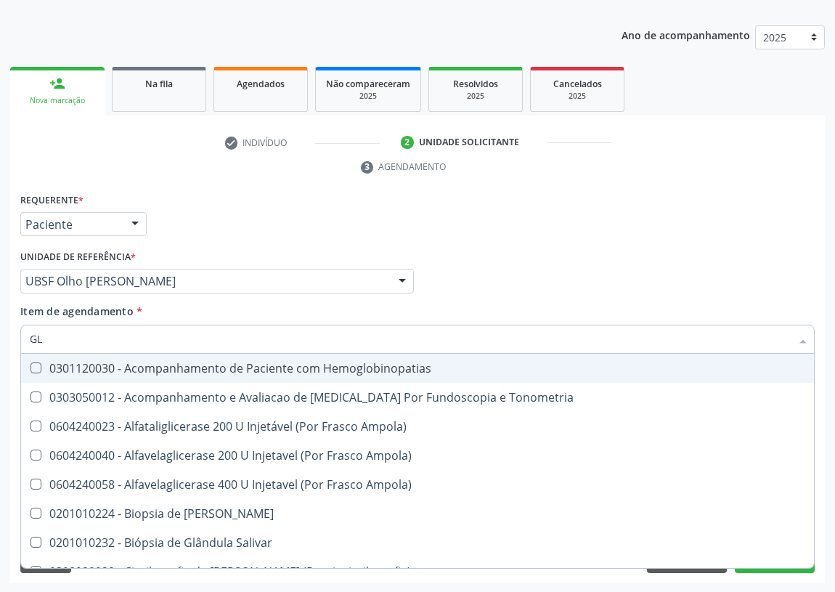
checkbox Triglicerideos "true"
type input "GLI"
checkbox Dosagens\) "true"
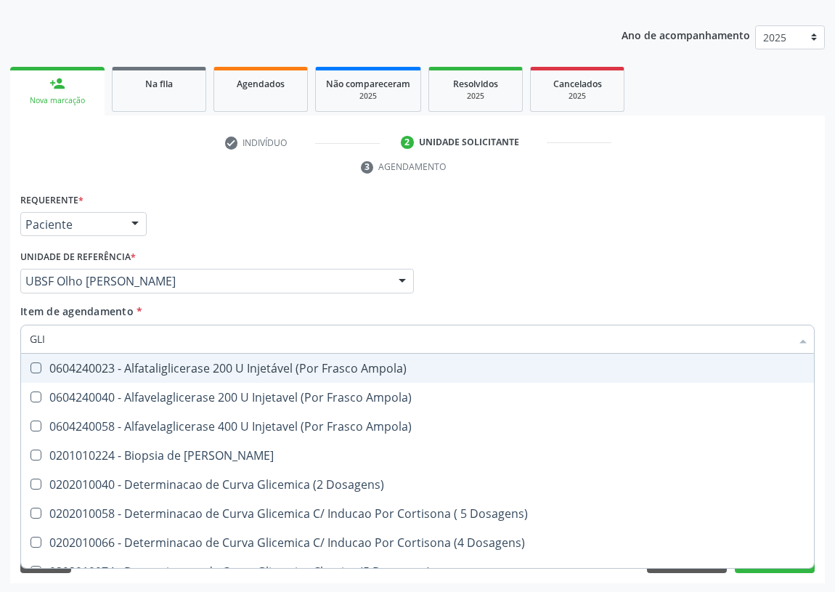
type input "GLIC"
checkbox Glicosilada "true"
checkbox Triglicerideos "false"
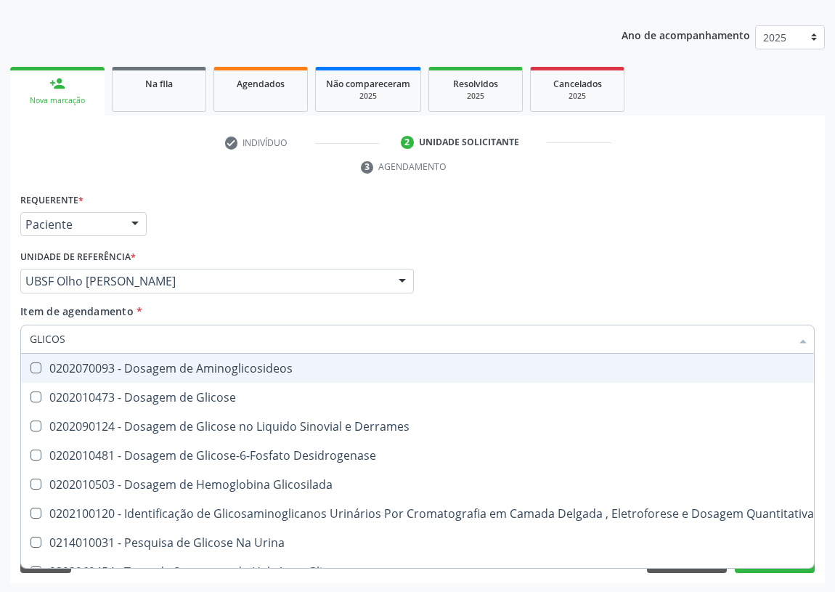
type input "GLICOSE"
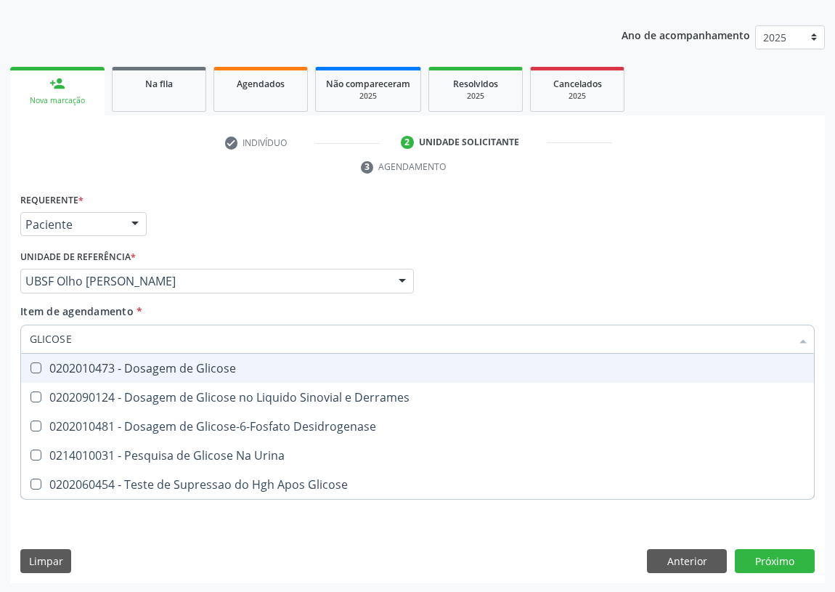
drag, startPoint x: 156, startPoint y: 369, endPoint x: 78, endPoint y: 339, distance: 83.2
click at [142, 364] on div "0202010473 - Dosagem de Glicose" at bounding box center [418, 368] width 776 height 12
checkbox Glicose "true"
drag, startPoint x: 78, startPoint y: 338, endPoint x: 0, endPoint y: 338, distance: 77.7
click at [0, 338] on div "Acompanhamento Acompanhe a situação das marcações correntes e finalizadas Relat…" at bounding box center [417, 262] width 835 height 664
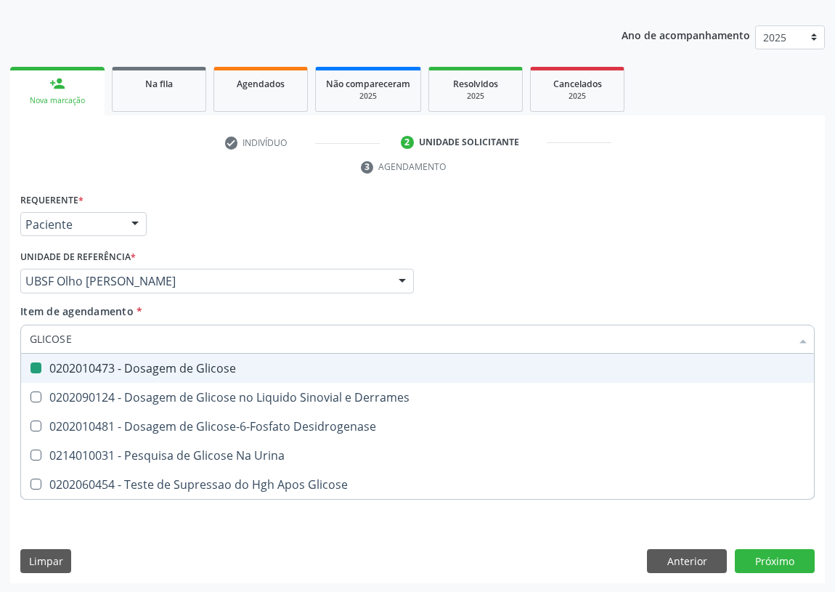
type input "H"
checkbox Glicose "false"
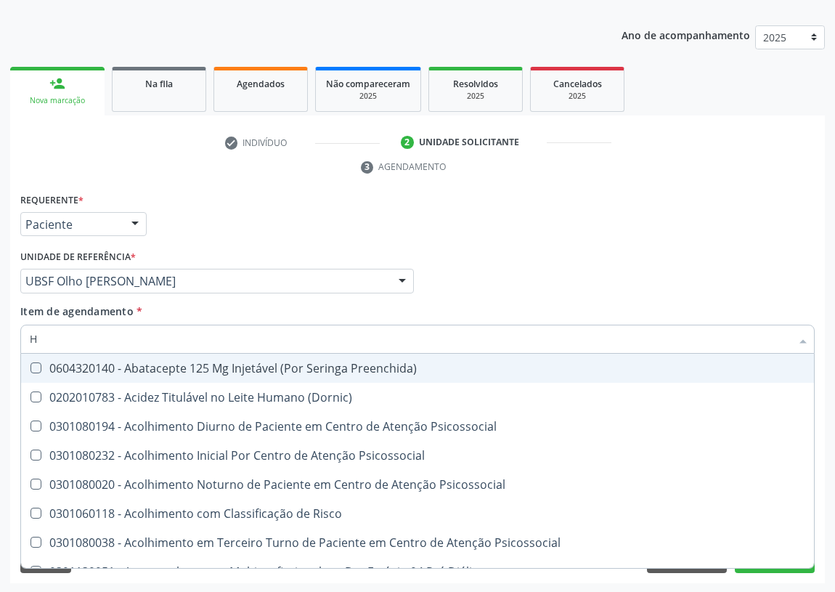
type input "HE"
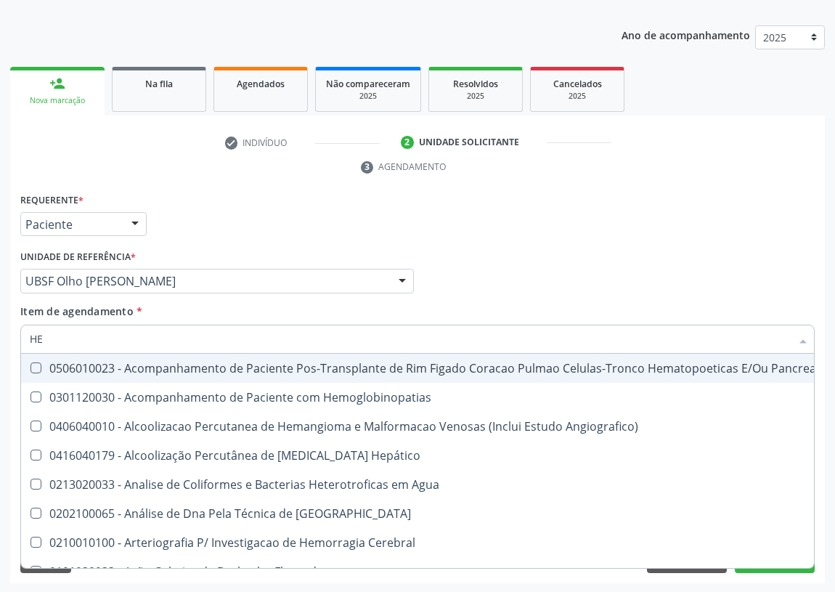
checkbox Cronico "false"
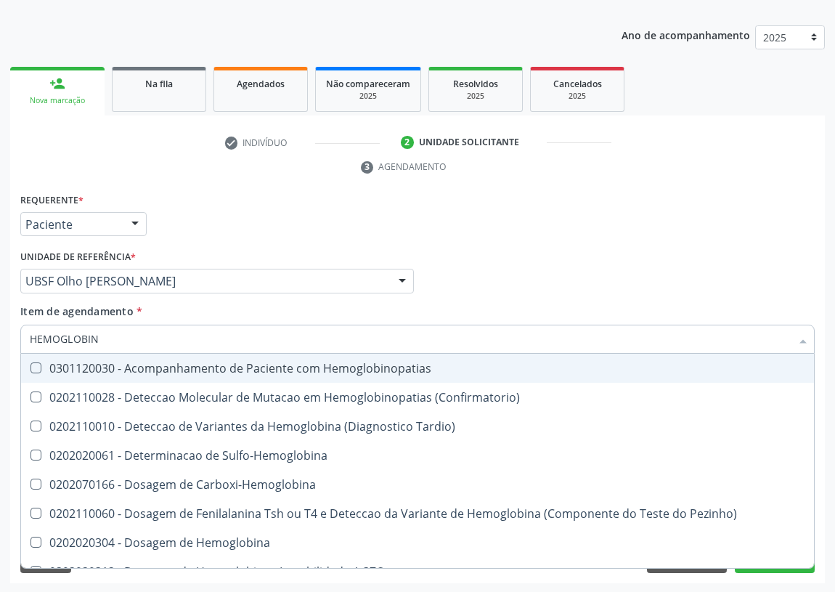
type input "HEMOGLOBINA"
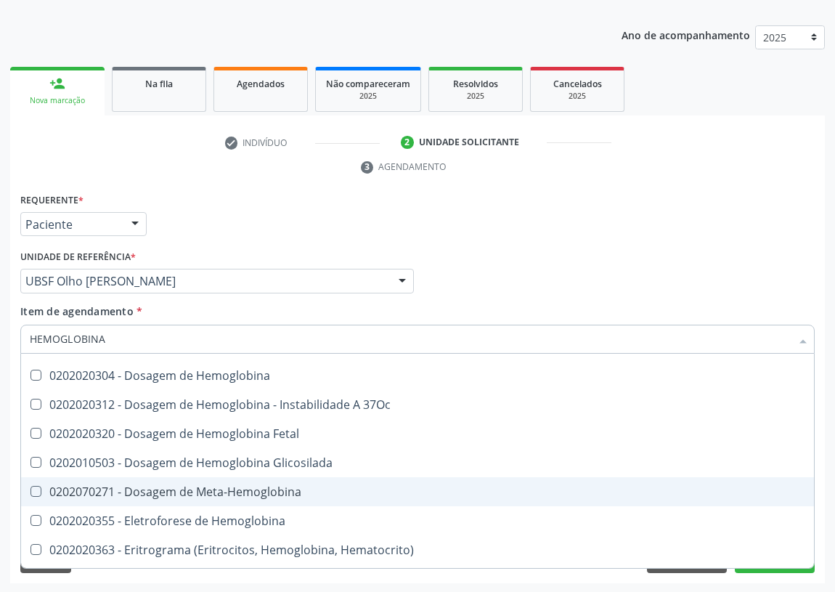
scroll to position [134, 0]
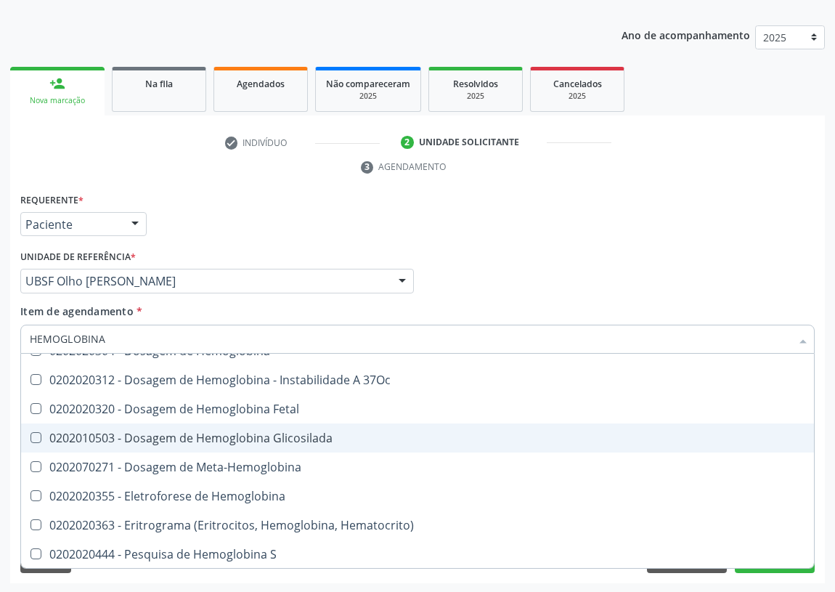
click at [294, 436] on div "0202010503 - Dosagem de Hemoglobina Glicosilada" at bounding box center [418, 438] width 776 height 12
checkbox Glicosilada "true"
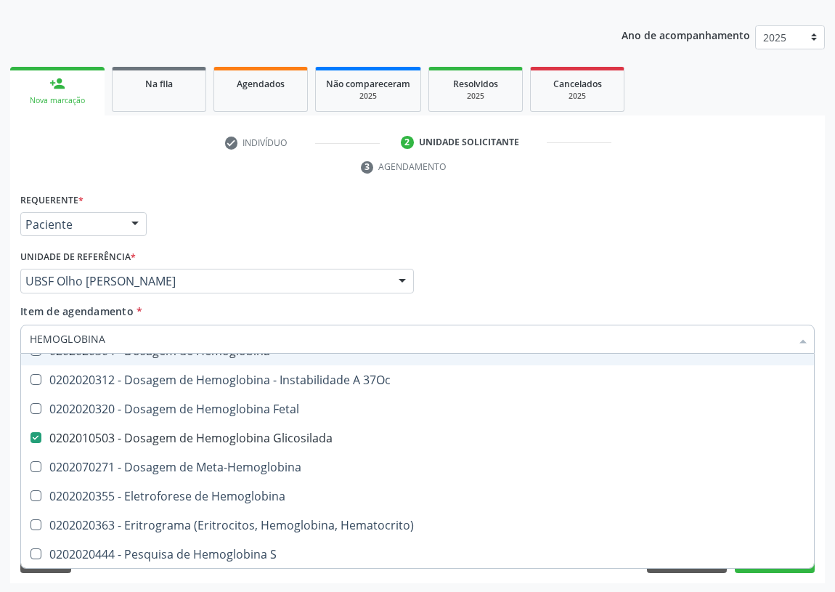
drag, startPoint x: 108, startPoint y: 340, endPoint x: 0, endPoint y: 350, distance: 108.7
click at [0, 350] on div "Acompanhamento Acompanhe a situação das marcações correntes e finalizadas Relat…" at bounding box center [417, 262] width 835 height 664
type input "02"
checkbox Glicosilada "false"
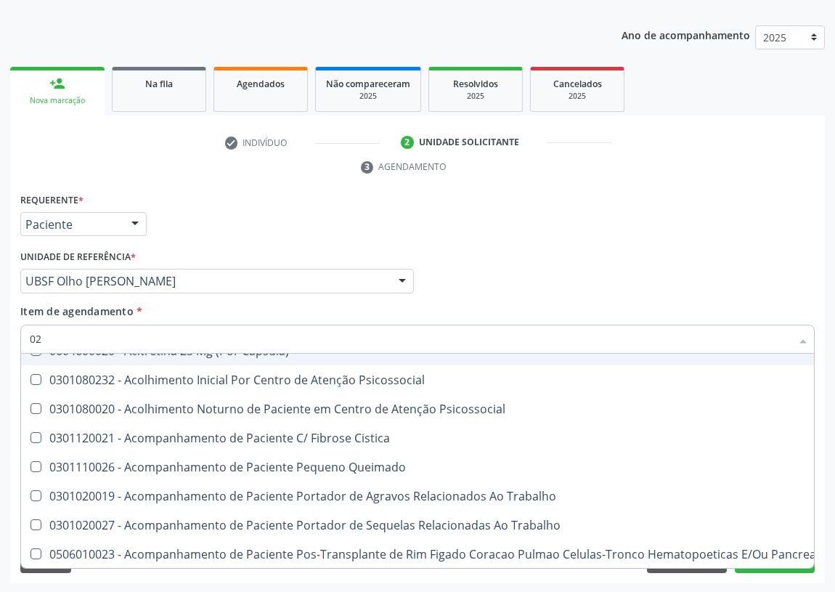
type input "020"
checkbox \(Pos-Pasteurização\) "true"
checkbox Debridamento "true"
checkbox Dacriocistografia "true"
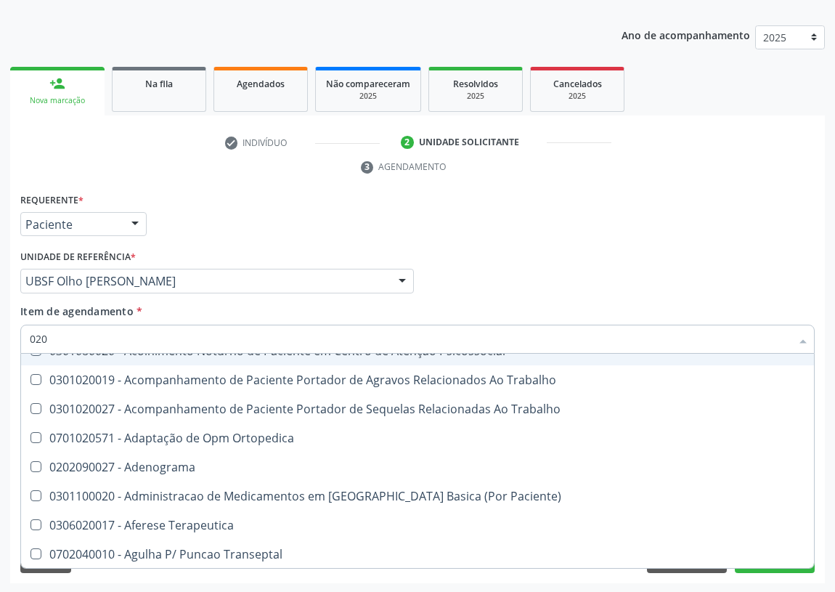
type input "0202"
checkbox Ocular "true"
checkbox Aberto\) "true"
checkbox Cortante "true"
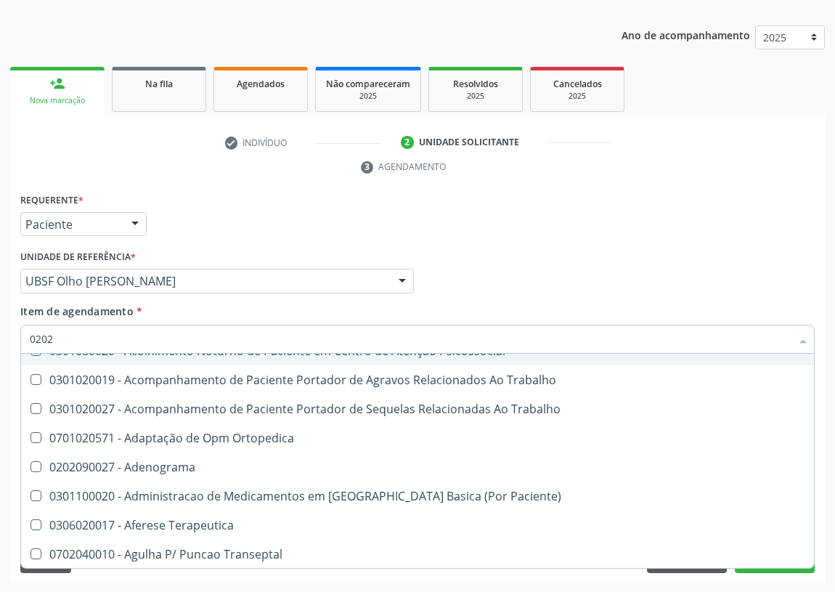
checkbox Drogas "true"
checkbox Gastro-Esofagico "true"
checkbox Projecoes\) "true"
checkbox Hdl "false"
checkbox Ldl "false"
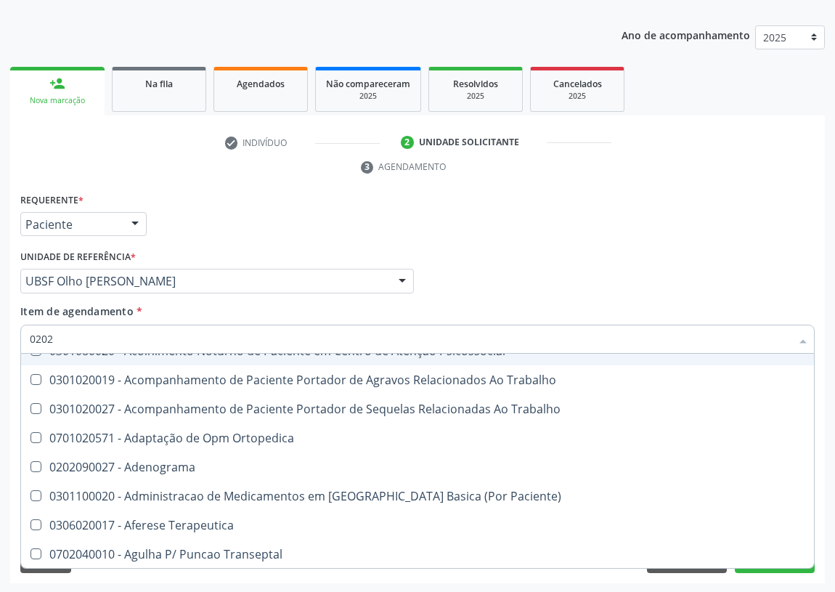
checkbox Creatinina "false"
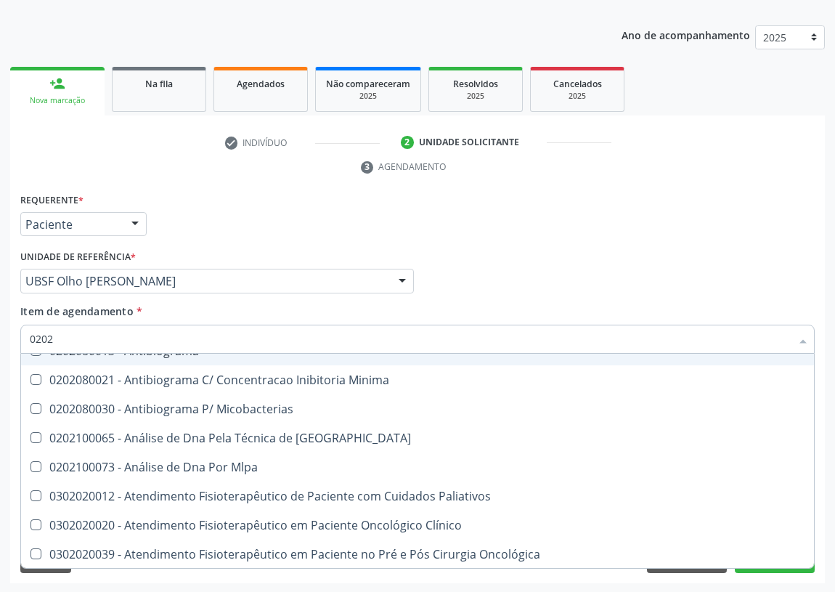
type input "02020"
checkbox Barbituratos "true"
checkbox Benzodiazepinicos "true"
checkbox Calcitonina "true"
checkbox Hdl "false"
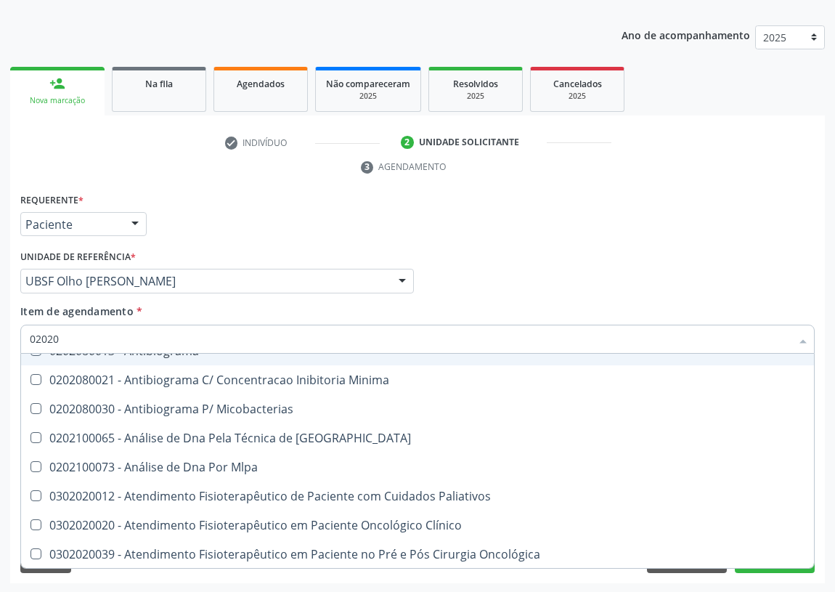
checkbox Ldl "false"
checkbox Creatinina "false"
checkbox Xiii "true"
checkbox Formaldeido "true"
checkbox Glicose "false"
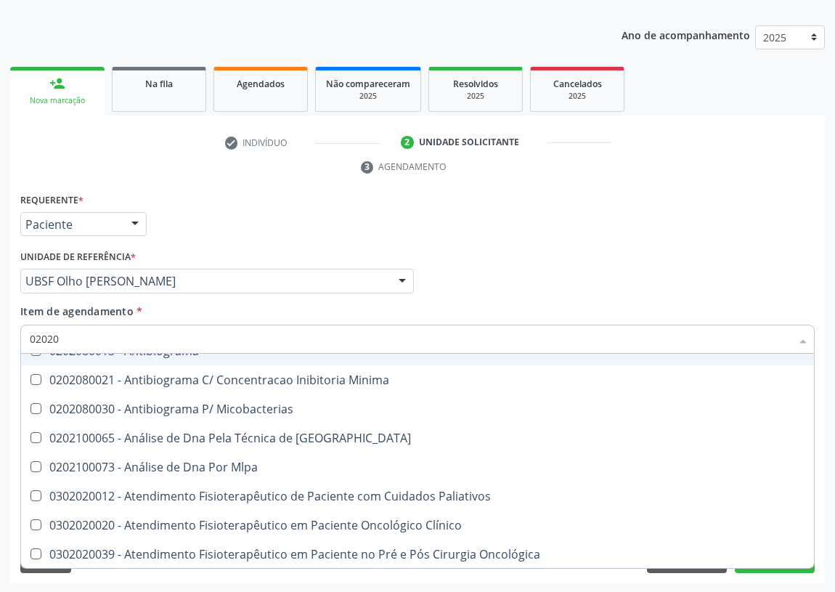
checkbox Glicosilada "false"
checkbox \(Igm\) "true"
checkbox Potassio "false"
checkbox Horas\) "true"
checkbox Triglicerideos "false"
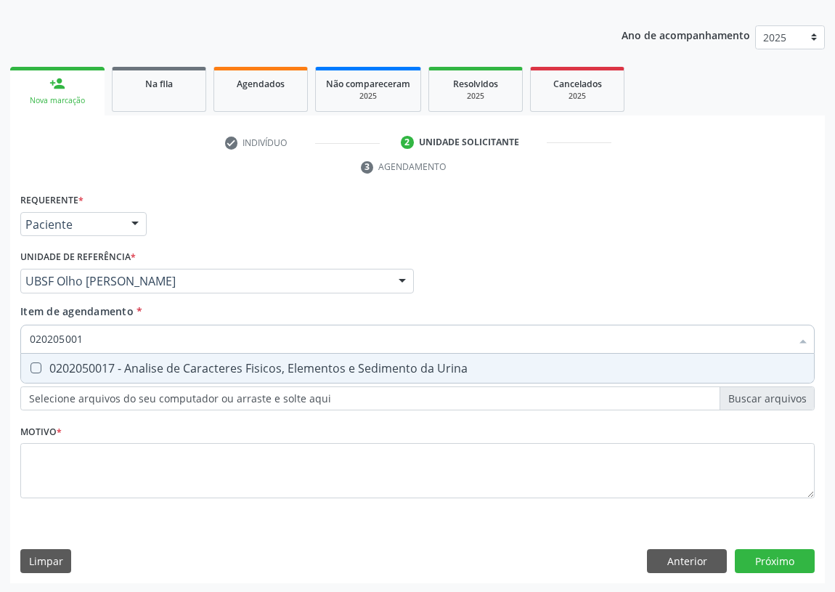
scroll to position [0, 0]
type input "0202050017"
drag, startPoint x: 34, startPoint y: 365, endPoint x: 73, endPoint y: 327, distance: 54.4
click at [36, 363] on Urina at bounding box center [35, 367] width 11 height 11
click at [30, 363] on Urina "checkbox" at bounding box center [25, 367] width 9 height 9
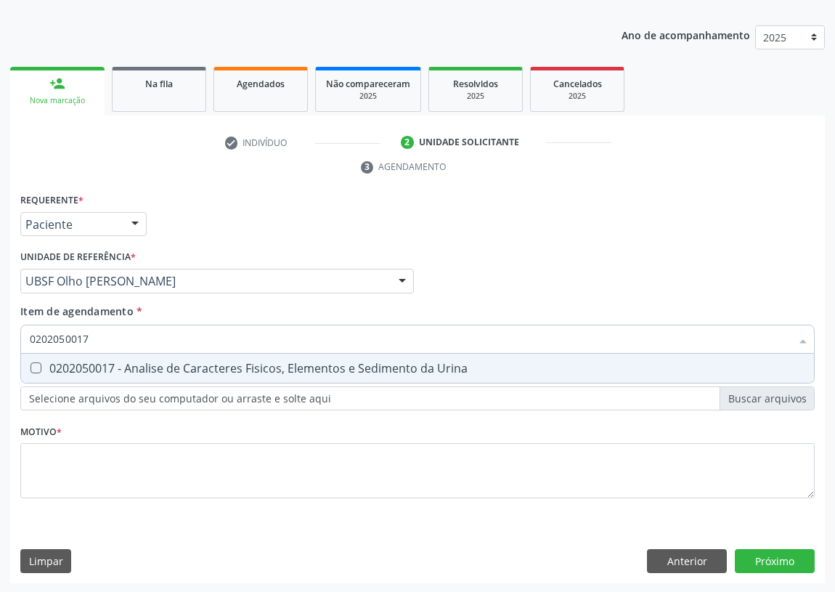
checkbox Urina "true"
drag, startPoint x: 49, startPoint y: 344, endPoint x: 0, endPoint y: 343, distance: 48.7
click at [0, 346] on div "Acompanhamento Acompanhe a situação das marcações correntes e finalizadas Relat…" at bounding box center [417, 262] width 835 height 664
type input "T"
checkbox Urina "false"
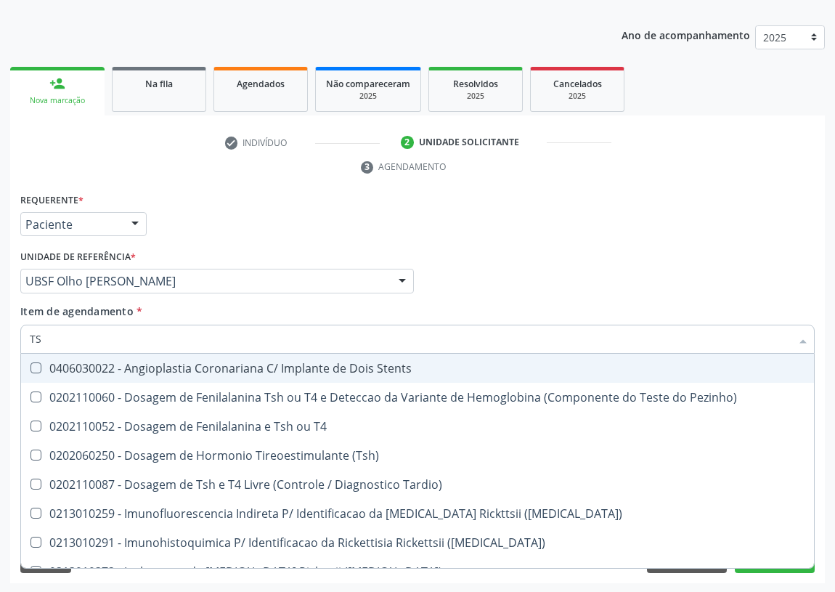
type input "TSH"
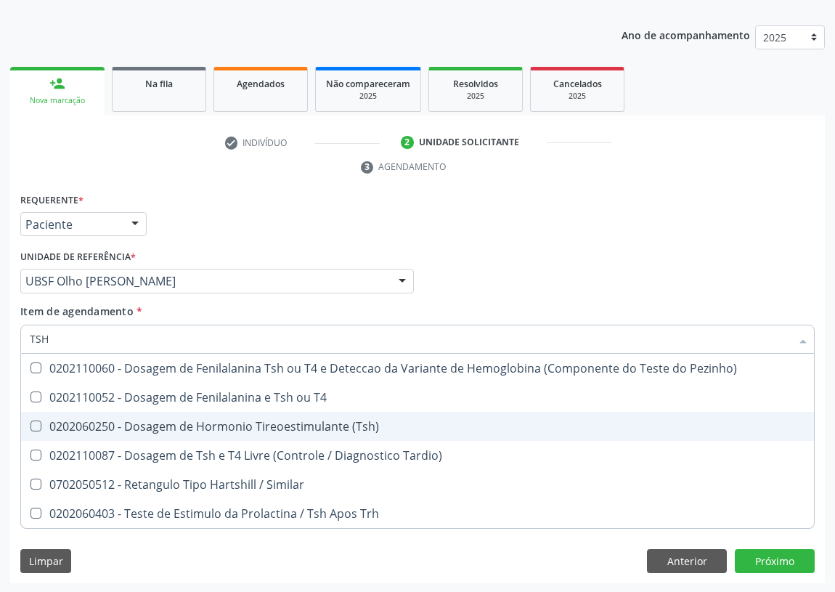
click at [37, 427] on \(Tsh\) at bounding box center [35, 425] width 11 height 11
click at [30, 427] on \(Tsh\) "checkbox" at bounding box center [25, 425] width 9 height 9
checkbox \(Tsh\) "true"
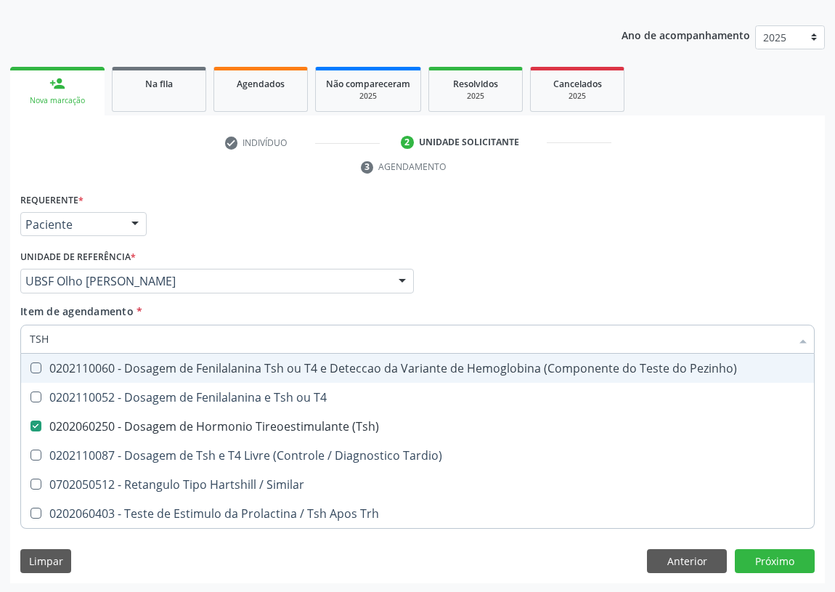
drag, startPoint x: 60, startPoint y: 334, endPoint x: 1, endPoint y: 345, distance: 60.5
click at [7, 345] on div "Acompanhamento Acompanhe a situação das marcações correntes e finalizadas Relat…" at bounding box center [417, 262] width 835 height 664
type input "T"
checkbox \(Tsh\) "false"
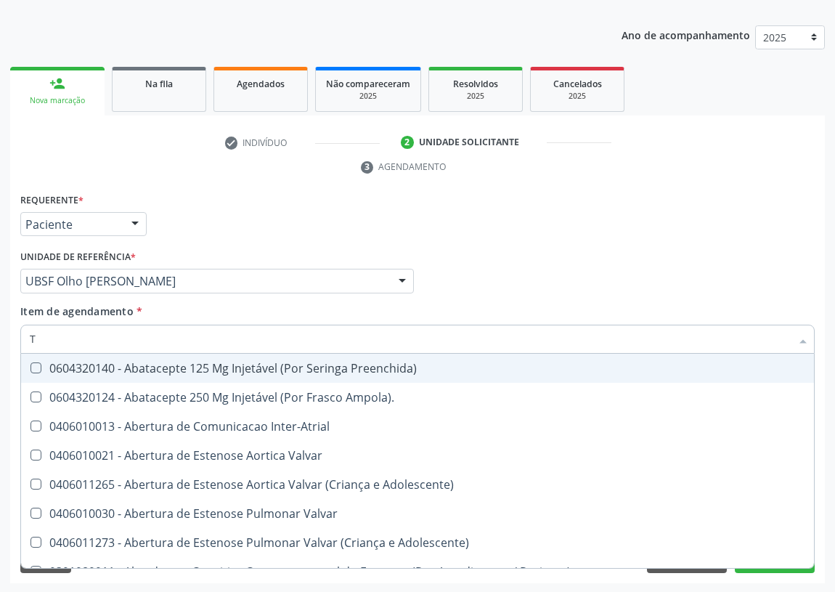
type input "T4"
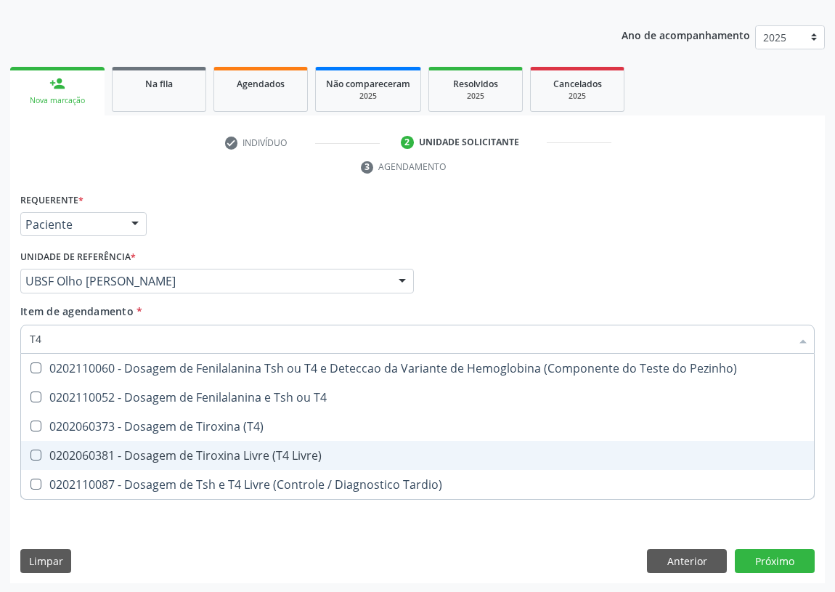
drag, startPoint x: 36, startPoint y: 456, endPoint x: 19, endPoint y: 416, distance: 43.3
click at [32, 450] on Livre\) at bounding box center [35, 454] width 11 height 11
click at [30, 450] on Livre\) "checkbox" at bounding box center [25, 454] width 9 height 9
checkbox Livre\) "true"
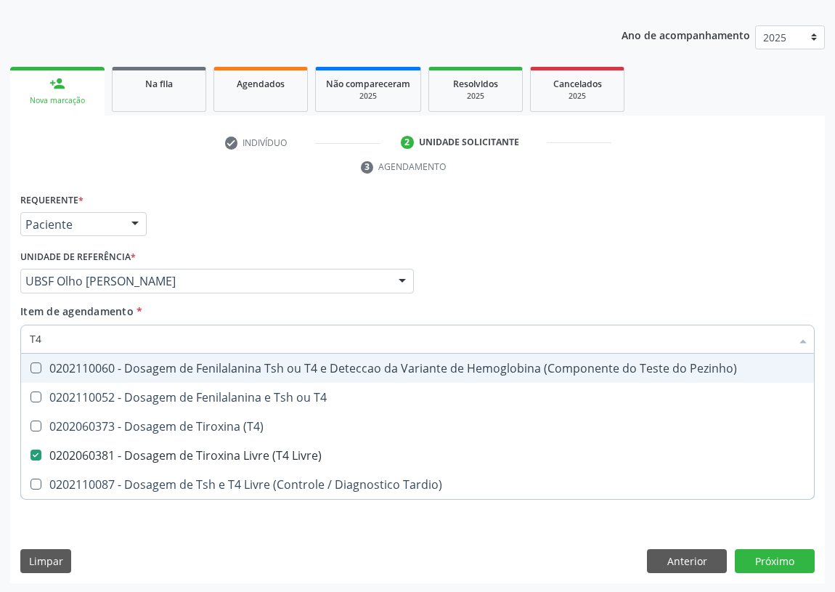
drag, startPoint x: 44, startPoint y: 335, endPoint x: 15, endPoint y: 336, distance: 29.1
click at [15, 336] on div "Requerente * Paciente Médico(a) Enfermeiro(a) Paciente Nenhum resultado encontr…" at bounding box center [417, 387] width 815 height 394
type input "02"
checkbox Livre\) "false"
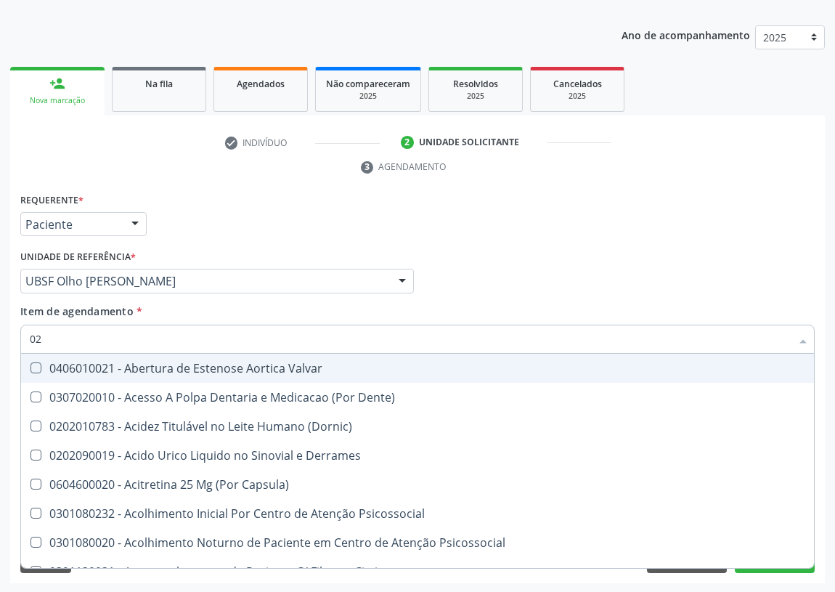
type input "020"
checkbox Frasco-Ampola\) "true"
checkbox Urina "false"
checkbox \(Pos-Pasteurização\) "true"
checkbox Debridamento "true"
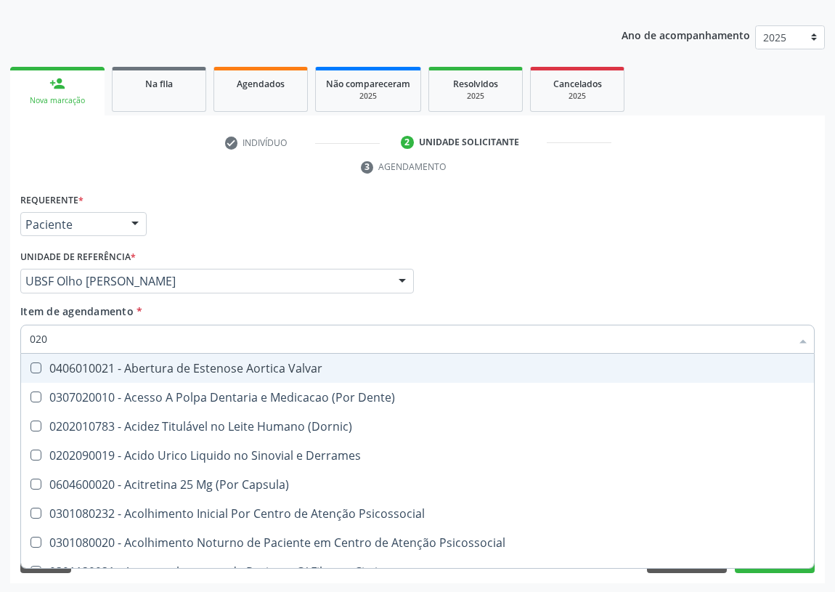
checkbox Dacriocistografia "true"
checkbox Osmolaridade "true"
checkbox Ivy "true"
checkbox \(Vhs\) "true"
checkbox Bloqueio "true"
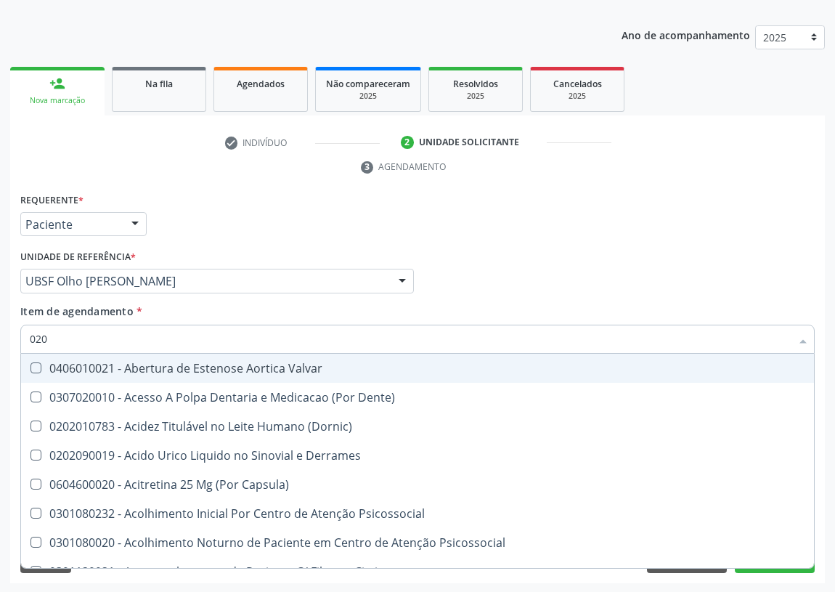
checkbox Totais "true"
checkbox Acetona "true"
checkbox Hdl "false"
checkbox Ldl "false"
checkbox Creatinina "false"
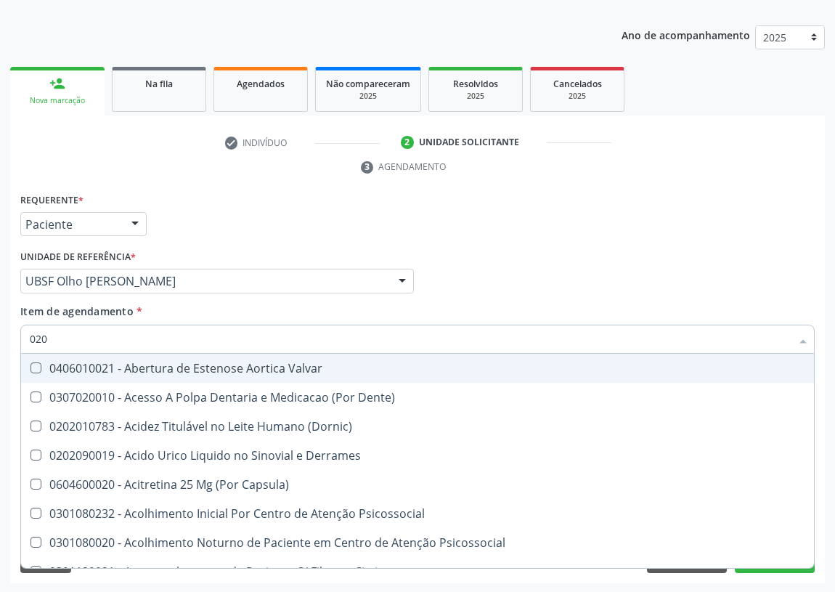
checkbox Glicose "false"
checkbox Glicosilada "false"
checkbox \(Tsh\) "false"
checkbox Potassio "false"
checkbox Livre\) "false"
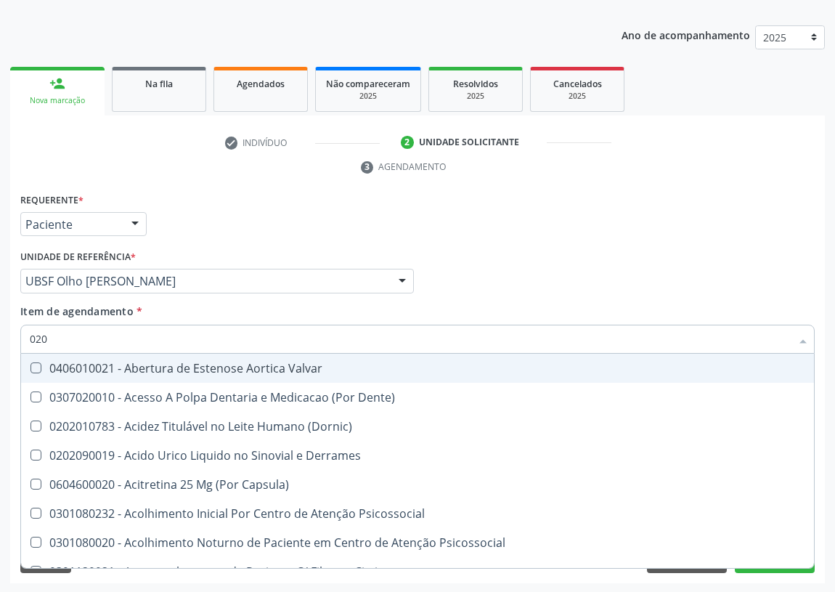
checkbox Triglicerideos "false"
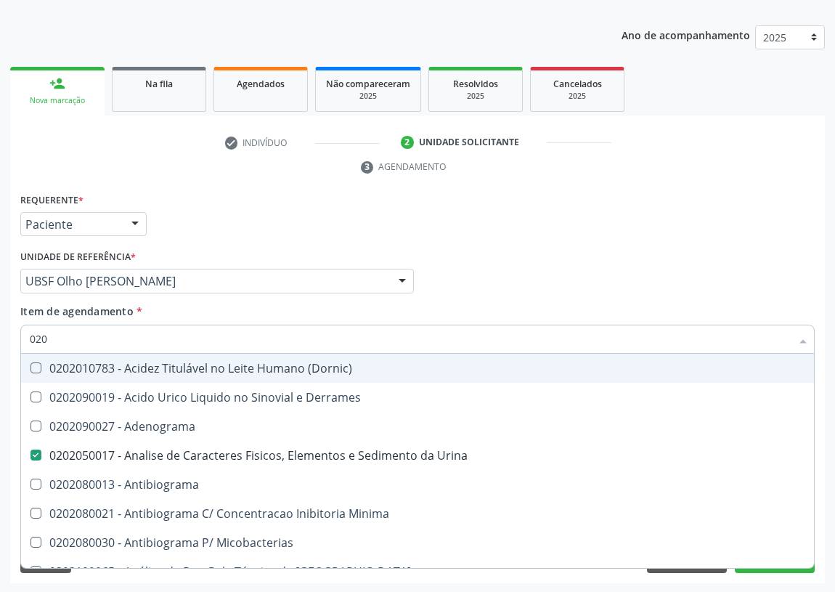
type input "0202"
checkbox Urina "true"
checkbox Liquor "false"
checkbox Hdl "true"
checkbox Ldl "true"
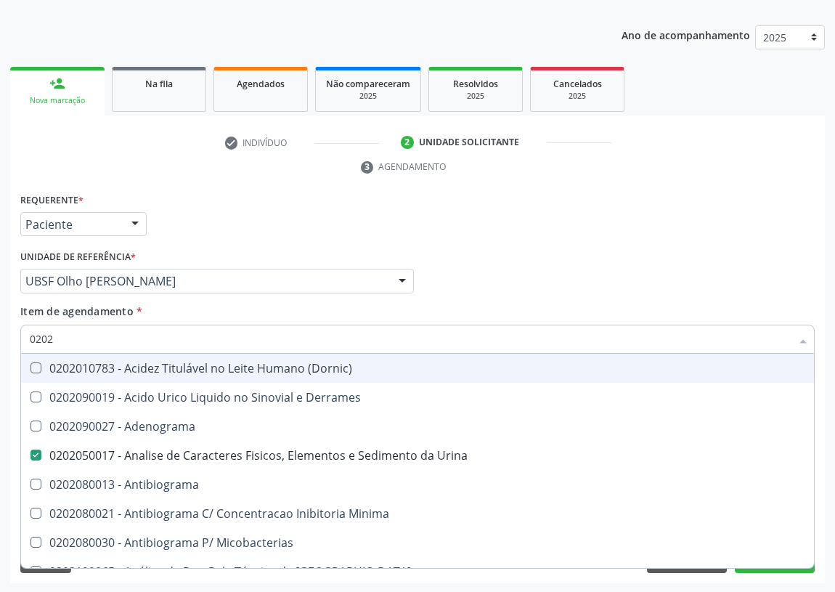
checkbox Creatinina "true"
checkbox Glicose "true"
checkbox Glicosilada "true"
checkbox \(Tsh\) "true"
checkbox Potassio "true"
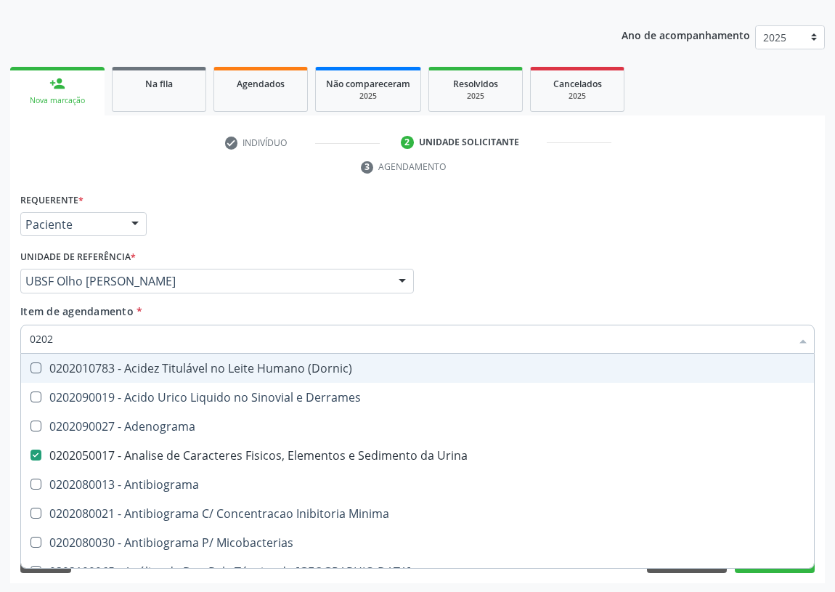
checkbox Livre\) "true"
checkbox Triglicerideos "true"
checkbox Bilateral "false"
checkbox Unilateral "false"
checkbox Sifilis "false"
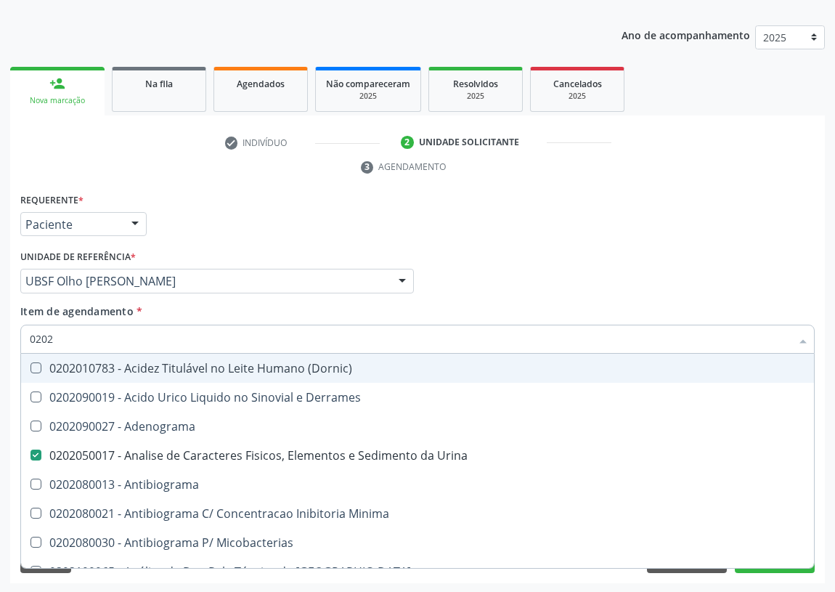
type input "02020"
checkbox Barbituratos "true"
checkbox Benzodiazepinicos "true"
checkbox Calcitonina "true"
checkbox Hdl "false"
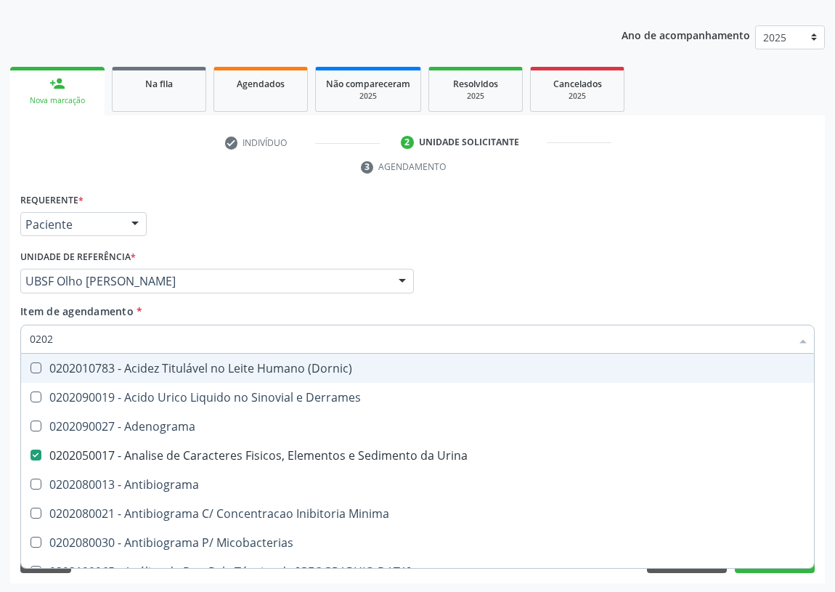
checkbox Ldl "false"
checkbox Creatinina "false"
checkbox Xiii "true"
checkbox Formaldeido "true"
checkbox Fosforo "true"
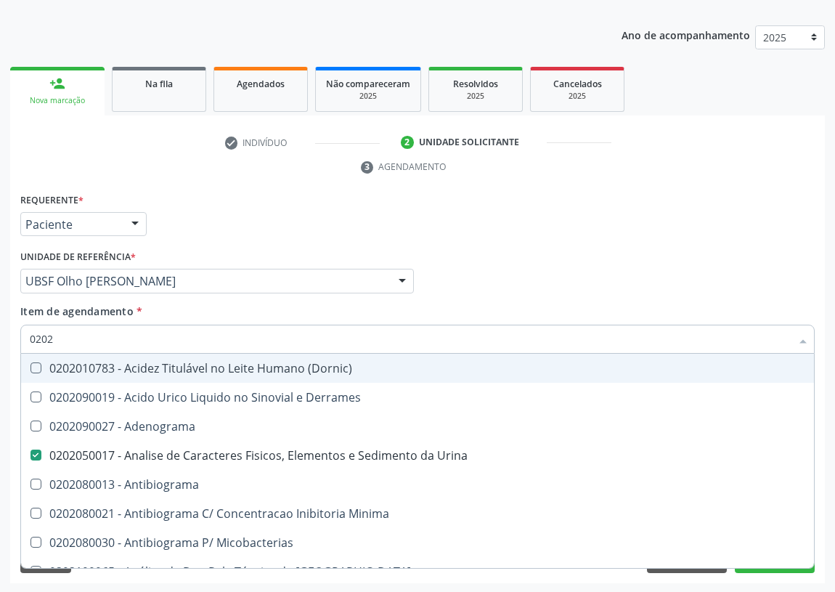
checkbox Glicose "false"
checkbox Glicosilada "false"
checkbox \(Tsh\) "false"
checkbox \(Igm\) "true"
checkbox Horas\) "true"
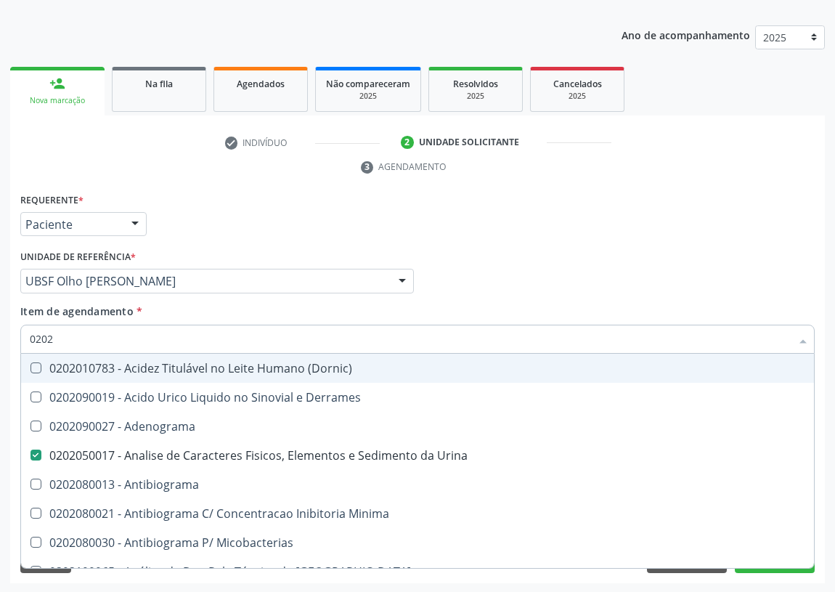
checkbox Livre\) "false"
checkbox Triglicerideos "false"
type input "020204"
checkbox Urina "false"
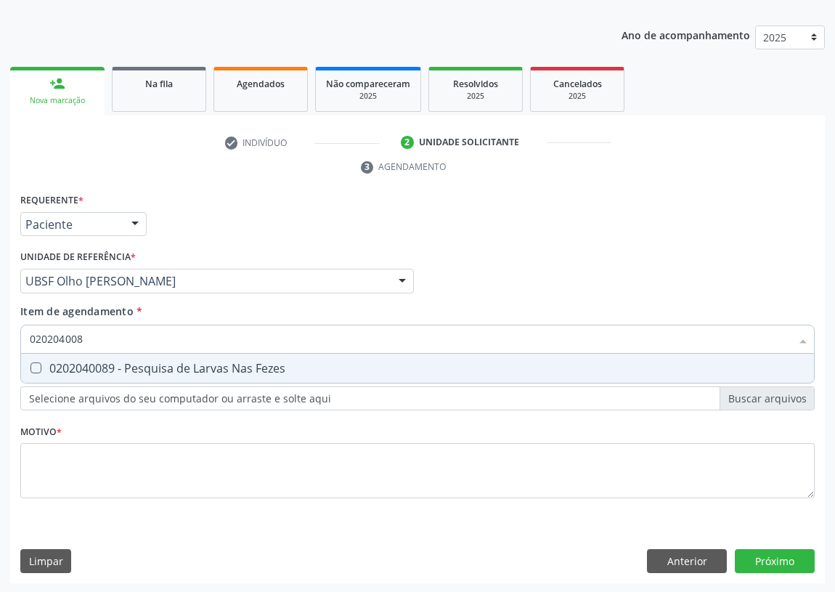
type input "0202040089"
drag, startPoint x: 30, startPoint y: 366, endPoint x: 53, endPoint y: 436, distance: 73.3
click at [30, 365] on Fezes at bounding box center [35, 367] width 11 height 11
click at [30, 365] on Fezes "checkbox" at bounding box center [25, 367] width 9 height 9
checkbox Fezes "true"
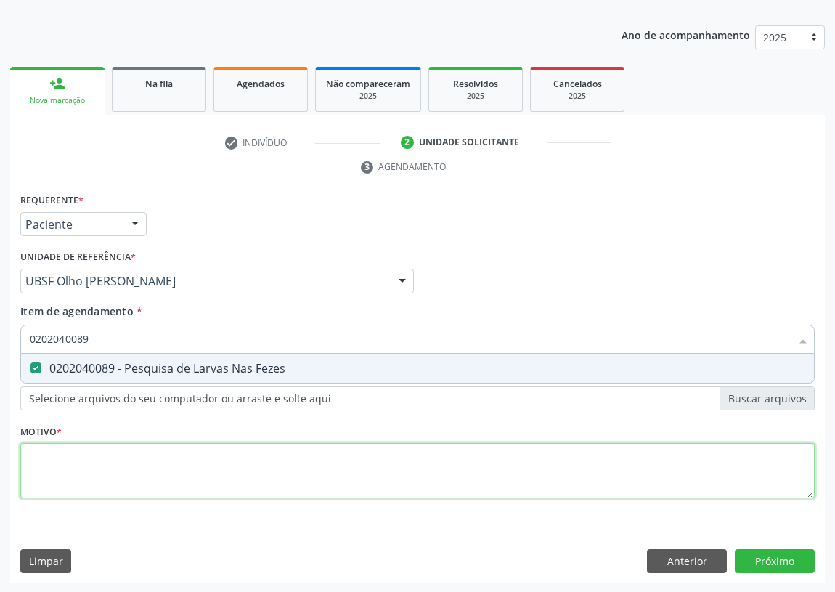
click at [52, 474] on div "Requerente * Paciente Médico(a) Enfermeiro(a) Paciente Nenhum resultado encontr…" at bounding box center [417, 354] width 794 height 329
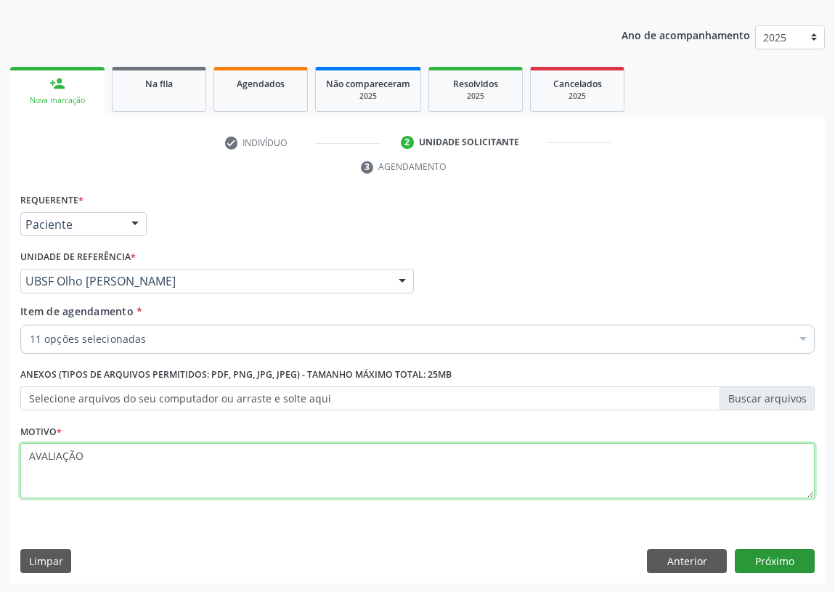
type textarea "AVALIAÇÃO"
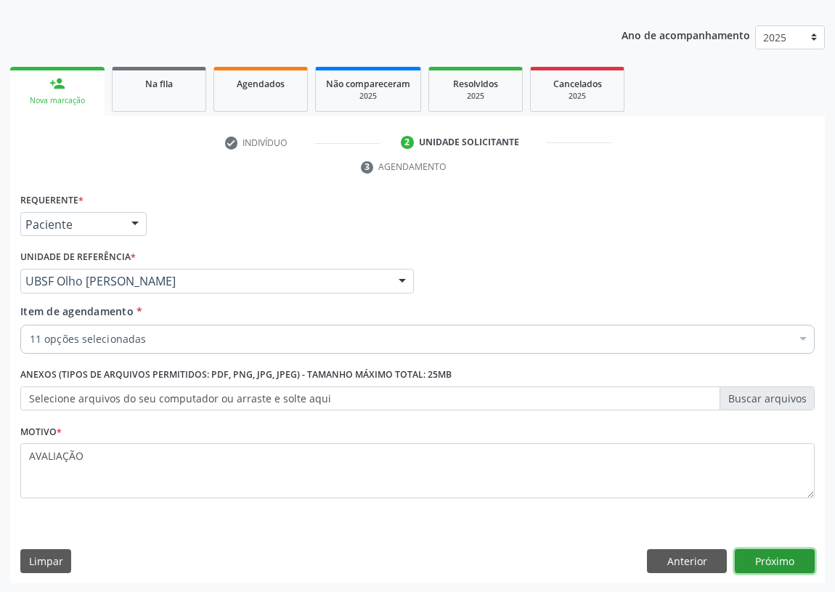
click at [770, 559] on button "Próximo" at bounding box center [775, 561] width 80 height 25
